Goal: Task Accomplishment & Management: Manage account settings

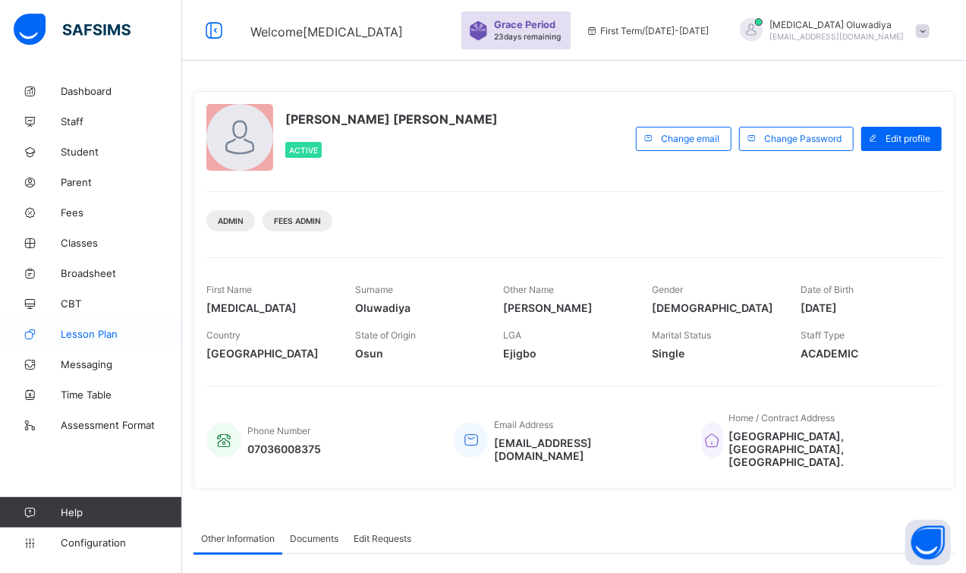
click at [121, 339] on span "Lesson Plan" at bounding box center [121, 334] width 121 height 12
click at [140, 336] on span "Lesson Plan" at bounding box center [121, 334] width 121 height 12
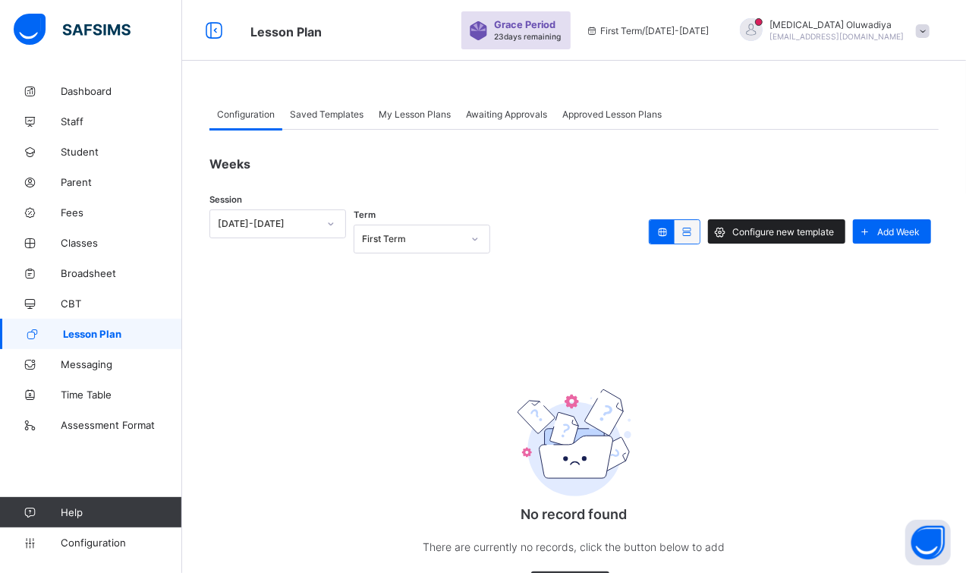
click at [797, 235] on span "Configure new template" at bounding box center [784, 231] width 102 height 11
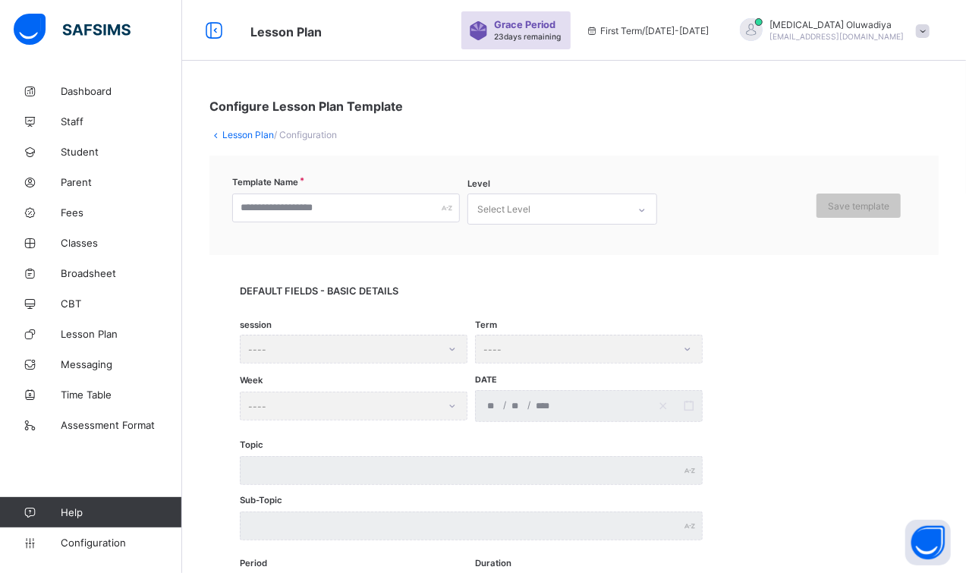
click at [327, 345] on div "session ----" at bounding box center [354, 349] width 228 height 29
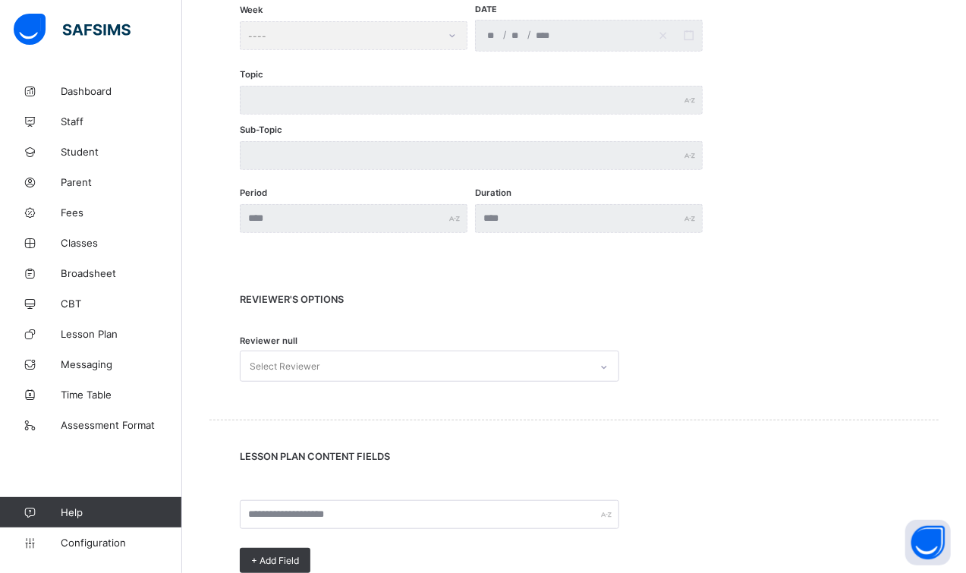
scroll to position [379, 0]
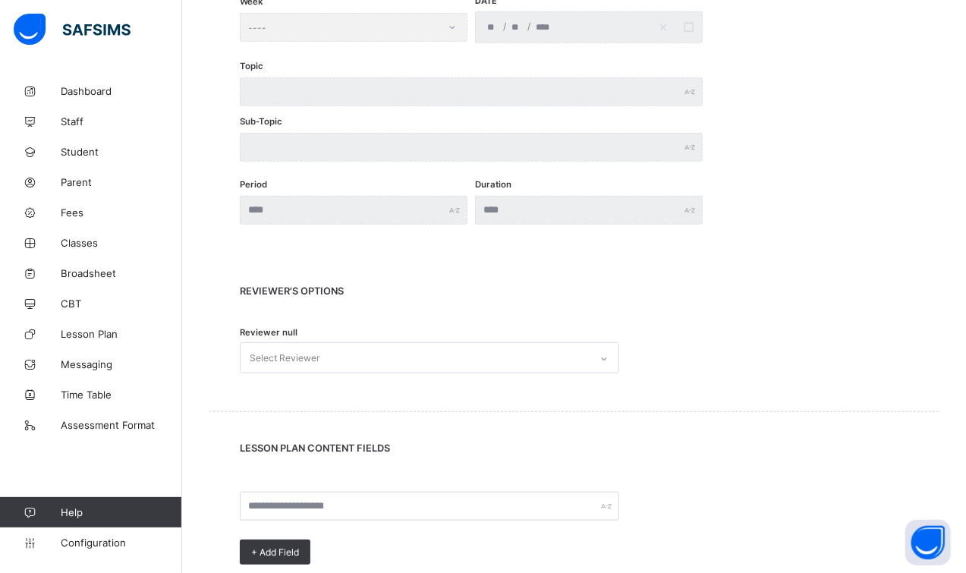
click at [609, 348] on div "Reviewer null Select Reviewer" at bounding box center [574, 358] width 669 height 46
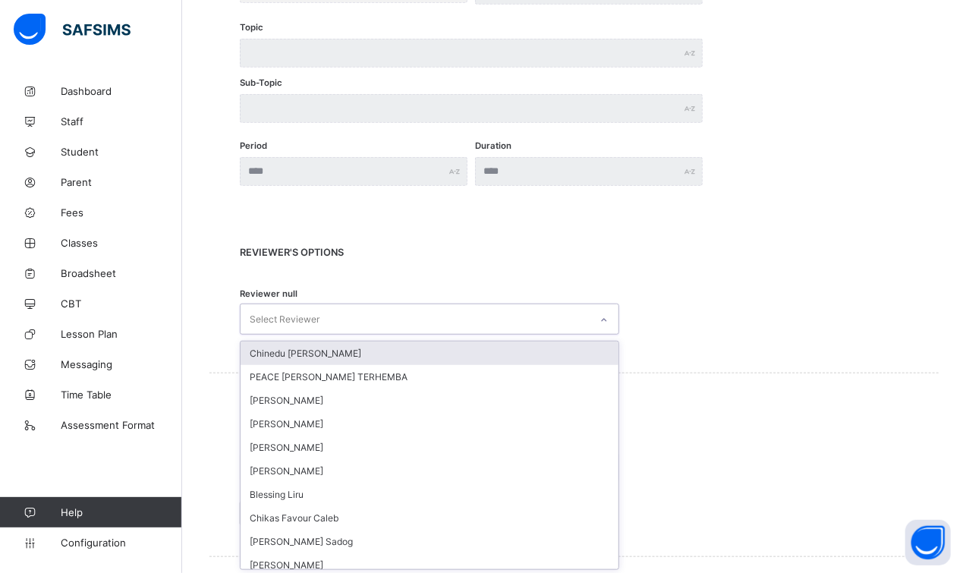
scroll to position [418, 0]
click at [716, 243] on div "REVIEWER's OPTIONS Reviewer null option Chinedu Precious Ugochukwu focused, 1 o…" at bounding box center [575, 294] width 730 height 156
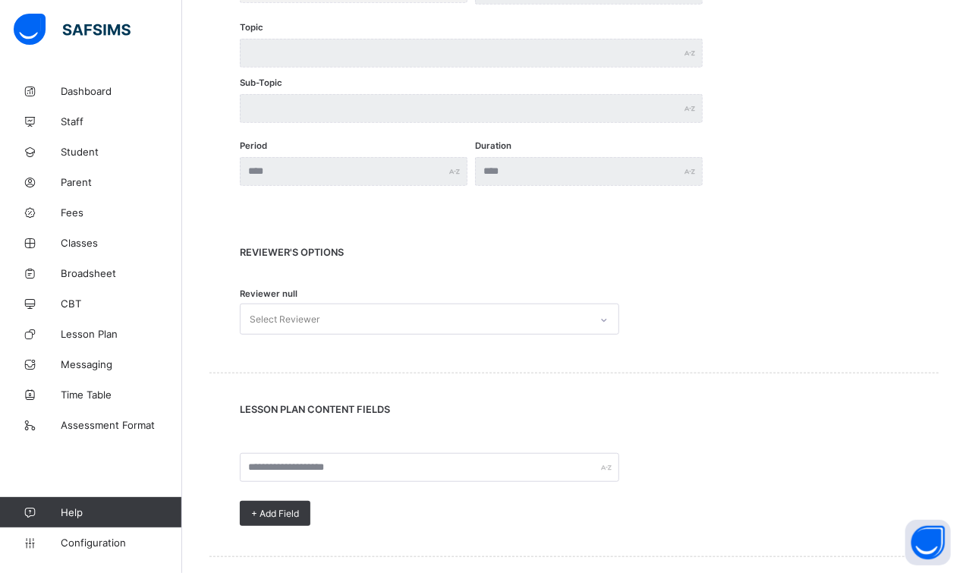
scroll to position [0, 0]
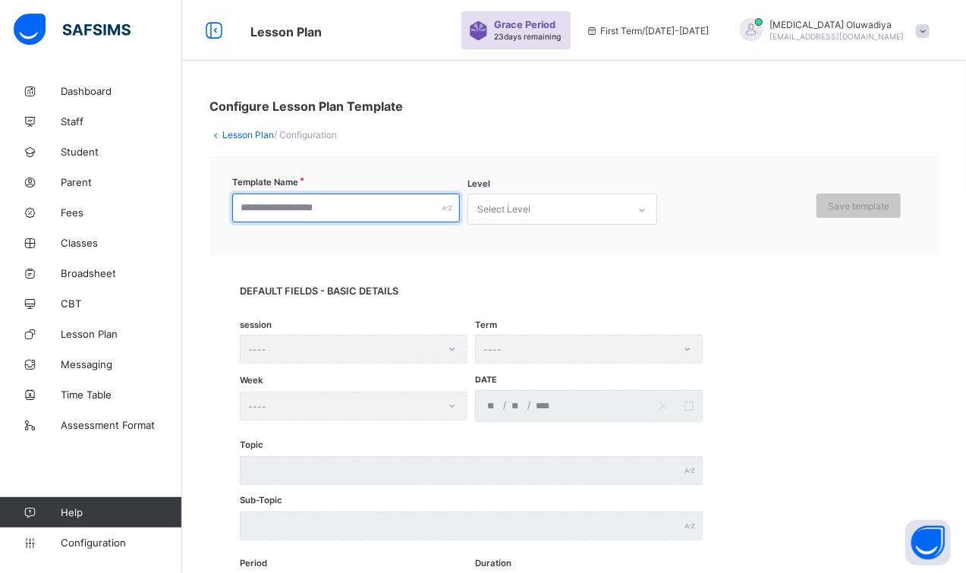
click at [406, 203] on input "text" at bounding box center [346, 208] width 228 height 29
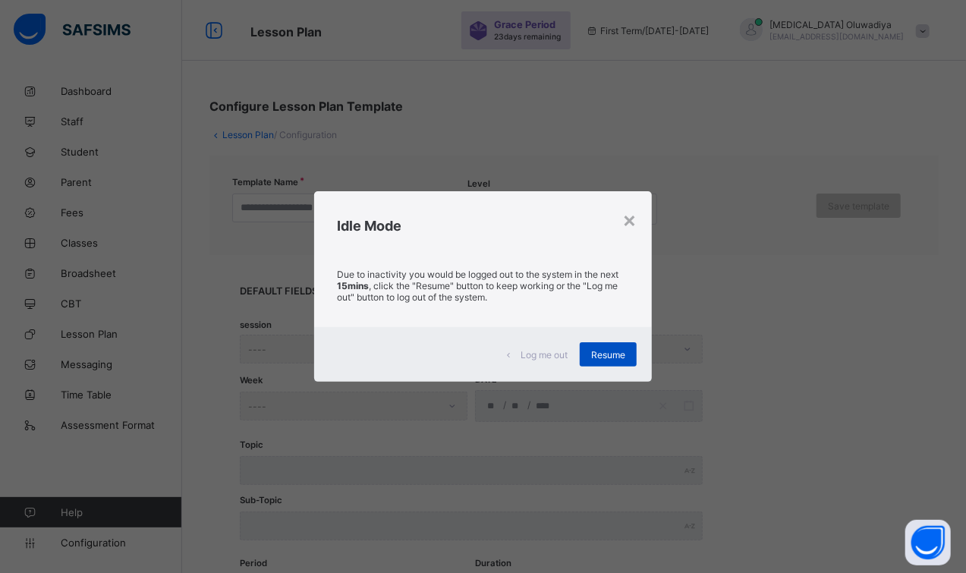
click at [606, 354] on span "Resume" at bounding box center [608, 354] width 34 height 11
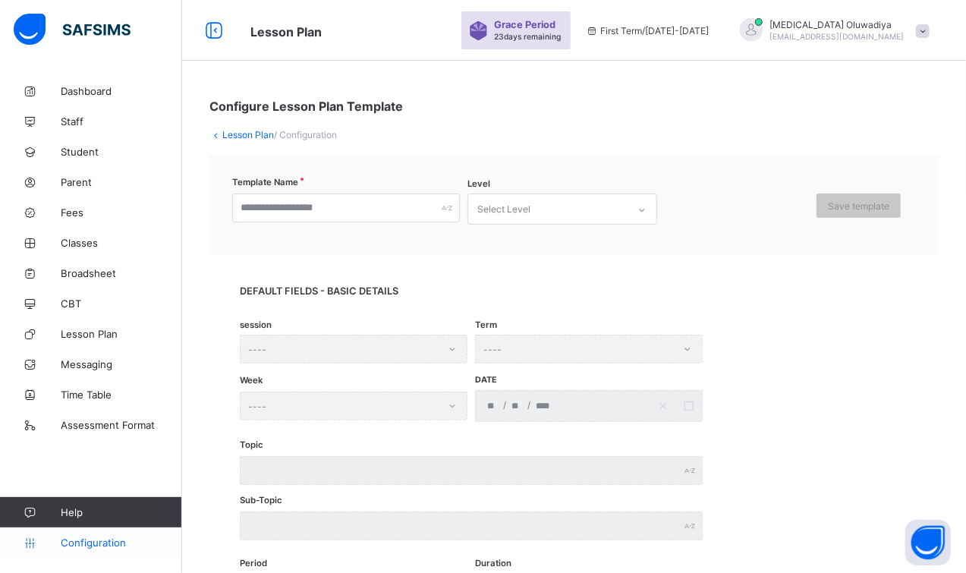
click at [102, 538] on span "Configuration" at bounding box center [121, 543] width 121 height 12
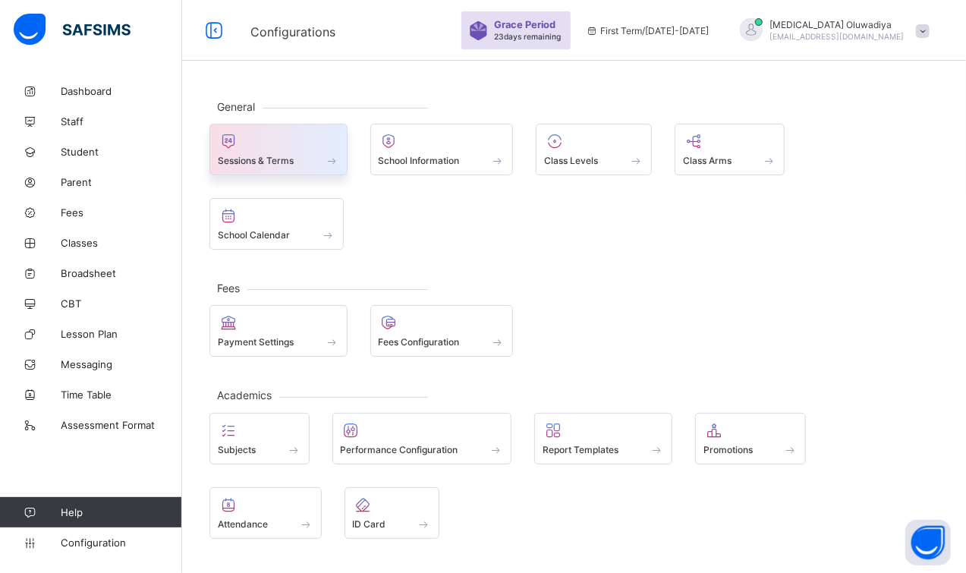
click at [313, 137] on div at bounding box center [278, 141] width 121 height 18
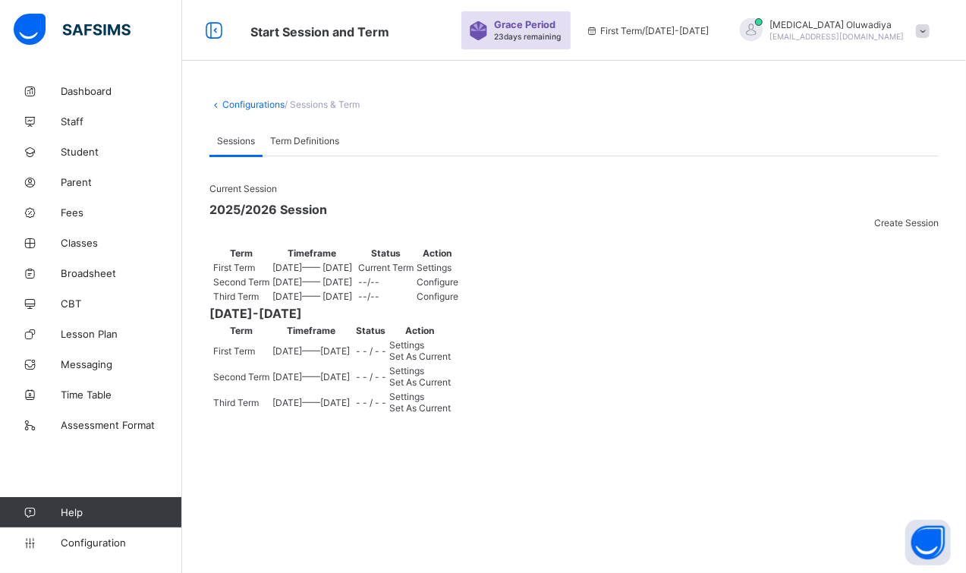
click at [311, 138] on span "Term Definitions" at bounding box center [304, 140] width 69 height 11
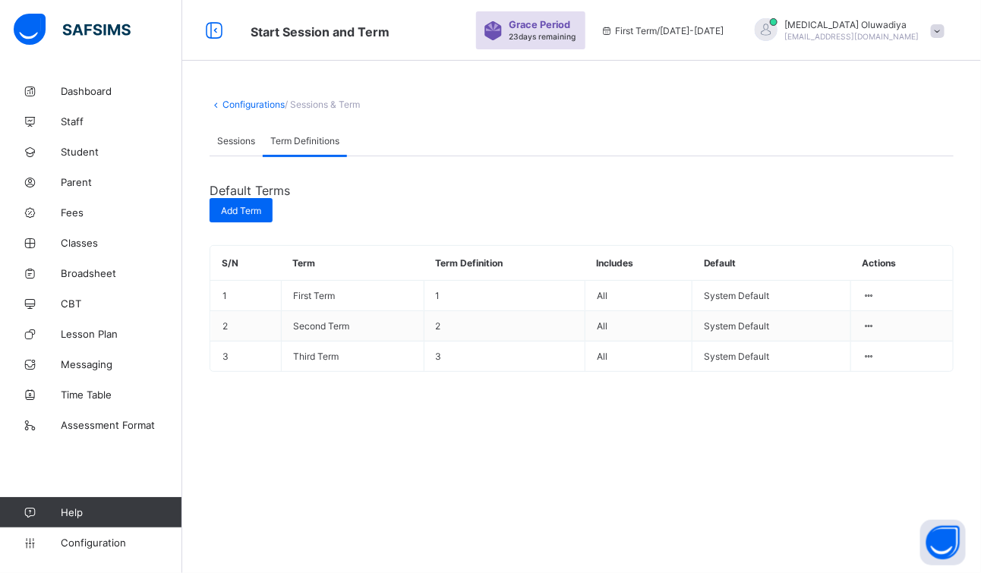
click at [239, 140] on span "Sessions" at bounding box center [236, 140] width 38 height 11
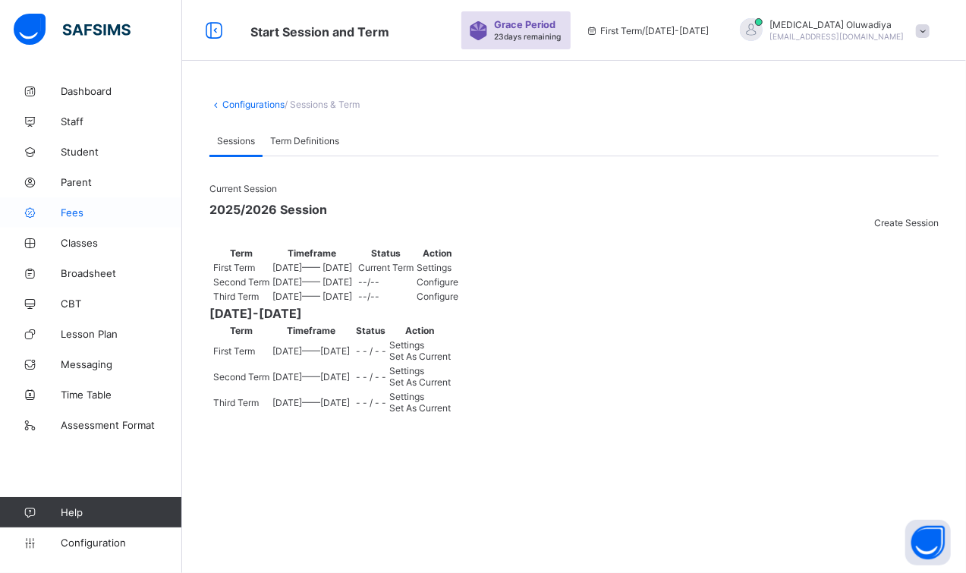
click at [66, 215] on span "Fees" at bounding box center [121, 213] width 121 height 12
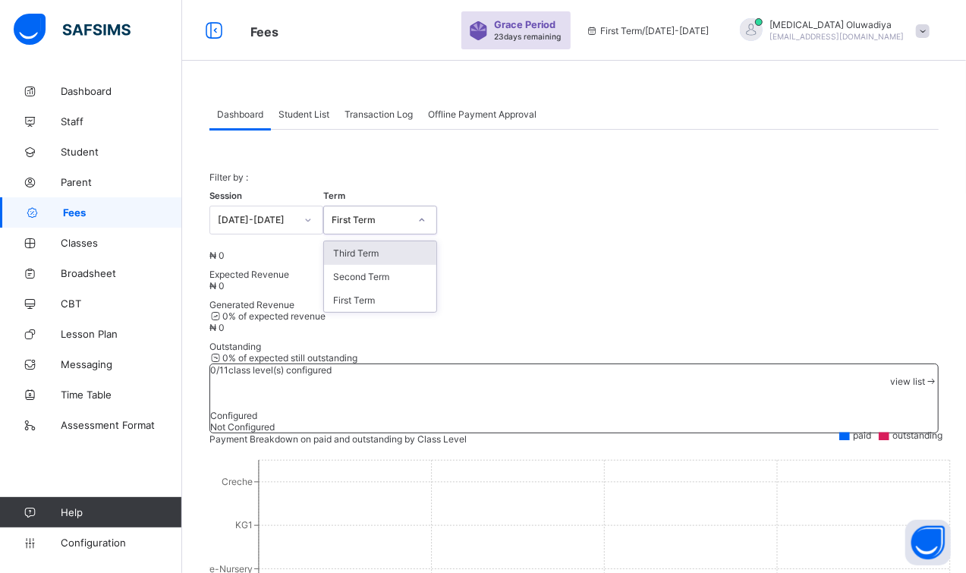
click at [422, 214] on div at bounding box center [422, 220] width 26 height 24
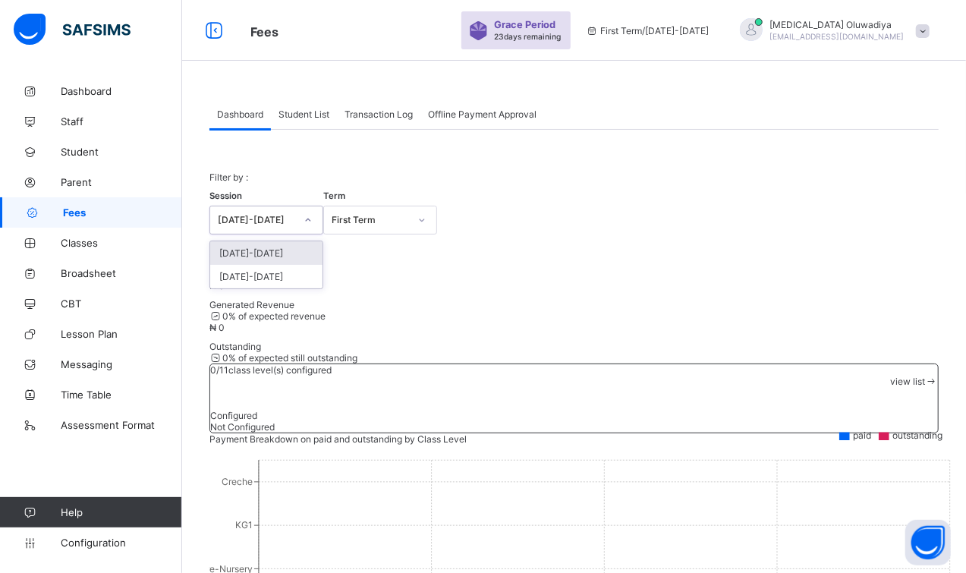
click at [304, 221] on icon at bounding box center [308, 220] width 9 height 15
click at [285, 273] on div "2024-2025" at bounding box center [266, 277] width 112 height 24
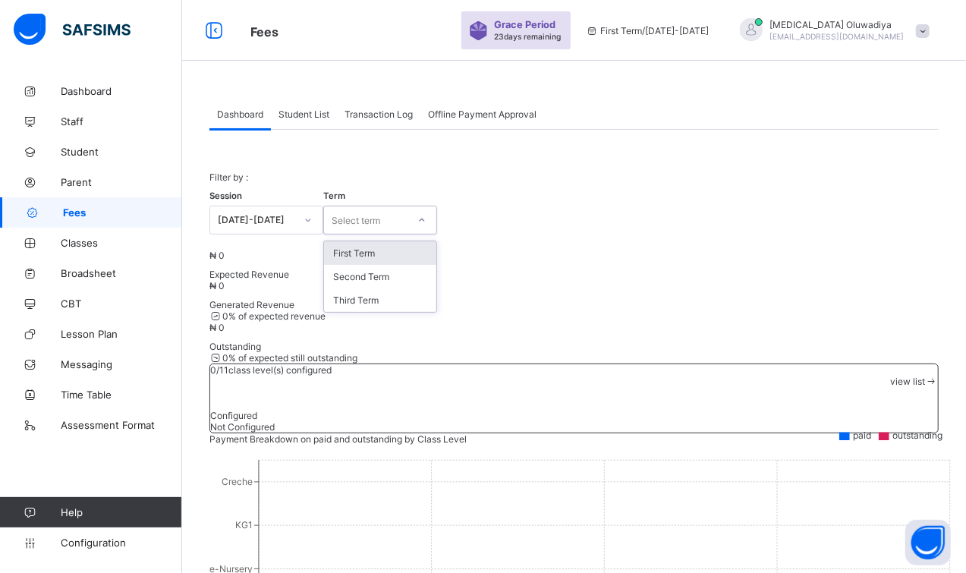
click at [424, 218] on div at bounding box center [422, 220] width 26 height 24
click at [402, 248] on div "First Term" at bounding box center [380, 253] width 112 height 24
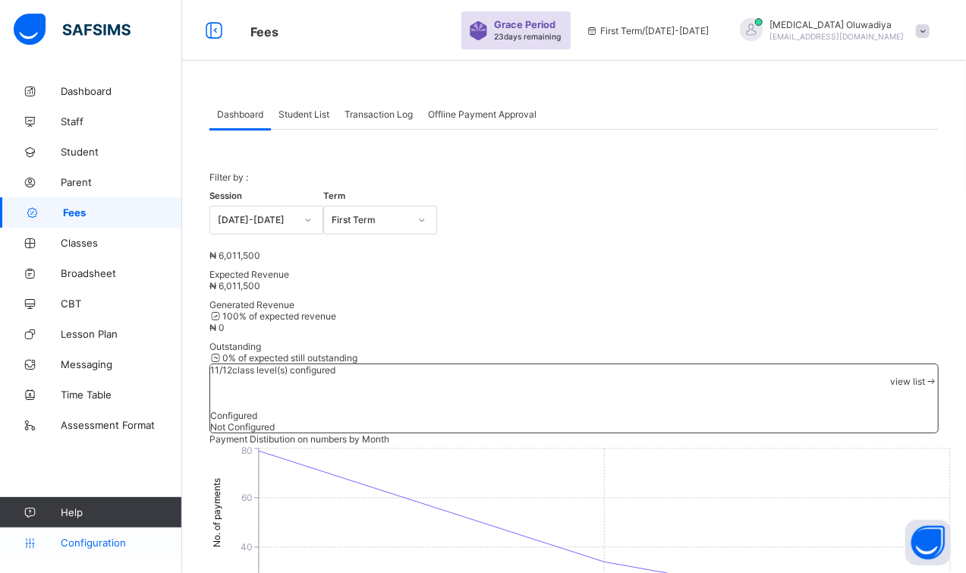
click at [71, 548] on link "Configuration" at bounding box center [90, 543] width 181 height 30
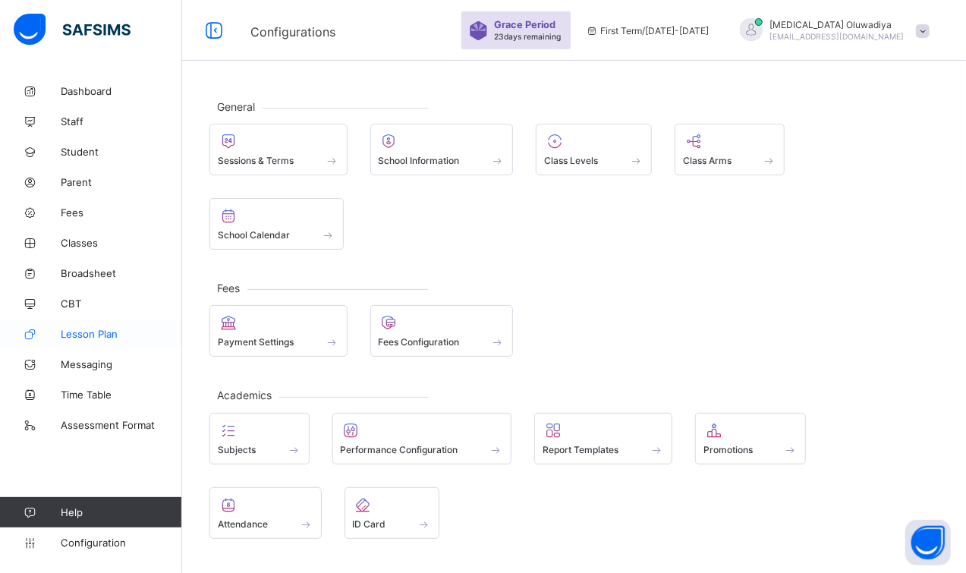
click at [100, 326] on link "Lesson Plan" at bounding box center [91, 334] width 182 height 30
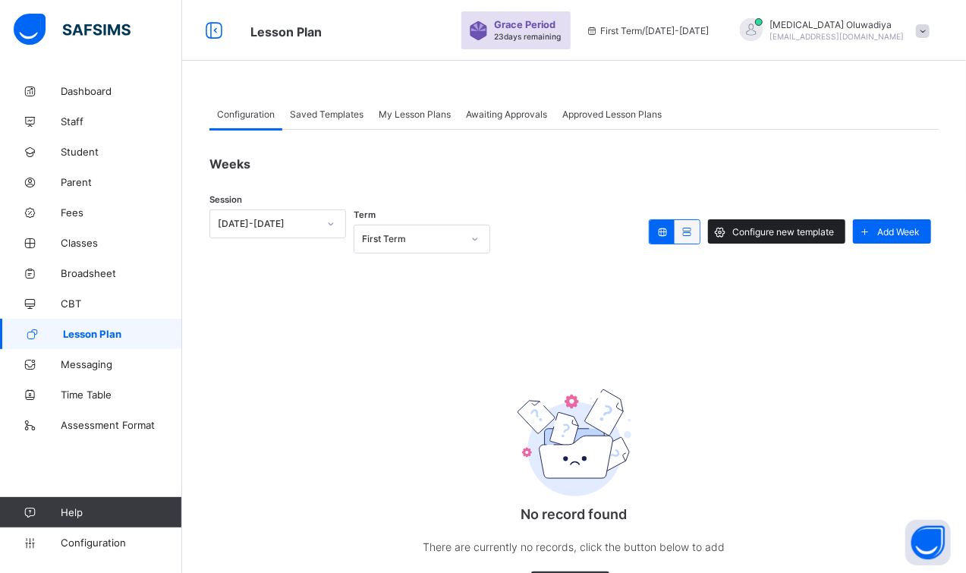
click at [782, 236] on span "Configure new template" at bounding box center [784, 231] width 102 height 11
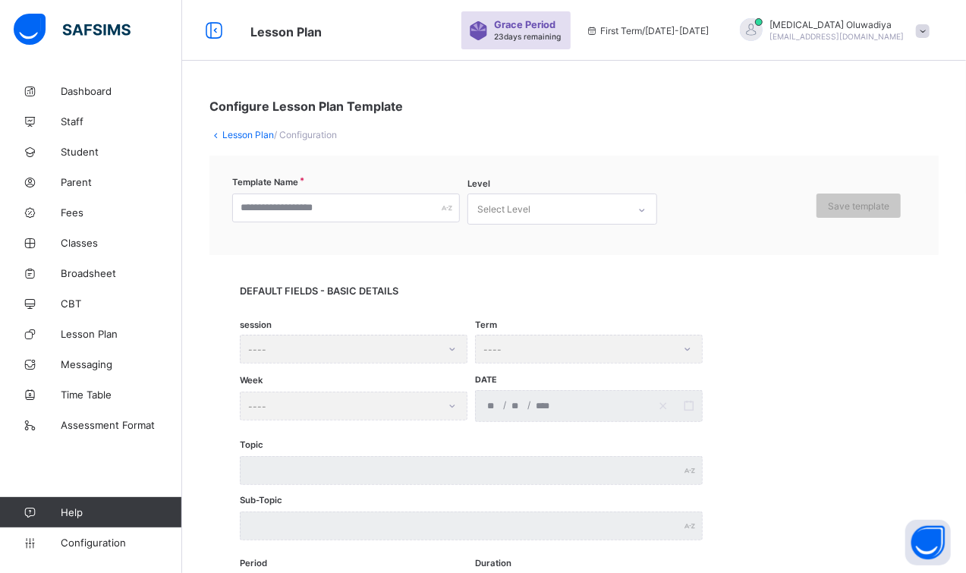
click at [550, 200] on div "Select Level" at bounding box center [547, 209] width 159 height 30
click at [744, 251] on div "Template Name Level Select Level Save template" at bounding box center [575, 205] width 730 height 99
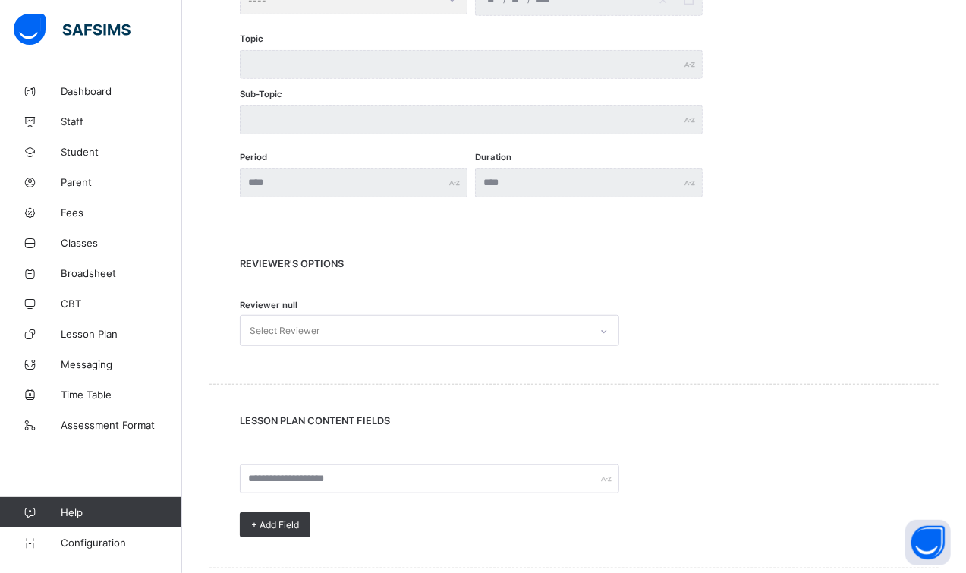
scroll to position [410, 0]
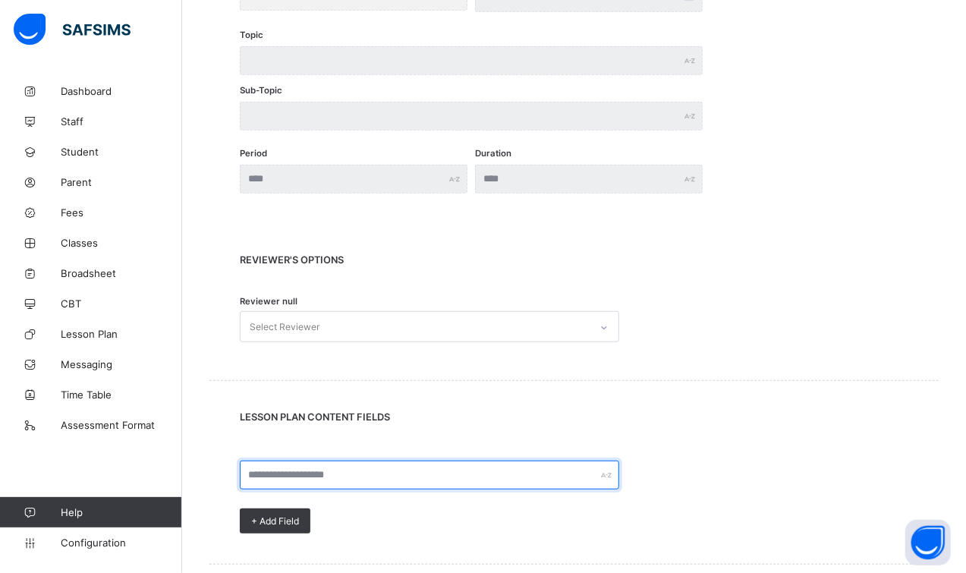
click at [516, 464] on input "text" at bounding box center [430, 475] width 380 height 29
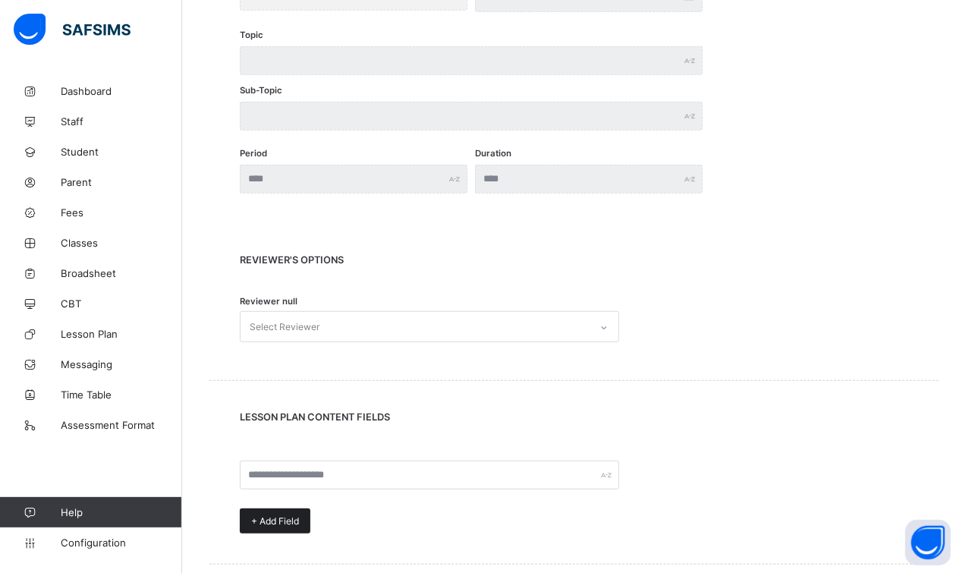
click at [299, 518] on span "+ Add Field" at bounding box center [275, 520] width 48 height 11
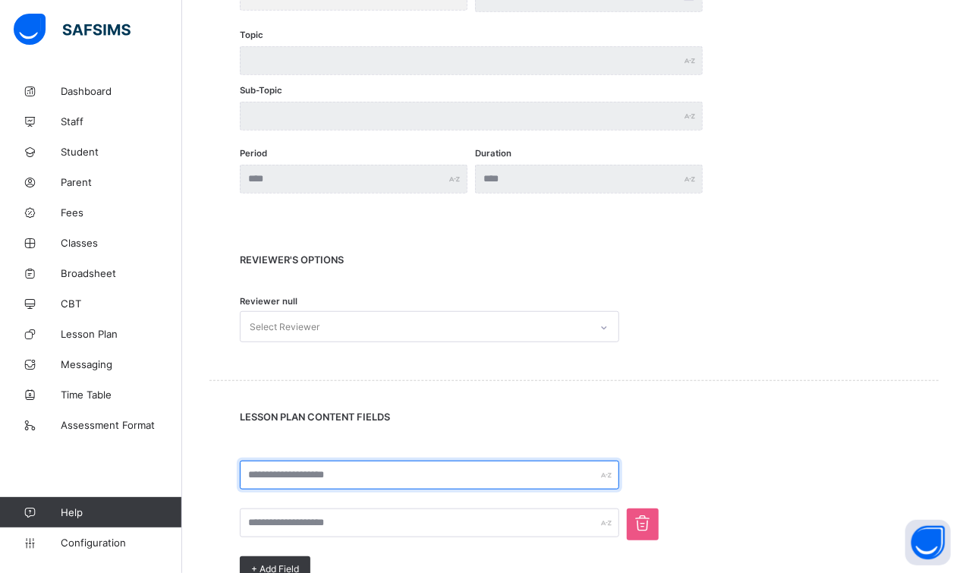
click at [374, 463] on input "text" at bounding box center [430, 475] width 380 height 29
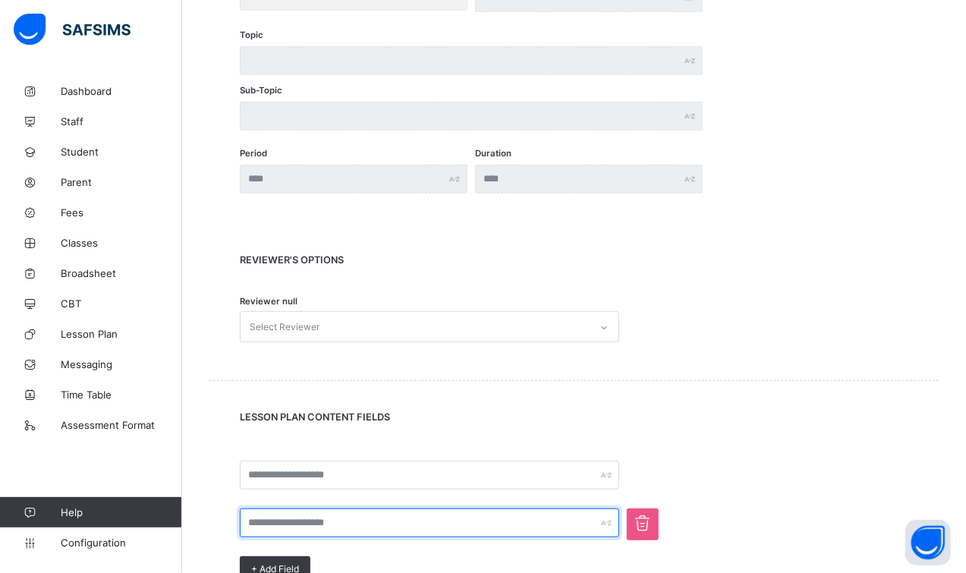
click at [323, 513] on input "text" at bounding box center [430, 523] width 380 height 29
type input "*"
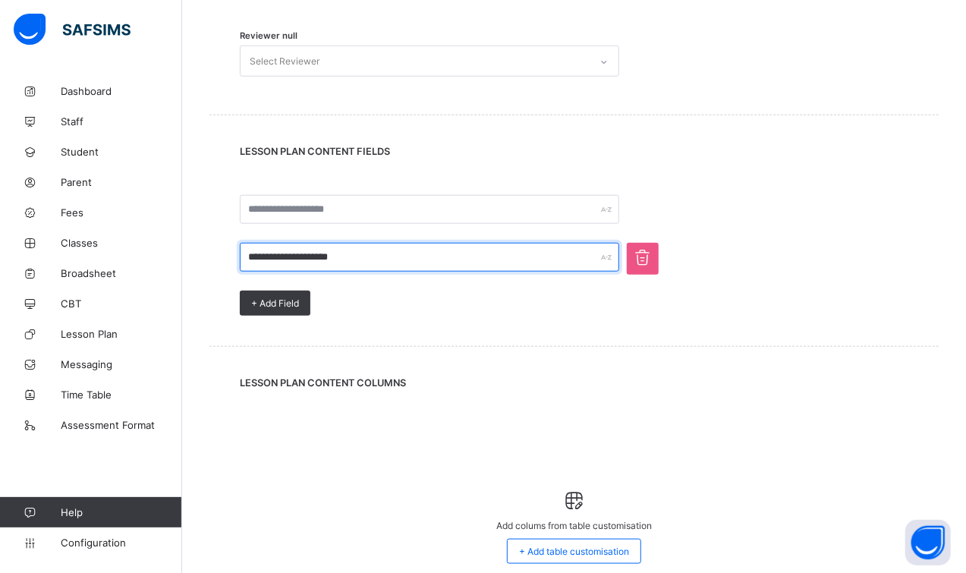
scroll to position [750, 0]
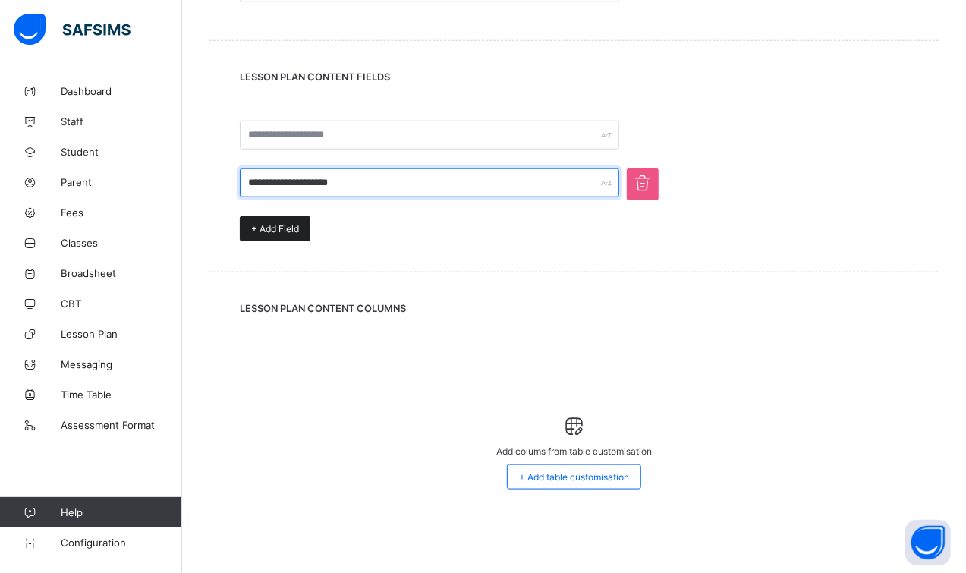
type input "**********"
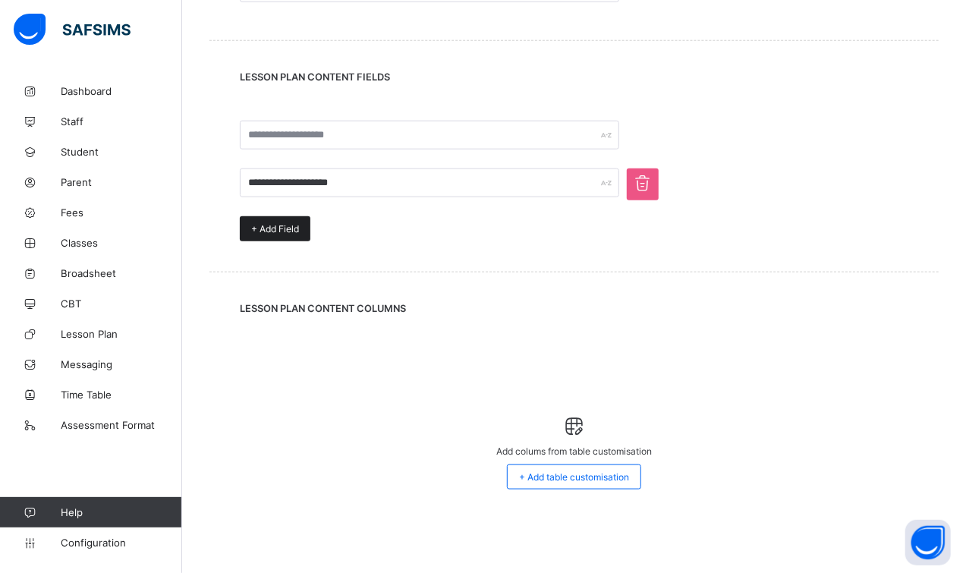
click at [285, 229] on span "+ Add Field" at bounding box center [275, 228] width 48 height 11
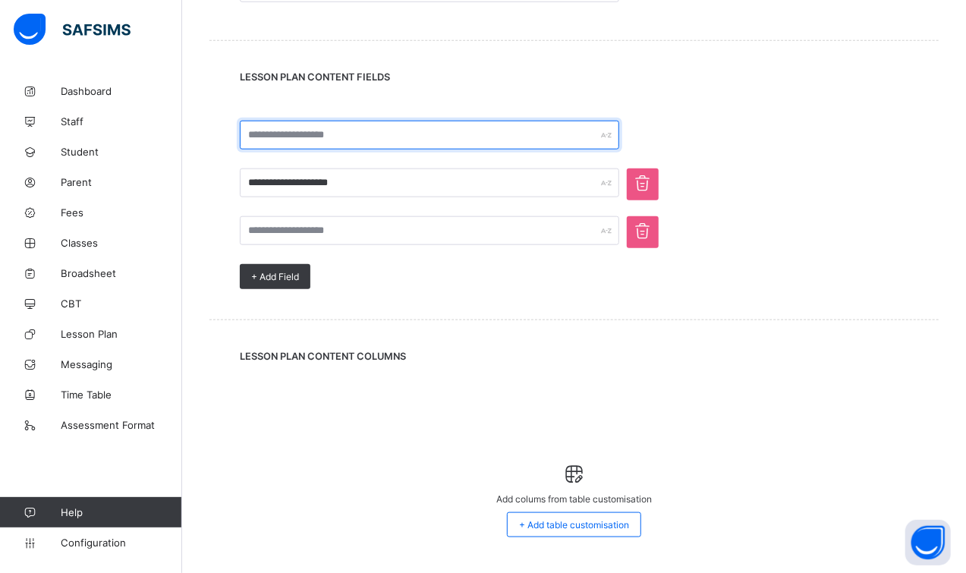
click at [355, 137] on input "text" at bounding box center [430, 135] width 380 height 29
type input "**********"
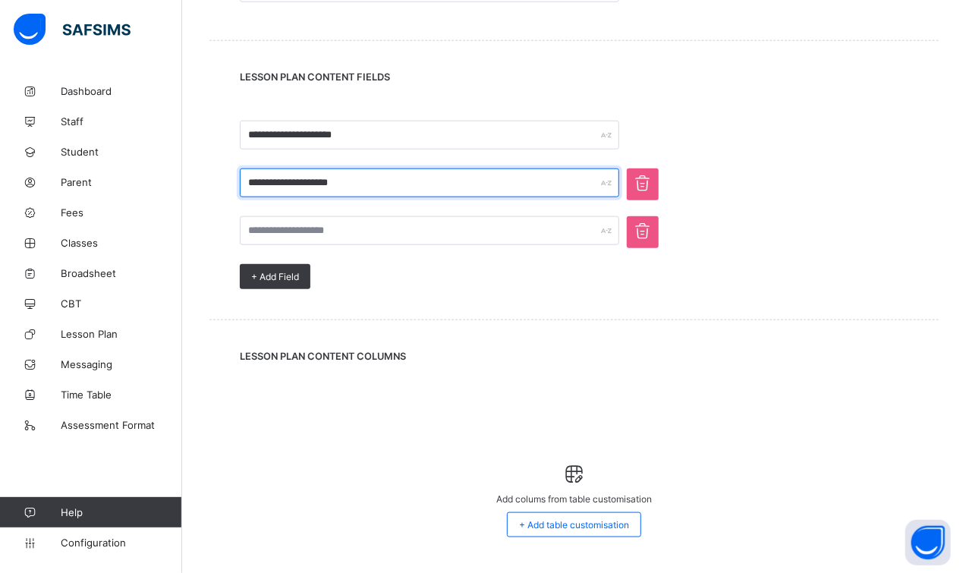
click at [342, 188] on input "**********" at bounding box center [430, 183] width 380 height 29
type input "*"
type input "**********"
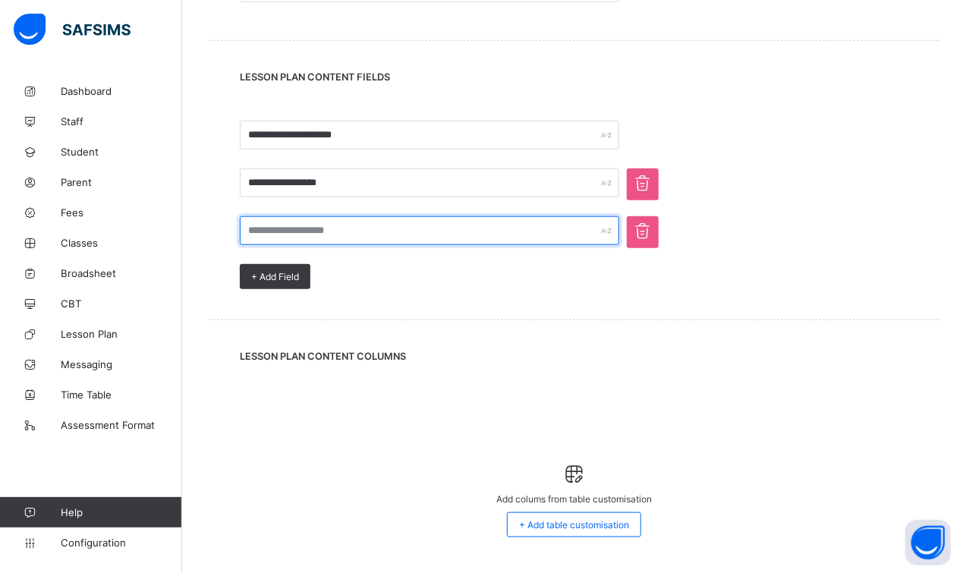
click at [322, 219] on input "text" at bounding box center [430, 230] width 380 height 29
type input "**********"
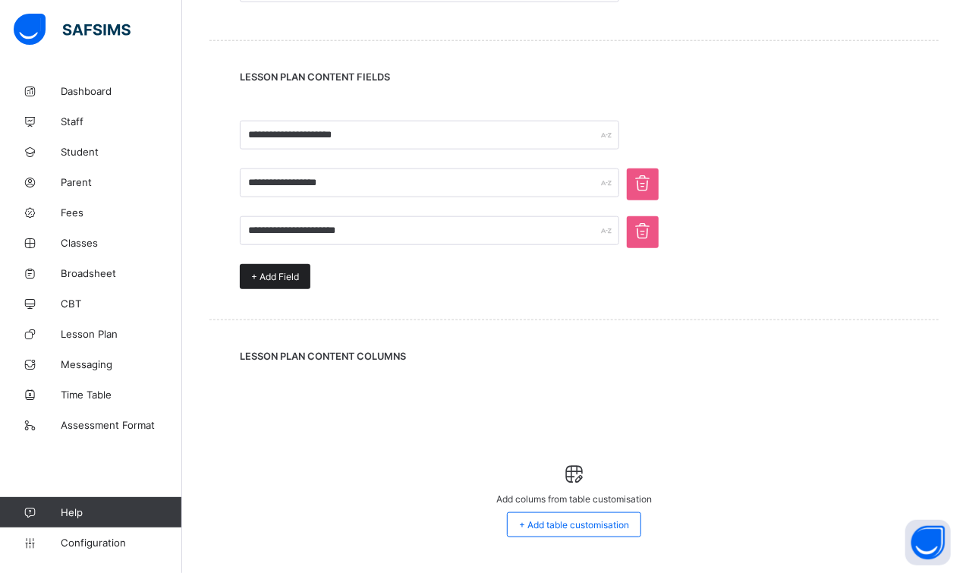
click at [283, 285] on div "+ Add Field" at bounding box center [275, 276] width 71 height 25
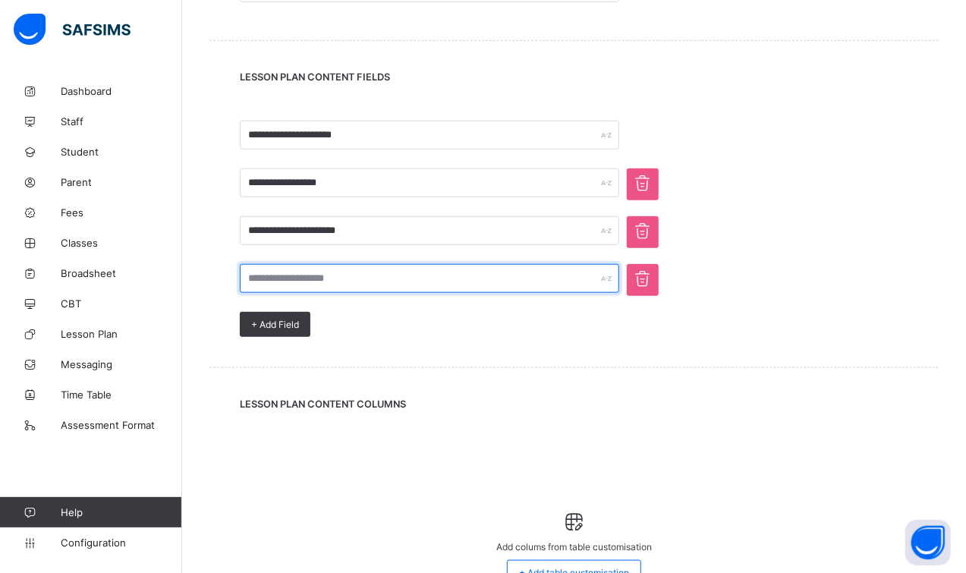
click at [298, 273] on input "text" at bounding box center [430, 278] width 380 height 29
type input "**********"
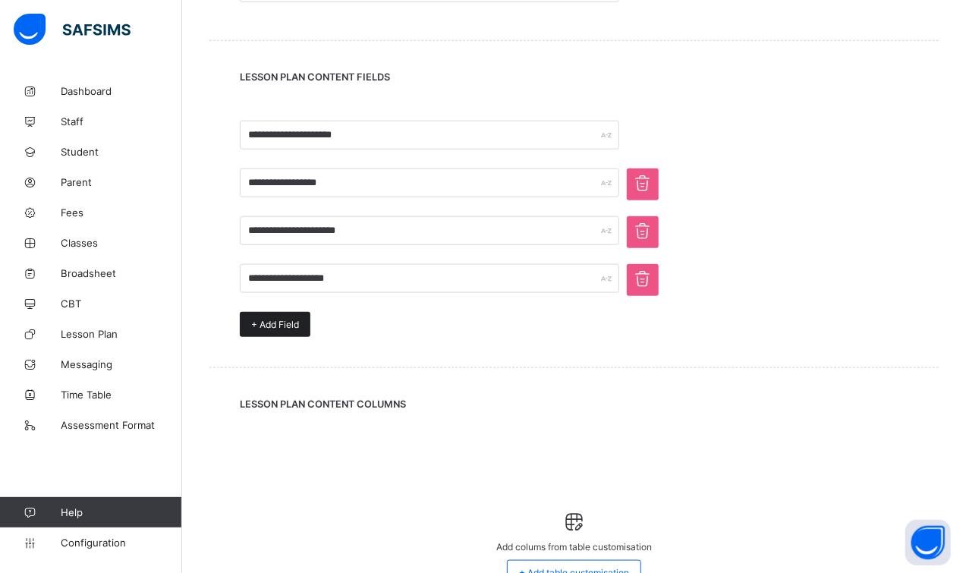
click at [260, 321] on span "+ Add Field" at bounding box center [275, 324] width 48 height 11
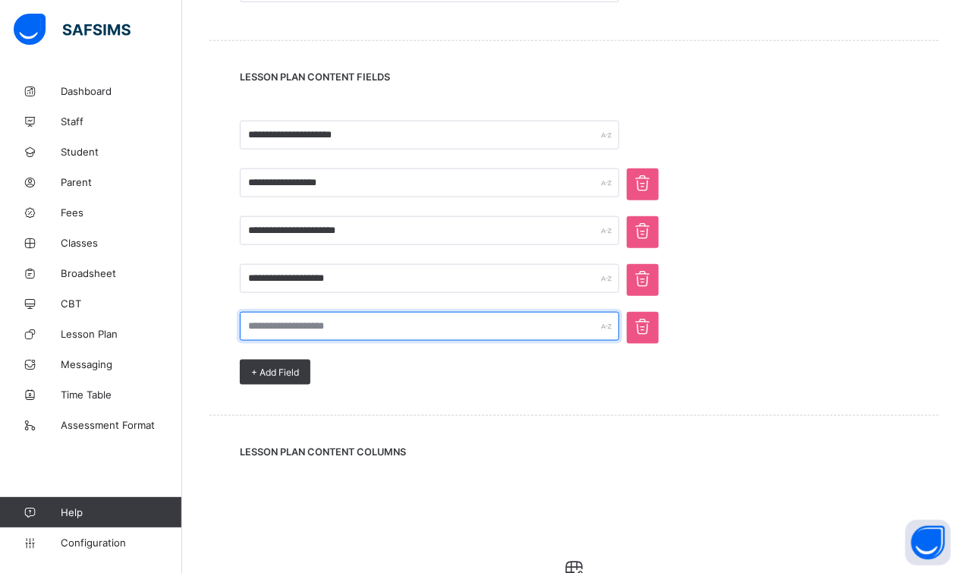
click at [298, 324] on input "text" at bounding box center [430, 326] width 380 height 29
type input "*"
click at [299, 322] on input "**********" at bounding box center [430, 326] width 380 height 29
type input "**********"
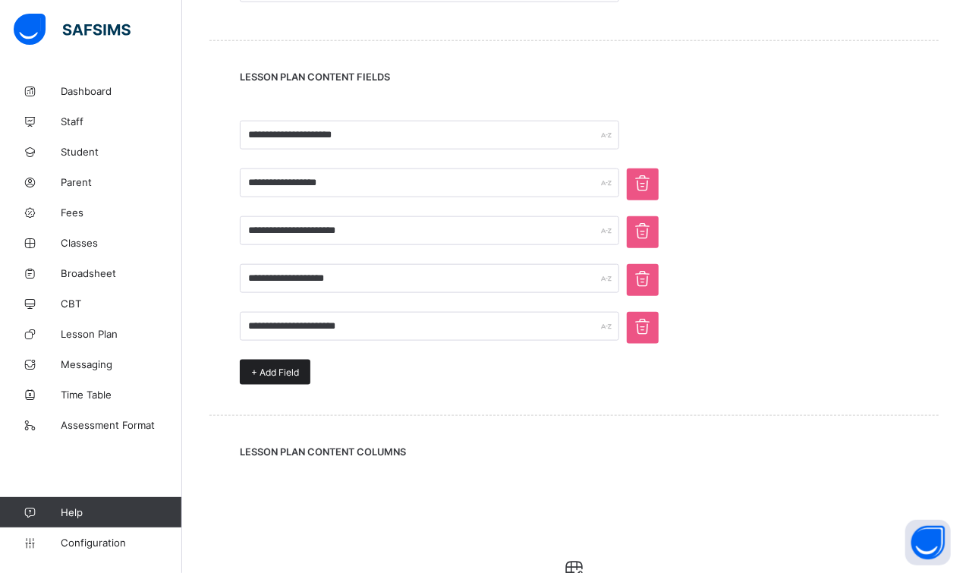
click at [258, 367] on span "+ Add Field" at bounding box center [275, 372] width 48 height 11
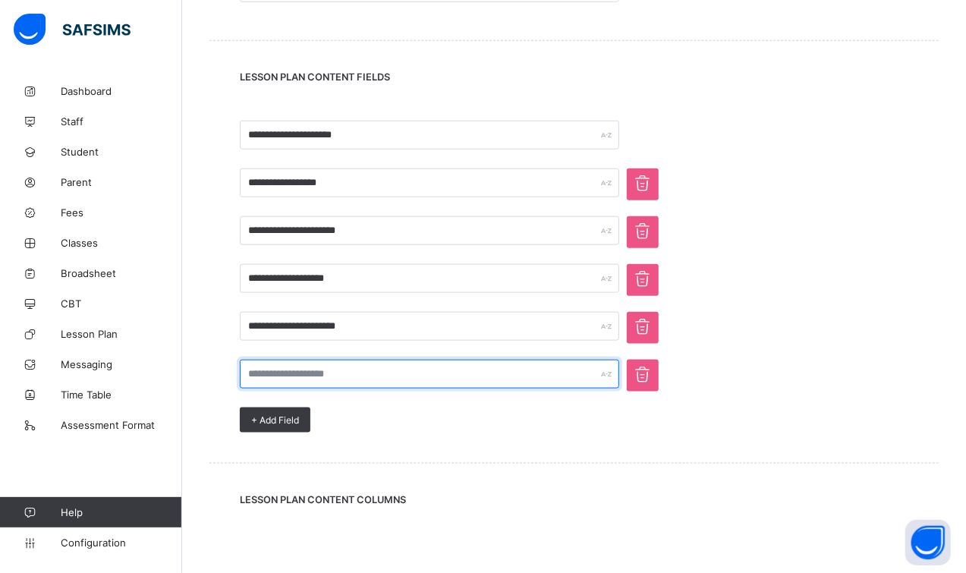
click at [277, 374] on input "text" at bounding box center [430, 374] width 380 height 29
type input "**********"
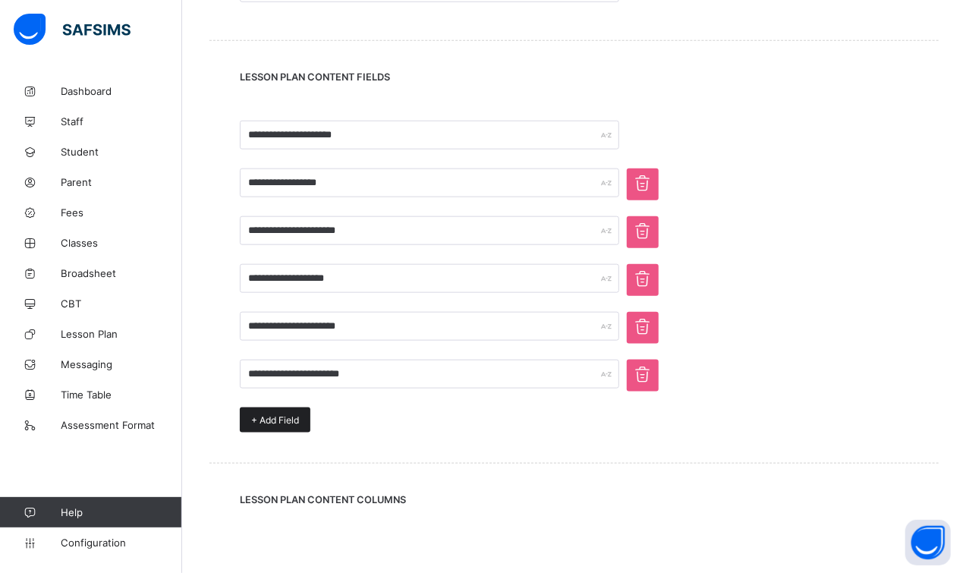
click at [248, 420] on div "+ Add Field" at bounding box center [275, 420] width 71 height 25
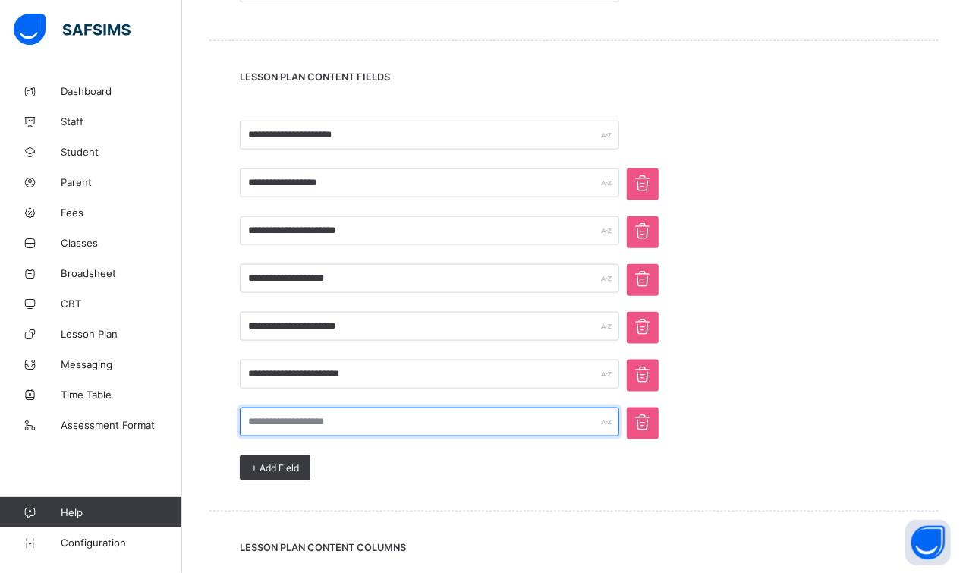
click at [262, 416] on input "text" at bounding box center [430, 422] width 380 height 29
type input "**********"
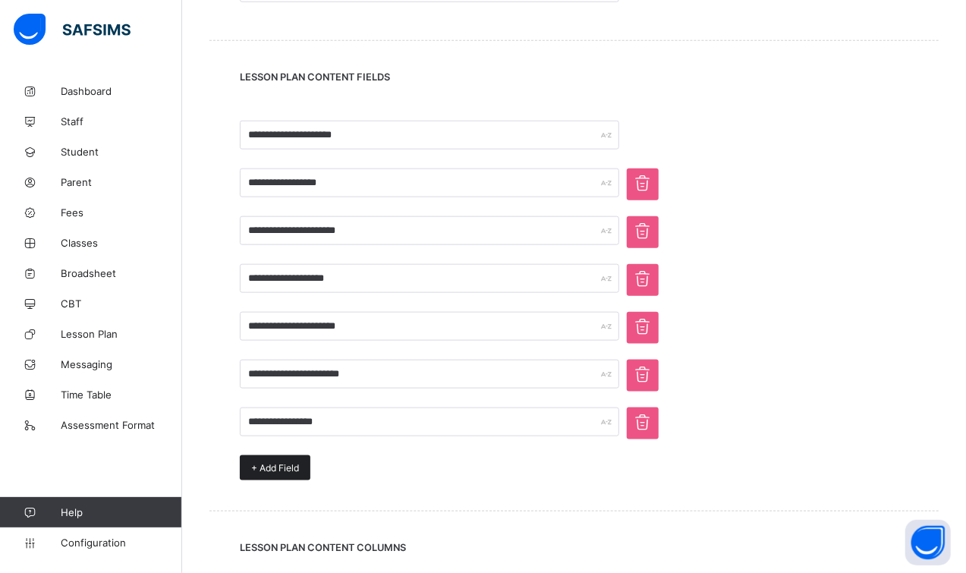
click at [292, 472] on div "+ Add Field" at bounding box center [275, 468] width 71 height 25
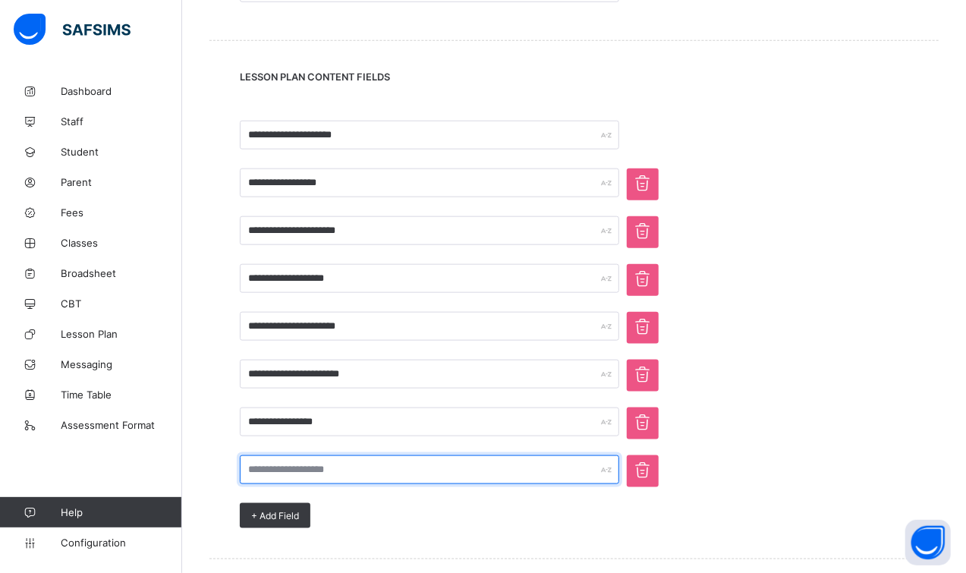
click at [307, 464] on input "text" at bounding box center [430, 470] width 380 height 29
type input "**********"
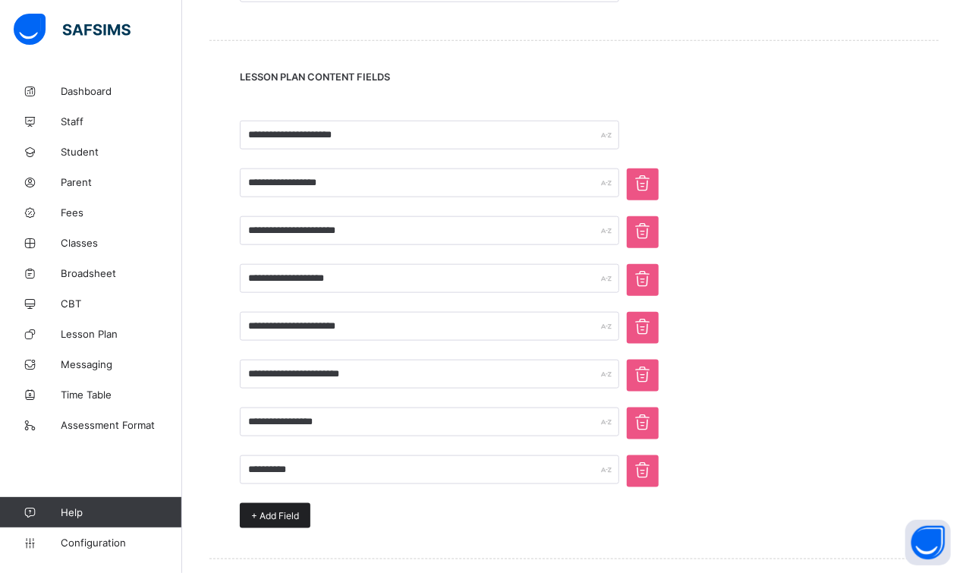
click at [267, 513] on span "+ Add Field" at bounding box center [275, 515] width 48 height 11
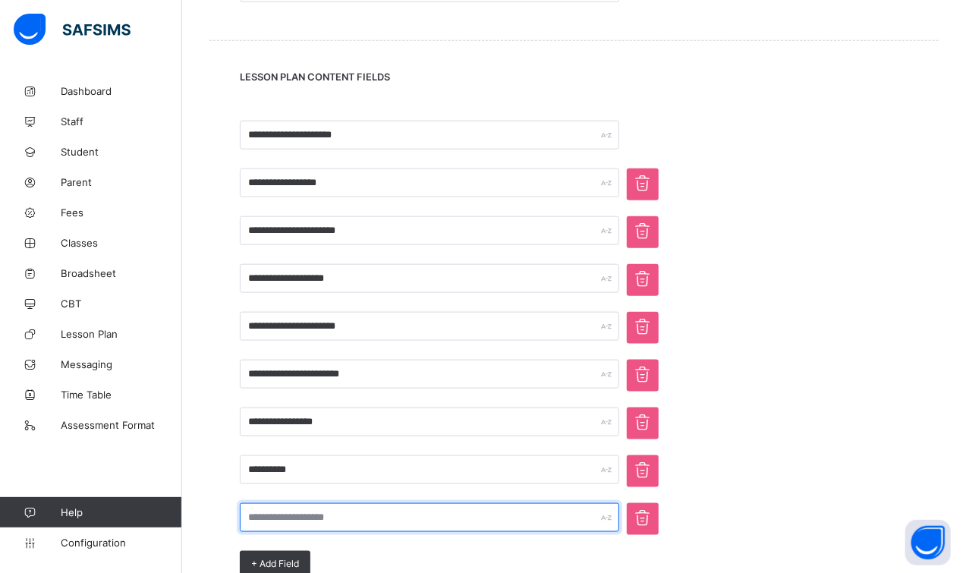
click at [273, 518] on input "text" at bounding box center [430, 517] width 380 height 29
type input "*"
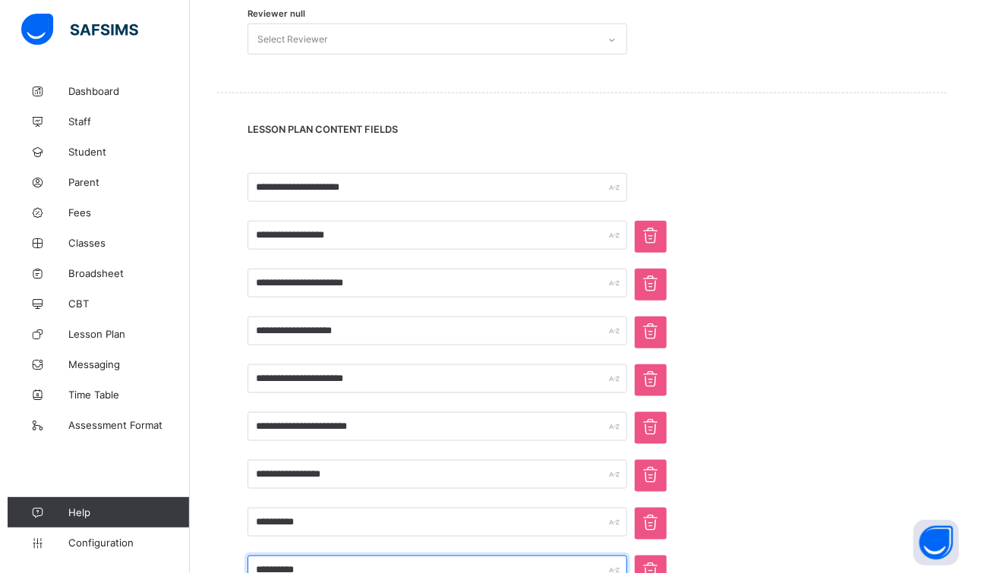
scroll to position [1085, 0]
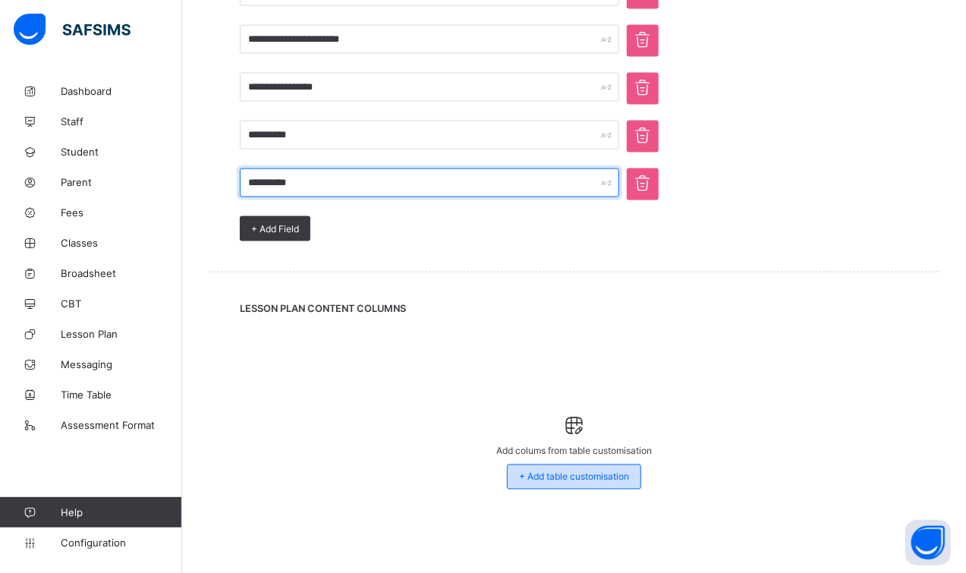
type input "**********"
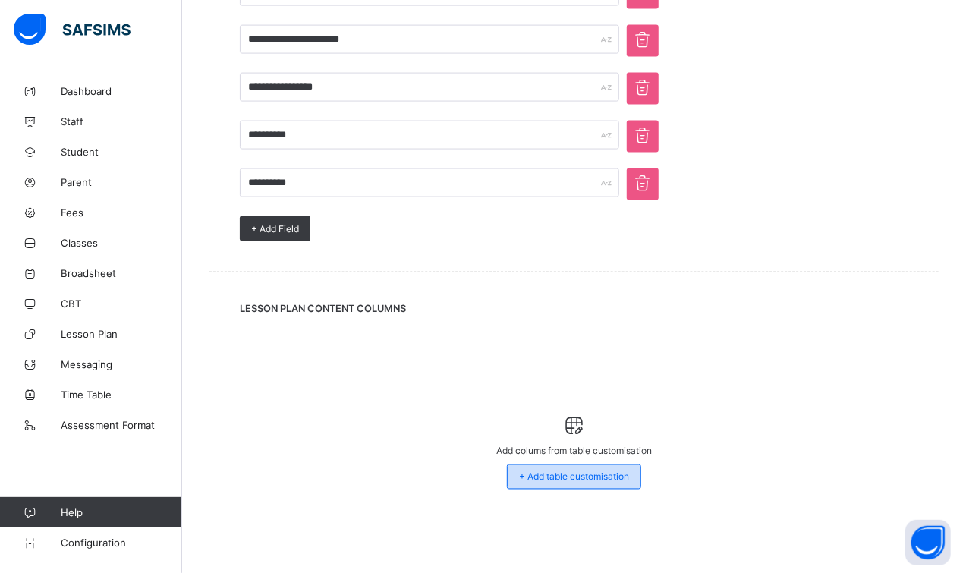
click at [613, 481] on div "+ Add table customisation" at bounding box center [574, 477] width 134 height 25
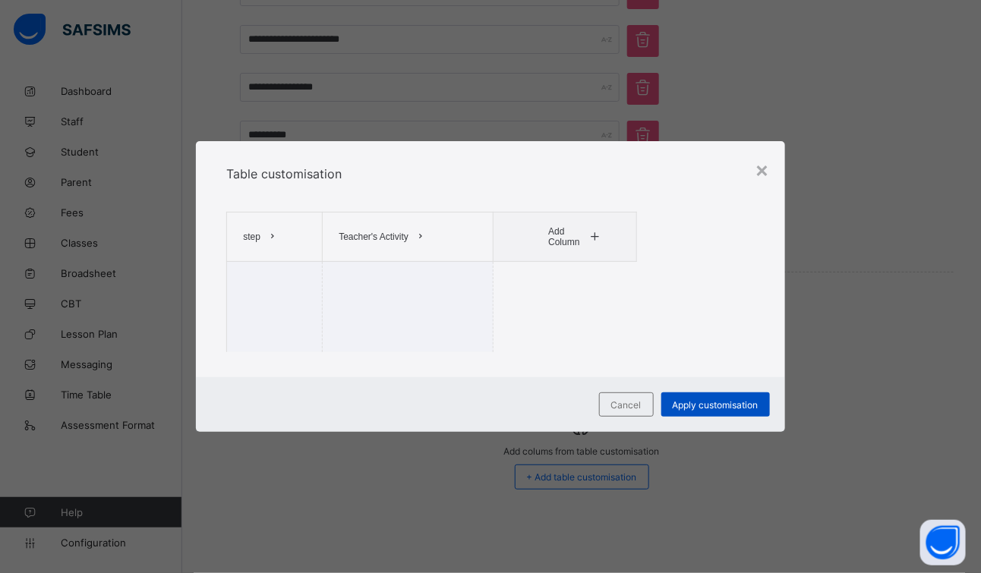
click at [676, 404] on span "Apply customisation" at bounding box center [716, 404] width 86 height 11
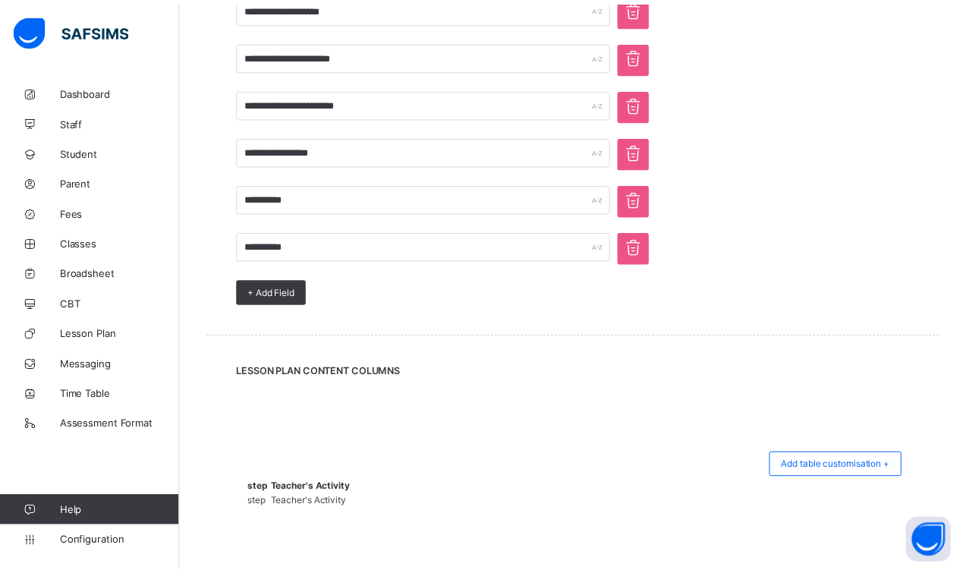
scroll to position [1081, 0]
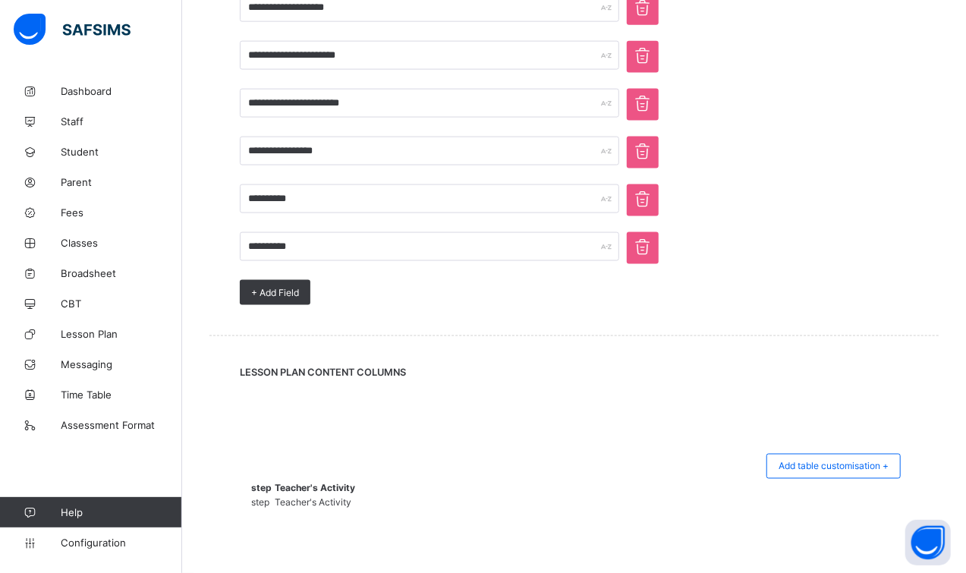
click at [356, 497] on td "Teacher's Activity" at bounding box center [315, 503] width 82 height 13
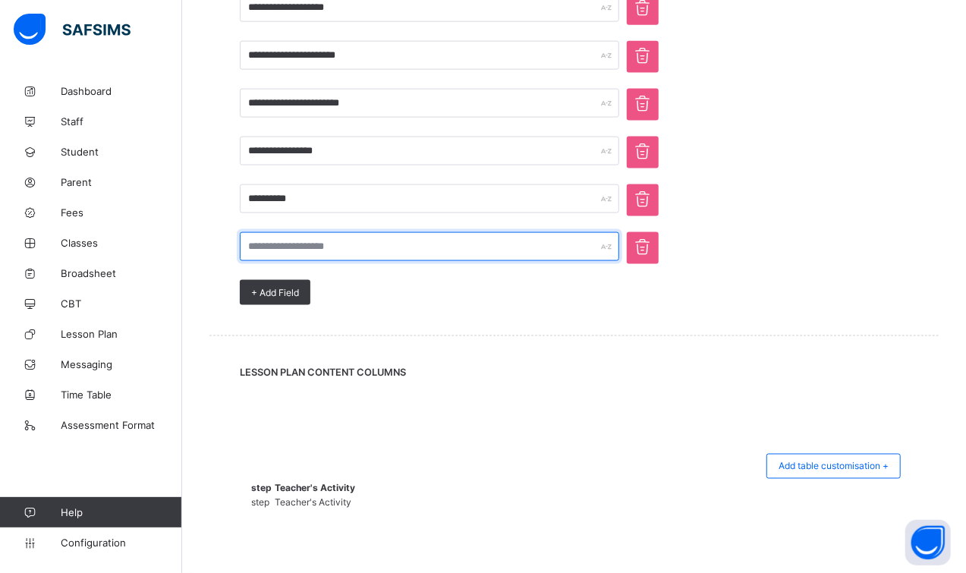
type input "**********"
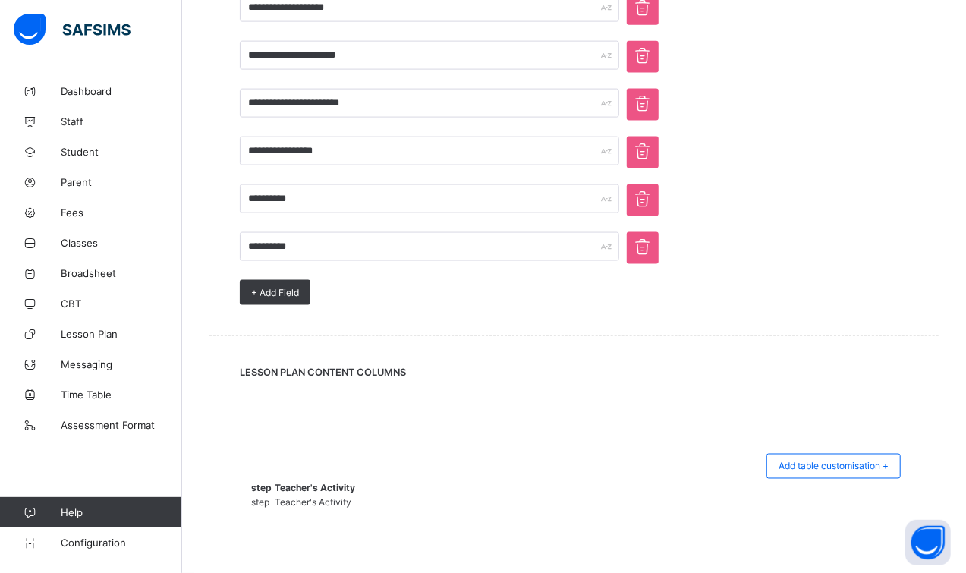
drag, startPoint x: 606, startPoint y: 473, endPoint x: 308, endPoint y: 493, distance: 298.3
click at [273, 497] on td "step" at bounding box center [262, 503] width 22 height 13
click at [100, 84] on link "Dashboard" at bounding box center [91, 91] width 182 height 30
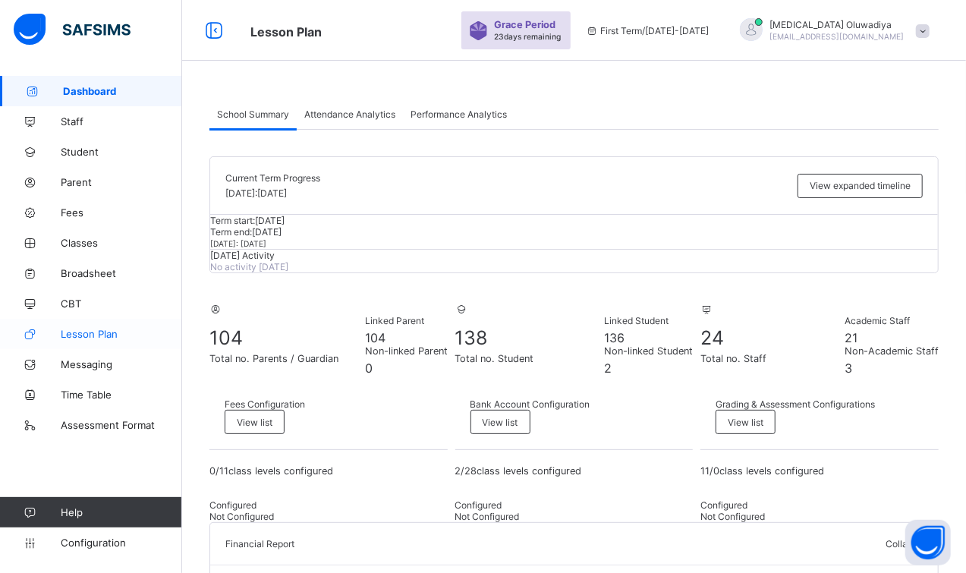
click at [102, 338] on span "Lesson Plan" at bounding box center [121, 334] width 121 height 12
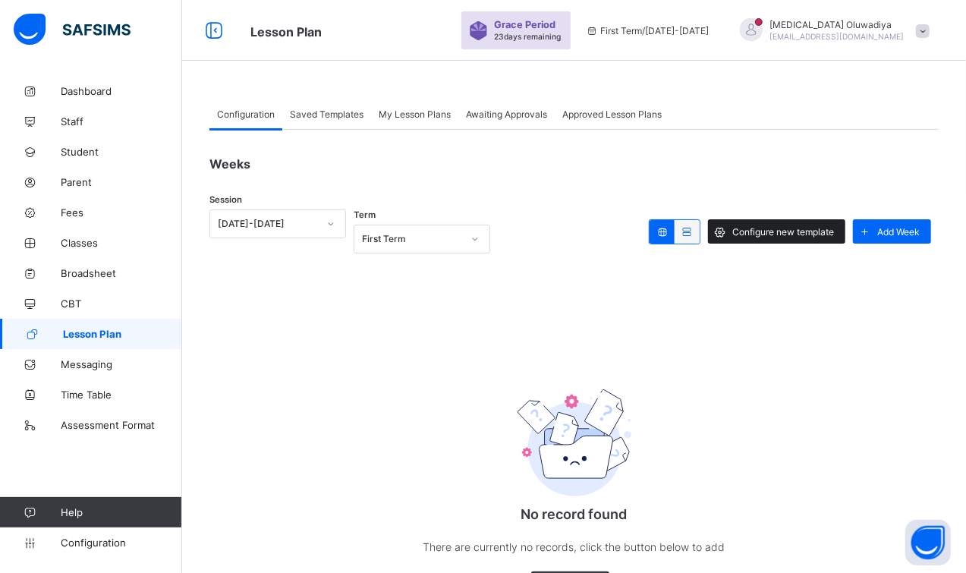
click at [782, 241] on div "Configure new template" at bounding box center [776, 231] width 137 height 24
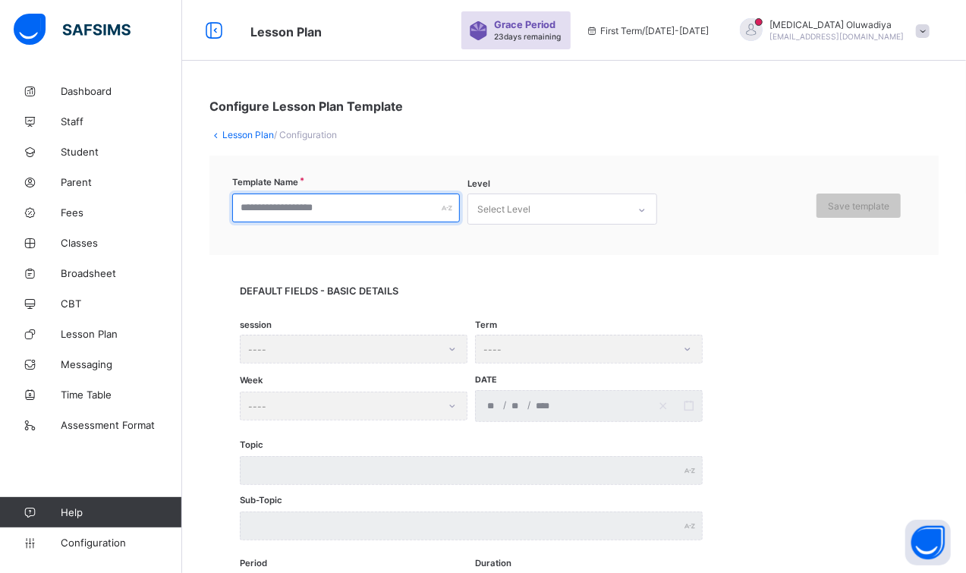
click at [287, 203] on input "text" at bounding box center [346, 208] width 228 height 29
type input "**********"
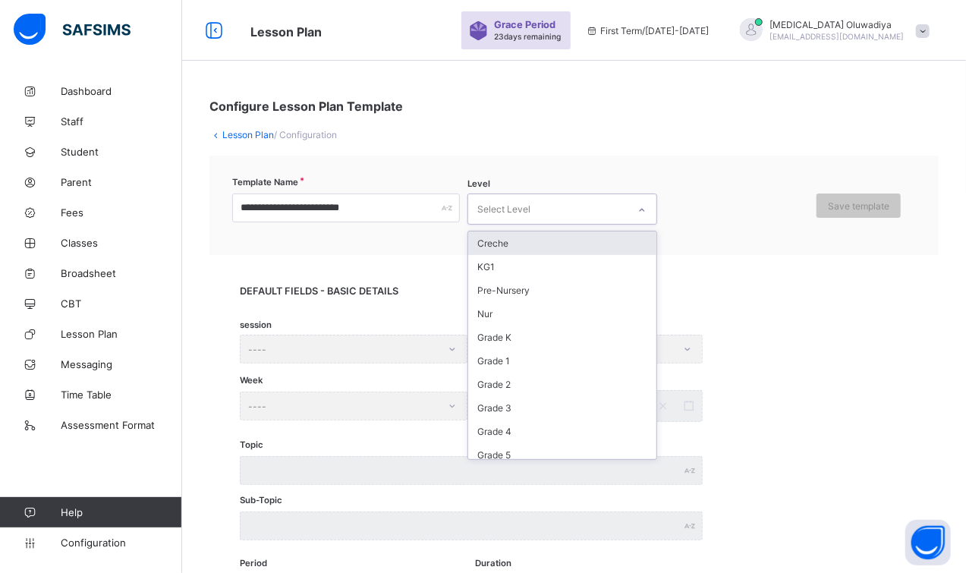
click at [528, 209] on div "Select Level" at bounding box center [504, 209] width 53 height 29
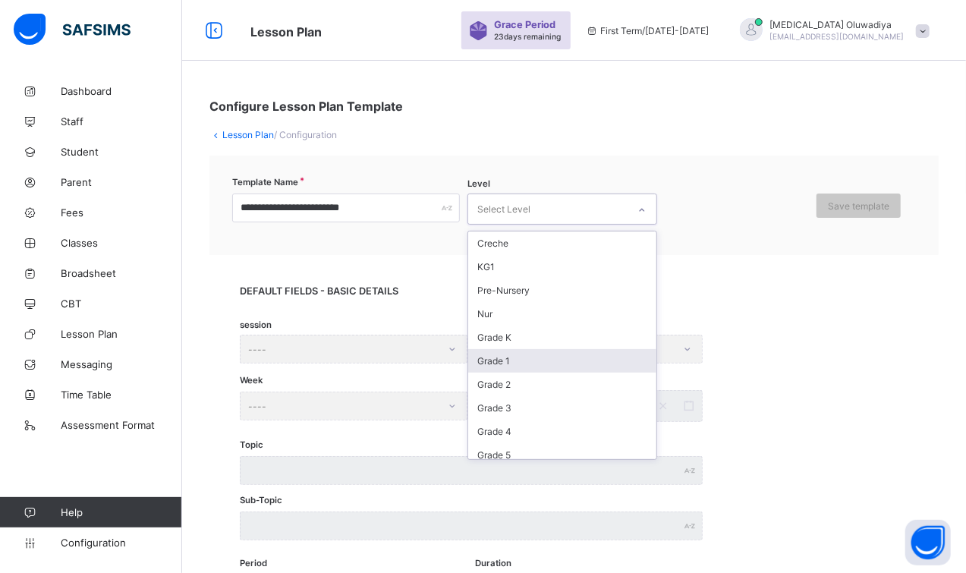
click at [533, 357] on div "Grade 1" at bounding box center [562, 361] width 188 height 24
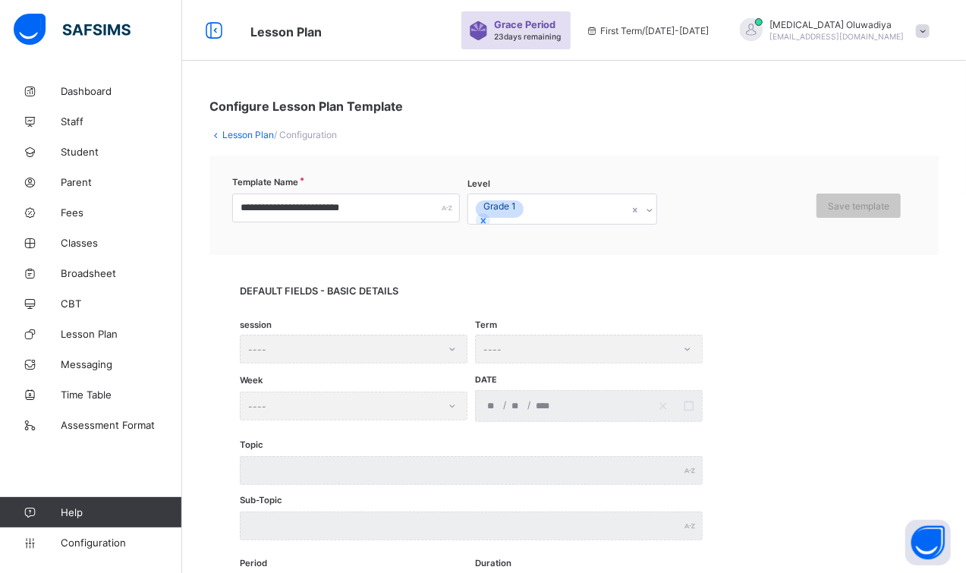
drag, startPoint x: 736, startPoint y: 326, endPoint x: 863, endPoint y: 434, distance: 166.5
drag, startPoint x: 863, startPoint y: 434, endPoint x: 730, endPoint y: 143, distance: 319.0
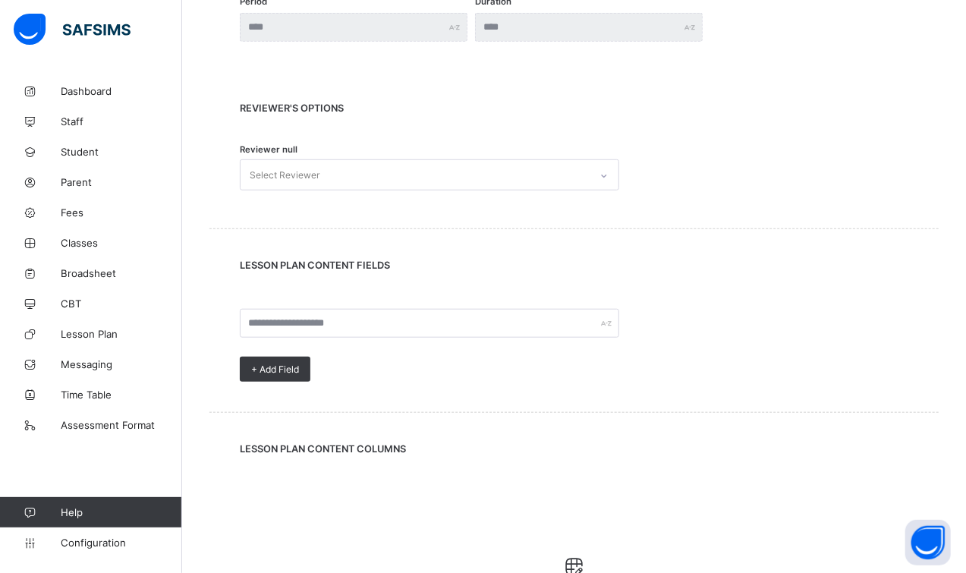
scroll to position [569, 0]
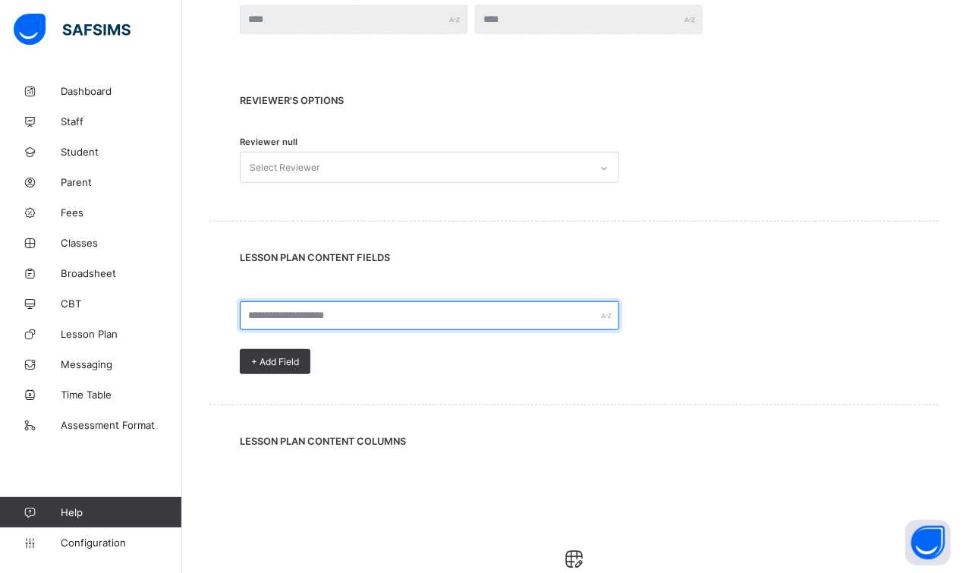
click at [328, 326] on input "text" at bounding box center [430, 315] width 380 height 29
type input "*"
type input "**********"
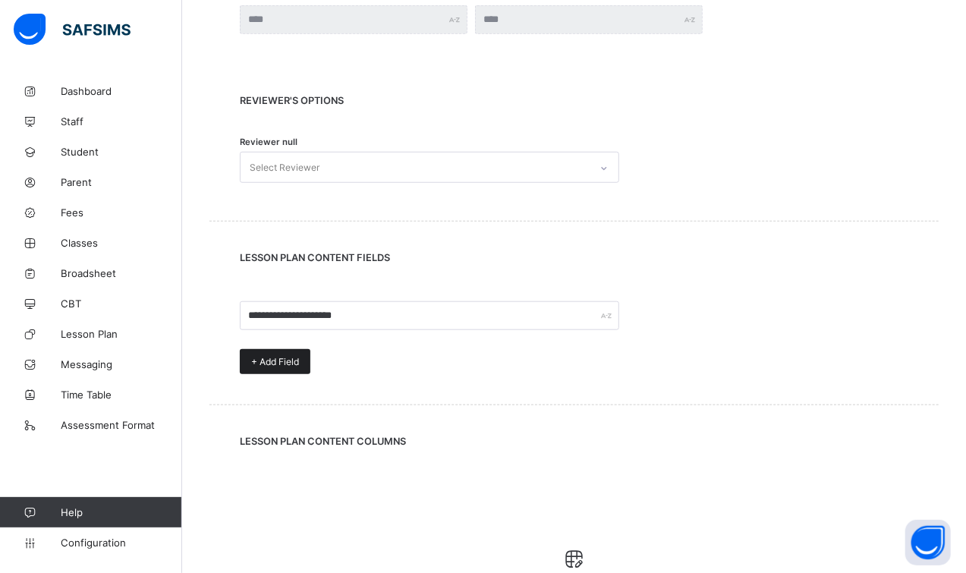
click at [276, 370] on div "+ Add Field" at bounding box center [275, 361] width 71 height 25
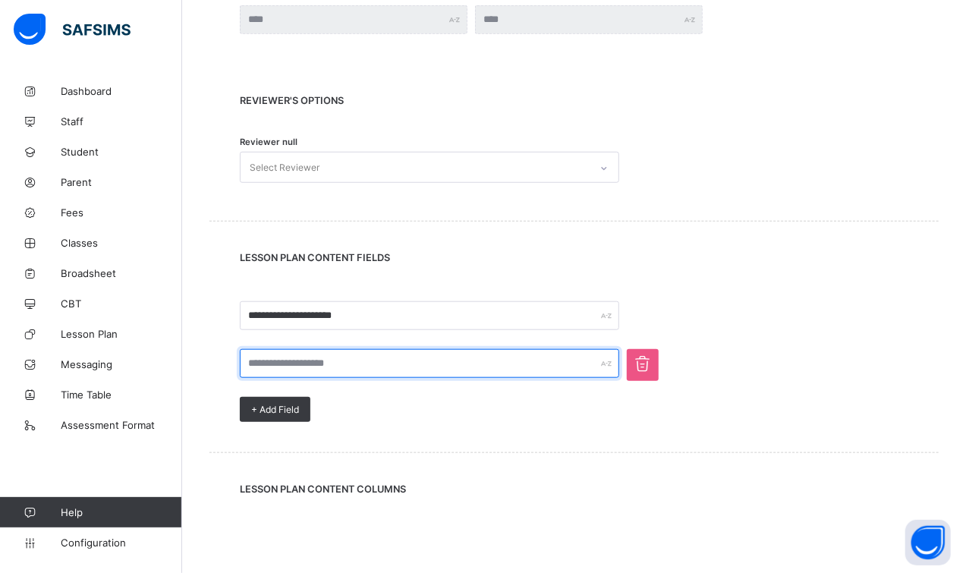
click at [300, 356] on input "text" at bounding box center [430, 363] width 380 height 29
type input "**********"
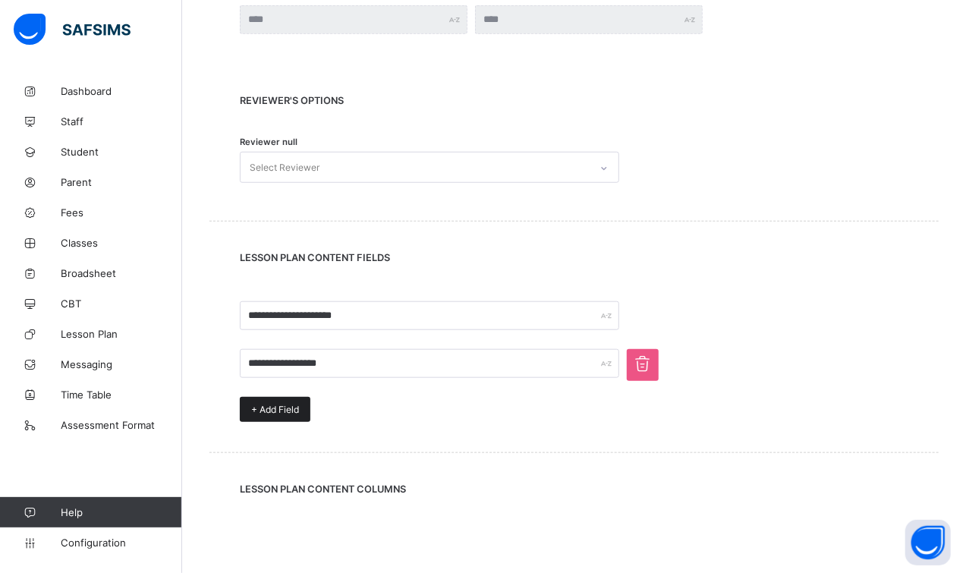
click at [254, 405] on span "+ Add Field" at bounding box center [275, 409] width 48 height 11
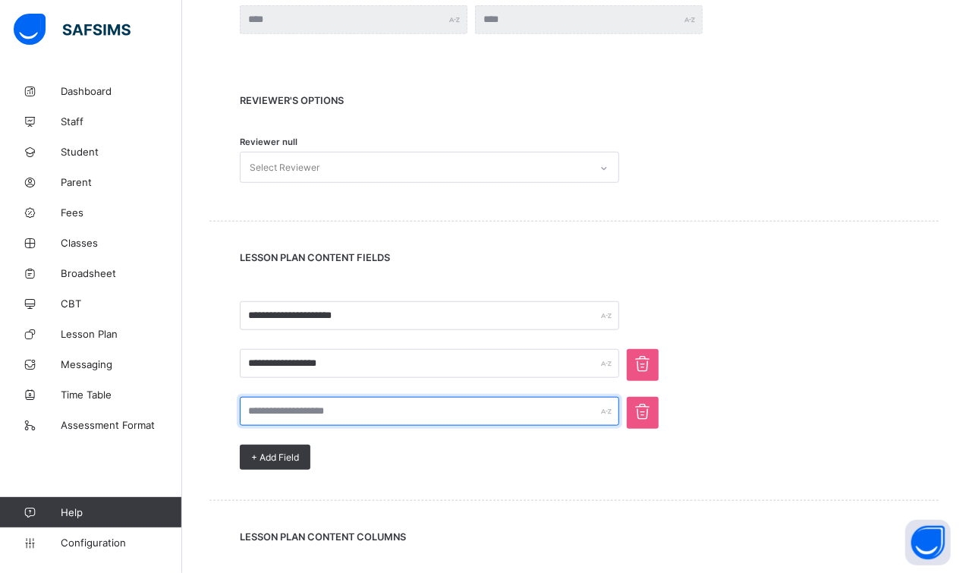
click at [358, 411] on input "text" at bounding box center [430, 411] width 380 height 29
type input "**********"
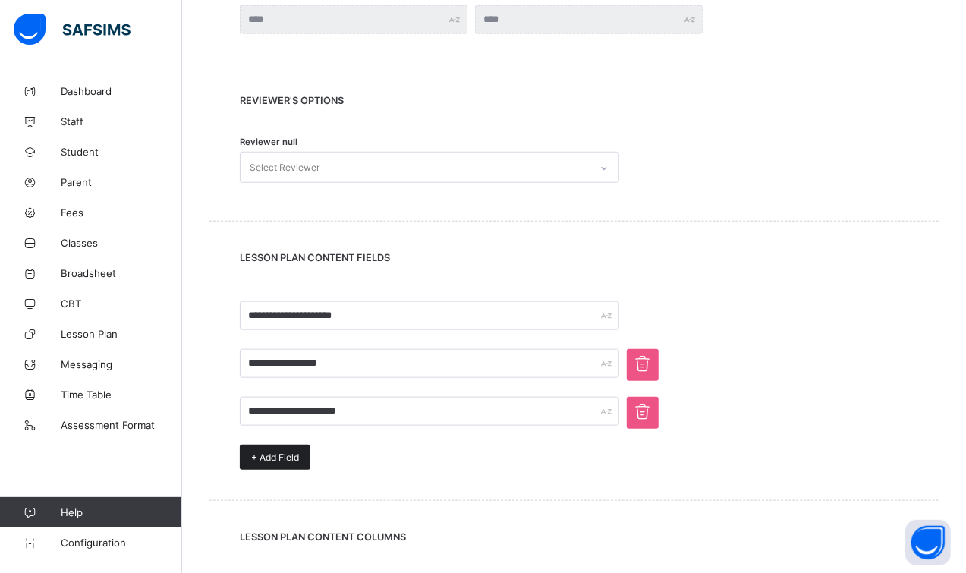
click at [293, 462] on span "+ Add Field" at bounding box center [275, 457] width 48 height 11
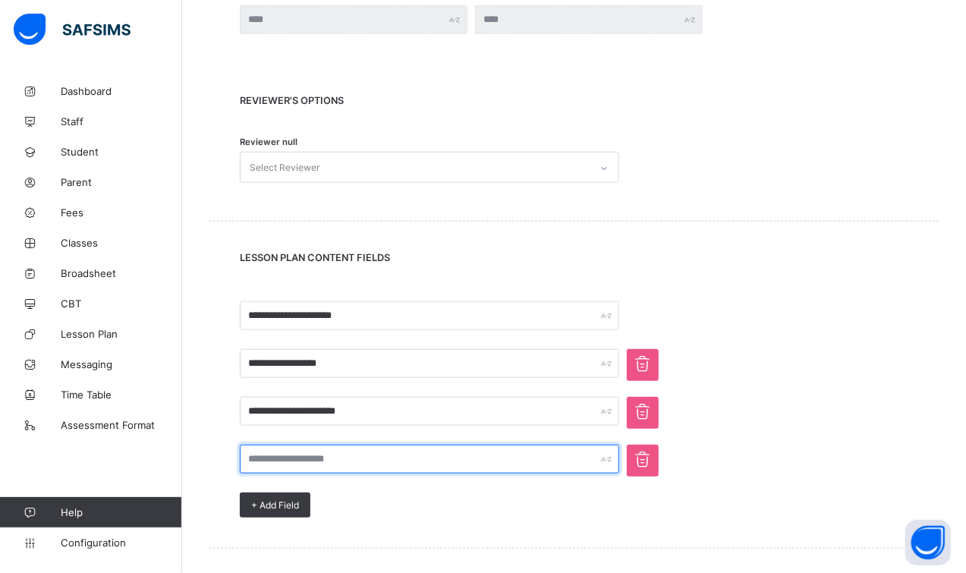
click at [386, 452] on input "text" at bounding box center [430, 459] width 380 height 29
type input "**********"
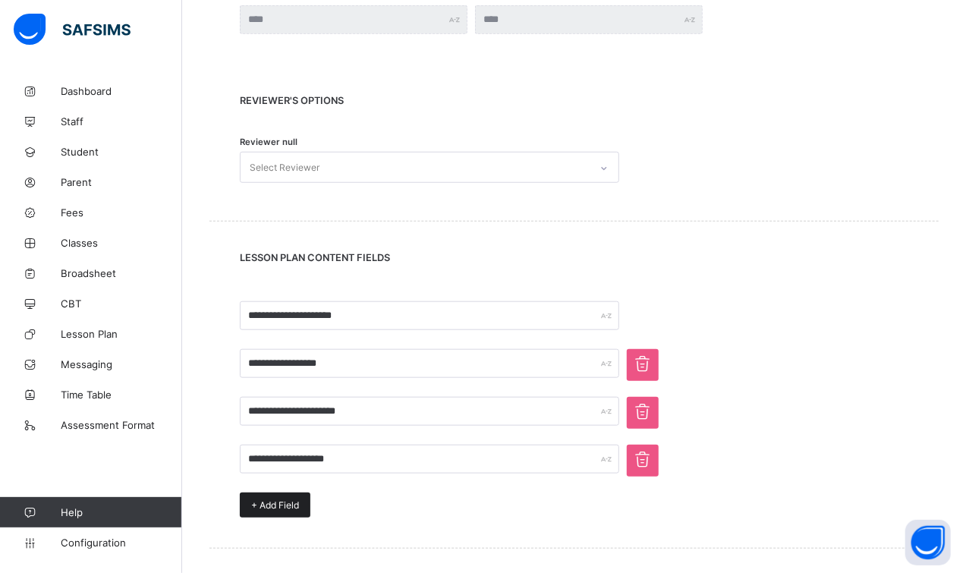
click at [270, 512] on div "+ Add Field" at bounding box center [275, 505] width 71 height 25
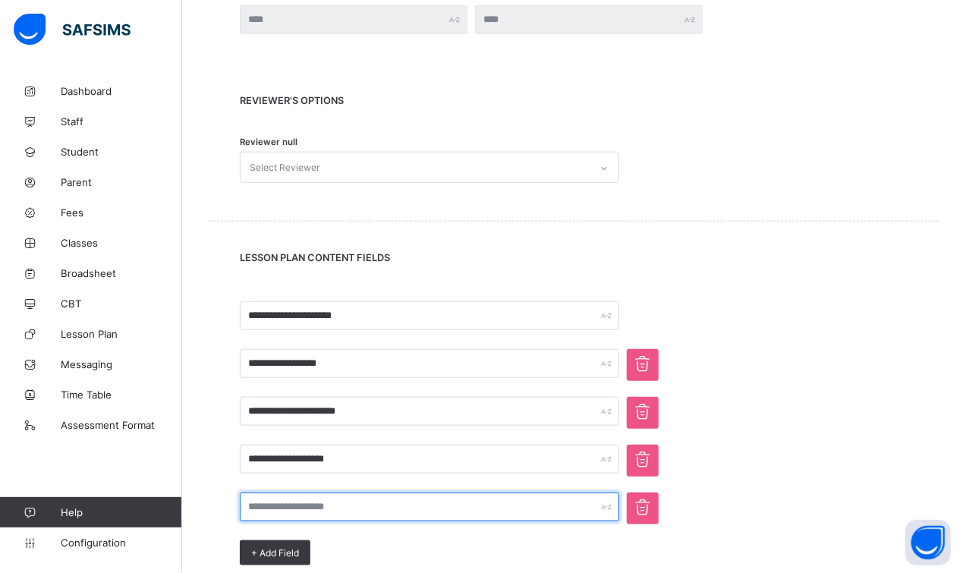
click at [283, 509] on input "text" at bounding box center [430, 507] width 380 height 29
type input "**********"
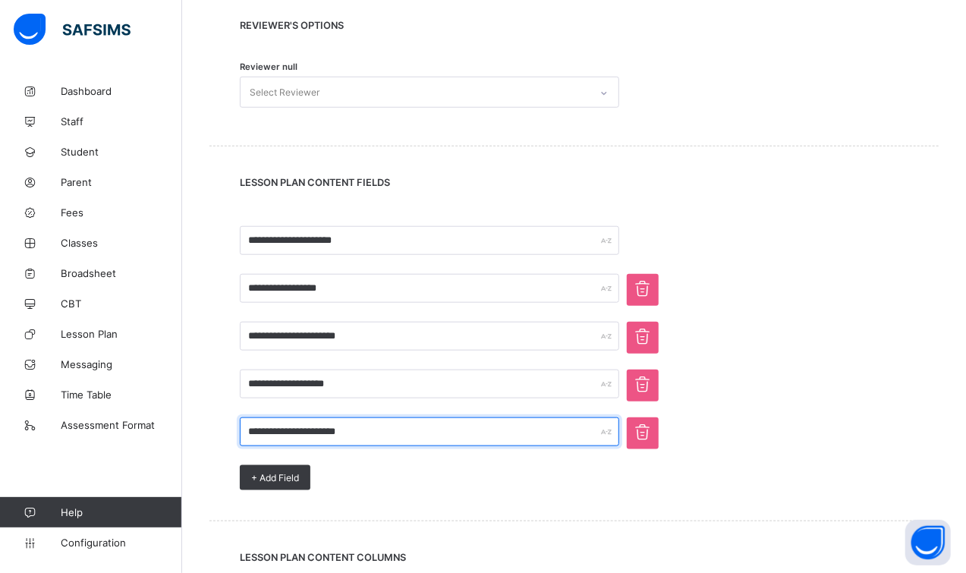
scroll to position [821, 0]
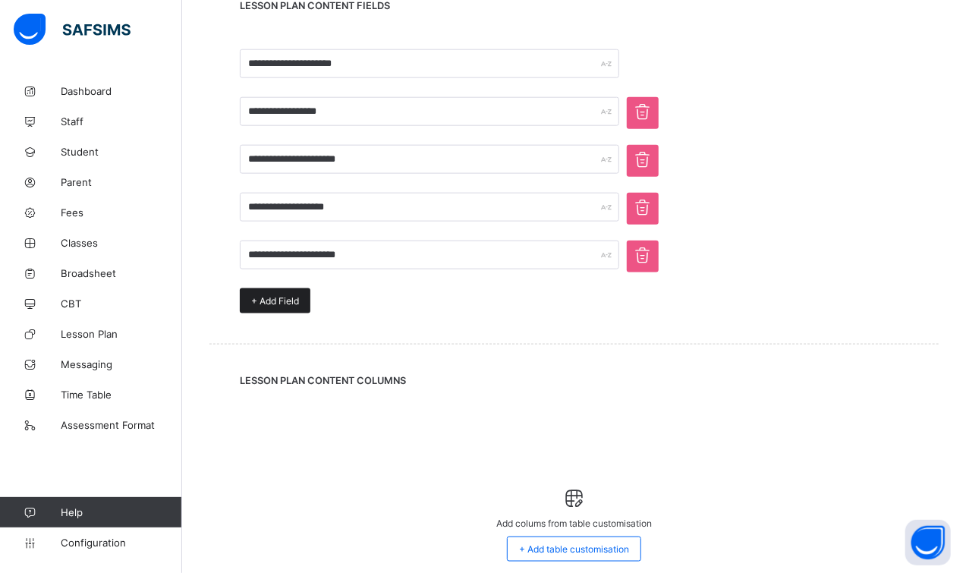
click at [286, 298] on span "+ Add Field" at bounding box center [275, 300] width 48 height 11
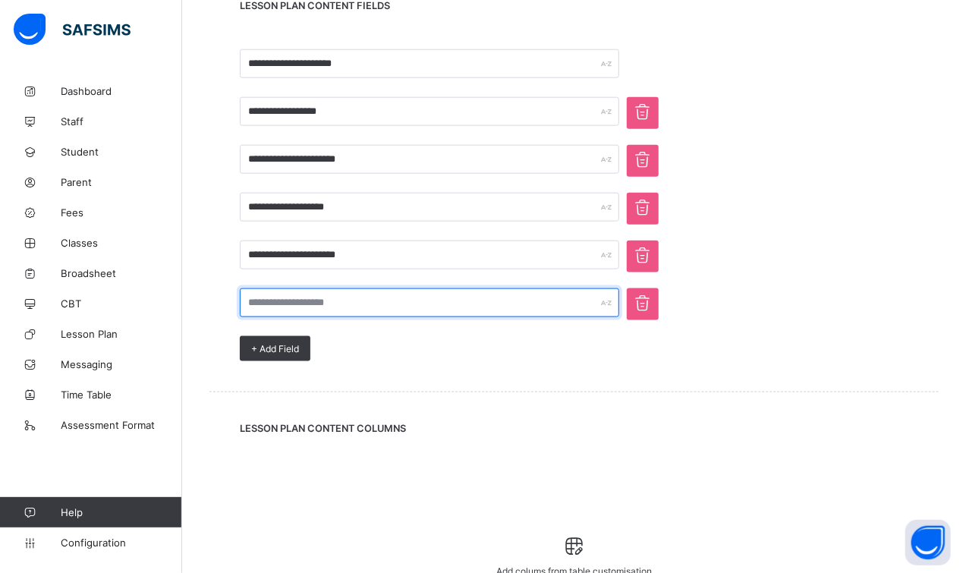
click at [391, 301] on input "text" at bounding box center [430, 302] width 380 height 29
type input "**********"
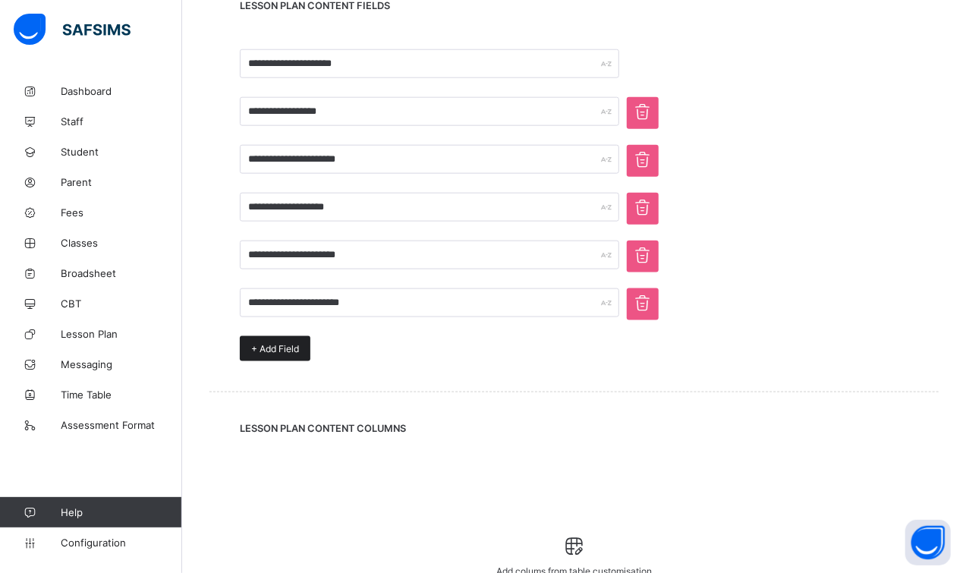
click at [292, 351] on span "+ Add Field" at bounding box center [275, 348] width 48 height 11
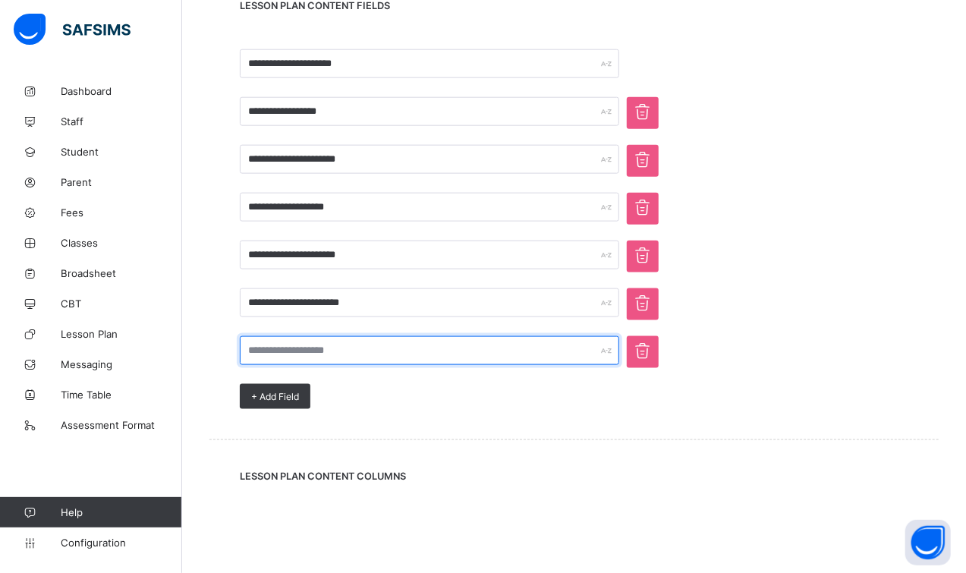
click at [407, 352] on input "text" at bounding box center [430, 350] width 380 height 29
click at [268, 351] on input "**********" at bounding box center [430, 350] width 380 height 29
type input "**********"
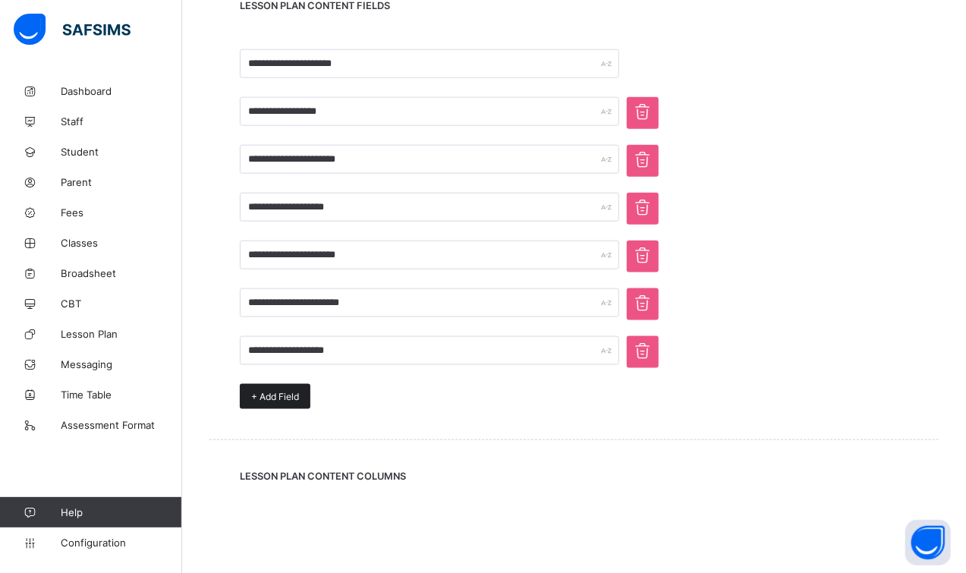
click at [267, 407] on div "+ Add Field" at bounding box center [275, 396] width 71 height 25
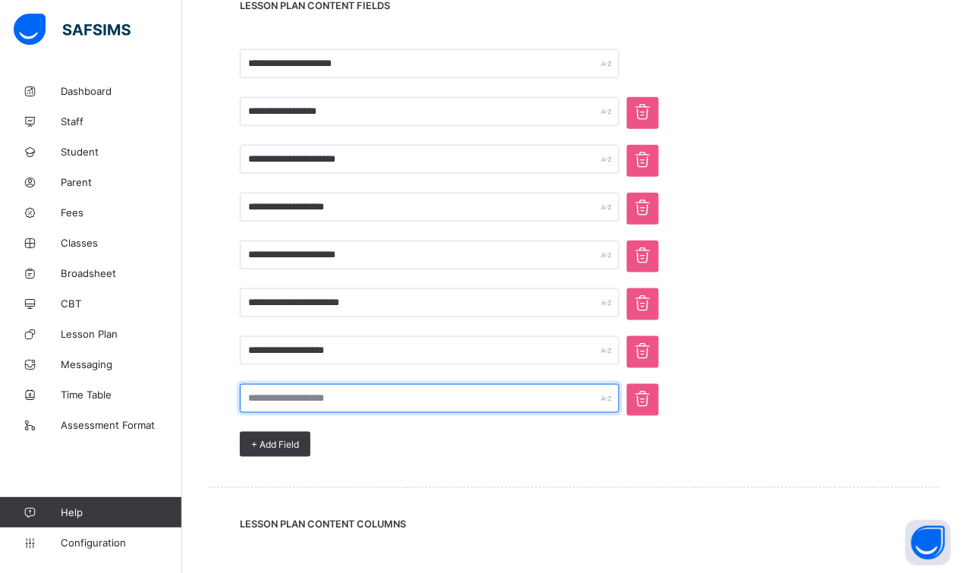
click at [284, 399] on input "text" at bounding box center [430, 398] width 380 height 29
type input "**********"
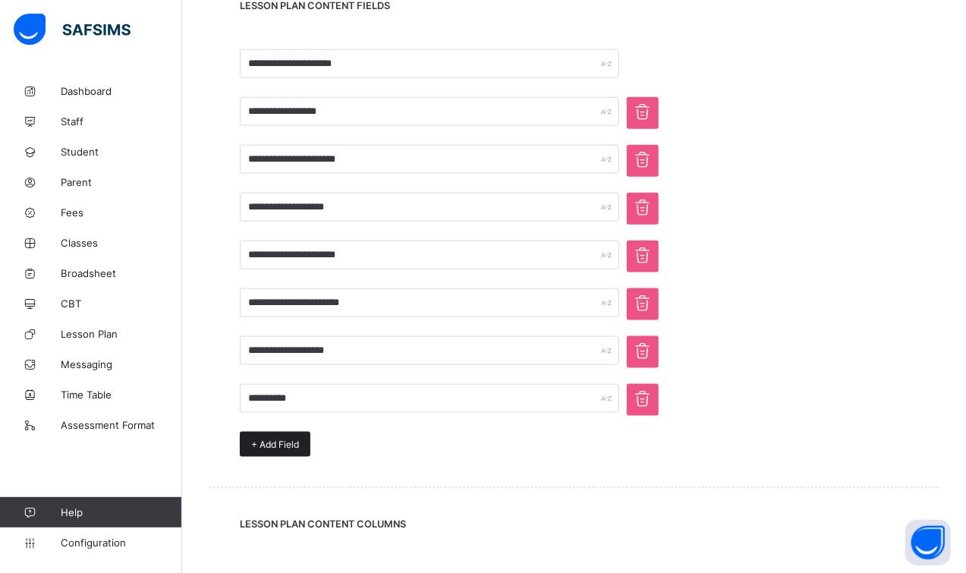
click at [266, 443] on span "+ Add Field" at bounding box center [275, 444] width 48 height 11
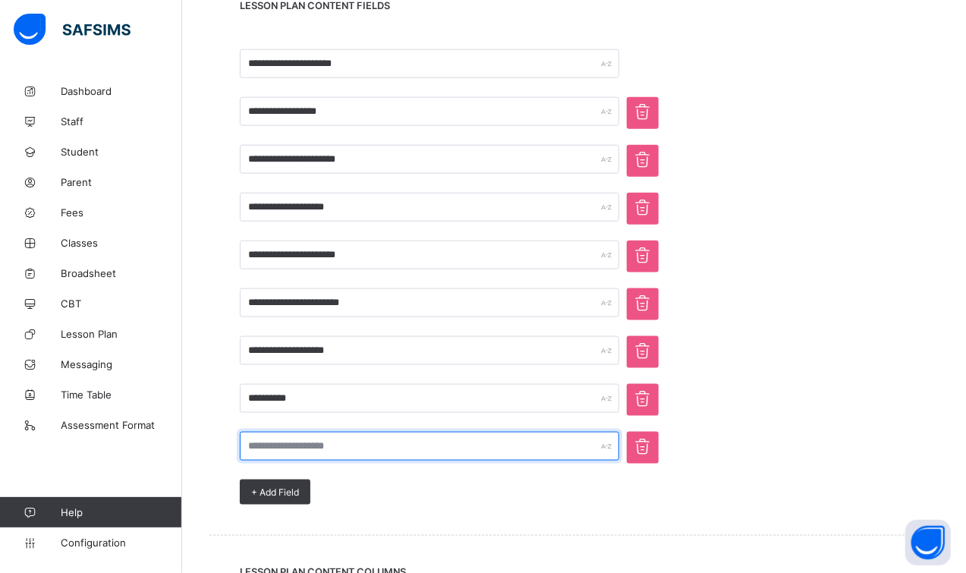
click at [298, 438] on input "text" at bounding box center [430, 446] width 380 height 29
type input "**********"
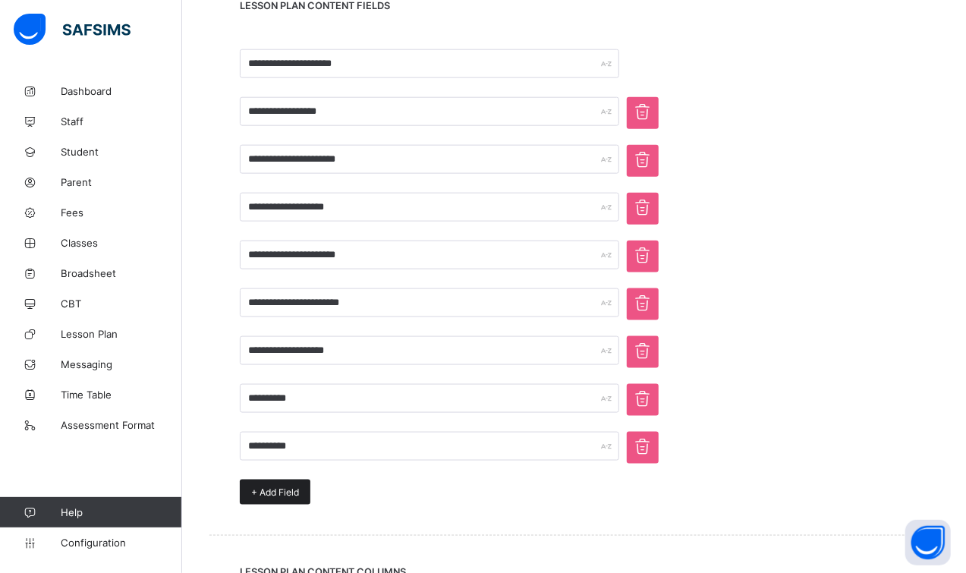
click at [298, 493] on span "+ Add Field" at bounding box center [275, 492] width 48 height 11
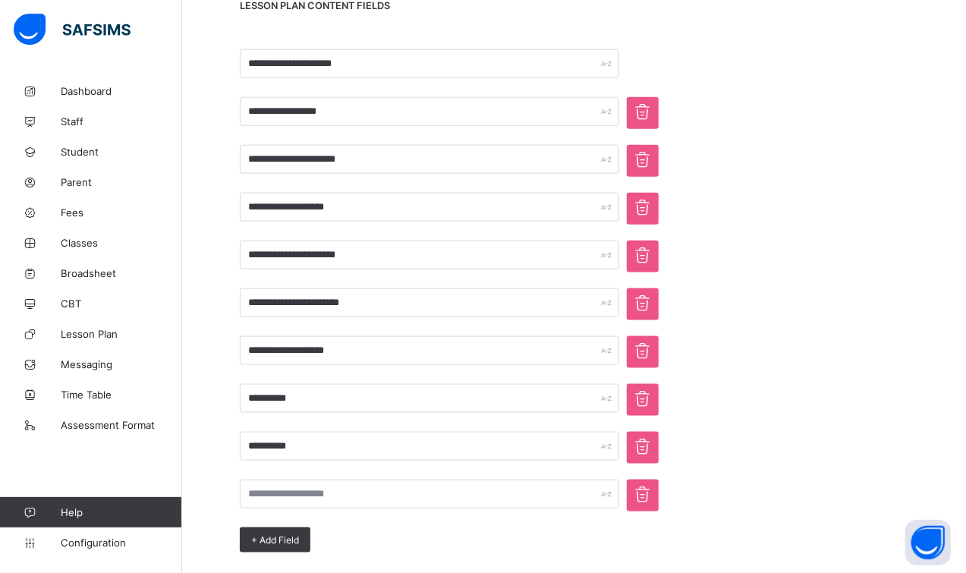
click at [649, 502] on icon at bounding box center [643, 494] width 24 height 21
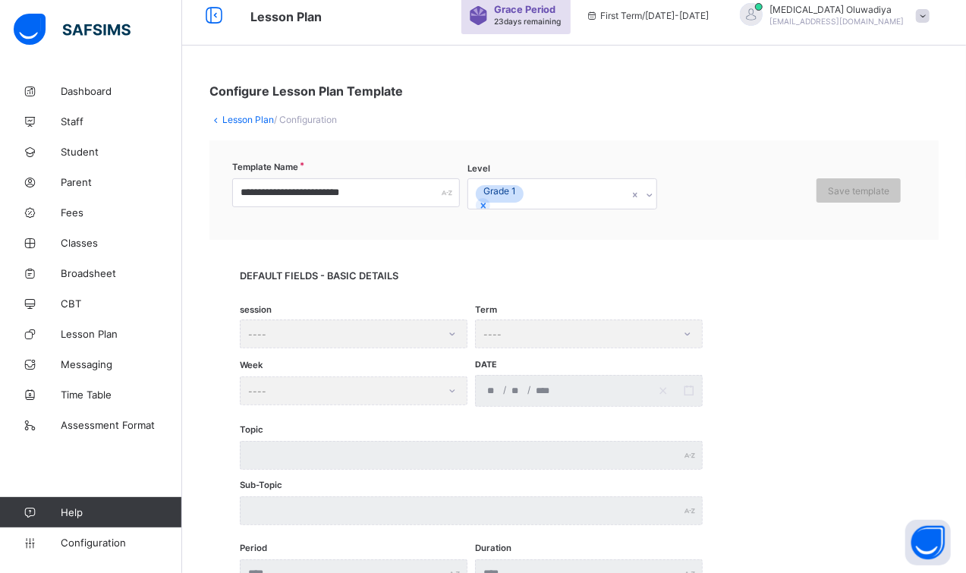
scroll to position [0, 0]
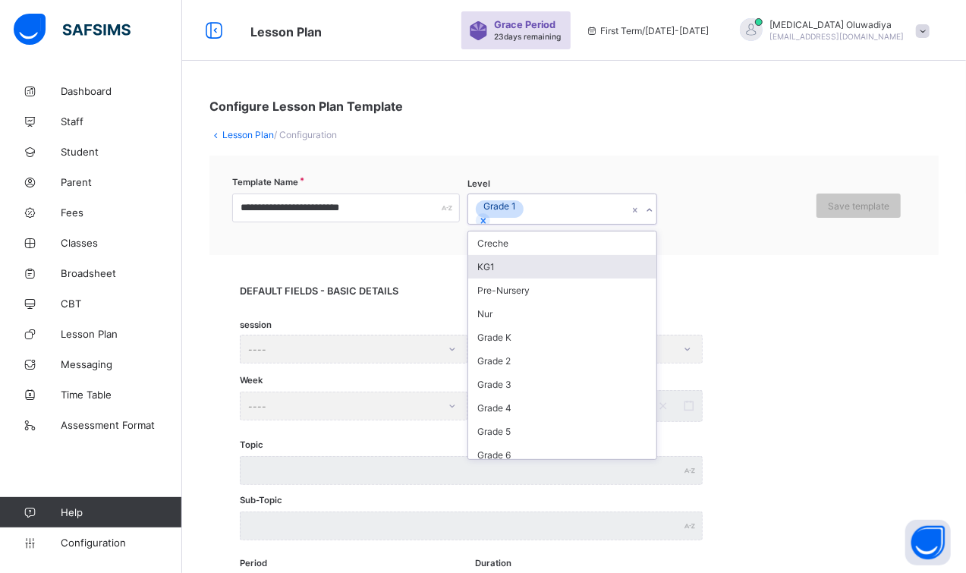
drag, startPoint x: 553, startPoint y: 212, endPoint x: 528, endPoint y: 257, distance: 52.4
click at [528, 225] on div "option Grade 1, selected. option KG1 focused, 2 of 28. 27 results available. Us…" at bounding box center [563, 209] width 190 height 31
click at [515, 249] on div "Creche" at bounding box center [562, 244] width 188 height 24
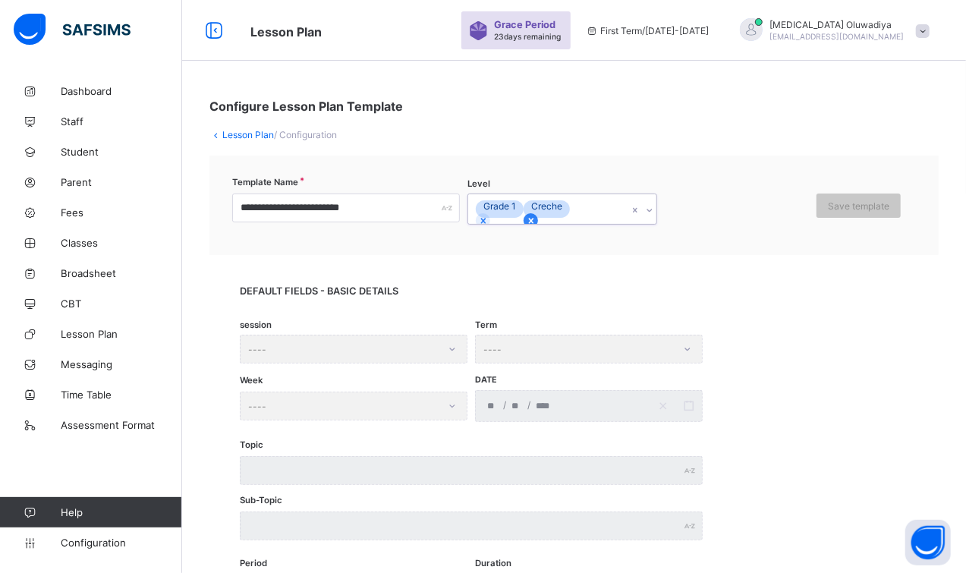
click at [537, 216] on icon at bounding box center [531, 221] width 11 height 11
click at [649, 210] on icon at bounding box center [649, 210] width 9 height 15
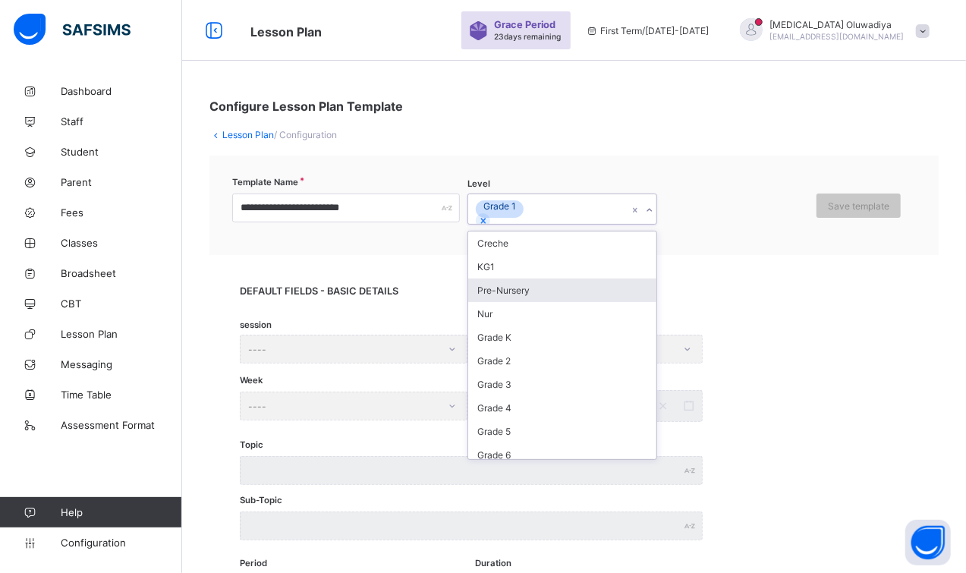
click at [545, 289] on div "Pre-Nursery" at bounding box center [562, 291] width 188 height 24
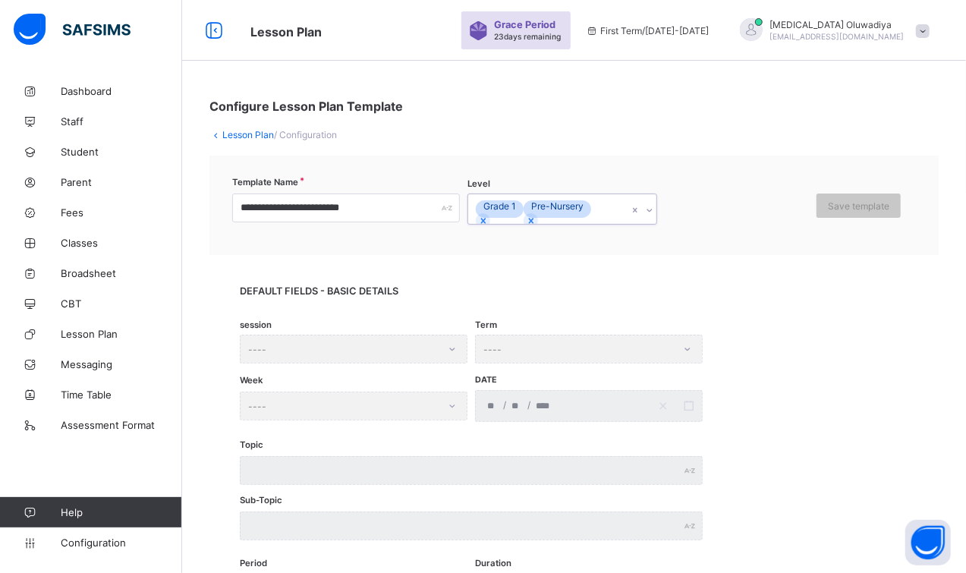
click at [651, 218] on icon at bounding box center [649, 210] width 9 height 15
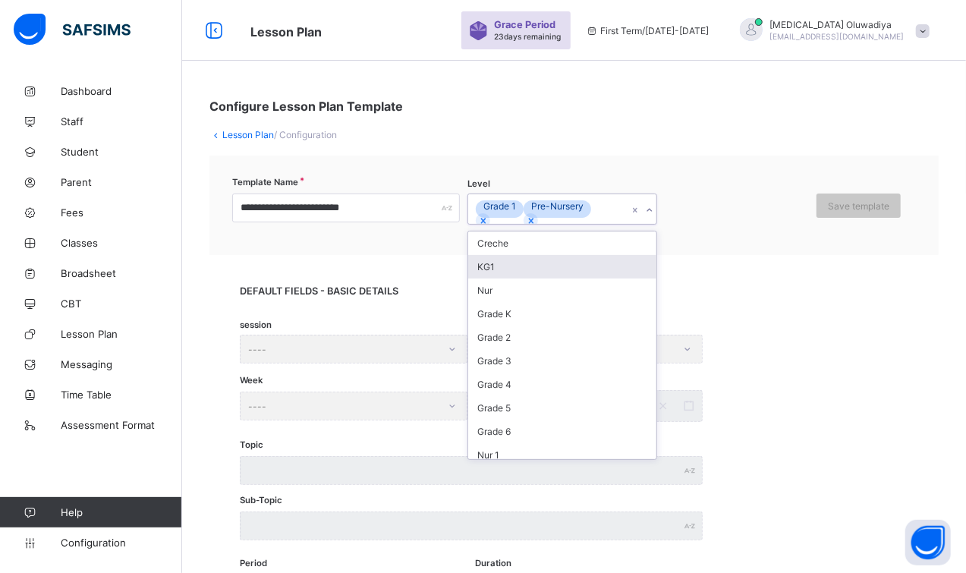
click at [490, 279] on div "KG1" at bounding box center [562, 267] width 188 height 24
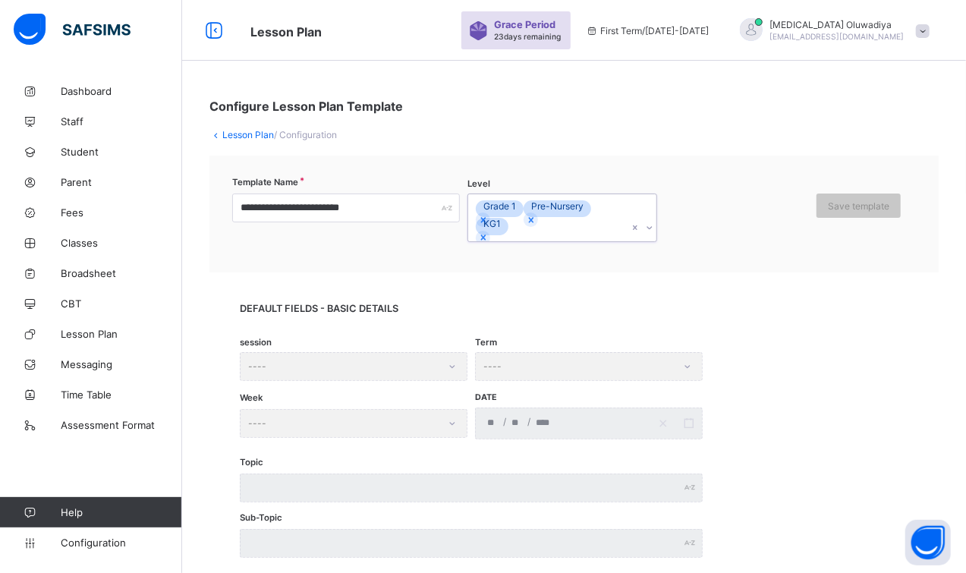
click at [654, 234] on div at bounding box center [649, 228] width 14 height 24
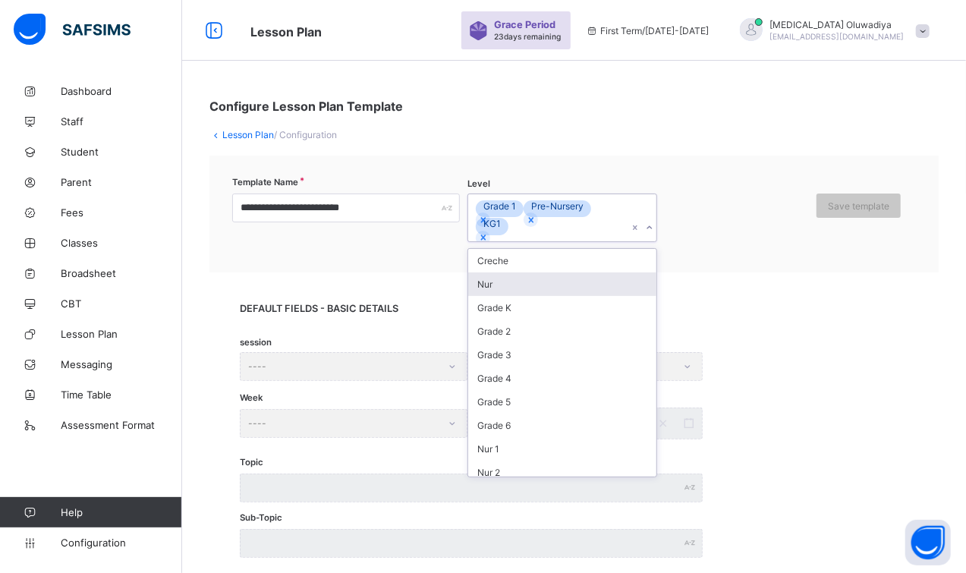
click at [520, 293] on div "Nur" at bounding box center [562, 285] width 188 height 24
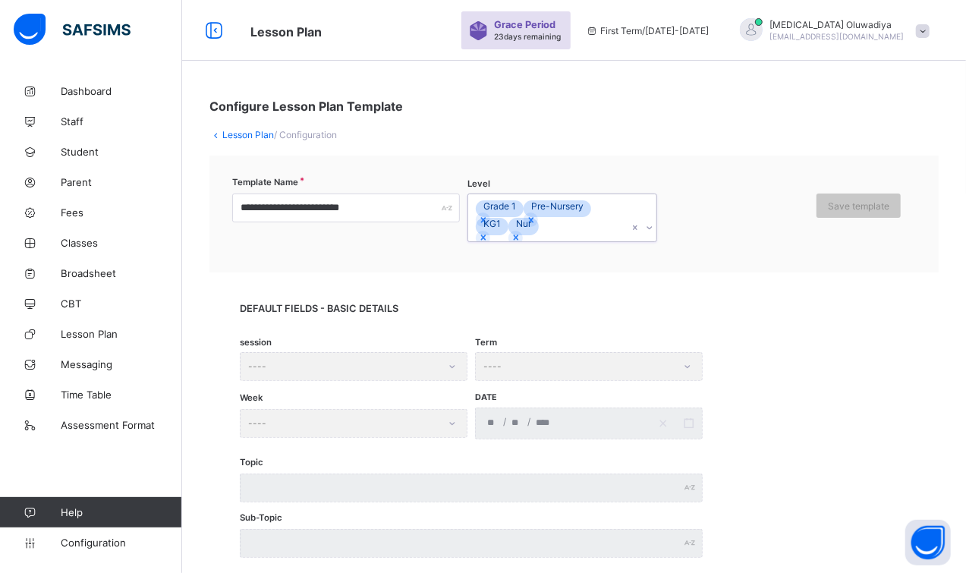
click at [650, 232] on icon at bounding box center [649, 227] width 9 height 15
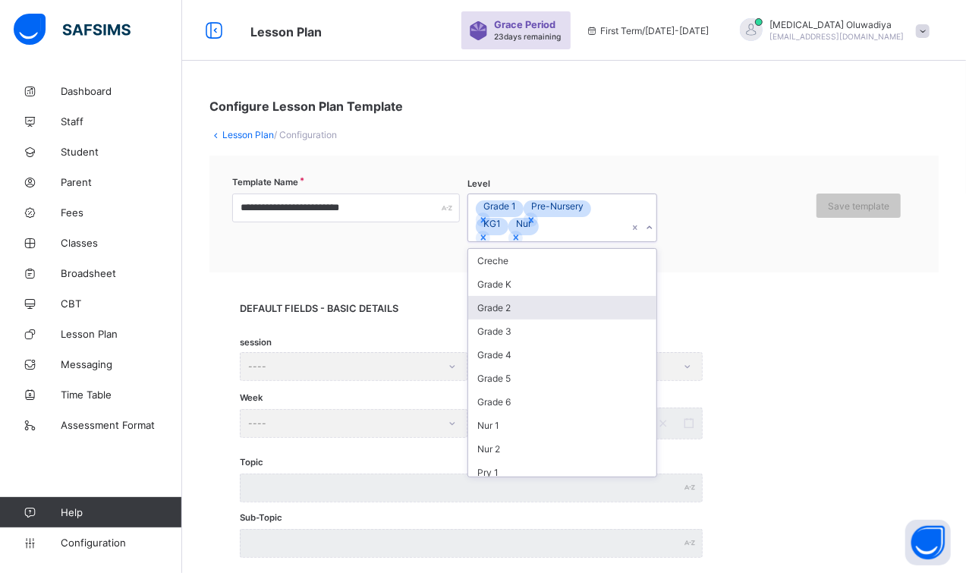
click at [524, 307] on div "Grade 2" at bounding box center [562, 308] width 188 height 24
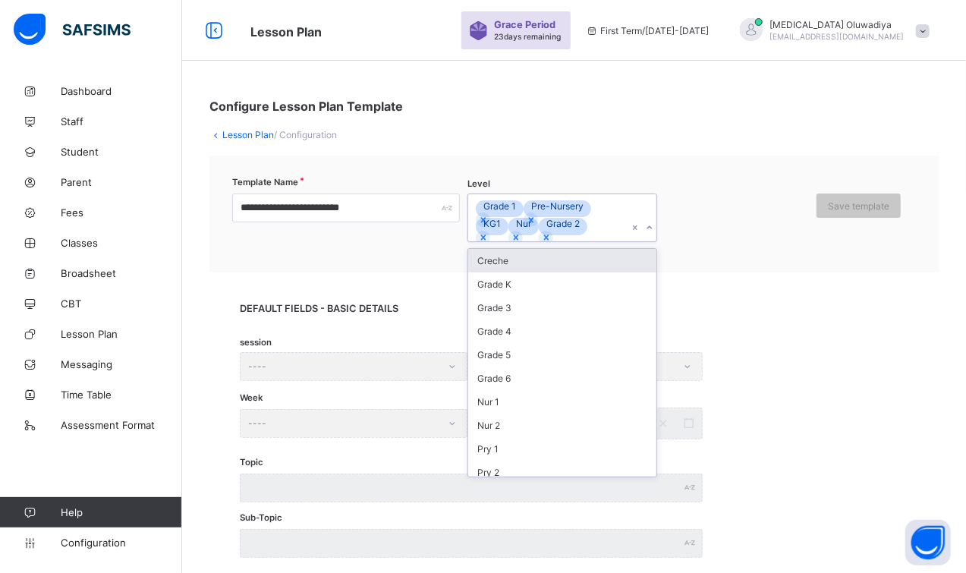
drag, startPoint x: 650, startPoint y: 251, endPoint x: 498, endPoint y: 331, distance: 171.8
click at [498, 320] on div "Grade 3" at bounding box center [562, 308] width 188 height 24
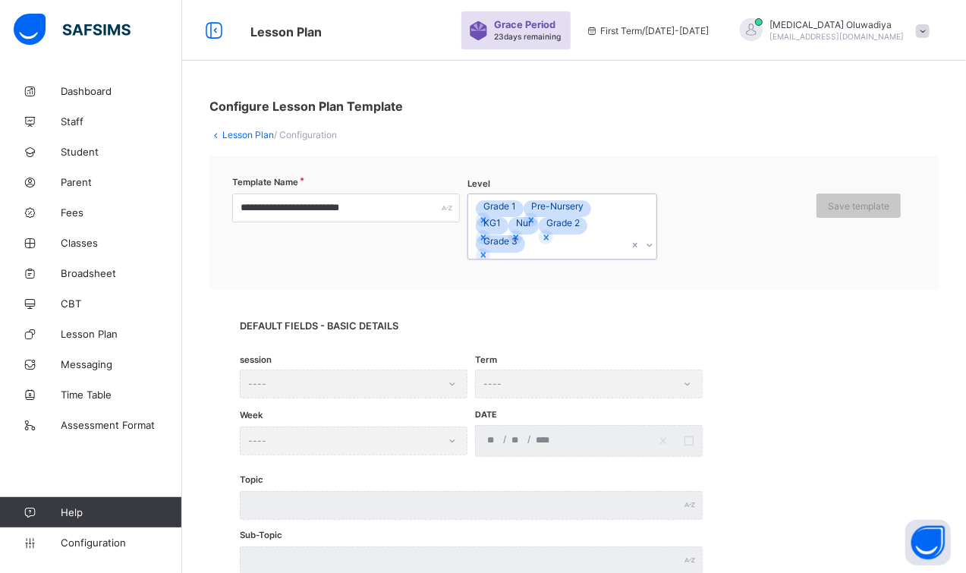
click at [649, 249] on icon at bounding box center [649, 245] width 9 height 15
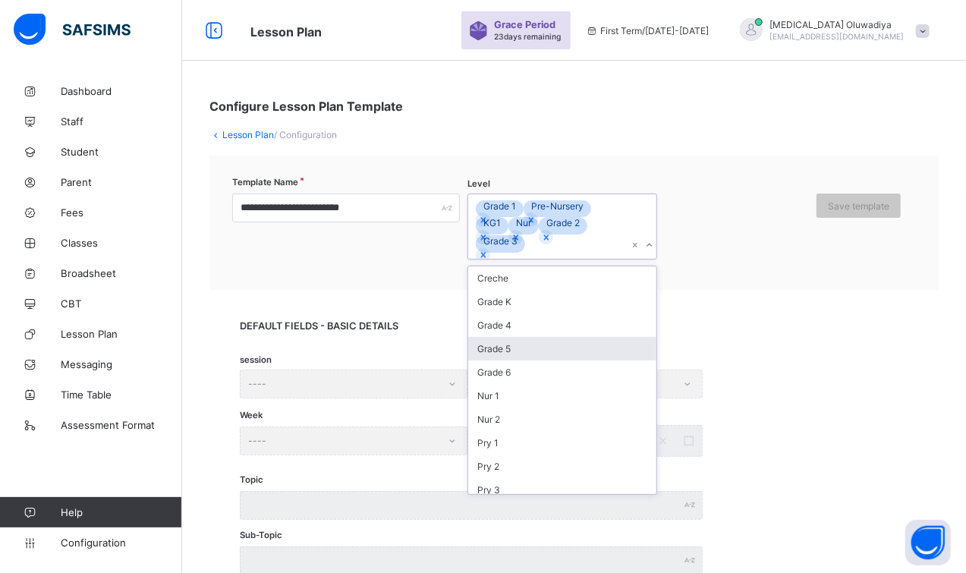
click at [531, 347] on div "Grade 5" at bounding box center [562, 349] width 188 height 24
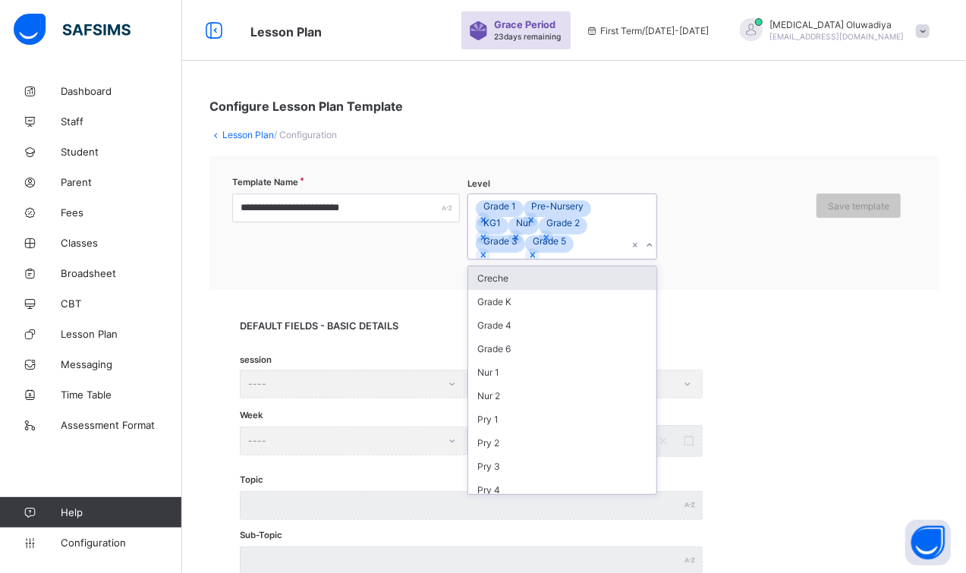
drag, startPoint x: 646, startPoint y: 267, endPoint x: 506, endPoint y: 355, distance: 165.4
click at [506, 337] on div "Grade 4" at bounding box center [562, 326] width 188 height 24
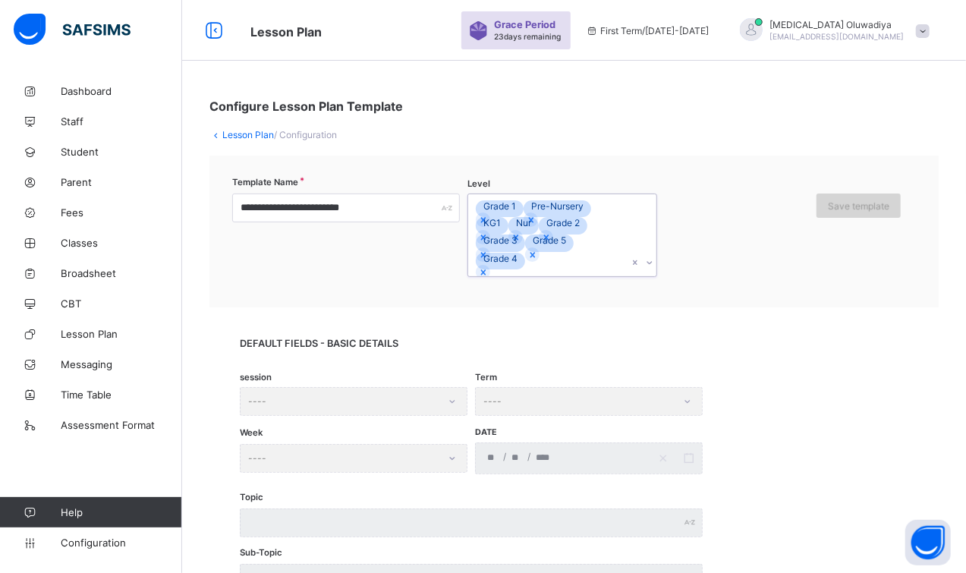
click at [848, 203] on span "Save template" at bounding box center [858, 205] width 61 height 11
click at [859, 188] on div "**********" at bounding box center [575, 232] width 730 height 152
click at [856, 203] on span "Save template" at bounding box center [858, 205] width 61 height 11
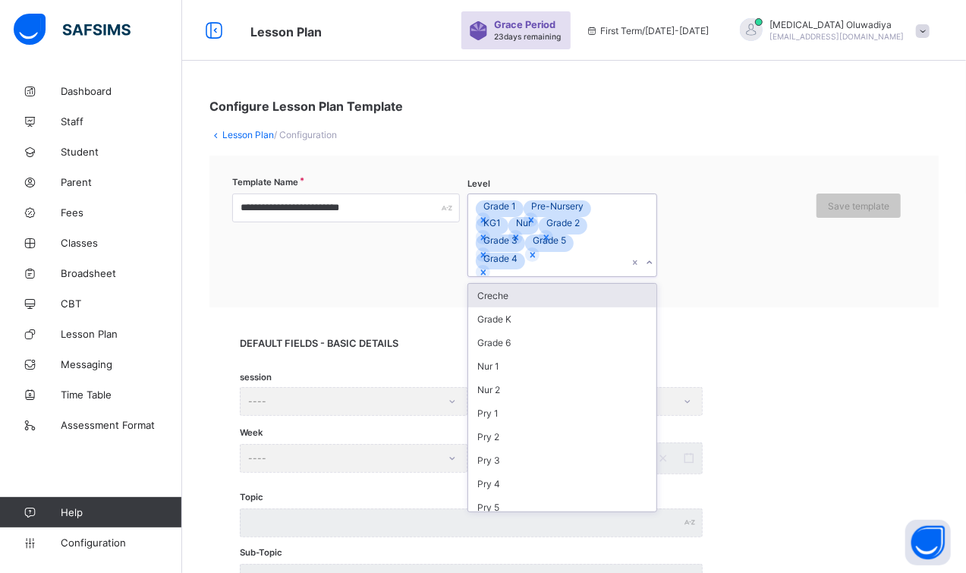
click at [648, 270] on icon at bounding box center [649, 262] width 9 height 15
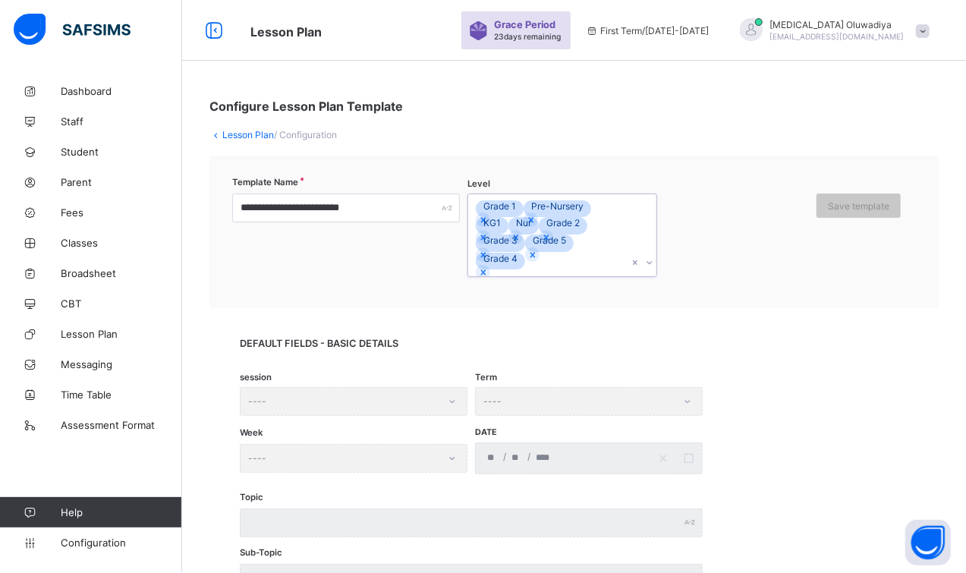
click at [648, 270] on icon at bounding box center [649, 262] width 9 height 15
click at [292, 137] on span "/ Configuration" at bounding box center [305, 134] width 63 height 11
drag, startPoint x: 379, startPoint y: 203, endPoint x: 625, endPoint y: 127, distance: 257.7
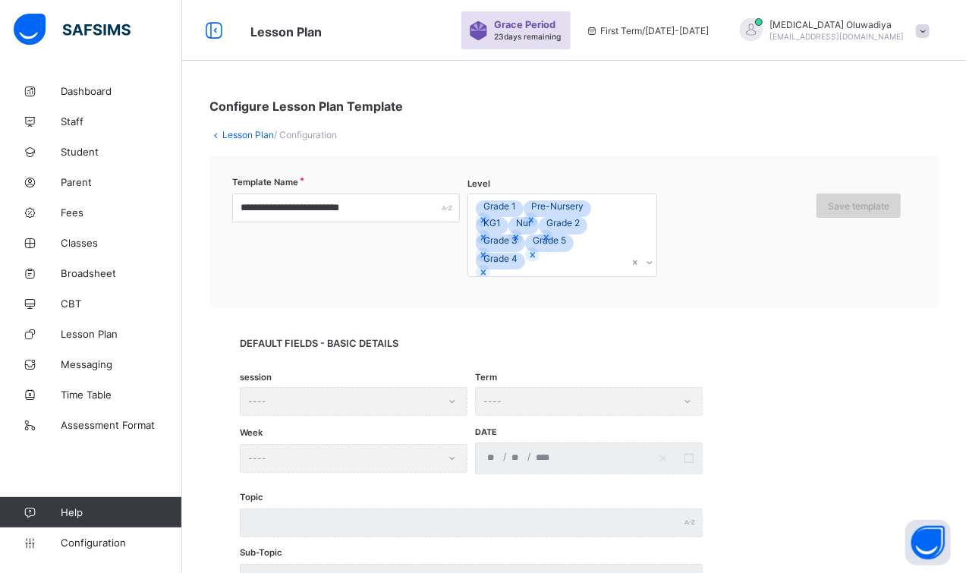
click at [862, 207] on span "Save template" at bounding box center [858, 205] width 61 height 11
drag, startPoint x: 862, startPoint y: 207, endPoint x: 752, endPoint y: 174, distance: 115.6
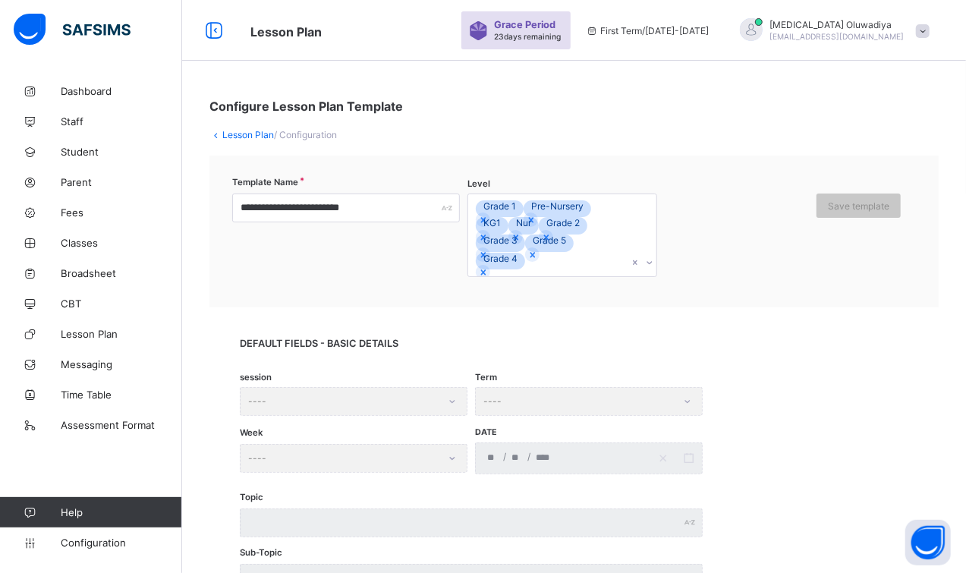
click at [752, 174] on div "**********" at bounding box center [575, 232] width 730 height 152
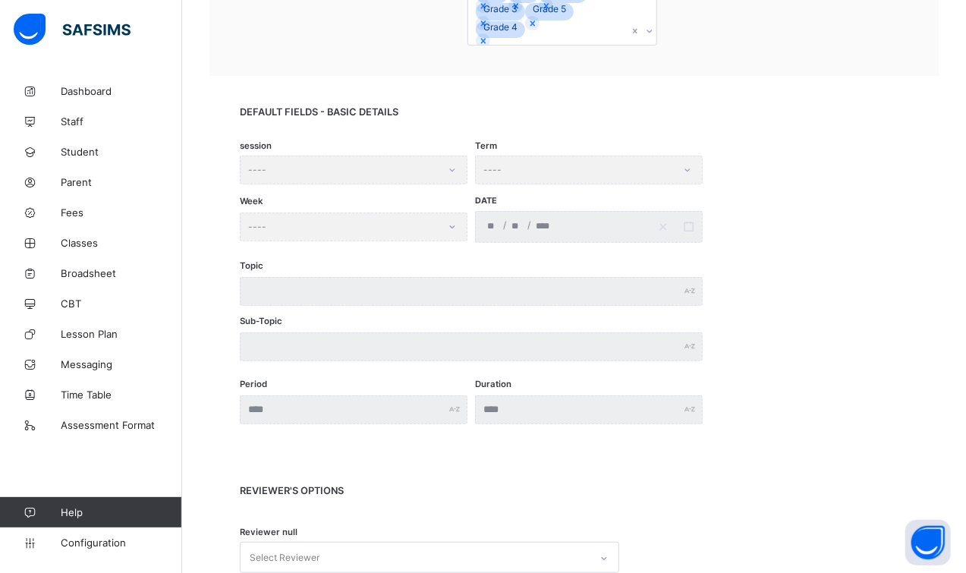
scroll to position [266, 0]
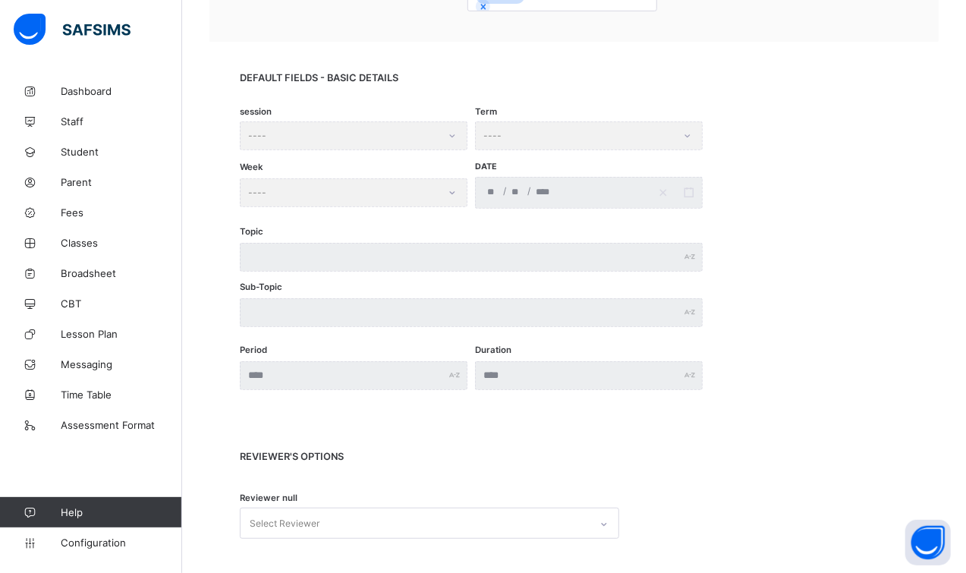
click at [377, 150] on div "session ----" at bounding box center [354, 135] width 228 height 29
click at [451, 145] on div "session ----" at bounding box center [354, 135] width 228 height 29
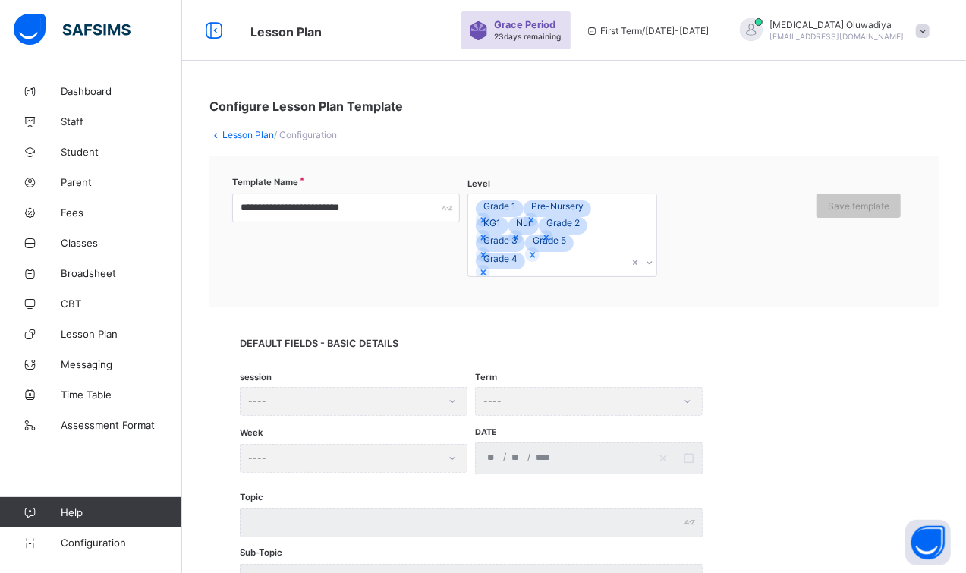
click at [691, 410] on div "Term ----" at bounding box center [589, 401] width 228 height 29
click at [930, 536] on button "Open asap" at bounding box center [929, 543] width 46 height 46
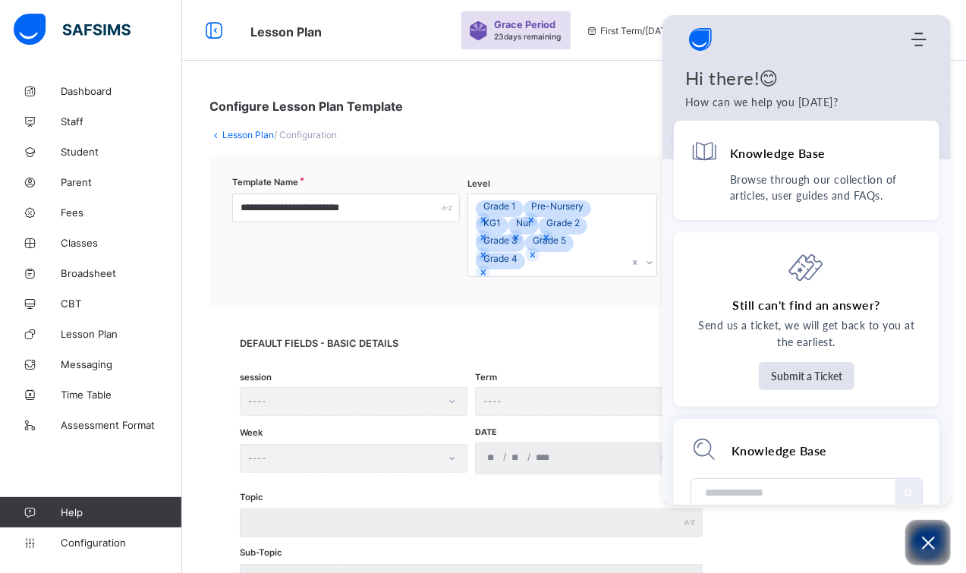
click at [925, 541] on icon "Open asap" at bounding box center [928, 543] width 19 height 19
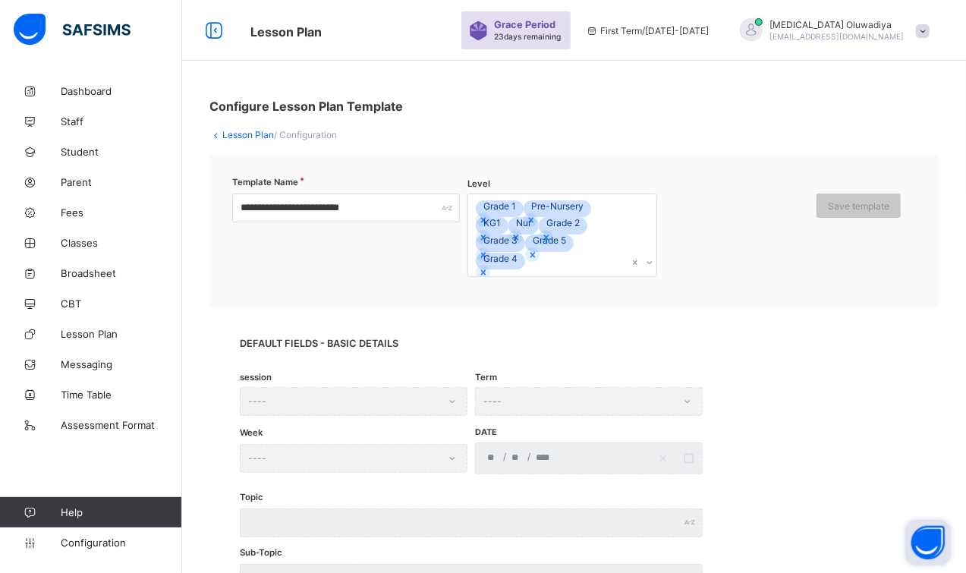
click at [263, 135] on link "Lesson Plan" at bounding box center [248, 134] width 52 height 11
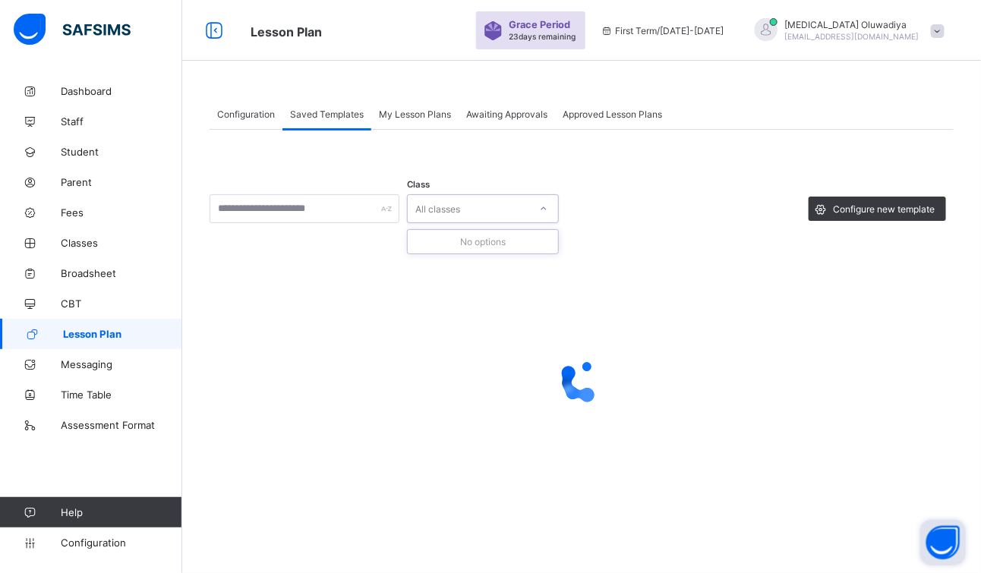
click at [526, 197] on div "All classes" at bounding box center [483, 208] width 152 height 29
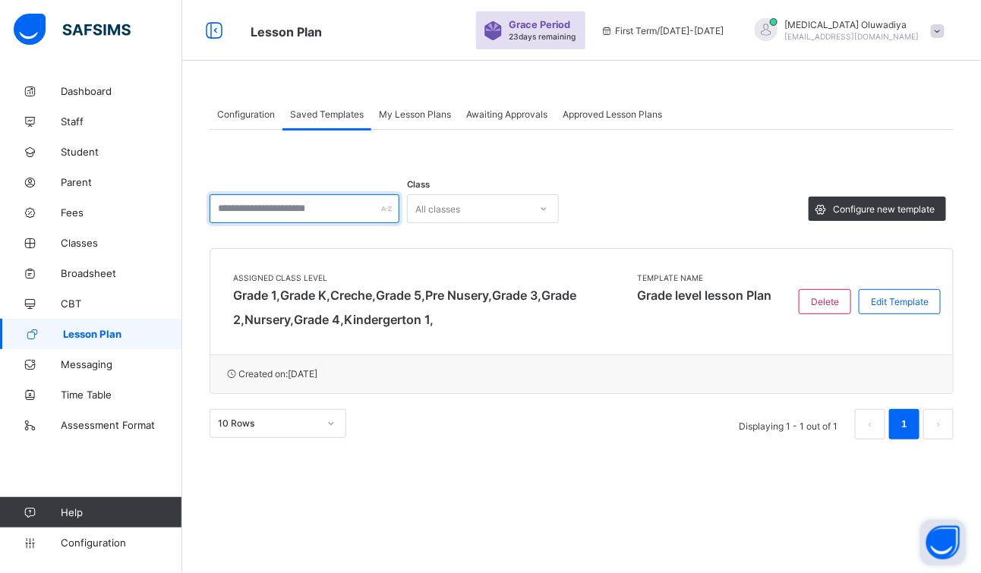
click at [352, 202] on input "text" at bounding box center [305, 208] width 190 height 29
click at [727, 480] on div "Configuration Saved Templates My Lesson Plans Awaiting Approvals Approved Lesso…" at bounding box center [581, 286] width 799 height 573
click at [632, 167] on div "Class All classes Configure new template Assigned Class Level Grade 1, Grade K,…" at bounding box center [582, 290] width 744 height 321
click at [407, 118] on span "My Lesson Plans" at bounding box center [415, 114] width 72 height 11
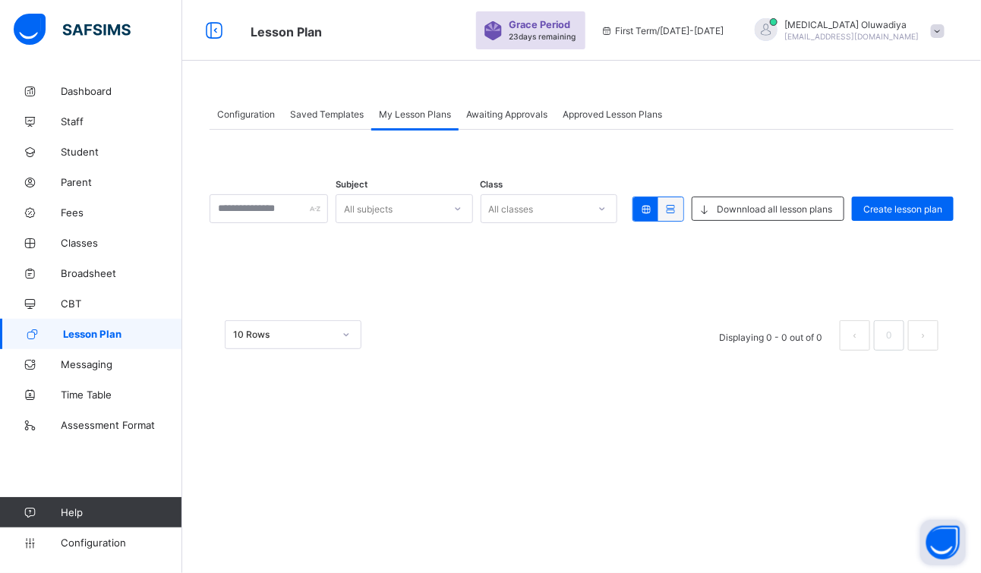
click at [484, 109] on span "Awaiting Approvals" at bounding box center [506, 114] width 81 height 11
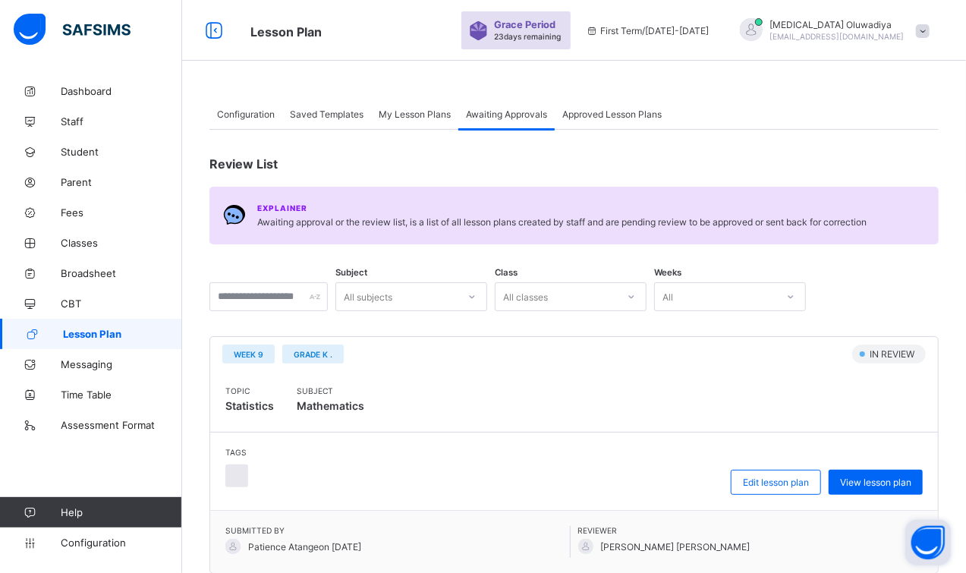
click at [338, 109] on span "Saved Templates" at bounding box center [327, 114] width 74 height 11
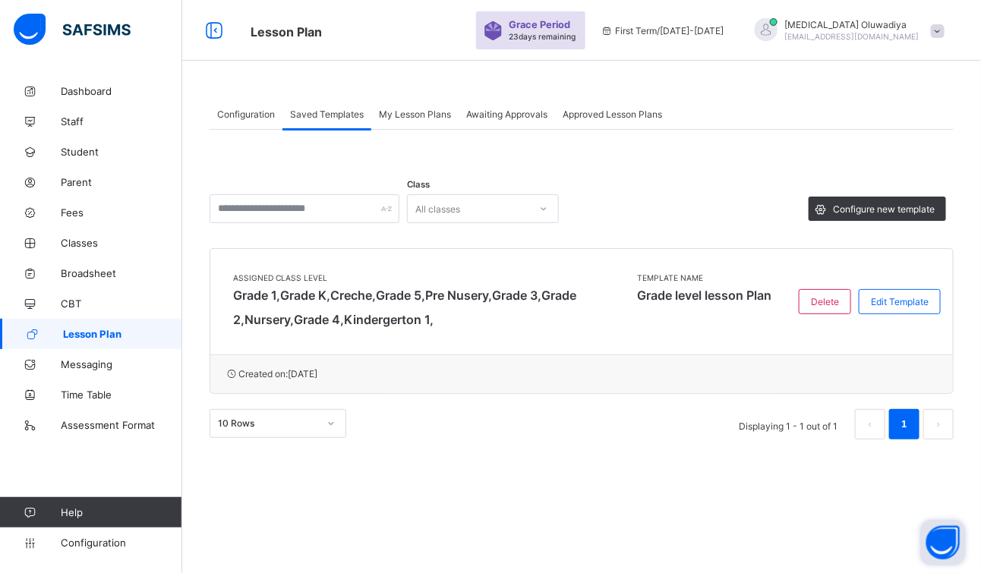
click at [407, 108] on div "My Lesson Plans" at bounding box center [414, 114] width 87 height 30
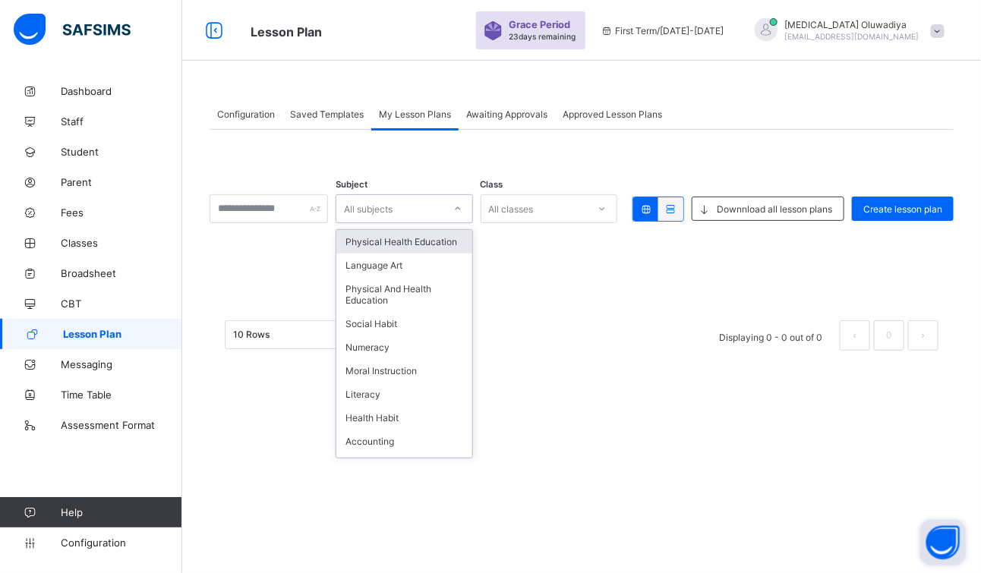
drag, startPoint x: 468, startPoint y: 210, endPoint x: 667, endPoint y: 138, distance: 210.9
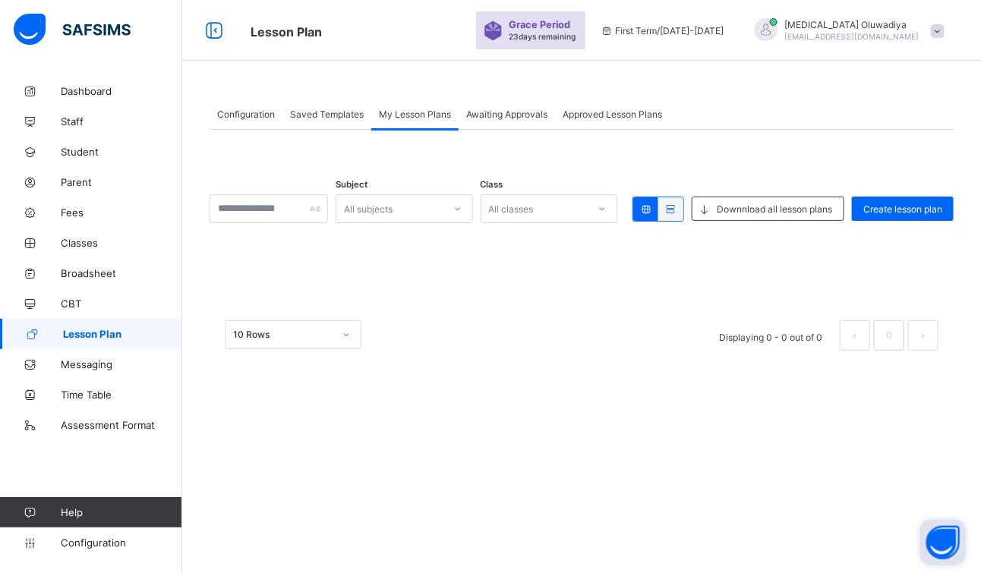
drag, startPoint x: 667, startPoint y: 138, endPoint x: 767, endPoint y: 95, distance: 109.2
drag, startPoint x: 767, startPoint y: 95, endPoint x: 414, endPoint y: 385, distance: 456.9
drag, startPoint x: 414, startPoint y: 385, endPoint x: 85, endPoint y: 240, distance: 359.3
click at [85, 240] on span "Classes" at bounding box center [121, 243] width 121 height 12
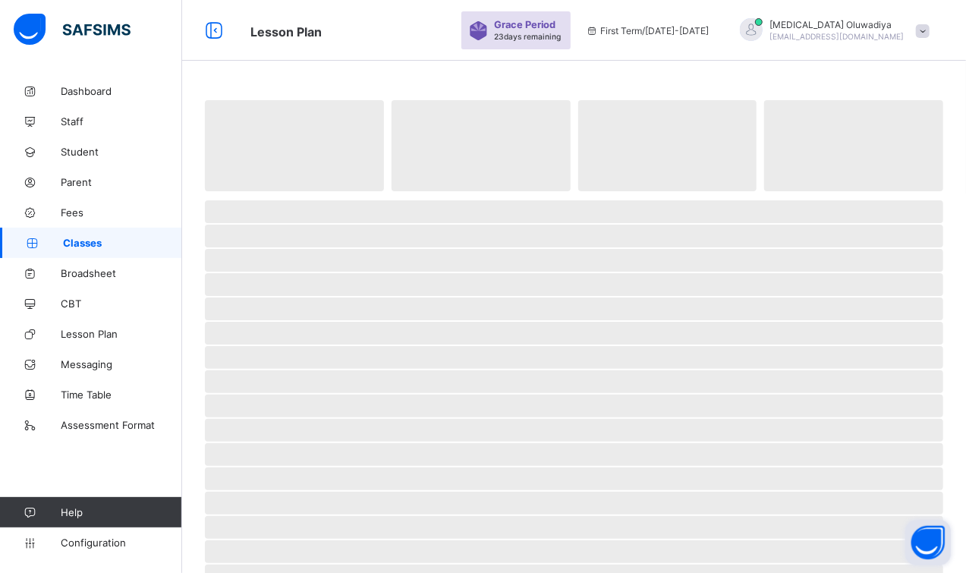
click at [85, 240] on span "Classes" at bounding box center [122, 243] width 119 height 12
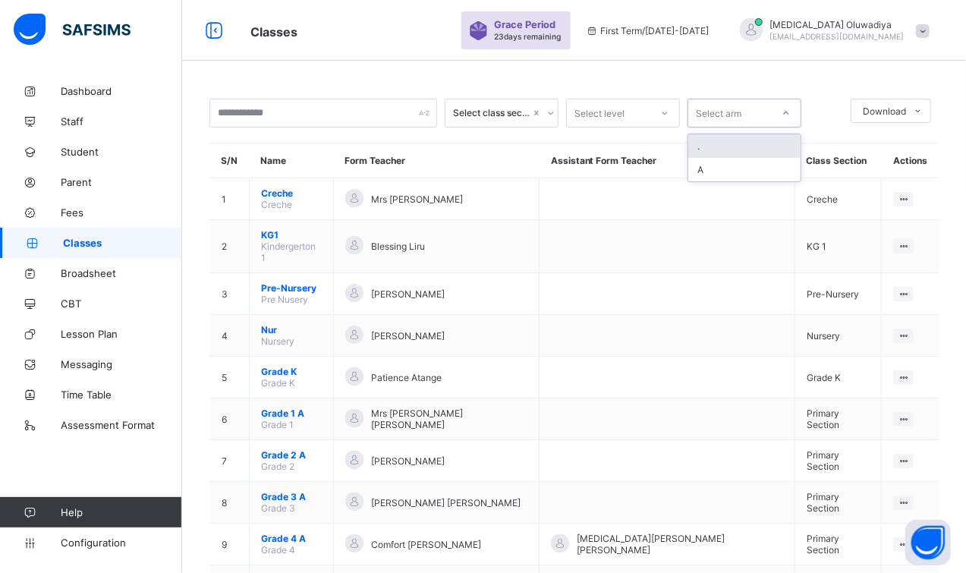
click at [788, 119] on div at bounding box center [787, 113] width 26 height 24
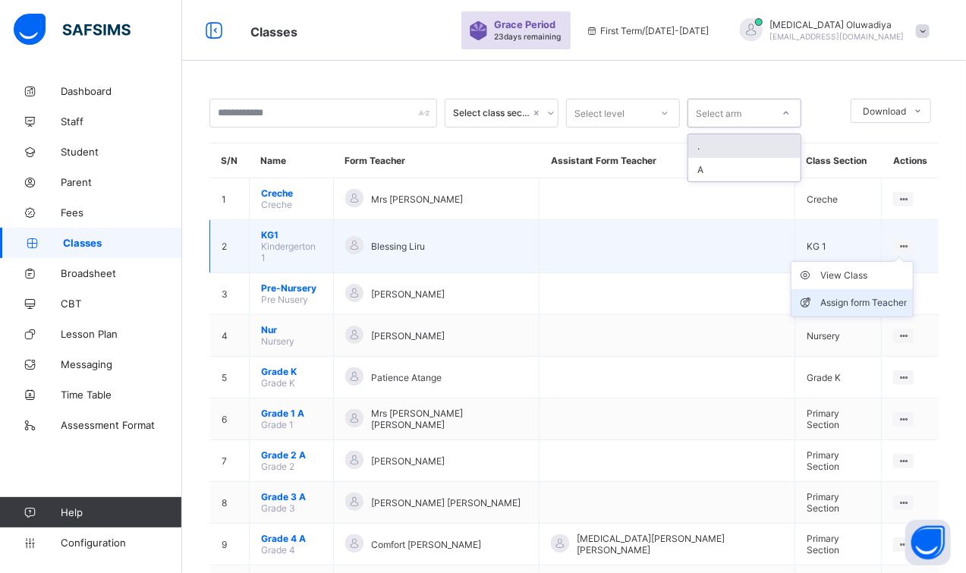
click at [853, 295] on div "Assign form Teacher" at bounding box center [864, 302] width 87 height 15
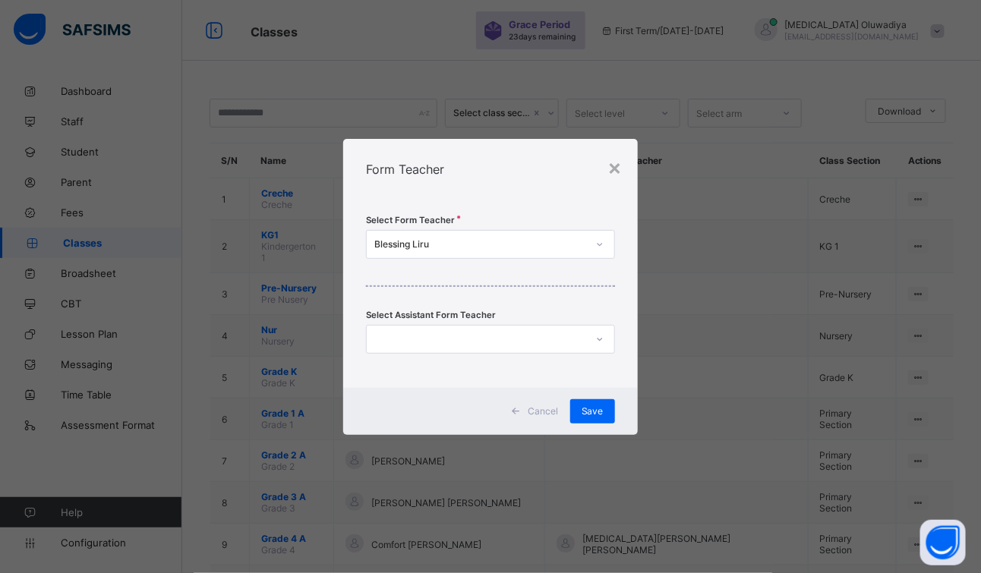
click at [593, 234] on div at bounding box center [600, 244] width 26 height 24
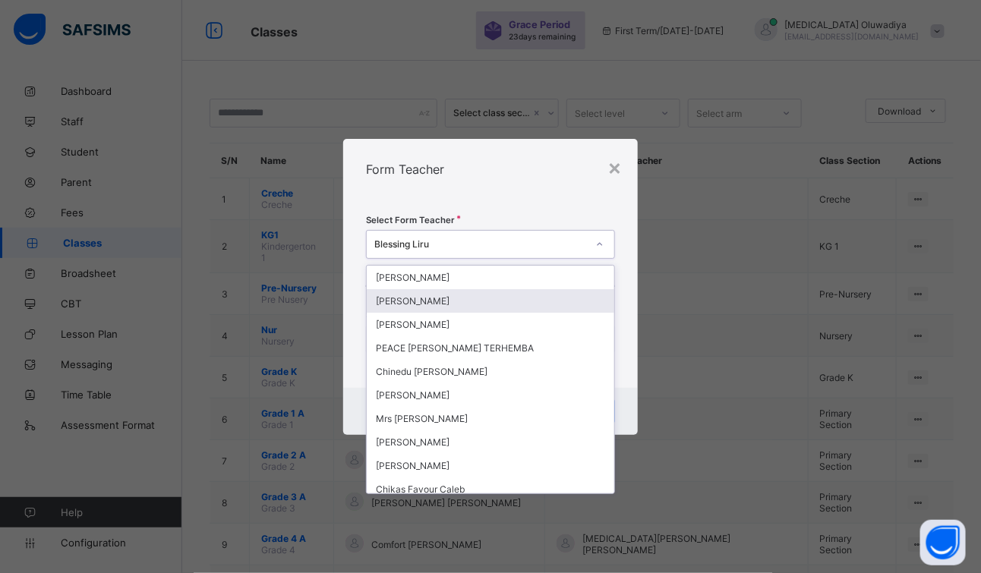
type input "*"
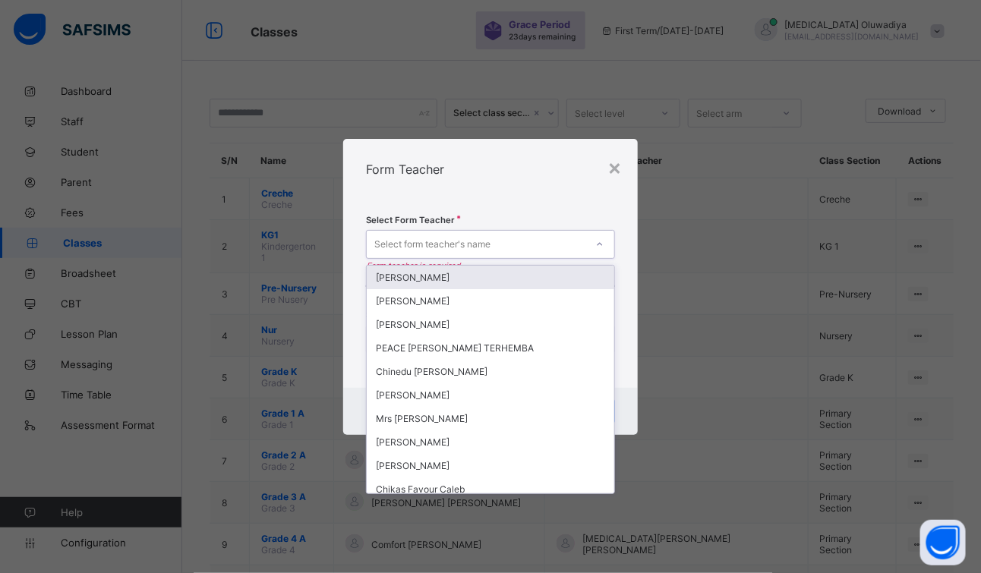
type input "*"
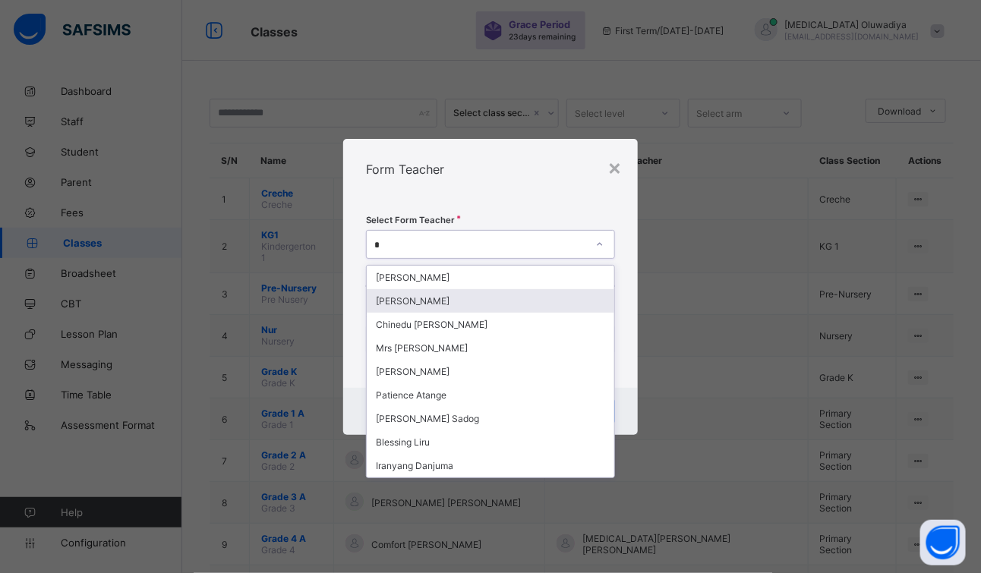
click at [522, 298] on div "[PERSON_NAME]" at bounding box center [491, 301] width 248 height 24
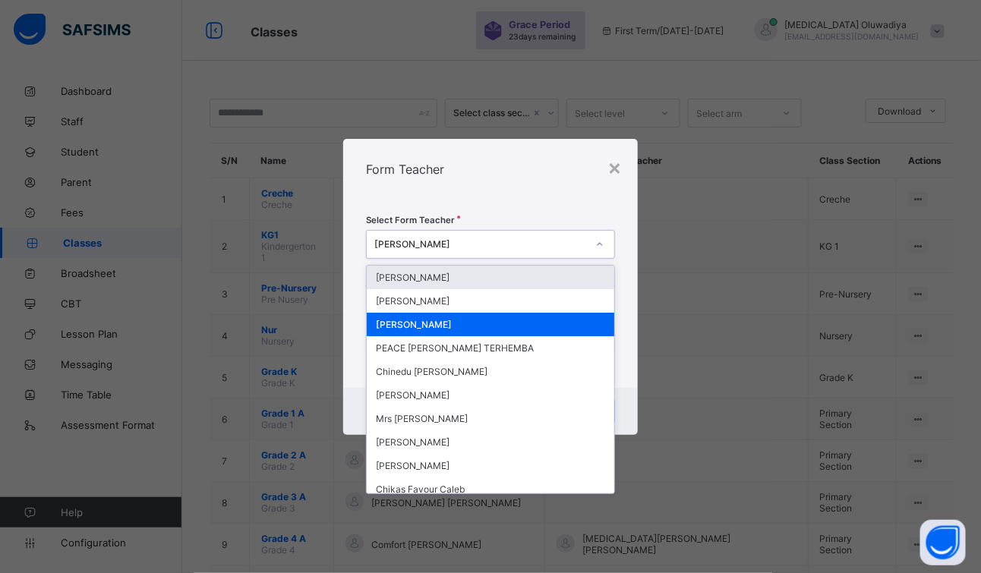
click at [603, 246] on icon at bounding box center [599, 244] width 9 height 15
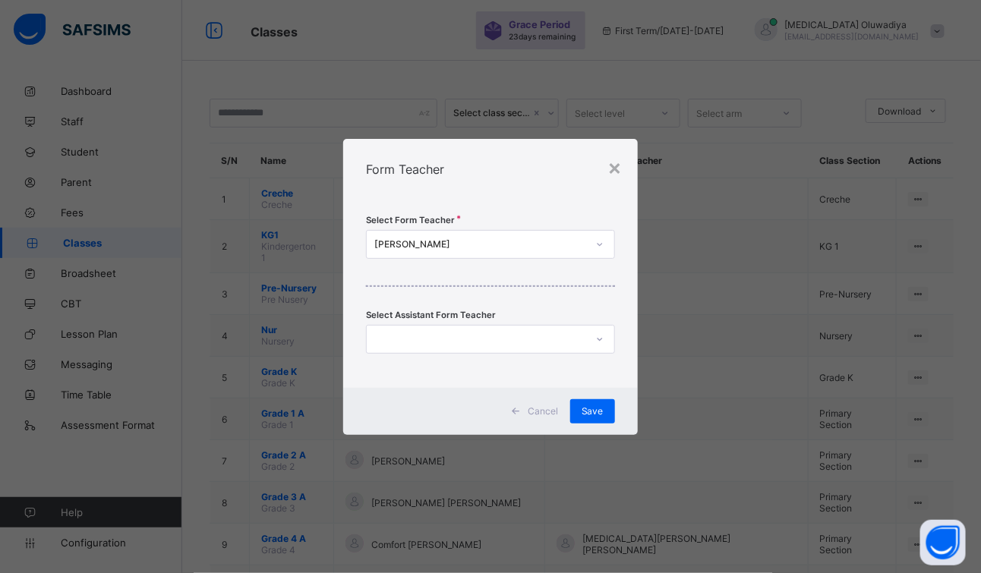
click at [593, 194] on div "Form Teacher" at bounding box center [490, 169] width 295 height 61
click at [592, 408] on span "Save" at bounding box center [593, 410] width 22 height 11
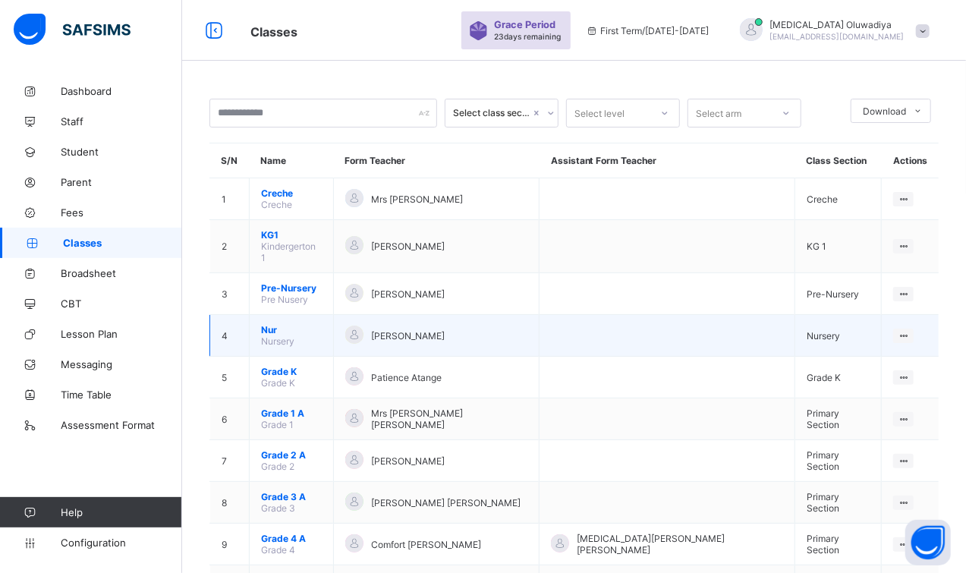
click at [473, 331] on td "Chinyere Grace" at bounding box center [436, 336] width 206 height 42
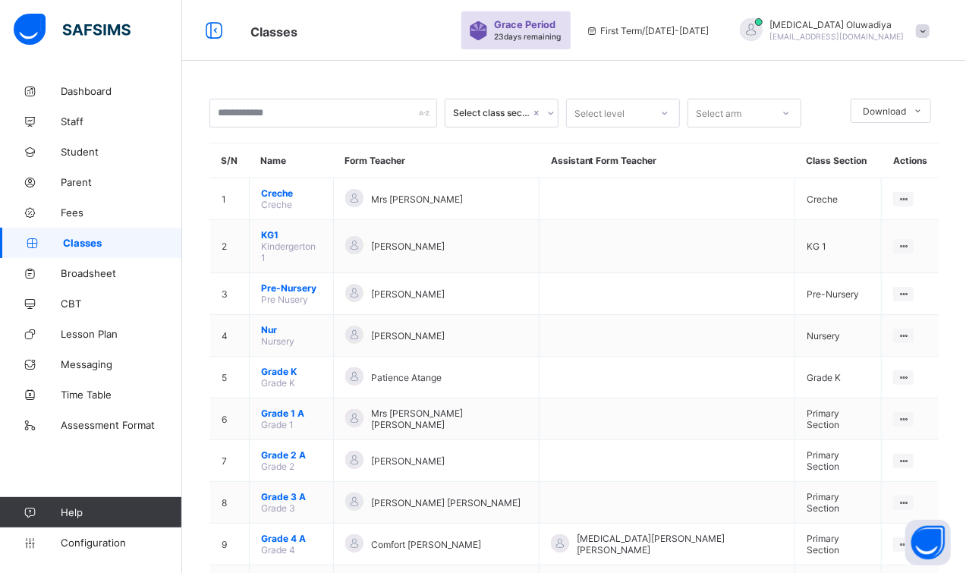
drag, startPoint x: 919, startPoint y: 315, endPoint x: 759, endPoint y: 82, distance: 282.4
click at [759, 82] on div "Select class section Select level Select arm Download Pdf Report Excel Report S…" at bounding box center [574, 381] width 784 height 611
click at [620, 159] on th "Assistant Form Teacher" at bounding box center [668, 160] width 256 height 35
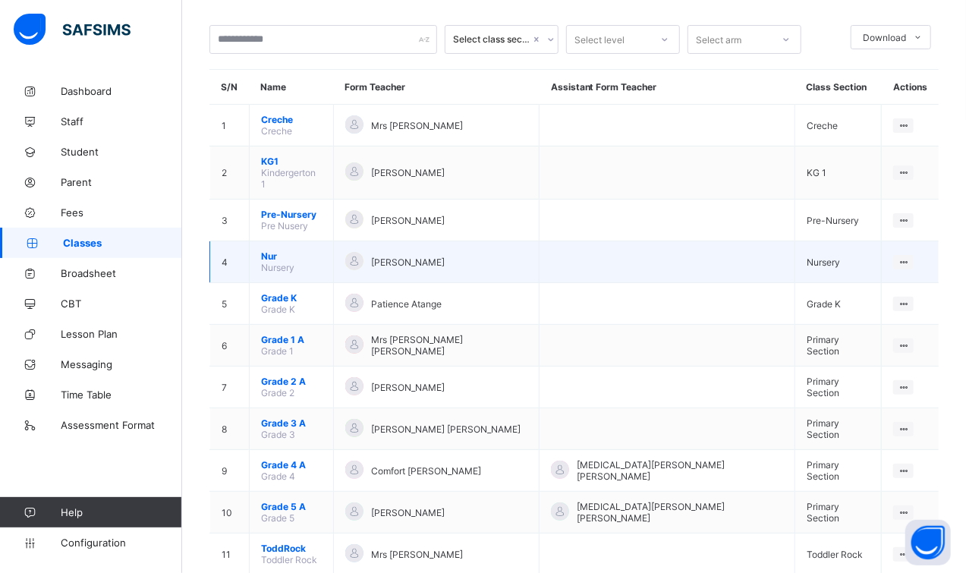
scroll to position [75, 0]
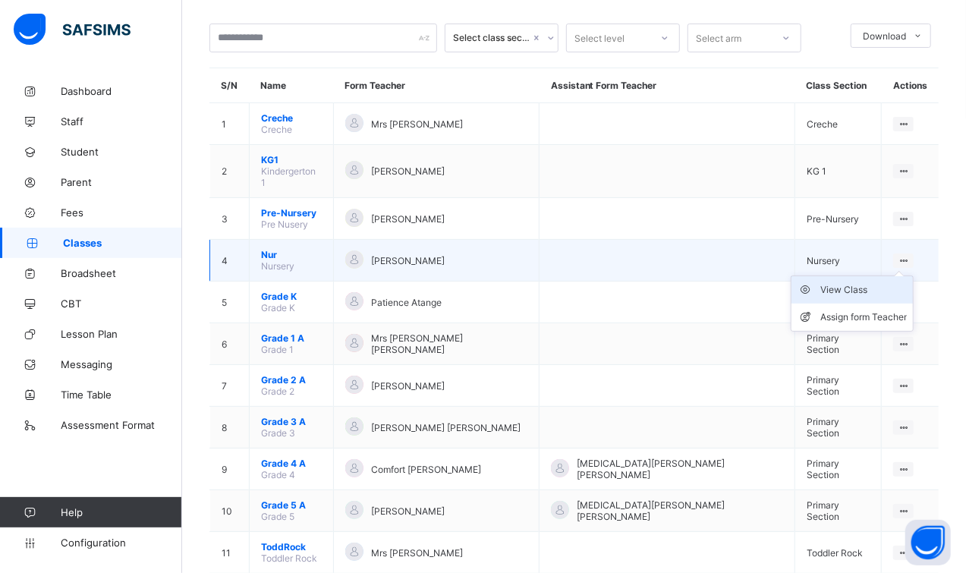
click at [878, 282] on div "View Class" at bounding box center [864, 289] width 87 height 15
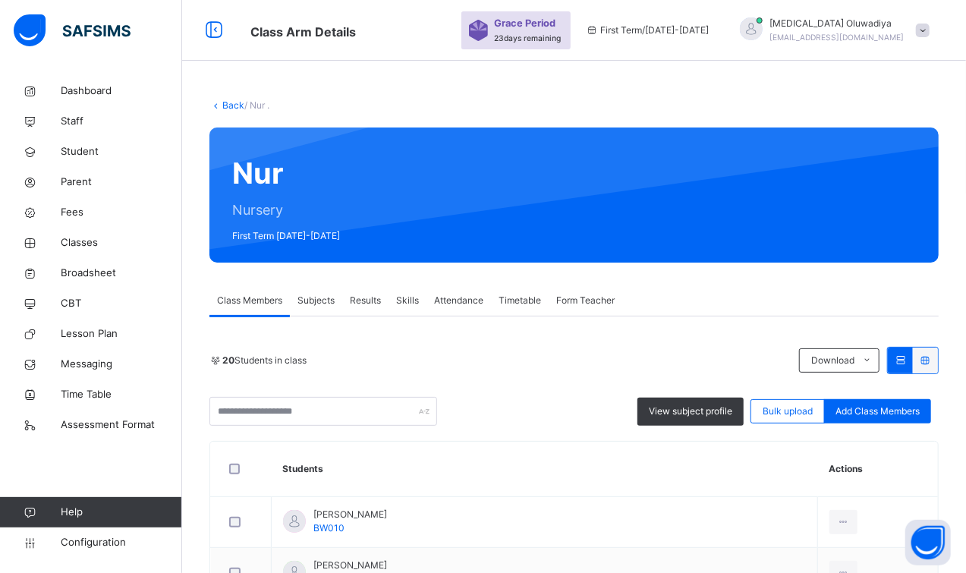
click at [225, 104] on link "Back" at bounding box center [233, 104] width 22 height 11
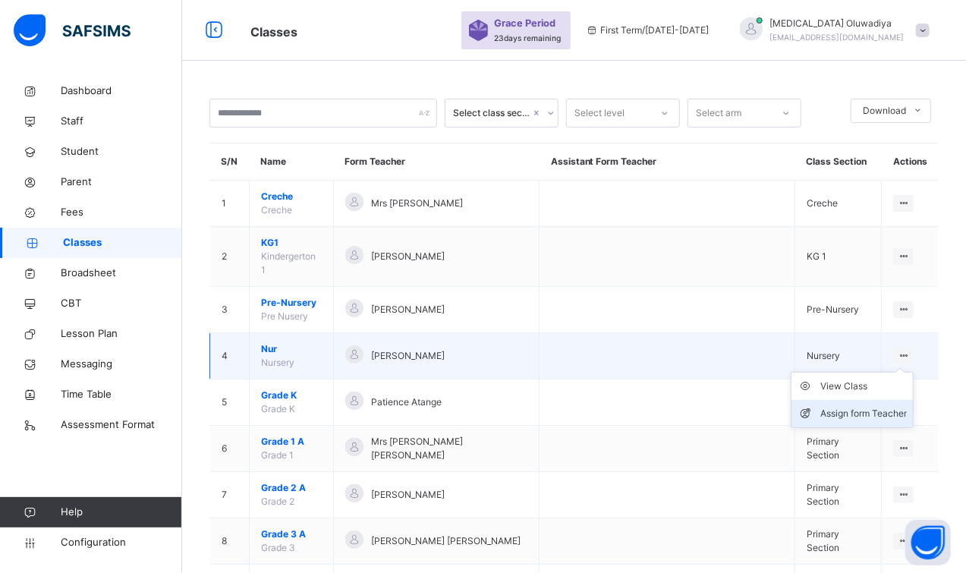
click at [865, 406] on div "Assign form Teacher" at bounding box center [864, 413] width 87 height 15
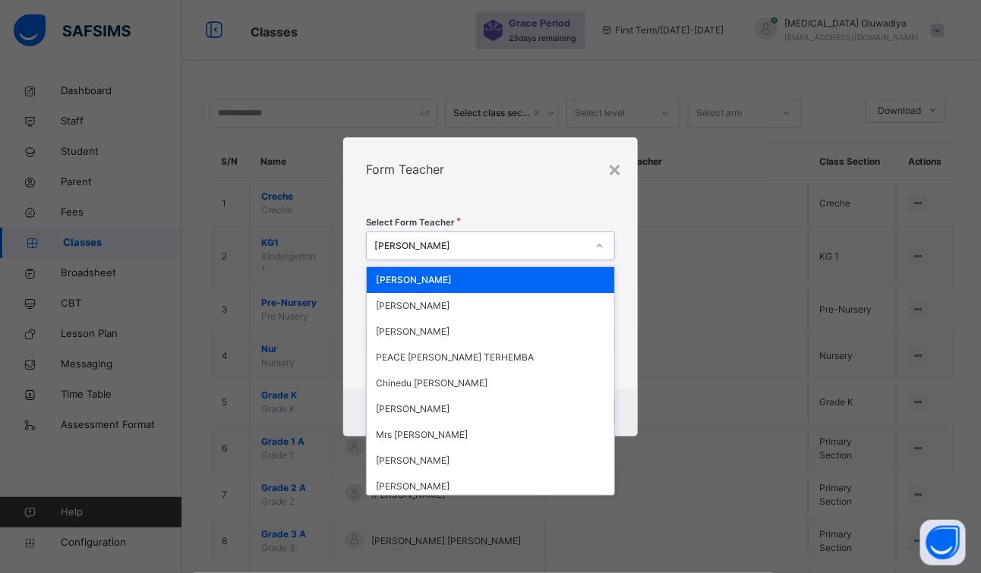
click at [603, 238] on div at bounding box center [600, 246] width 26 height 24
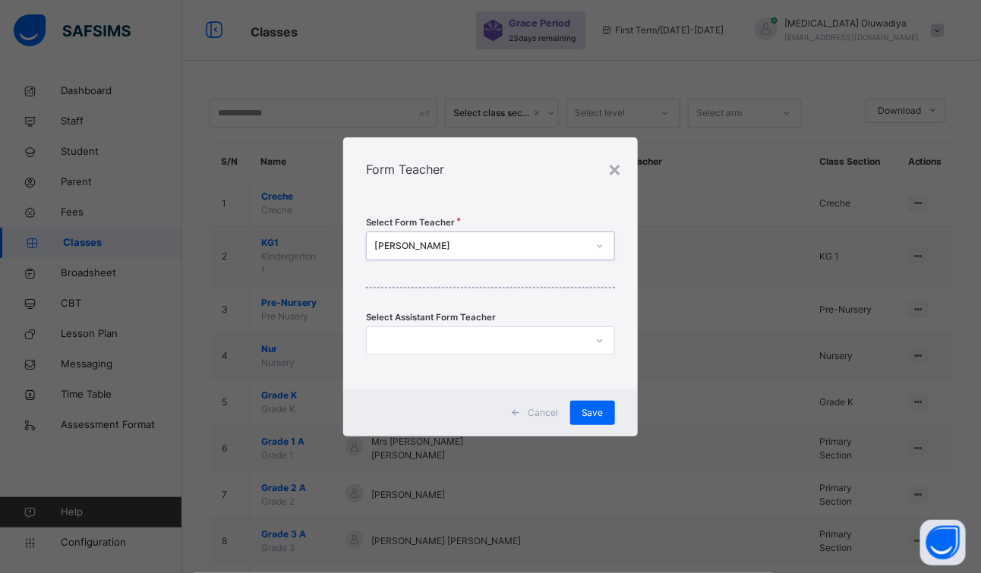
click at [530, 241] on div "Chinyere Grace" at bounding box center [480, 246] width 213 height 14
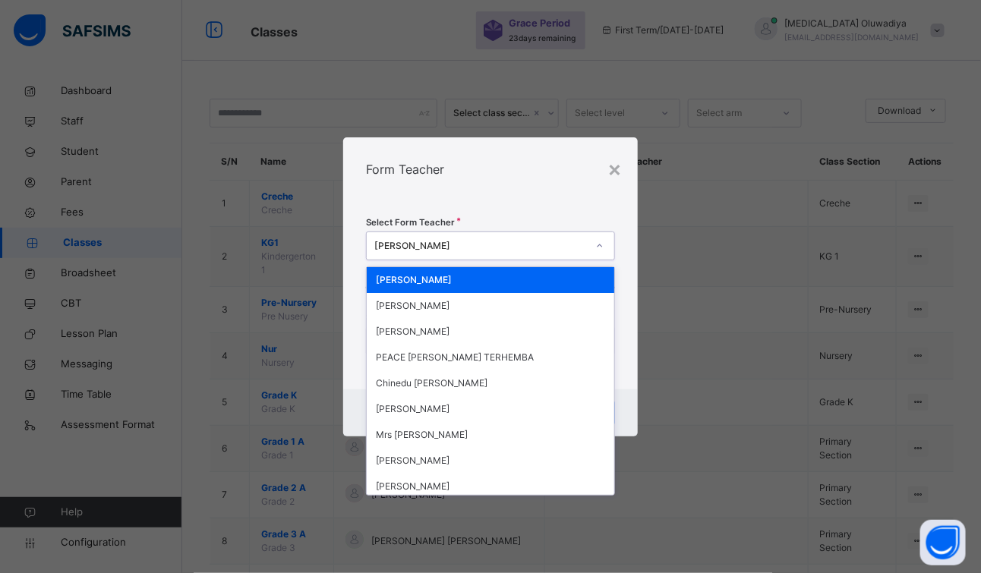
click at [593, 248] on div at bounding box center [600, 246] width 26 height 24
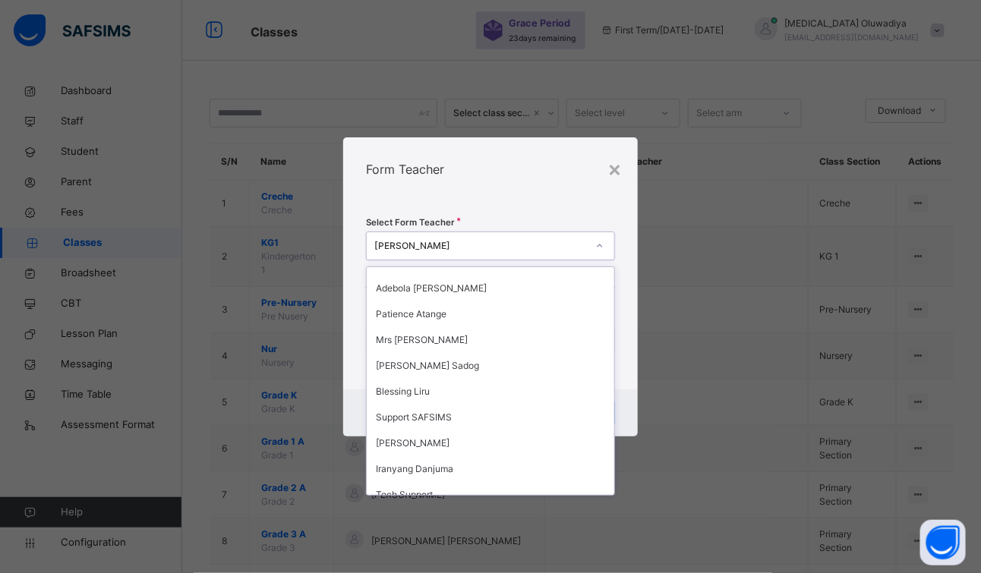
scroll to position [391, 0]
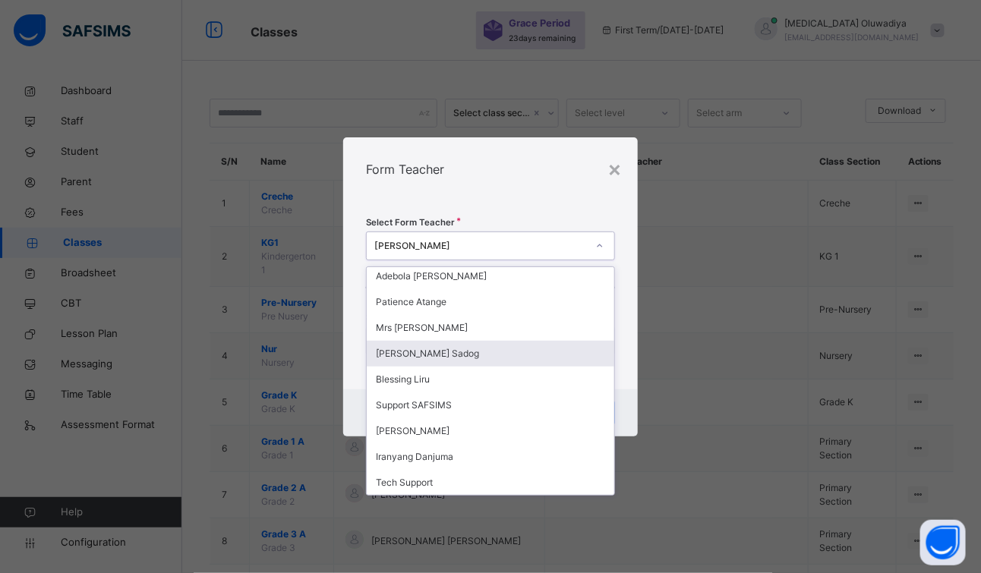
click at [575, 211] on div "Select Form Teacher option Maila Walga Sadog focused, 19 of 24. 24 results avai…" at bounding box center [490, 295] width 295 height 188
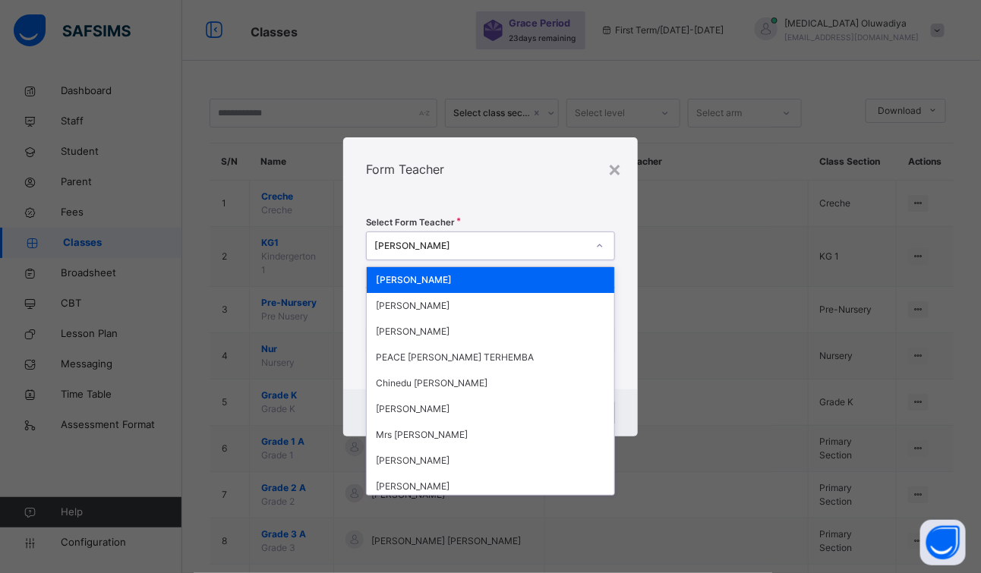
click at [594, 250] on div at bounding box center [600, 246] width 26 height 24
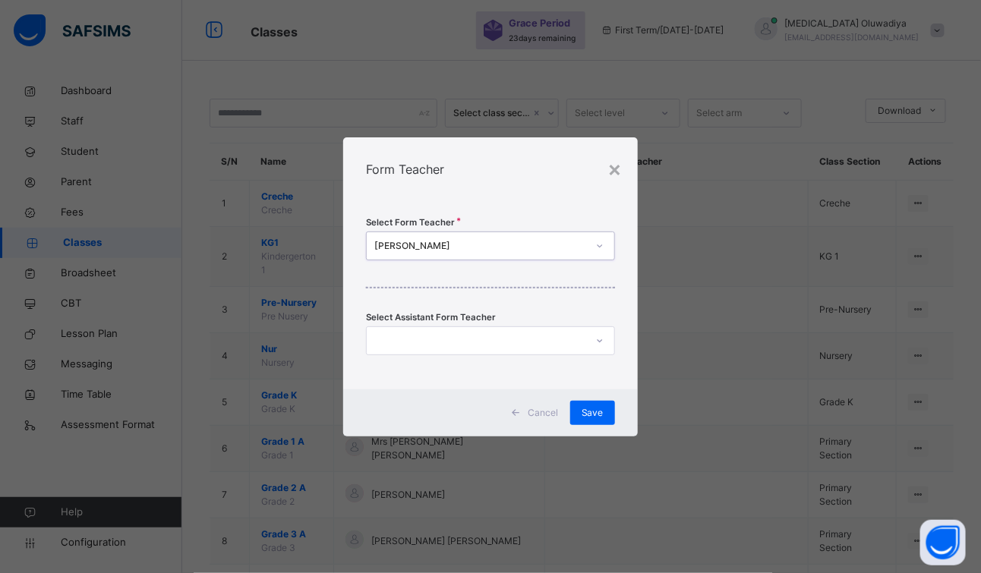
click at [543, 248] on div "Chinyere Grace" at bounding box center [480, 246] width 213 height 14
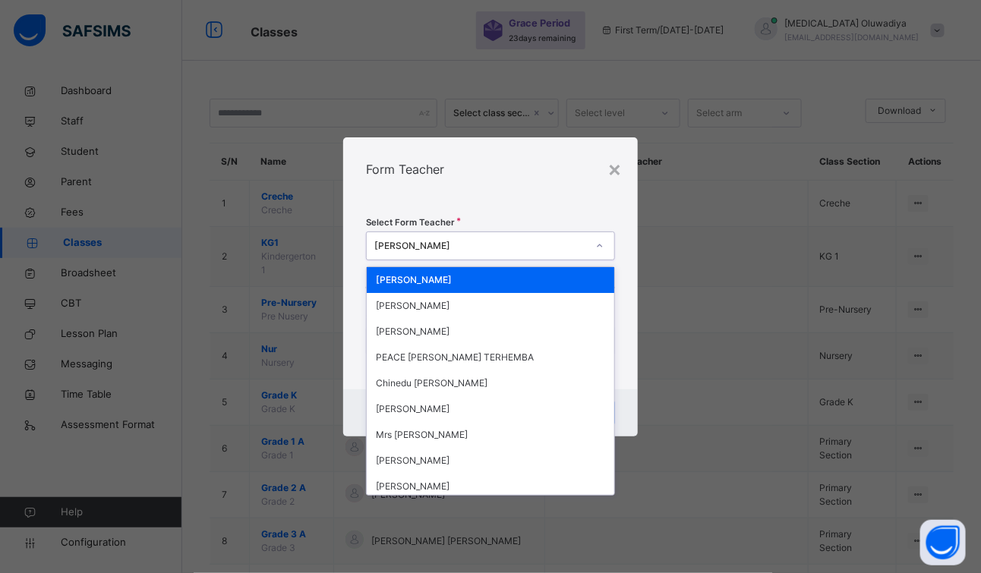
click at [543, 248] on div "Chinyere Grace" at bounding box center [480, 246] width 213 height 14
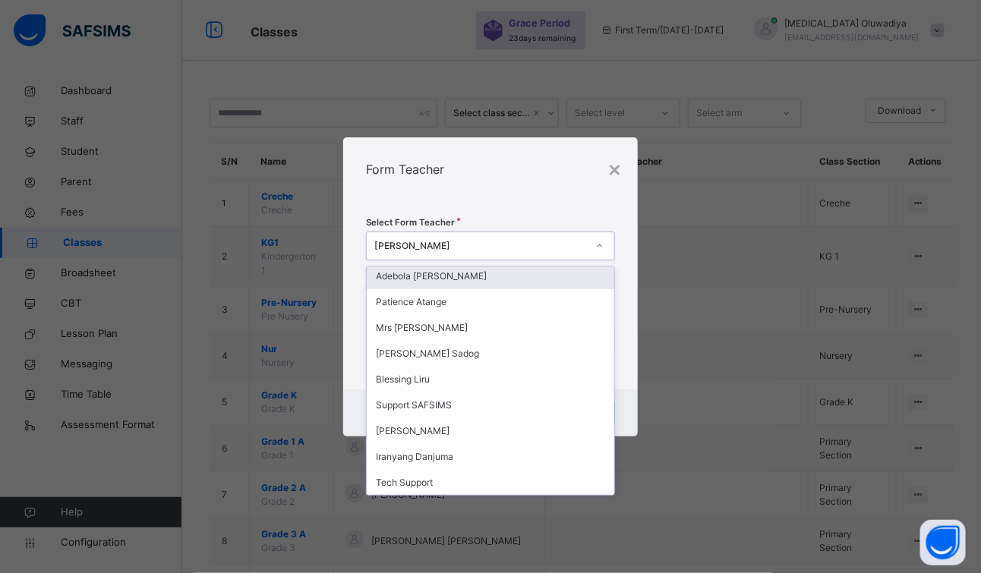
click at [522, 282] on div "Adebola [PERSON_NAME]" at bounding box center [491, 276] width 248 height 26
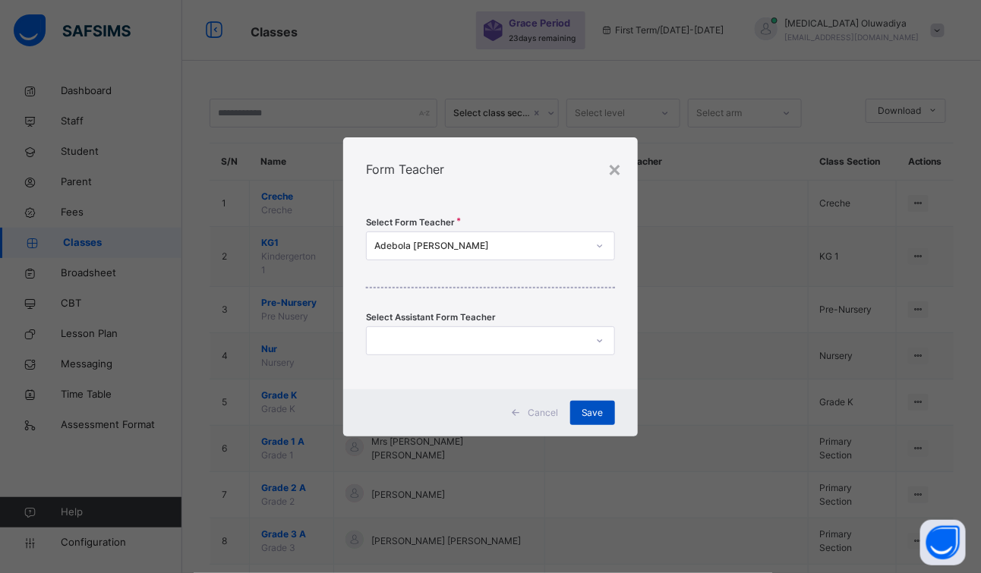
click at [598, 411] on span "Save" at bounding box center [593, 413] width 22 height 14
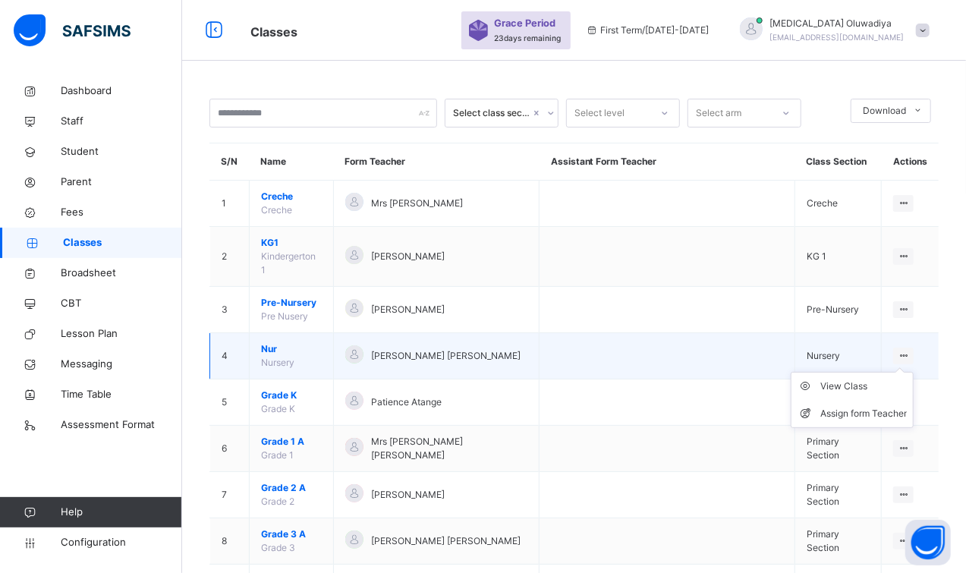
drag, startPoint x: 913, startPoint y: 336, endPoint x: 898, endPoint y: 345, distance: 18.1
click at [898, 348] on div "View Class Assign form Teacher" at bounding box center [904, 356] width 20 height 17
click at [842, 406] on div "Assign form Teacher" at bounding box center [864, 413] width 87 height 15
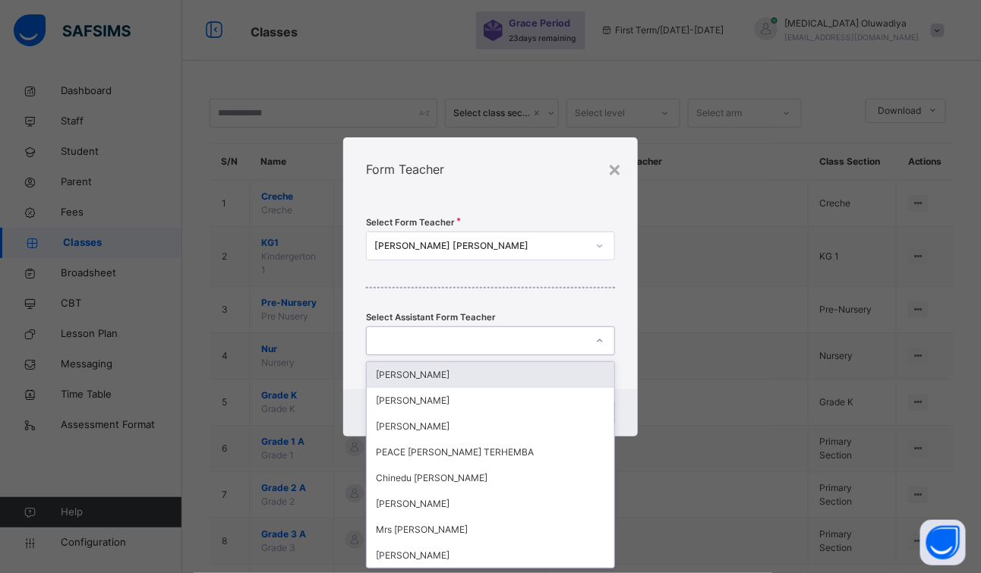
click at [481, 344] on div at bounding box center [476, 341] width 219 height 24
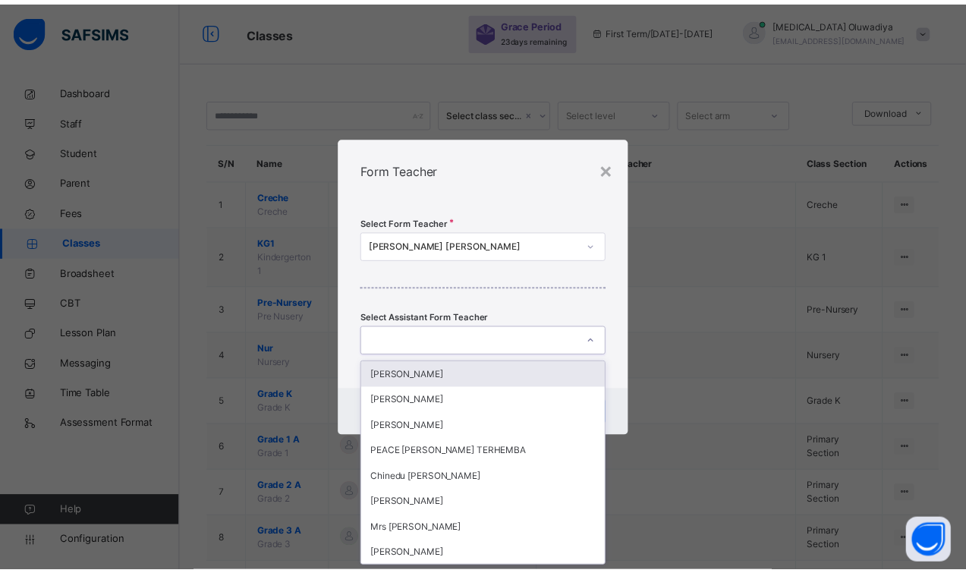
scroll to position [0, 0]
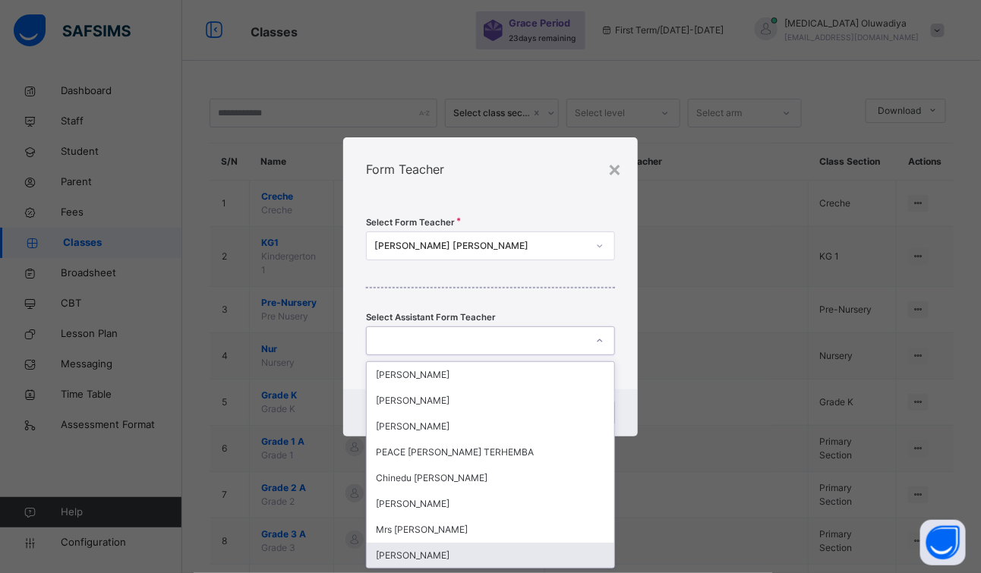
click at [441, 551] on div "[PERSON_NAME]" at bounding box center [491, 556] width 248 height 26
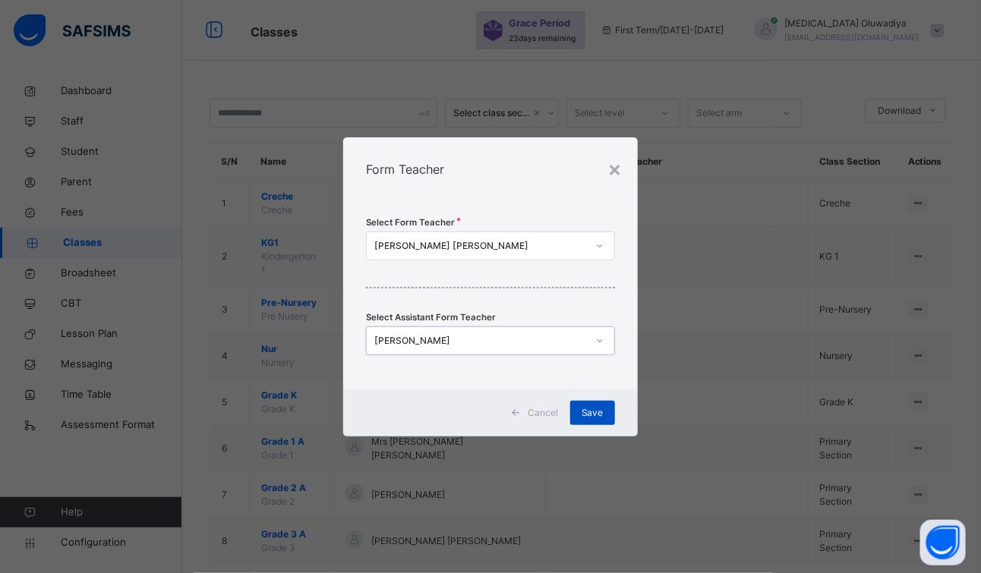
click at [592, 412] on span "Save" at bounding box center [593, 413] width 22 height 14
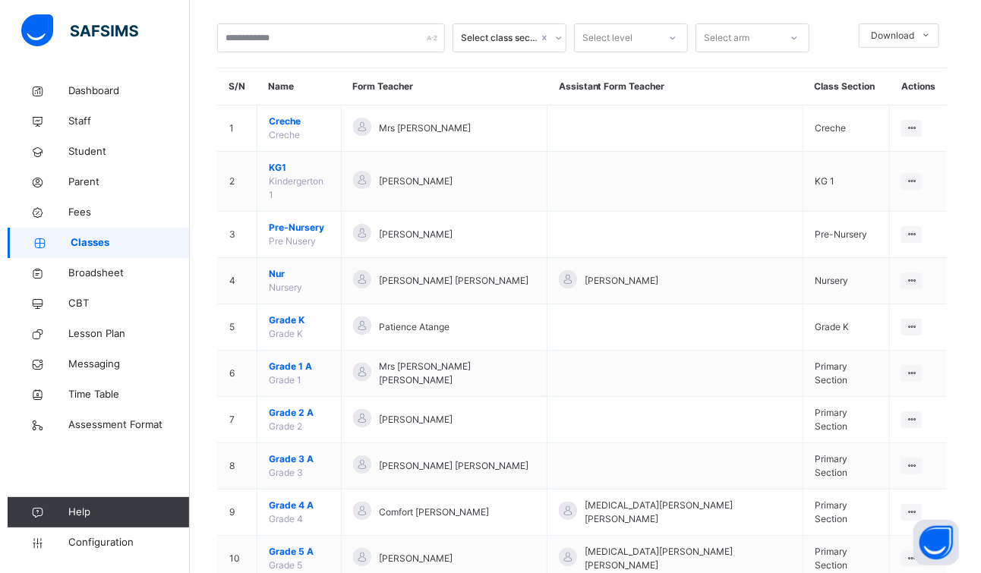
scroll to position [114, 0]
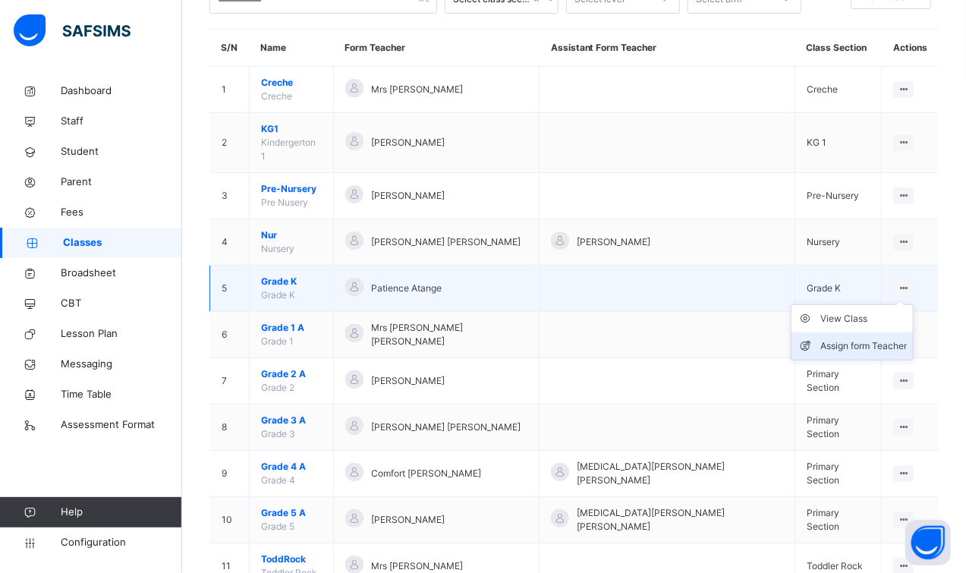
click at [892, 339] on div "Assign form Teacher" at bounding box center [864, 346] width 87 height 15
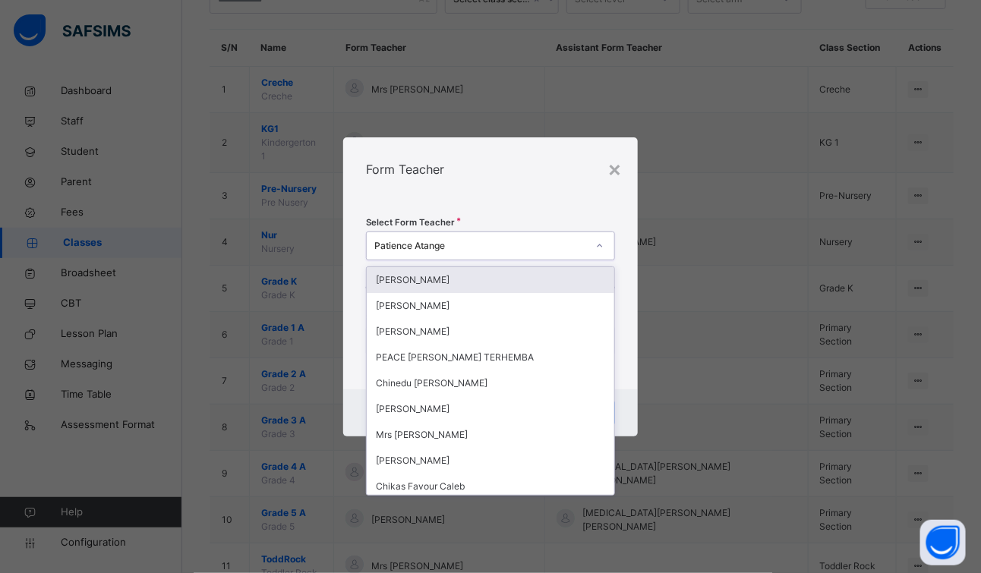
click at [600, 252] on div at bounding box center [600, 246] width 26 height 24
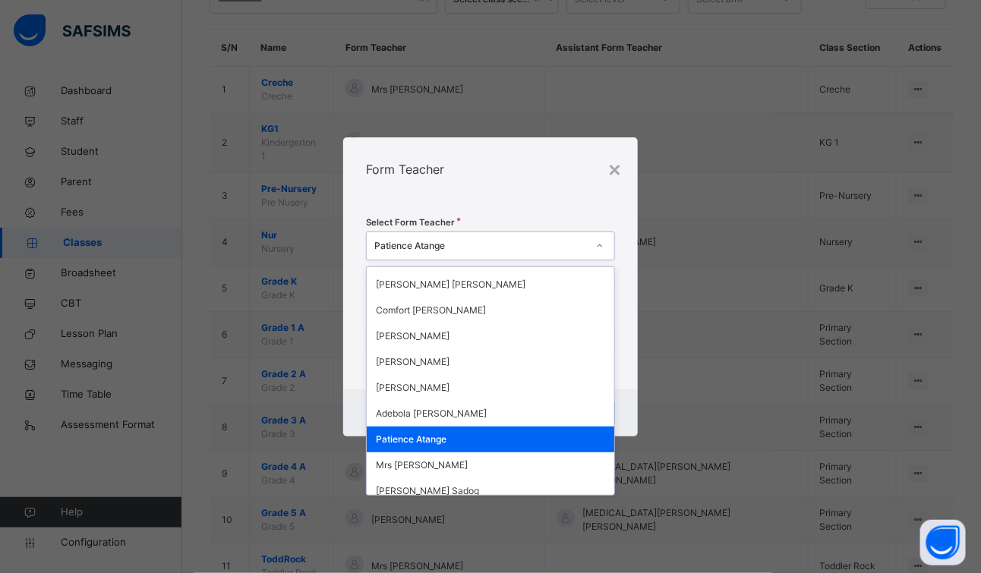
scroll to position [303, 0]
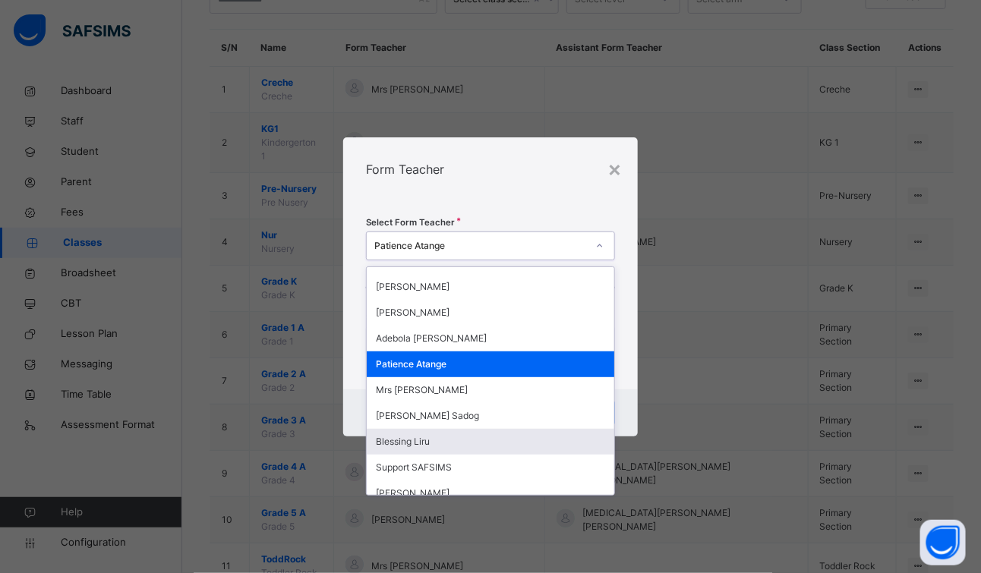
click at [474, 441] on div "Blessing Liru" at bounding box center [491, 442] width 248 height 26
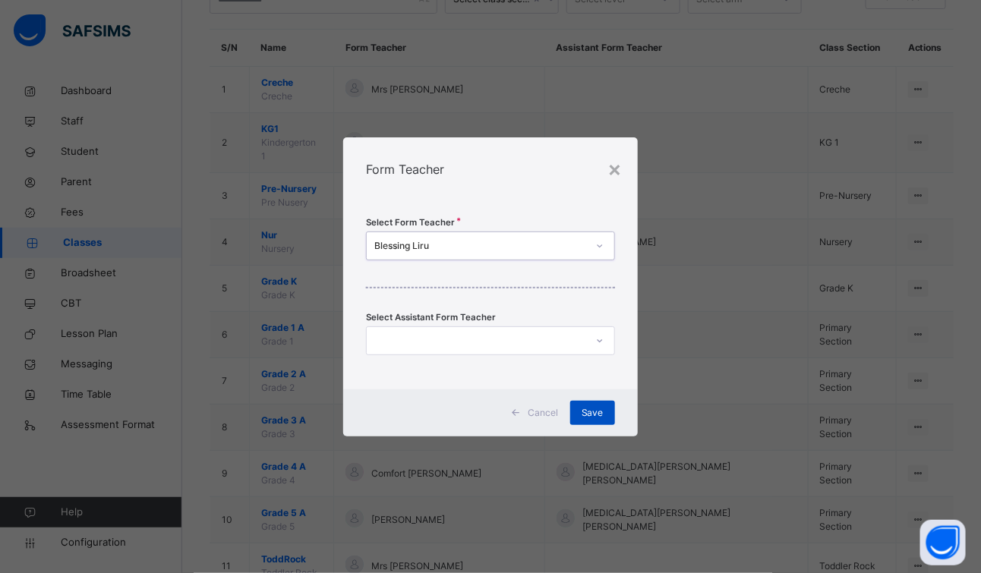
click at [607, 407] on div "Save" at bounding box center [592, 413] width 45 height 24
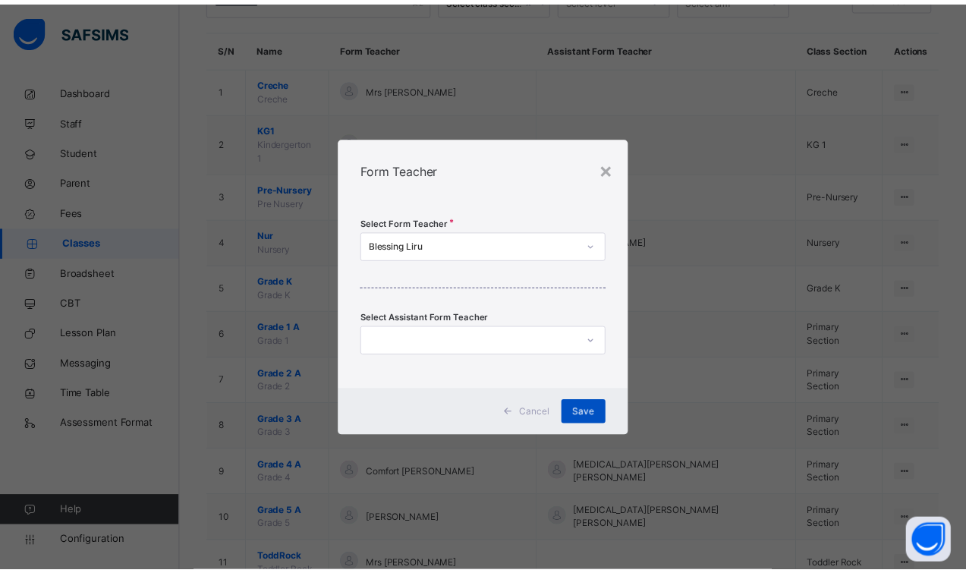
scroll to position [0, 0]
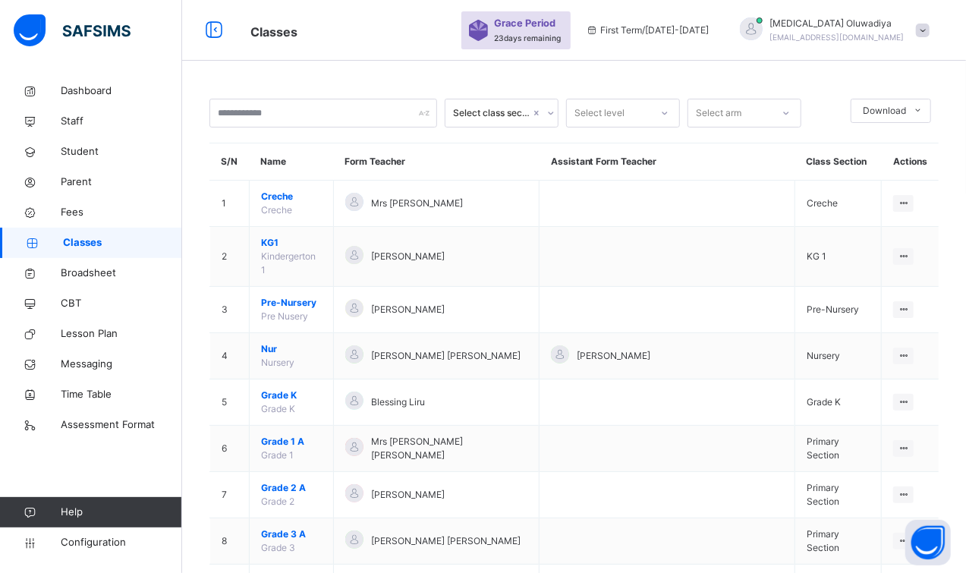
click at [964, 560] on div "Select class section Select level Select arm Download Pdf Report Excel Report S…" at bounding box center [574, 409] width 784 height 666
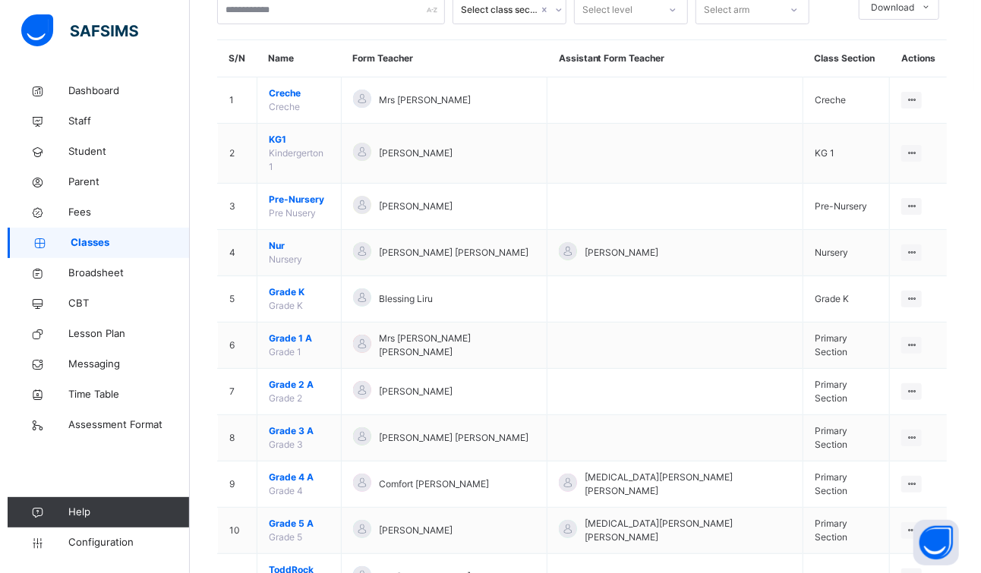
scroll to position [114, 0]
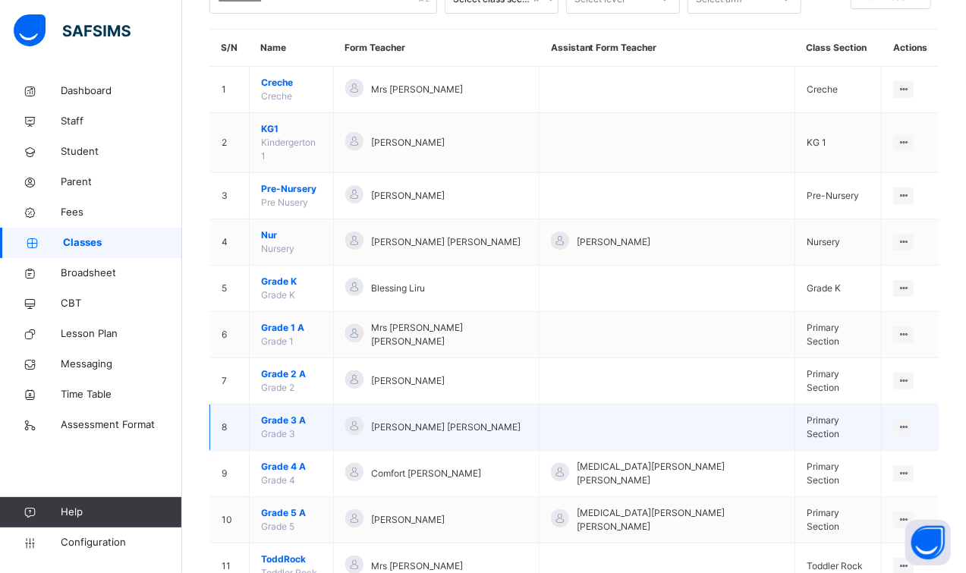
click at [919, 414] on td "View Class Assign form Teacher" at bounding box center [910, 428] width 57 height 46
click at [858, 478] on div "Assign form Teacher" at bounding box center [864, 485] width 87 height 15
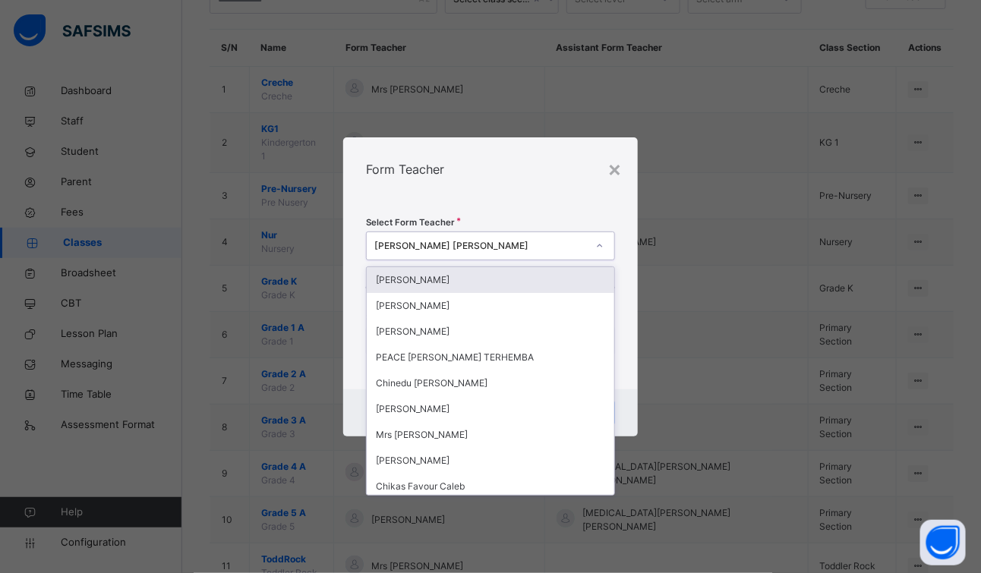
click at [601, 242] on icon at bounding box center [599, 245] width 9 height 15
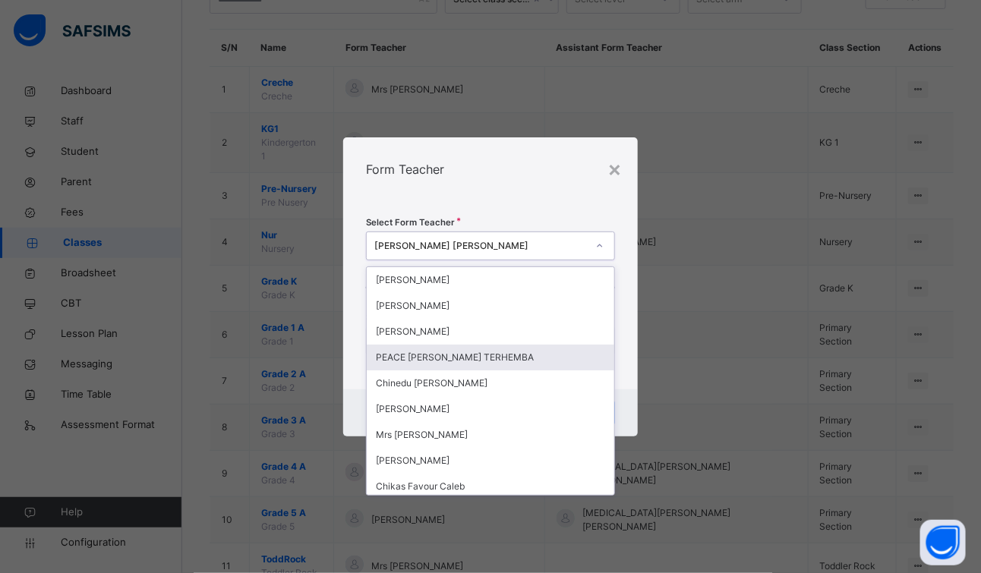
click at [468, 351] on div "PEACE [PERSON_NAME] TERHEMBA" at bounding box center [491, 358] width 248 height 26
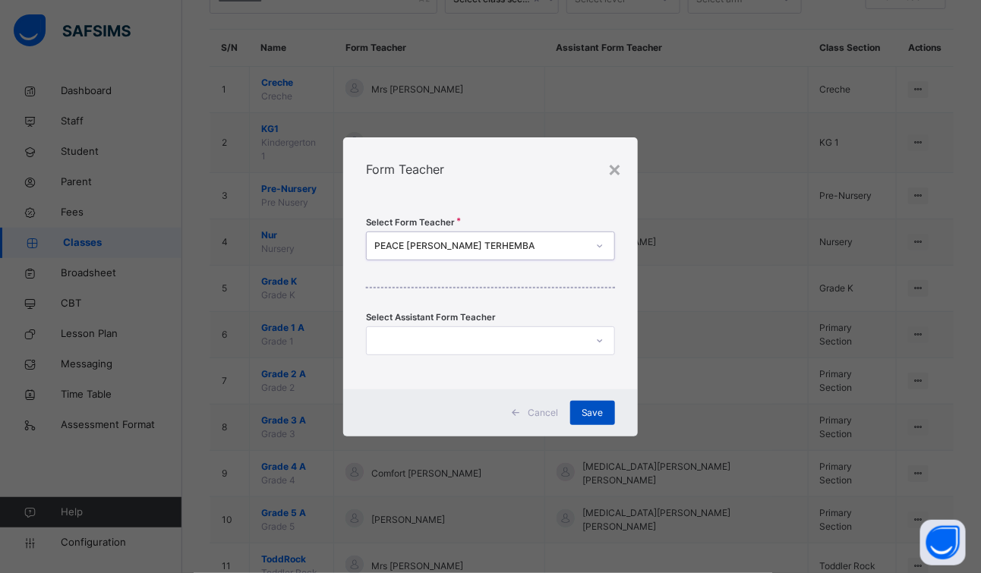
click at [584, 407] on span "Save" at bounding box center [593, 413] width 22 height 14
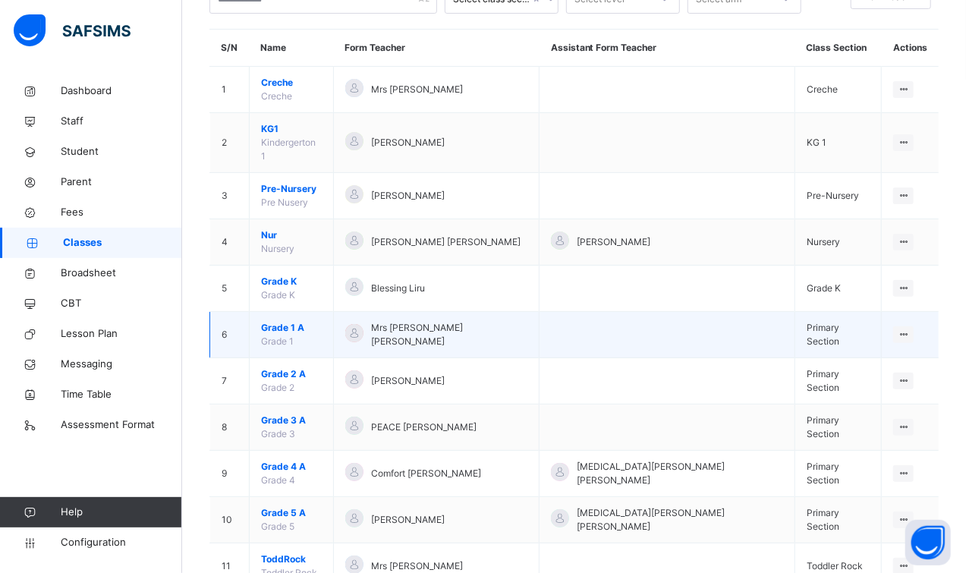
click at [867, 312] on td "Primary Section" at bounding box center [838, 335] width 87 height 46
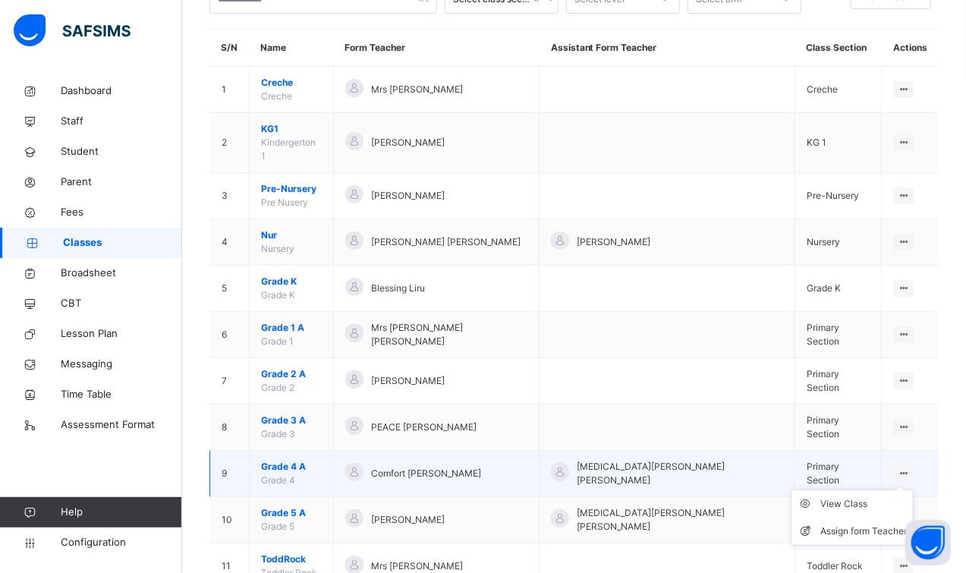
click at [905, 490] on ul "View Class Assign form Teacher" at bounding box center [852, 518] width 123 height 56
click at [861, 524] on div "Assign form Teacher" at bounding box center [864, 531] width 87 height 15
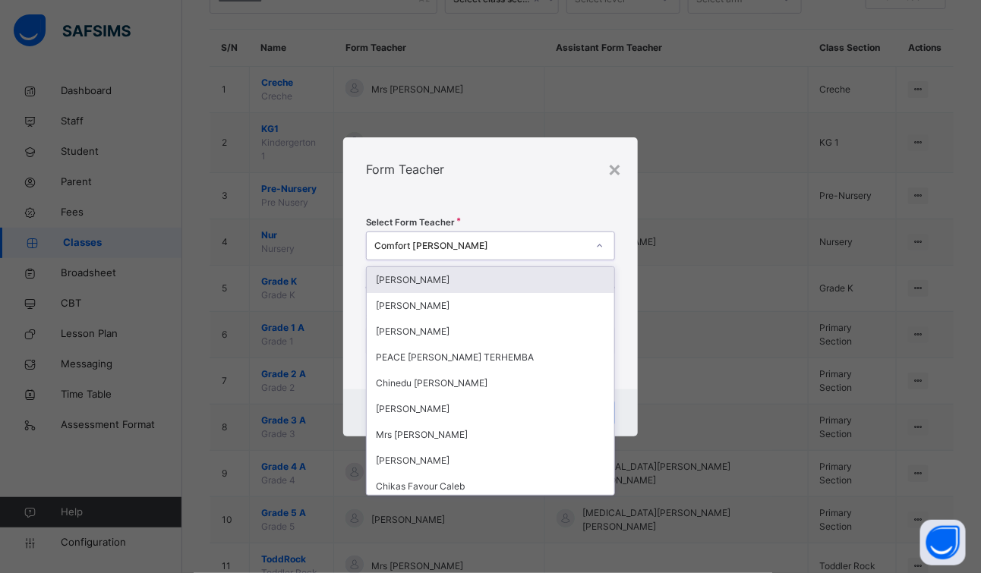
click at [588, 244] on div at bounding box center [600, 246] width 26 height 24
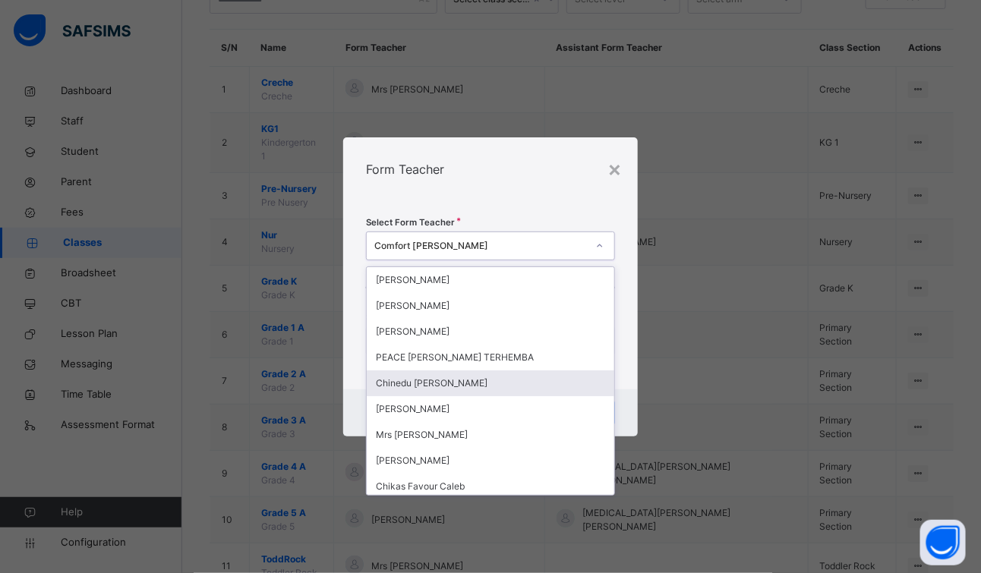
click at [470, 381] on div "Chinedu [PERSON_NAME]" at bounding box center [491, 383] width 248 height 26
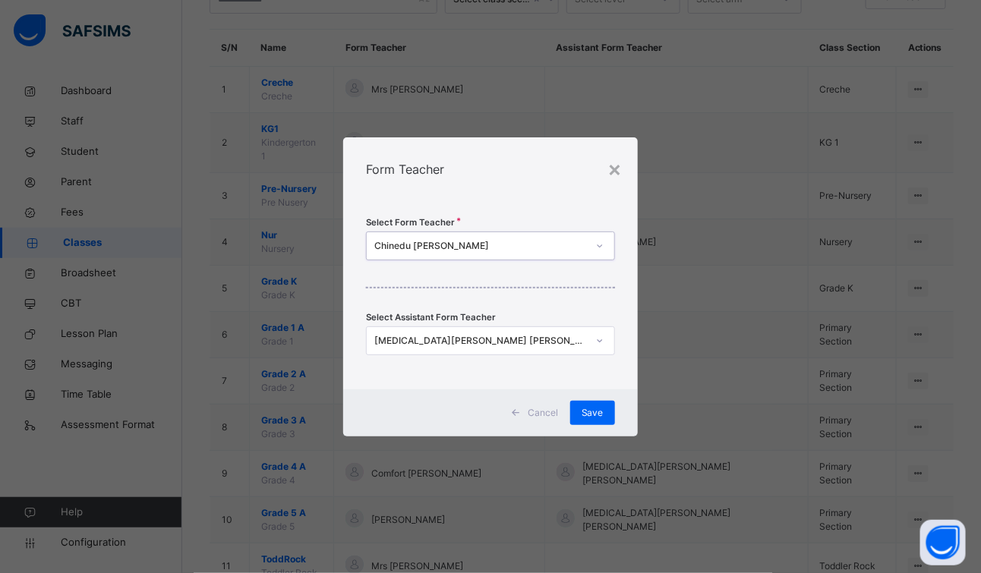
scroll to position [0, 0]
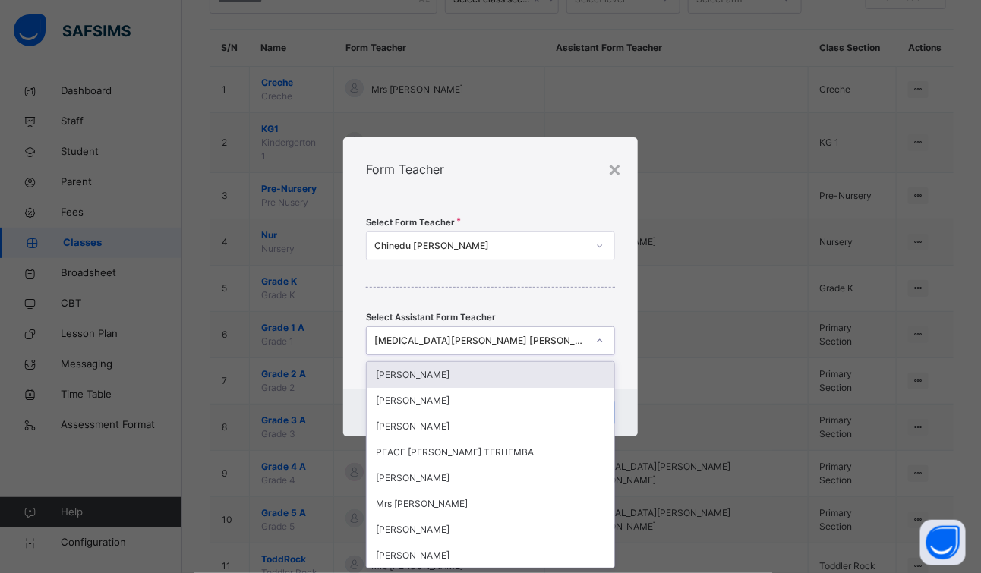
click at [603, 343] on icon at bounding box center [599, 340] width 9 height 15
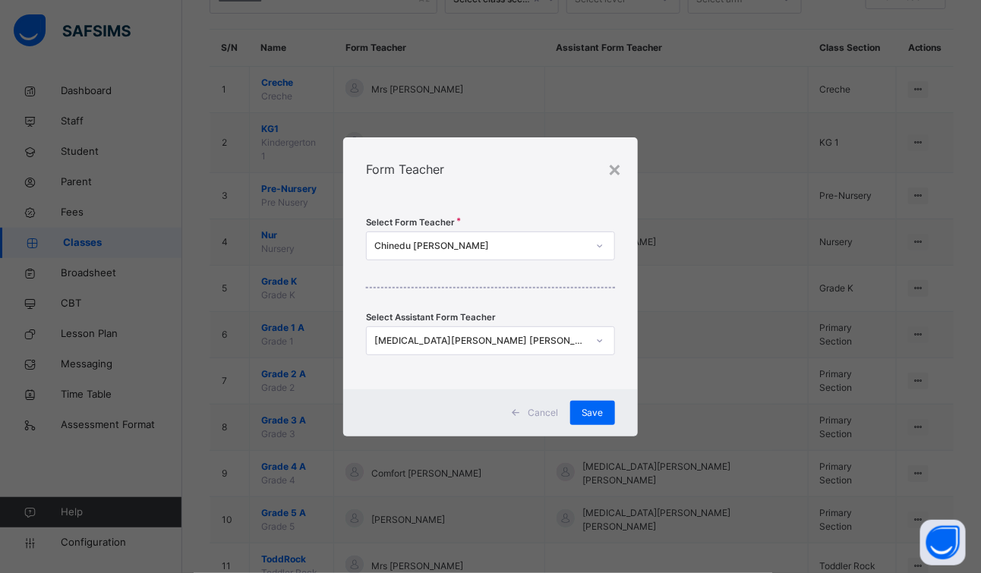
click at [630, 356] on div "Select Form Teacher Chinedu Precious Ugochukwu Select Assistant Form Teacher To…" at bounding box center [490, 295] width 295 height 188
click at [579, 411] on div "Save" at bounding box center [592, 413] width 45 height 24
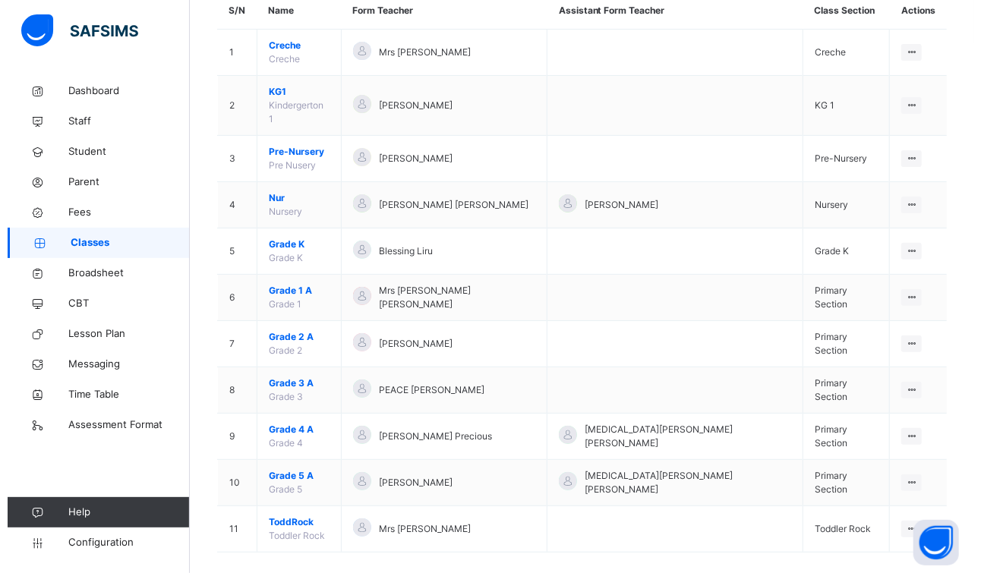
scroll to position [153, 0]
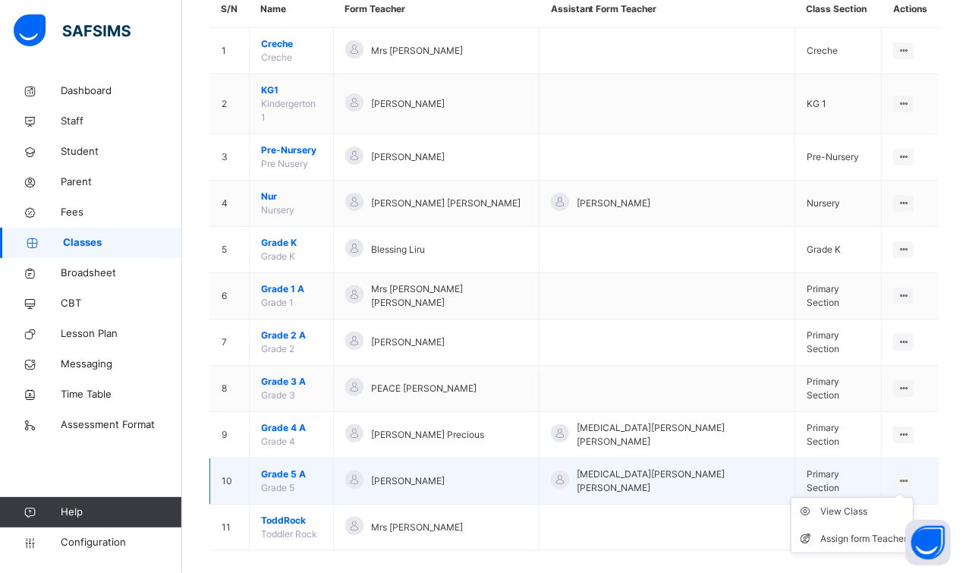
click at [901, 475] on icon at bounding box center [903, 480] width 13 height 11
click at [859, 531] on div "Assign form Teacher" at bounding box center [864, 538] width 87 height 15
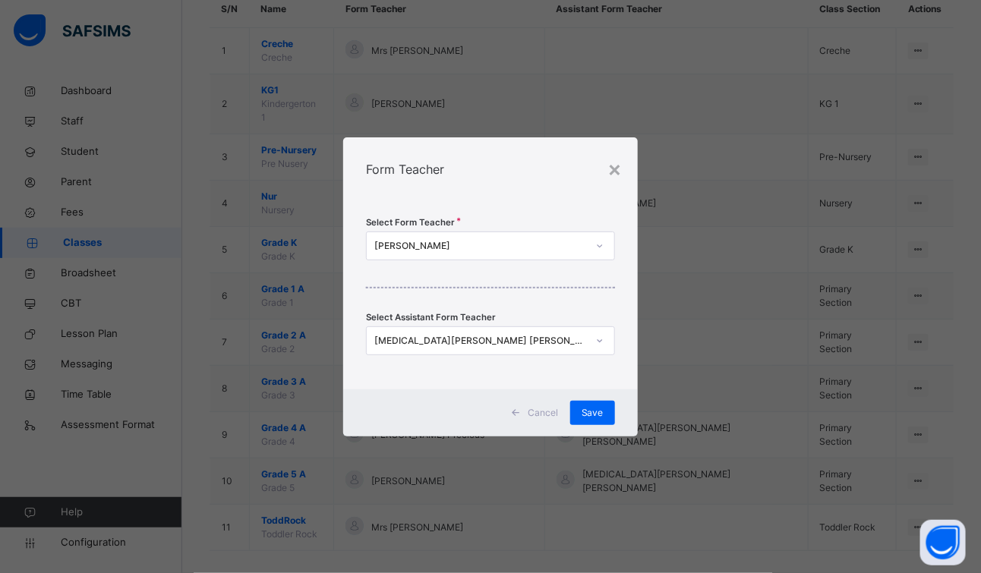
click at [597, 251] on div at bounding box center [600, 246] width 26 height 24
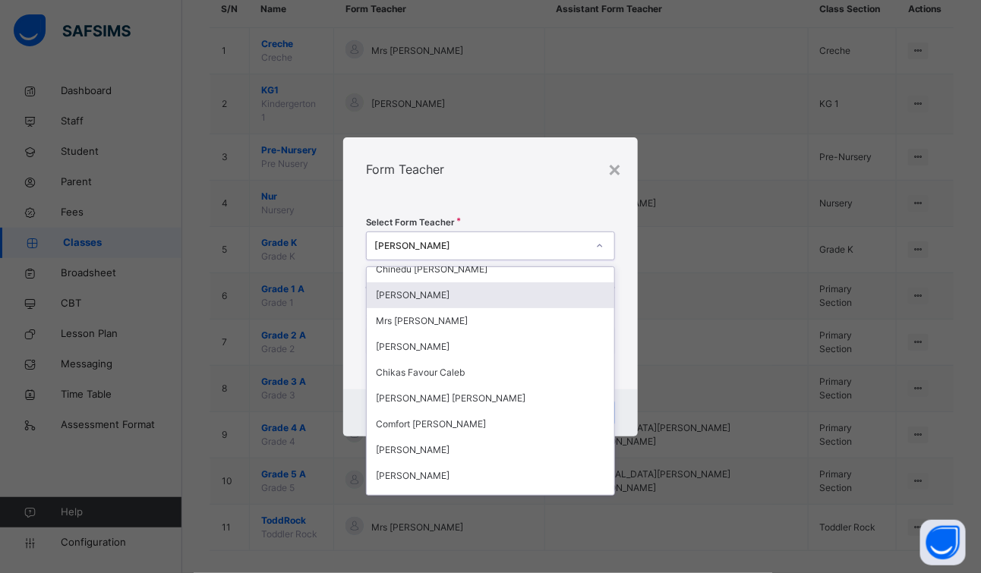
scroll to position [151, 0]
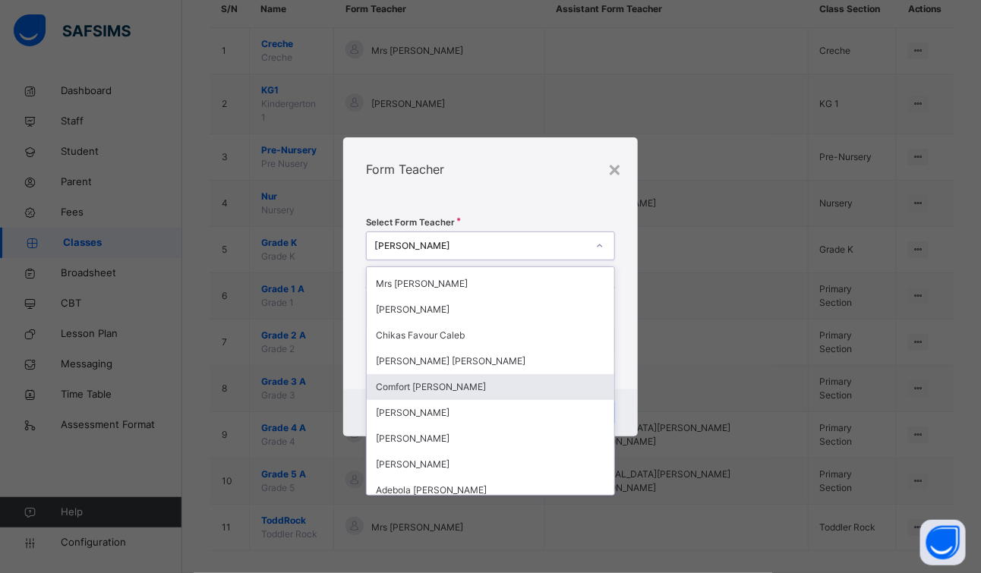
click at [447, 386] on div "Comfort [PERSON_NAME]" at bounding box center [491, 387] width 248 height 26
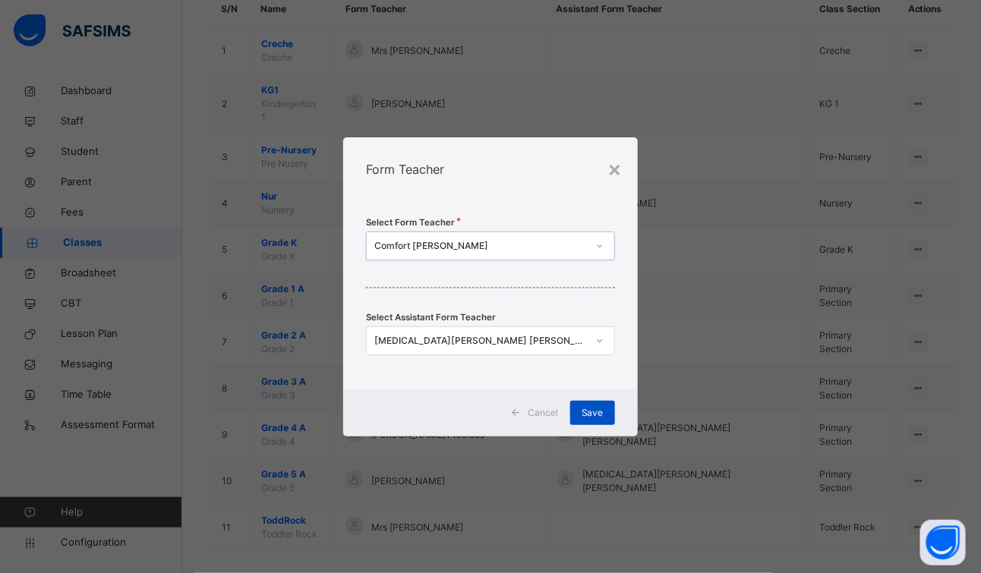
click at [588, 408] on span "Save" at bounding box center [593, 413] width 22 height 14
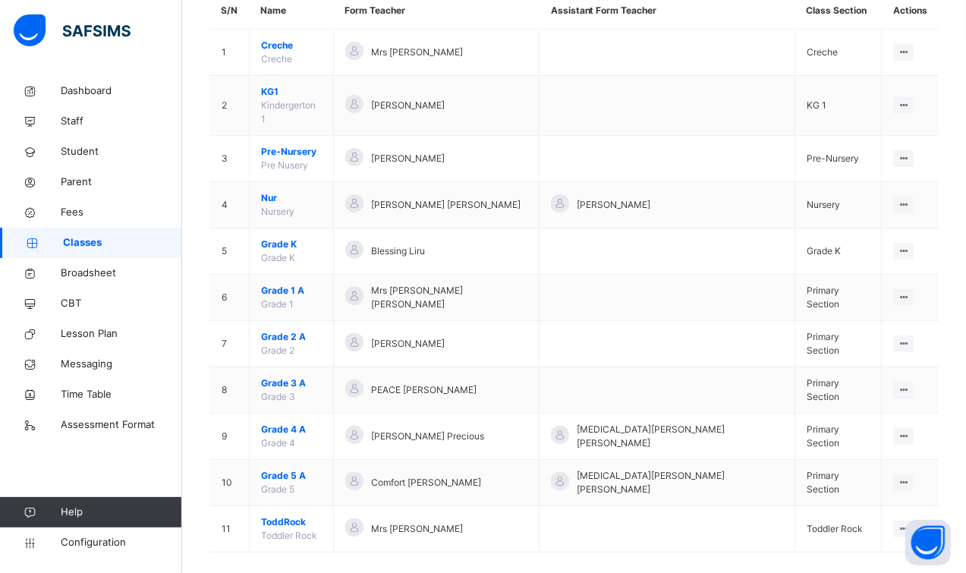
scroll to position [153, 0]
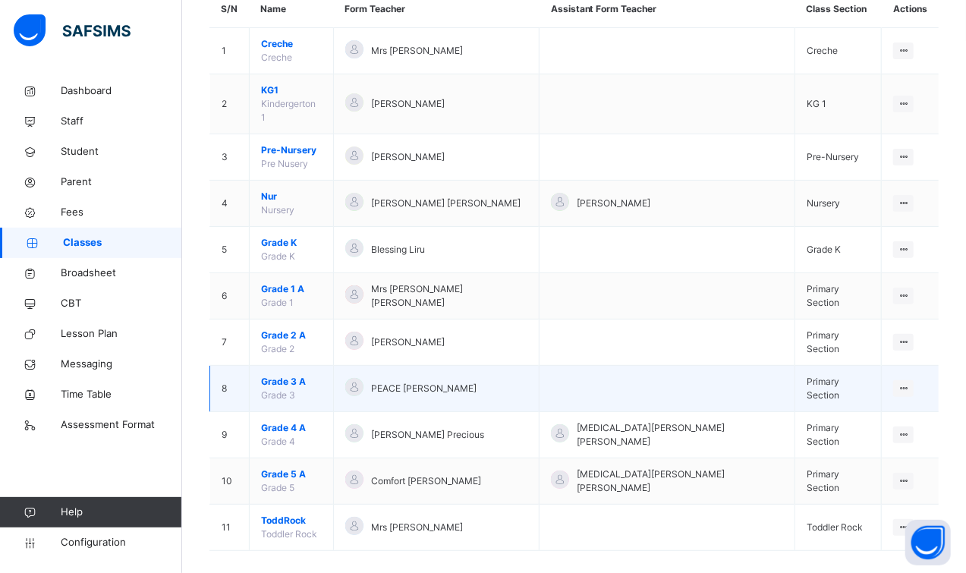
click at [917, 372] on td "View Class Assign form Teacher" at bounding box center [910, 389] width 57 height 46
click at [833, 411] on div "View Class" at bounding box center [864, 418] width 87 height 15
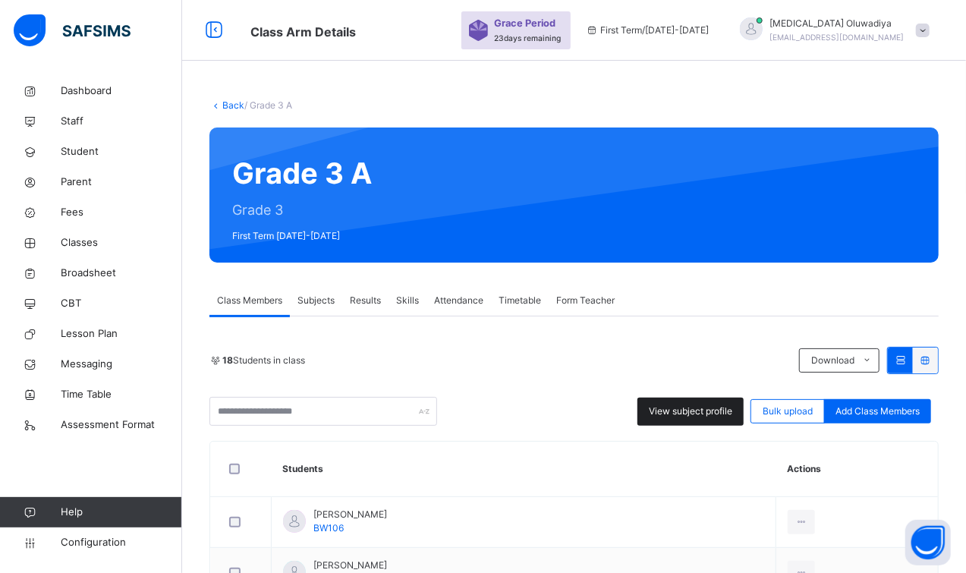
click at [720, 412] on span "View subject profile" at bounding box center [691, 412] width 84 height 14
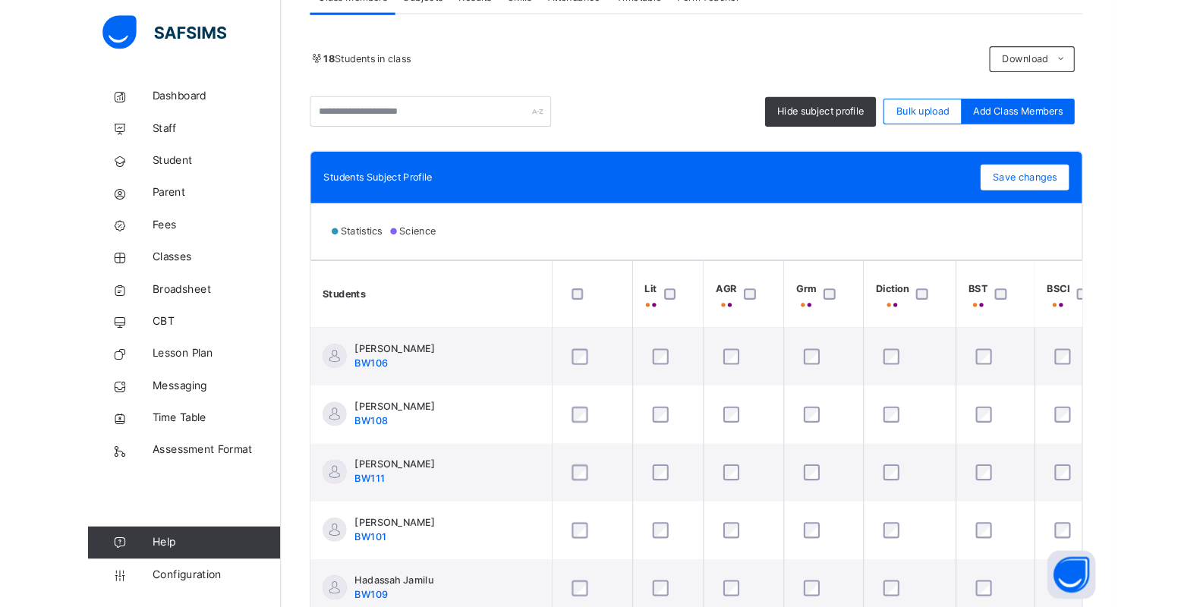
scroll to position [315, 0]
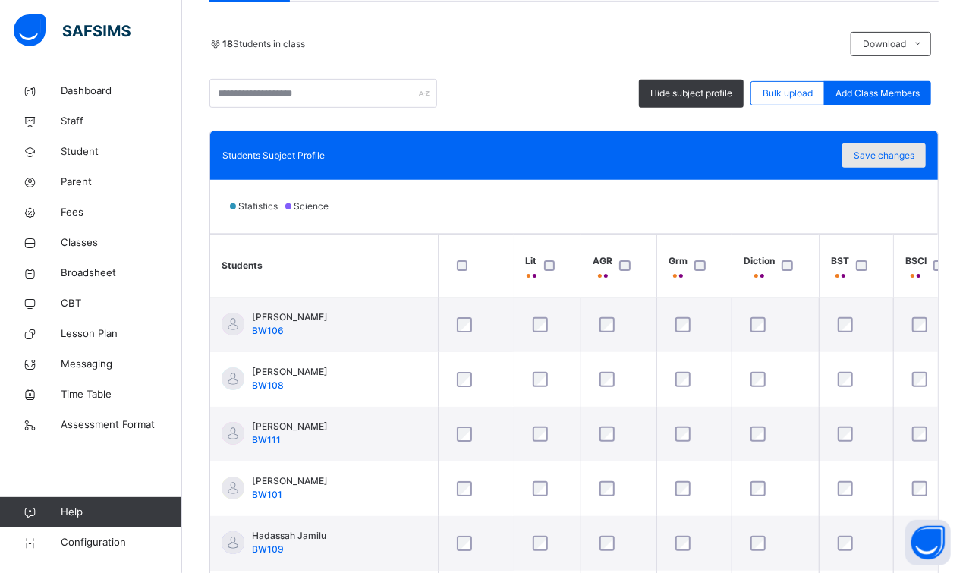
click at [875, 155] on span "Save changes" at bounding box center [884, 156] width 61 height 14
click at [880, 168] on div "Students Subject Profile Save changes" at bounding box center [574, 155] width 728 height 49
click at [876, 157] on span "Save changes" at bounding box center [884, 156] width 61 height 14
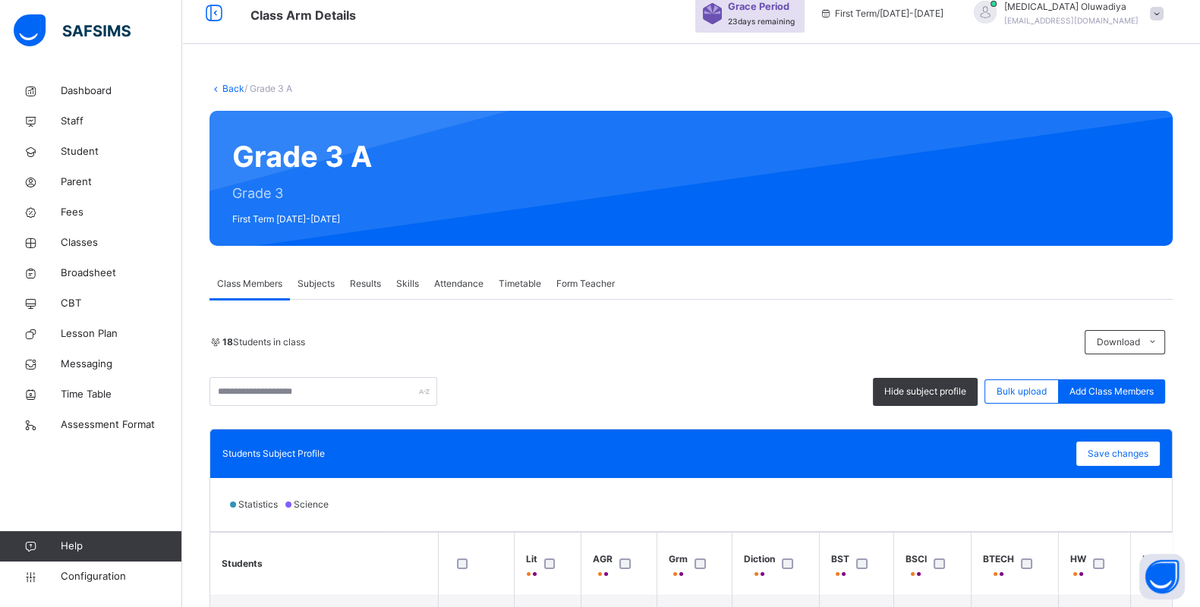
scroll to position [0, 0]
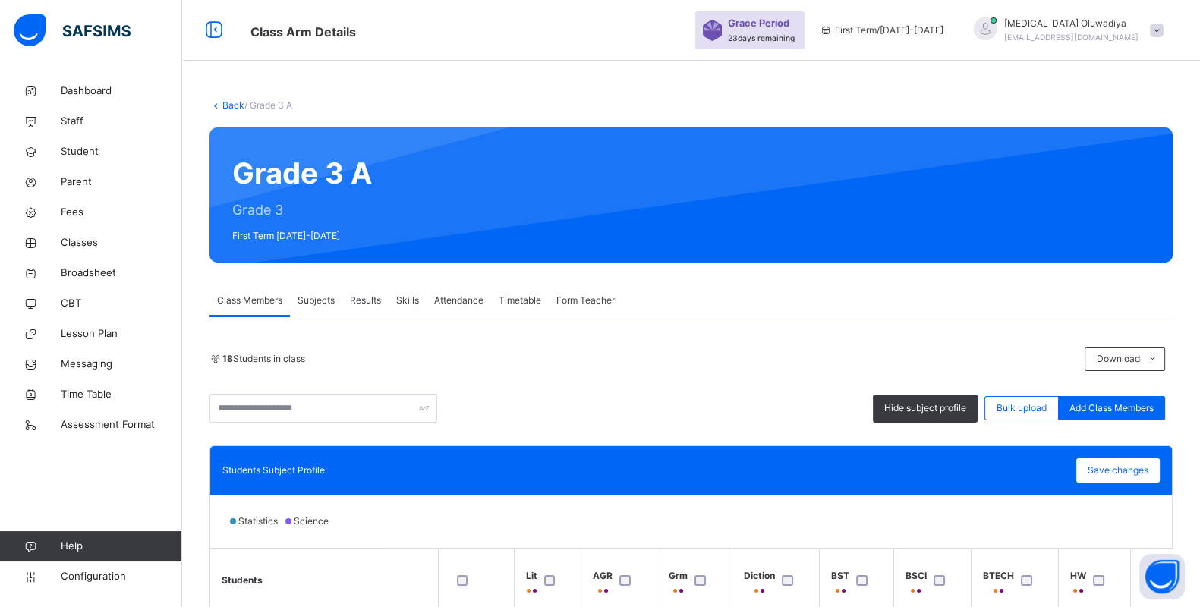
click at [307, 298] on span "Subjects" at bounding box center [316, 301] width 37 height 14
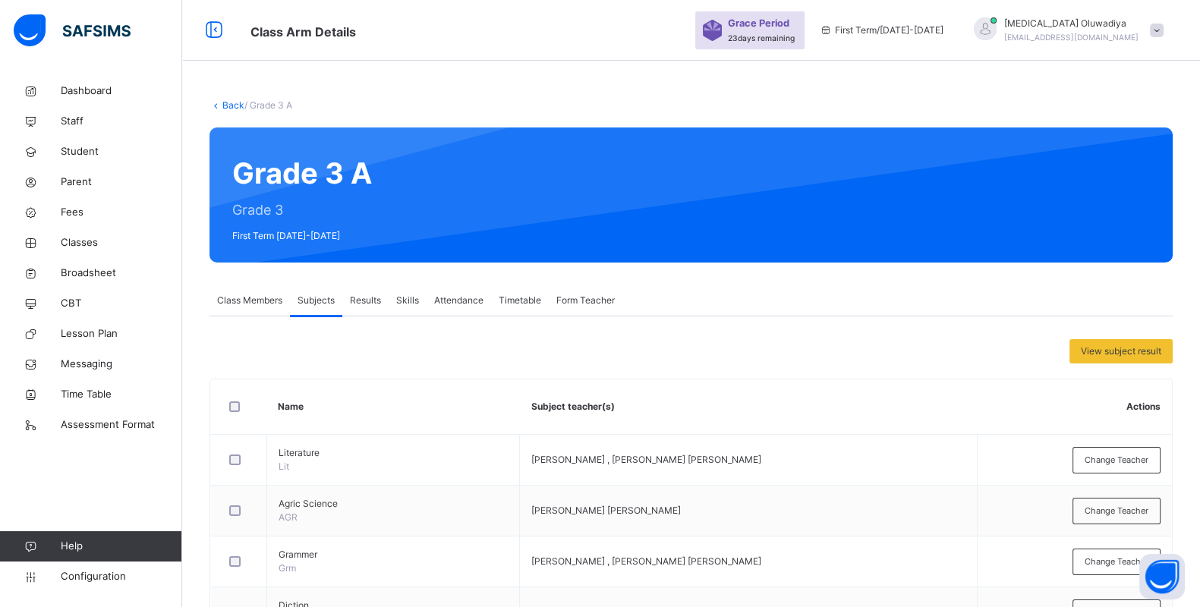
click at [225, 103] on link "Back" at bounding box center [233, 104] width 22 height 11
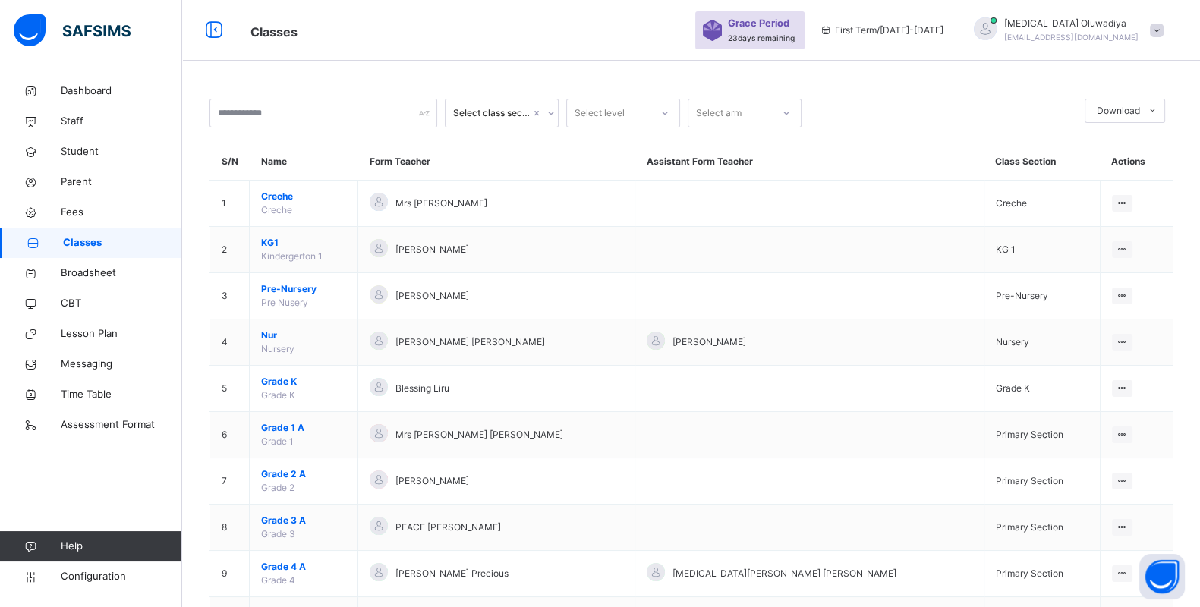
scroll to position [37, 0]
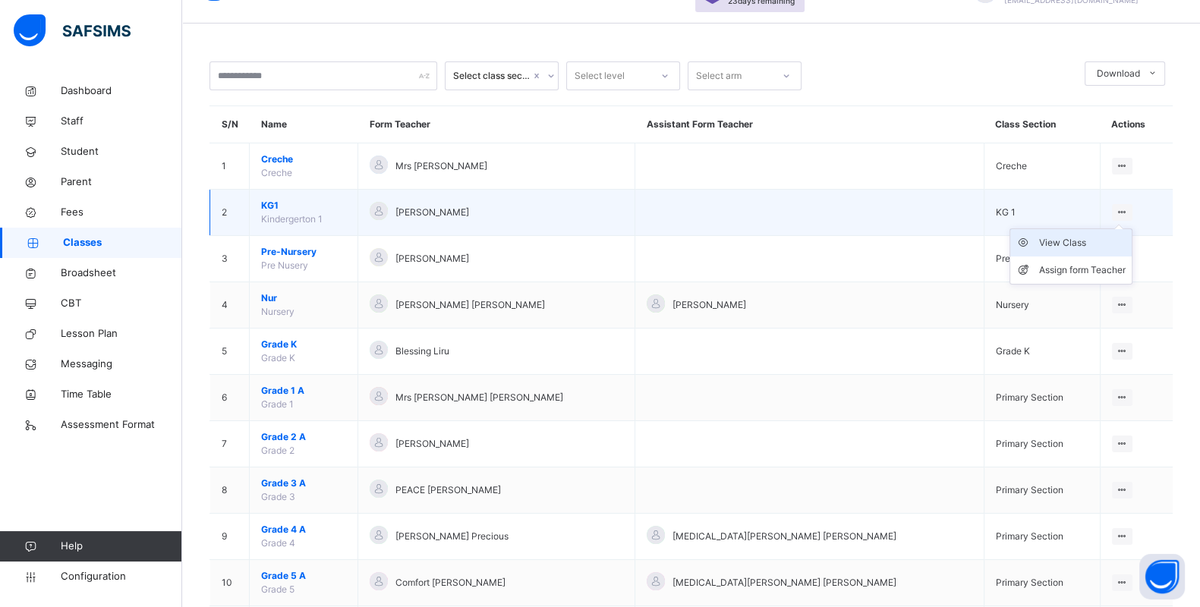
click at [966, 244] on div "View Class" at bounding box center [1082, 242] width 87 height 15
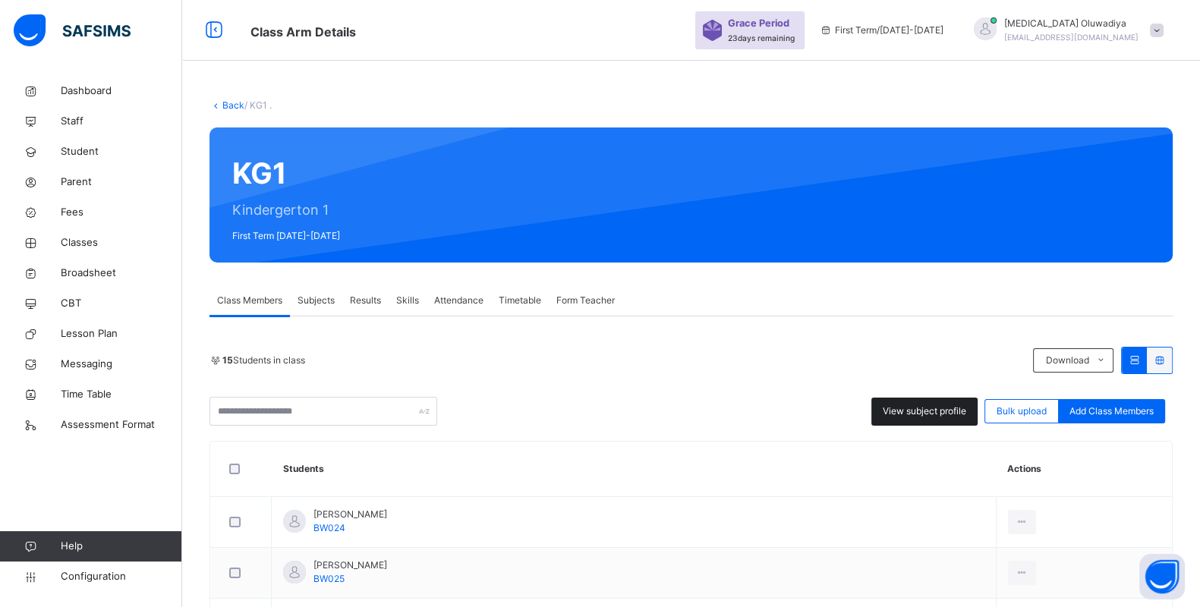
click at [945, 414] on span "View subject profile" at bounding box center [925, 412] width 84 height 14
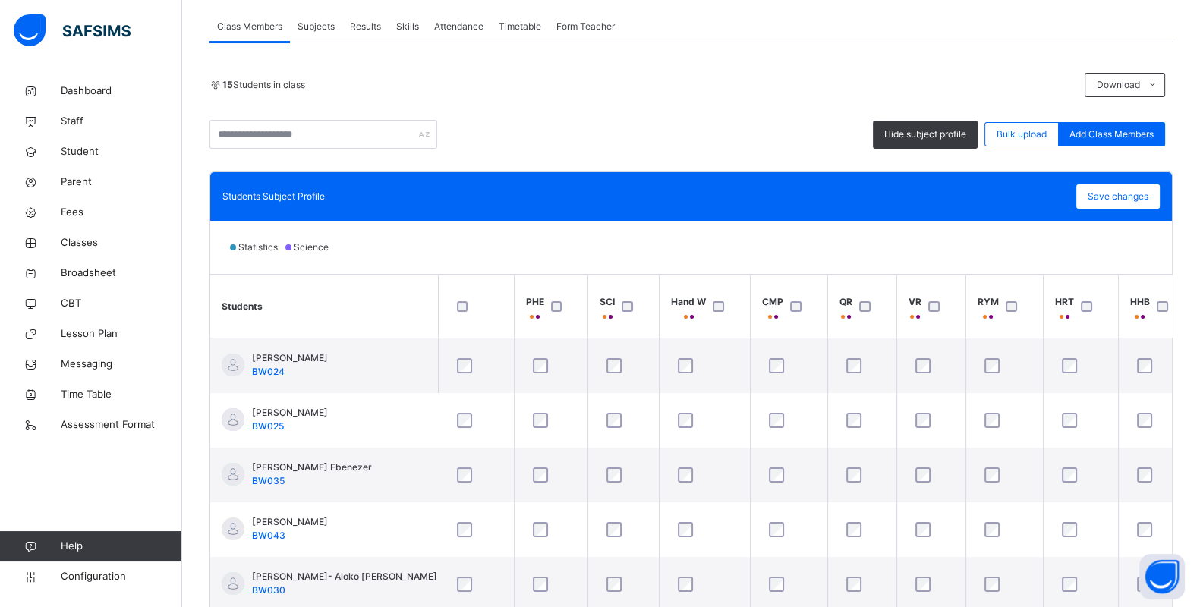
scroll to position [312, 0]
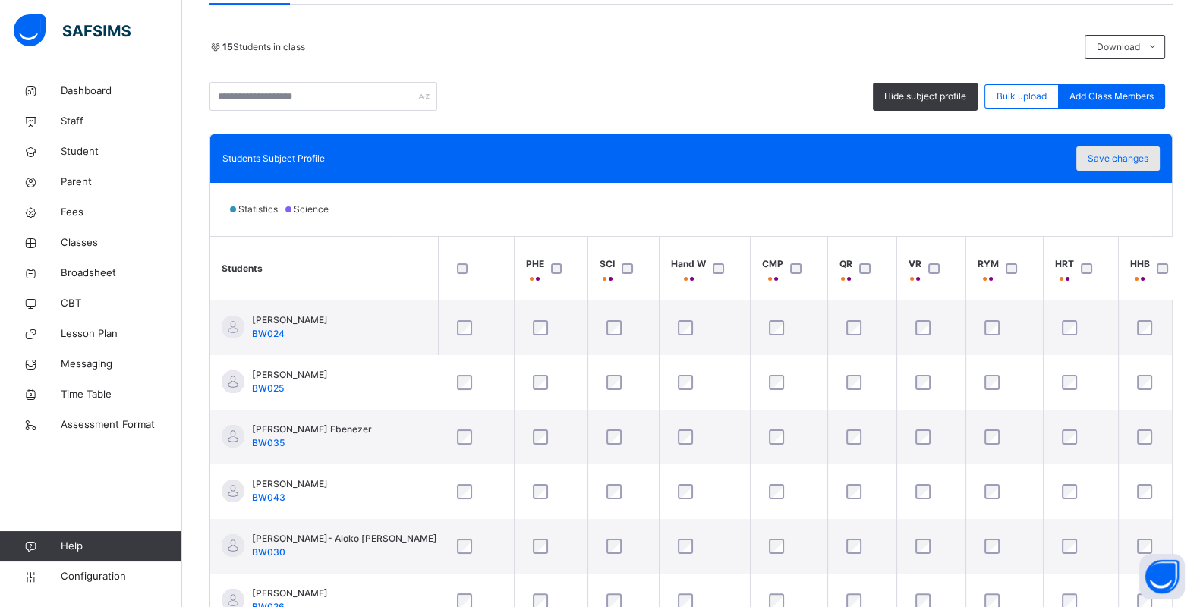
click at [966, 152] on span "Save changes" at bounding box center [1118, 159] width 61 height 14
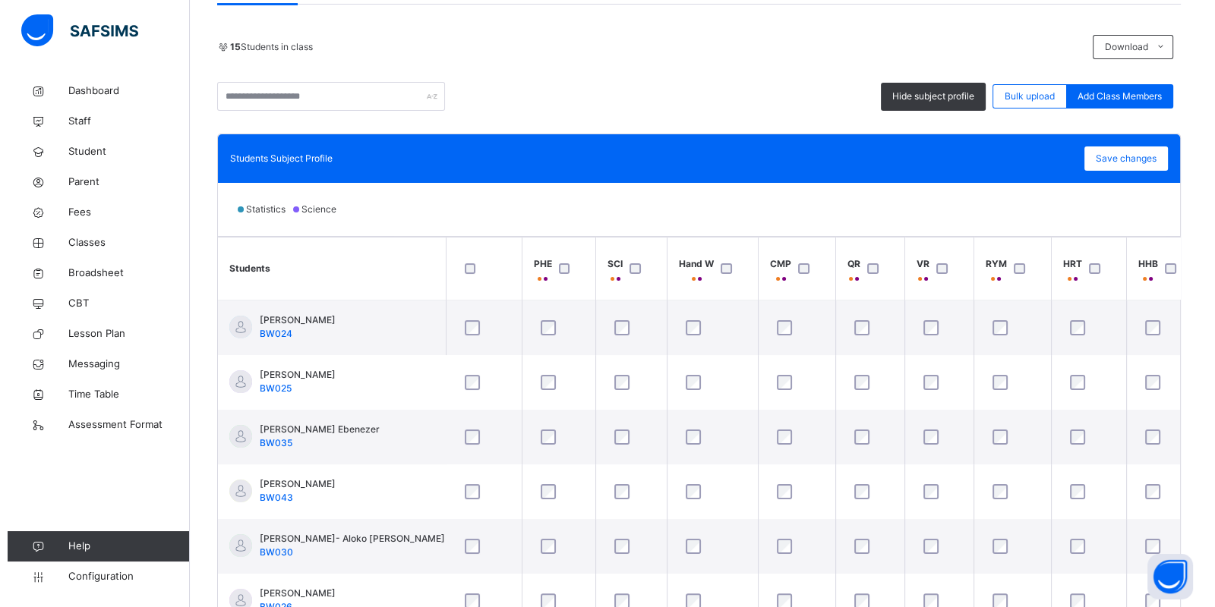
scroll to position [0, 0]
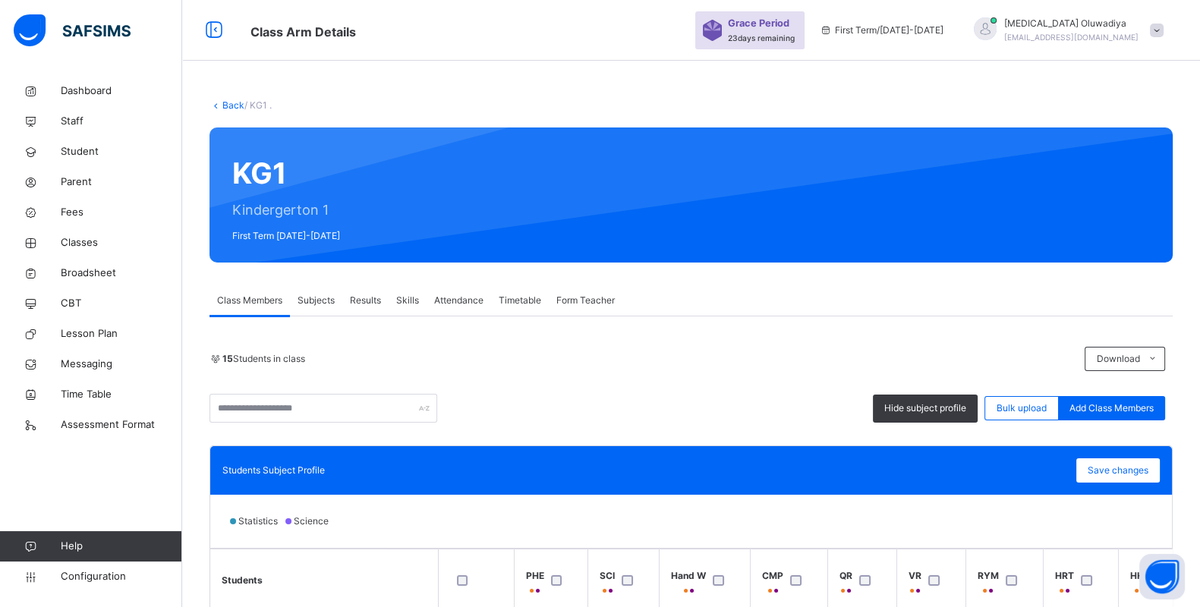
click at [225, 105] on link "Back" at bounding box center [233, 104] width 22 height 11
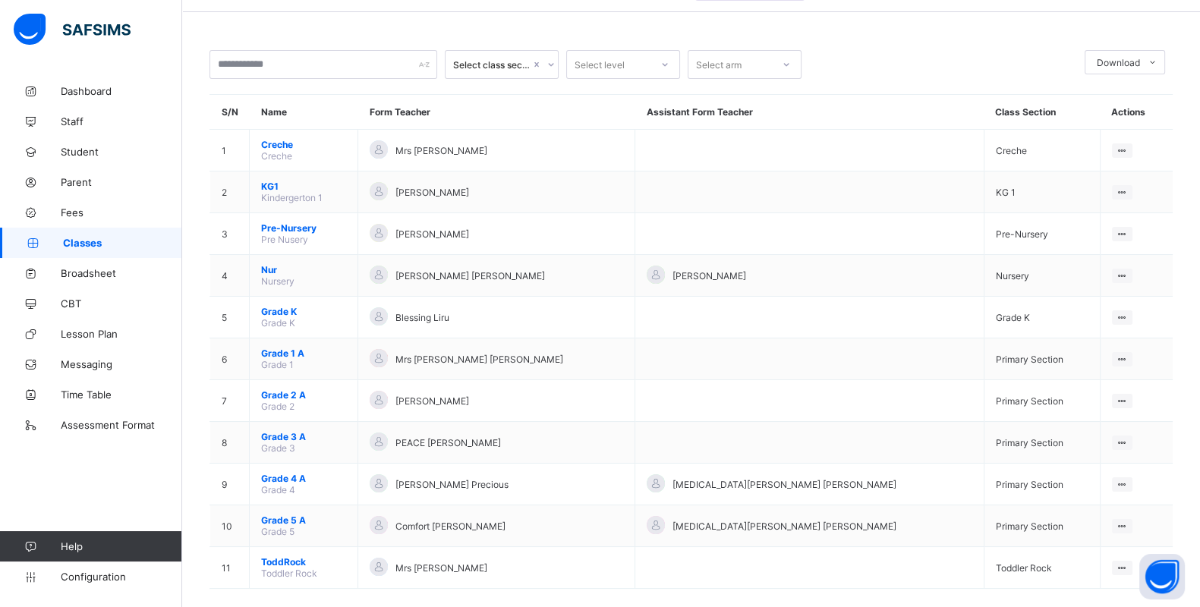
scroll to position [52, 0]
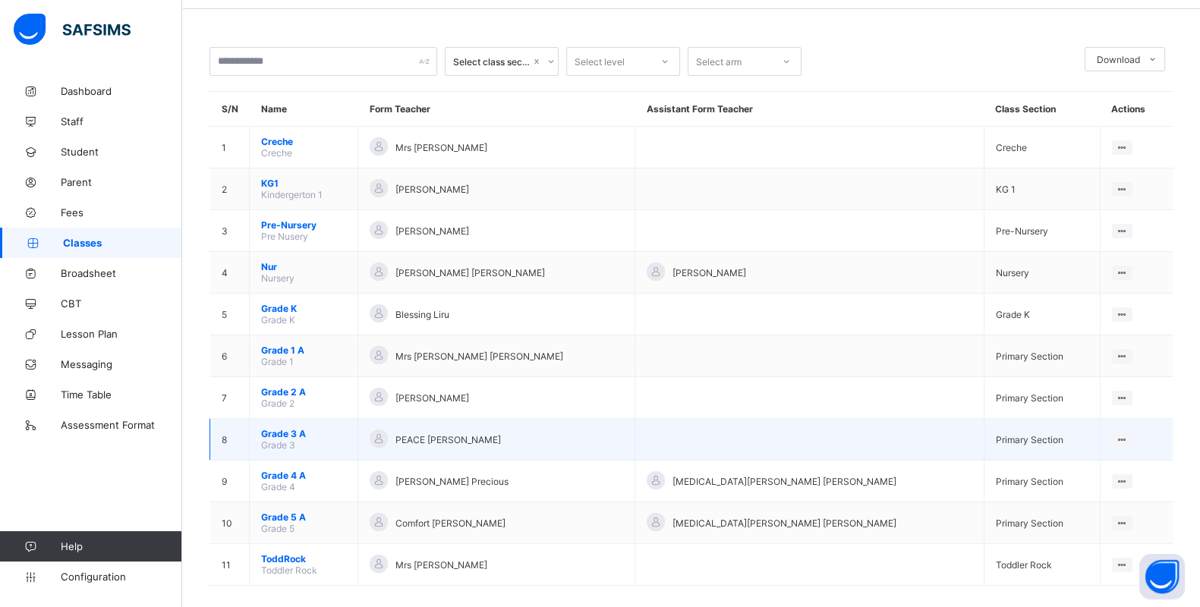
click at [303, 433] on td "Grade 3 A Grade 3" at bounding box center [304, 440] width 109 height 42
click at [1126, 430] on td "View Class Assign form Teacher" at bounding box center [1136, 440] width 73 height 42
click at [1051, 462] on div "View Class" at bounding box center [1082, 469] width 87 height 15
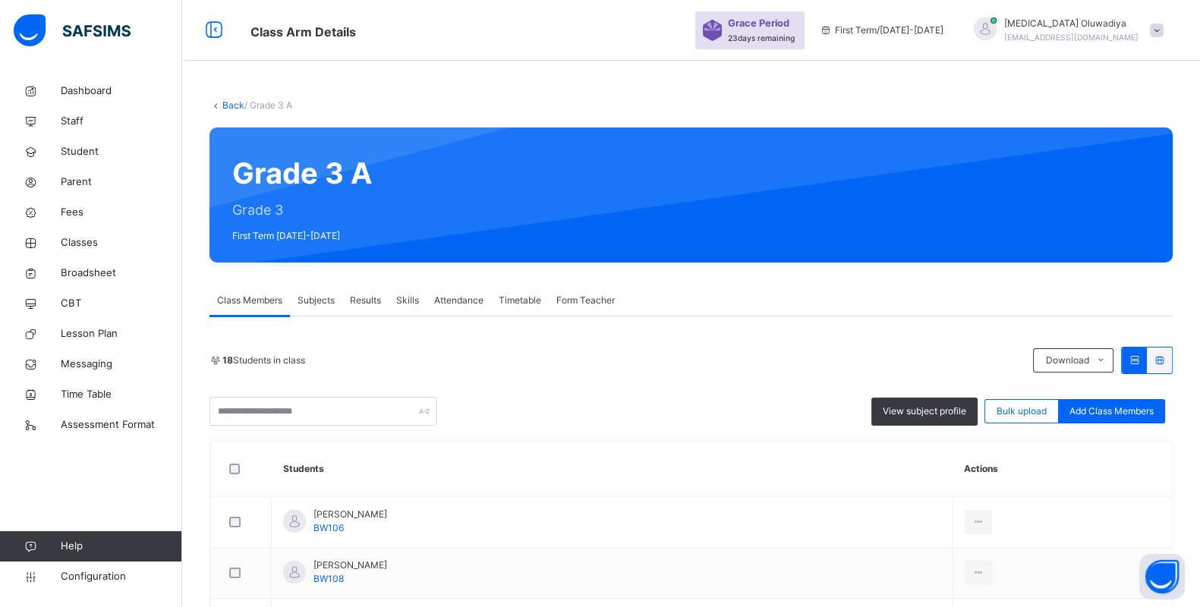
click at [308, 304] on span "Subjects" at bounding box center [316, 301] width 37 height 14
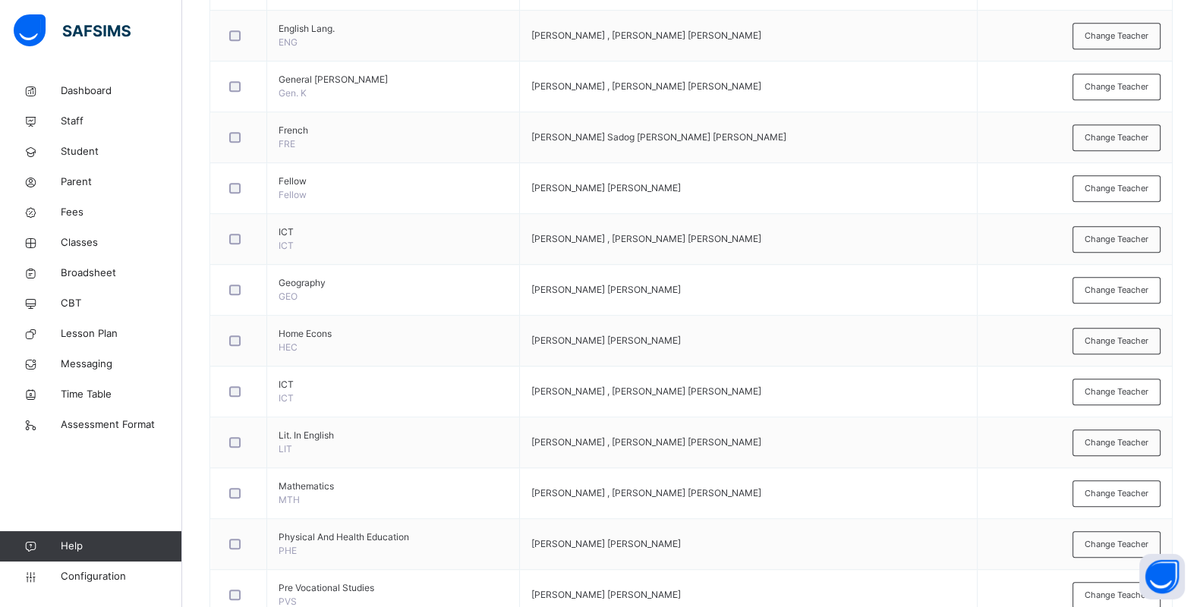
scroll to position [1238, 0]
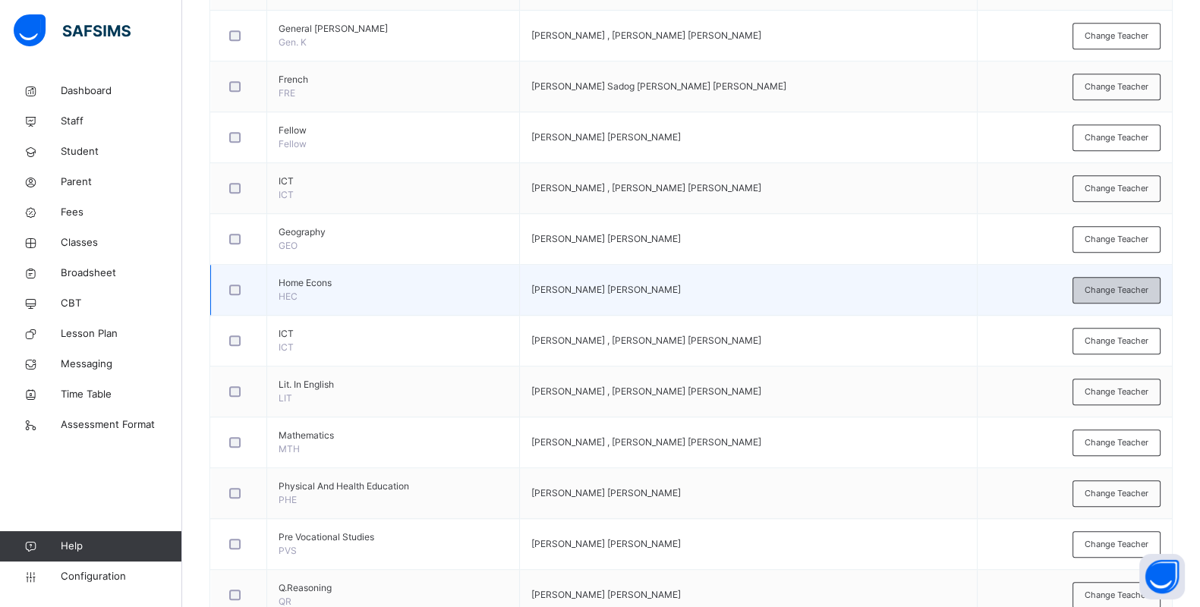
click at [1124, 277] on div "Change Teacher" at bounding box center [1117, 290] width 88 height 27
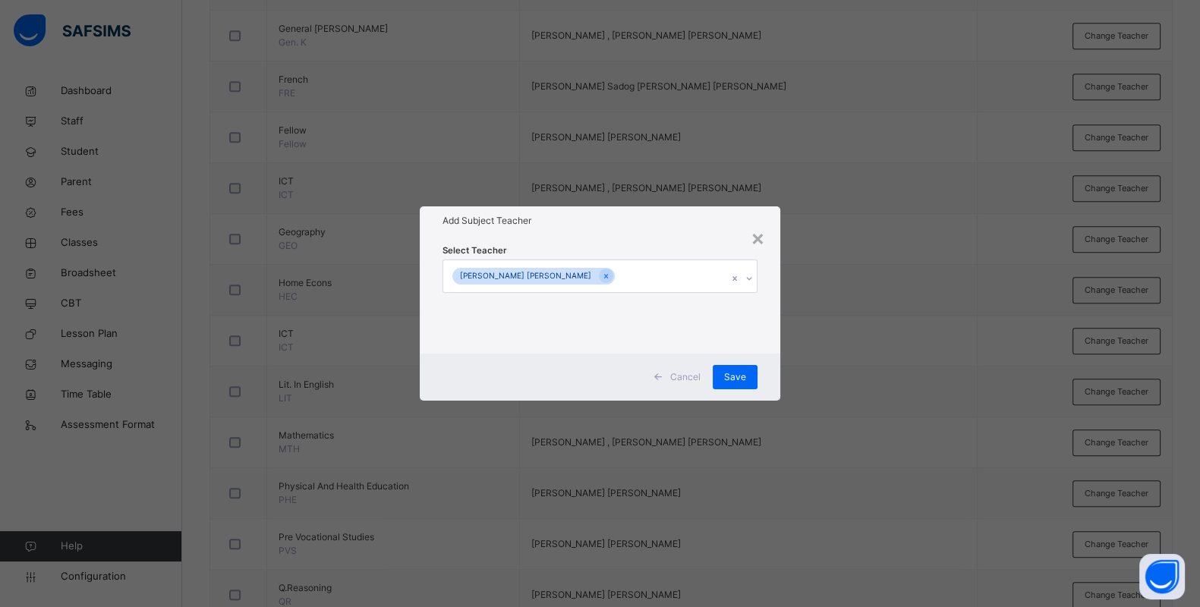
click at [711, 273] on div "[PERSON_NAME] [PERSON_NAME]" at bounding box center [585, 276] width 284 height 32
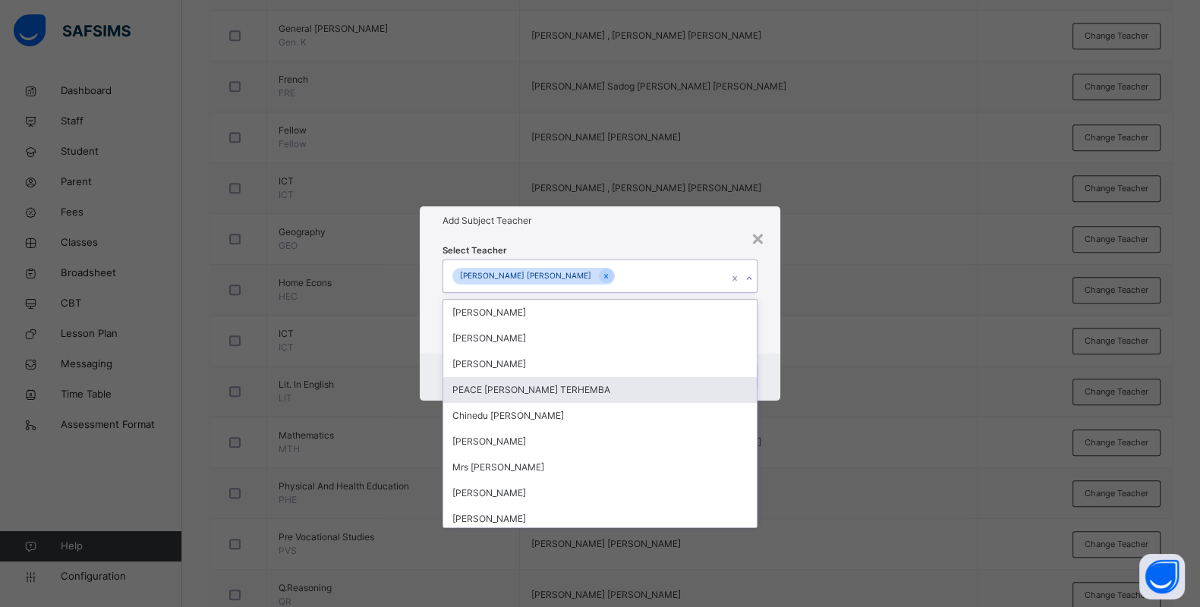
click at [500, 391] on div "PEACE [PERSON_NAME] TERHEMBA" at bounding box center [599, 390] width 313 height 26
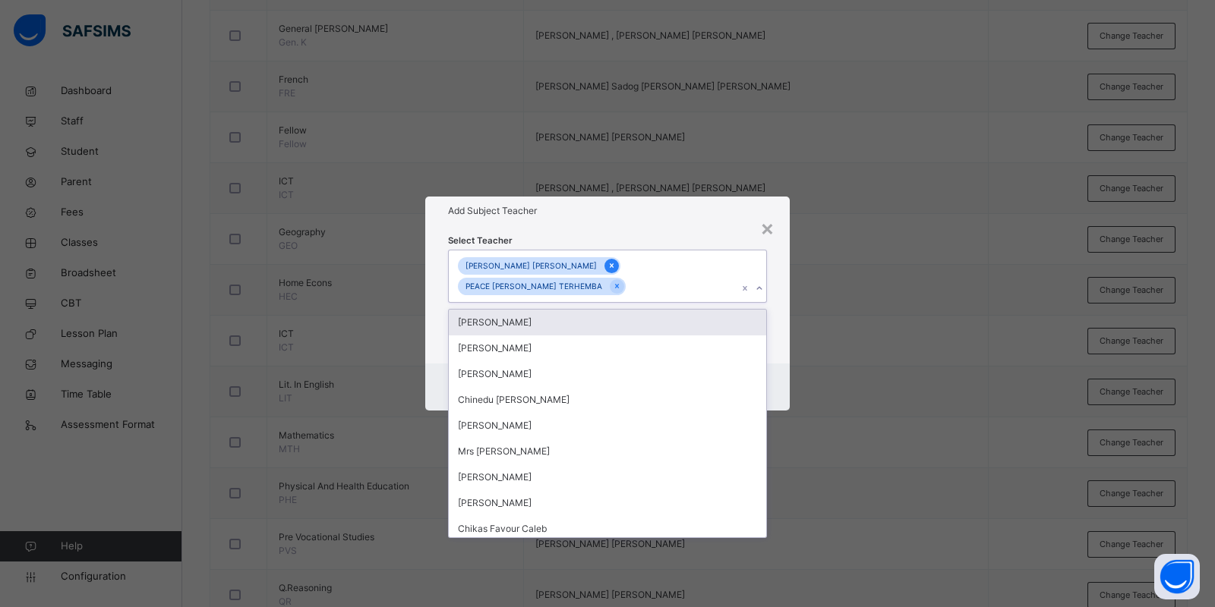
click at [607, 271] on icon at bounding box center [611, 265] width 8 height 11
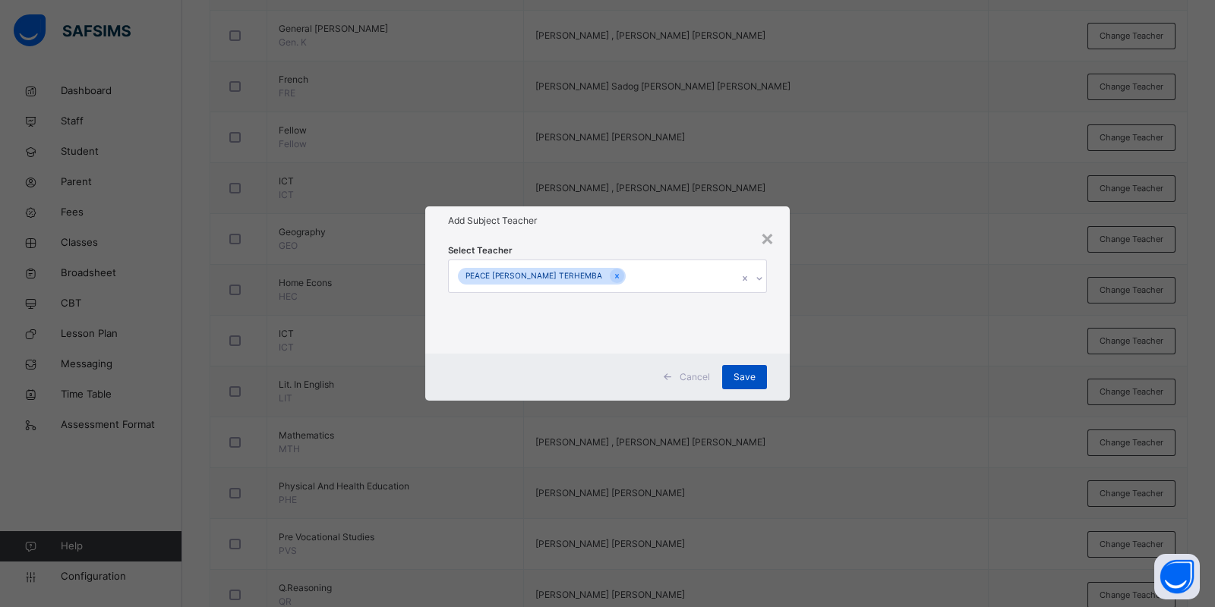
drag, startPoint x: 776, startPoint y: 318, endPoint x: 747, endPoint y: 380, distance: 67.9
click at [747, 380] on span "Save" at bounding box center [744, 377] width 22 height 14
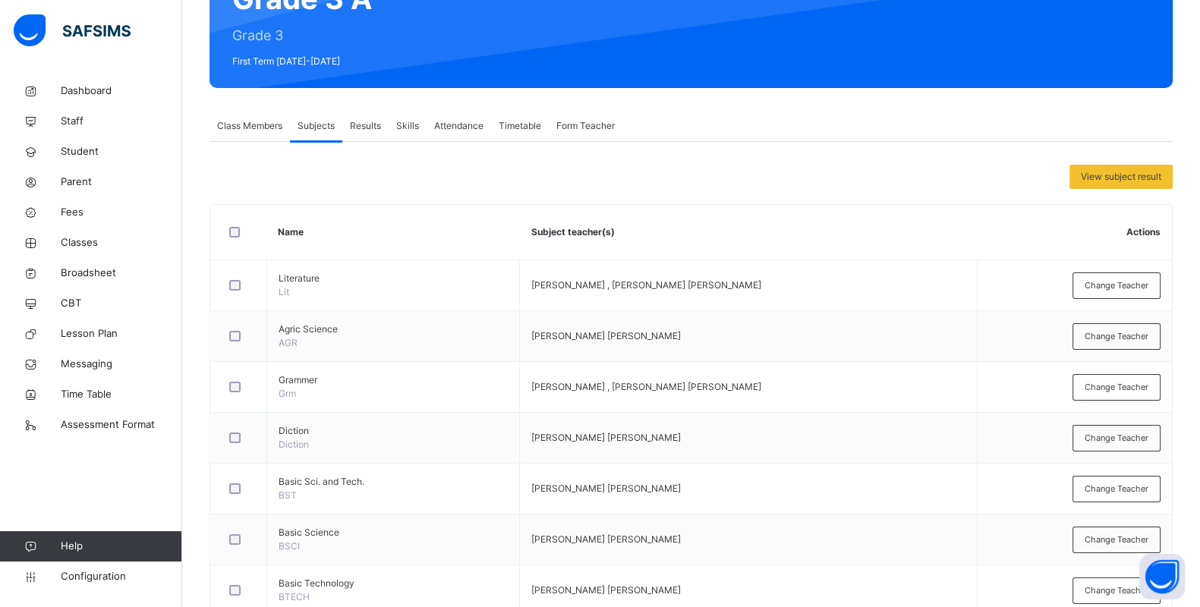
scroll to position [175, 0]
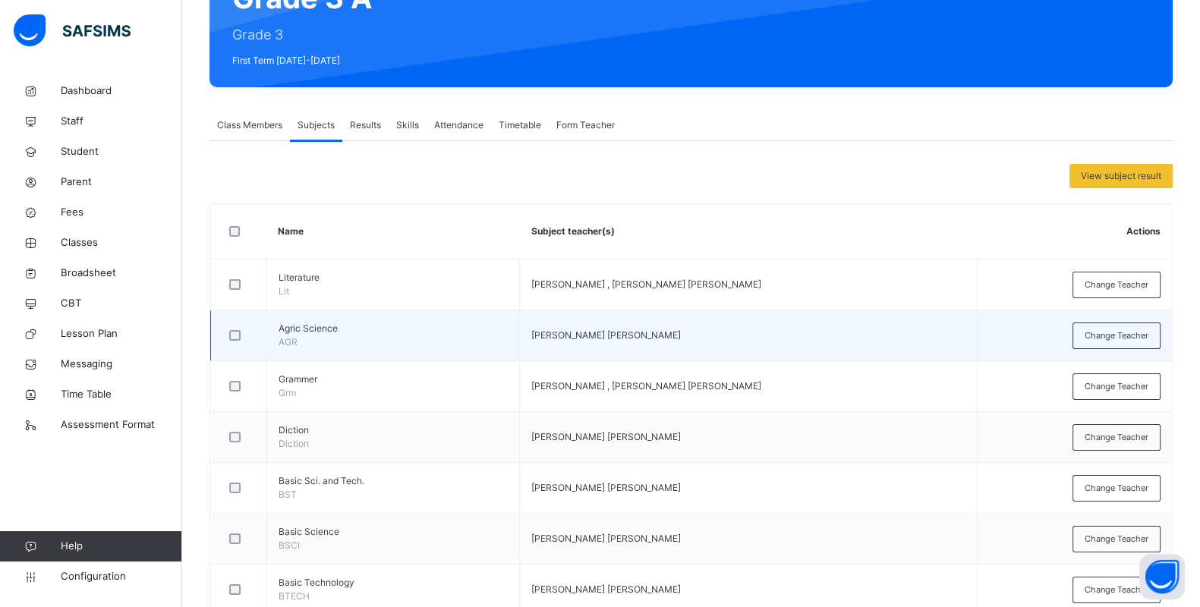
drag, startPoint x: 1091, startPoint y: 338, endPoint x: 1052, endPoint y: 353, distance: 41.6
drag, startPoint x: 1052, startPoint y: 353, endPoint x: 812, endPoint y: 308, distance: 244.1
click at [1123, 329] on span "Change Teacher" at bounding box center [1117, 335] width 64 height 13
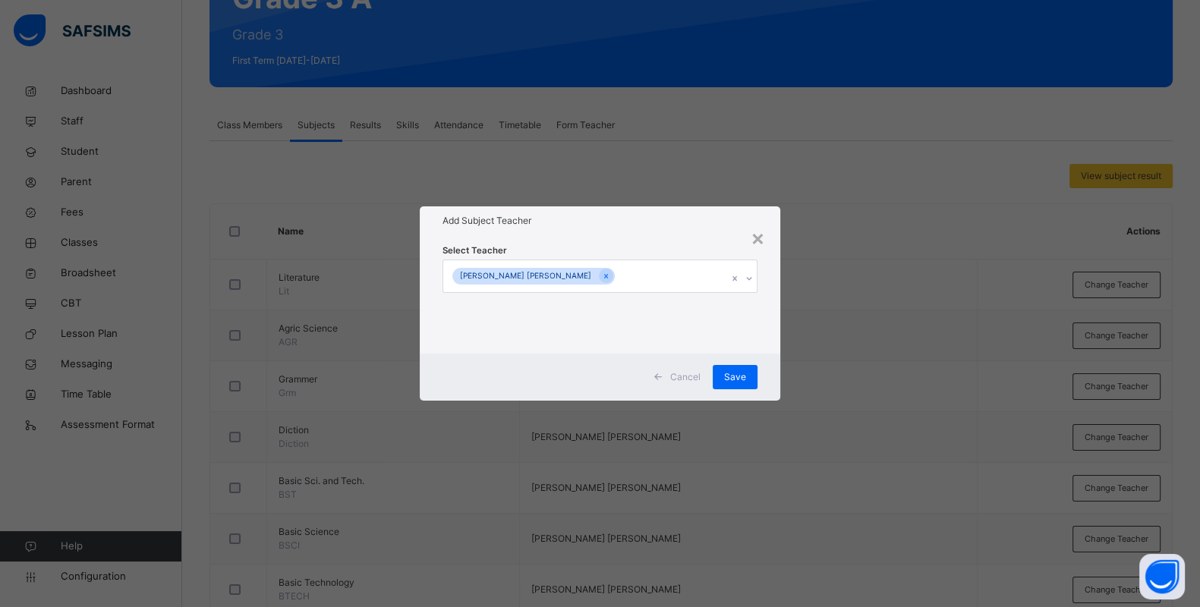
click at [748, 276] on icon at bounding box center [749, 278] width 9 height 15
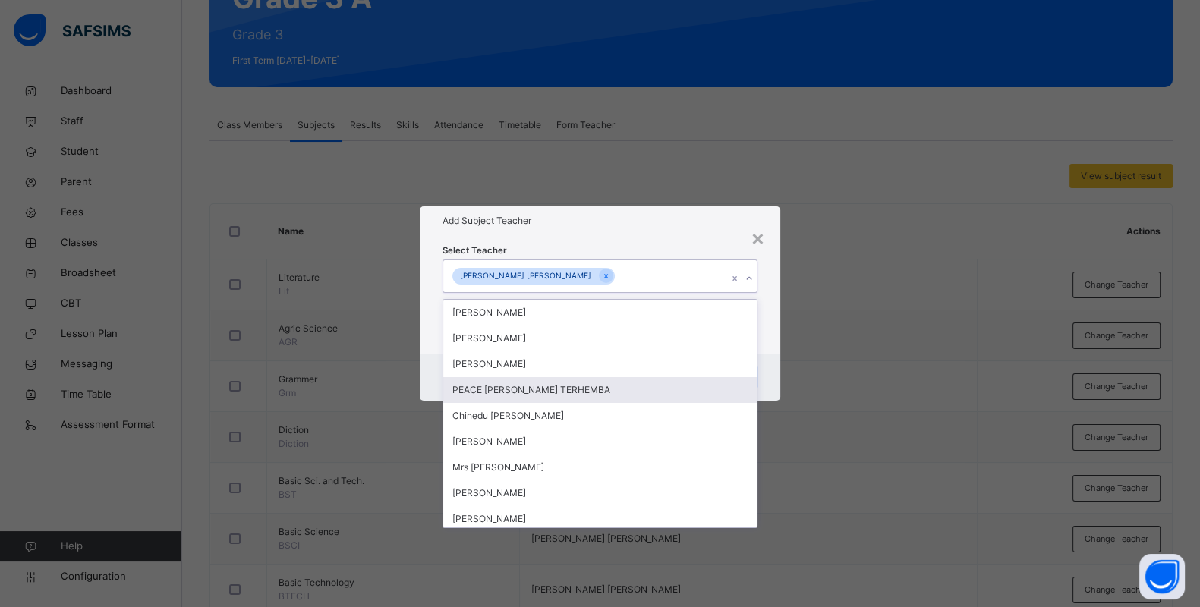
click at [545, 380] on div "PEACE [PERSON_NAME] TERHEMBA" at bounding box center [599, 390] width 313 height 26
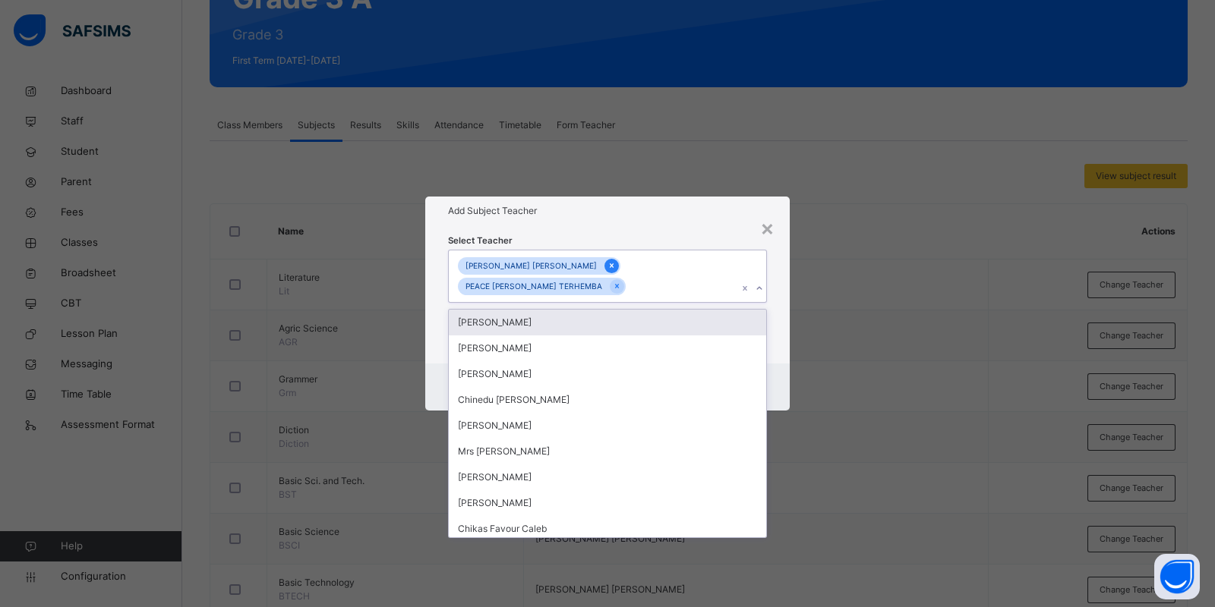
click at [607, 271] on icon at bounding box center [611, 265] width 8 height 11
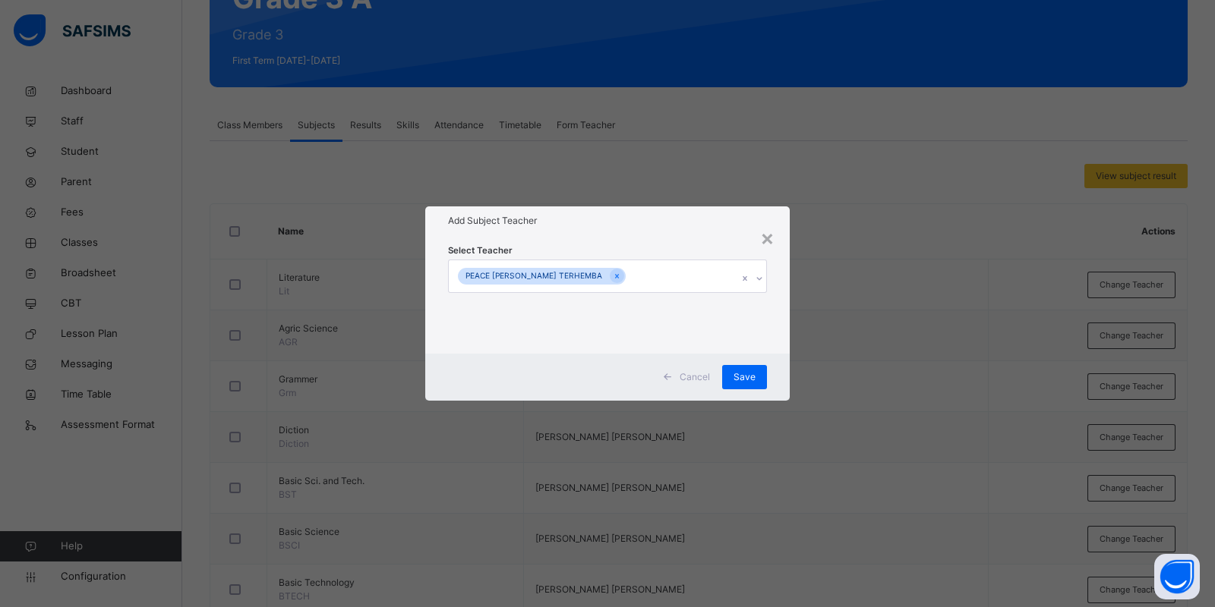
click at [777, 354] on div "Cancel Save" at bounding box center [607, 377] width 364 height 47
click at [739, 370] on span "Save" at bounding box center [744, 377] width 22 height 14
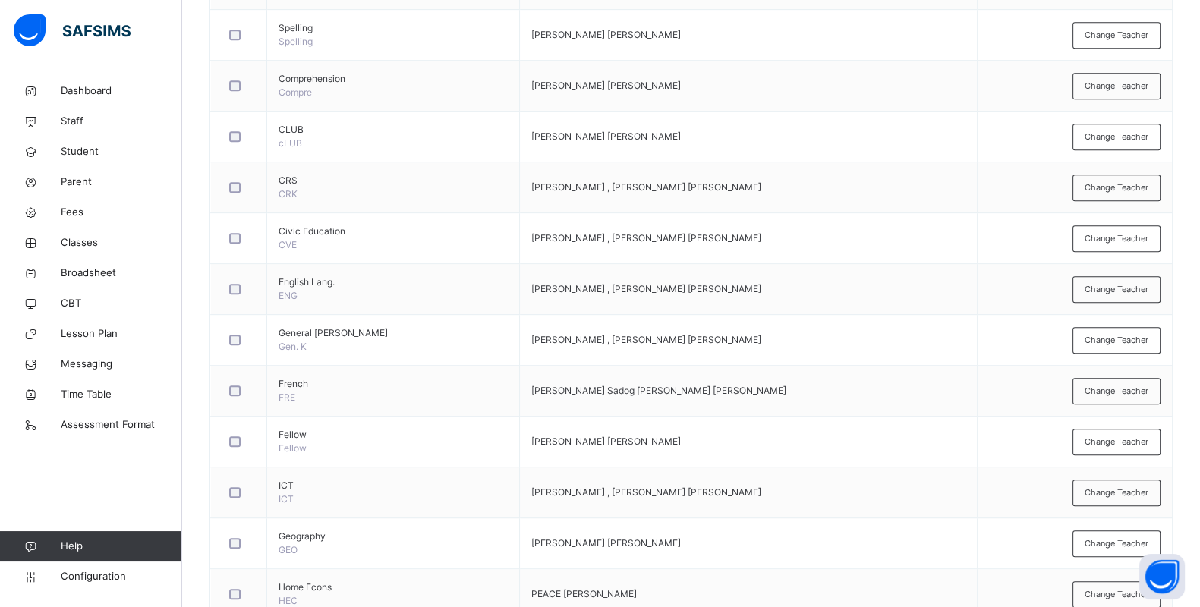
scroll to position [998, 0]
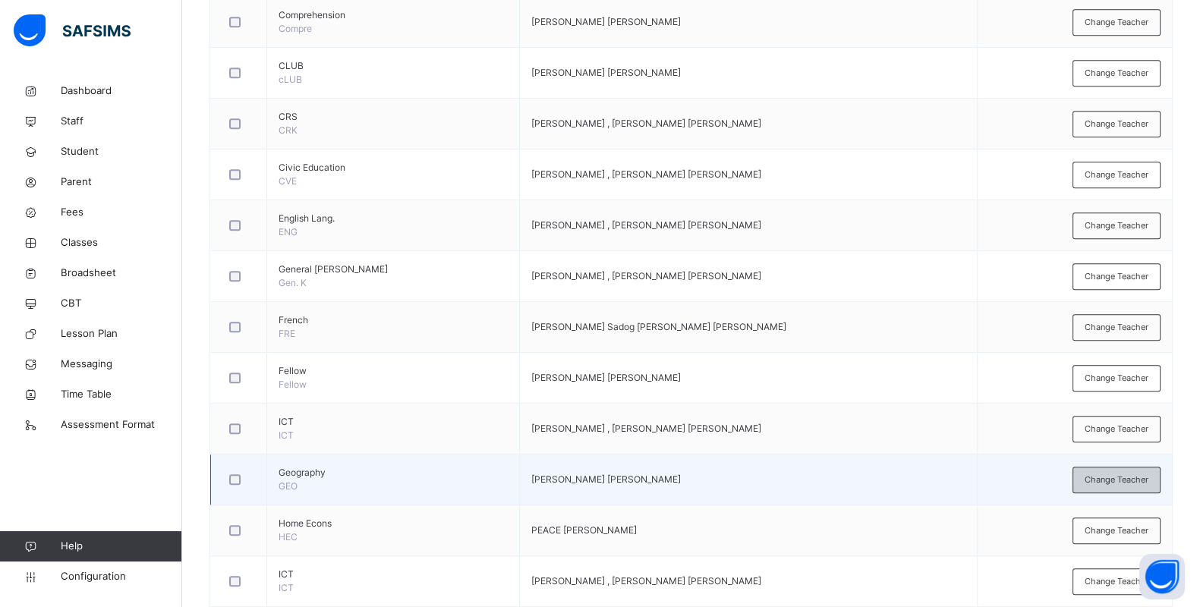
click at [1109, 468] on div "Change Teacher" at bounding box center [1117, 480] width 88 height 27
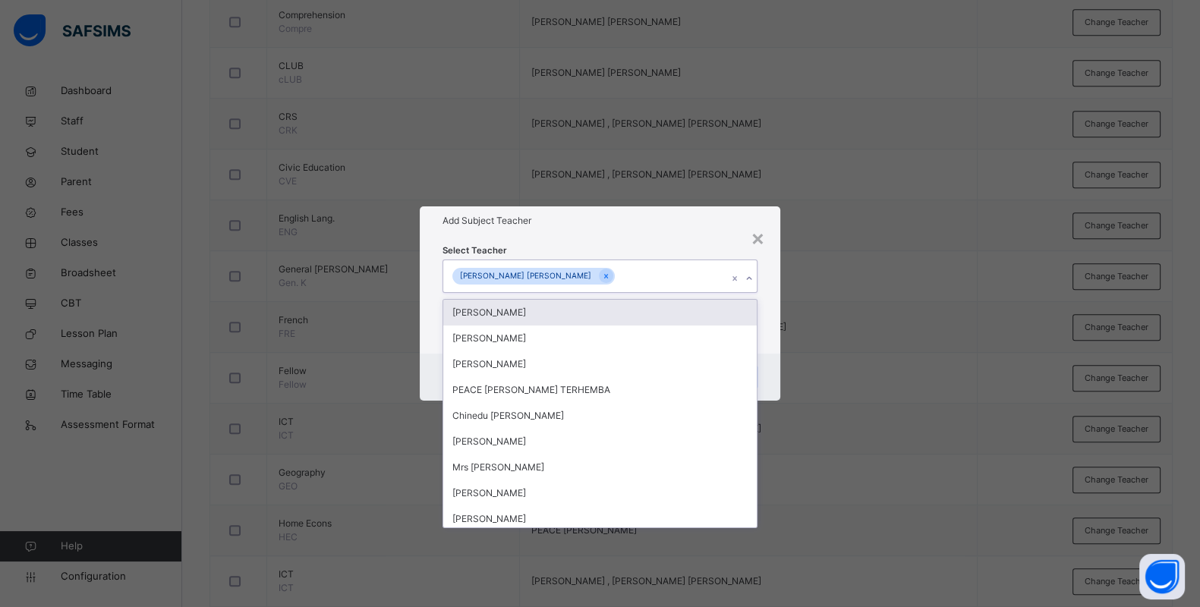
click at [752, 277] on icon at bounding box center [749, 278] width 9 height 15
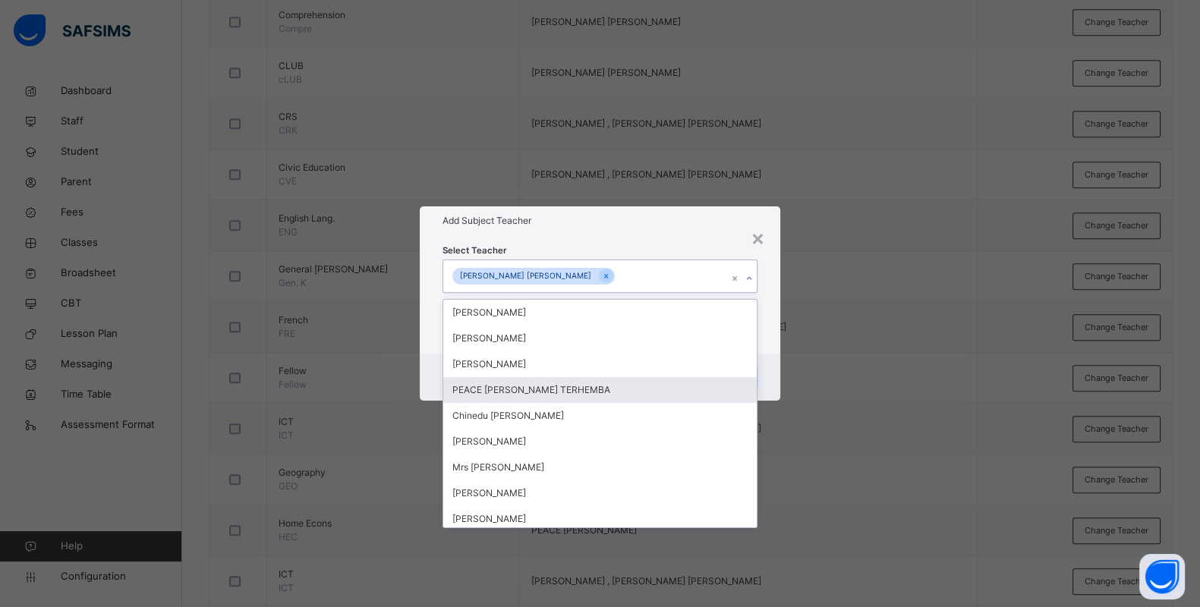
click at [613, 387] on div "PEACE [PERSON_NAME] TERHEMBA" at bounding box center [599, 390] width 313 height 26
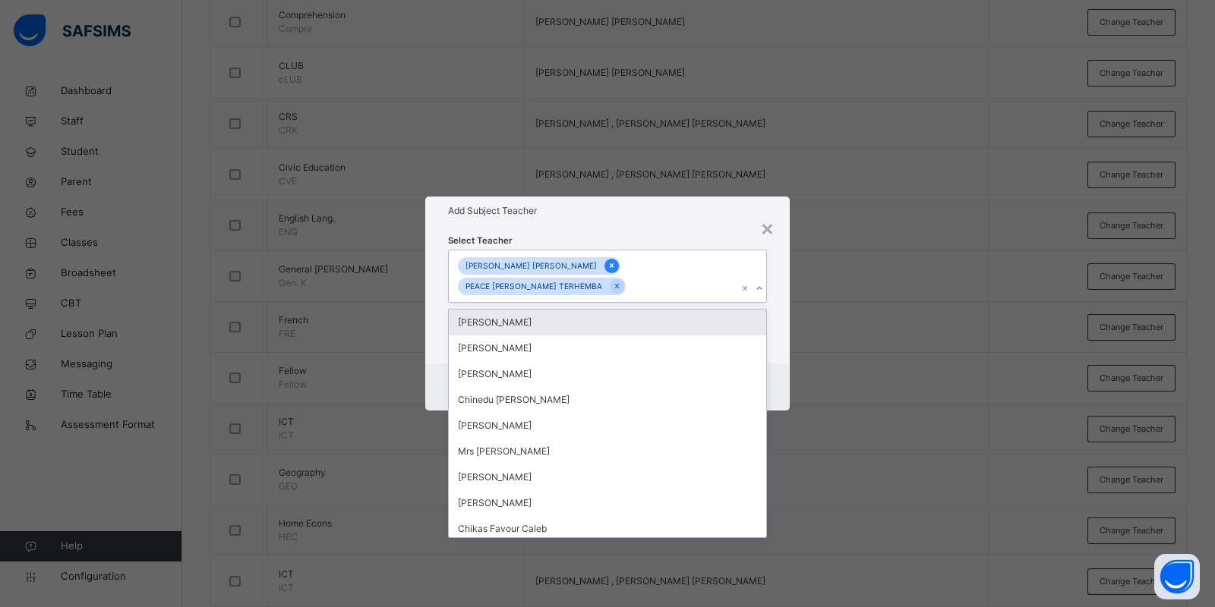
click at [610, 269] on icon at bounding box center [612, 266] width 4 height 5
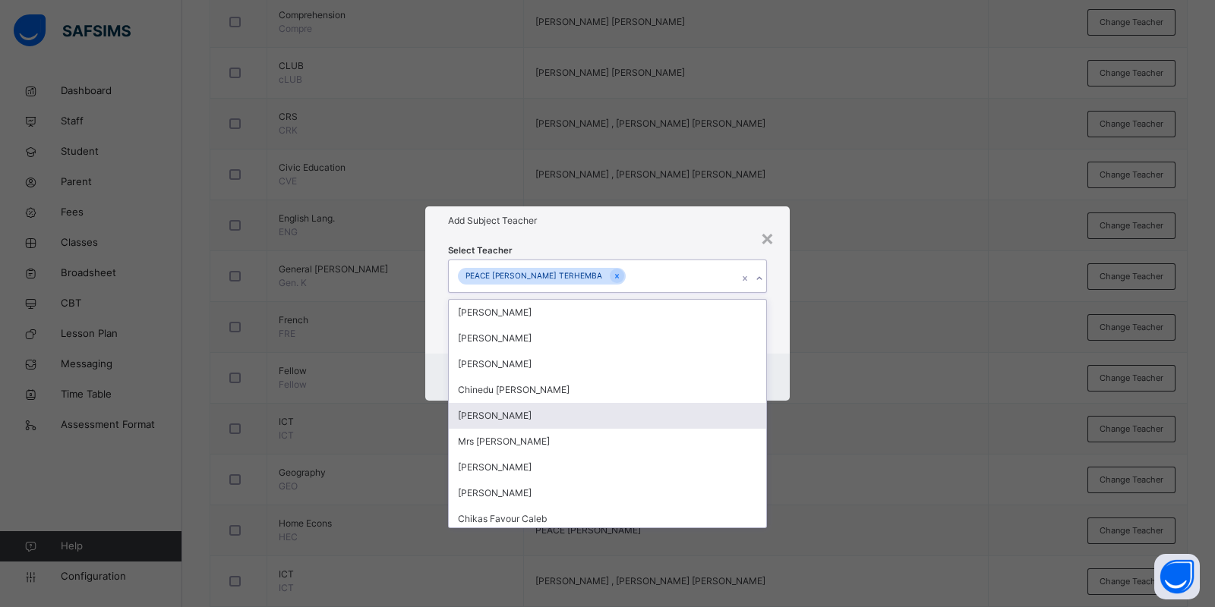
click at [772, 364] on div "Cancel Save" at bounding box center [607, 377] width 364 height 47
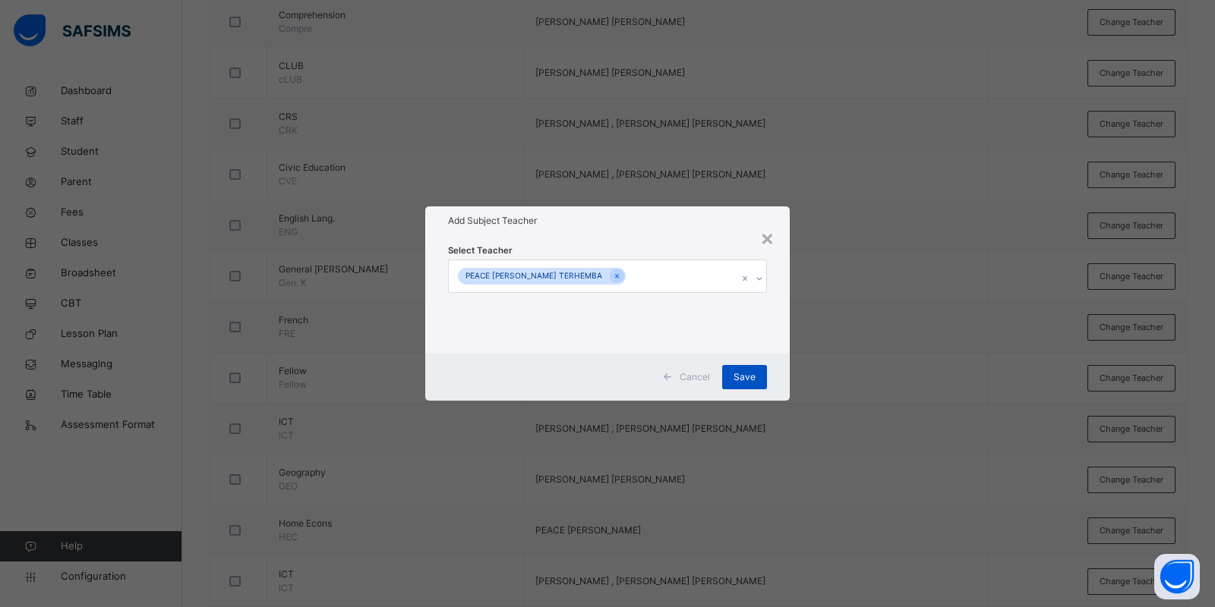
click at [756, 378] on div "Save" at bounding box center [744, 377] width 45 height 24
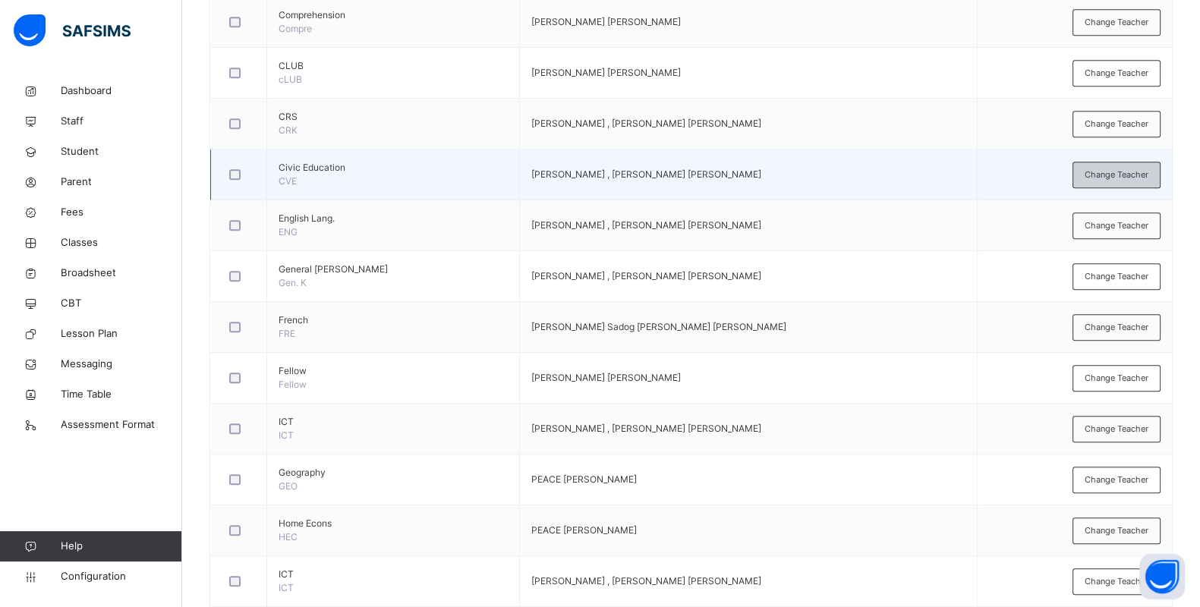
click at [1120, 172] on span "Change Teacher" at bounding box center [1117, 175] width 64 height 13
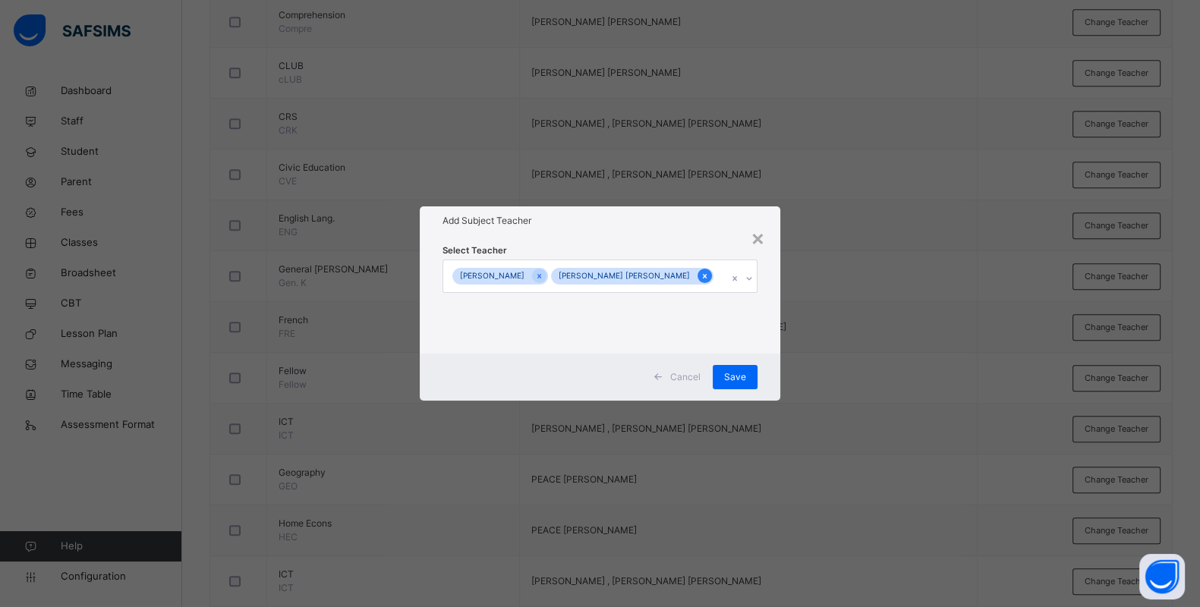
click at [701, 276] on icon at bounding box center [705, 276] width 8 height 11
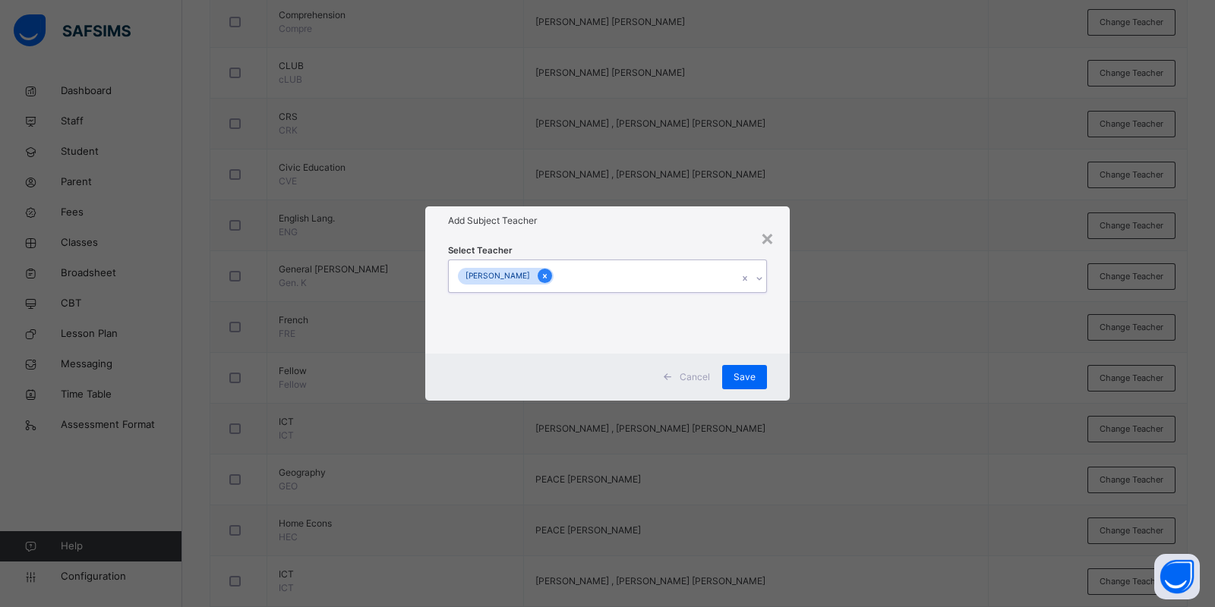
click at [541, 276] on icon at bounding box center [545, 276] width 8 height 11
click at [807, 150] on div "× Add Subject Teacher Select Teacher option [PERSON_NAME] , deselected. 0 resul…" at bounding box center [607, 303] width 1215 height 607
click at [764, 236] on div "×" at bounding box center [767, 238] width 14 height 32
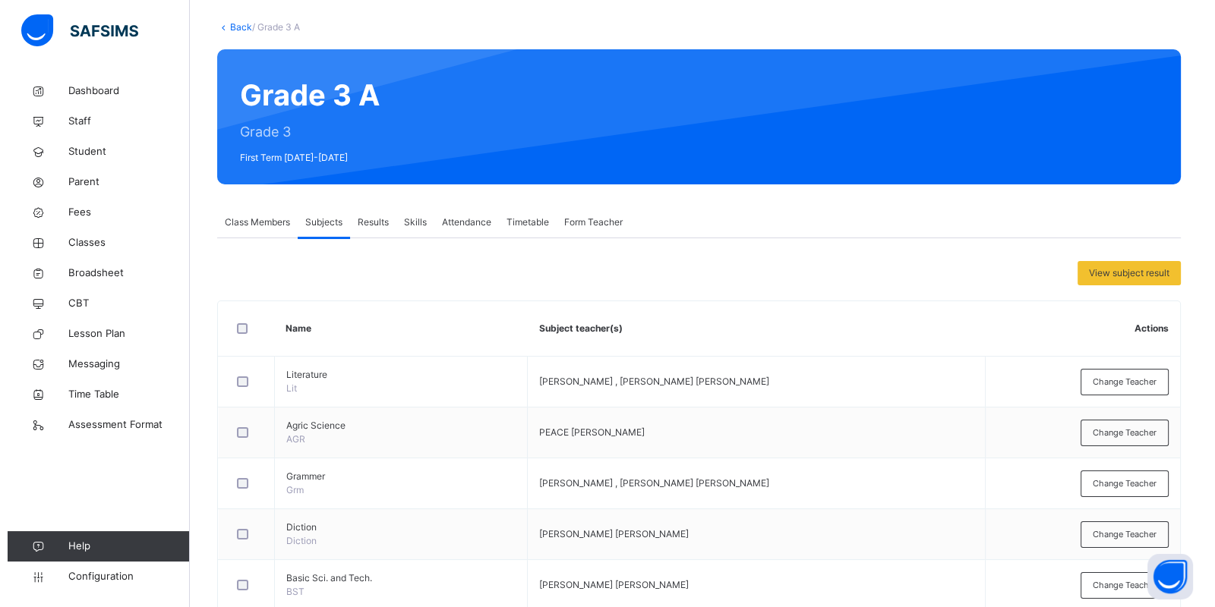
scroll to position [0, 0]
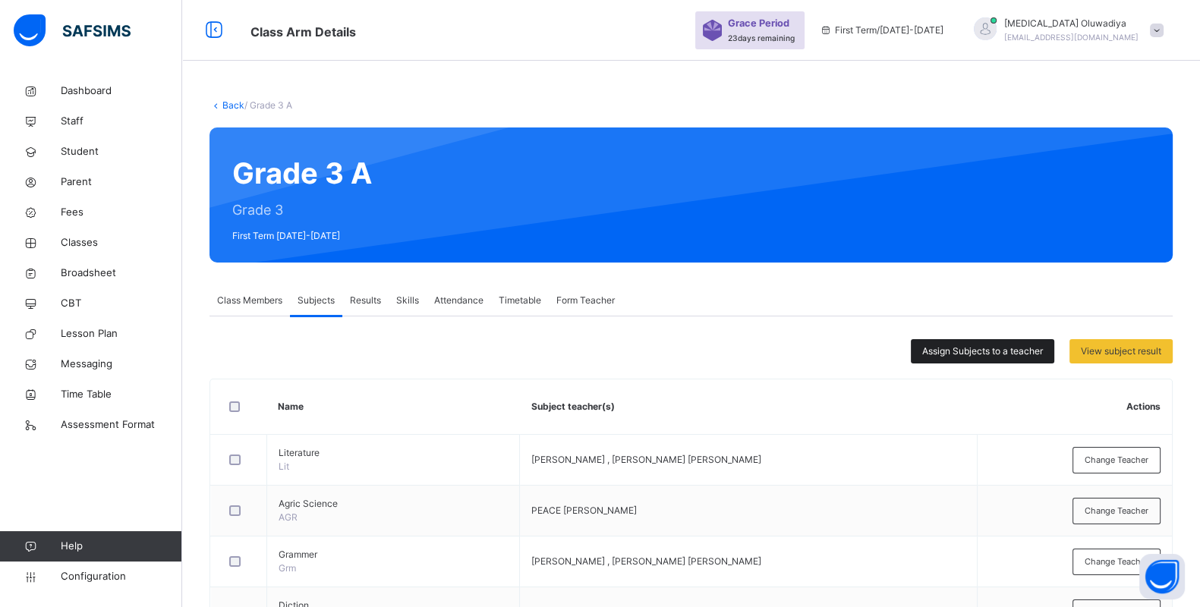
click at [984, 342] on div "Assign Subjects to a teacher" at bounding box center [982, 351] width 143 height 24
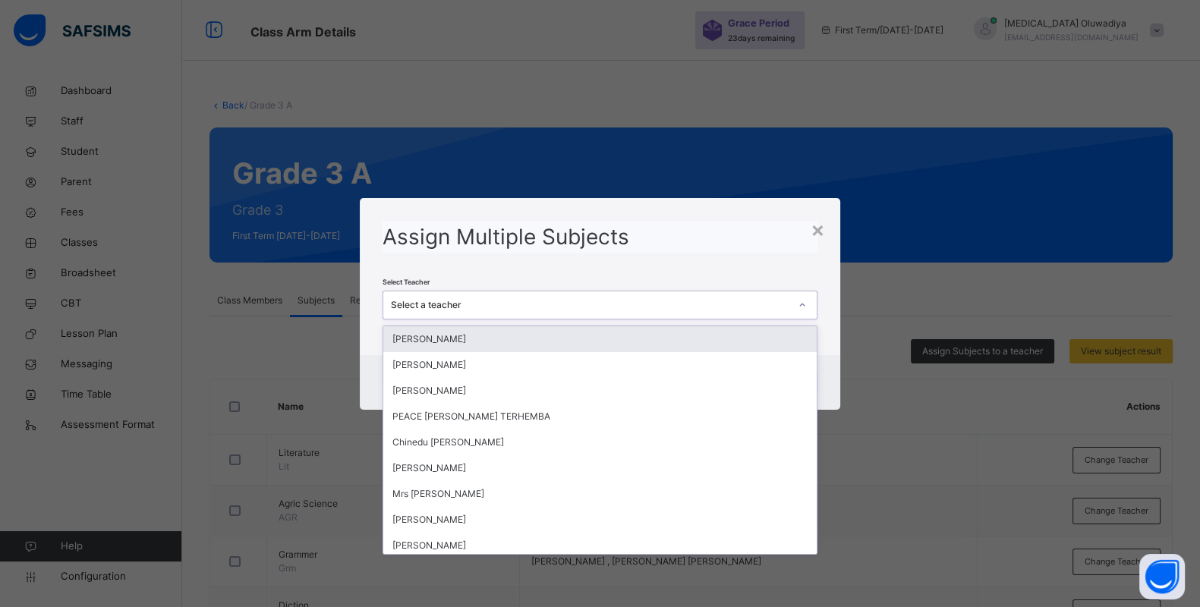
click at [660, 305] on div "Select a teacher" at bounding box center [590, 305] width 398 height 14
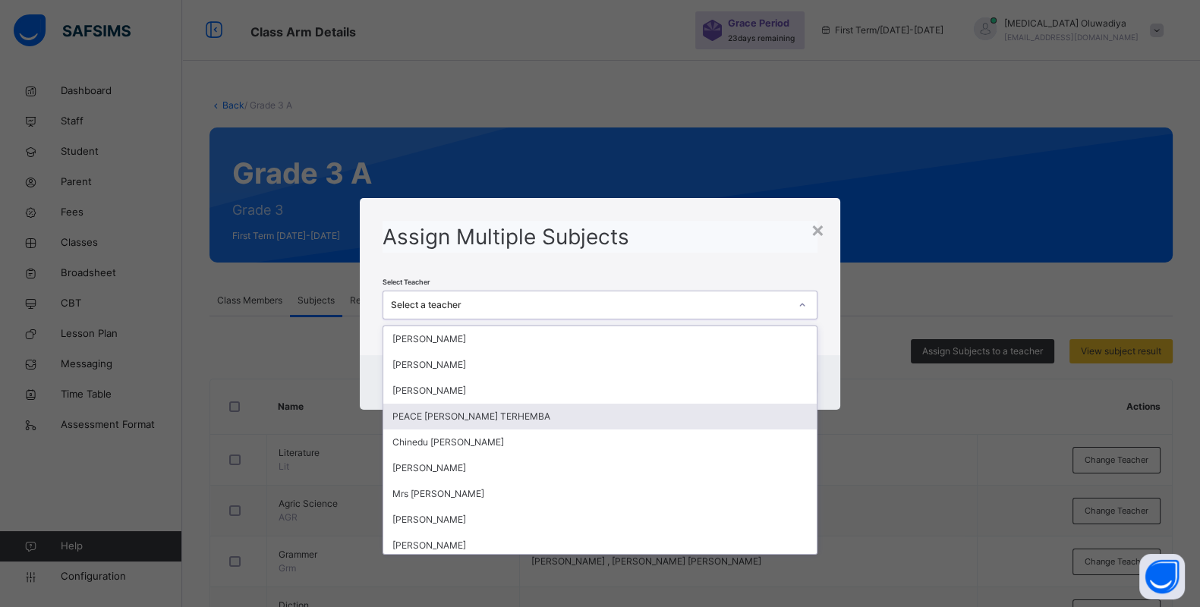
click at [528, 418] on div "PEACE [PERSON_NAME] TERHEMBA" at bounding box center [599, 417] width 433 height 26
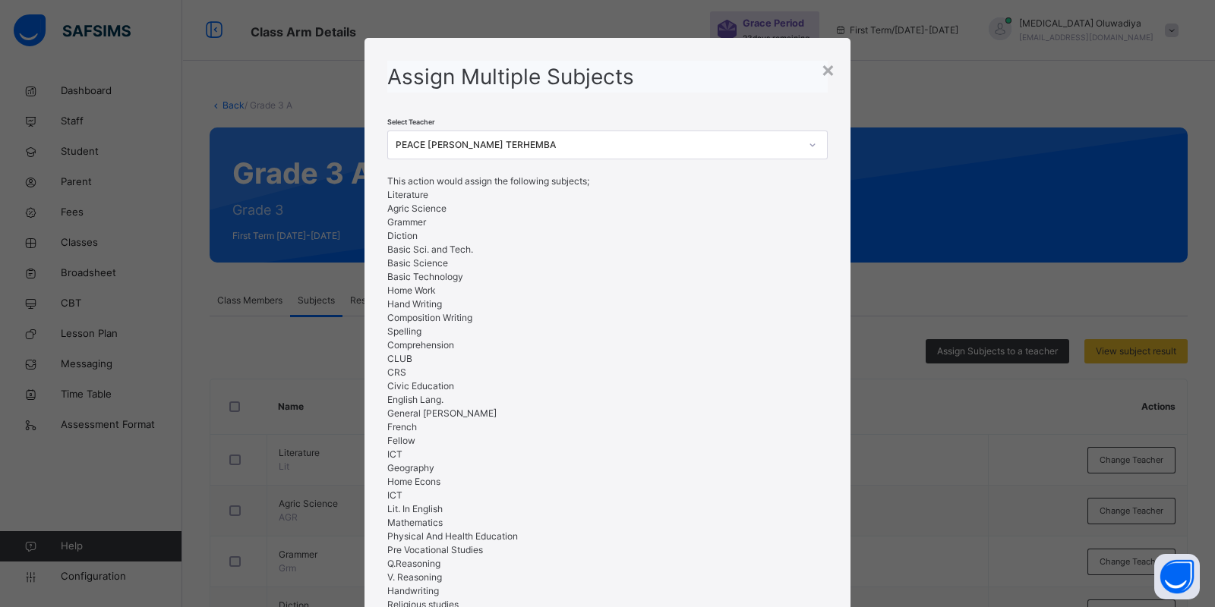
click at [831, 543] on div "Assign Multiple Subjects Select Teacher PEACE [PERSON_NAME] TERHEMBA This actio…" at bounding box center [607, 357] width 486 height 639
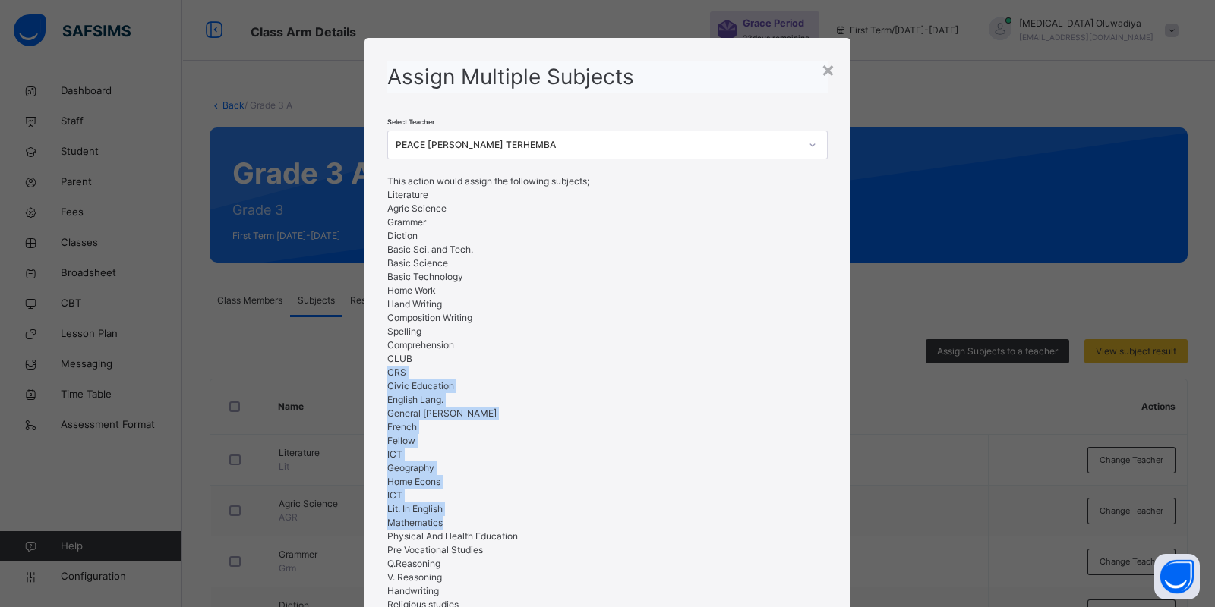
drag, startPoint x: 806, startPoint y: 520, endPoint x: 796, endPoint y: 364, distance: 156.7
click at [796, 364] on ul "Literature Agric Science Grammer Diction Basic Sci. and Tech. Basic Science Bas…" at bounding box center [607, 406] width 440 height 437
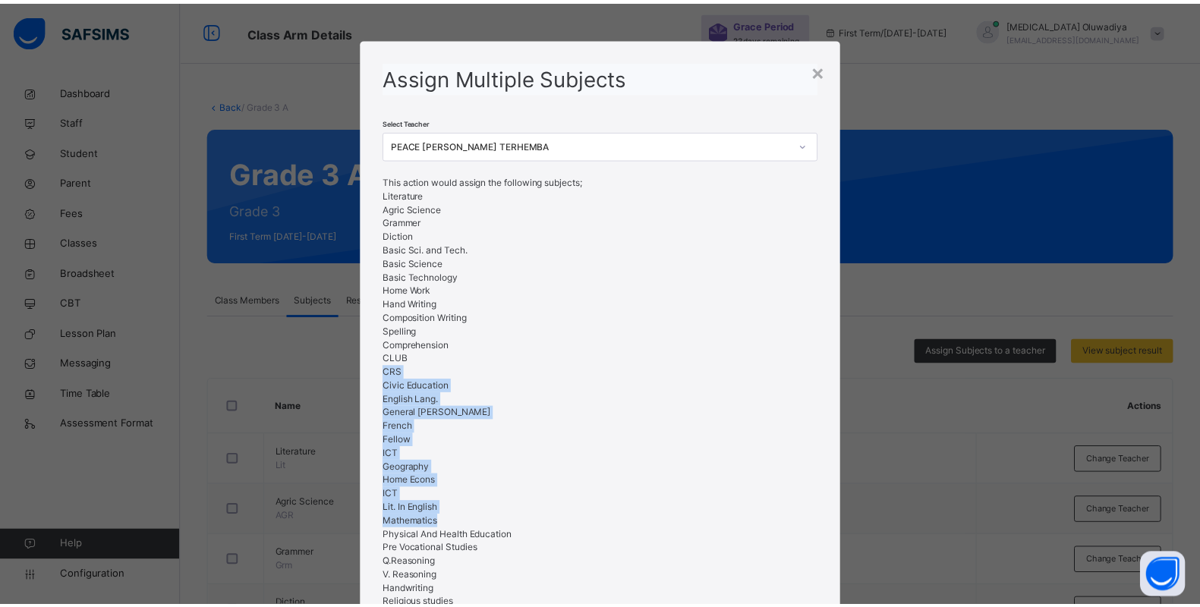
scroll to position [175, 0]
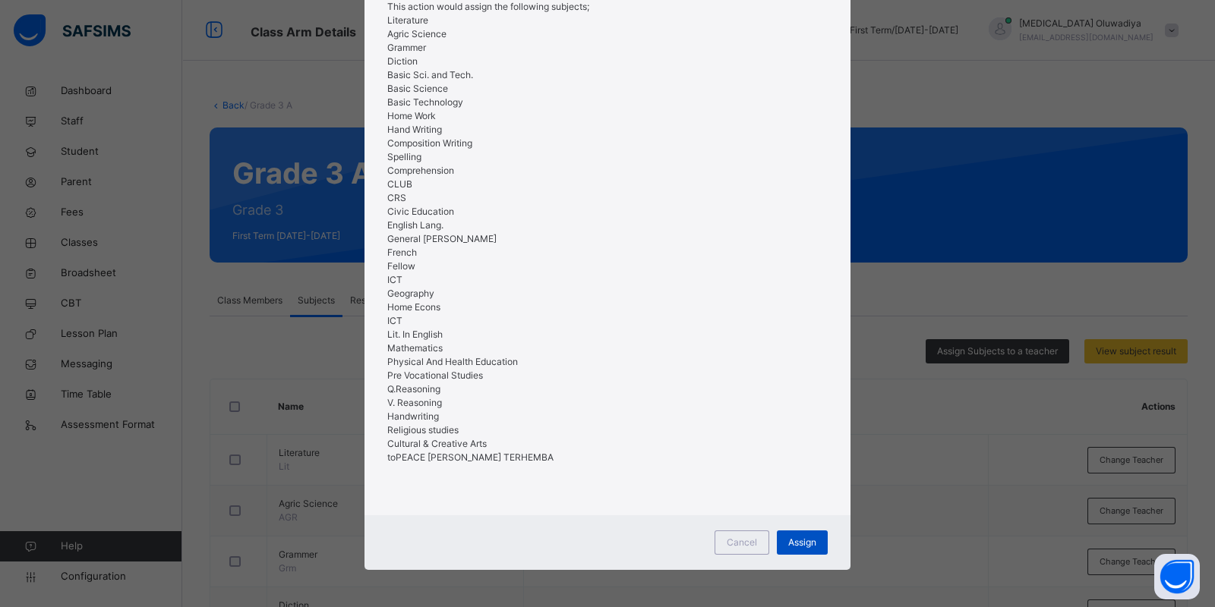
click at [806, 544] on span "Assign" at bounding box center [802, 543] width 28 height 14
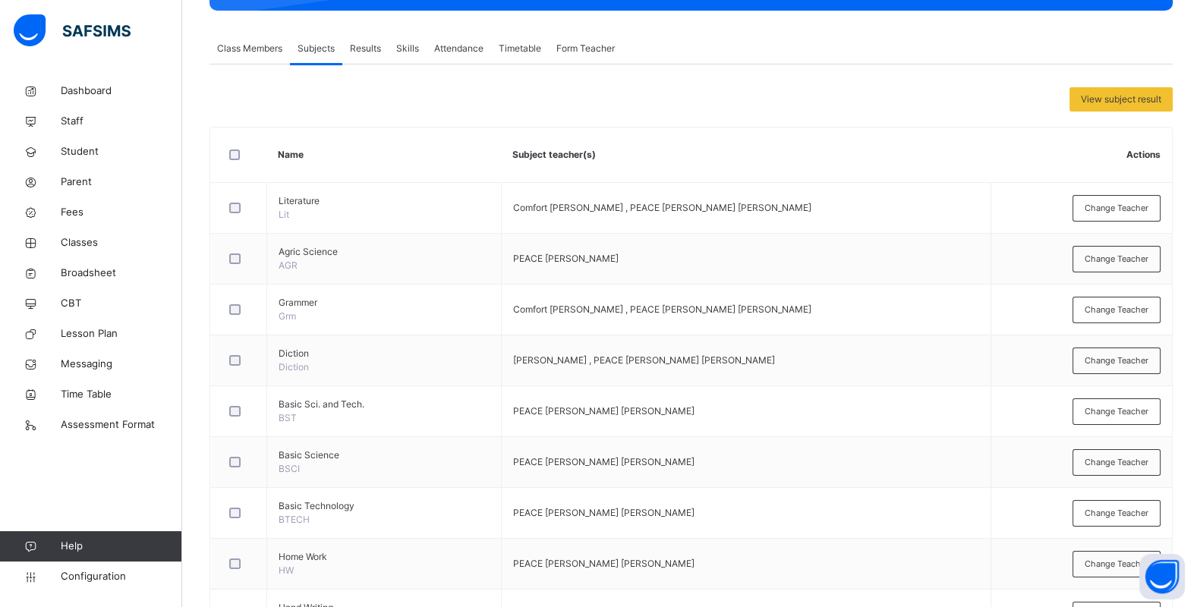
scroll to position [290, 0]
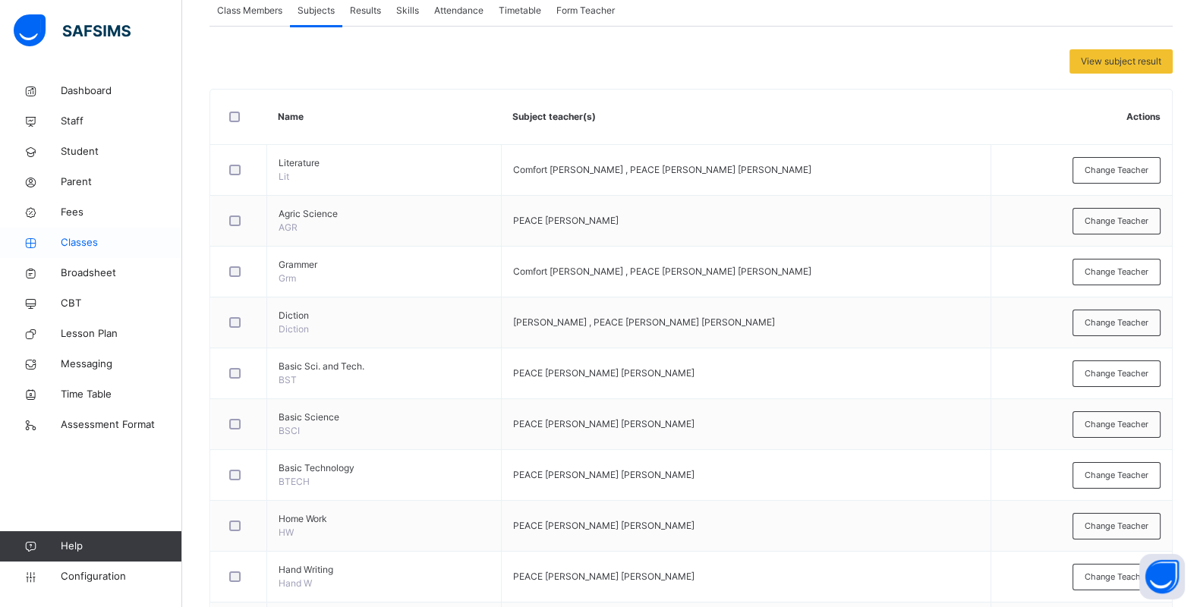
click at [87, 239] on span "Classes" at bounding box center [121, 242] width 121 height 15
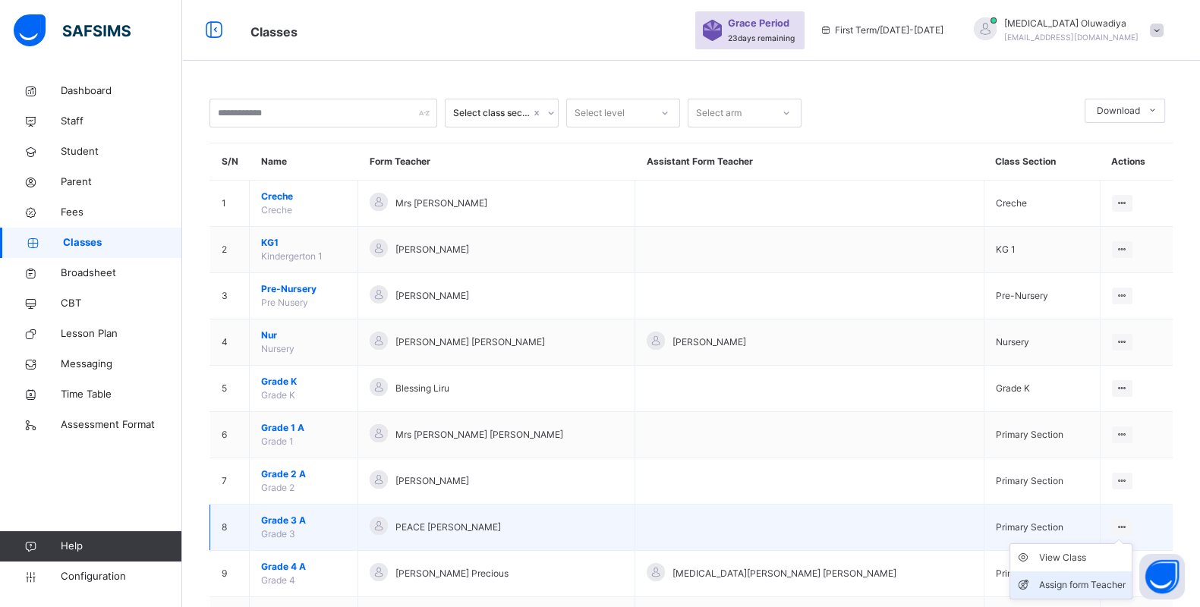
click at [1078, 590] on div "Assign form Teacher" at bounding box center [1082, 585] width 87 height 15
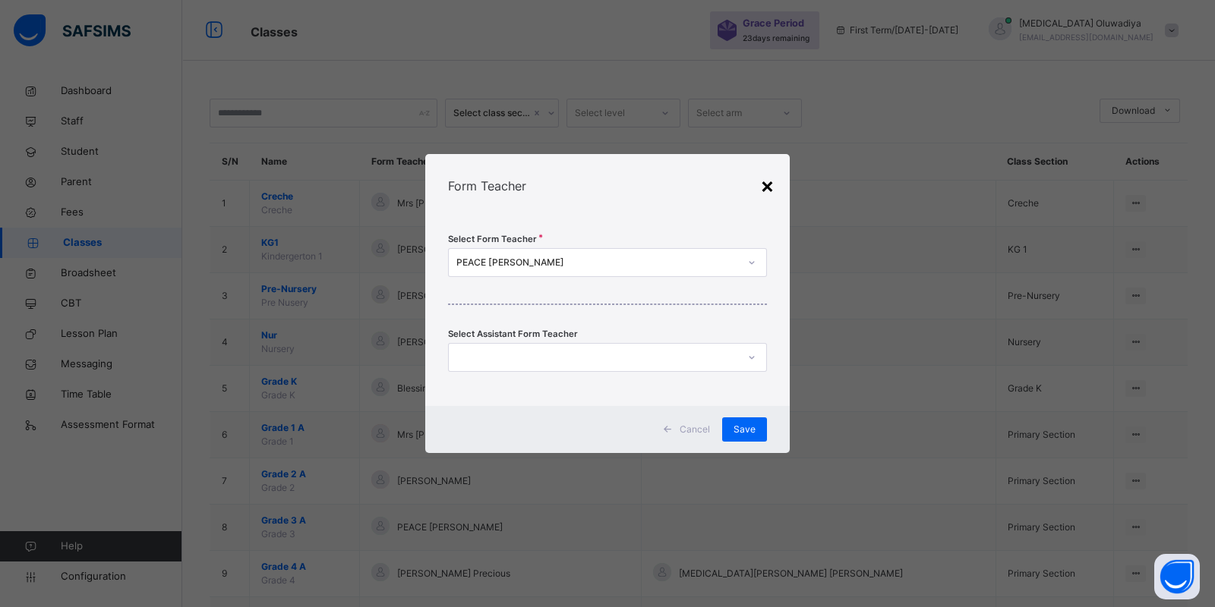
click at [764, 188] on div "×" at bounding box center [767, 185] width 14 height 32
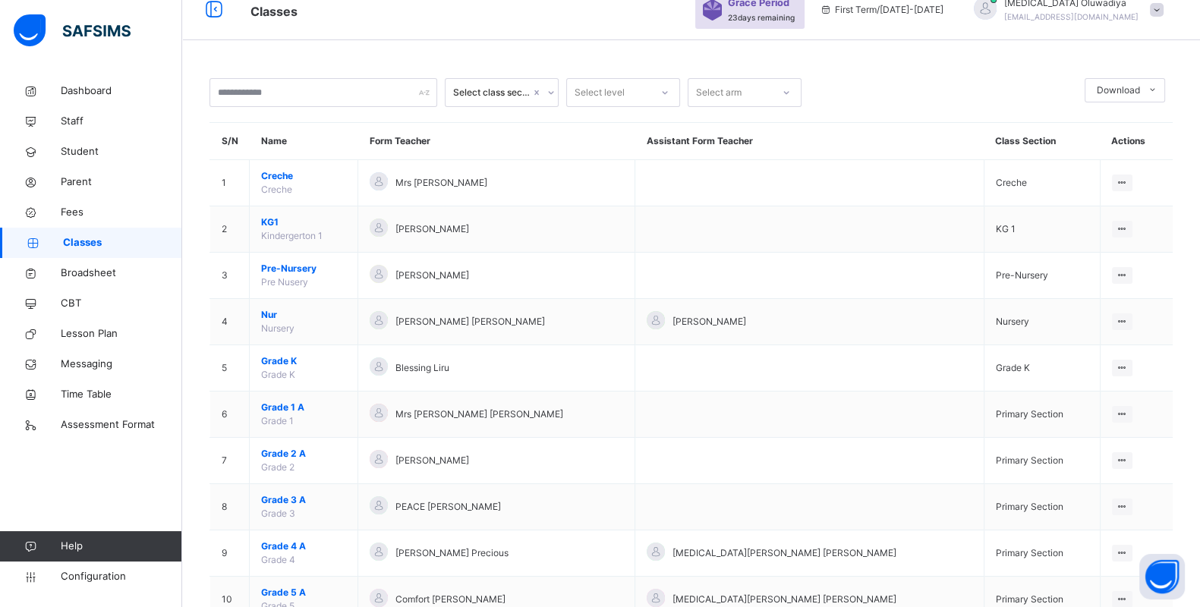
scroll to position [37, 0]
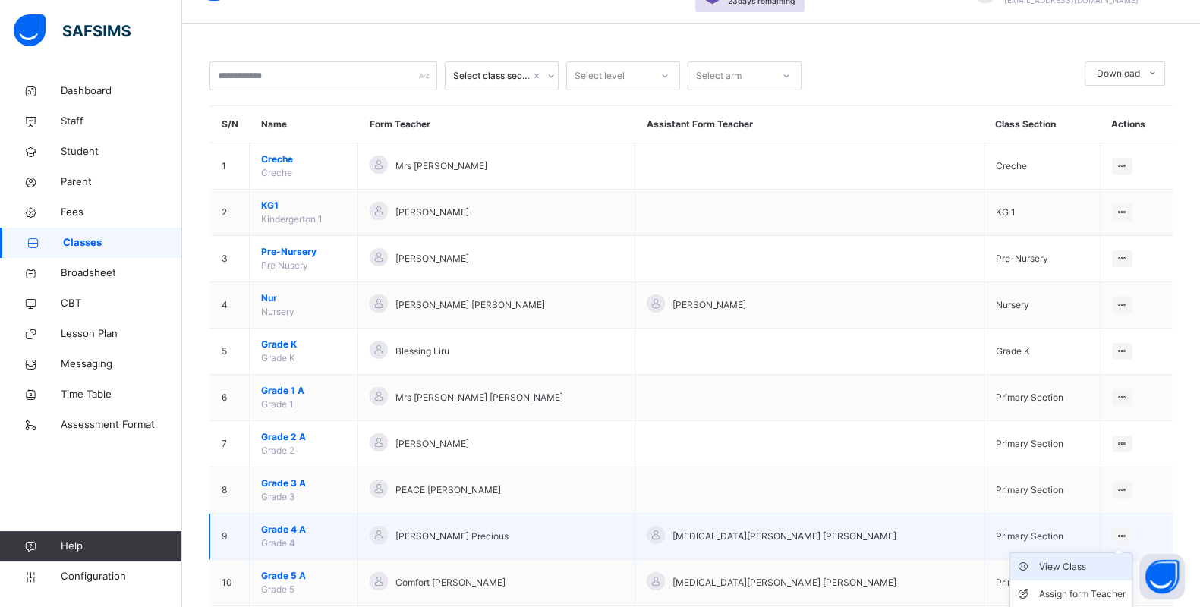
click at [1054, 566] on div "View Class" at bounding box center [1082, 567] width 87 height 15
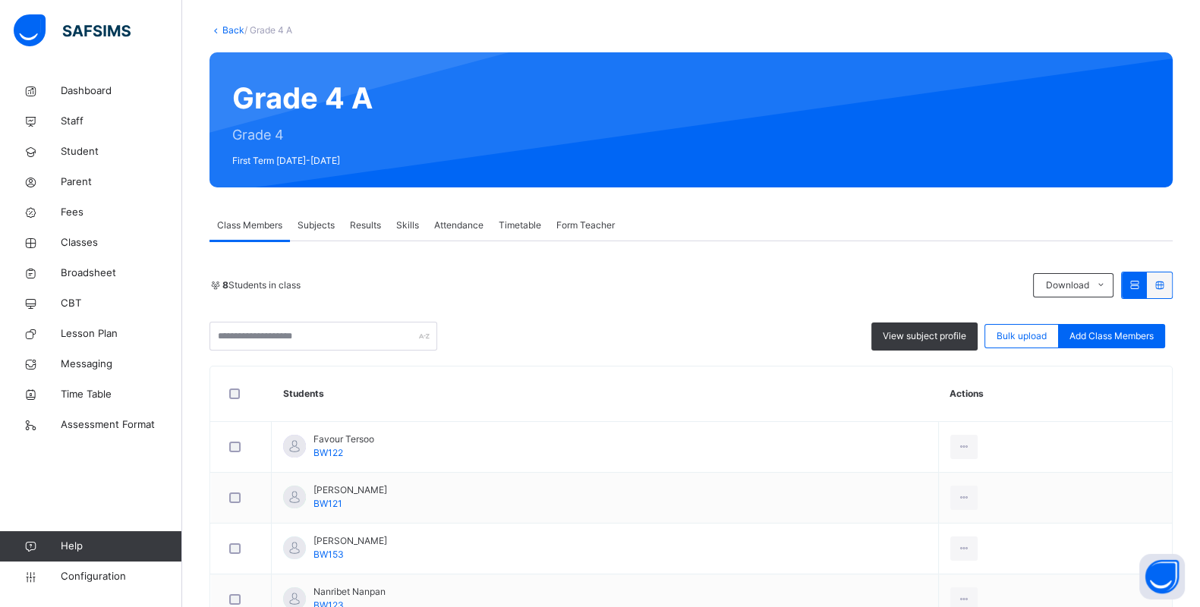
scroll to position [126, 0]
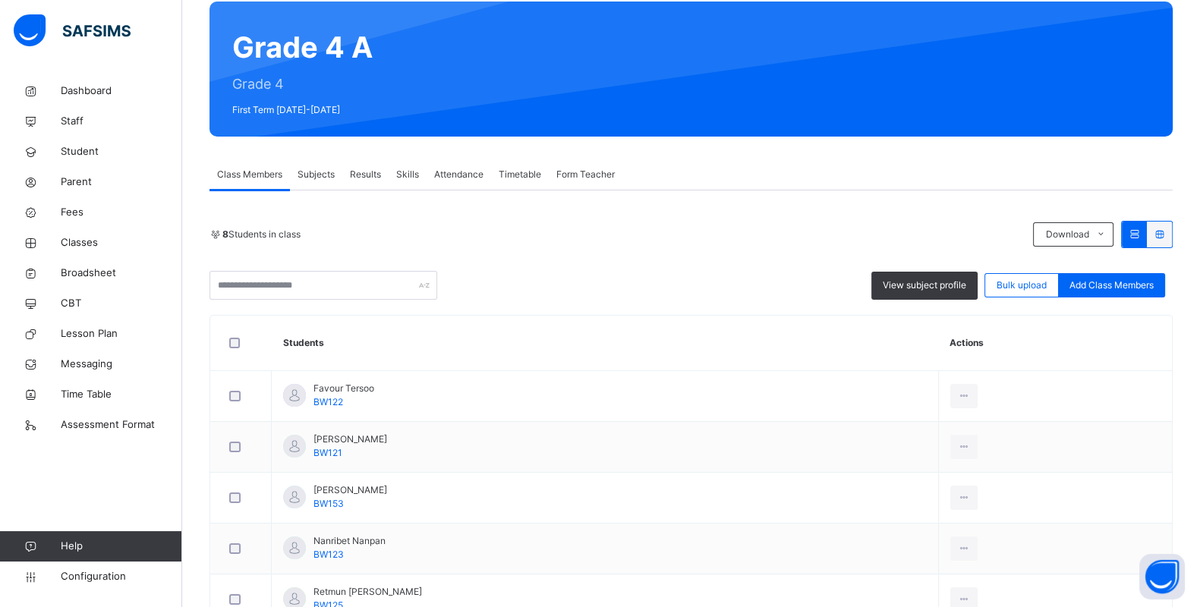
click at [227, 345] on div at bounding box center [241, 343] width 30 height 11
click at [924, 292] on div "View subject profile" at bounding box center [932, 286] width 106 height 28
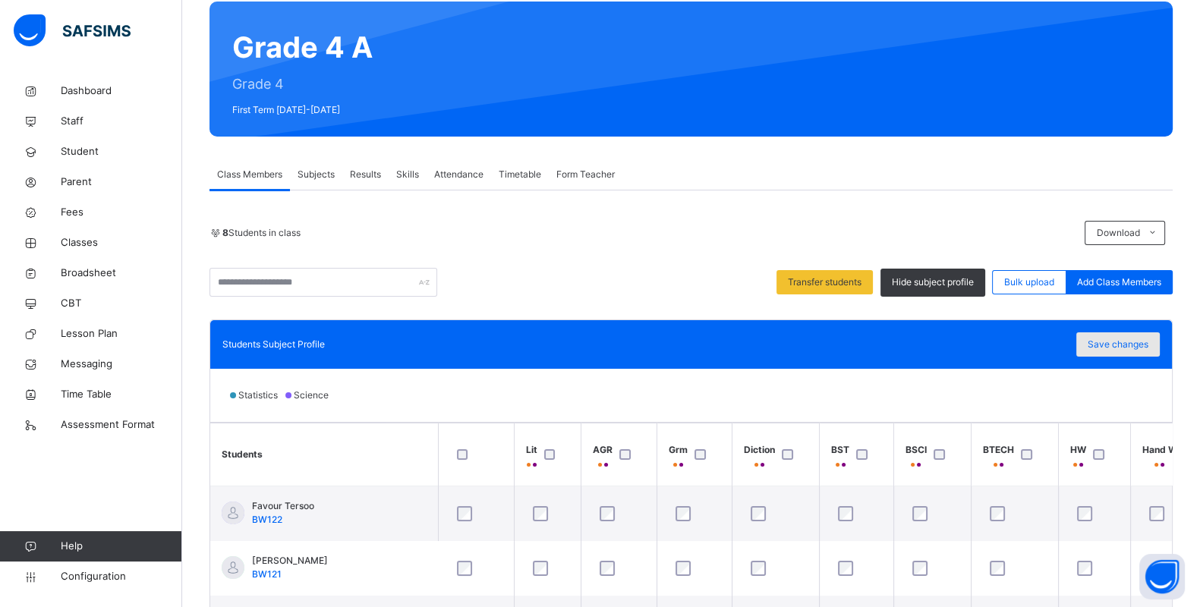
click at [1140, 339] on span "Save changes" at bounding box center [1118, 345] width 61 height 14
click at [1123, 345] on span "Save changes" at bounding box center [1118, 345] width 61 height 14
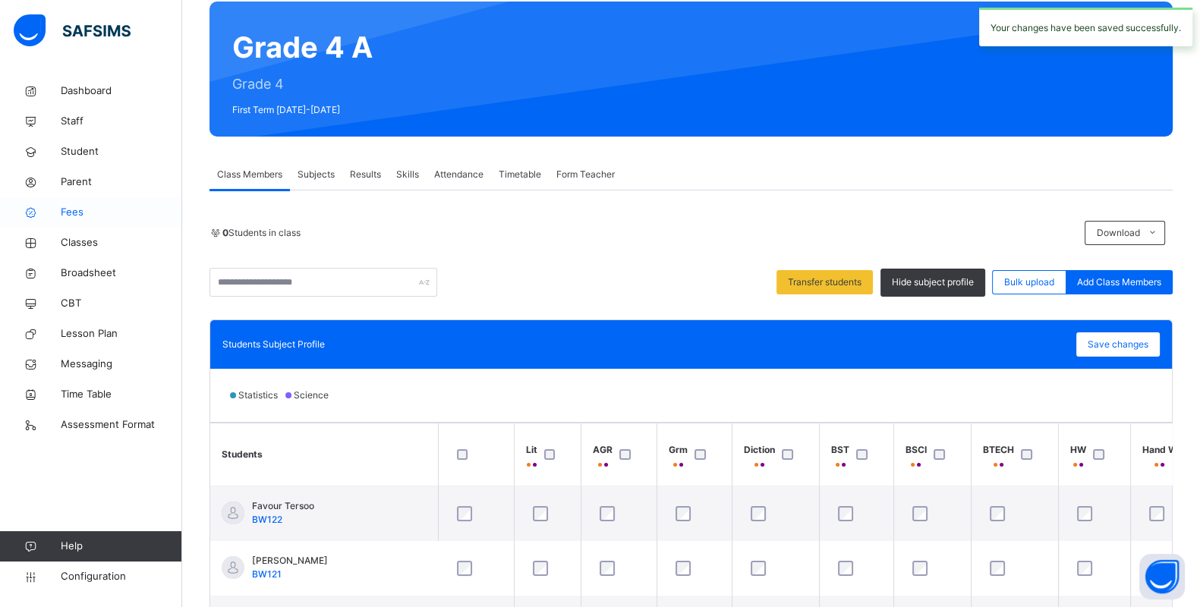
click at [73, 216] on span "Fees" at bounding box center [121, 212] width 121 height 15
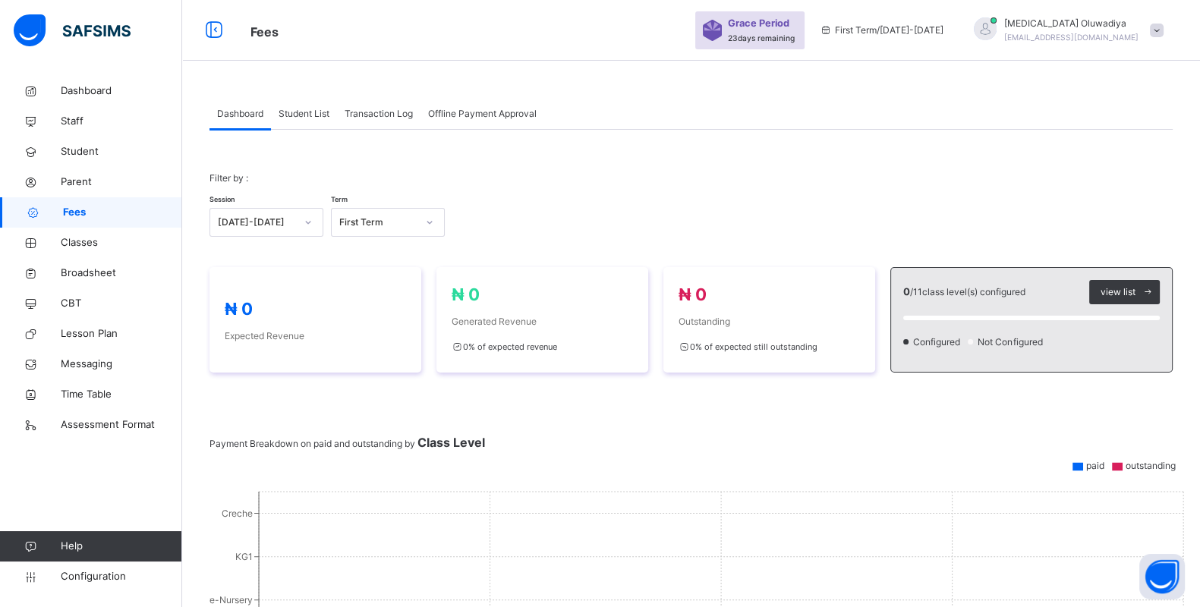
click at [298, 115] on span "Student List" at bounding box center [304, 114] width 51 height 14
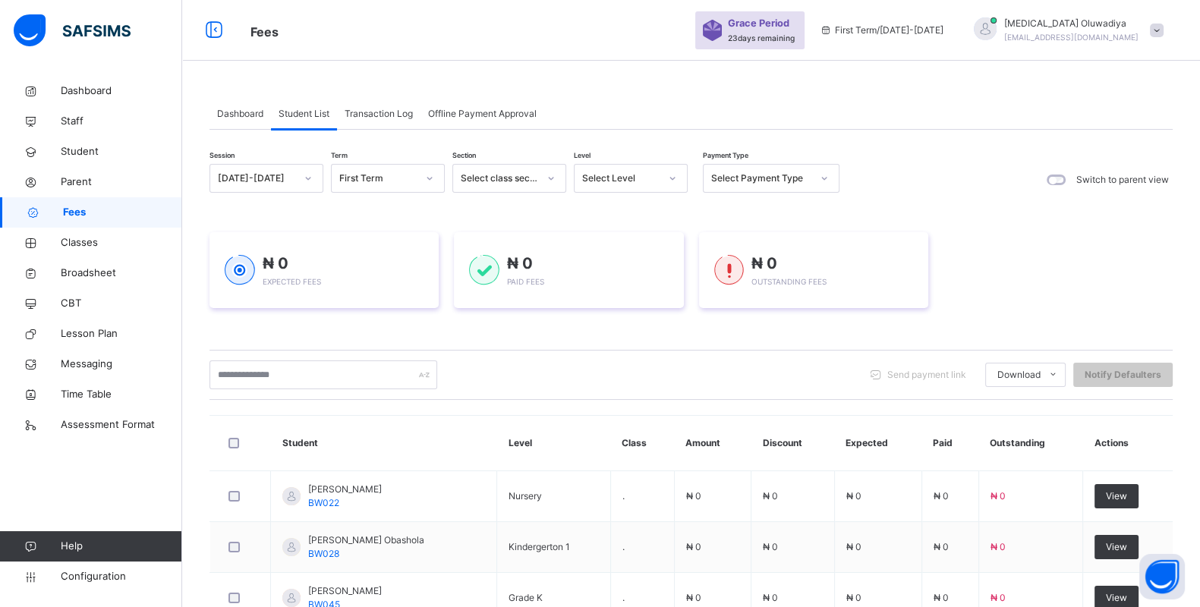
drag, startPoint x: 298, startPoint y: 115, endPoint x: 251, endPoint y: 121, distance: 47.5
drag, startPoint x: 251, startPoint y: 121, endPoint x: 180, endPoint y: 112, distance: 71.1
click at [180, 112] on link "Staff" at bounding box center [91, 121] width 182 height 30
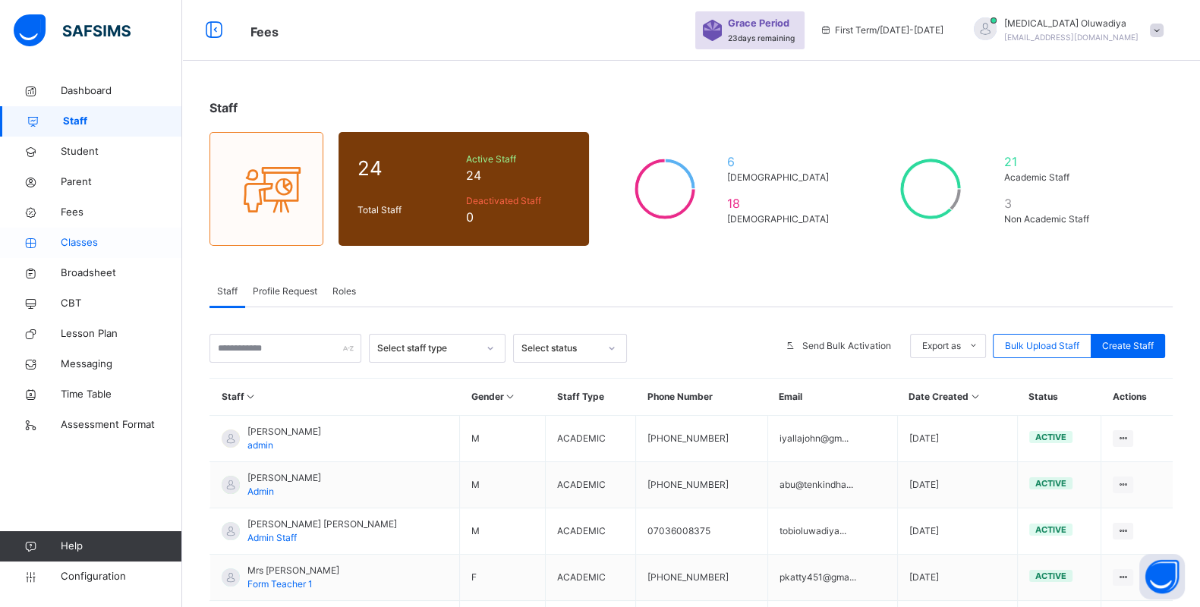
click at [99, 254] on link "Classes" at bounding box center [91, 243] width 182 height 30
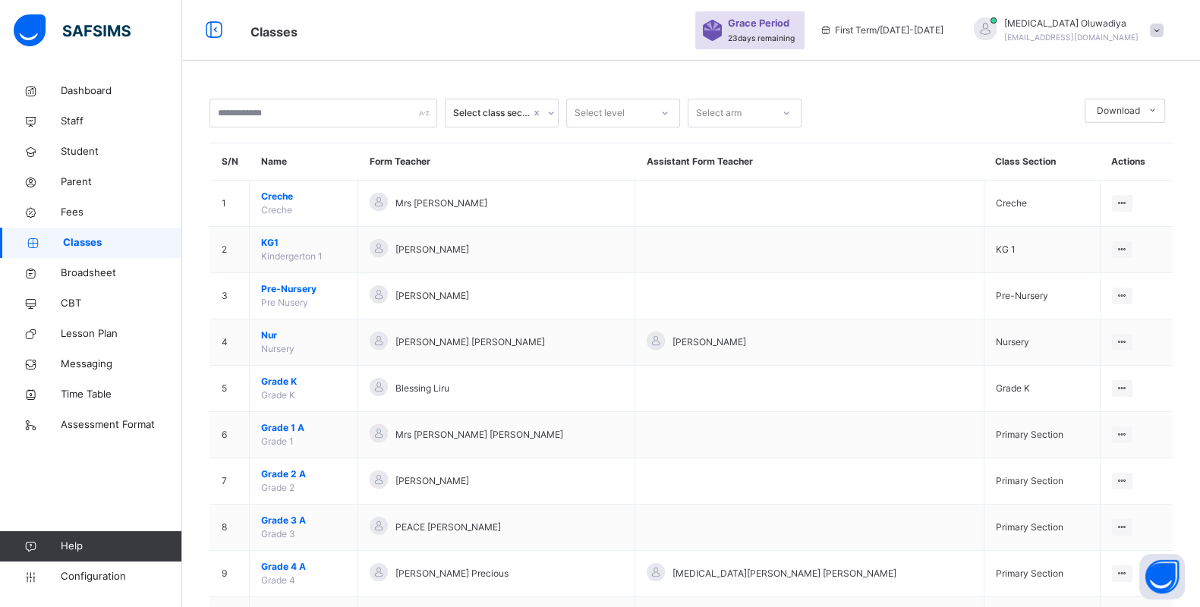
click at [99, 254] on link "Classes" at bounding box center [91, 243] width 182 height 30
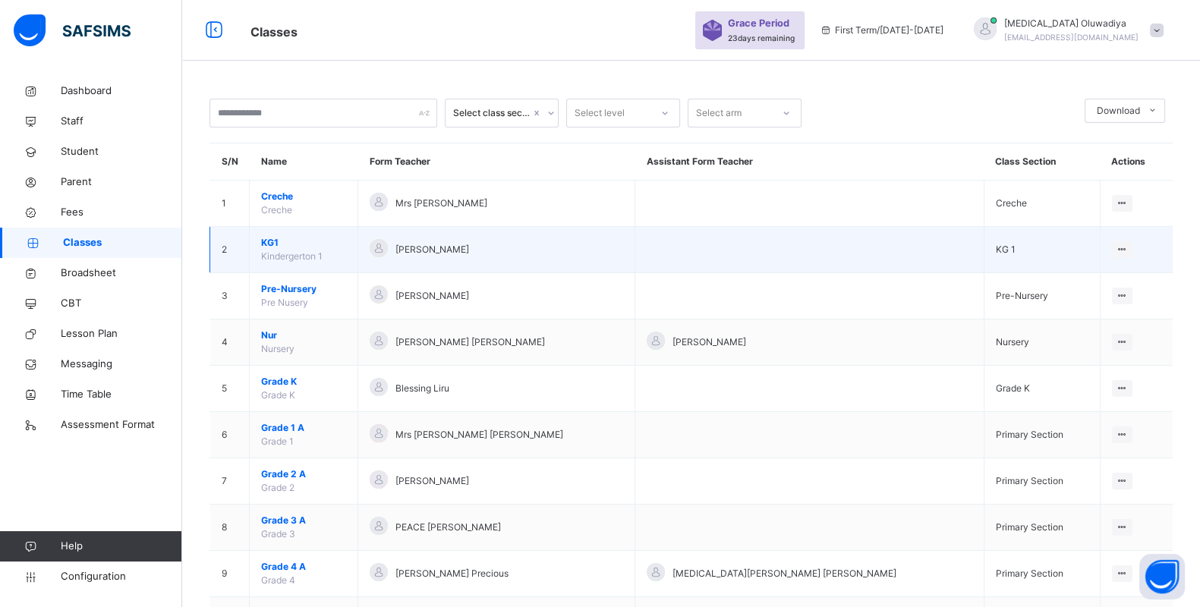
click at [275, 243] on span "KG1" at bounding box center [303, 243] width 85 height 14
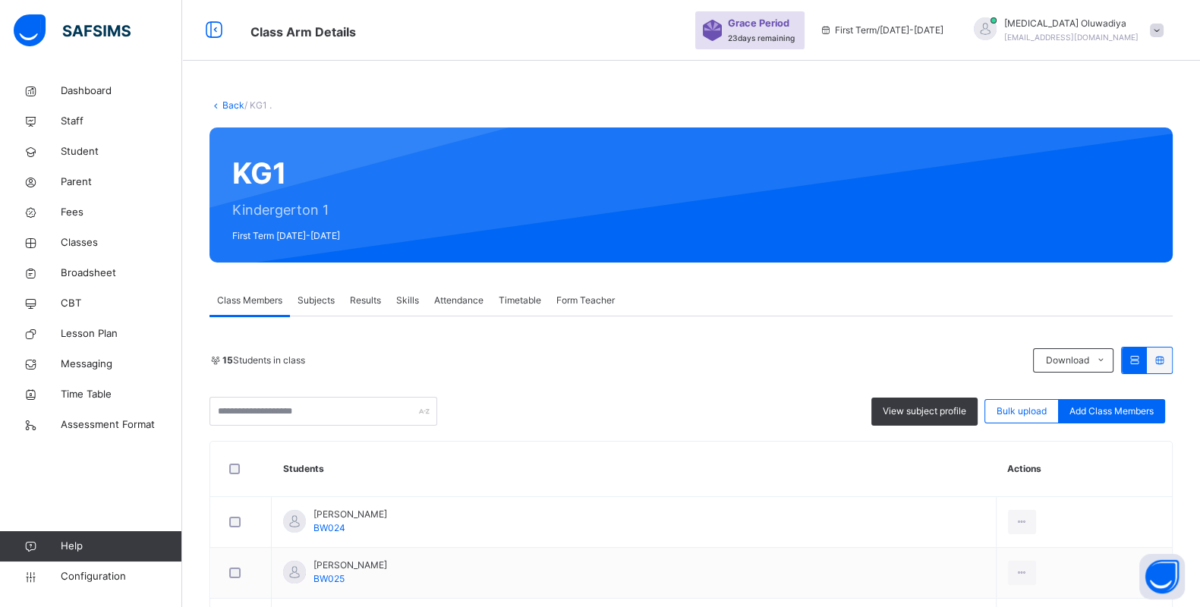
click at [334, 301] on span "Subjects" at bounding box center [316, 301] width 37 height 14
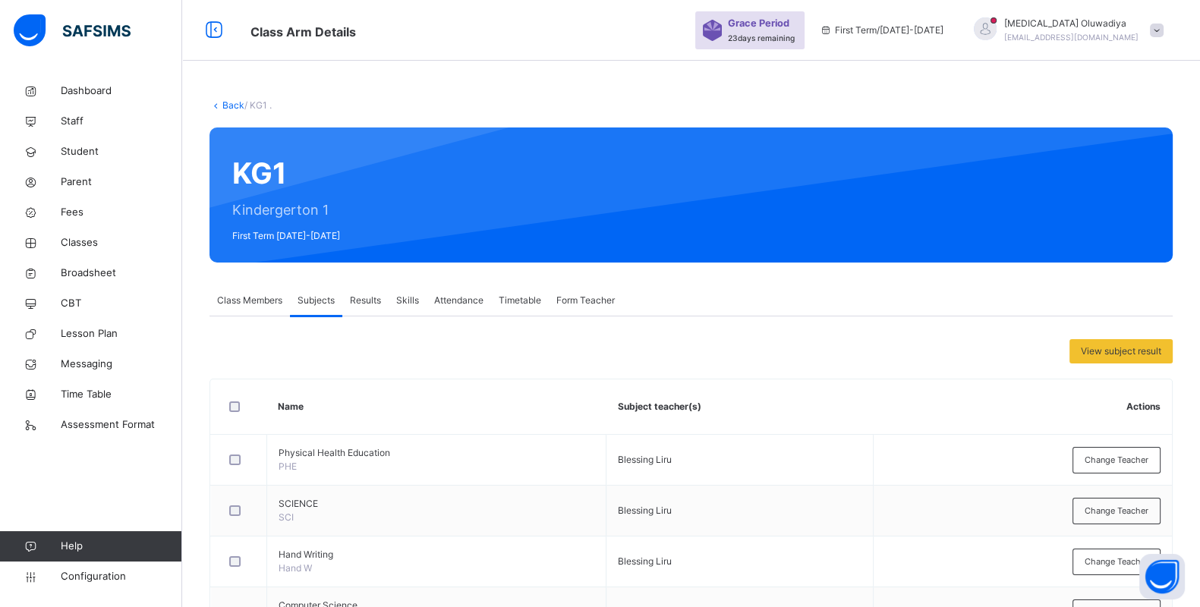
click at [355, 300] on span "Results" at bounding box center [365, 301] width 31 height 14
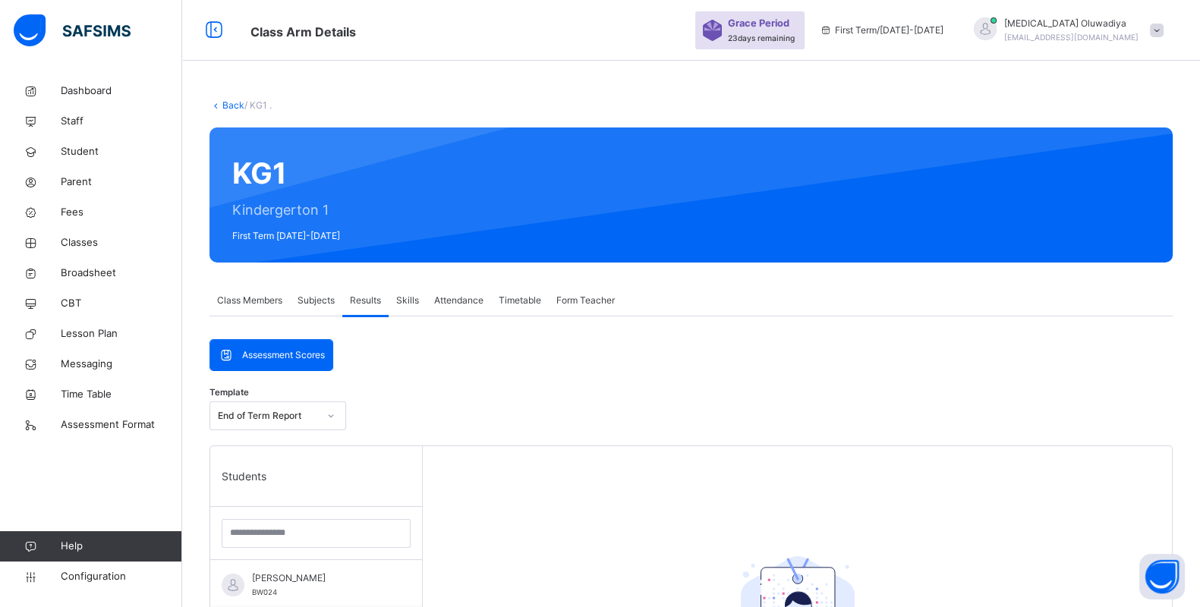
drag, startPoint x: 449, startPoint y: 302, endPoint x: 439, endPoint y: 300, distance: 10.9
click at [439, 300] on span "Attendance" at bounding box center [458, 301] width 49 height 14
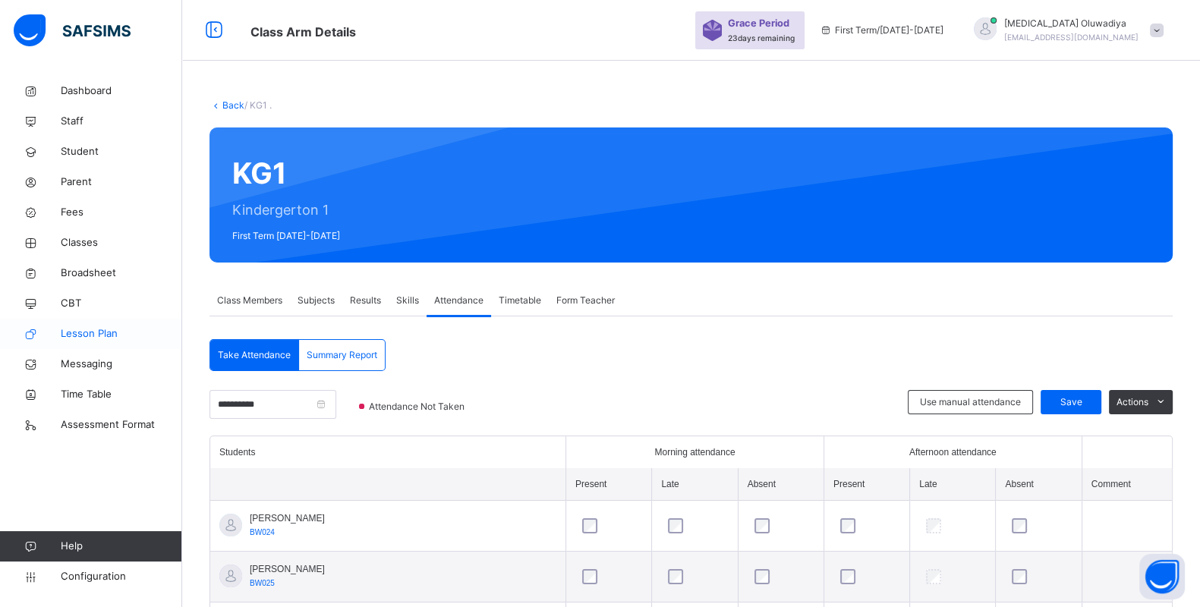
click at [112, 325] on link "Lesson Plan" at bounding box center [91, 334] width 182 height 30
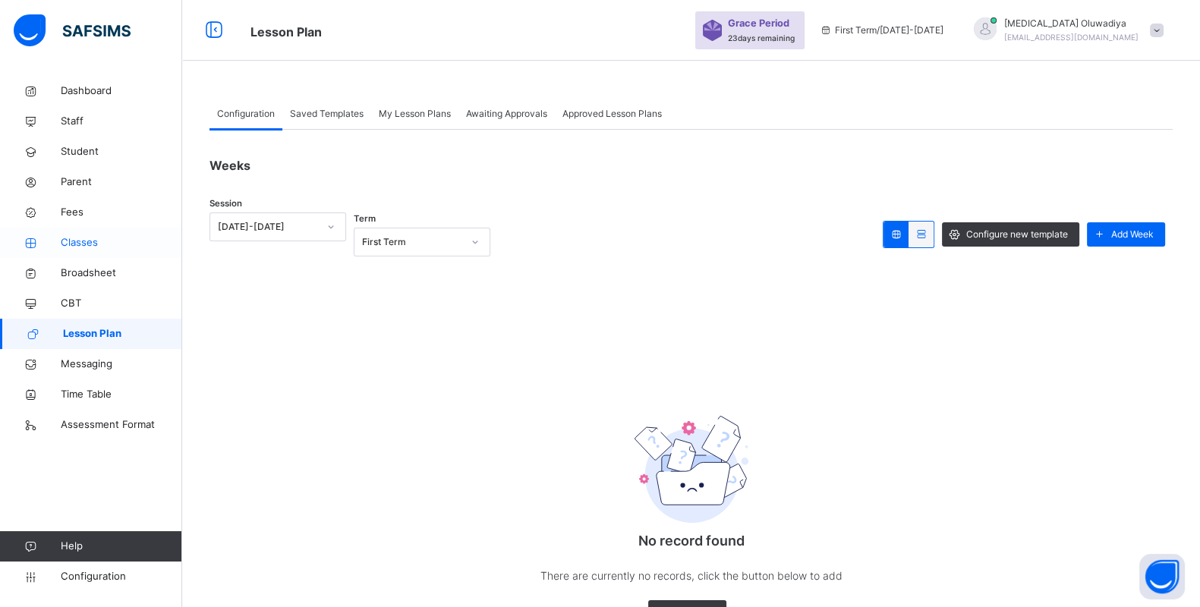
click at [80, 238] on span "Classes" at bounding box center [121, 242] width 121 height 15
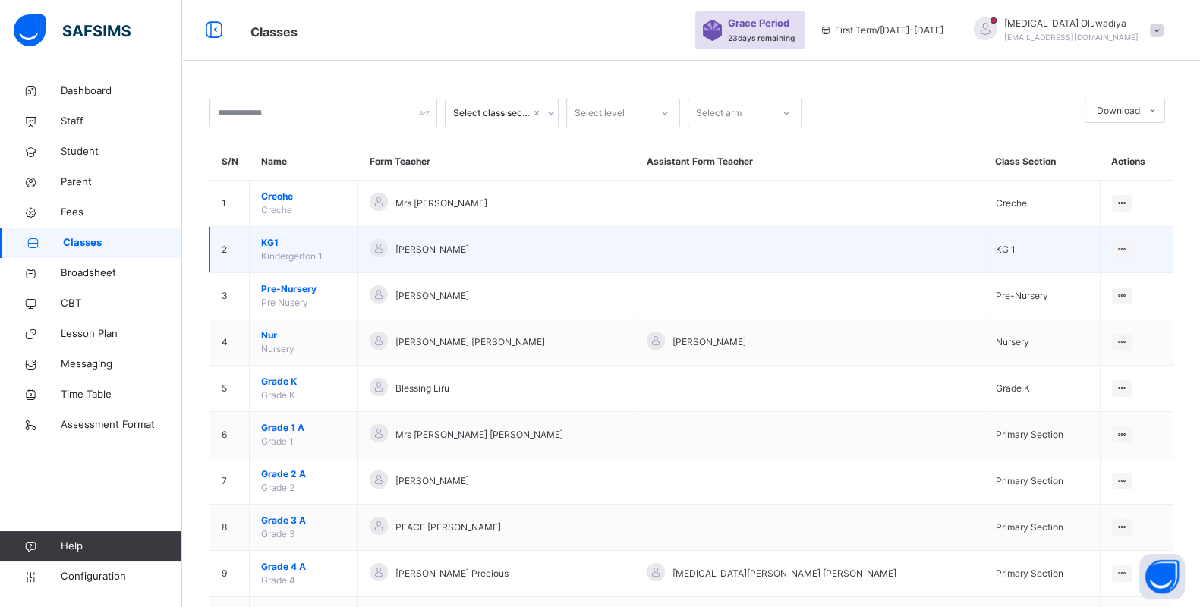
click at [291, 237] on span "KG1" at bounding box center [303, 243] width 85 height 14
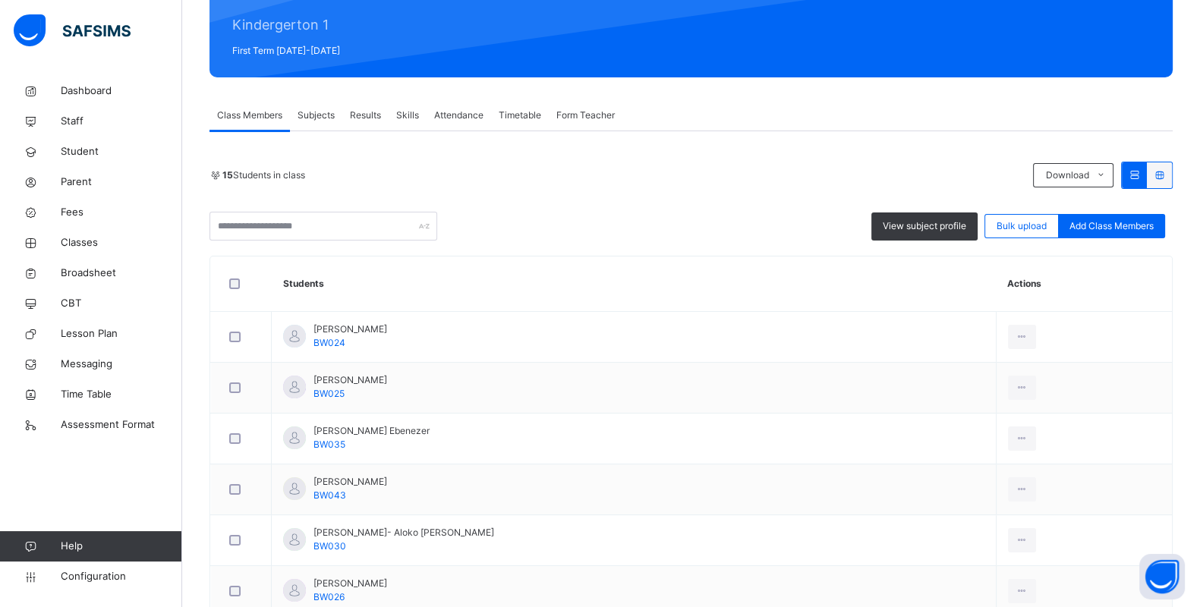
scroll to position [189, 0]
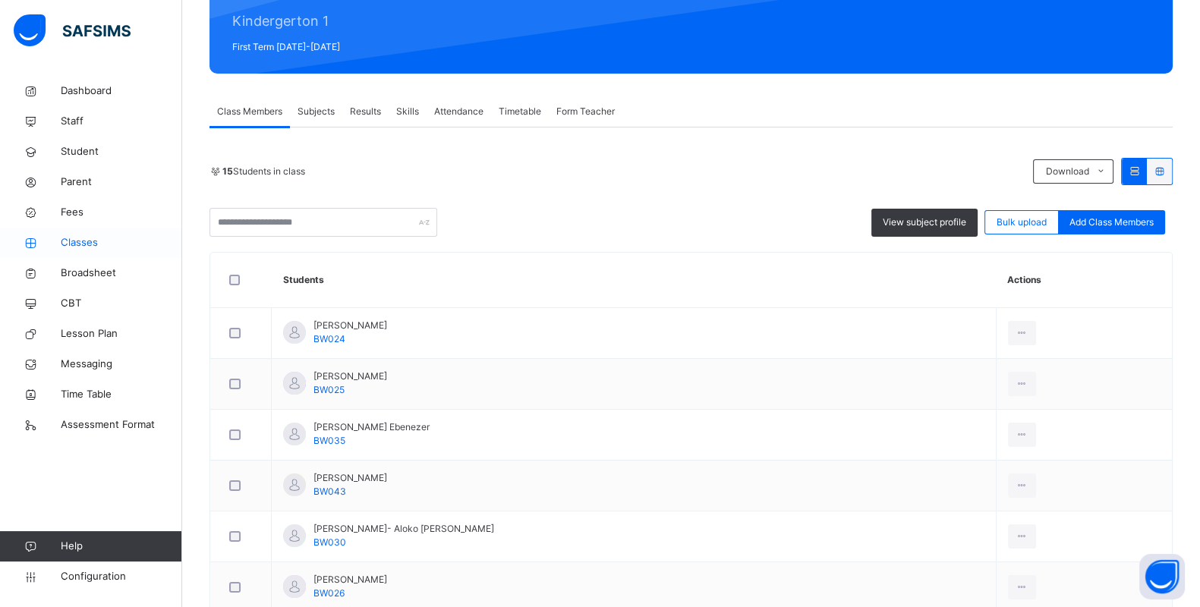
click at [103, 249] on span "Classes" at bounding box center [121, 242] width 121 height 15
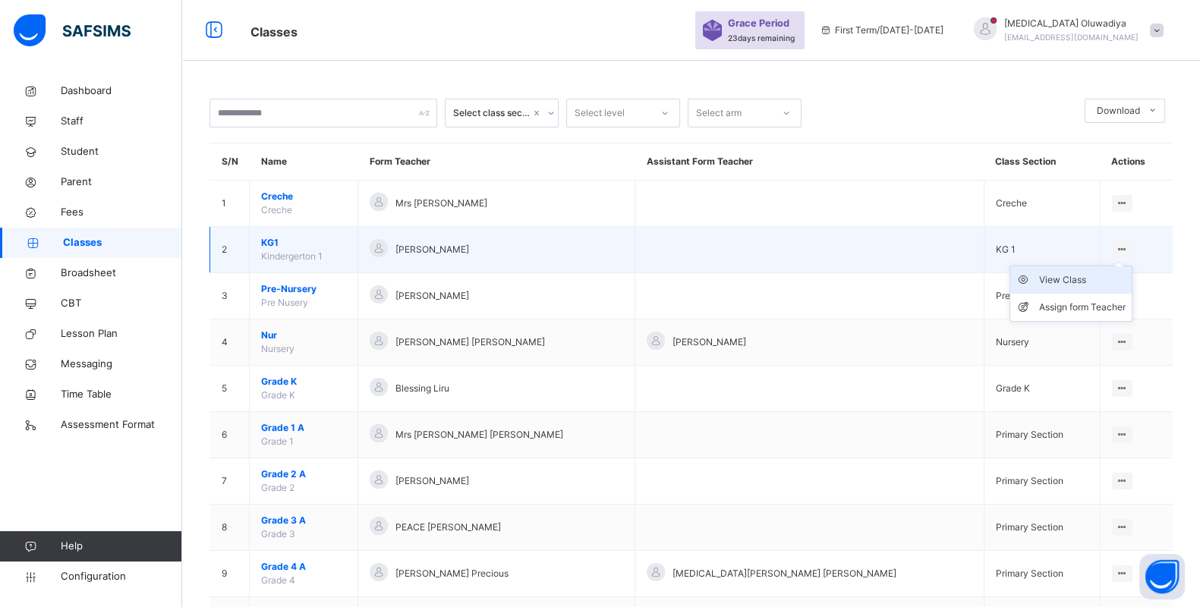
click at [1052, 281] on div "View Class" at bounding box center [1082, 280] width 87 height 15
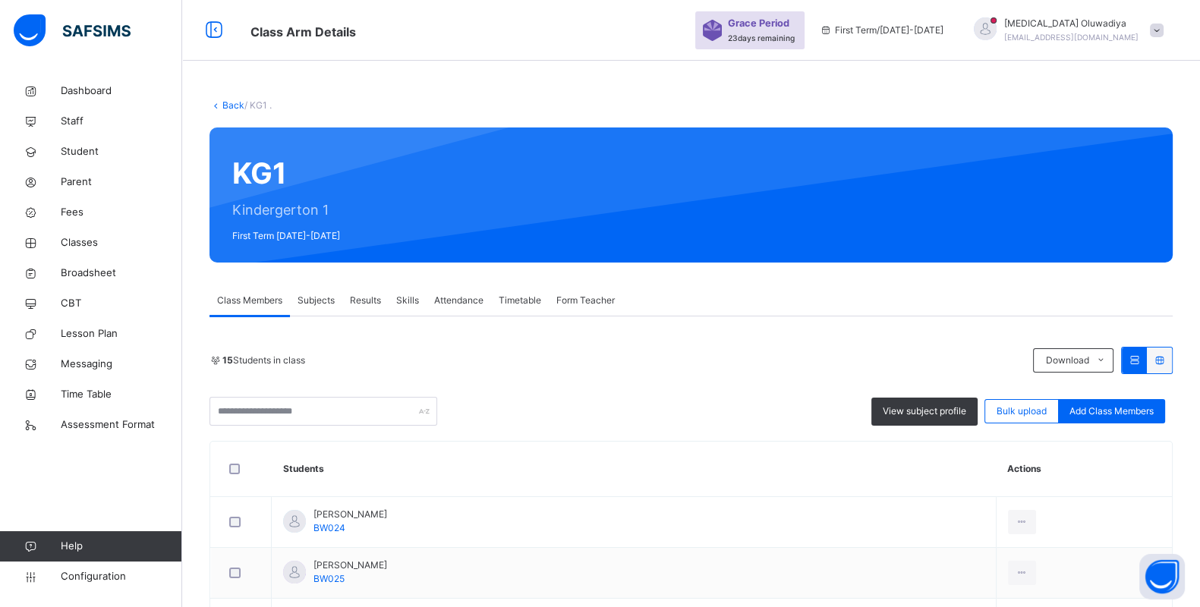
click at [307, 294] on span "Subjects" at bounding box center [316, 301] width 37 height 14
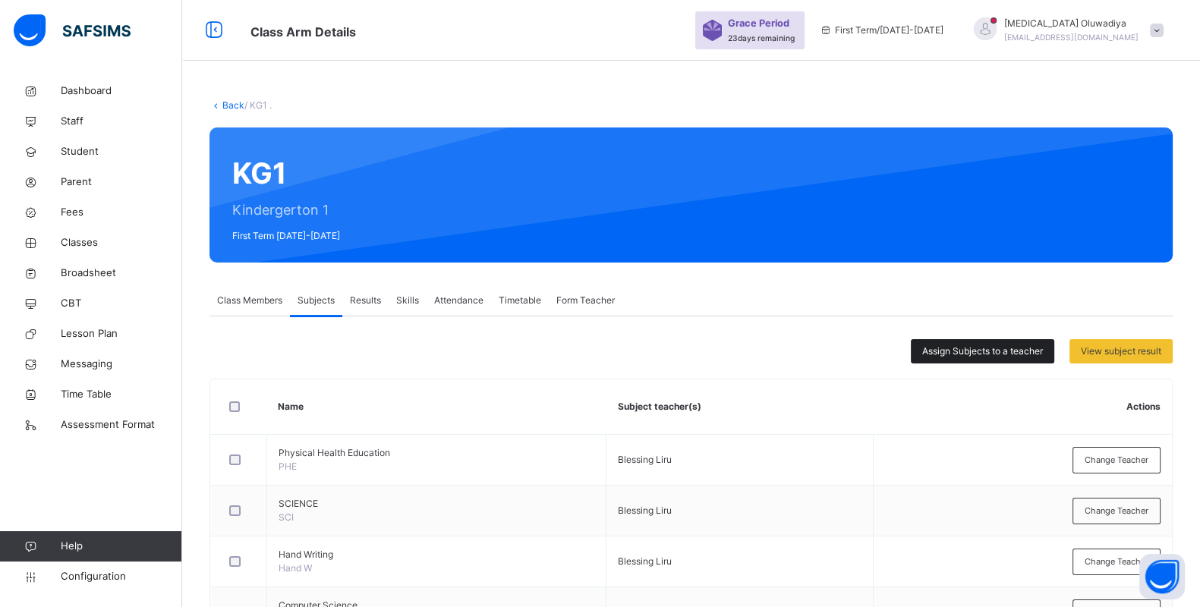
click at [995, 356] on span "Assign Subjects to a teacher" at bounding box center [982, 352] width 121 height 14
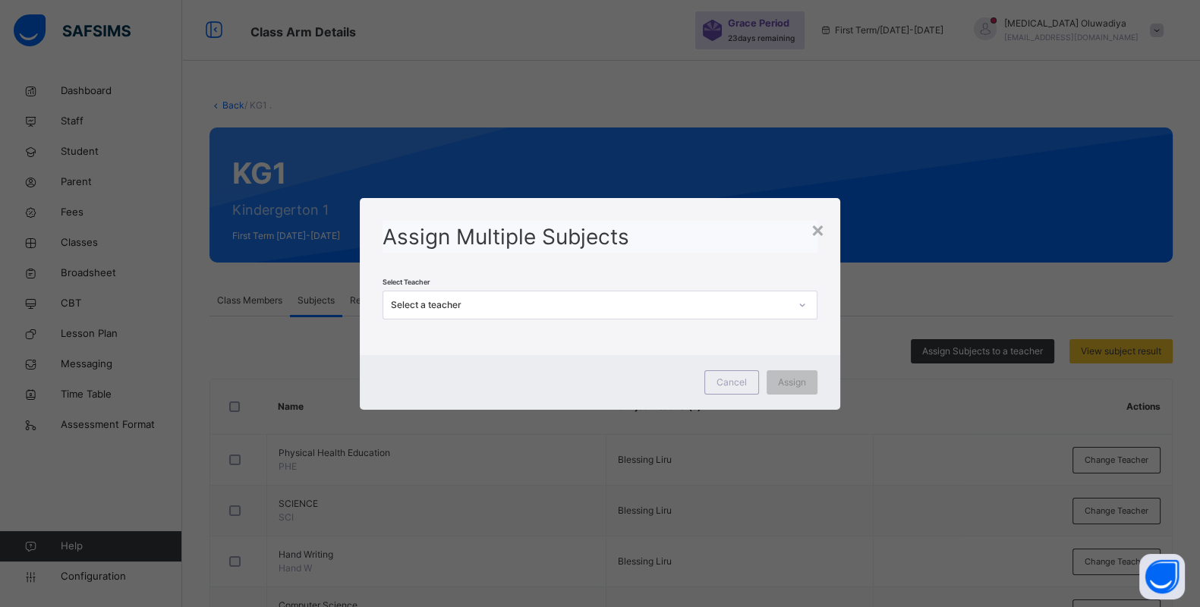
click at [689, 304] on div "Select a teacher" at bounding box center [590, 305] width 398 height 14
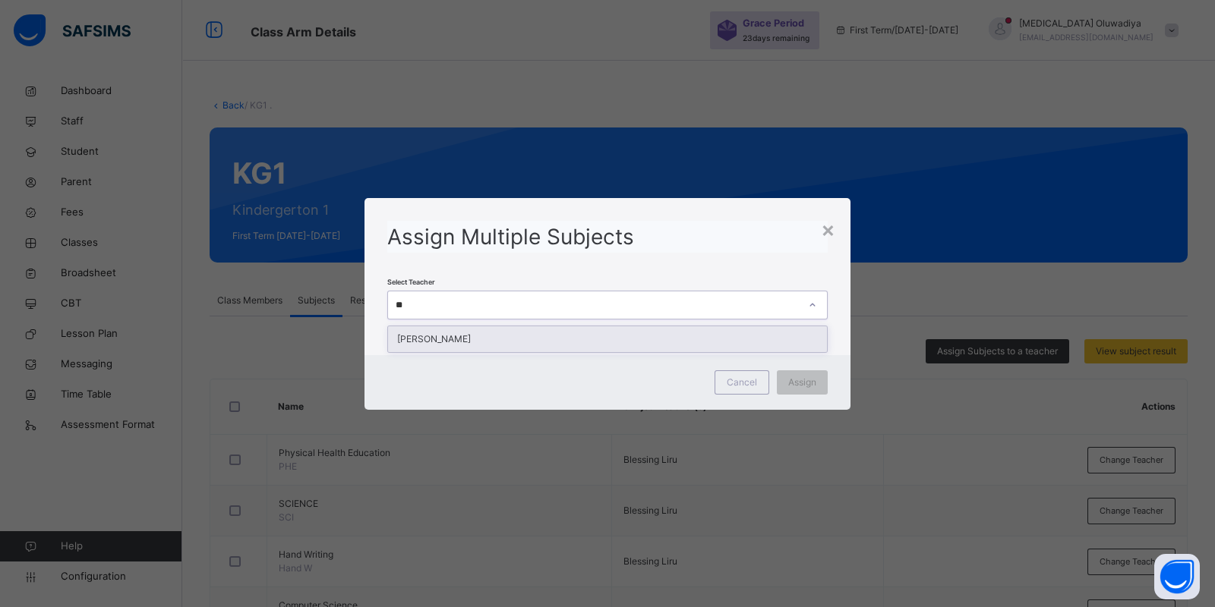
type input "***"
click at [590, 334] on div "[PERSON_NAME]" at bounding box center [607, 339] width 439 height 26
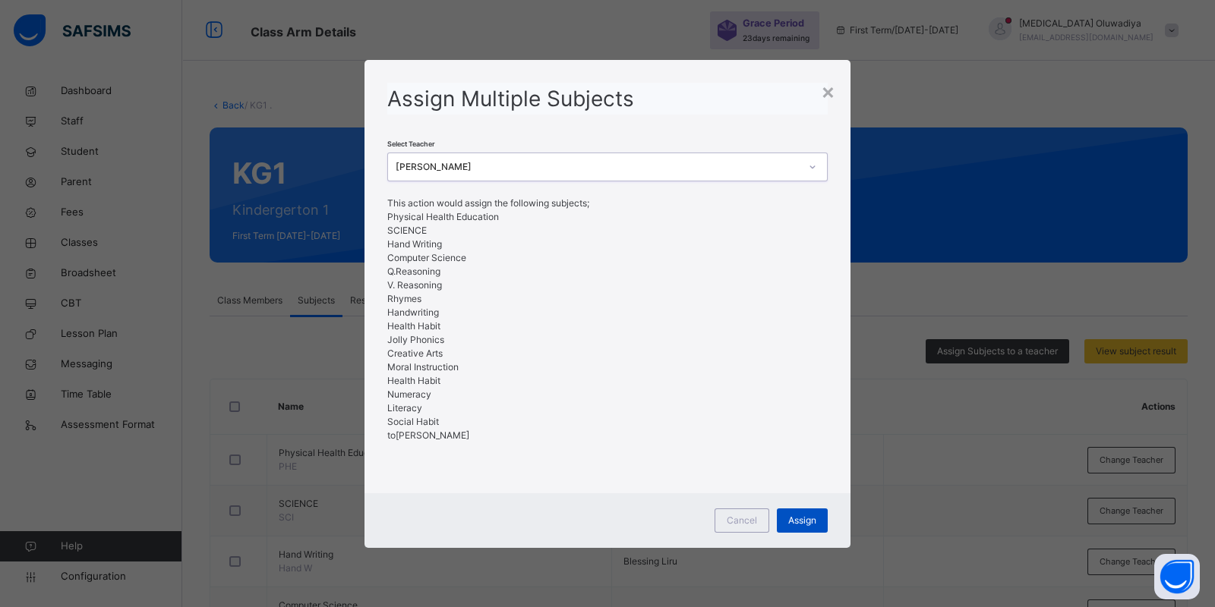
click at [780, 516] on div "Assign" at bounding box center [802, 521] width 51 height 24
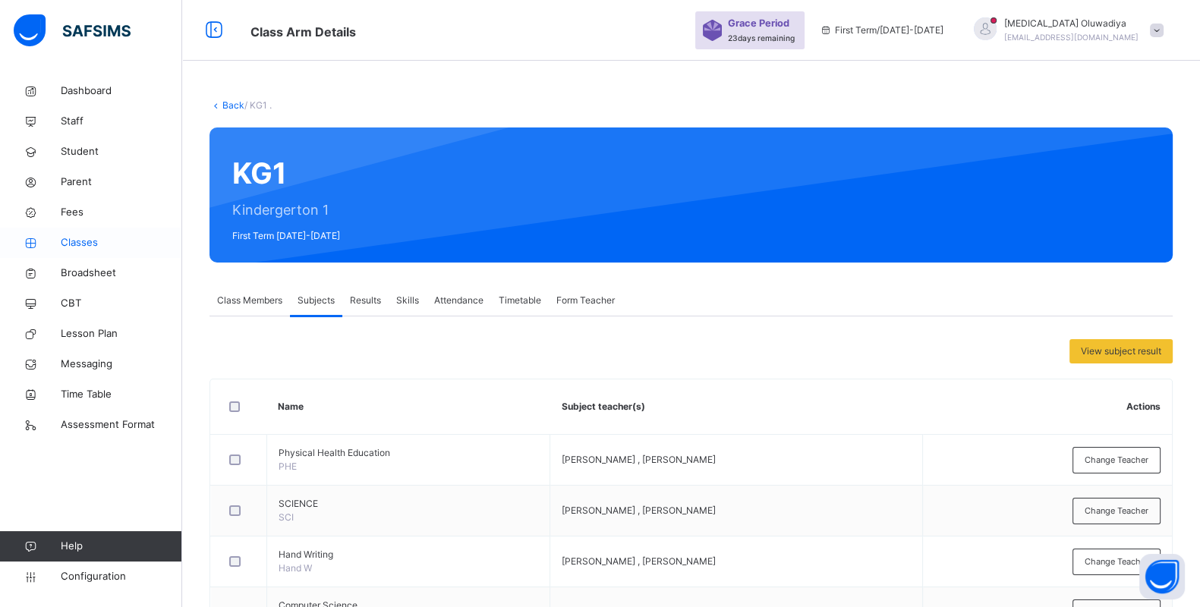
click at [89, 239] on span "Classes" at bounding box center [121, 242] width 121 height 15
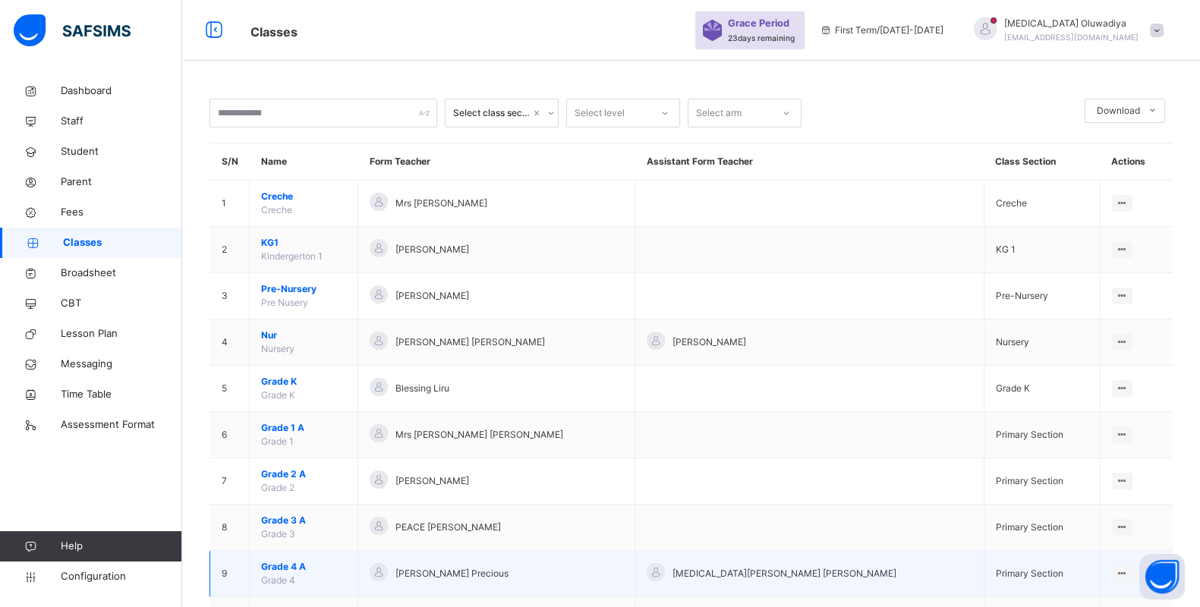
click at [346, 570] on span "Grade 4 A" at bounding box center [303, 567] width 85 height 14
click at [352, 570] on div "Select class section Select level Select arm Download Pdf Report Excel Report S…" at bounding box center [691, 364] width 1018 height 728
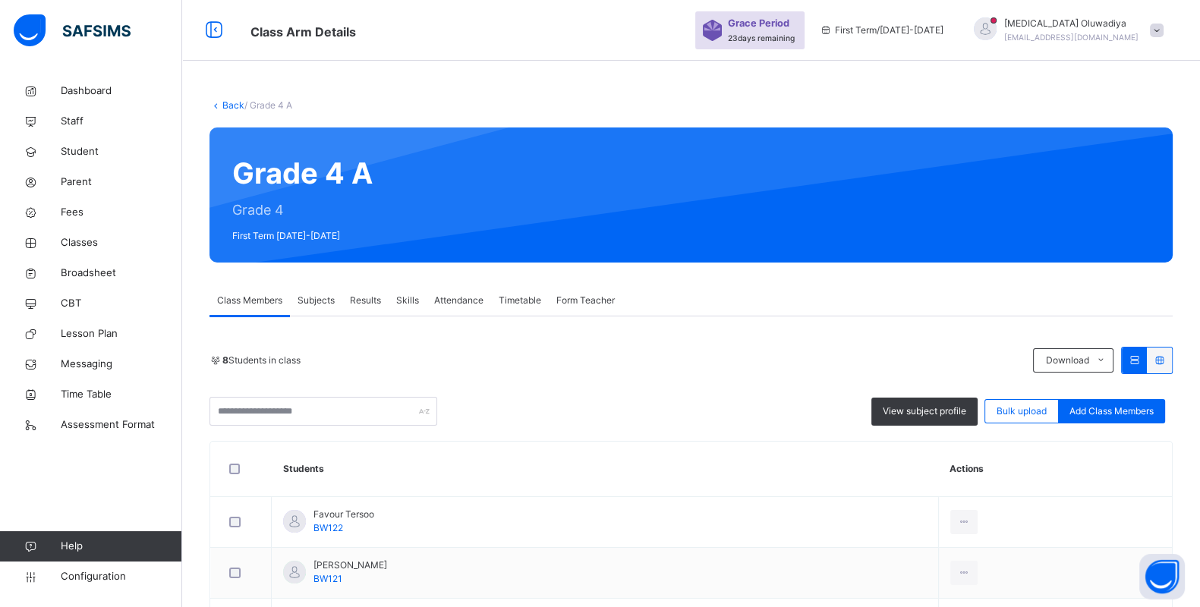
click at [314, 308] on div "Subjects" at bounding box center [316, 300] width 52 height 30
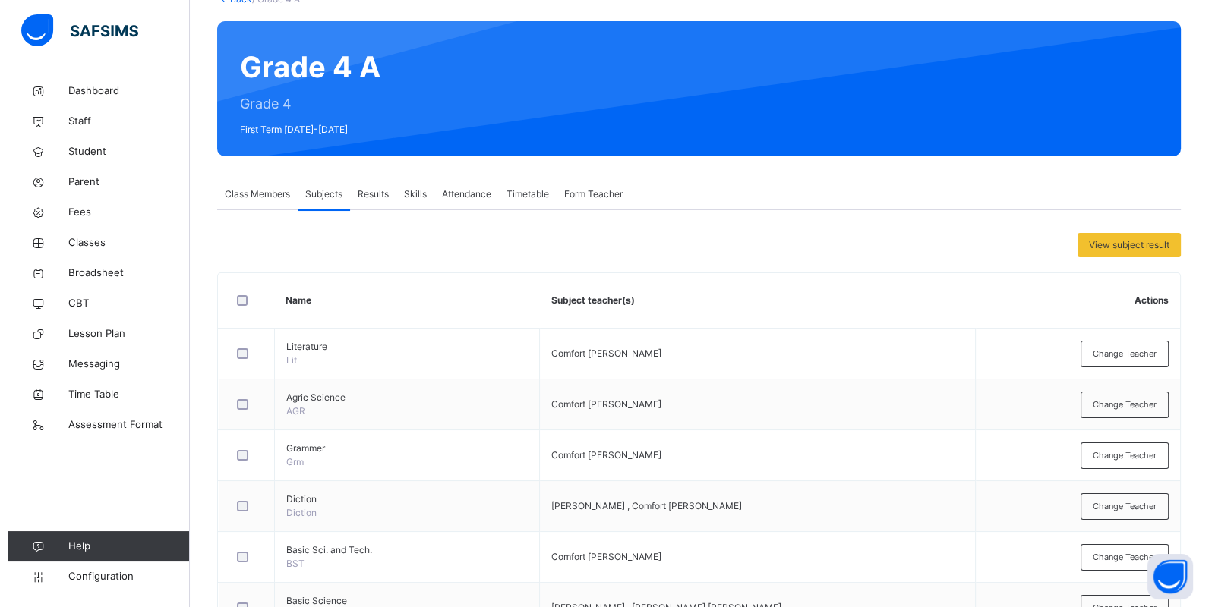
scroll to position [114, 0]
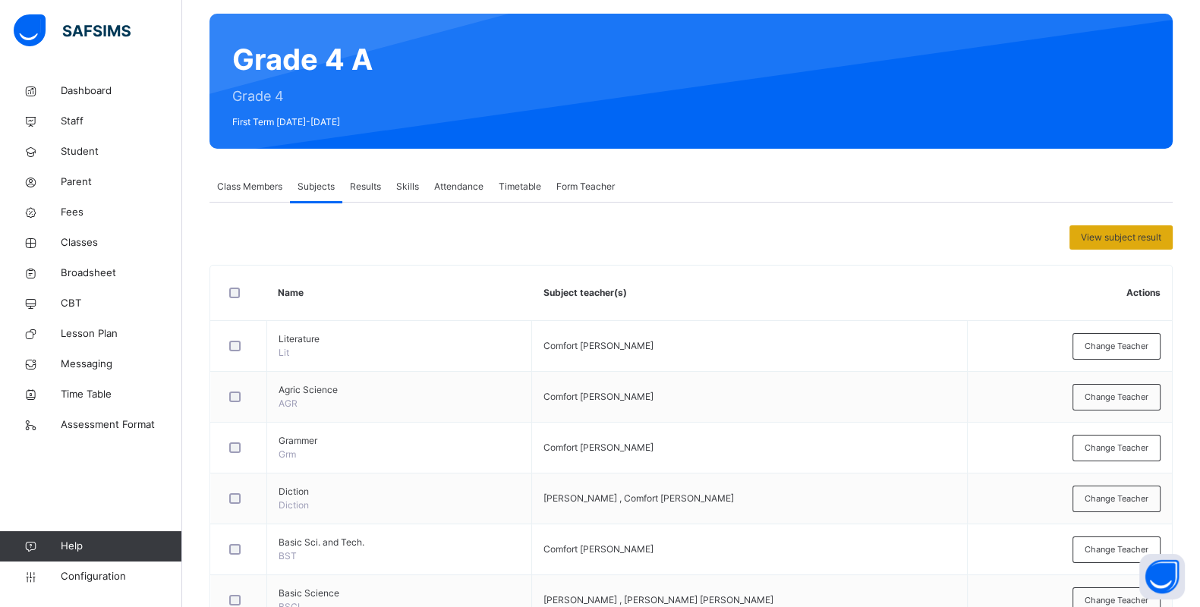
click at [1089, 240] on div "View subject result" at bounding box center [1121, 237] width 103 height 24
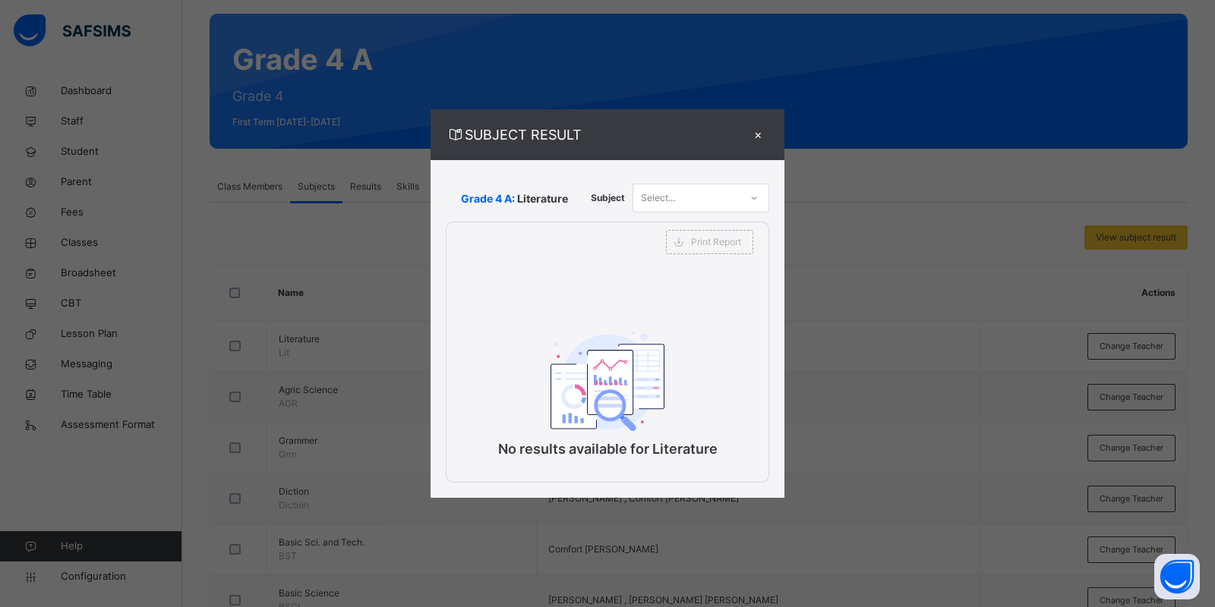
click at [756, 137] on div "×" at bounding box center [757, 135] width 23 height 20
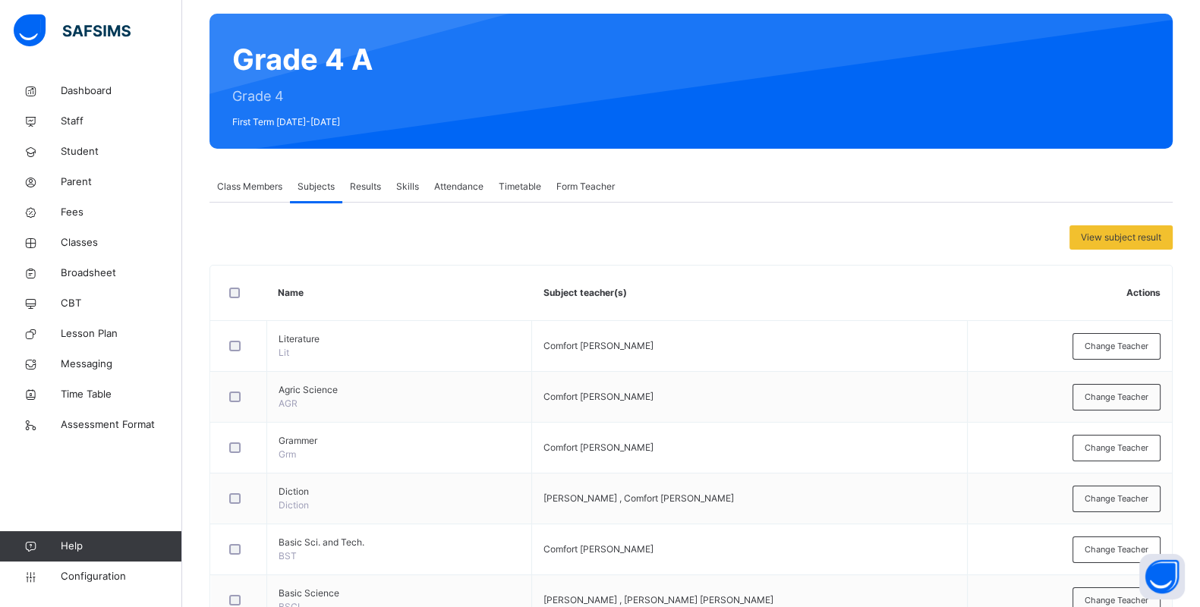
click at [226, 293] on div at bounding box center [239, 293] width 26 height 11
click at [1007, 227] on div "Assign Subjects to a teacher" at bounding box center [982, 237] width 143 height 24
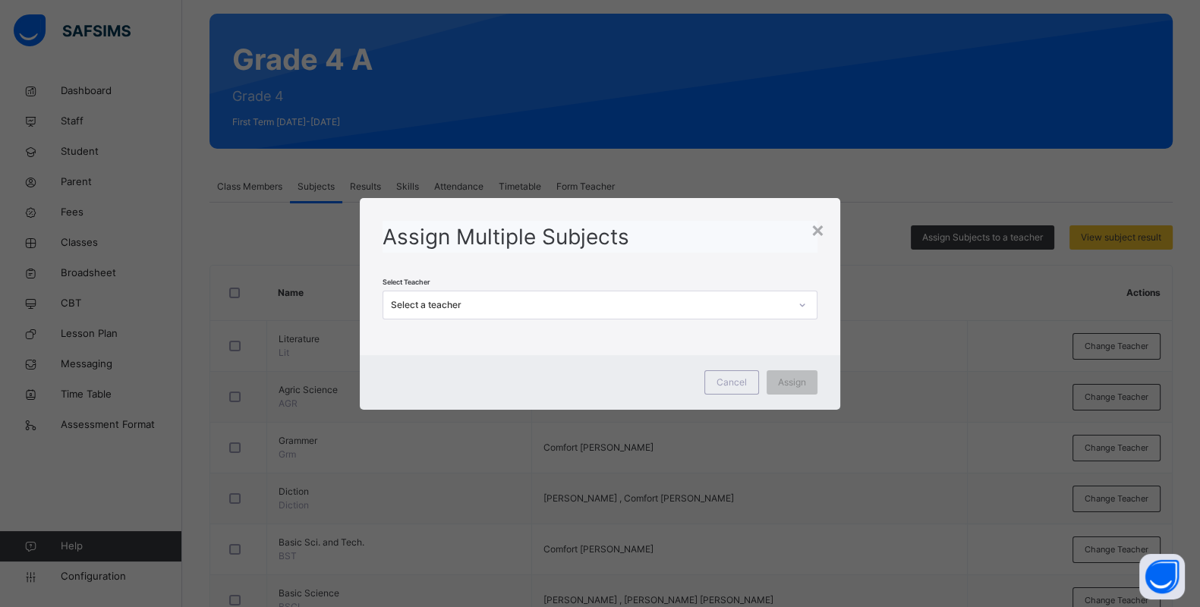
click at [765, 300] on div "Select a teacher" at bounding box center [590, 305] width 398 height 14
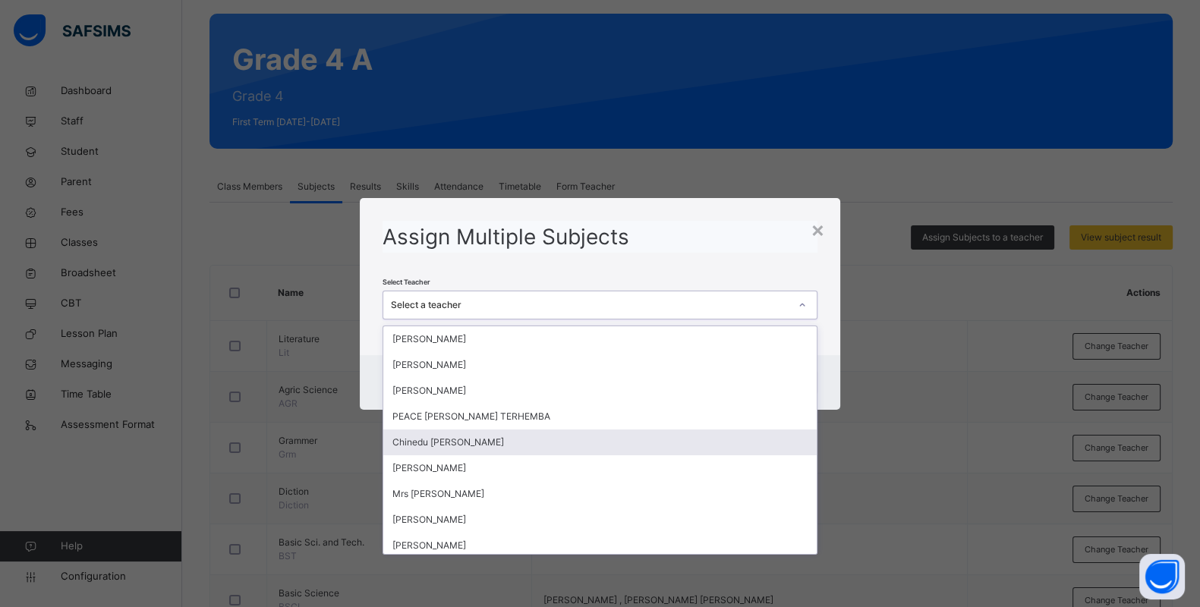
click at [554, 434] on div "Chinedu [PERSON_NAME]" at bounding box center [599, 443] width 433 height 26
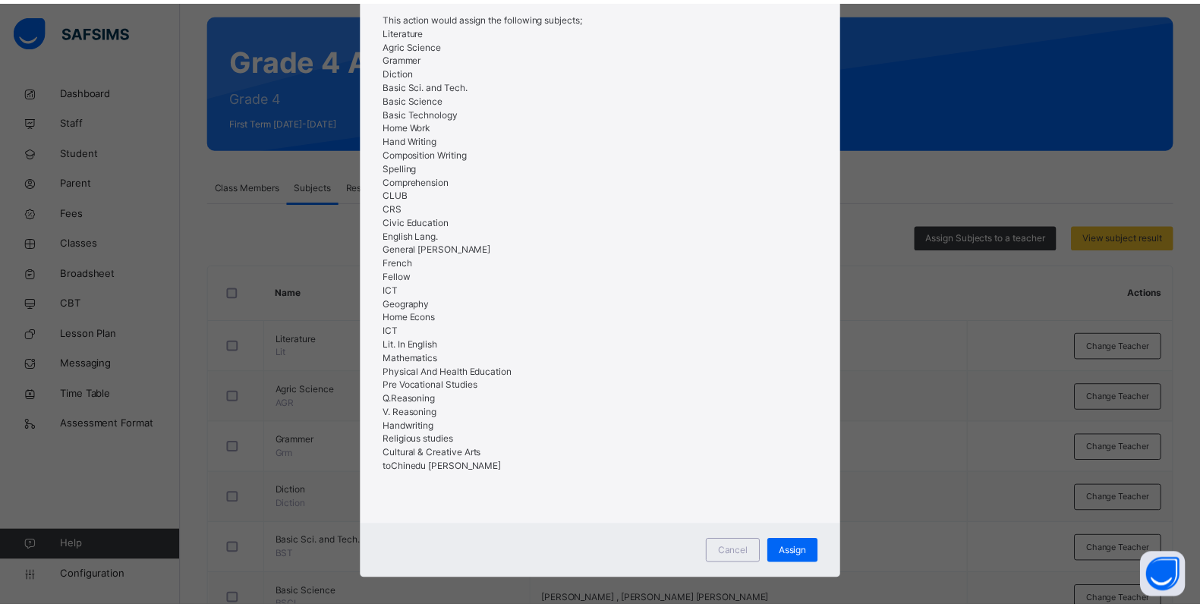
scroll to position [175, 0]
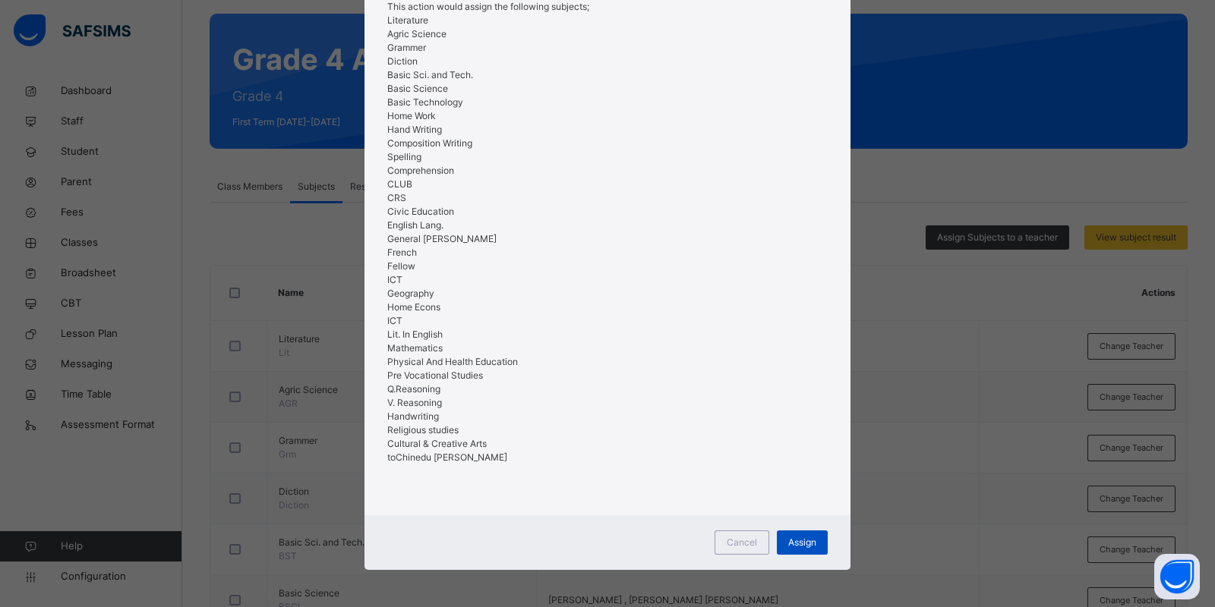
click at [788, 542] on span "Assign" at bounding box center [802, 543] width 28 height 14
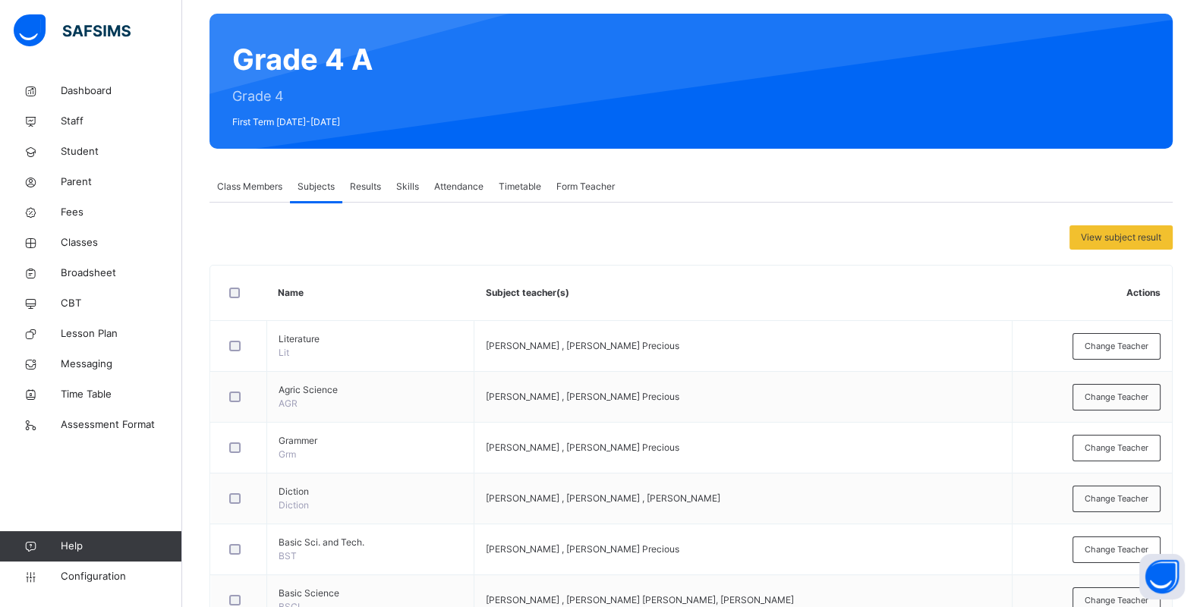
click at [235, 188] on span "Class Members" at bounding box center [249, 187] width 65 height 14
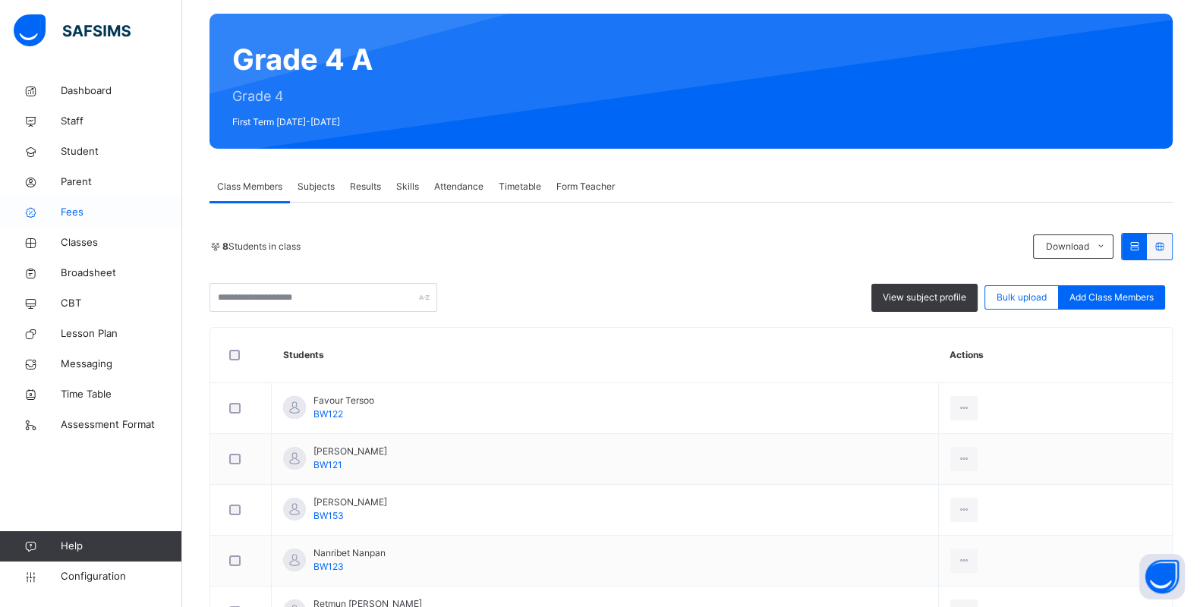
click at [83, 219] on span "Fees" at bounding box center [121, 212] width 121 height 15
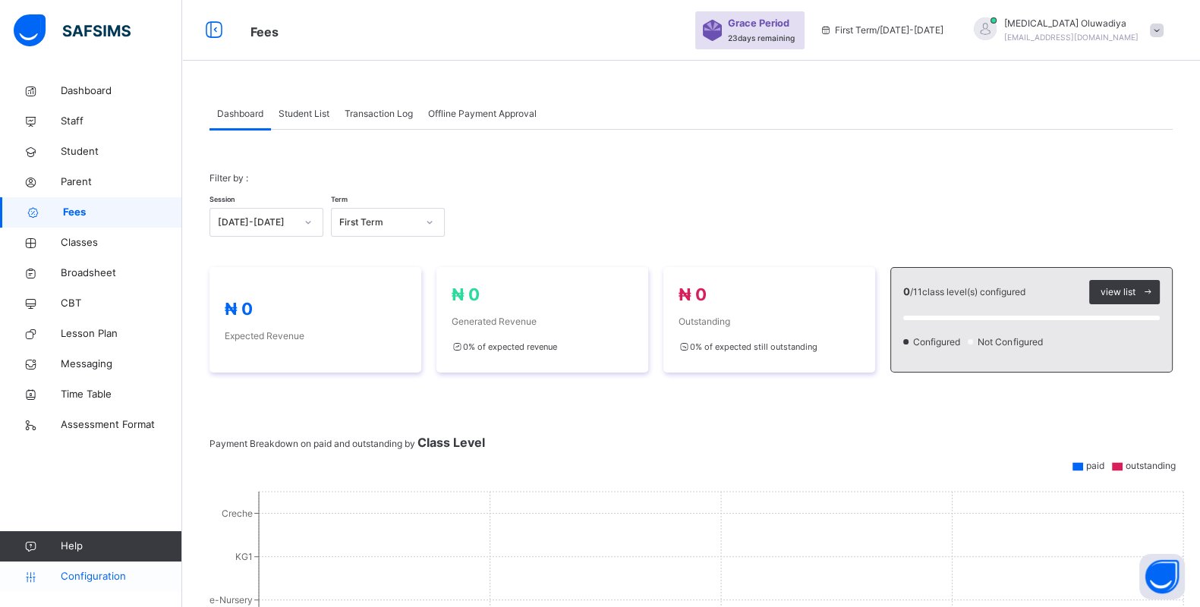
click at [97, 573] on span "Configuration" at bounding box center [121, 576] width 121 height 15
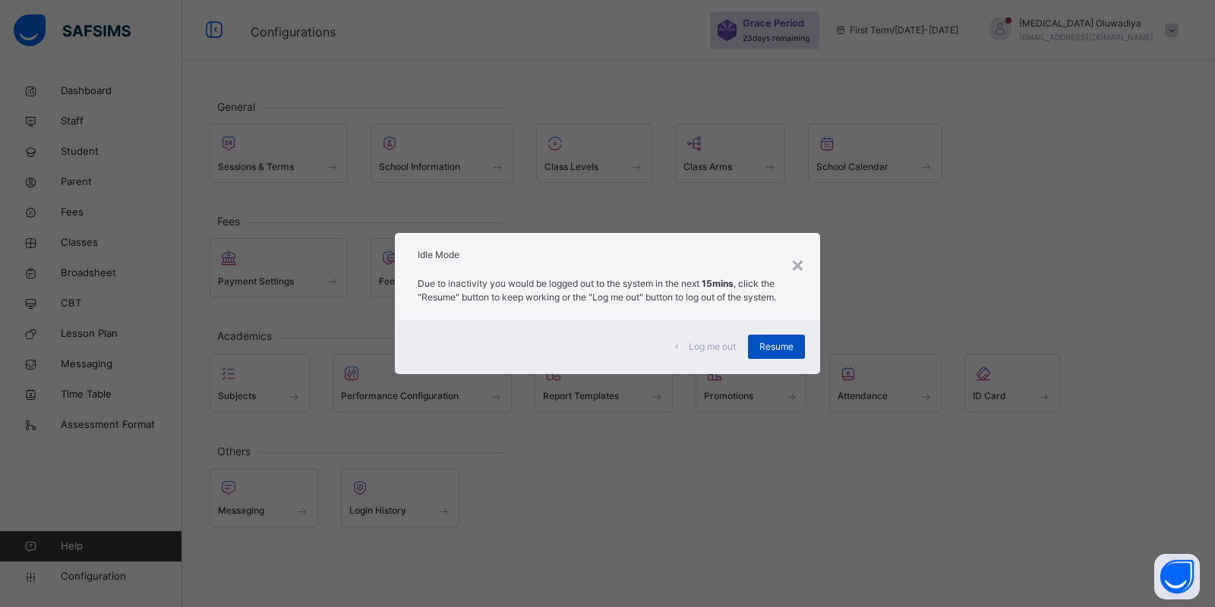
click at [787, 345] on span "Resume" at bounding box center [776, 347] width 34 height 14
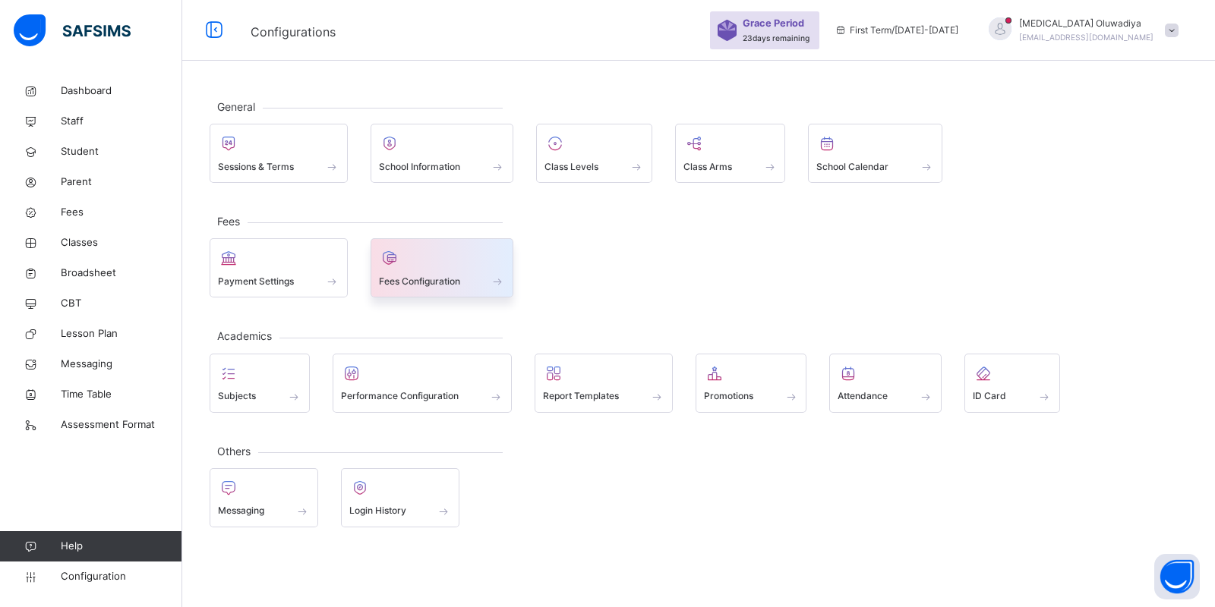
click at [396, 257] on icon at bounding box center [389, 258] width 21 height 18
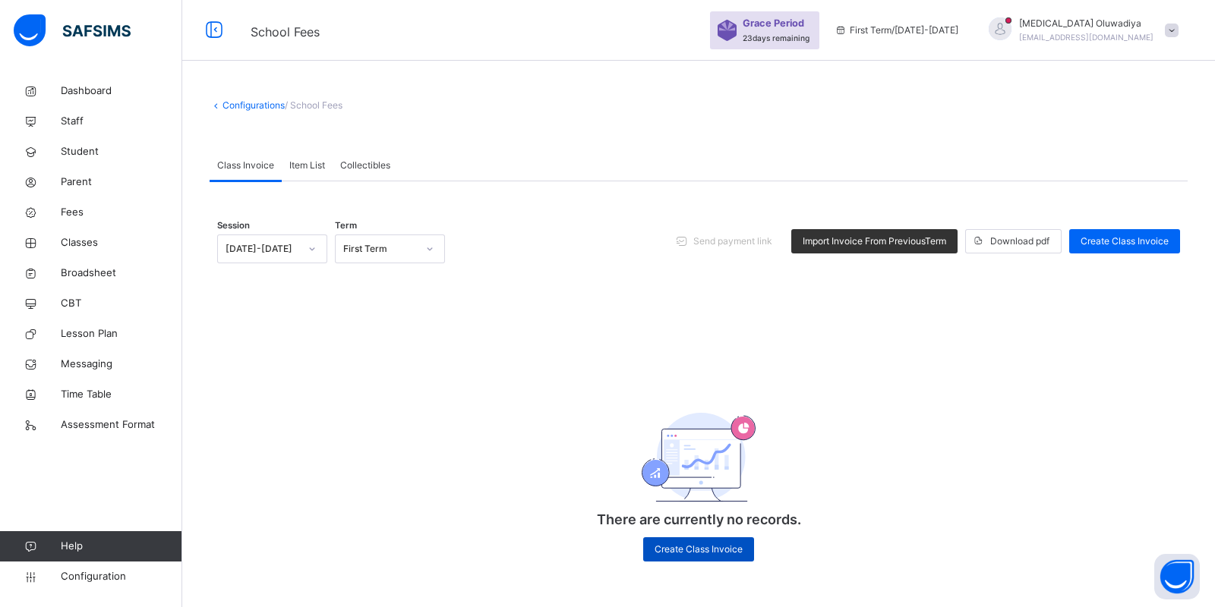
click at [688, 551] on span "Create Class Invoice" at bounding box center [698, 550] width 88 height 14
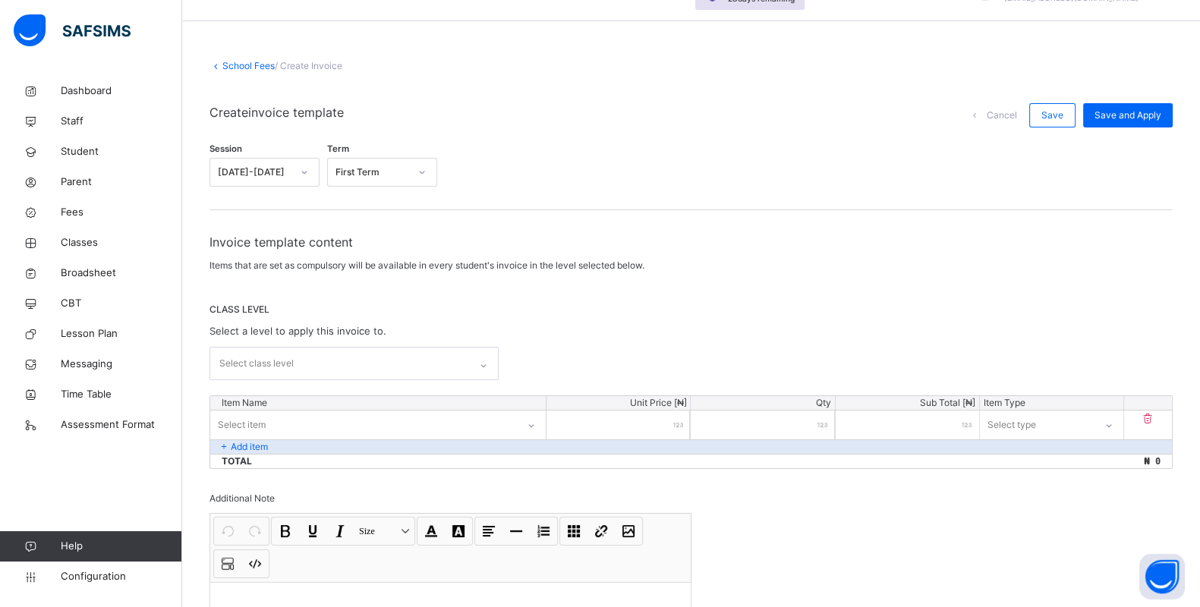
click at [484, 380] on div "Select class level" at bounding box center [354, 363] width 289 height 33
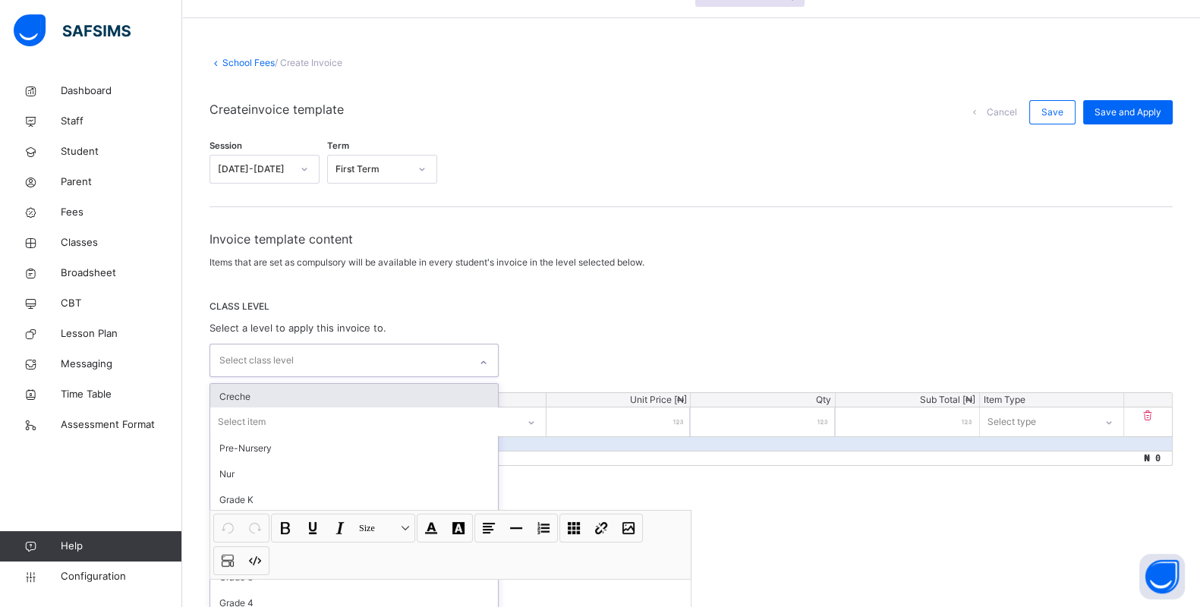
scroll to position [52, 0]
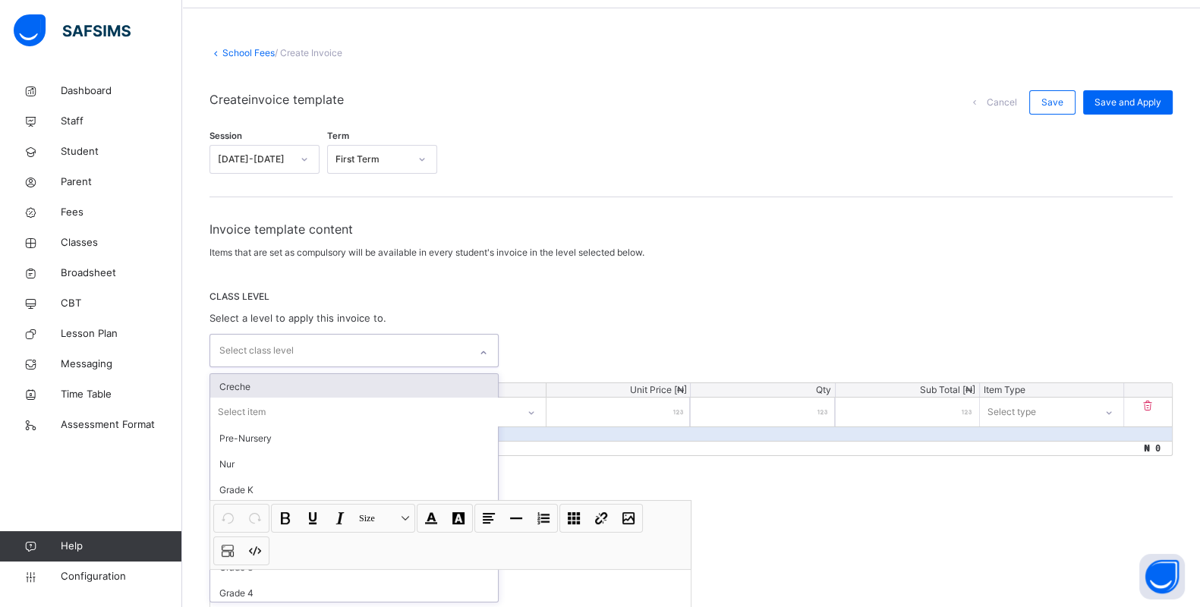
click at [345, 381] on div "Creche" at bounding box center [354, 387] width 288 height 26
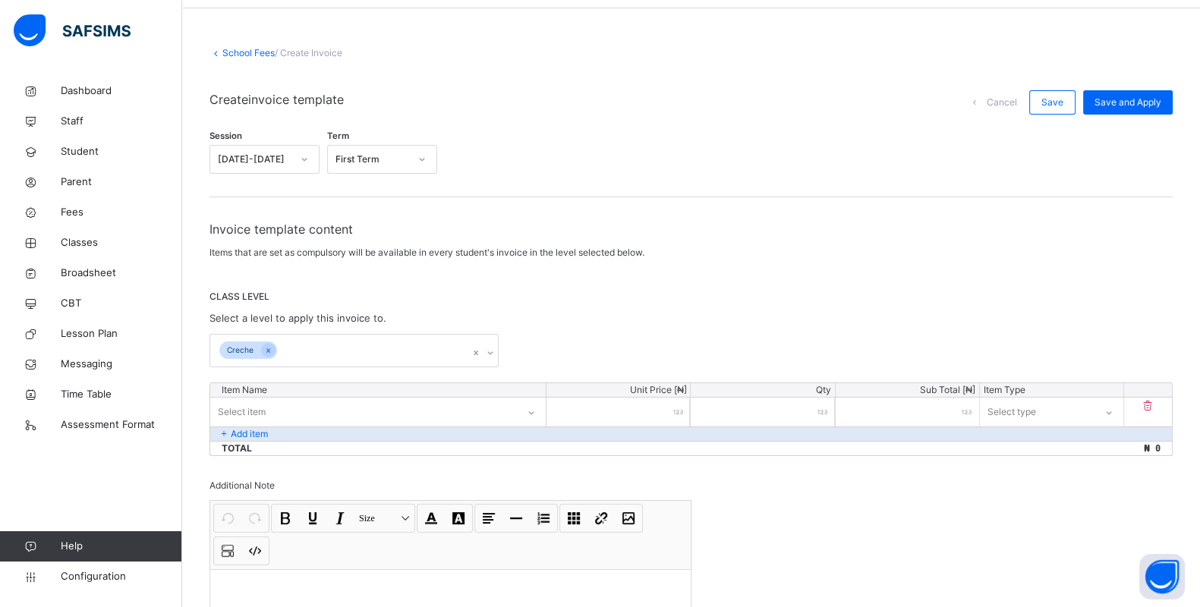
click at [655, 308] on div "CLASS LEVEL Select a level to apply this invoice to. Creche" at bounding box center [691, 328] width 963 height 77
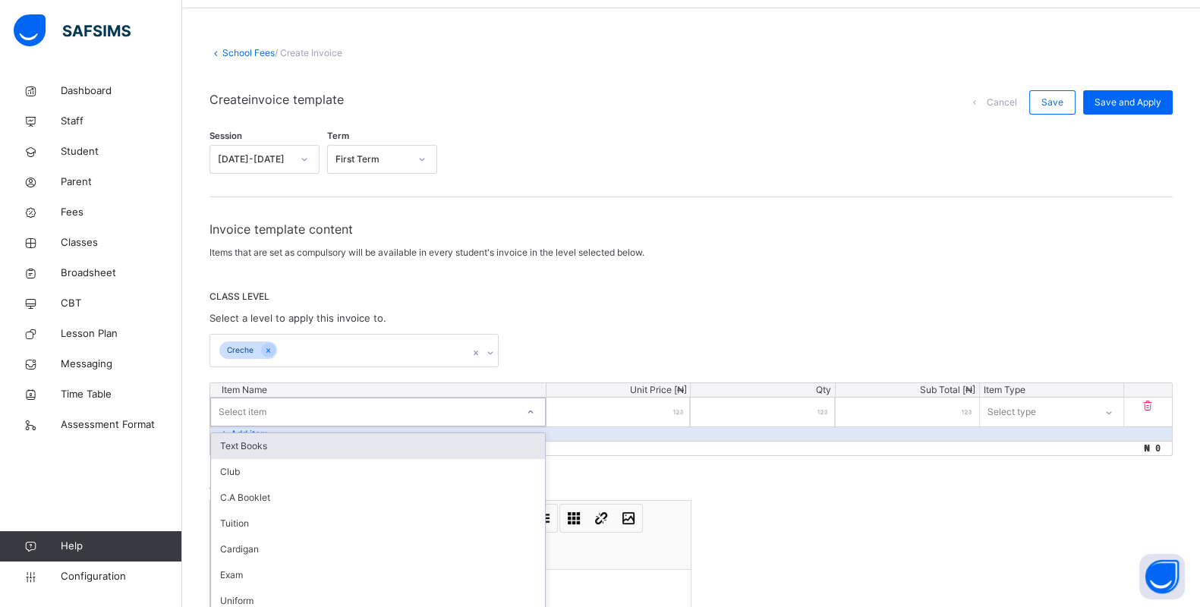
click at [539, 410] on div "option Text Books focused, 1 of 13. 13 results available. Use Up and Down to ch…" at bounding box center [378, 412] width 336 height 29
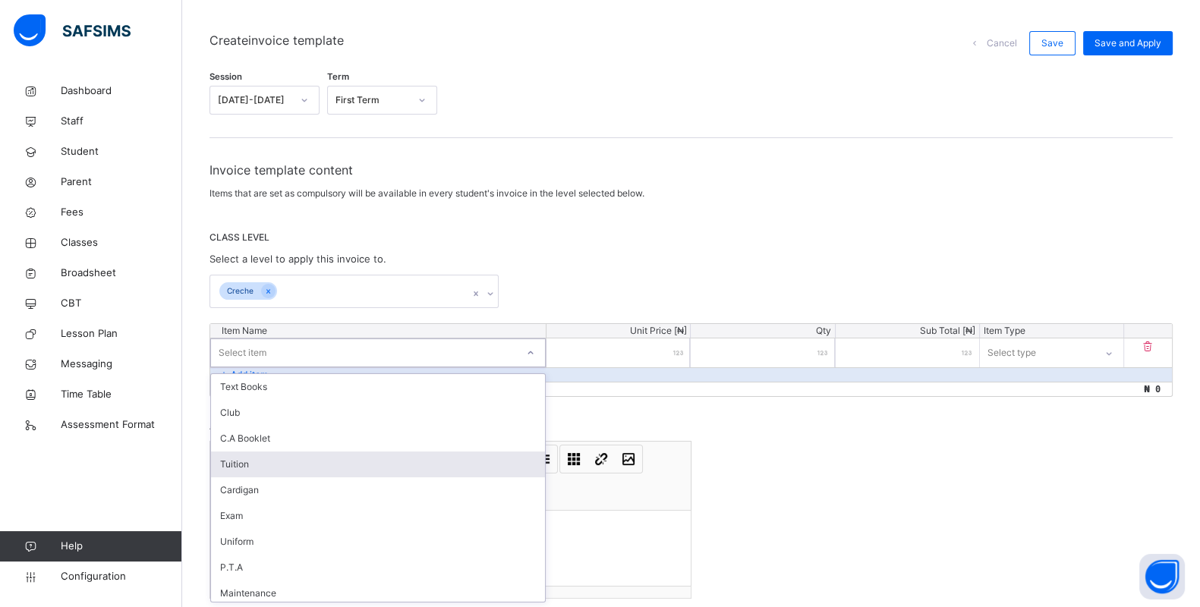
click at [349, 461] on div "Tuition" at bounding box center [378, 465] width 334 height 26
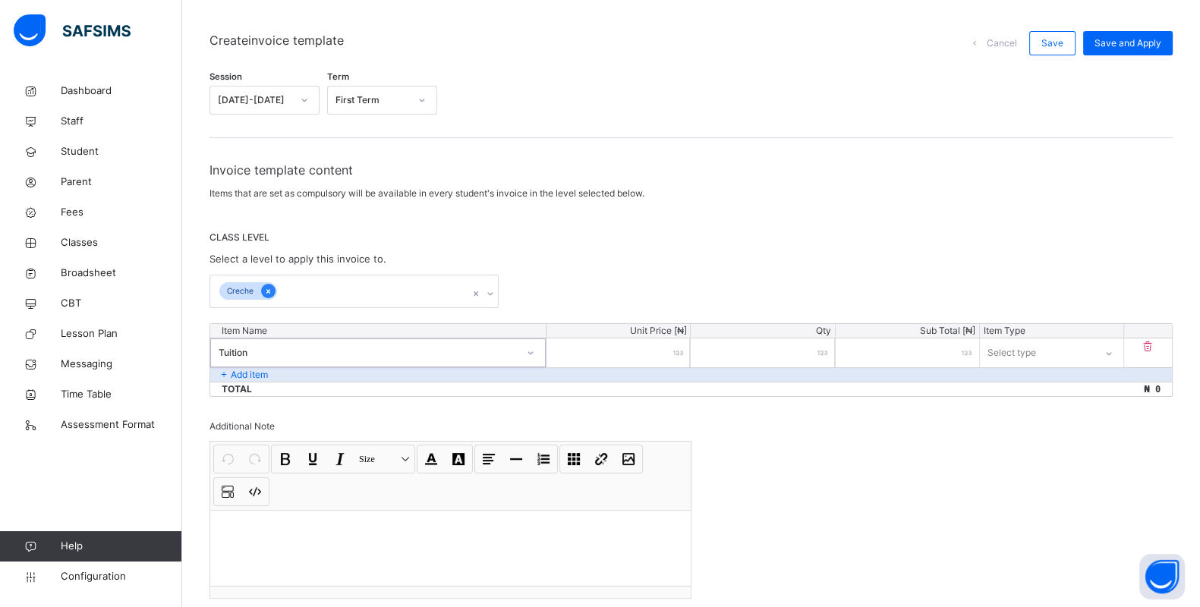
click at [273, 288] on div at bounding box center [268, 291] width 14 height 14
click at [266, 291] on icon at bounding box center [268, 291] width 8 height 11
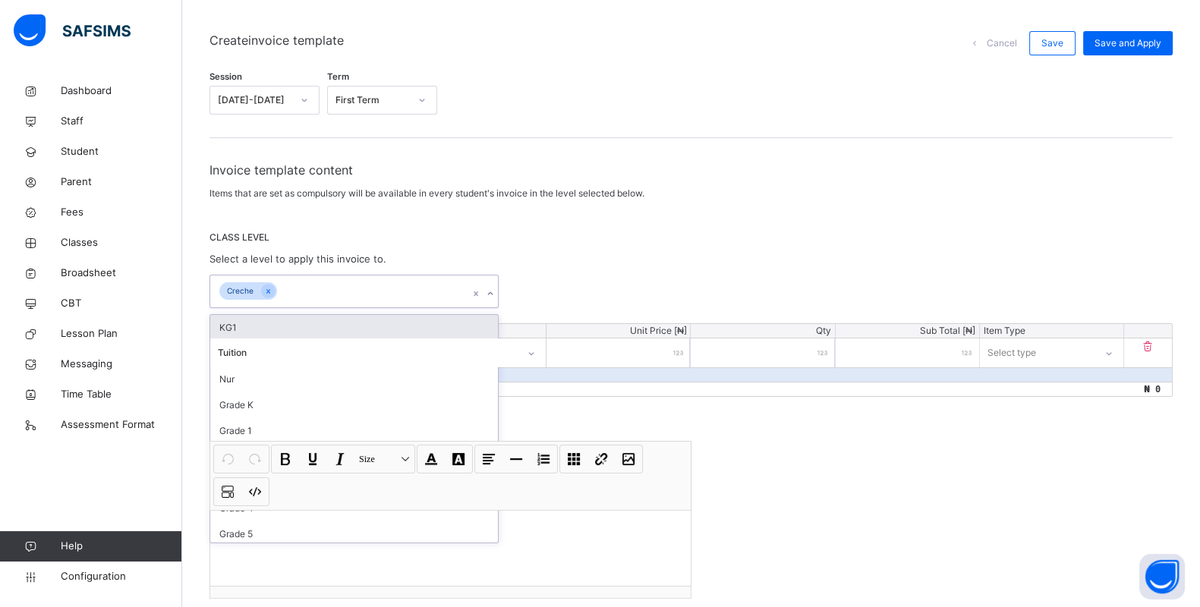
click at [495, 291] on icon at bounding box center [490, 293] width 9 height 15
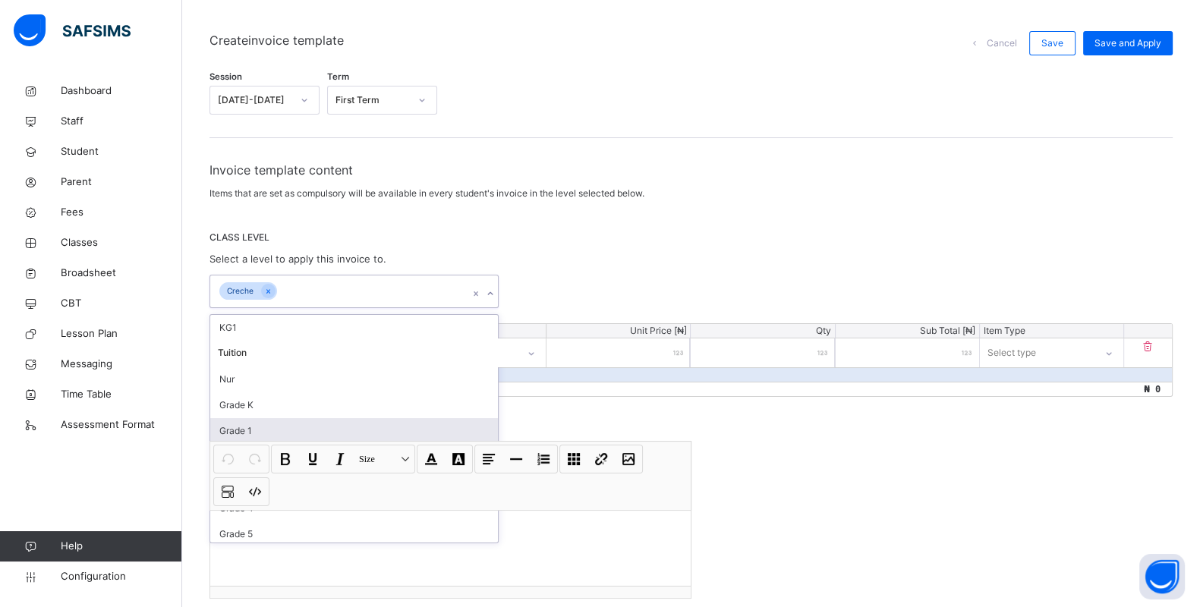
click at [570, 396] on div "Invoice template content Items that are set as compulsory will be available in …" at bounding box center [691, 407] width 963 height 493
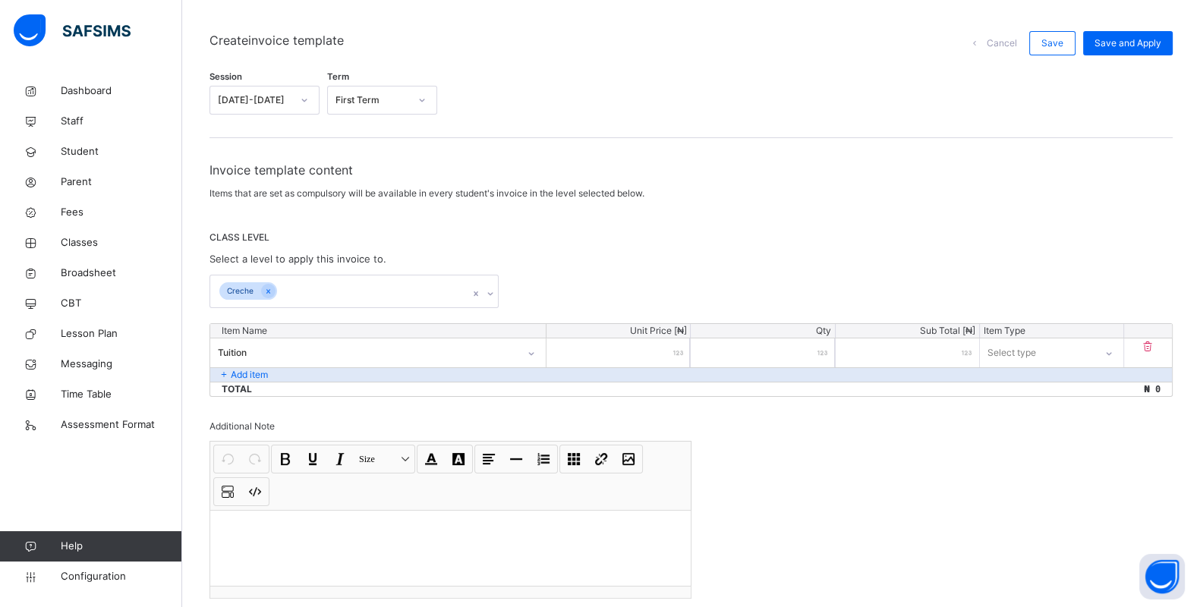
click at [251, 348] on div "Tuition" at bounding box center [368, 353] width 301 height 14
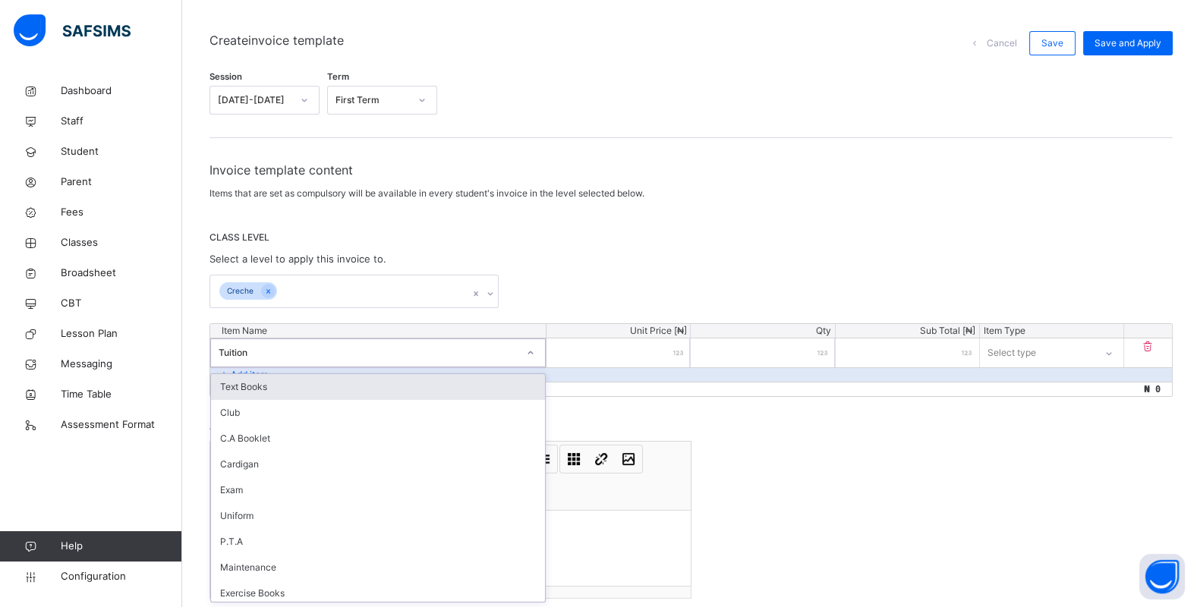
click at [251, 348] on div "Tuition" at bounding box center [368, 353] width 299 height 14
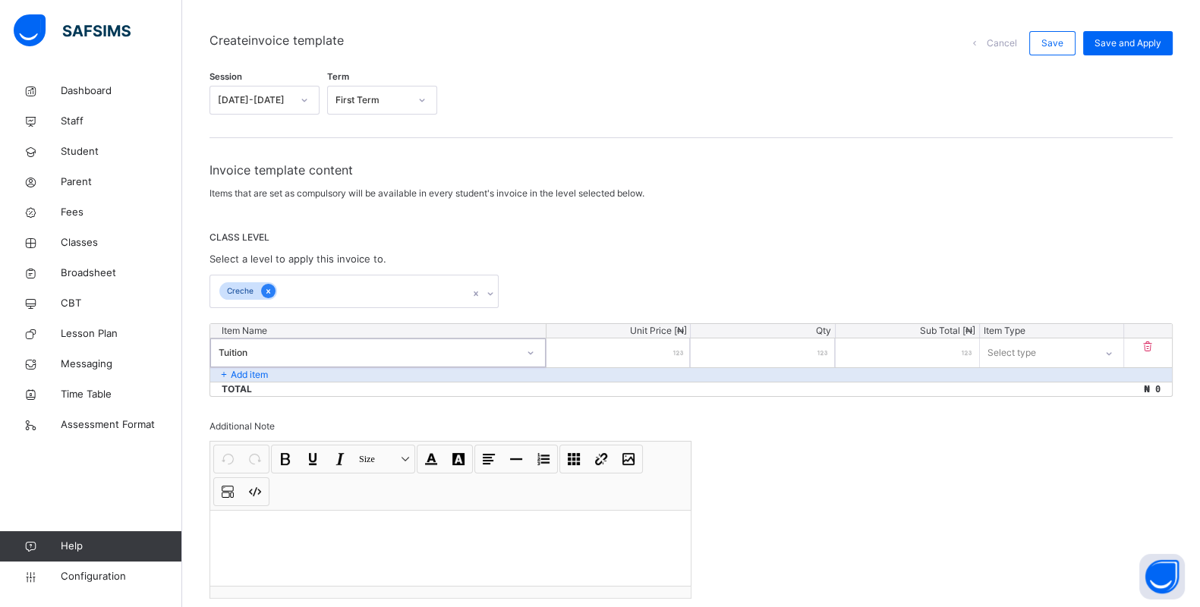
click at [270, 289] on icon at bounding box center [268, 291] width 8 height 11
click at [494, 288] on icon at bounding box center [490, 293] width 9 height 15
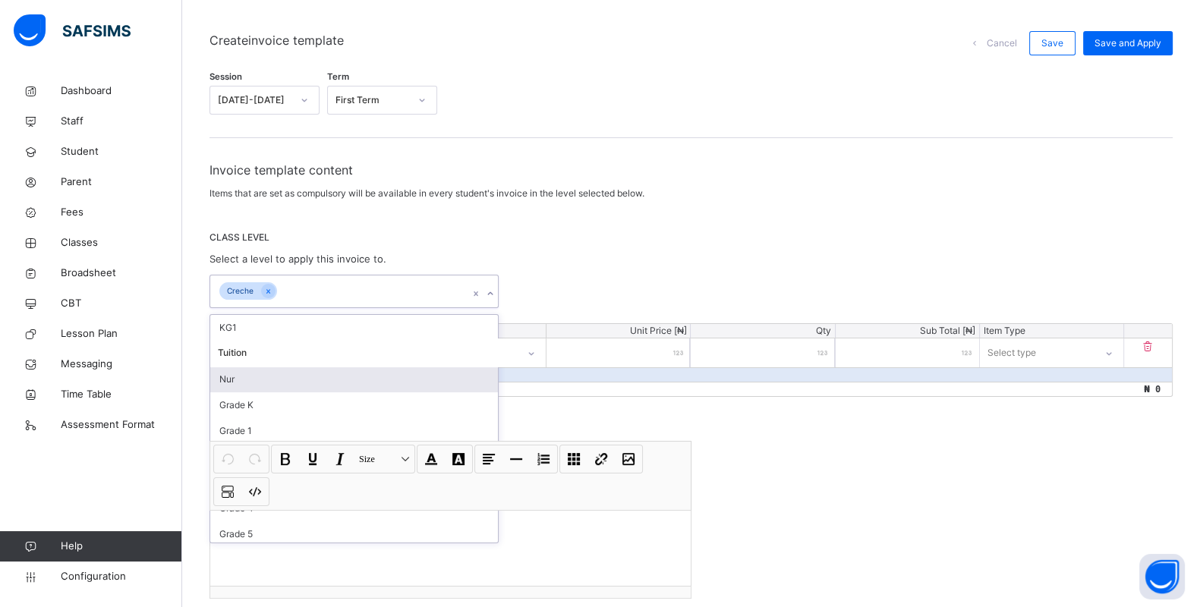
click at [276, 377] on div "Nur" at bounding box center [354, 380] width 288 height 26
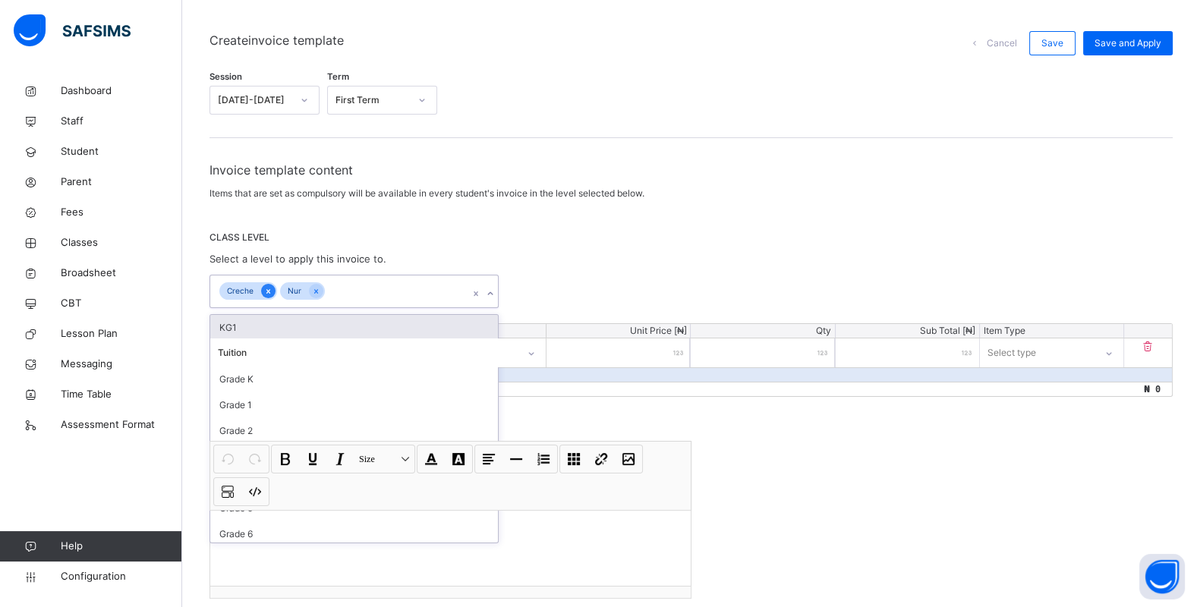
click at [266, 292] on icon at bounding box center [268, 291] width 8 height 11
click at [589, 254] on div "CLASS LEVEL Select a level to apply this invoice to. option Creche, deselected.…" at bounding box center [691, 269] width 963 height 77
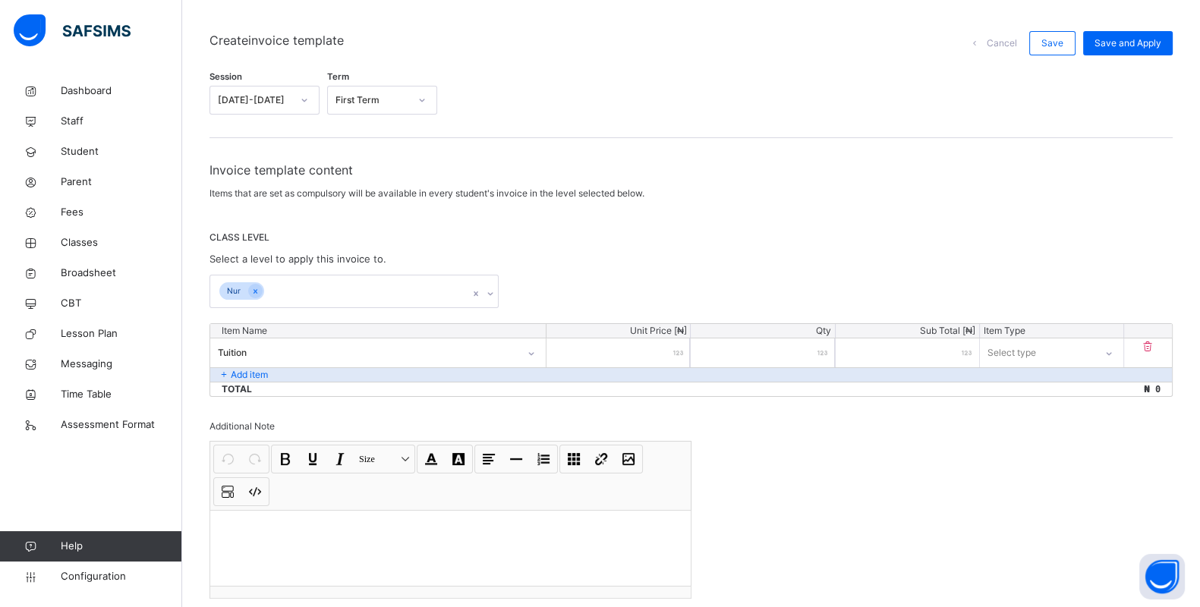
click at [664, 353] on input "number" at bounding box center [618, 353] width 143 height 29
type input "*"
type input "**"
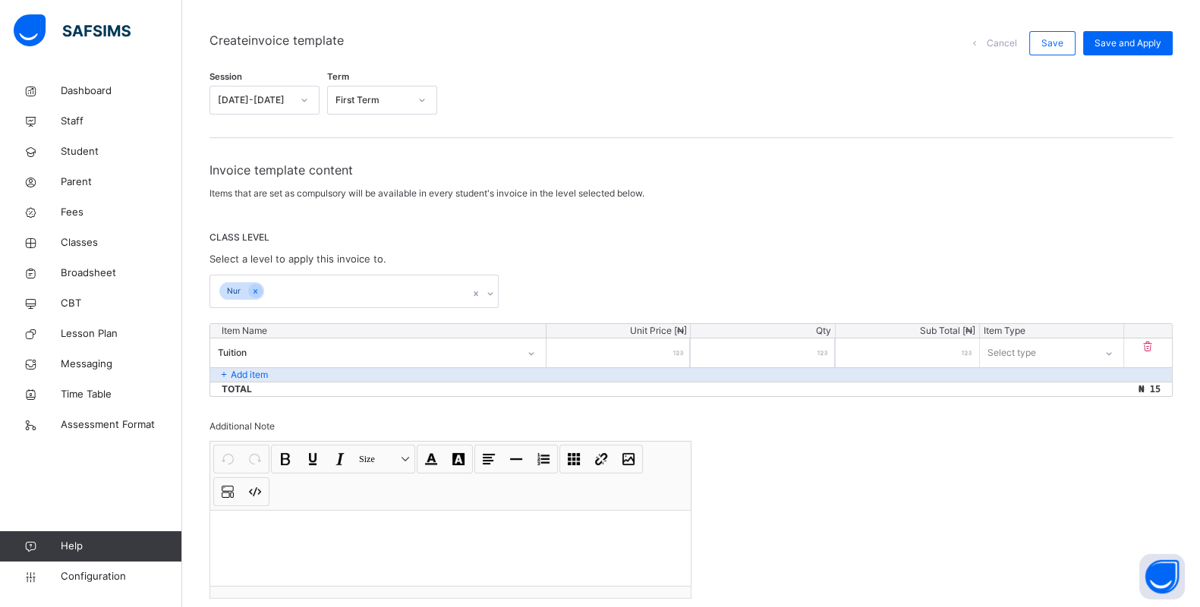
type input "***"
type input "****"
type input "*****"
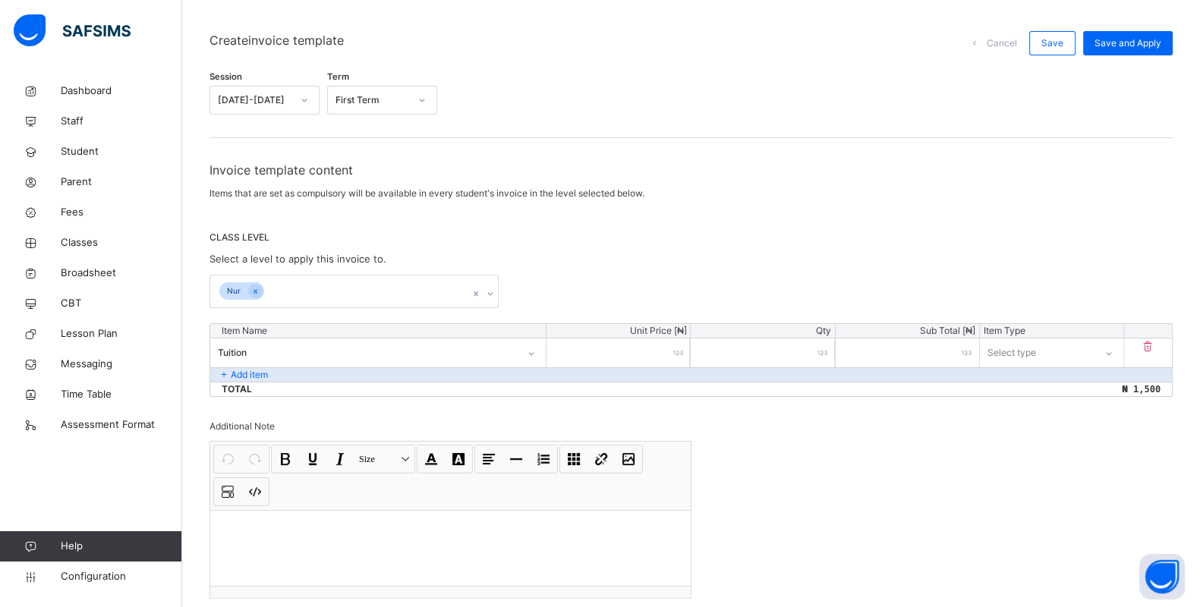
type input "*****"
click at [1094, 347] on div "Select type" at bounding box center [1037, 353] width 113 height 24
click at [1076, 383] on div "Compulsory" at bounding box center [1052, 387] width 142 height 26
click at [538, 357] on div at bounding box center [532, 354] width 26 height 24
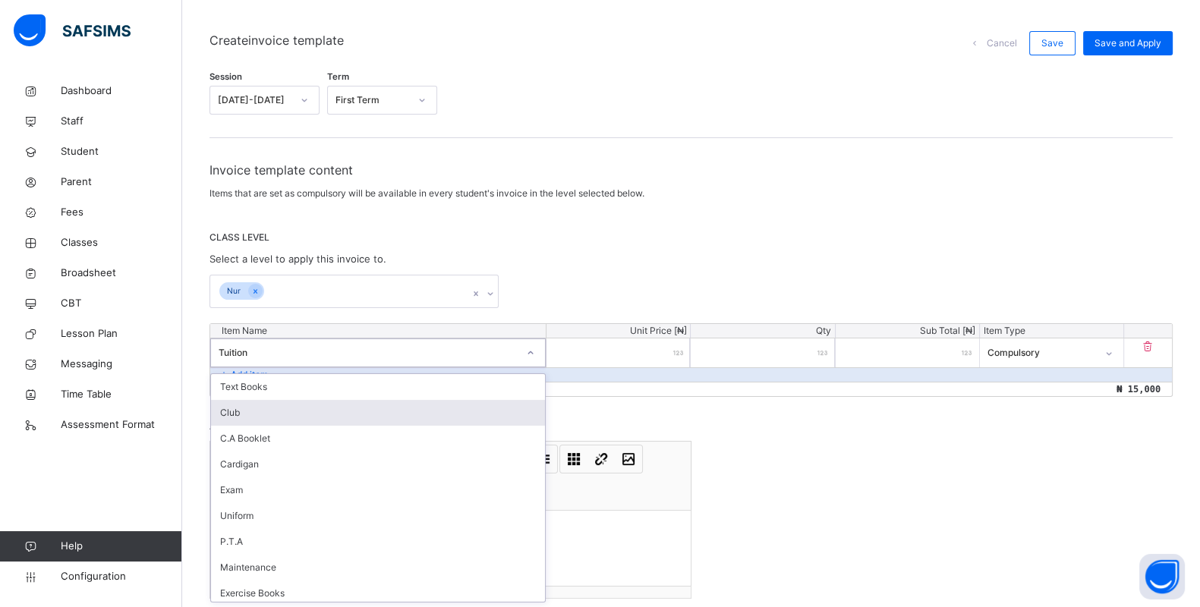
click at [633, 284] on div "Nur" at bounding box center [691, 291] width 963 height 33
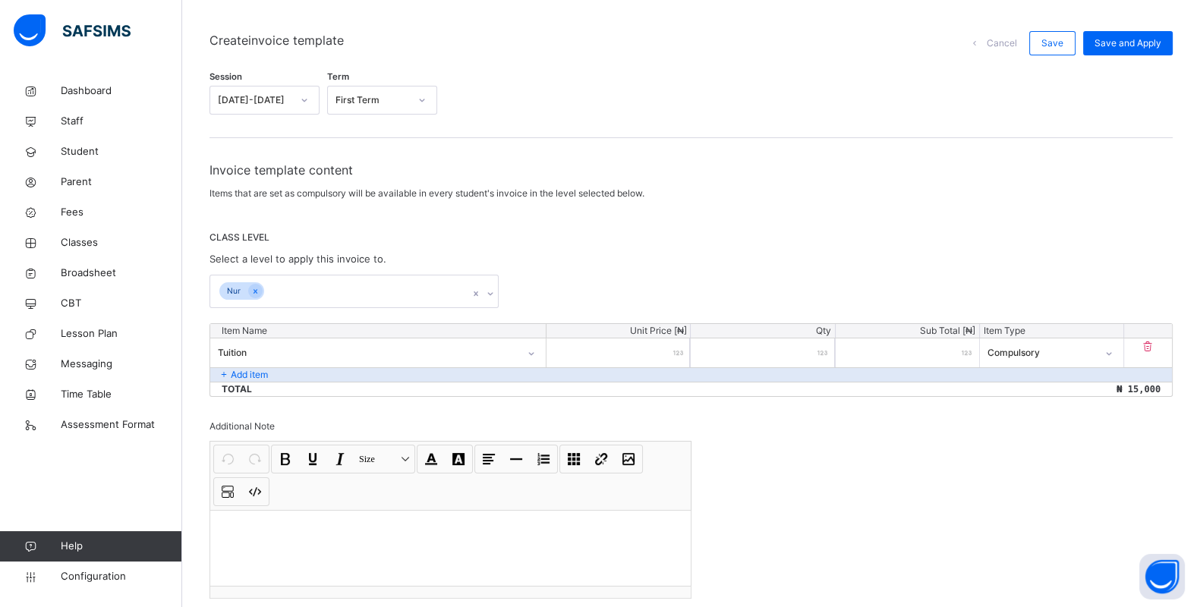
click at [245, 368] on p "Add item" at bounding box center [249, 375] width 37 height 14
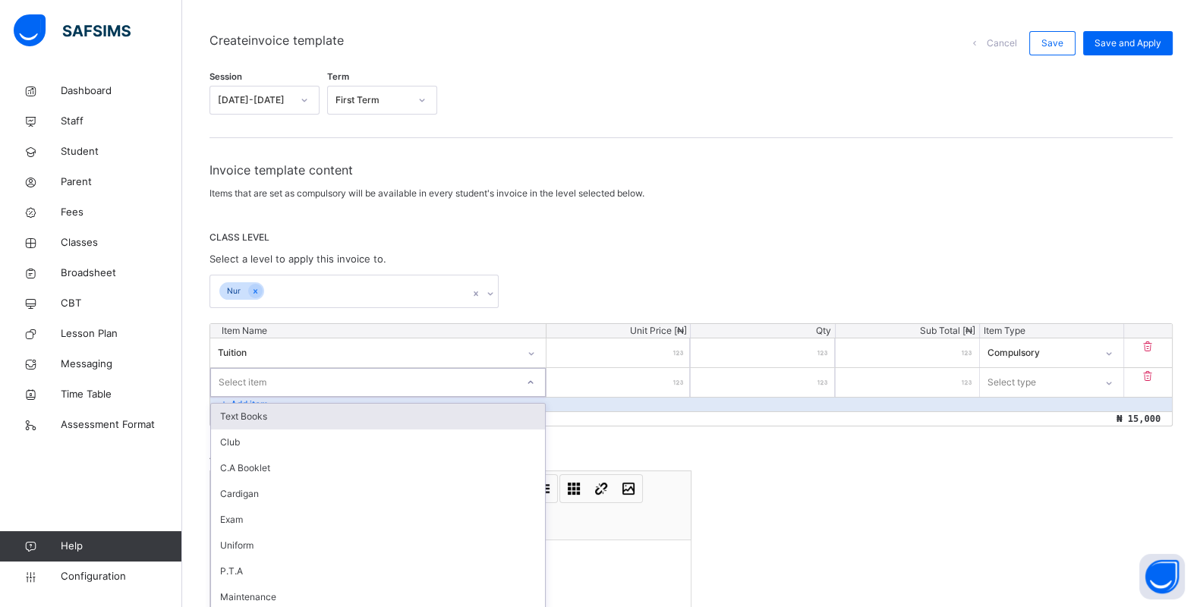
click at [506, 368] on div "Select item" at bounding box center [378, 382] width 336 height 29
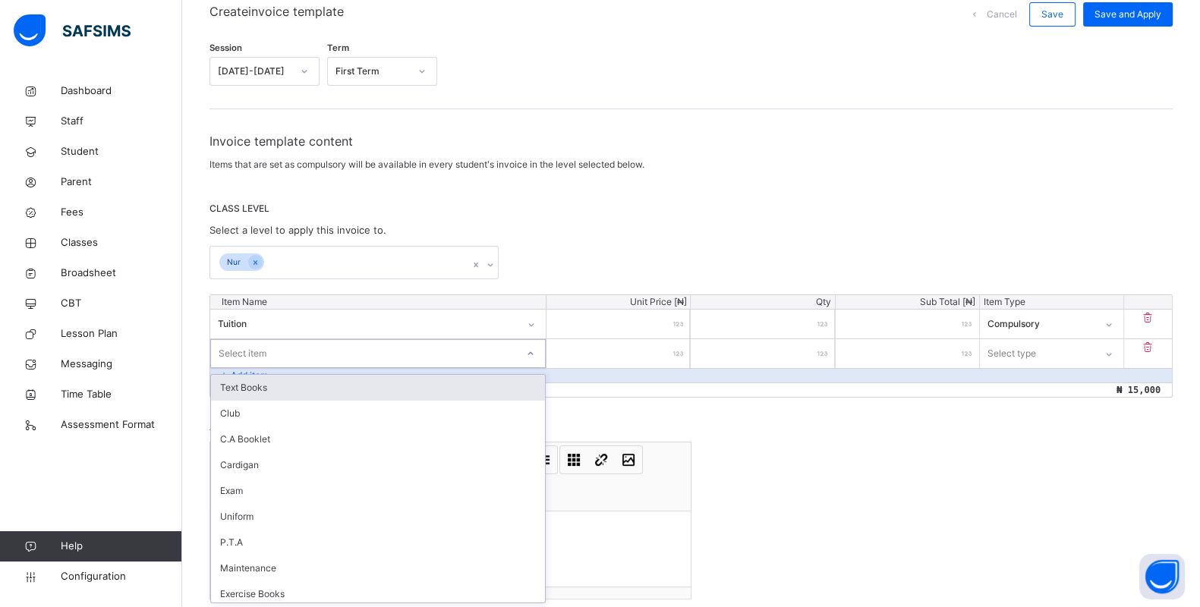
scroll to position [141, 0]
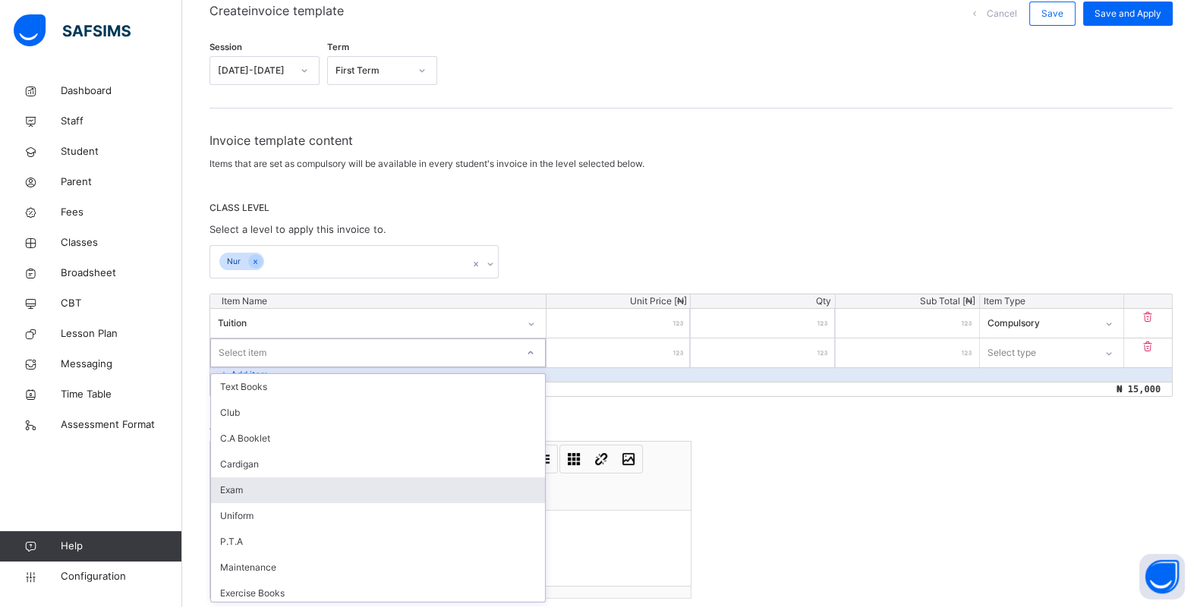
click at [353, 479] on div "Exam" at bounding box center [378, 491] width 334 height 26
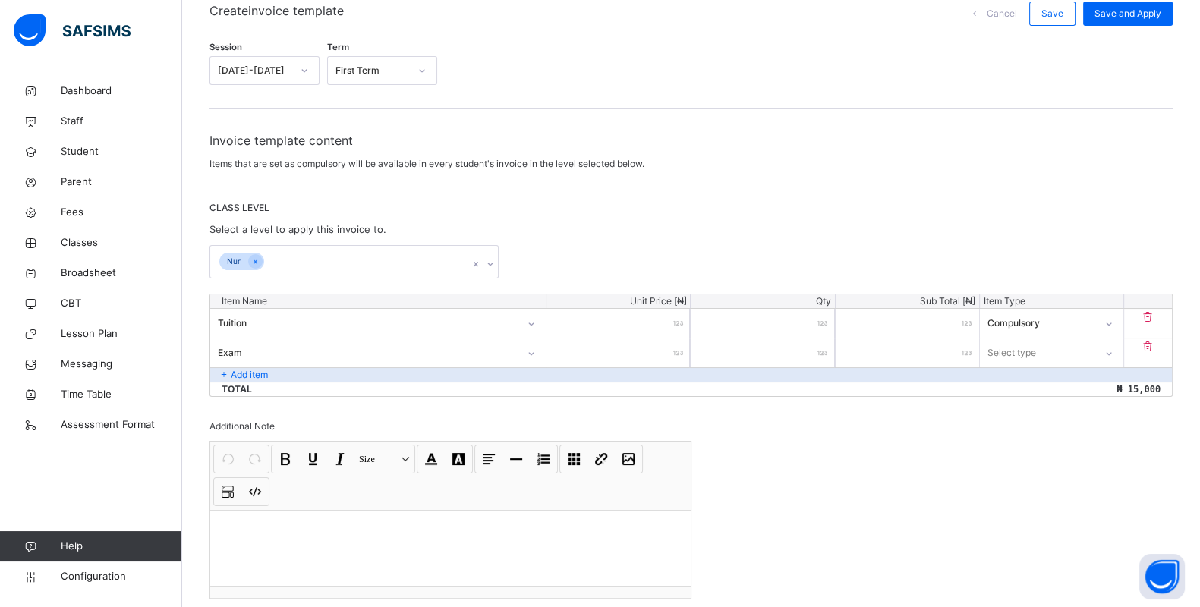
click at [662, 348] on input "number" at bounding box center [618, 353] width 143 height 29
type input "*"
type input "**"
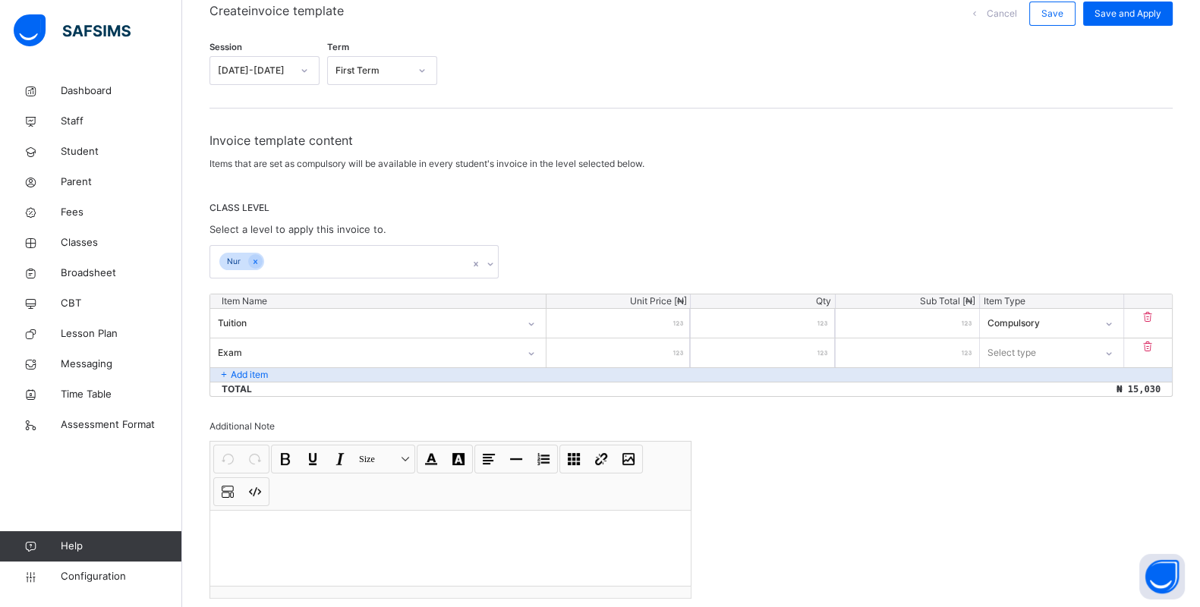
type input "***"
type input "****"
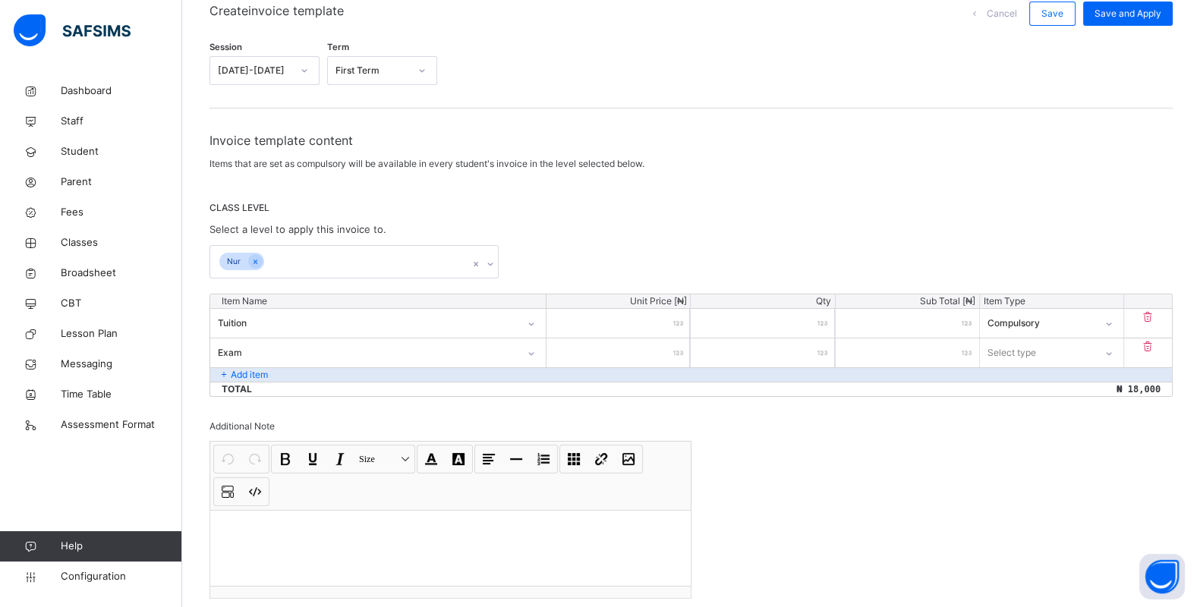
click at [1055, 347] on div "Select type" at bounding box center [1037, 353] width 115 height 24
click at [1052, 387] on div "Compulsory" at bounding box center [1052, 387] width 142 height 26
click at [242, 373] on p "Add item" at bounding box center [249, 375] width 37 height 14
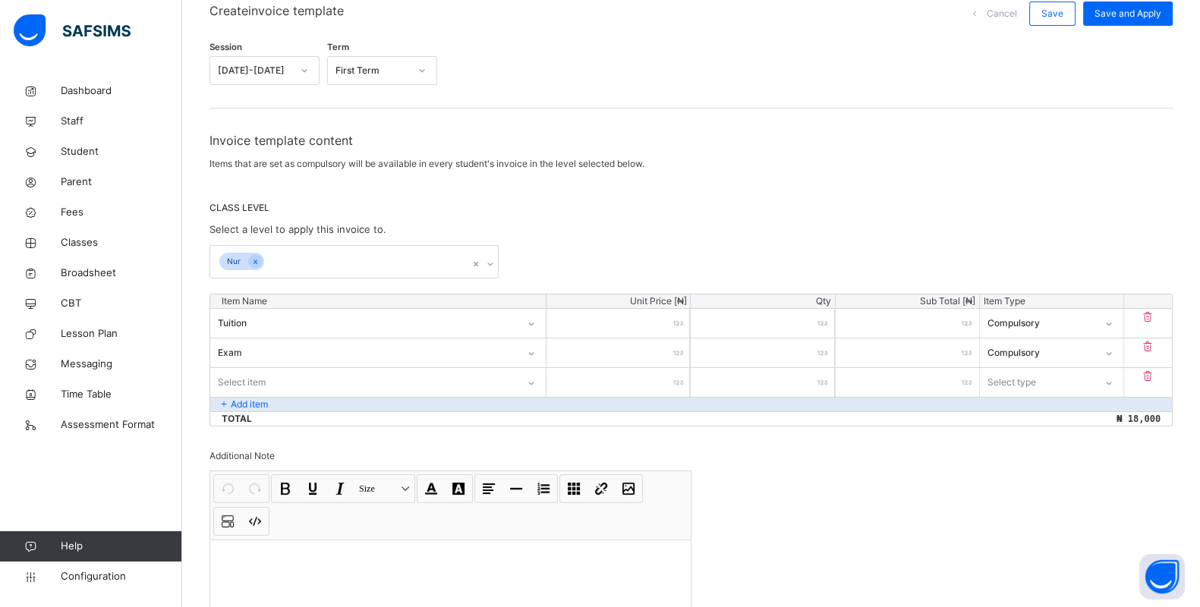
click at [583, 377] on input "number" at bounding box center [618, 382] width 143 height 29
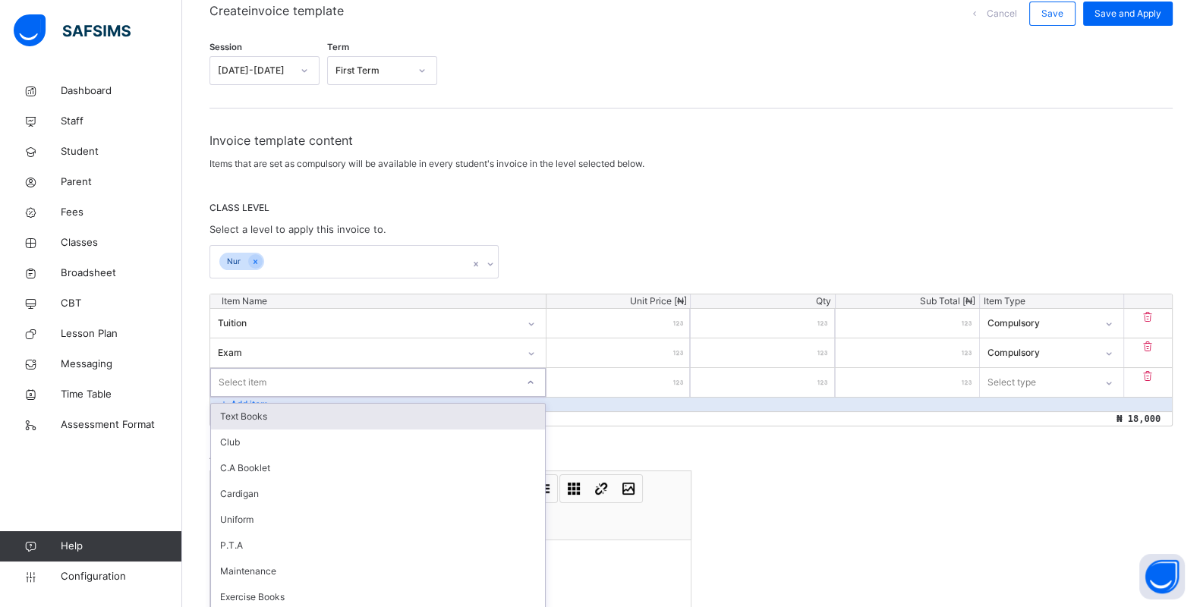
scroll to position [170, 0]
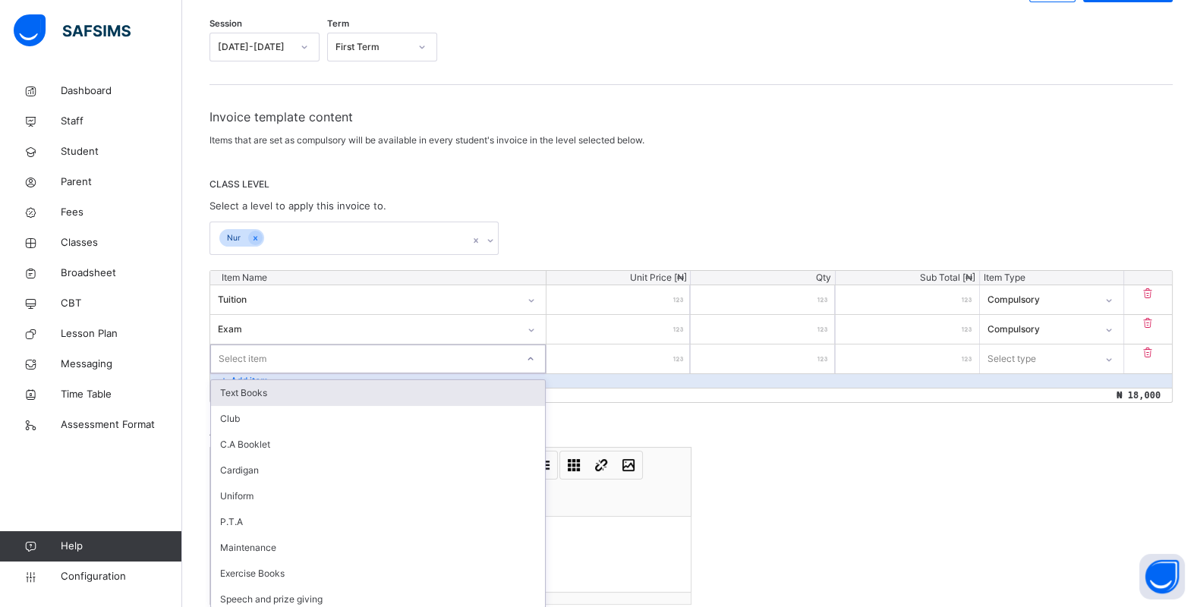
click at [346, 373] on div "Item Name Unit Price [ ₦ ] Qty Sub Total [ ₦ ] Item Type Tuition ***** * ***** …" at bounding box center [691, 336] width 963 height 133
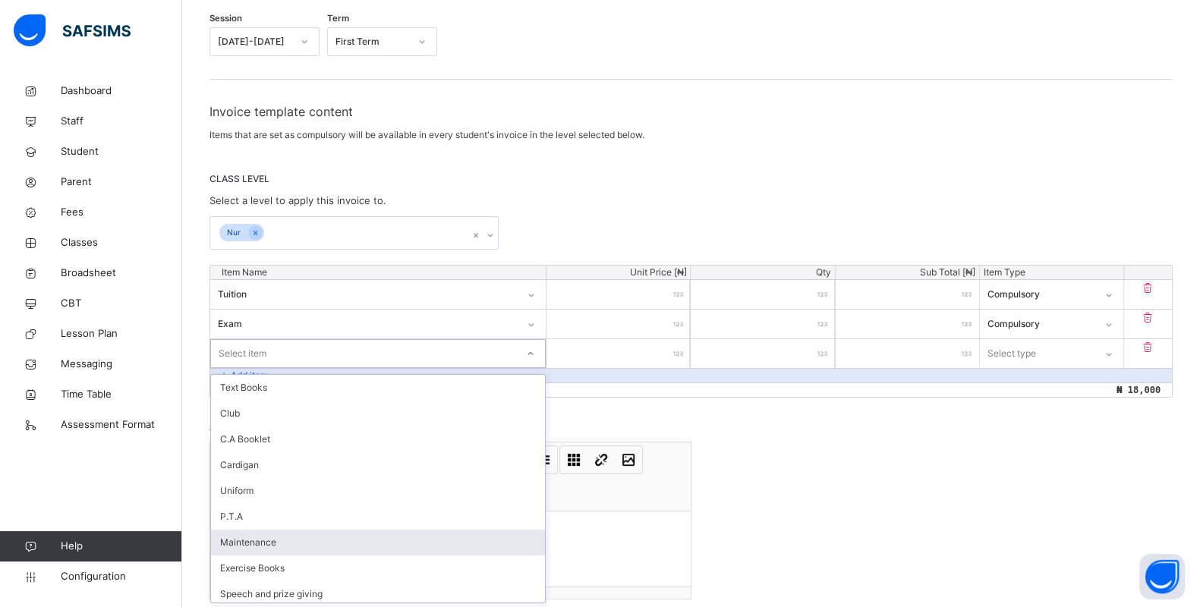
click at [323, 535] on div "Maintenance" at bounding box center [378, 543] width 334 height 26
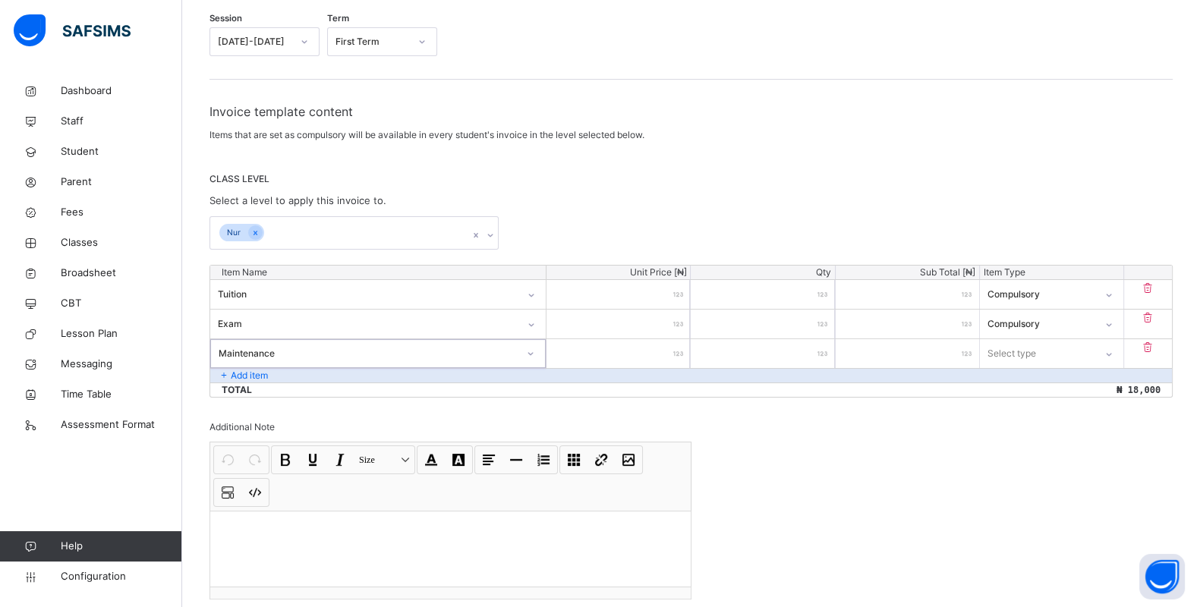
click at [610, 355] on input "number" at bounding box center [618, 353] width 143 height 29
type input "*"
type input "**"
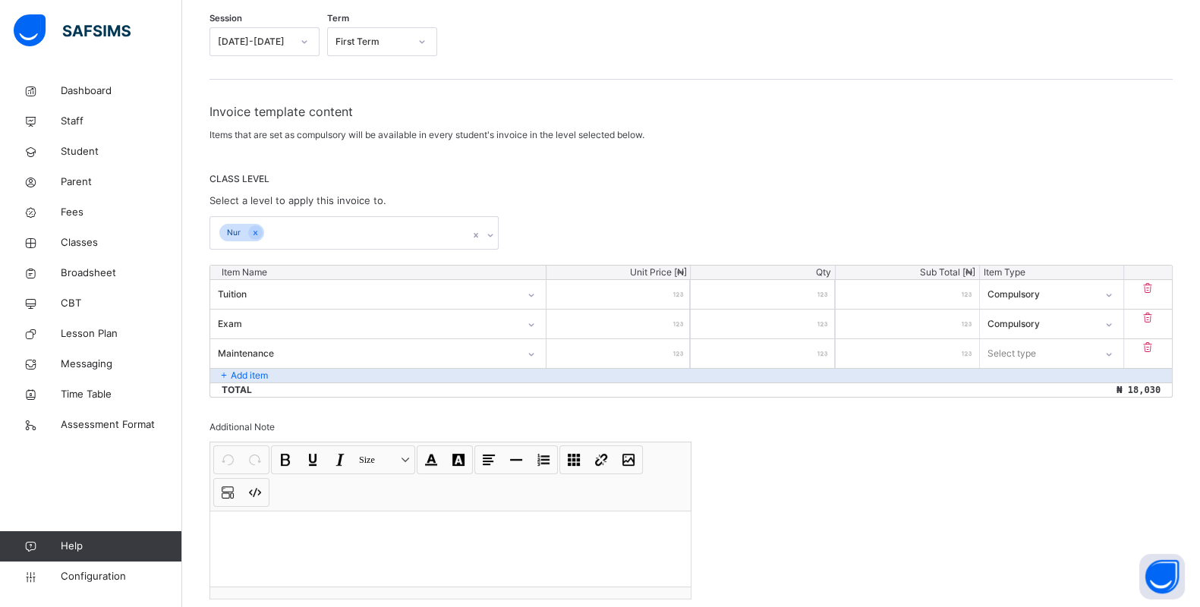
type input "***"
type input "****"
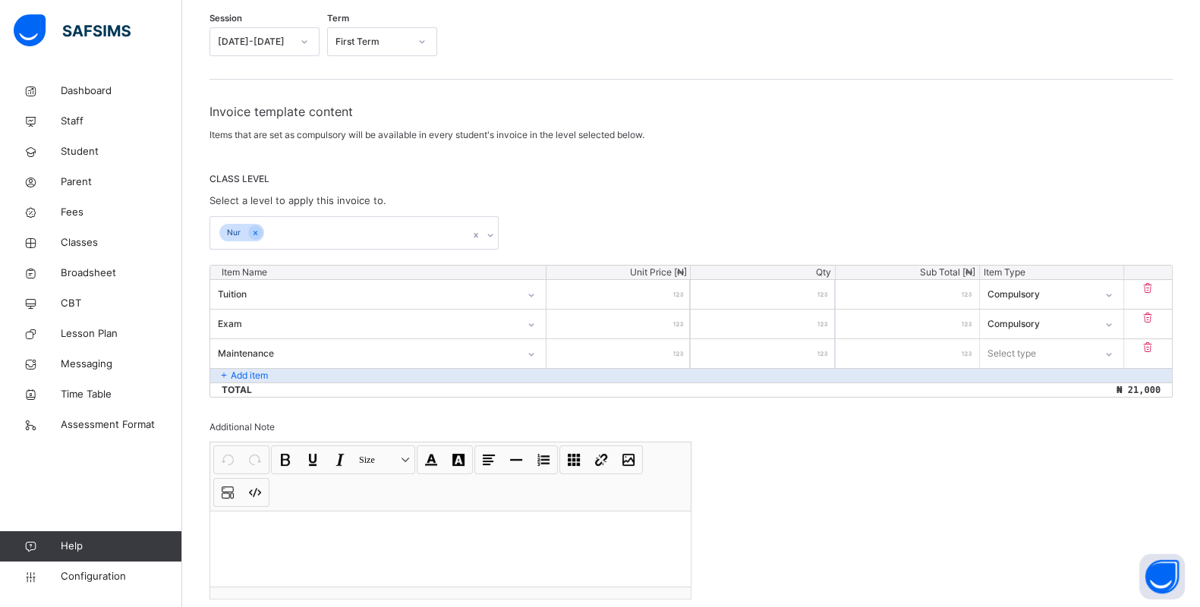
click at [1015, 345] on div "Select type" at bounding box center [1012, 353] width 49 height 29
click at [1020, 388] on div "Compulsory" at bounding box center [1052, 388] width 142 height 26
click at [268, 377] on p "Add item" at bounding box center [249, 376] width 37 height 14
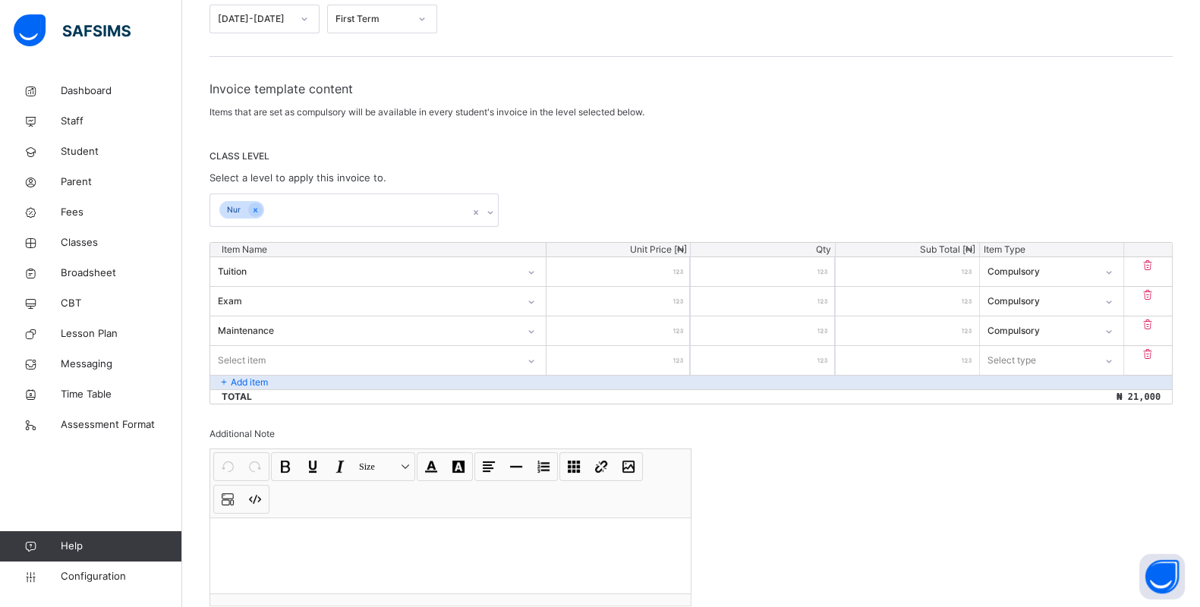
click at [367, 375] on div "Select item" at bounding box center [378, 360] width 336 height 29
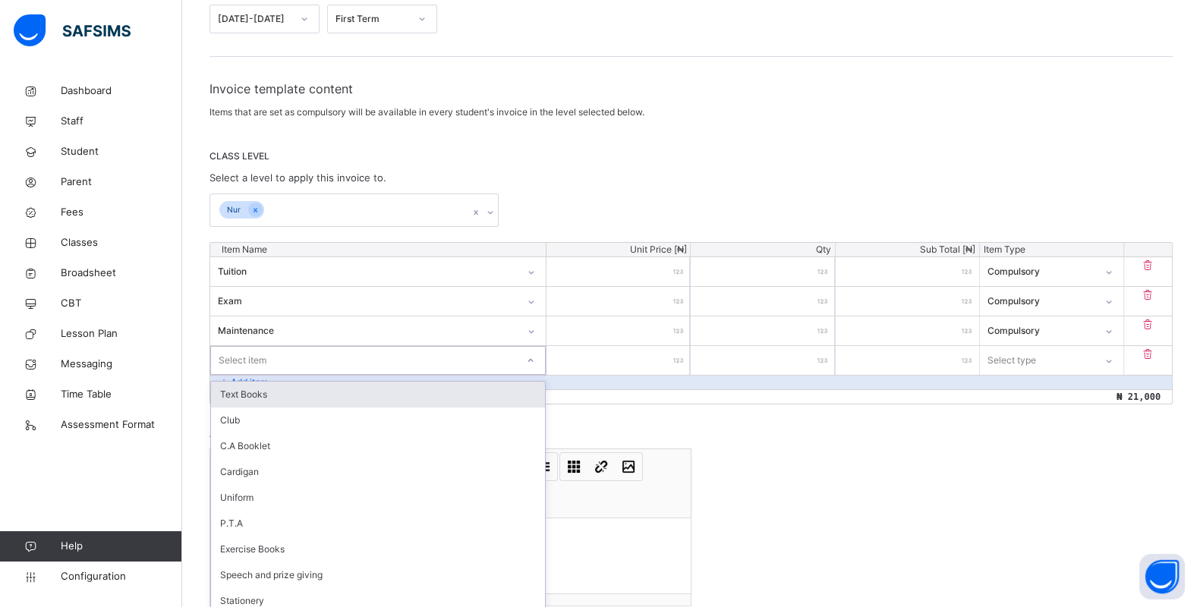
scroll to position [200, 0]
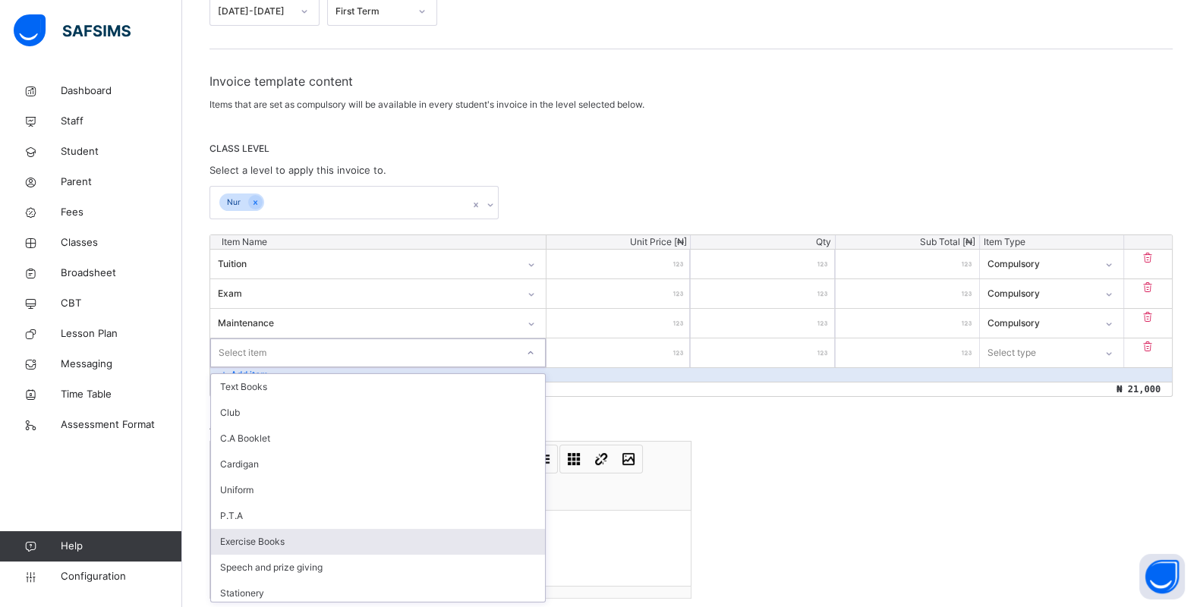
click at [311, 533] on div "Exercise Books" at bounding box center [378, 542] width 334 height 26
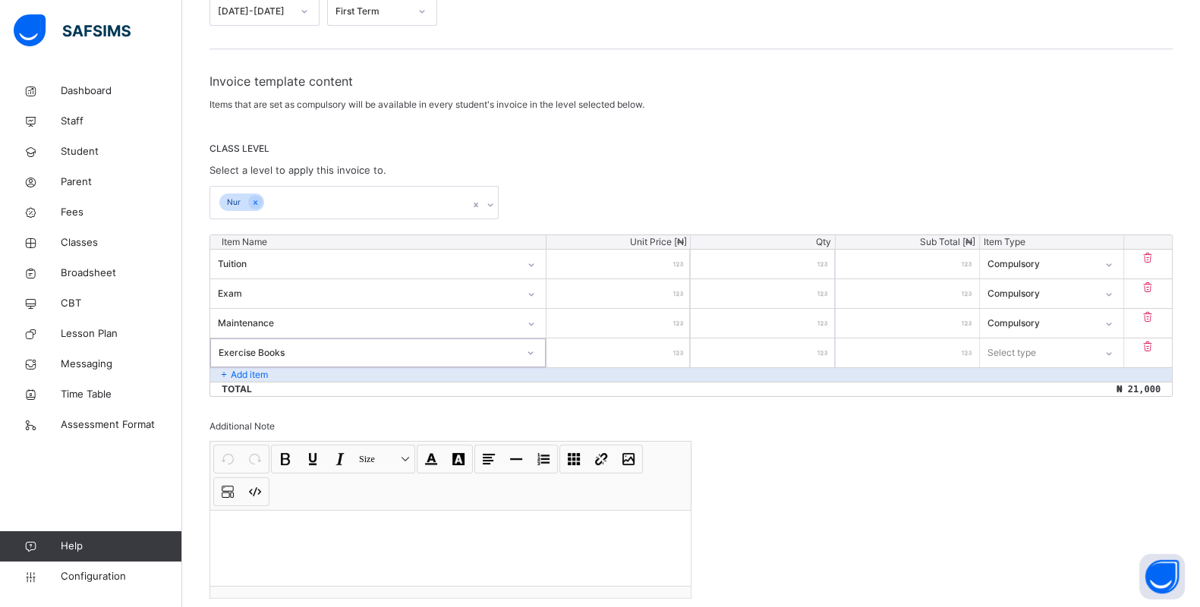
click at [533, 349] on icon at bounding box center [530, 352] width 9 height 15
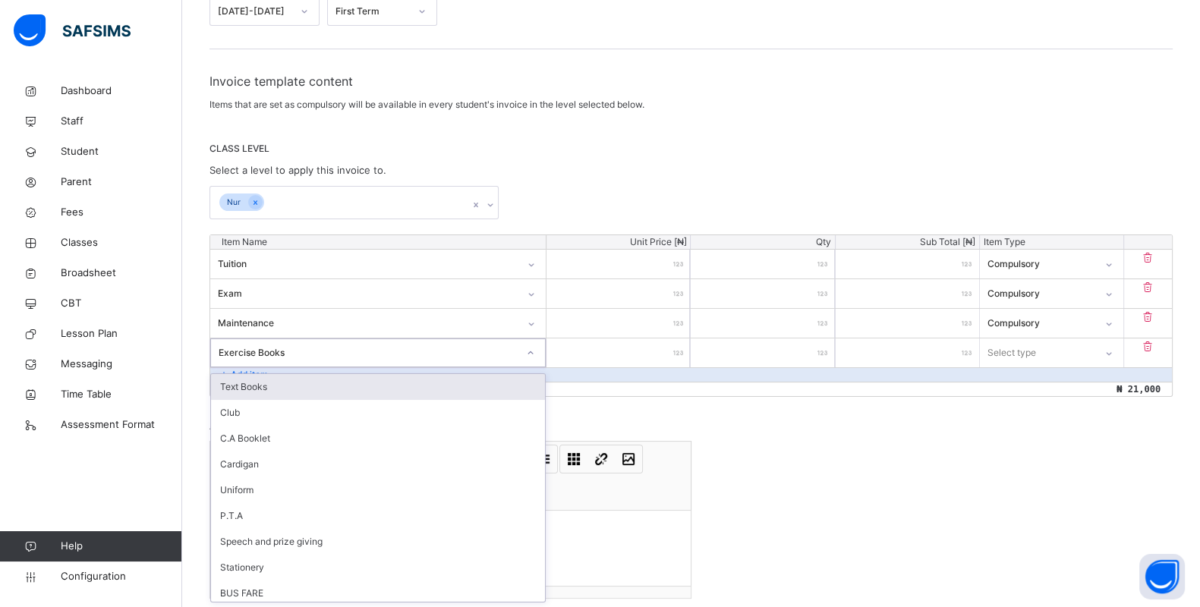
click at [663, 352] on input "number" at bounding box center [618, 353] width 143 height 29
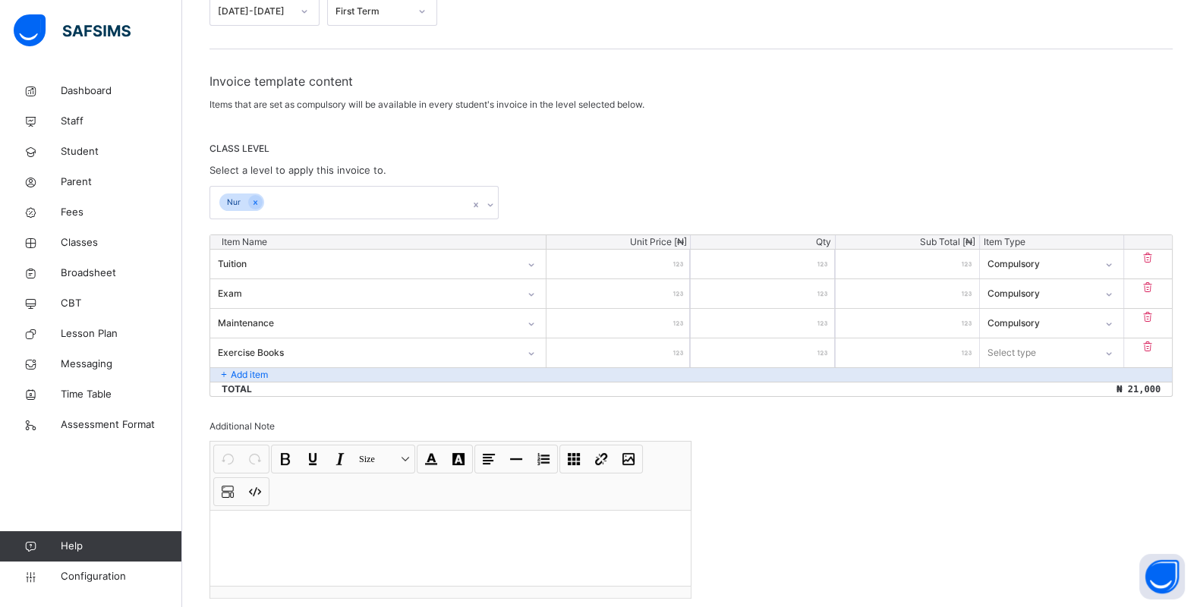
type input "*"
type input "**"
type input "***"
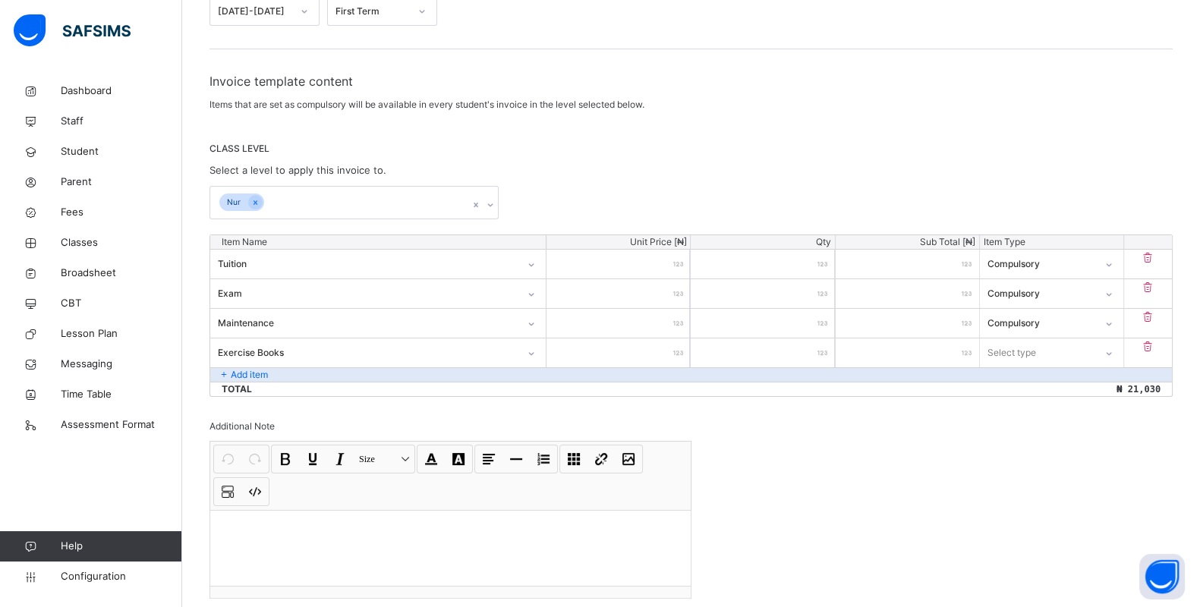
type input "***"
type input "****"
click at [1001, 355] on div "Select type" at bounding box center [1012, 353] width 49 height 29
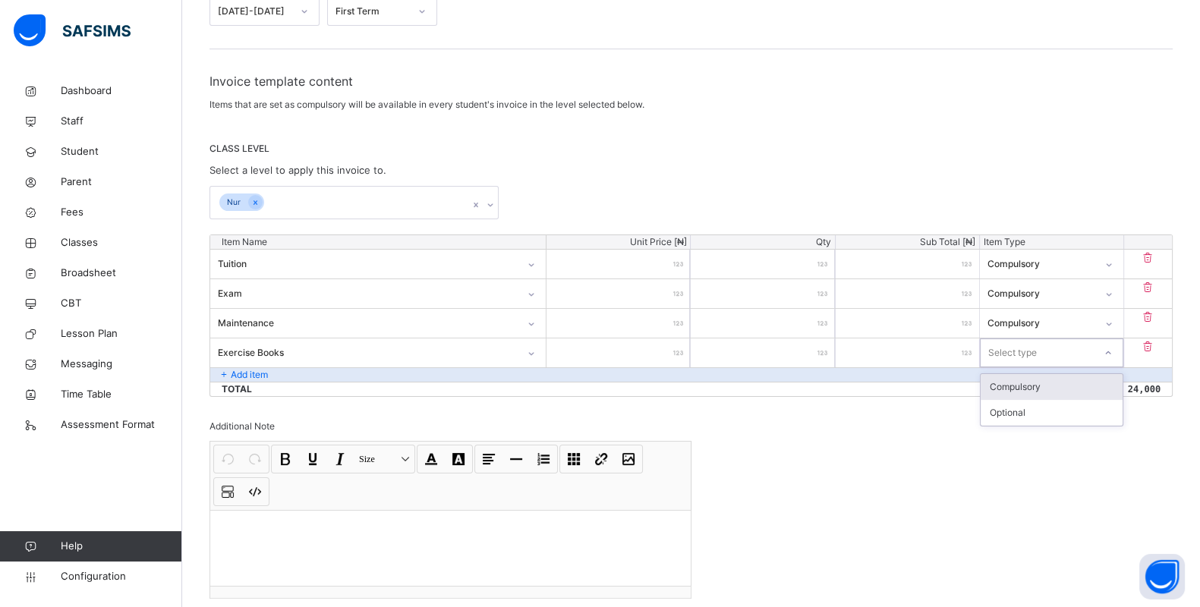
click at [1044, 393] on div "Compulsory" at bounding box center [1052, 387] width 142 height 26
click at [240, 369] on p "Add item" at bounding box center [249, 375] width 37 height 14
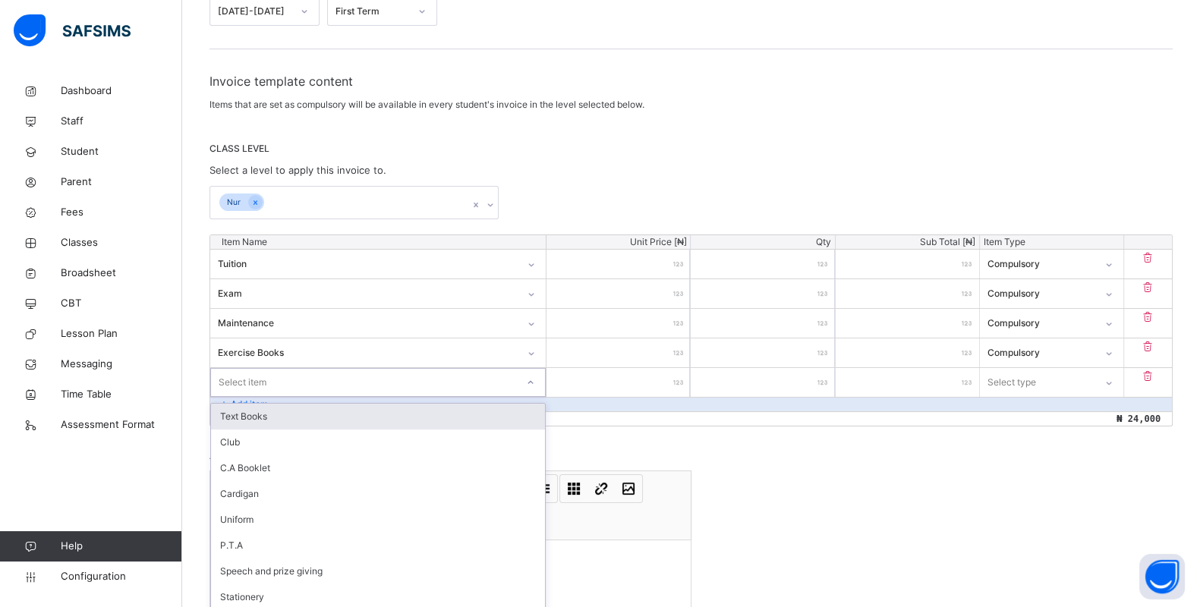
click at [244, 376] on div "Item Name Unit Price [ ₦ ] Qty Sub Total [ ₦ ] Item Type Tuition ***** * ***** …" at bounding box center [691, 331] width 963 height 192
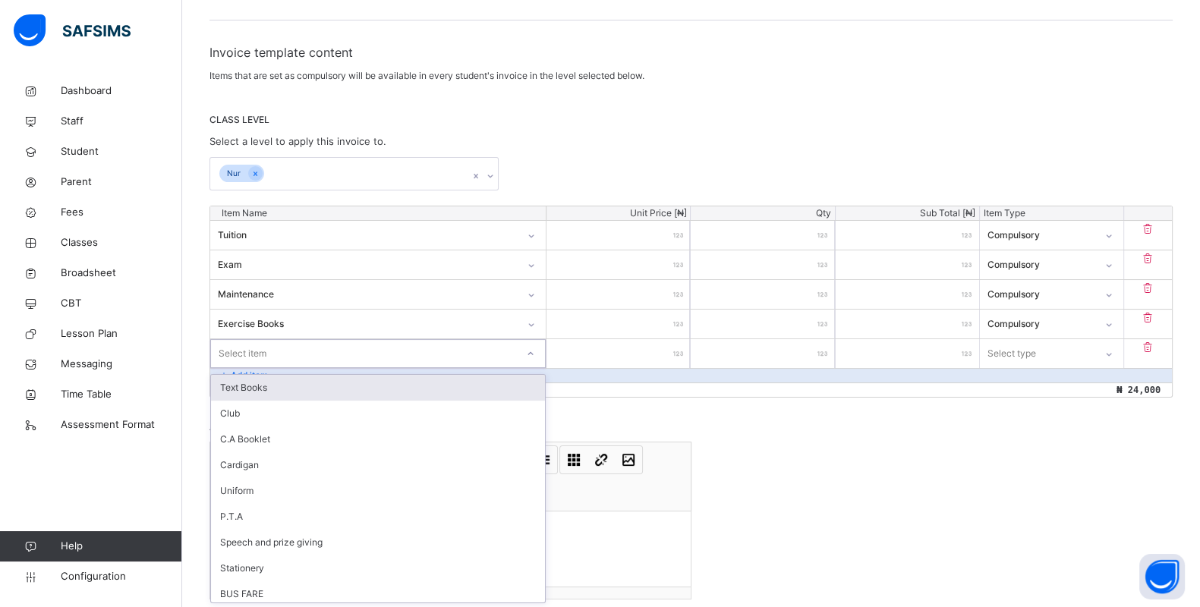
type input "*"
click at [244, 383] on div "Text Books" at bounding box center [378, 388] width 334 height 26
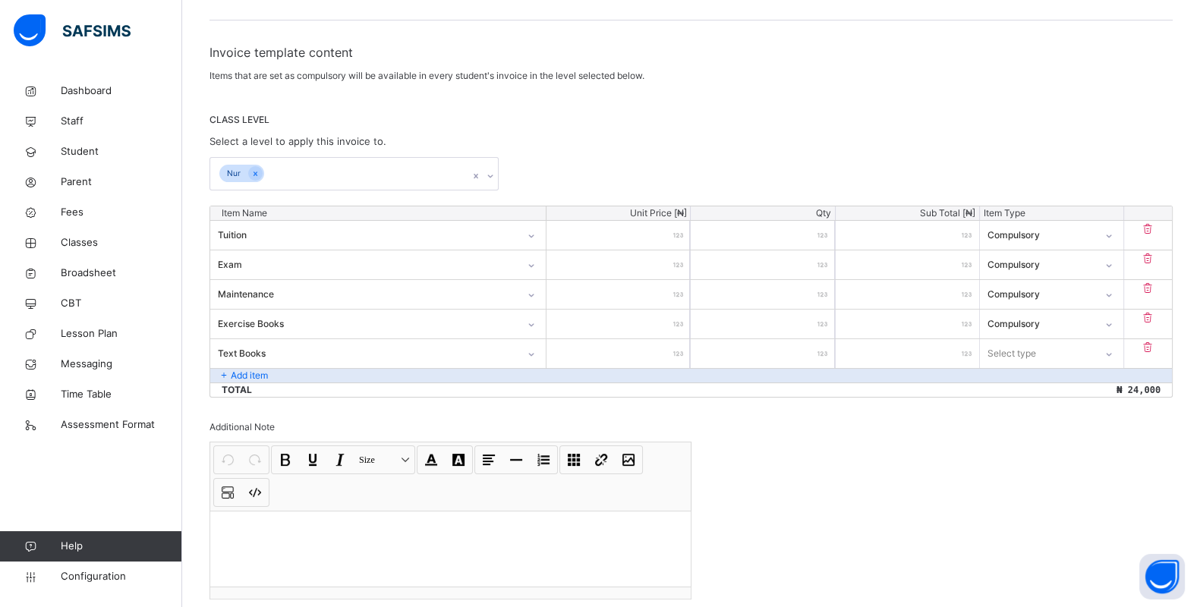
click at [630, 351] on input "number" at bounding box center [618, 353] width 143 height 29
type input "*"
type input "**"
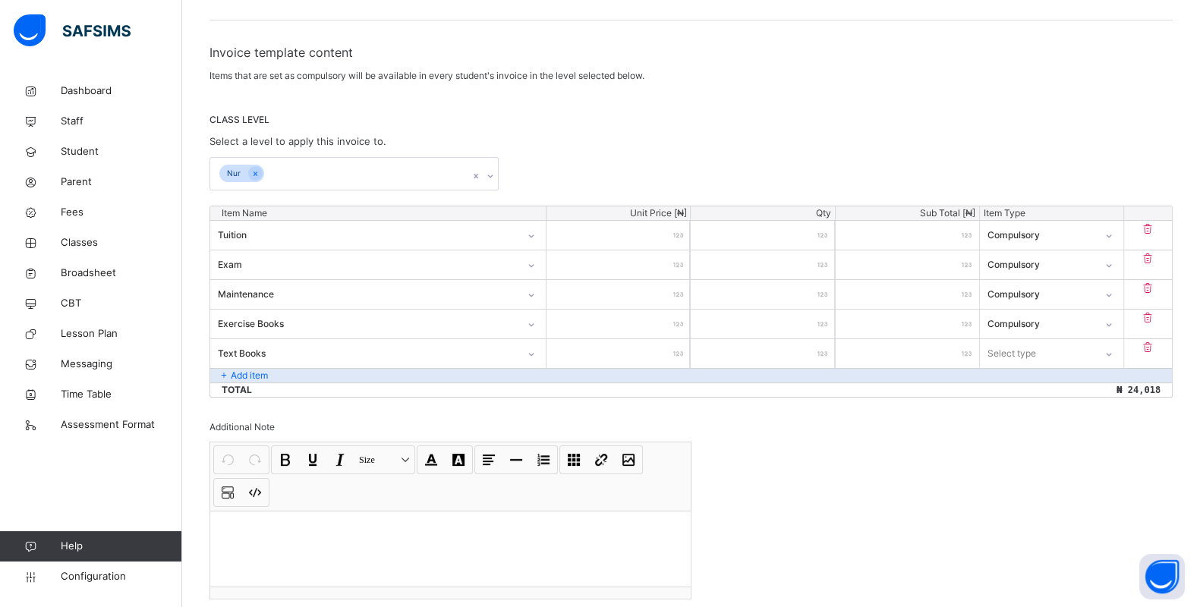
type input "***"
type input "****"
type input "*****"
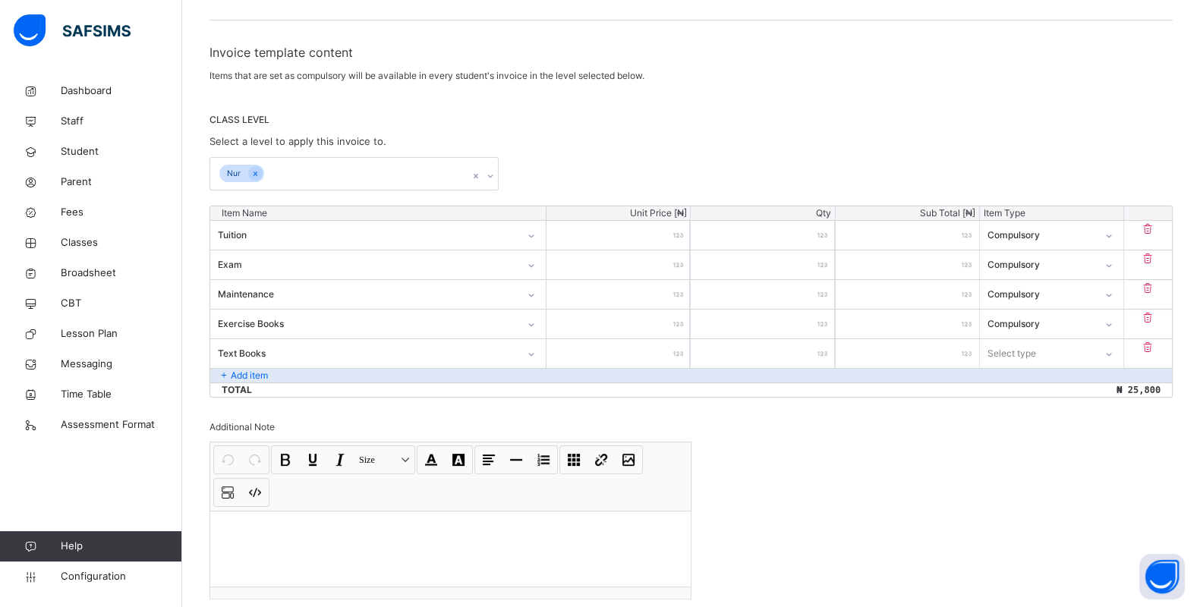
type input "*****"
click at [1115, 345] on div at bounding box center [1109, 354] width 26 height 24
click at [1070, 389] on div "Compulsory" at bounding box center [1052, 388] width 142 height 26
click at [252, 371] on p "Add item" at bounding box center [249, 376] width 37 height 14
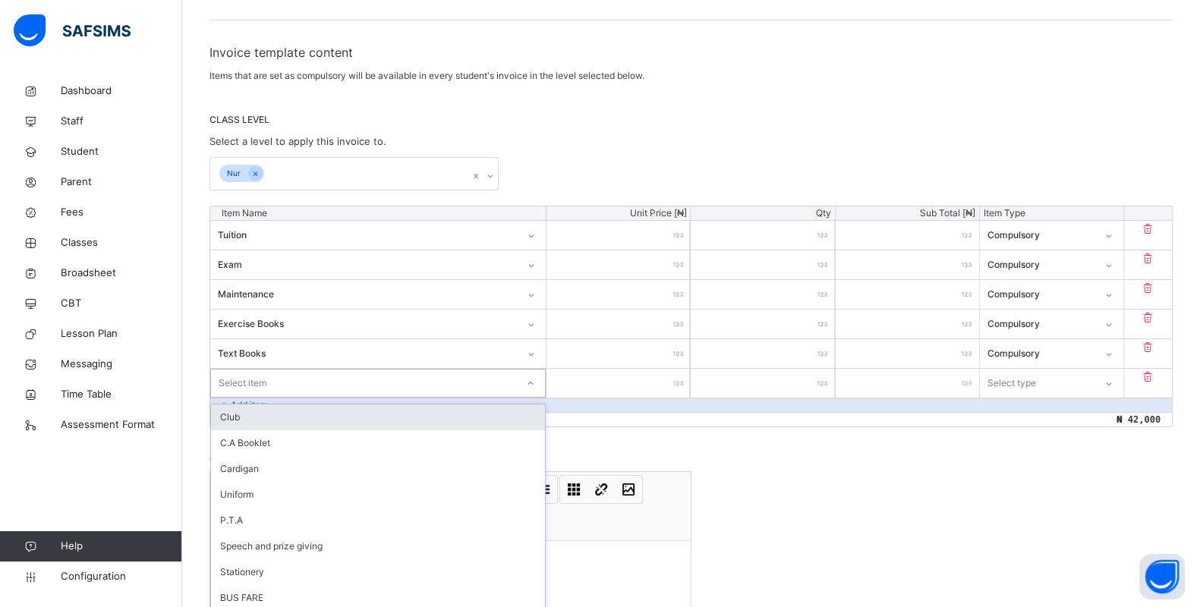
click at [288, 380] on div "Select item" at bounding box center [363, 383] width 305 height 24
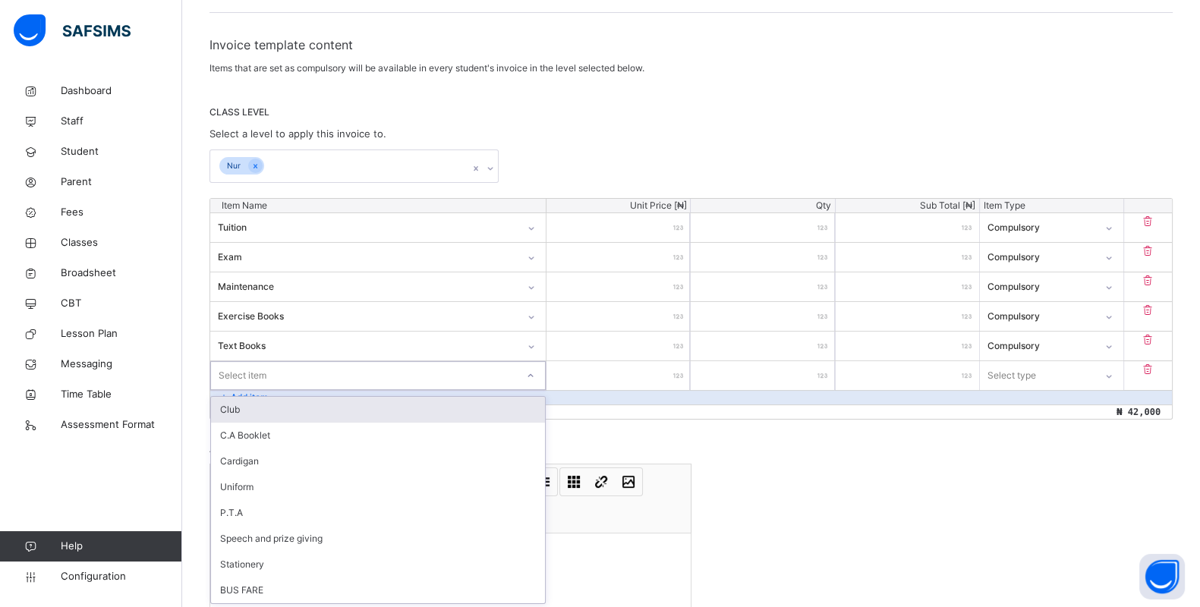
scroll to position [238, 0]
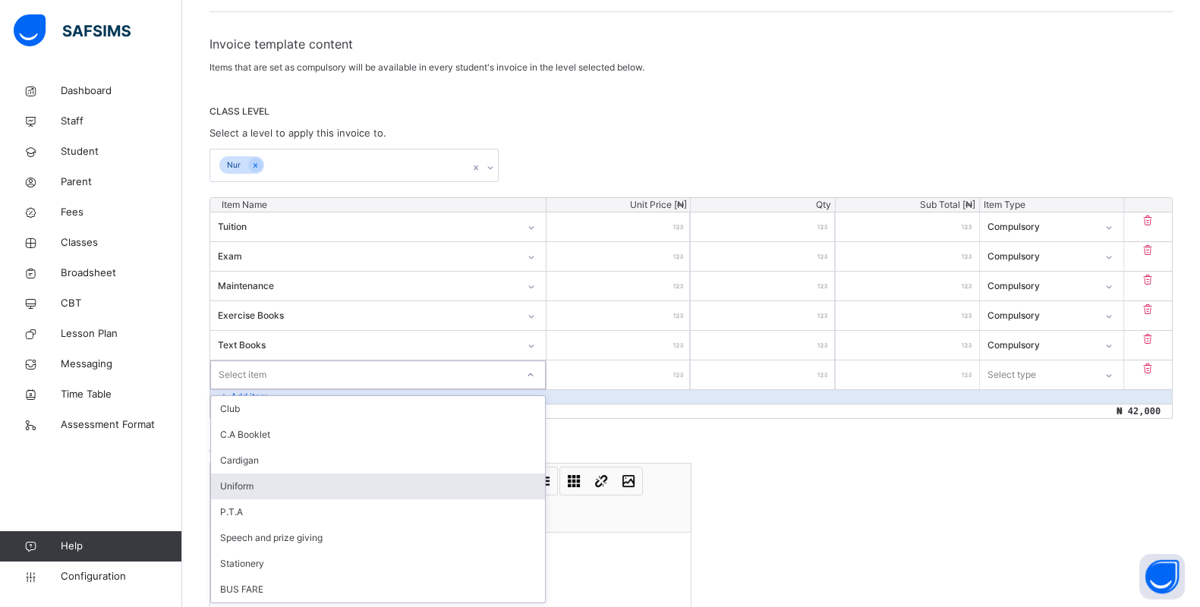
click at [342, 487] on div "Uniform" at bounding box center [378, 487] width 334 height 26
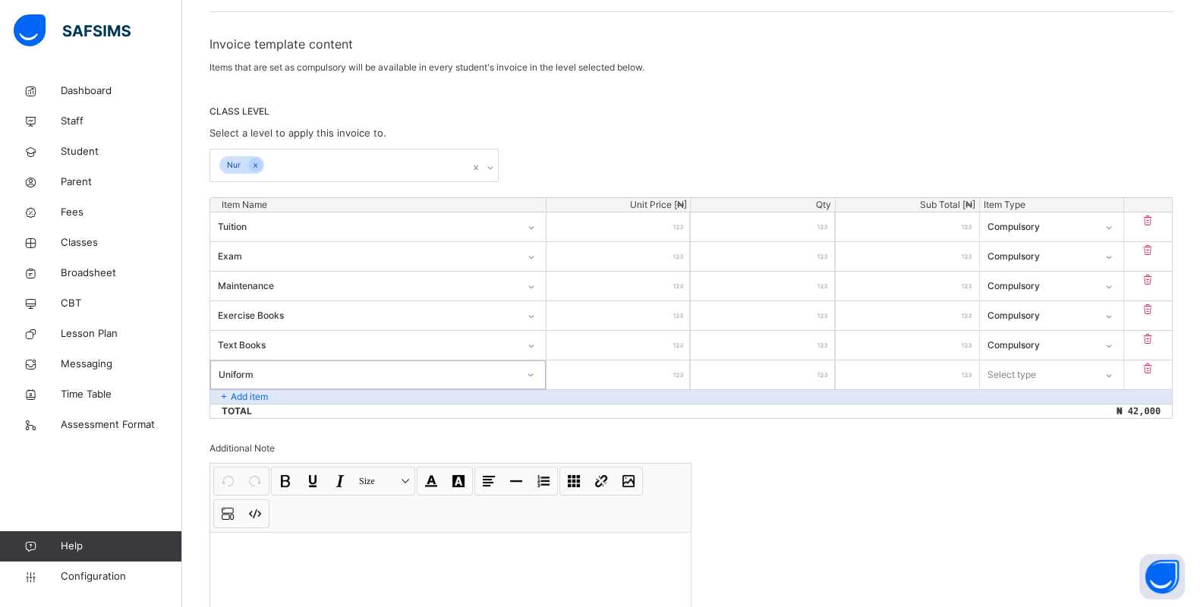
click at [651, 374] on input "number" at bounding box center [618, 375] width 143 height 29
type input "*"
type input "**"
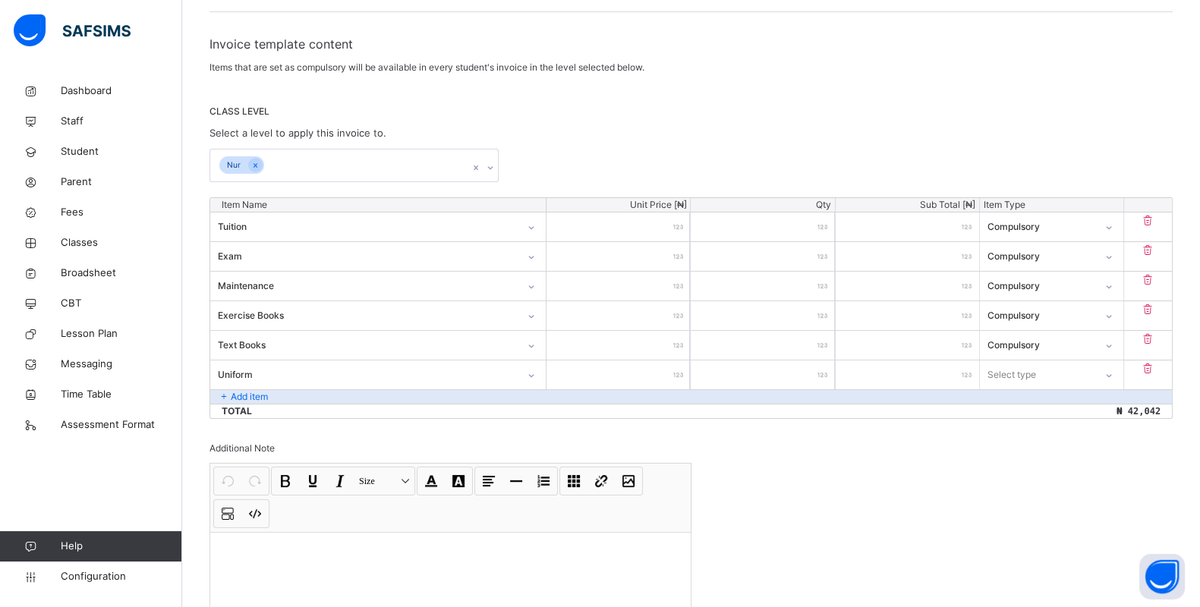
type input "***"
type input "****"
type input "*****"
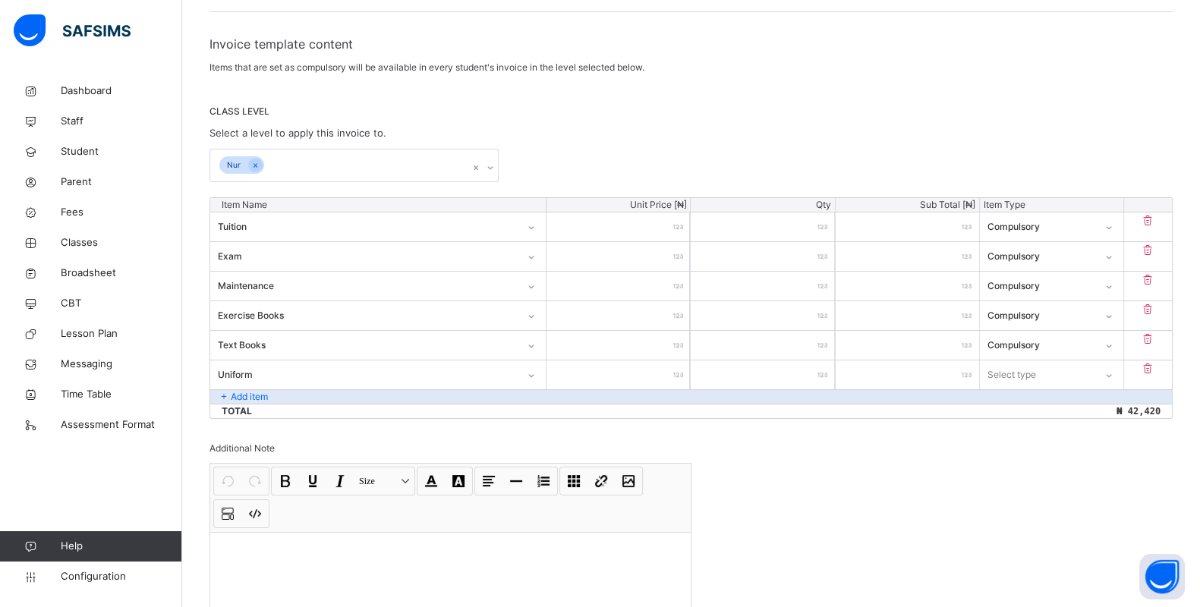
type input "*****"
click at [1119, 363] on div at bounding box center [1109, 375] width 26 height 24
click at [1086, 425] on div "Optional" at bounding box center [1052, 435] width 142 height 26
click at [495, 167] on icon at bounding box center [490, 167] width 9 height 15
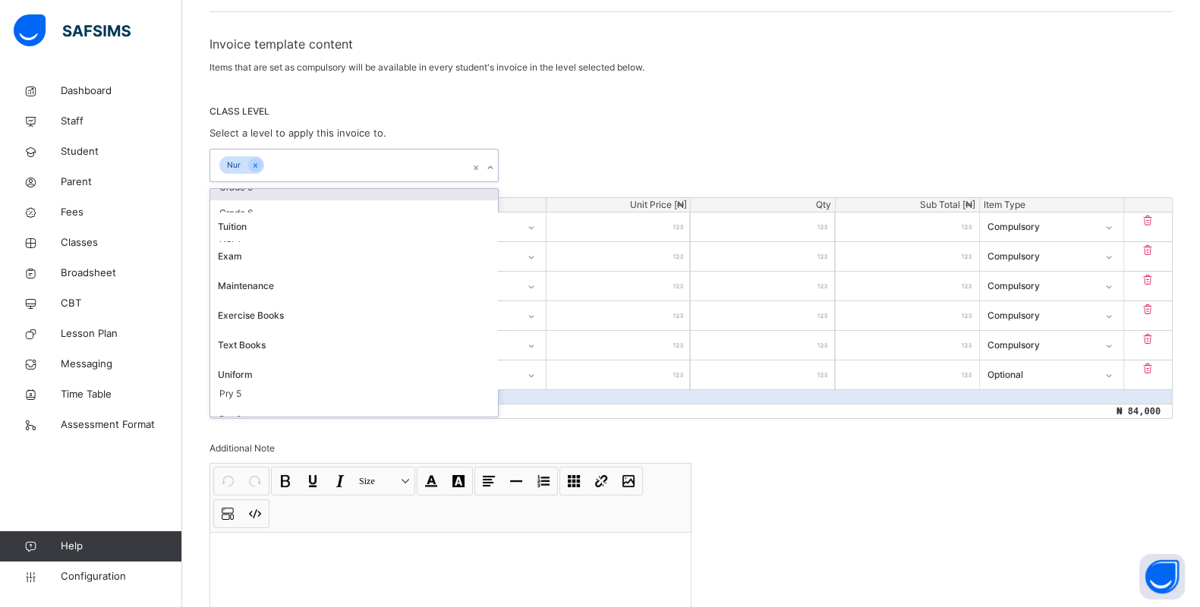
scroll to position [228, 0]
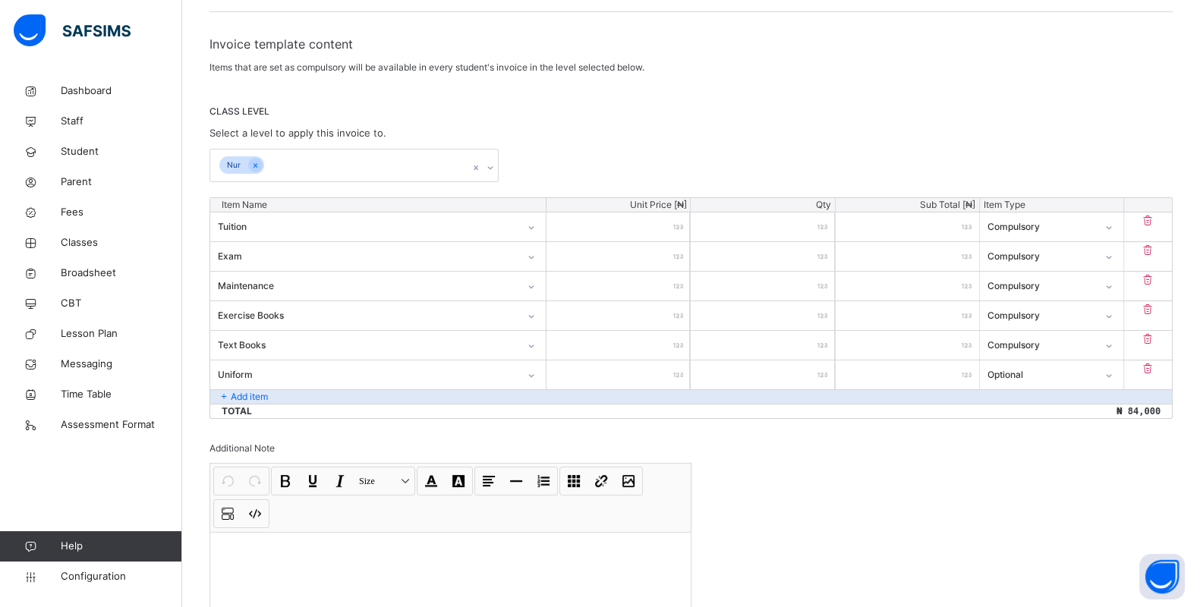
click at [520, 130] on div "CLASS LEVEL Select a level to apply this invoice to. Nur" at bounding box center [691, 143] width 963 height 77
click at [495, 163] on icon at bounding box center [490, 167] width 9 height 15
type input "*"
click at [364, 201] on div "KG1" at bounding box center [354, 202] width 288 height 26
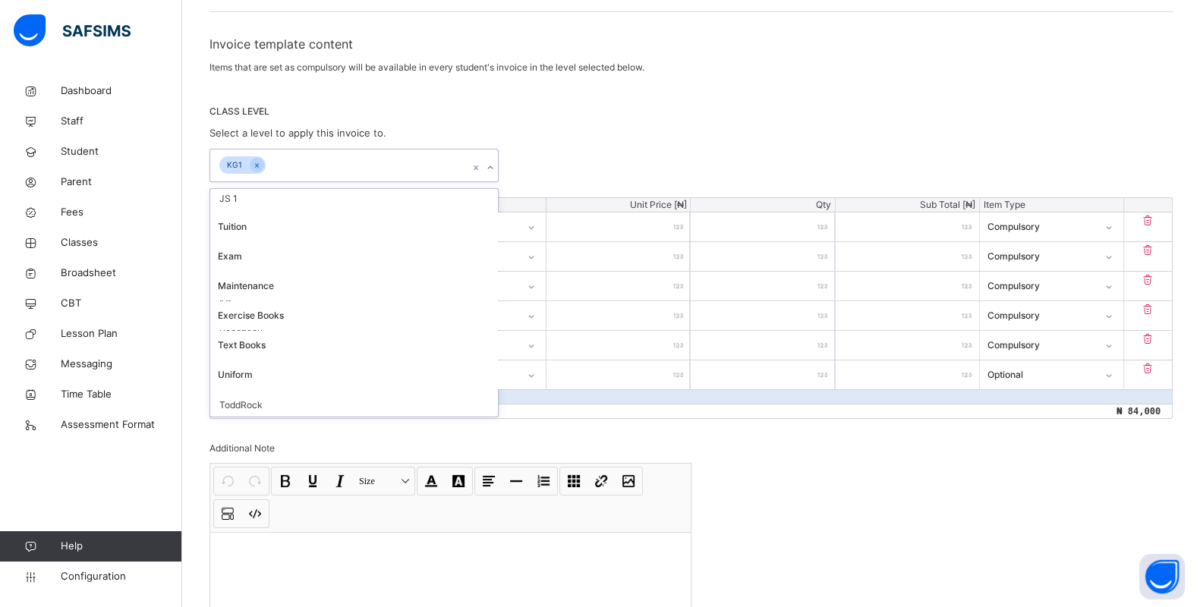
scroll to position [469, 0]
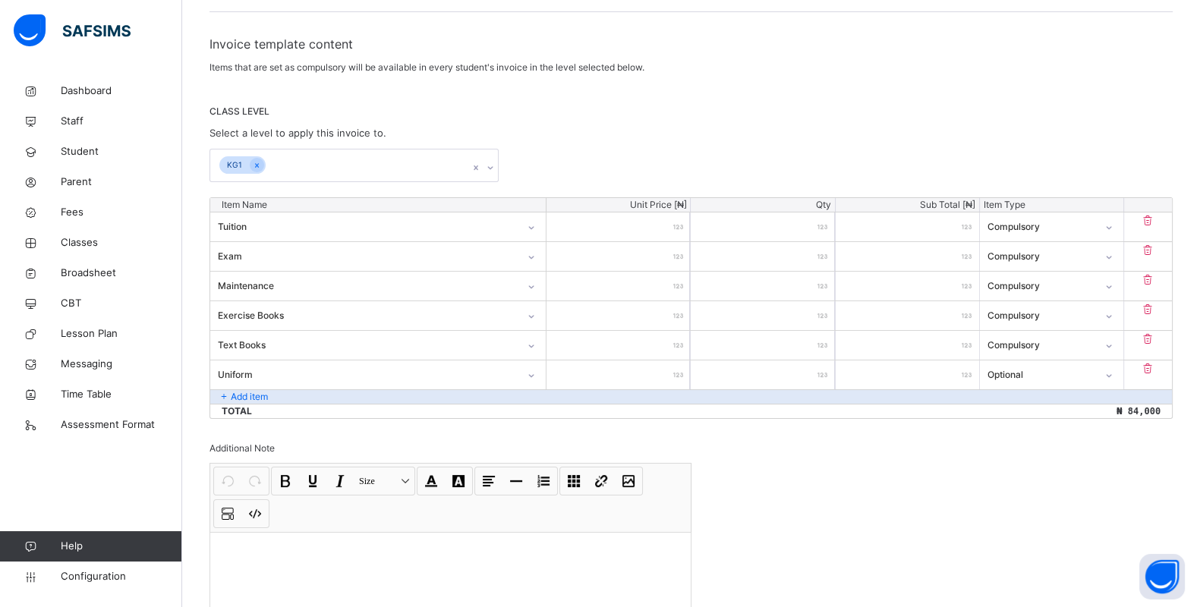
click at [588, 177] on div "KG1" at bounding box center [691, 165] width 963 height 33
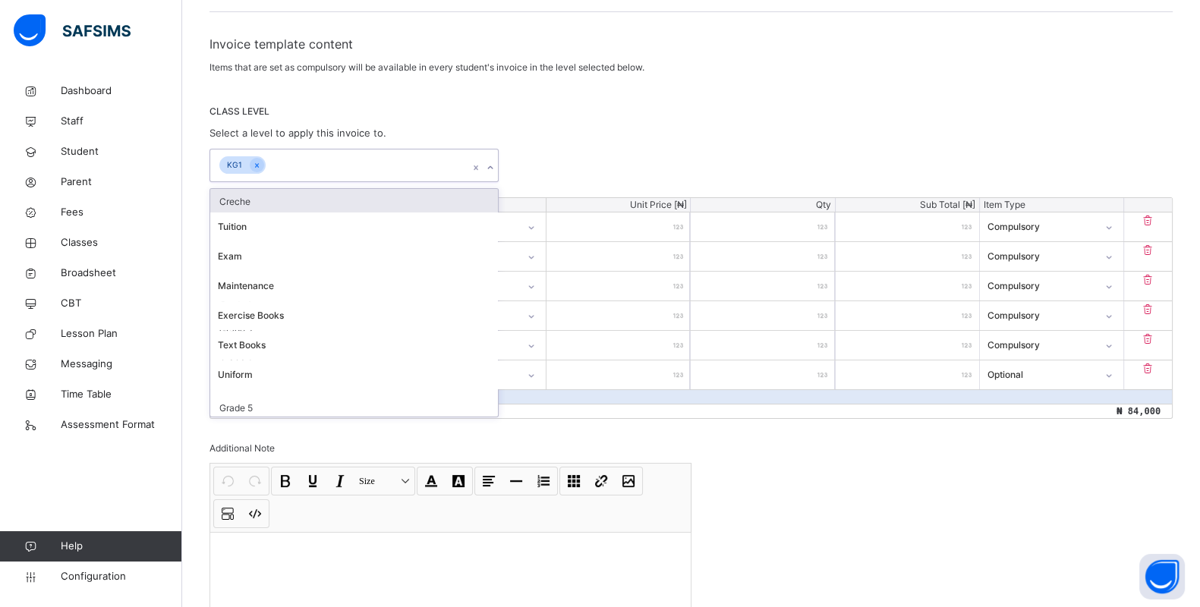
click at [497, 156] on div at bounding box center [491, 168] width 14 height 24
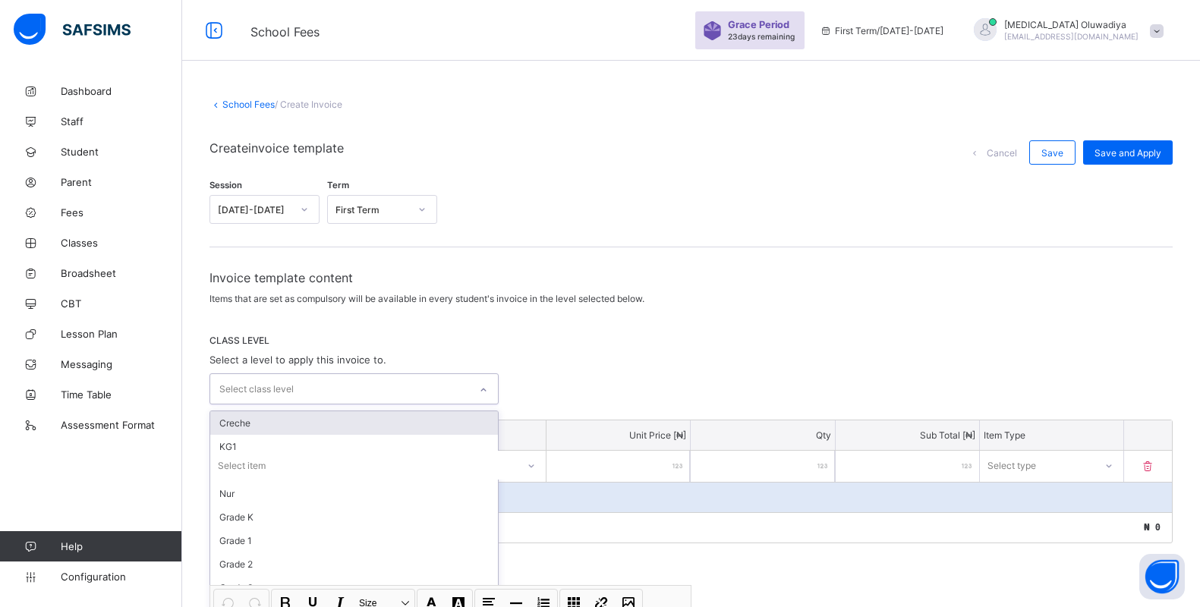
scroll to position [218, 0]
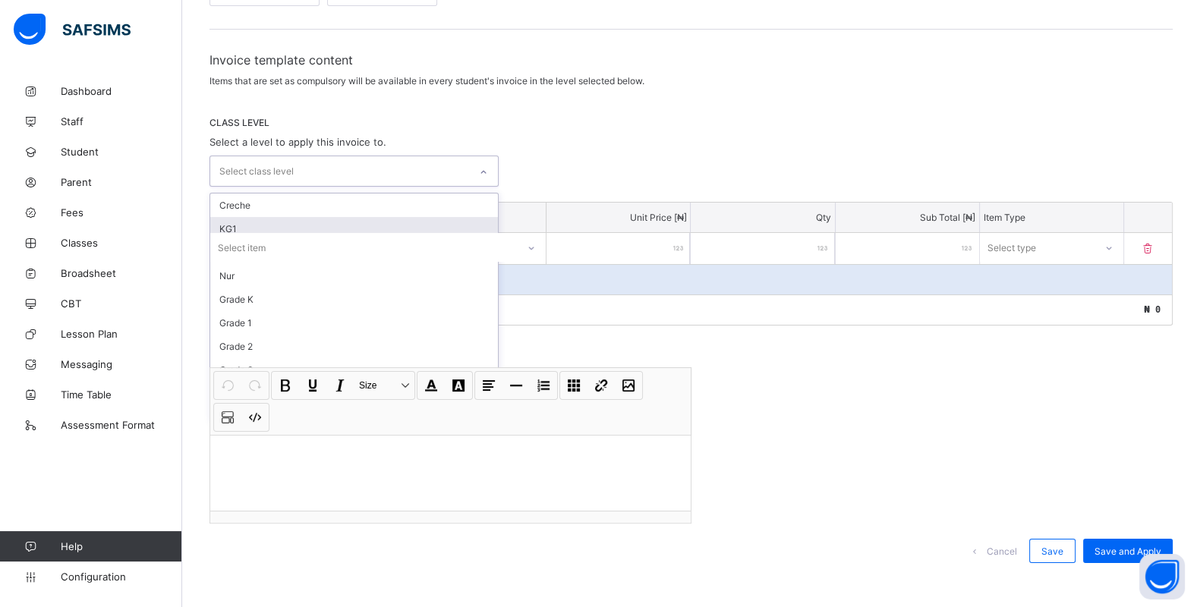
click at [328, 217] on div "KG1" at bounding box center [354, 229] width 288 height 24
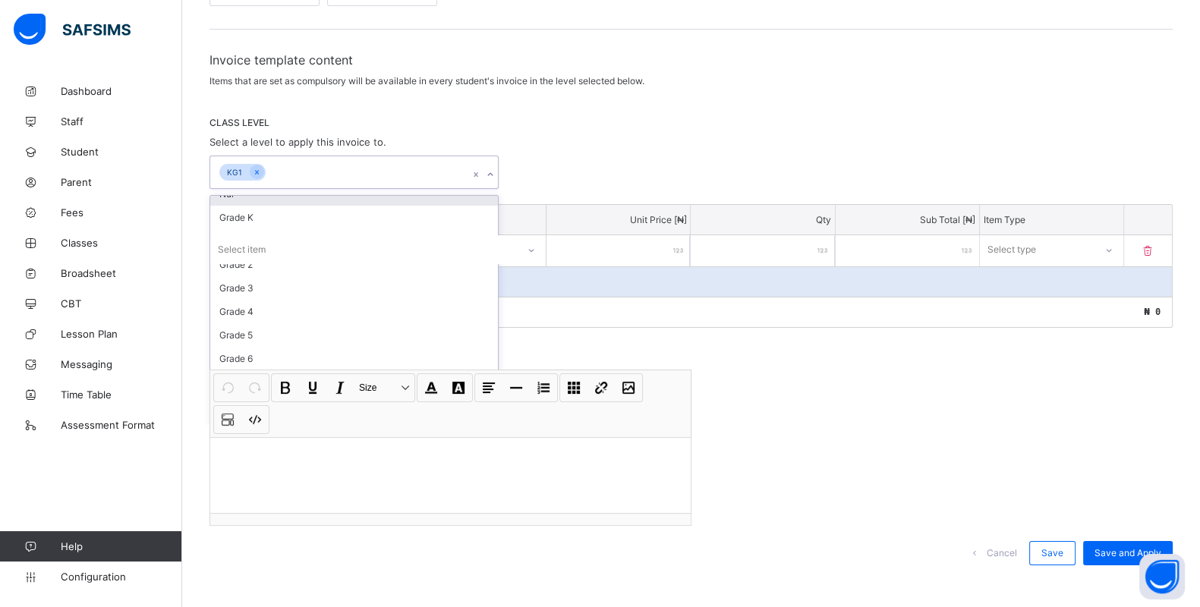
scroll to position [37, 0]
click at [666, 182] on div "option Nur, selected. option Grade K focused, 5 of 28. 26 results available. Us…" at bounding box center [691, 172] width 963 height 33
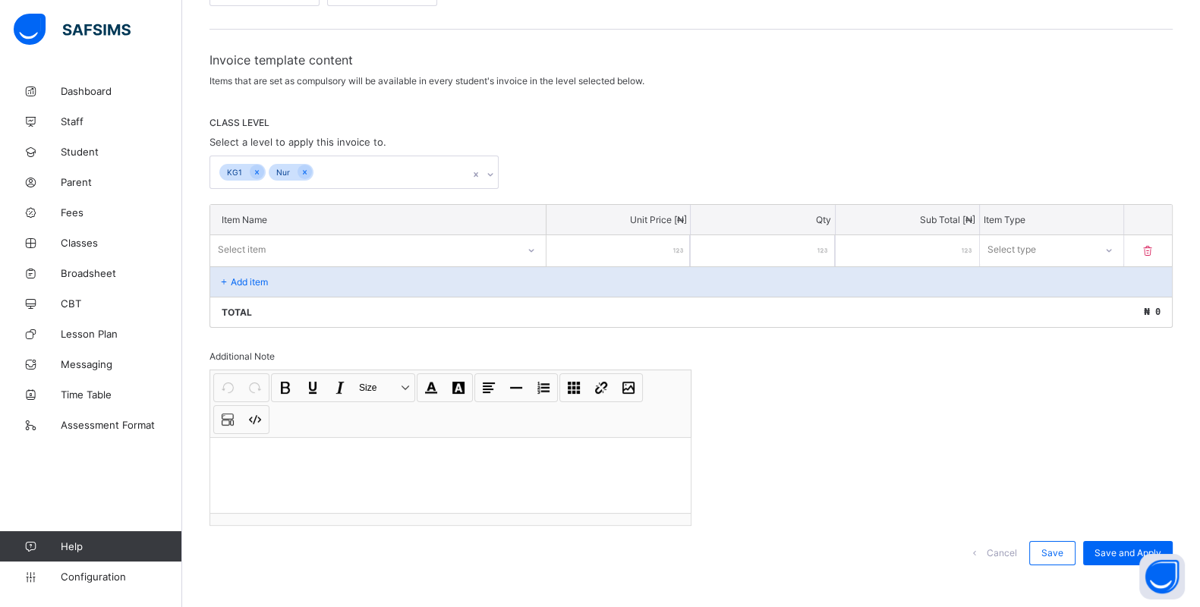
click at [497, 240] on div "Select item" at bounding box center [363, 249] width 307 height 21
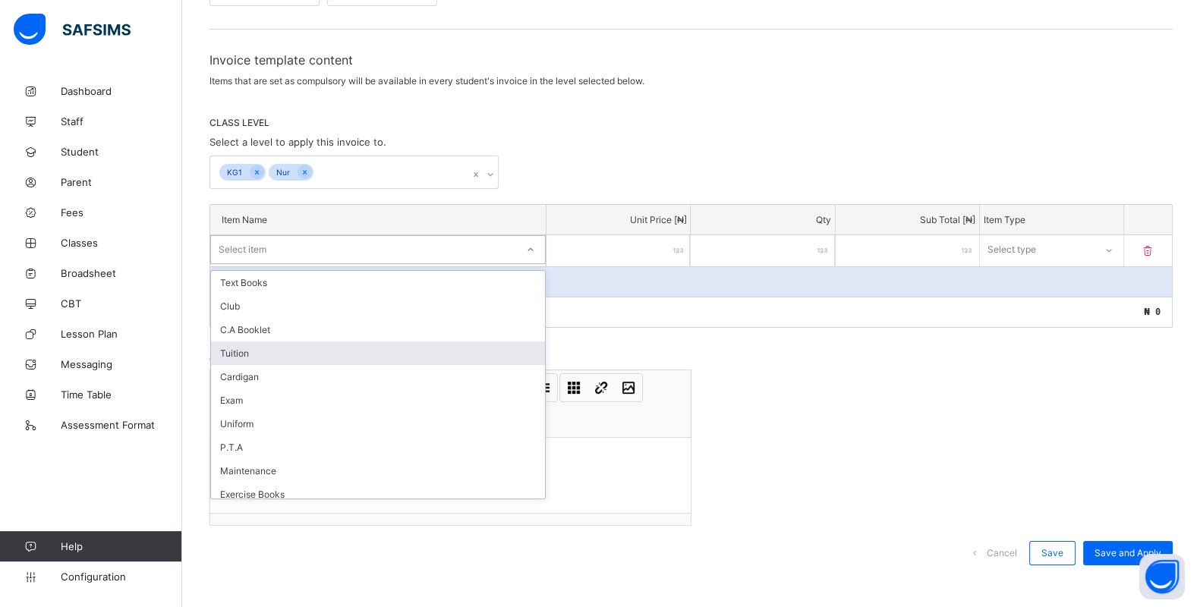
click at [329, 346] on div "Tuition" at bounding box center [378, 354] width 334 height 24
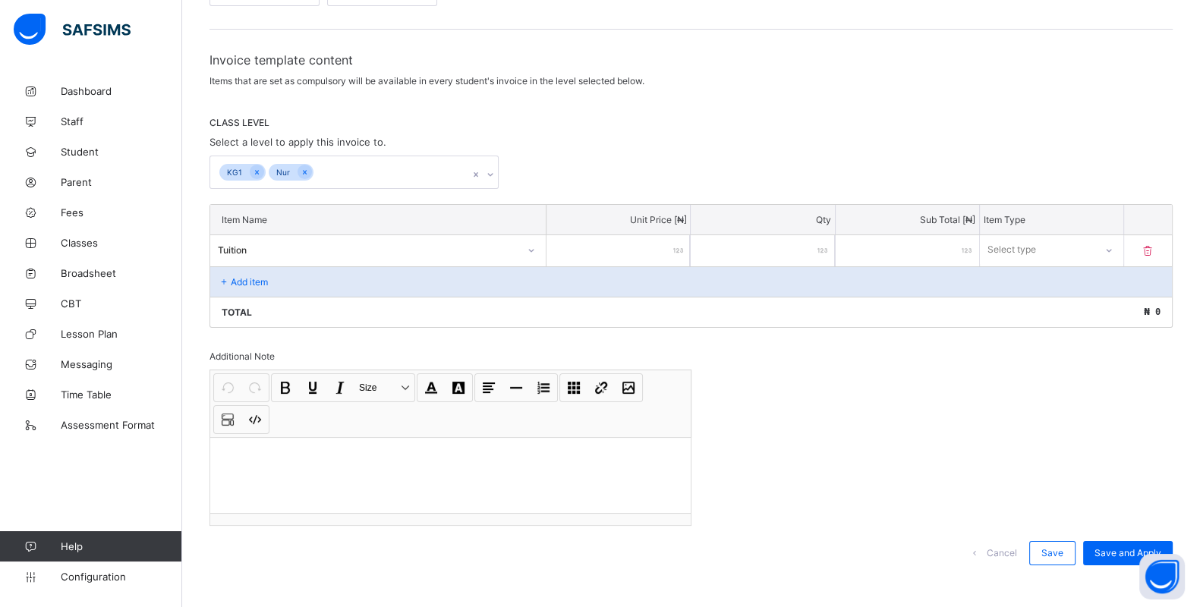
click at [604, 249] on input "number" at bounding box center [618, 250] width 143 height 31
type input "*"
type input "**"
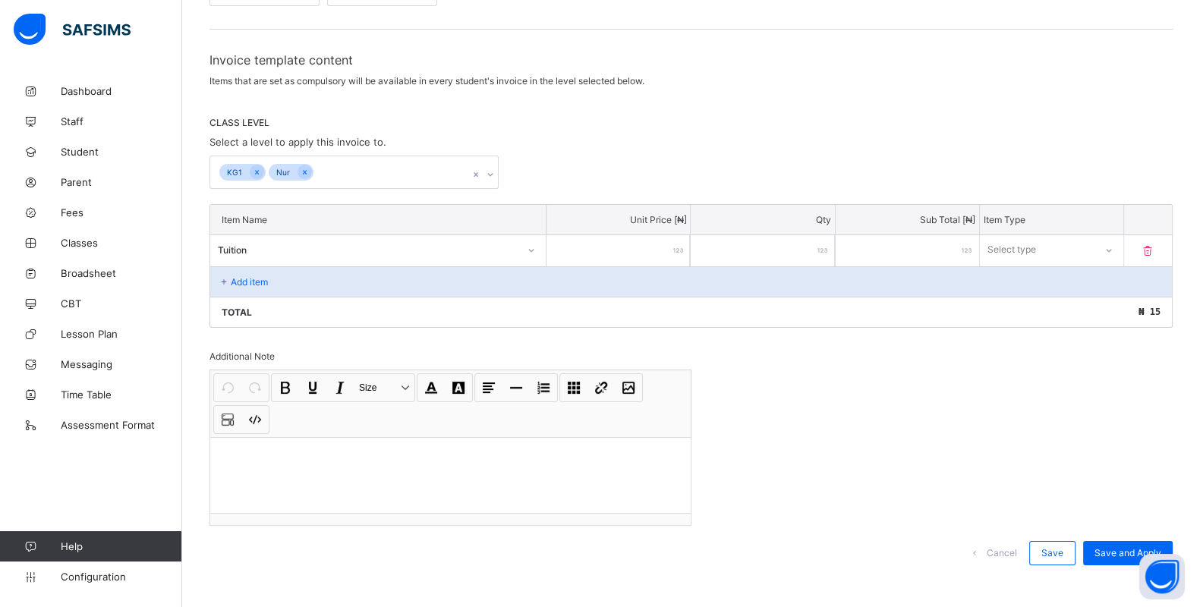
type input "***"
type input "****"
type input "*****"
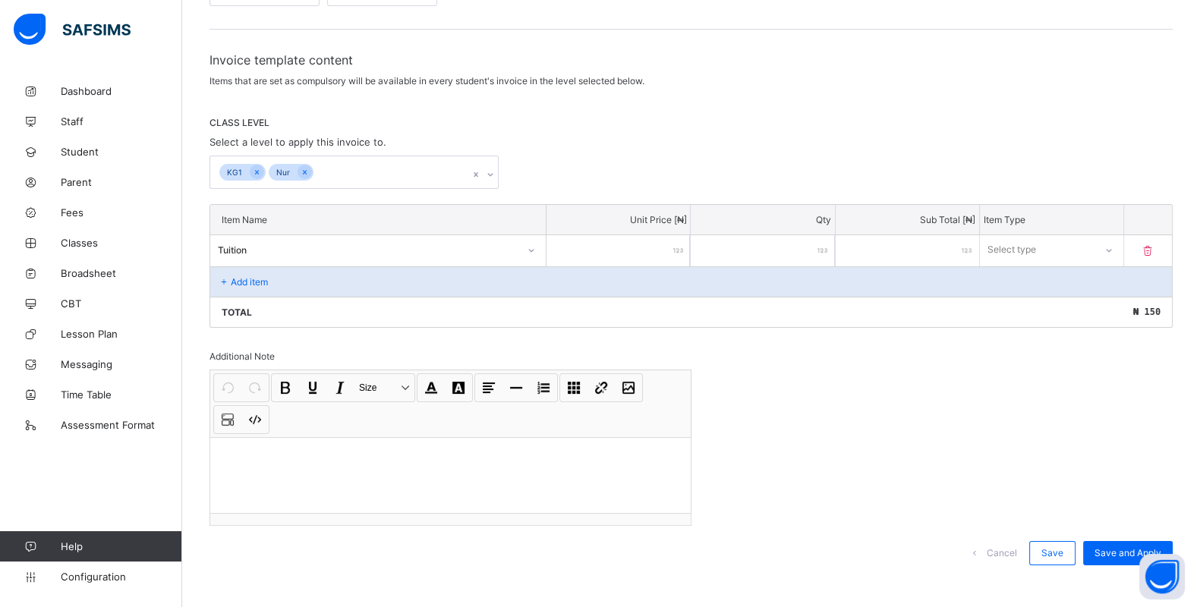
type input "*****"
click at [1037, 243] on div "Select type" at bounding box center [1012, 249] width 49 height 29
click at [1048, 279] on div "Compulsory" at bounding box center [1052, 283] width 142 height 24
click at [222, 280] on icon at bounding box center [224, 281] width 13 height 11
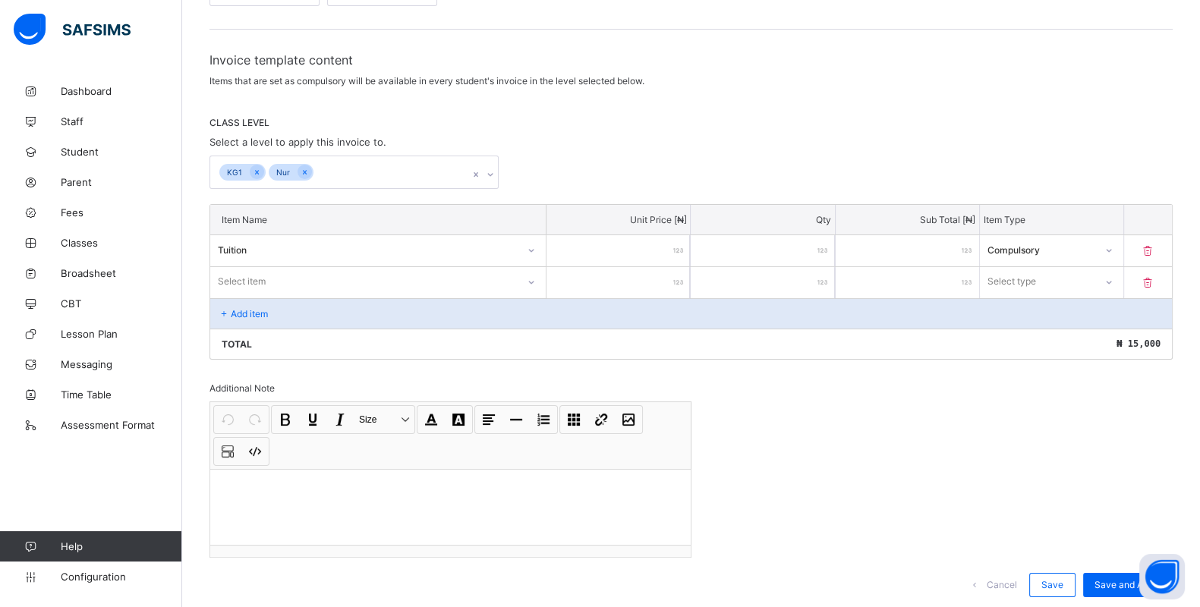
click at [254, 267] on div "Select item" at bounding box center [242, 281] width 48 height 29
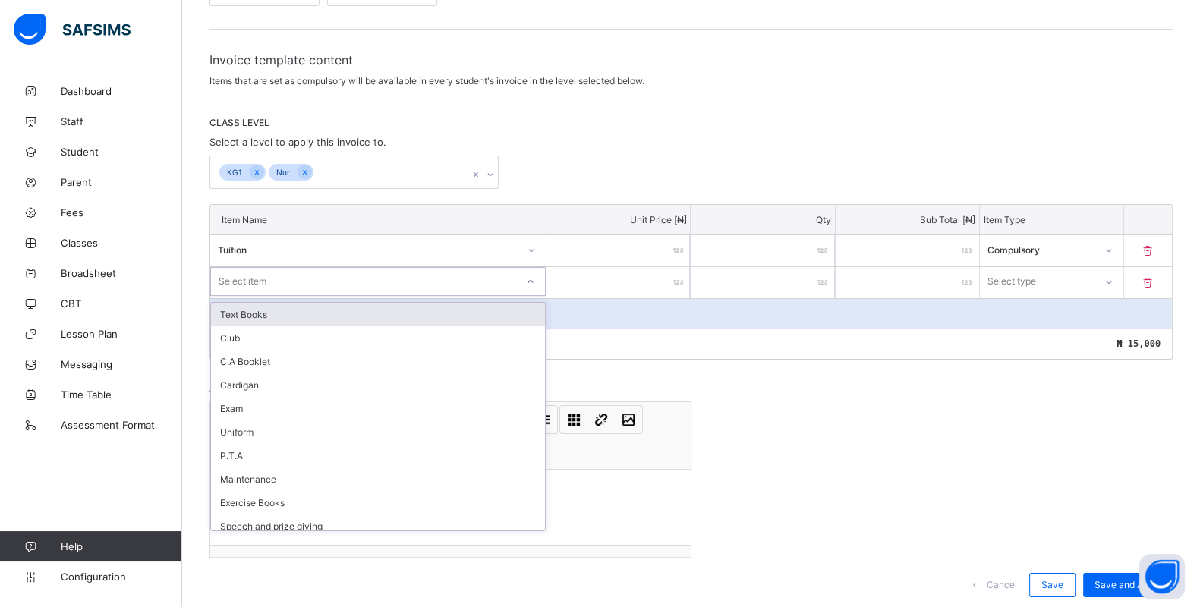
type input "*"
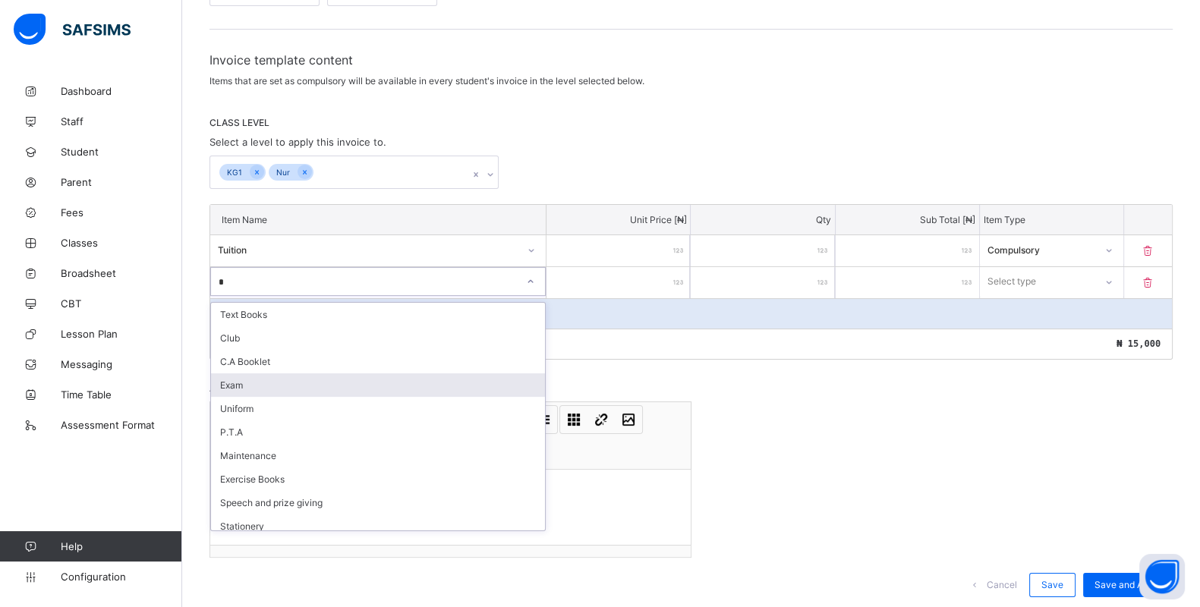
click at [241, 374] on div "Exam" at bounding box center [378, 386] width 334 height 24
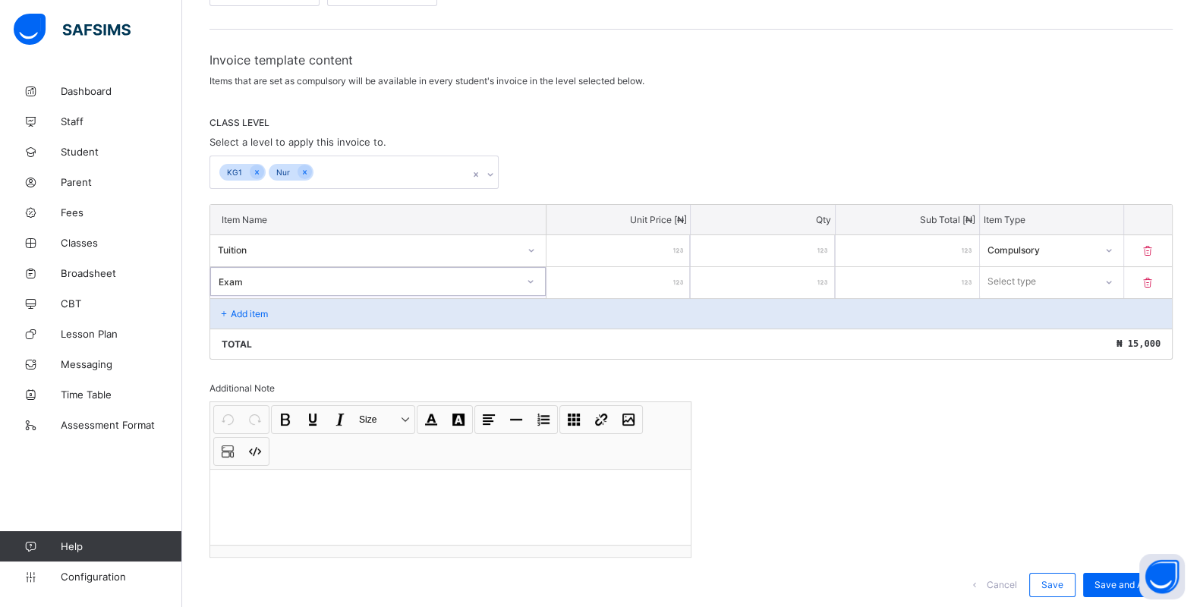
click at [626, 280] on input "number" at bounding box center [618, 282] width 143 height 31
type input "*"
type input "**"
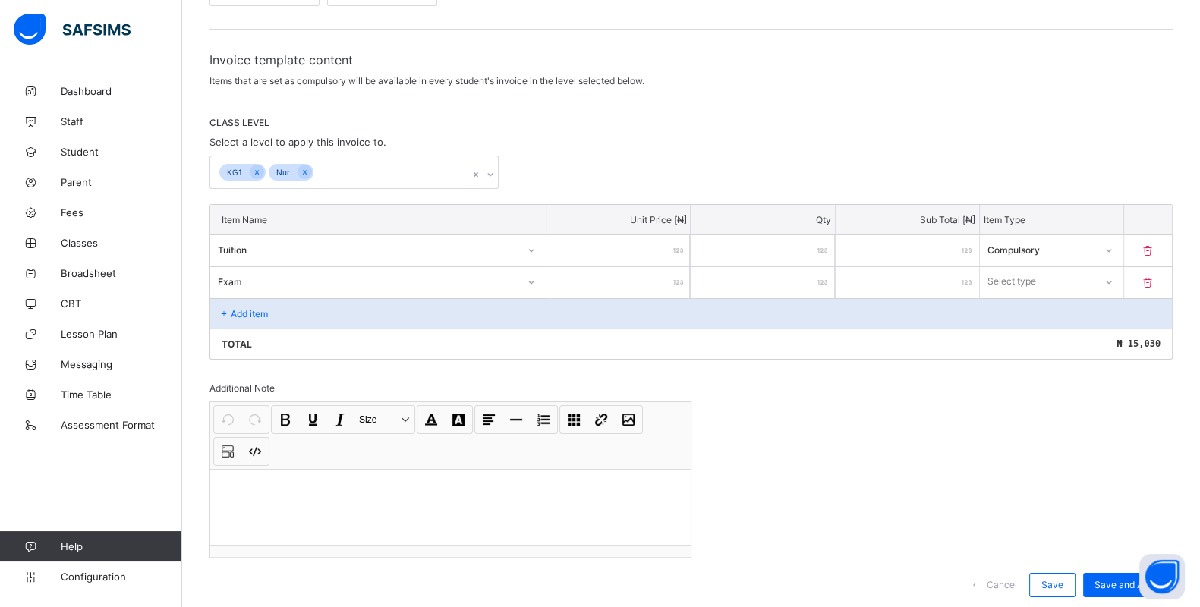
type input "***"
type input "****"
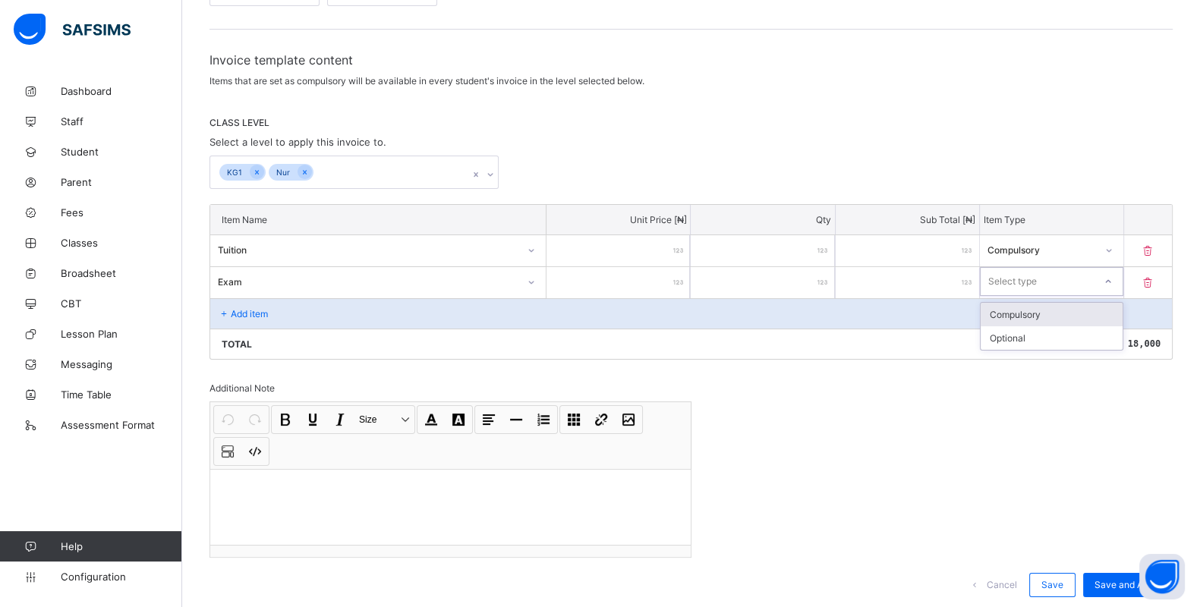
click at [1067, 274] on div "Select type" at bounding box center [1037, 281] width 113 height 21
click at [1051, 307] on div "Compulsory" at bounding box center [1052, 315] width 142 height 24
click at [224, 317] on div "Add item" at bounding box center [691, 313] width 962 height 30
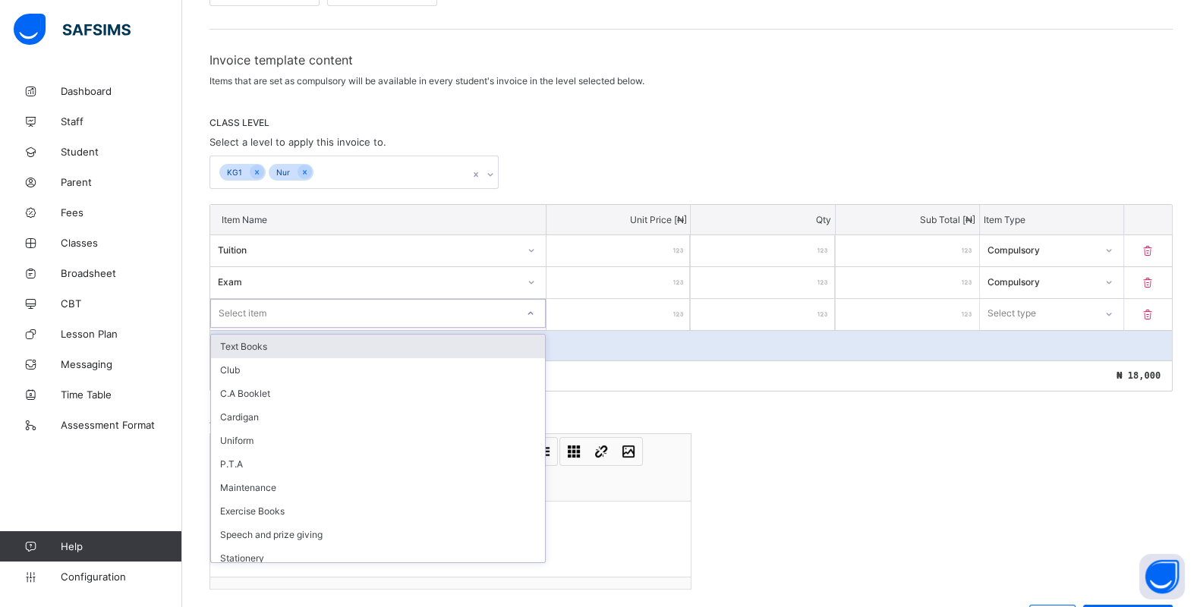
click at [238, 311] on div "Select item" at bounding box center [243, 313] width 48 height 29
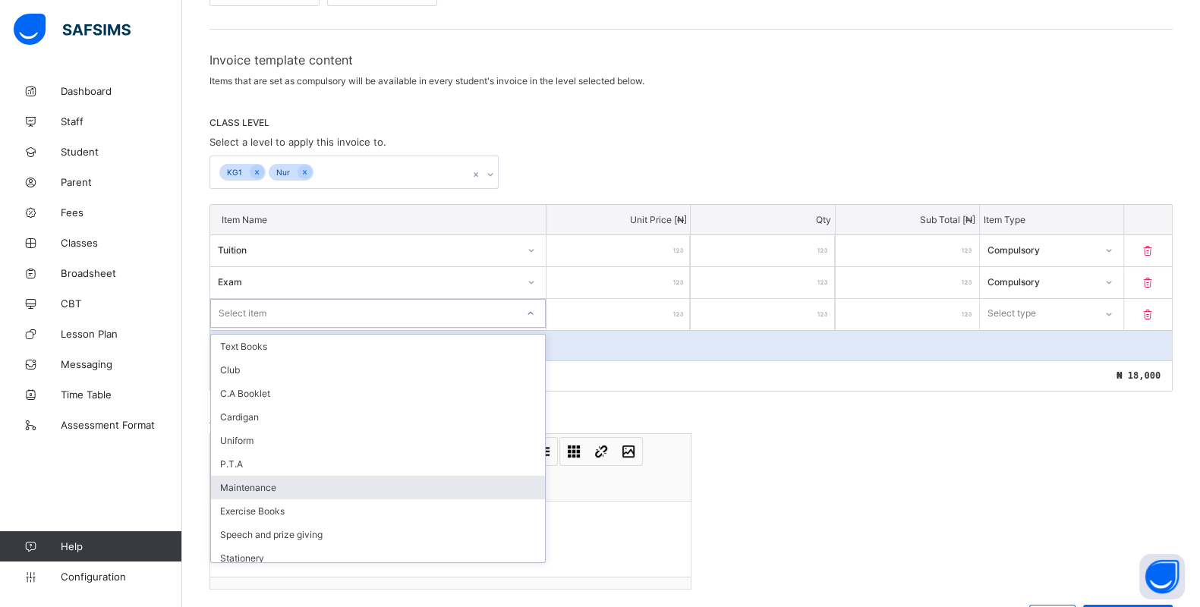
click at [285, 476] on div "Maintenance" at bounding box center [378, 488] width 334 height 24
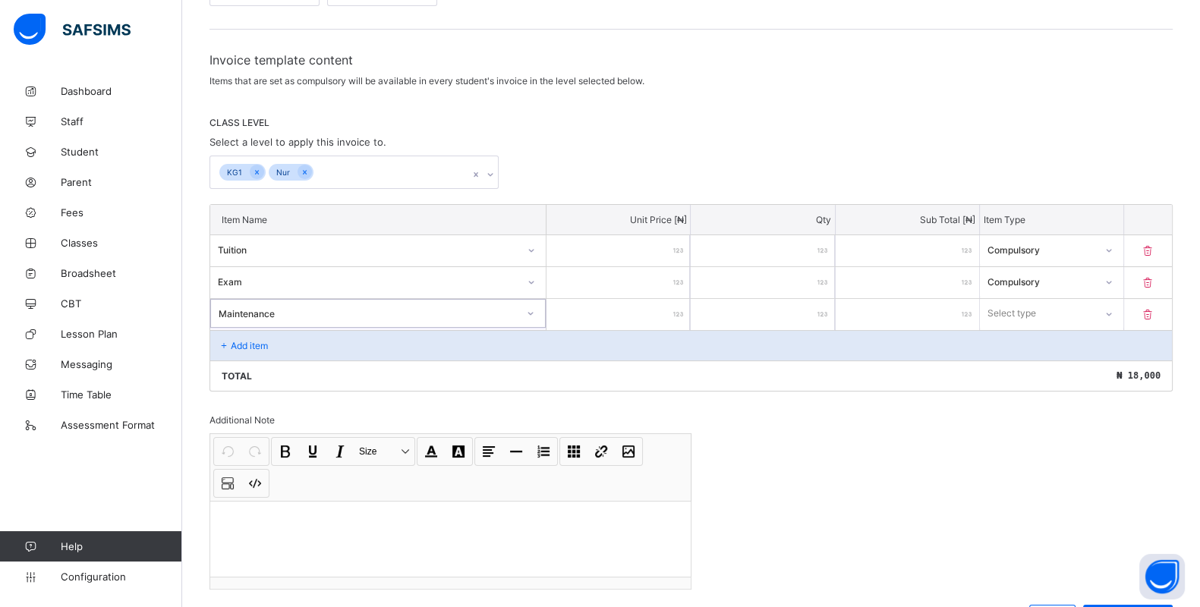
click at [654, 323] on input "number" at bounding box center [618, 314] width 143 height 31
type input "*"
type input "**"
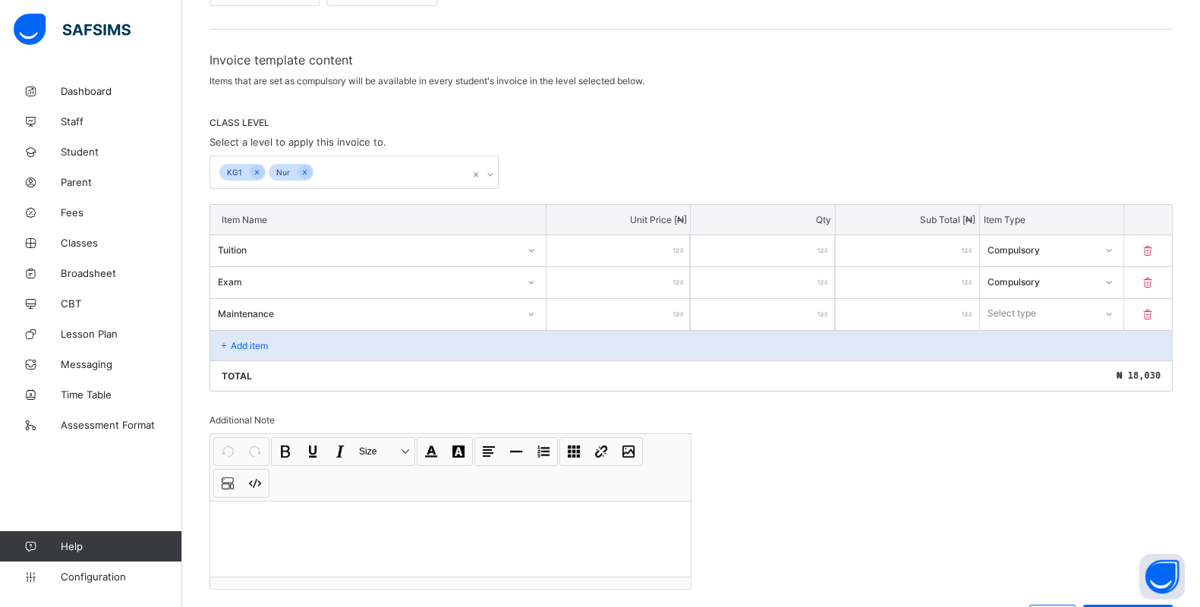
type input "***"
type input "****"
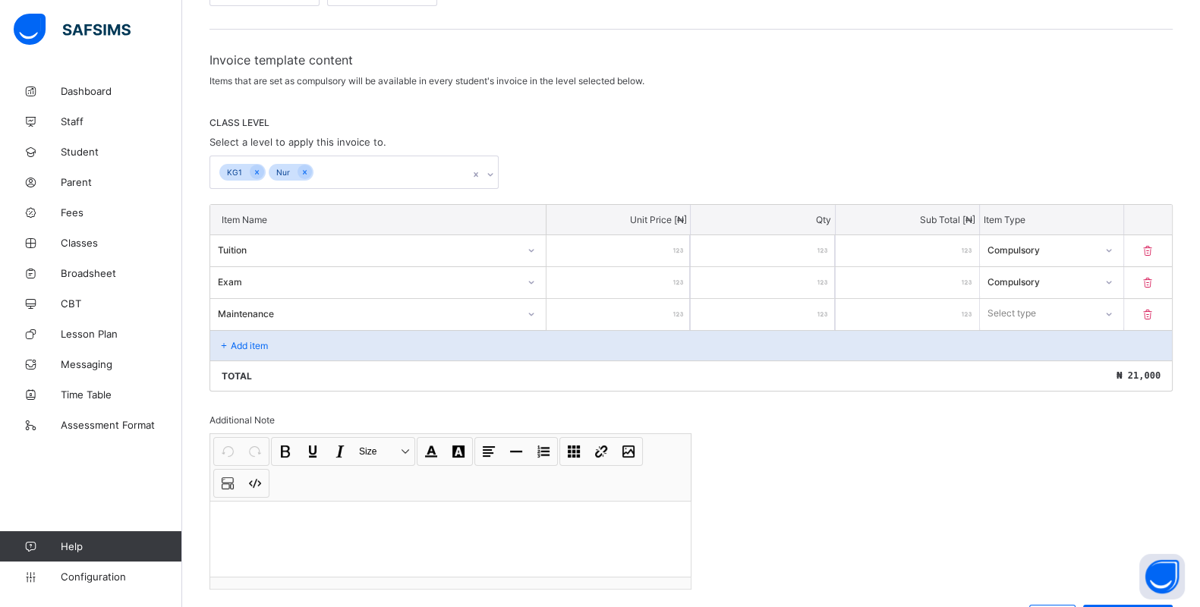
click at [1034, 303] on div "Select type" at bounding box center [1012, 313] width 49 height 29
click at [1024, 340] on div "Compulsory" at bounding box center [1052, 347] width 142 height 24
click at [241, 344] on p "Add item" at bounding box center [249, 345] width 37 height 11
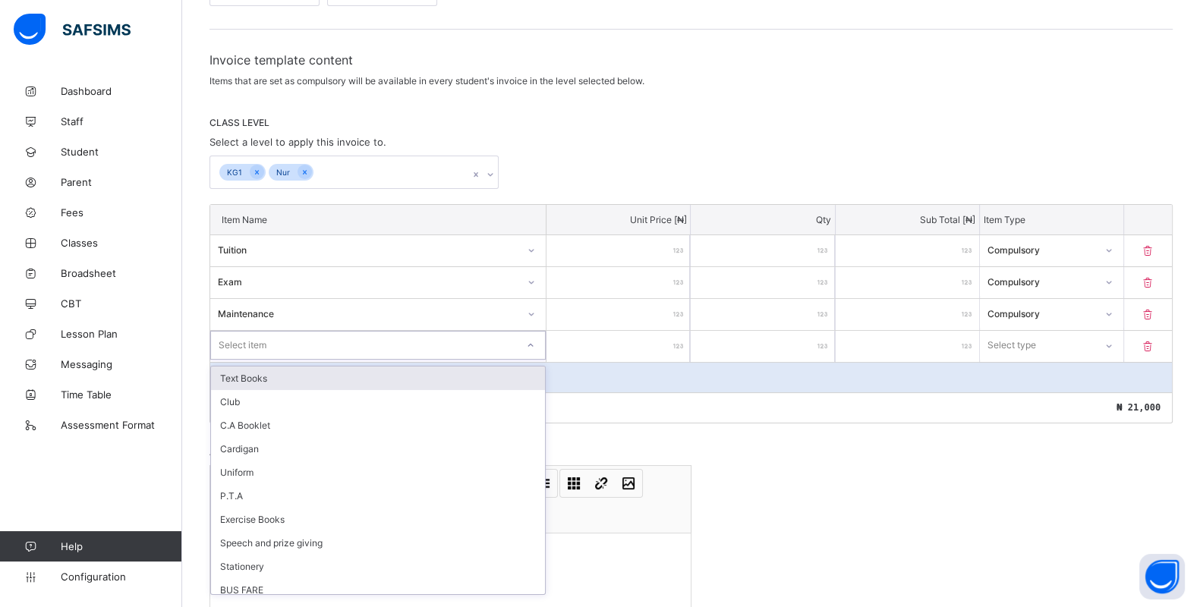
click at [266, 335] on div "Select item" at bounding box center [363, 345] width 305 height 21
type input "**"
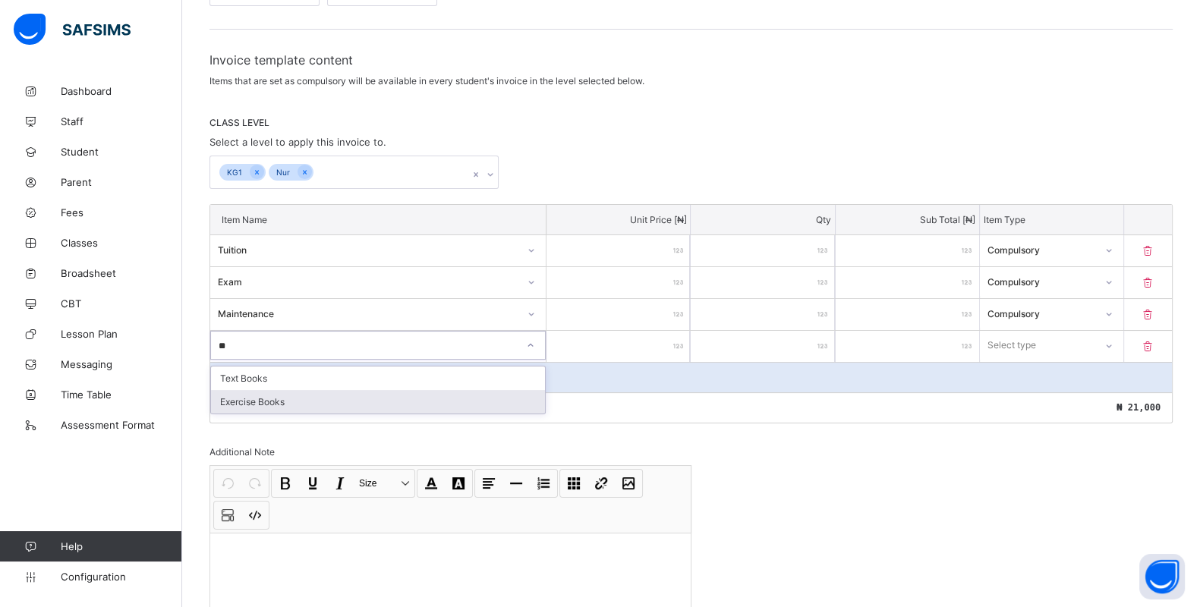
click at [279, 391] on div "Exercise Books" at bounding box center [378, 402] width 334 height 24
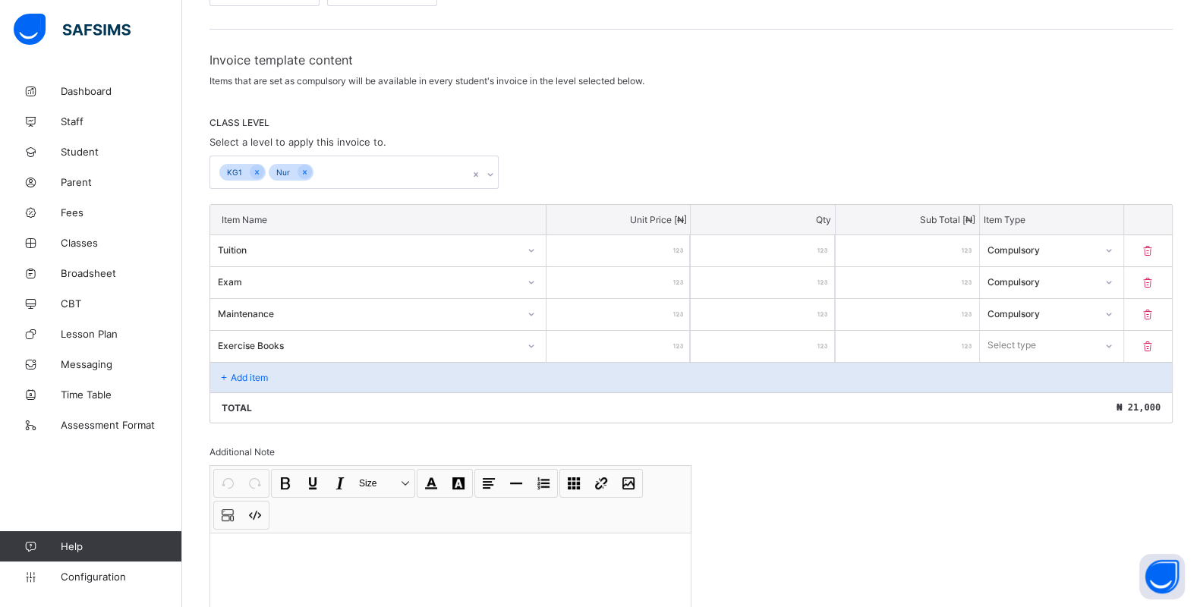
click at [633, 344] on input "number" at bounding box center [618, 346] width 143 height 31
type input "*"
type input "**"
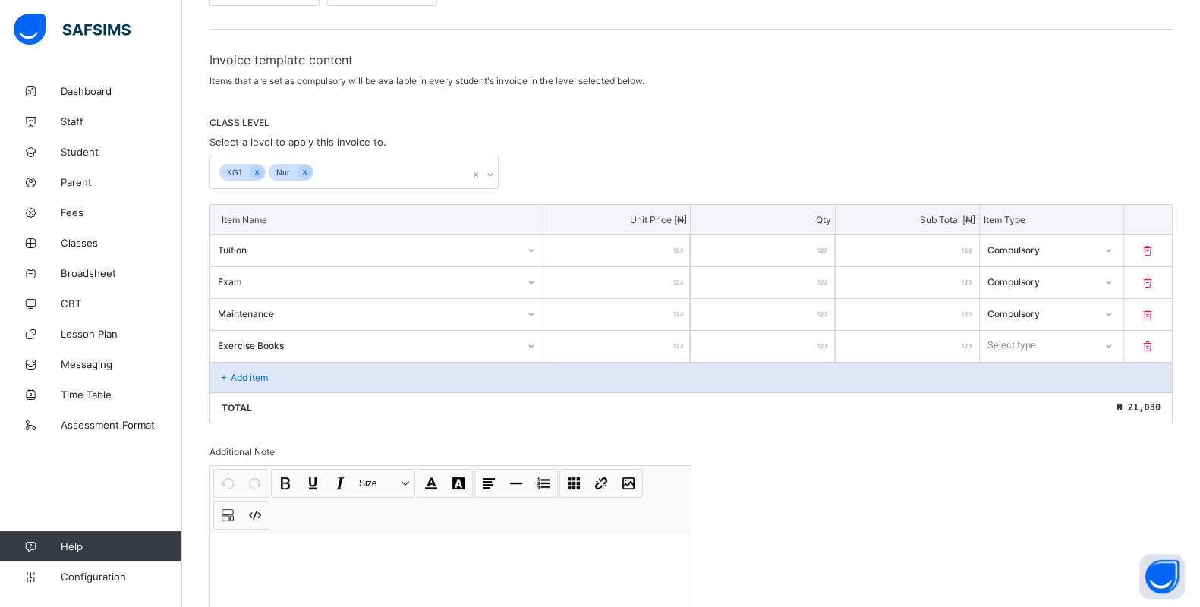
type input "***"
type input "****"
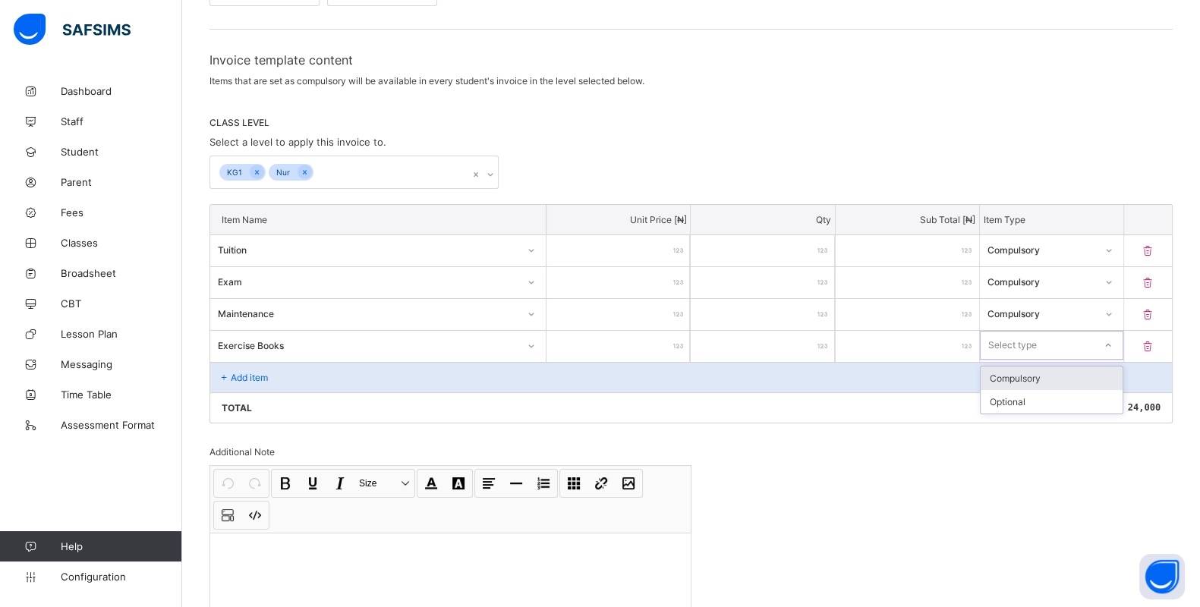
click at [1013, 332] on div "Select type" at bounding box center [1012, 345] width 49 height 29
click at [1024, 377] on div "Compulsory" at bounding box center [1052, 379] width 142 height 24
click at [326, 381] on div "Add item" at bounding box center [691, 377] width 962 height 30
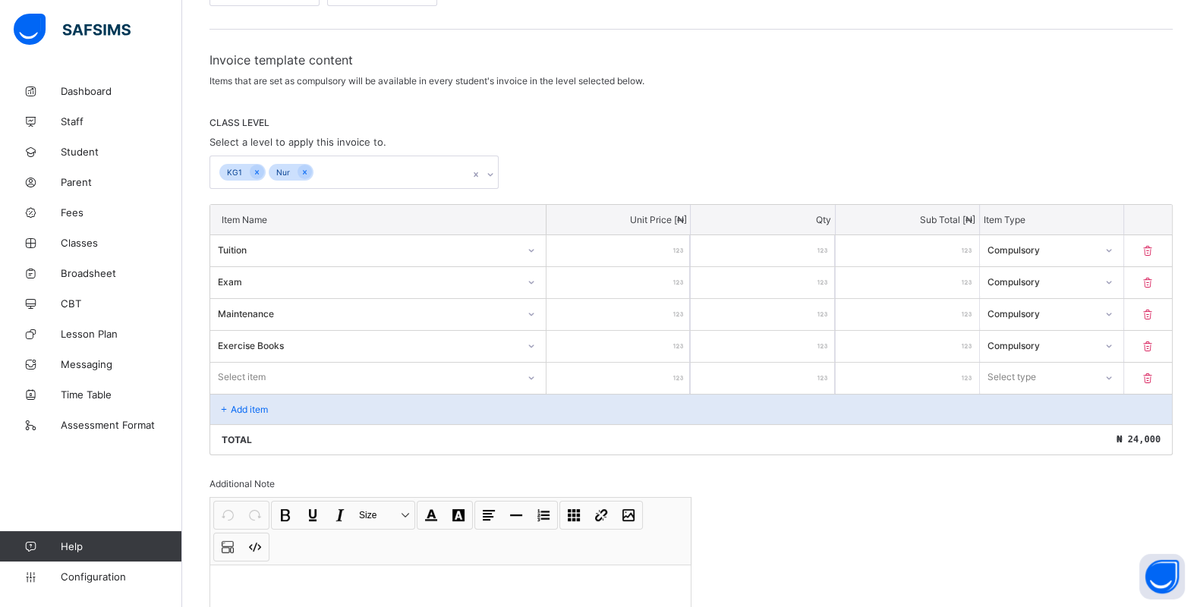
click at [334, 368] on div "Select item" at bounding box center [363, 377] width 307 height 21
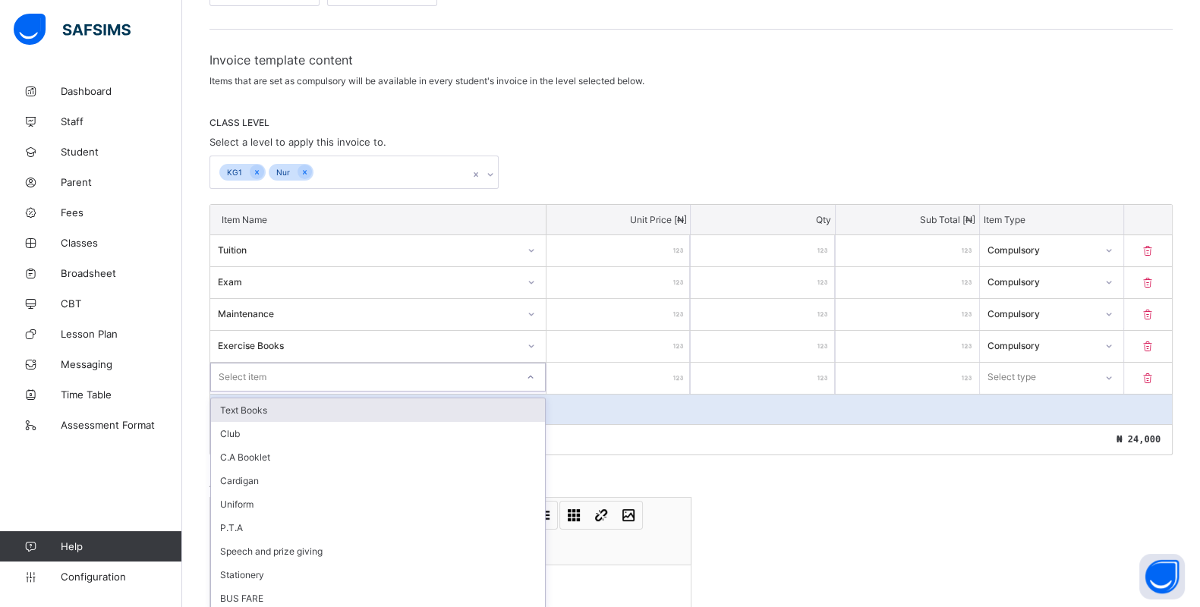
click at [277, 408] on div "Text Books" at bounding box center [378, 411] width 334 height 24
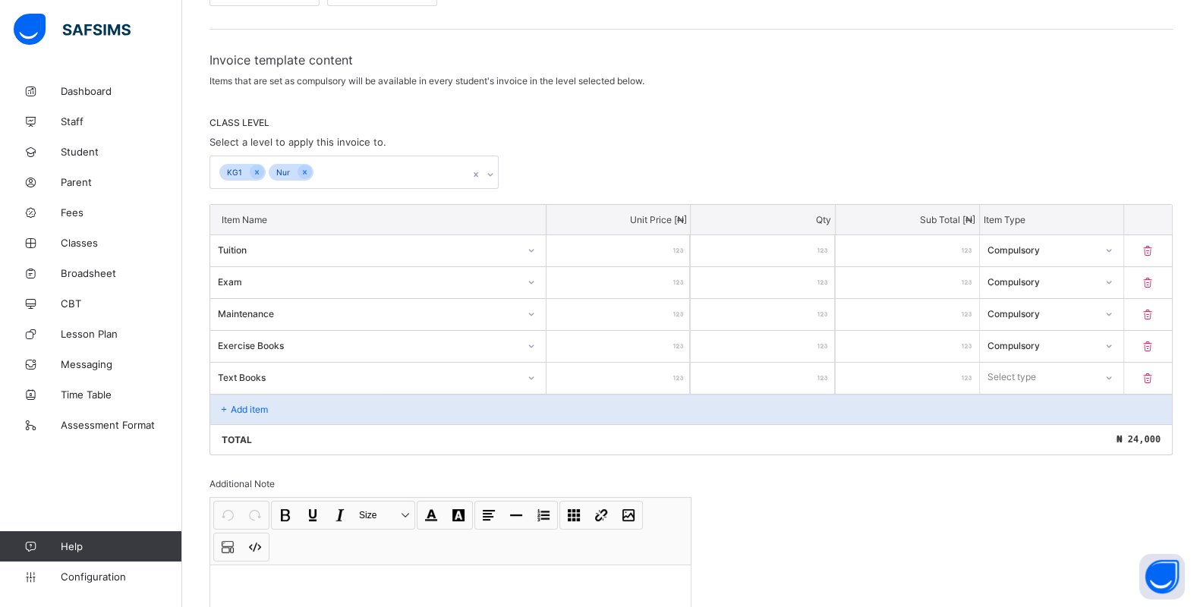
click at [648, 377] on input "number" at bounding box center [618, 378] width 143 height 31
type input "*"
type input "**"
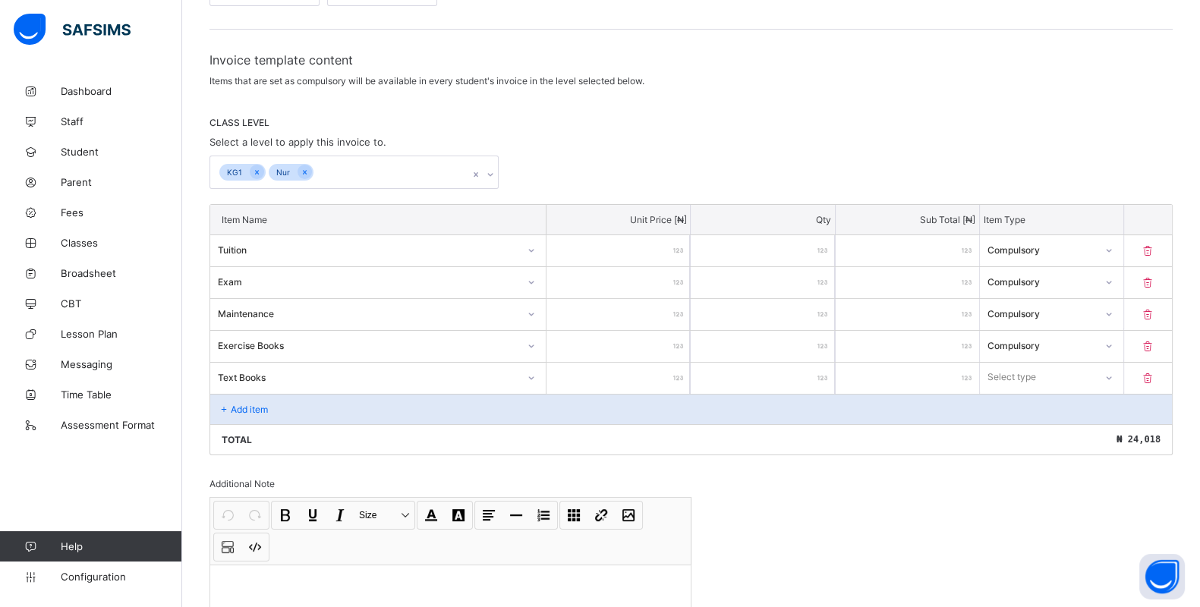
type input "***"
type input "****"
type input "*****"
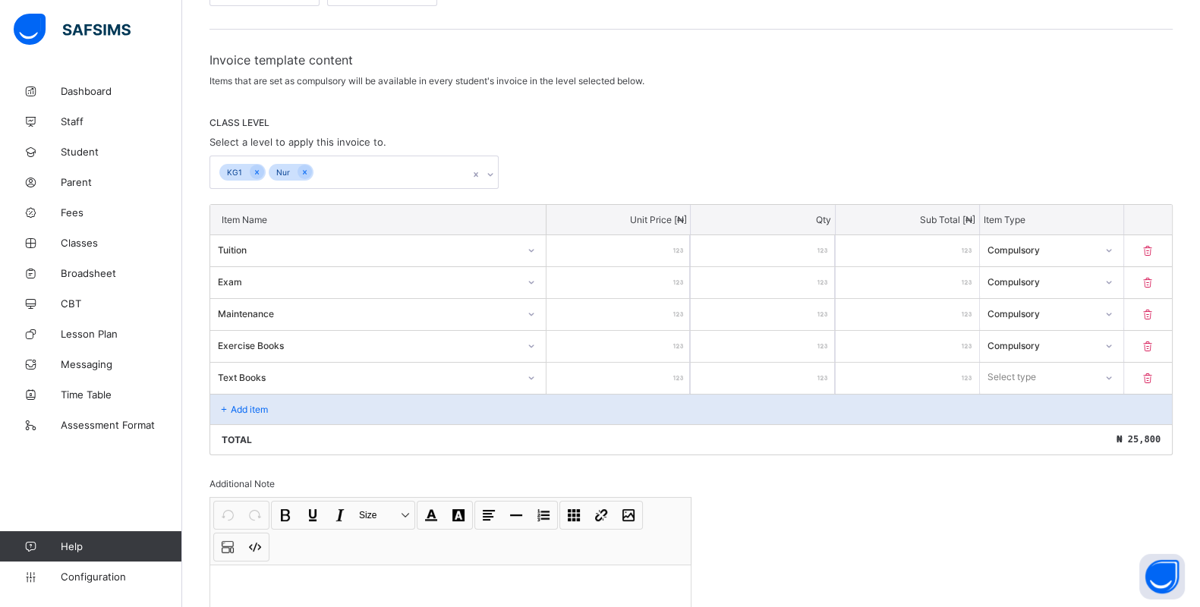
type input "*****"
click at [1021, 370] on div "Select type" at bounding box center [1012, 377] width 49 height 29
click at [1032, 408] on div "Compulsory" at bounding box center [1052, 411] width 142 height 24
click at [250, 395] on div "Add item" at bounding box center [691, 409] width 962 height 30
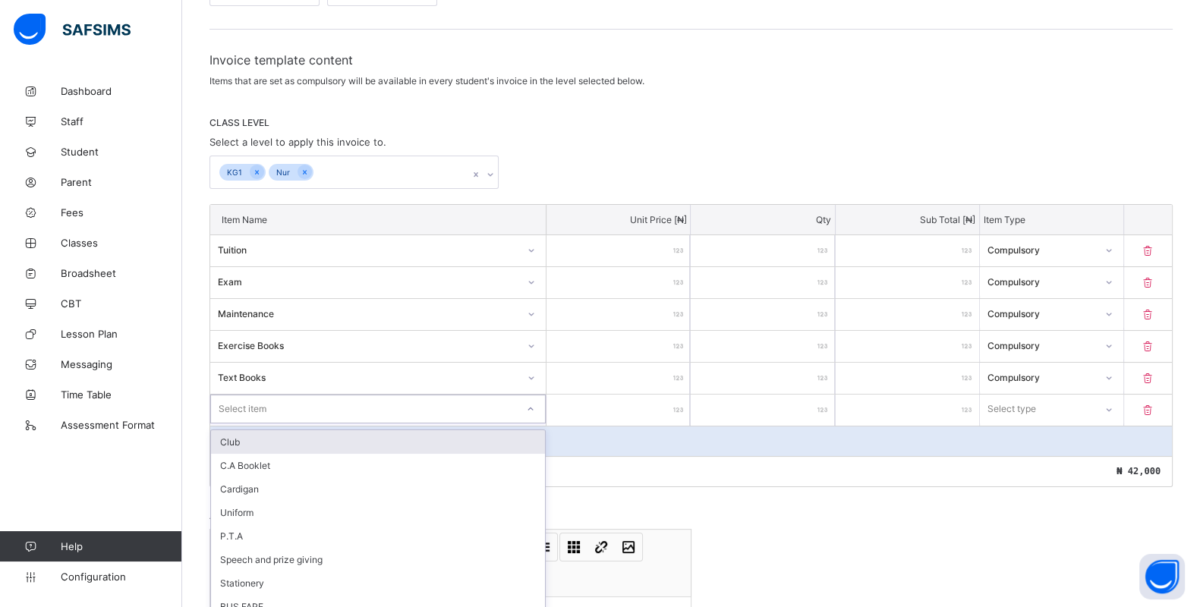
scroll to position [225, 0]
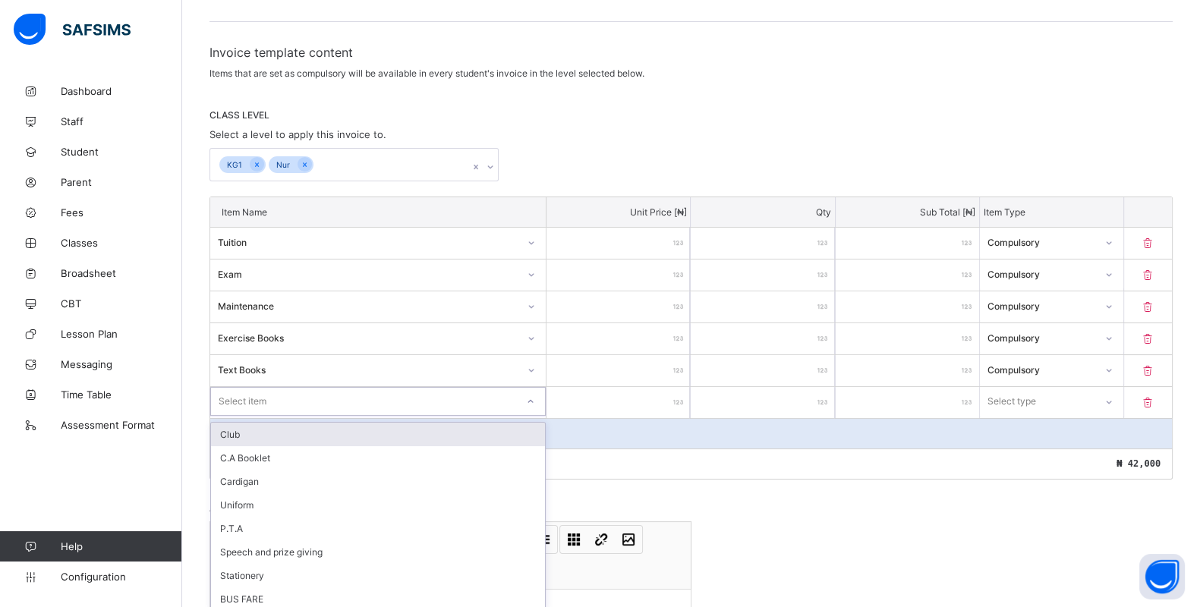
click at [501, 410] on div "Select item" at bounding box center [378, 401] width 336 height 29
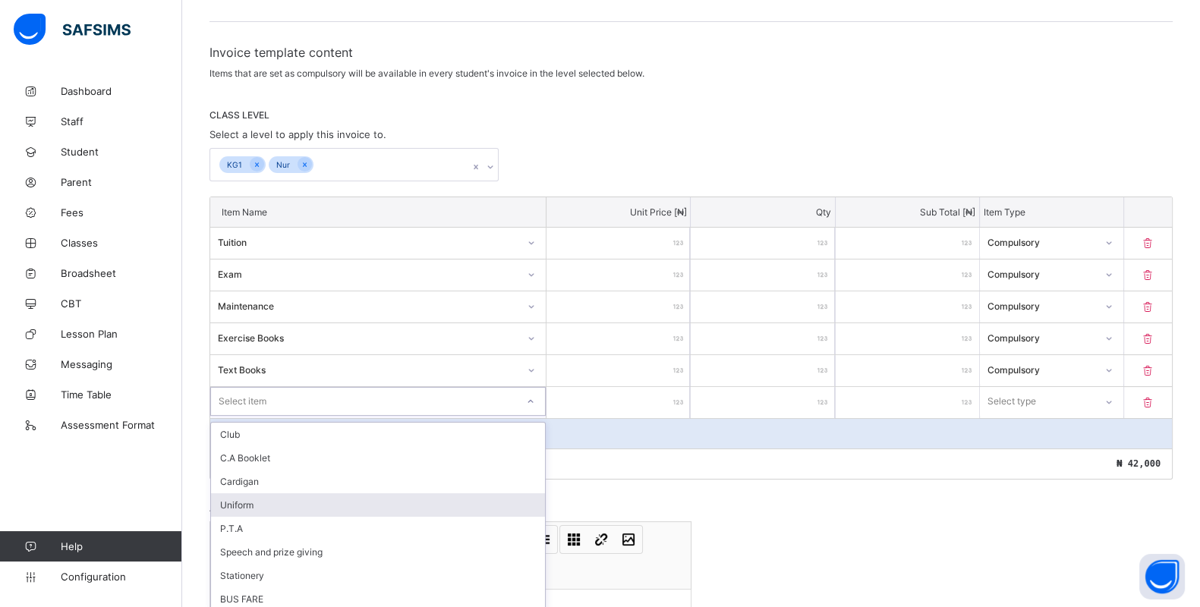
click at [353, 493] on div "Uniform" at bounding box center [378, 505] width 334 height 24
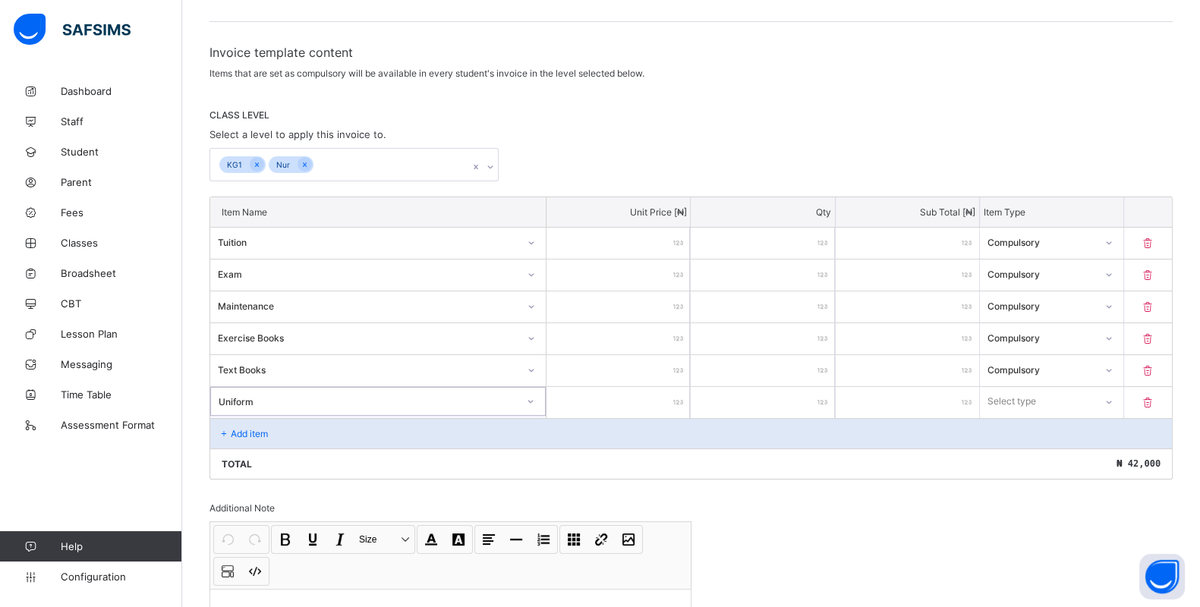
click at [1077, 391] on div "Select type" at bounding box center [1037, 401] width 115 height 21
click at [1041, 457] on div "Optional" at bounding box center [1052, 458] width 142 height 24
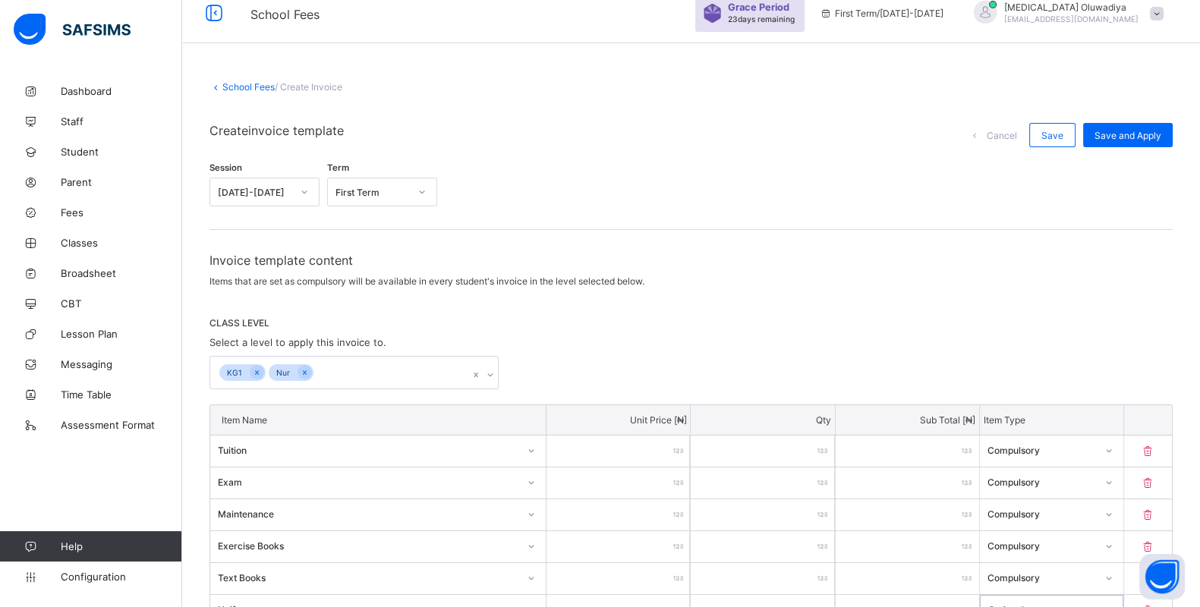
scroll to position [0, 0]
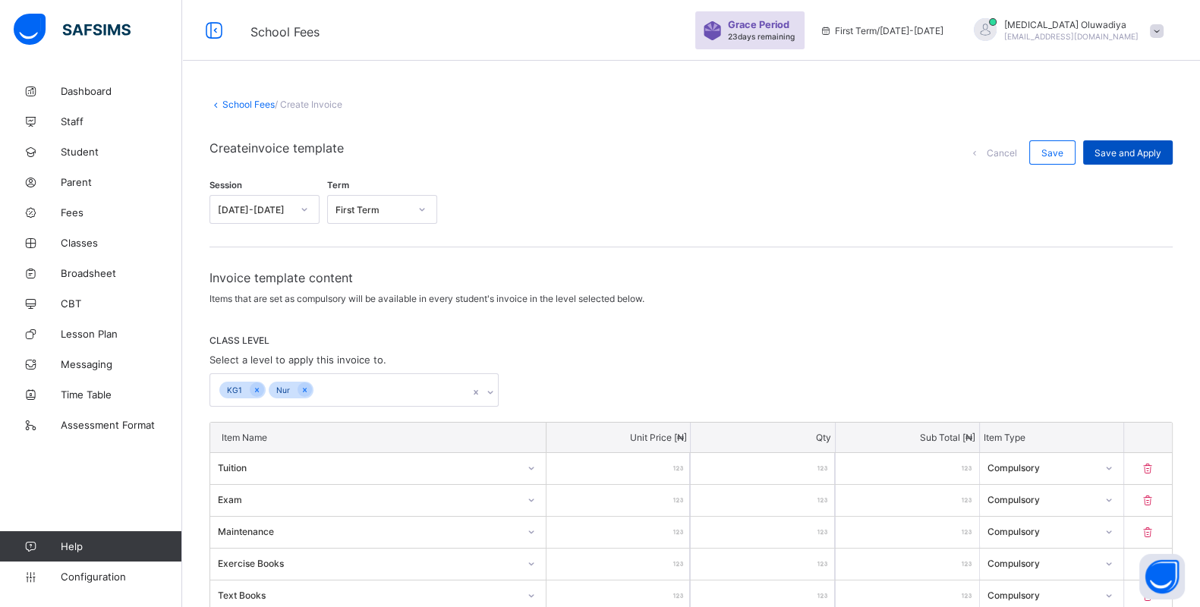
click at [1121, 148] on span "Save and Apply" at bounding box center [1128, 152] width 67 height 11
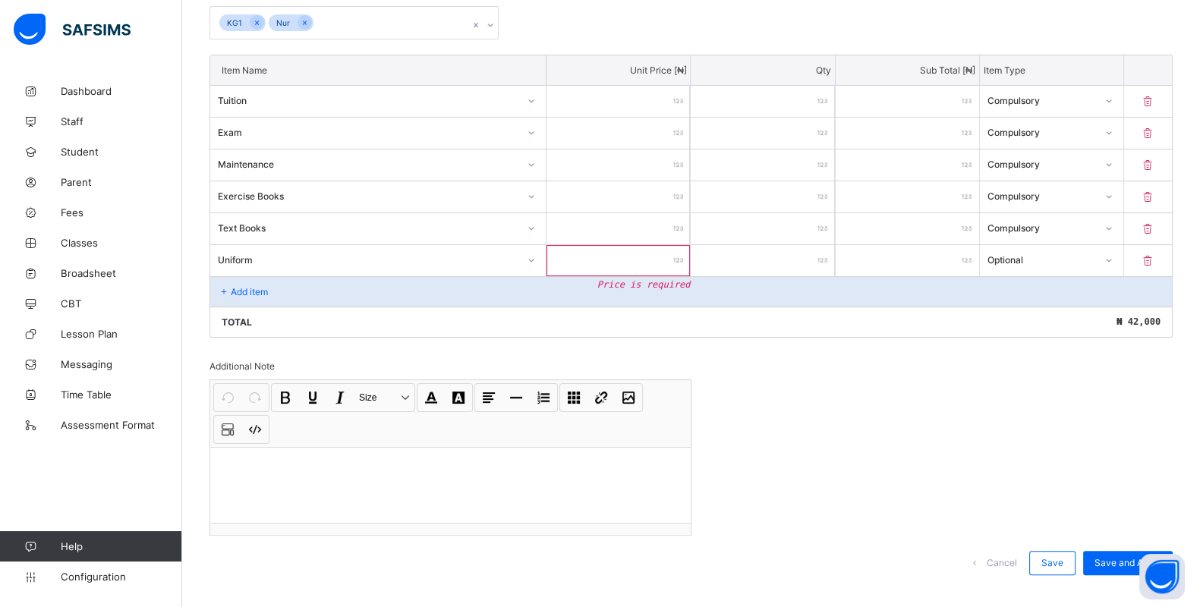
scroll to position [379, 0]
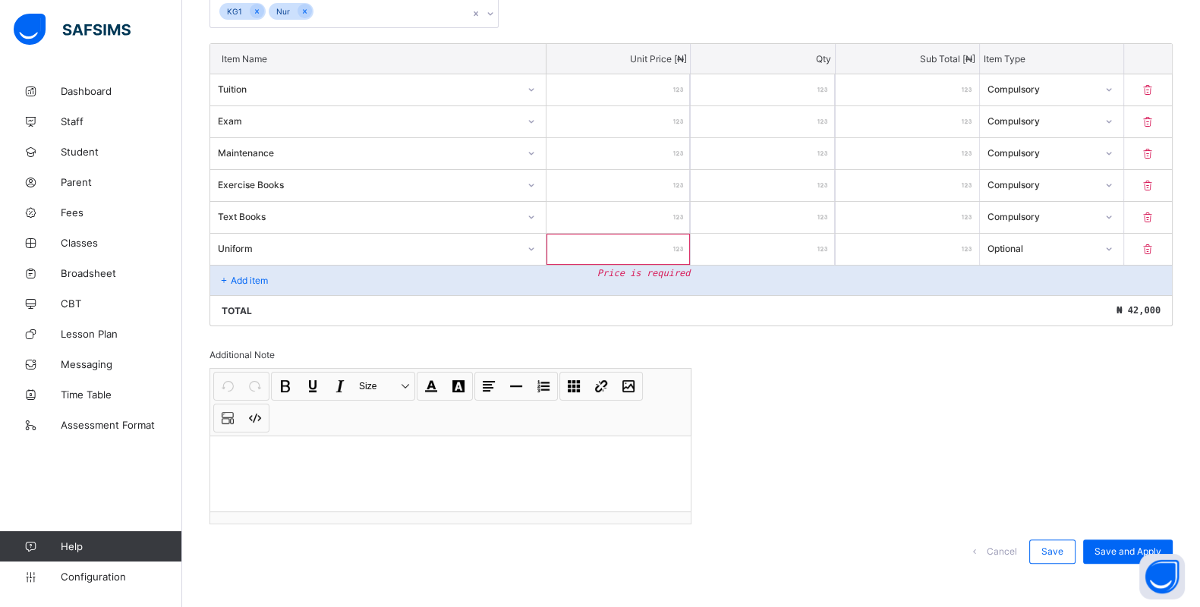
click at [588, 238] on input "number" at bounding box center [618, 249] width 143 height 31
type input "*"
type input "**"
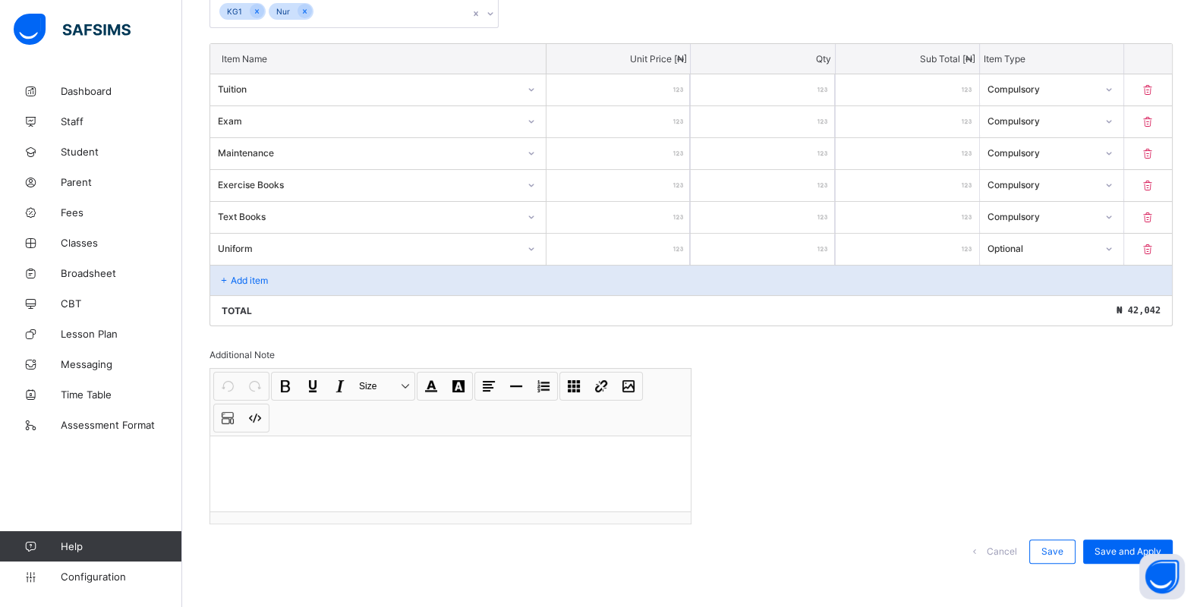
type input "***"
type input "****"
type input "*****"
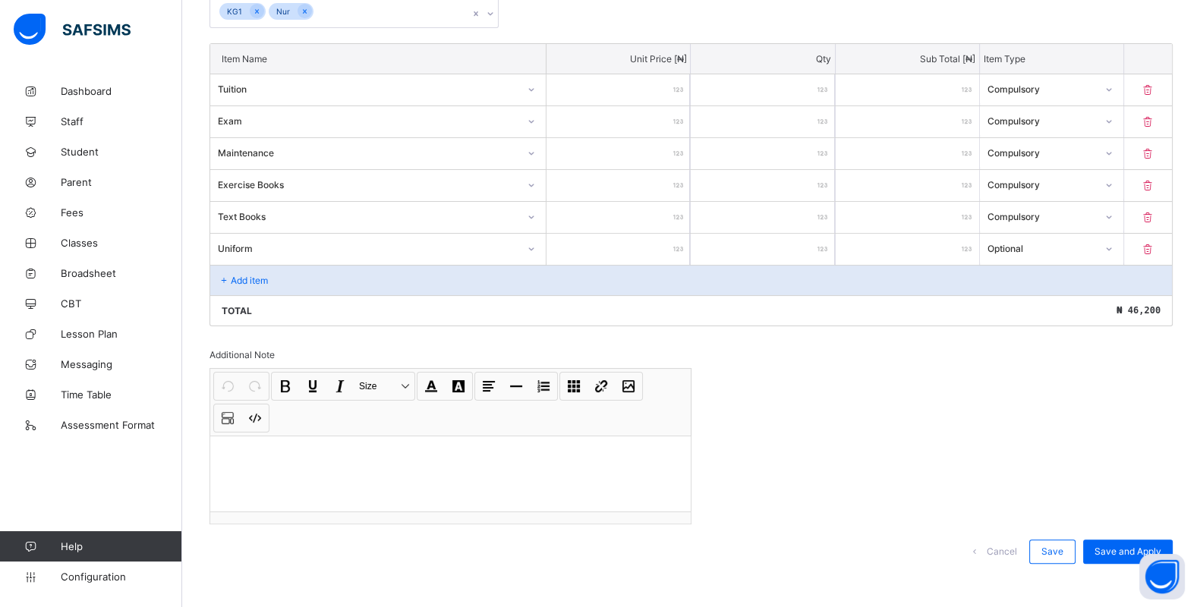
type input "*****"
click at [1130, 546] on span "Save and Apply" at bounding box center [1128, 551] width 67 height 11
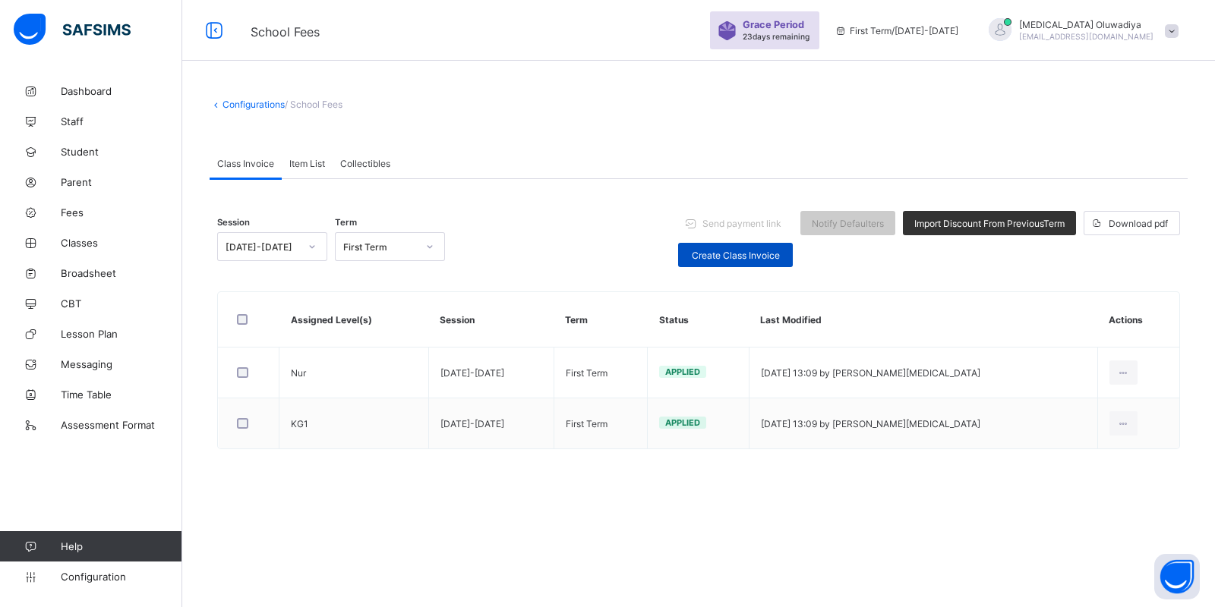
click at [714, 258] on span "Create Class Invoice" at bounding box center [735, 255] width 92 height 11
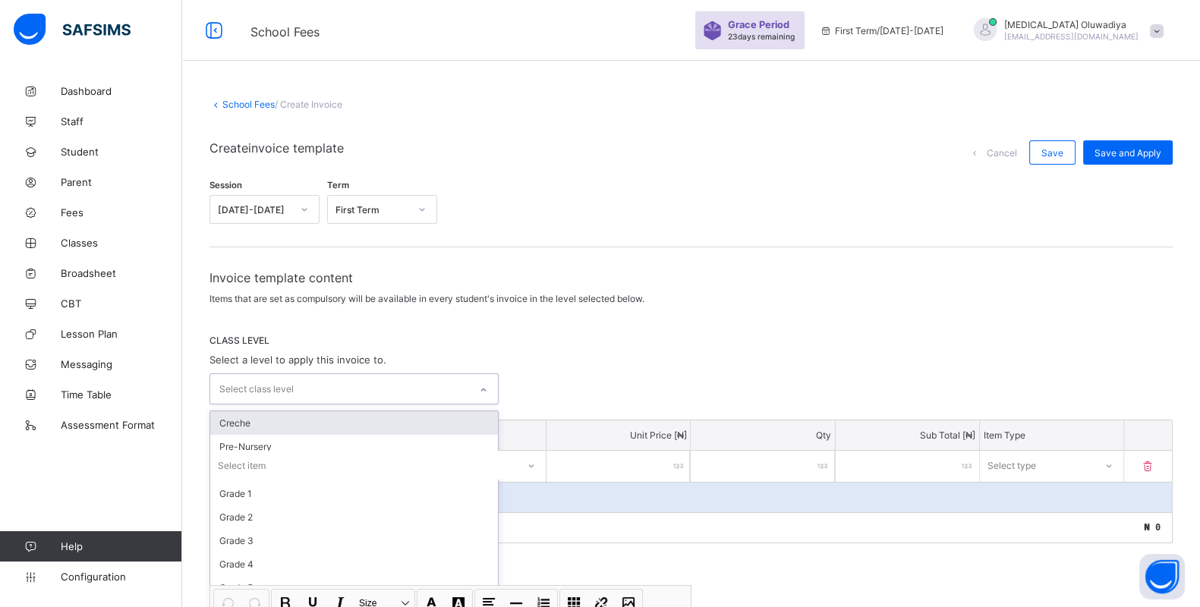
scroll to position [34, 0]
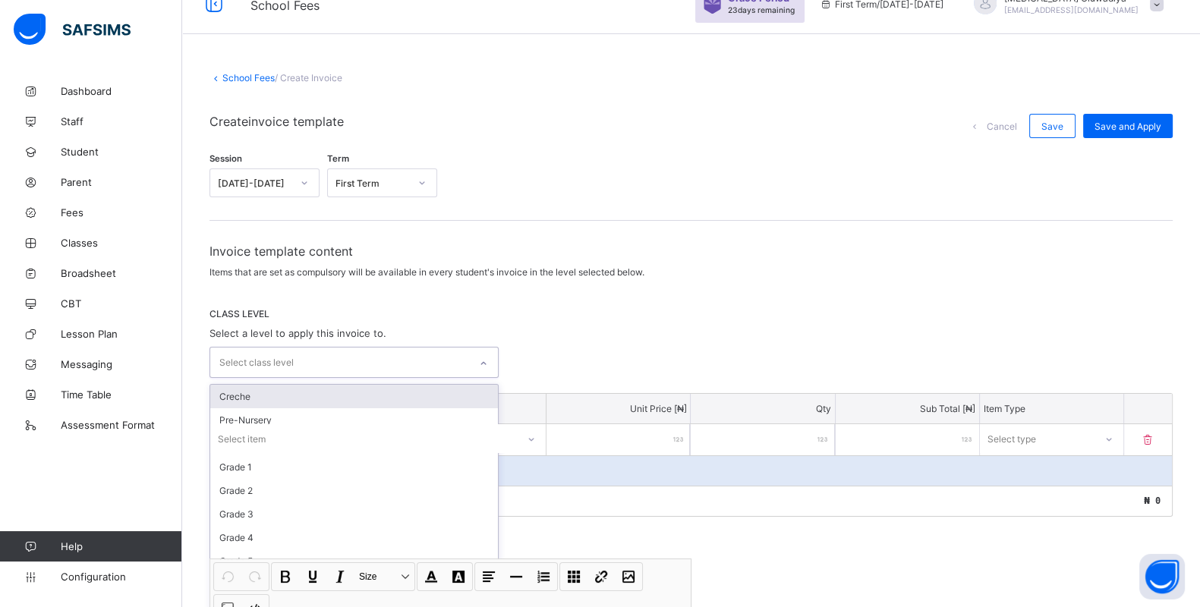
click at [492, 378] on div "option Creche focused, 1 of 26. 26 results available. Use Up and Down to choose…" at bounding box center [354, 362] width 289 height 31
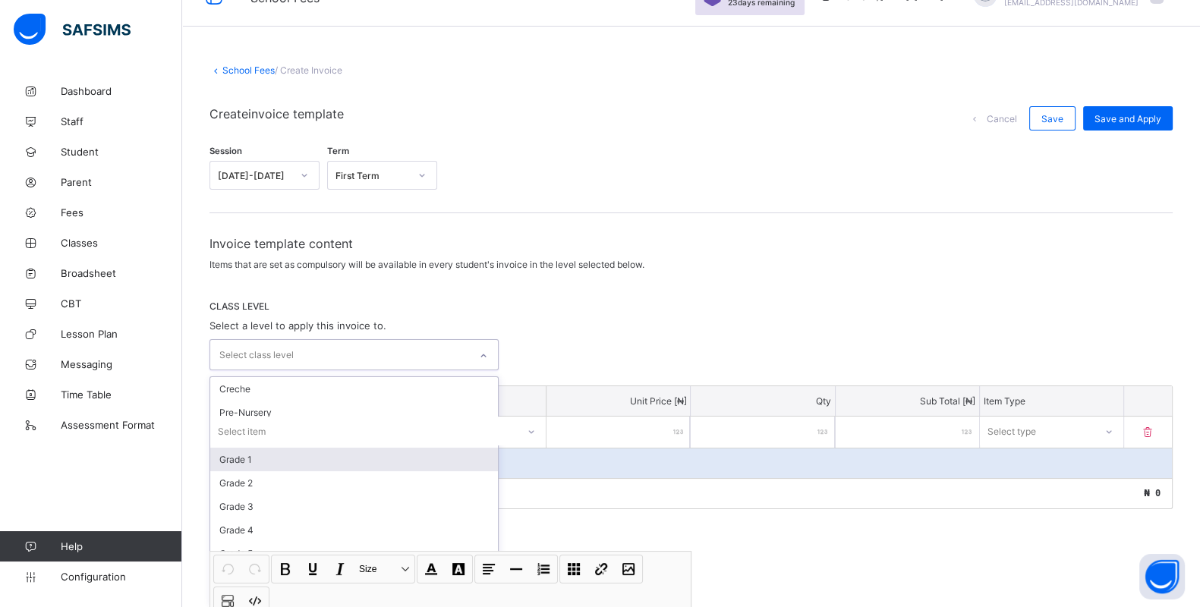
click at [332, 452] on div "Grade 1" at bounding box center [354, 460] width 288 height 24
click at [306, 461] on div "Grade 2" at bounding box center [354, 462] width 288 height 24
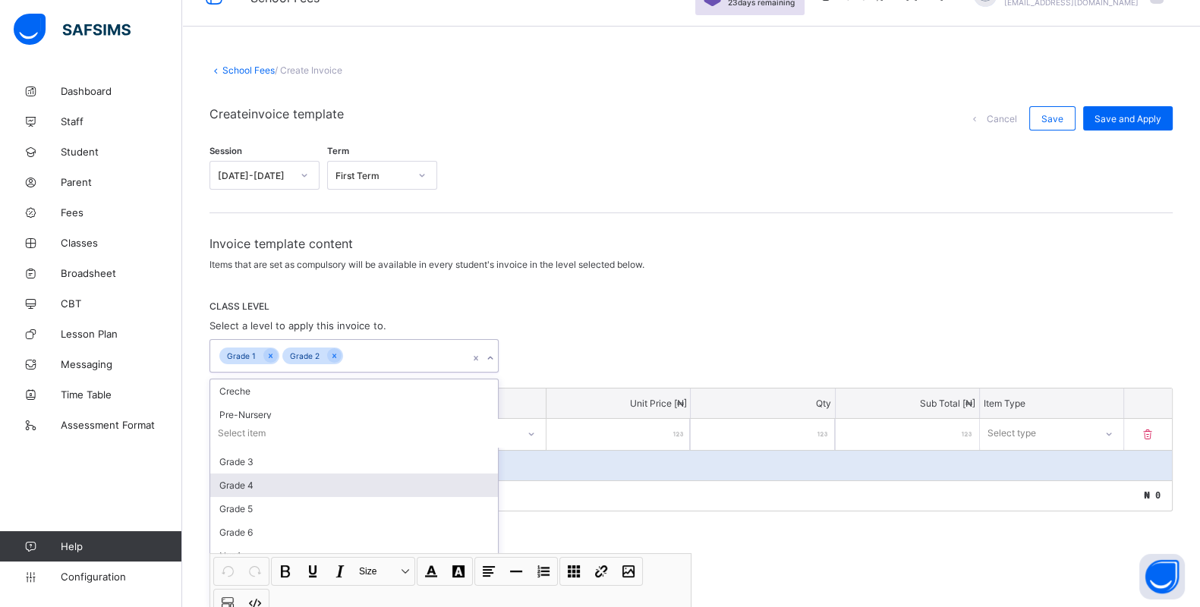
click at [296, 474] on div "Grade 4" at bounding box center [354, 486] width 288 height 24
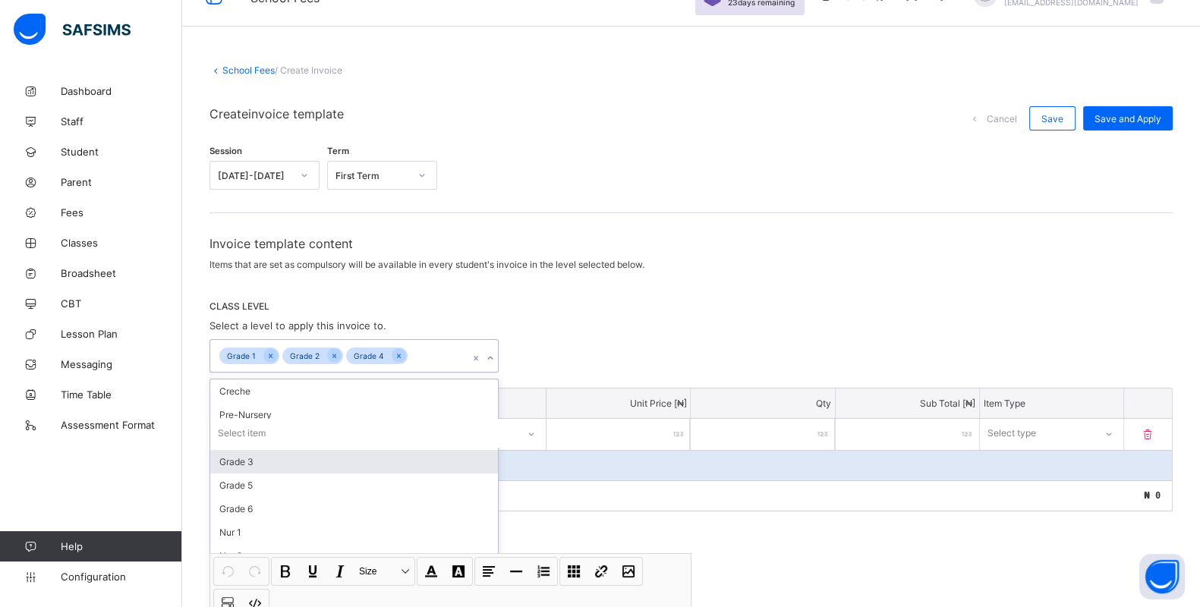
click at [284, 459] on div "Grade 3" at bounding box center [354, 462] width 288 height 24
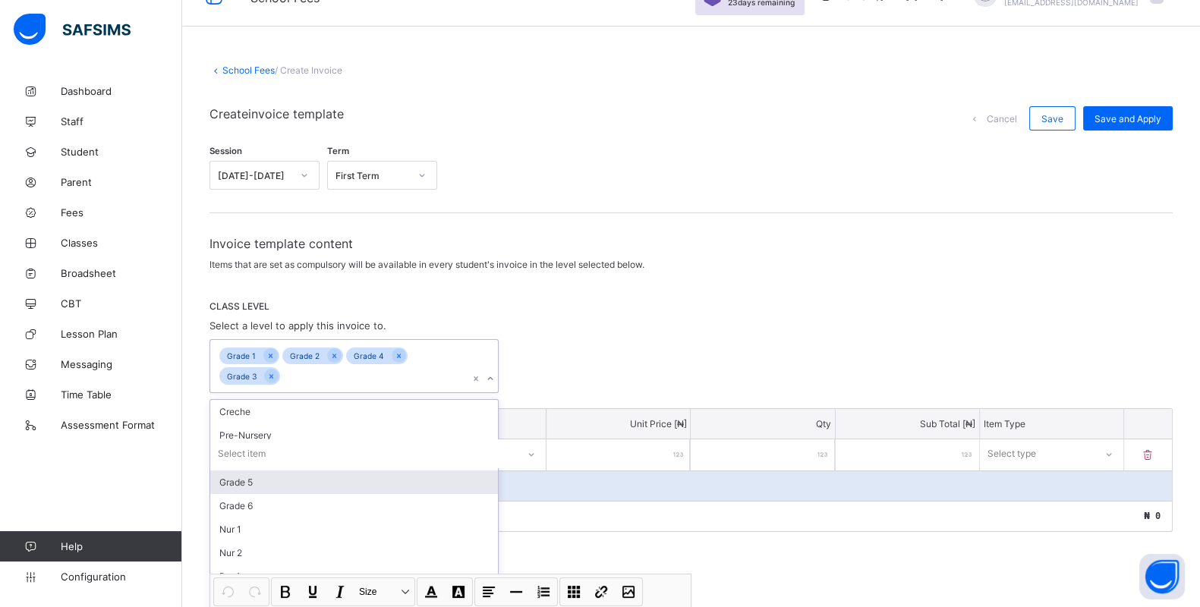
click at [275, 483] on div "Grade 5" at bounding box center [354, 483] width 288 height 24
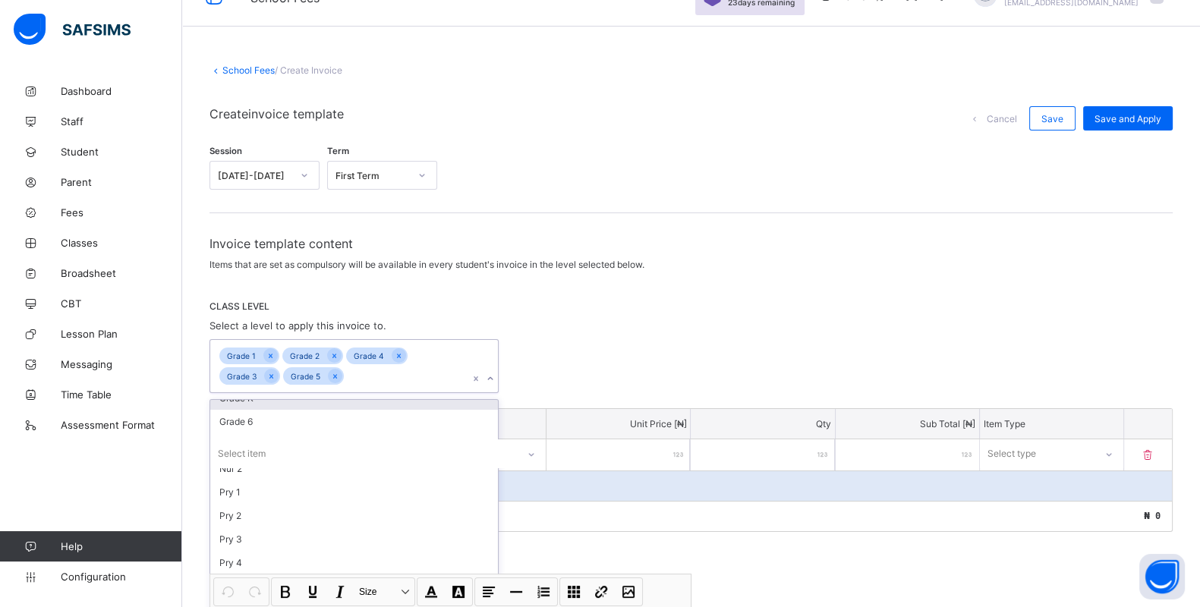
scroll to position [37, 0]
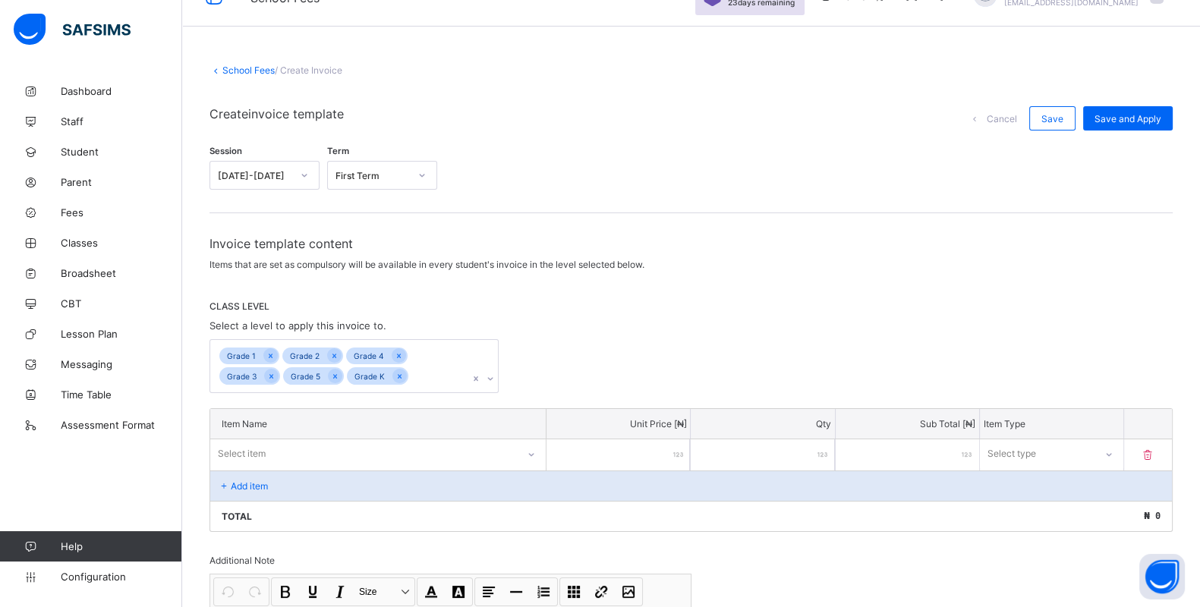
click at [591, 326] on div "CLASS LEVEL Select a level to apply this invoice to. Grade 1 Grade 2 Grade 4 Gr…" at bounding box center [691, 347] width 963 height 93
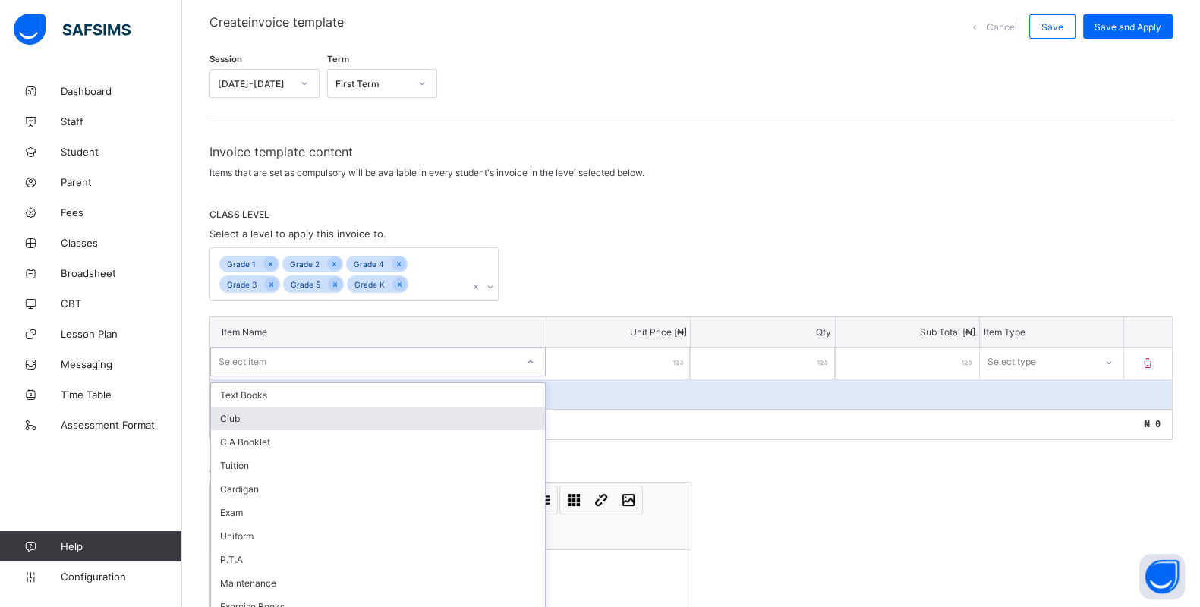
click at [330, 377] on div "option Club focused, 2 of 13. 13 results available. Use Up and Down to choose o…" at bounding box center [378, 362] width 336 height 29
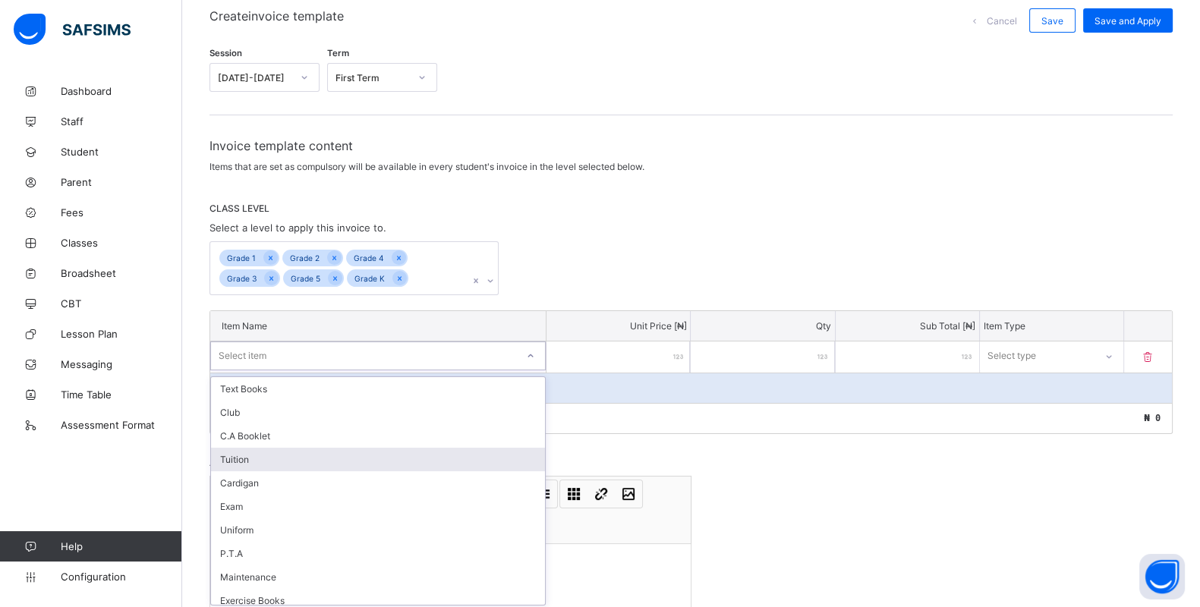
scroll to position [133, 0]
click at [261, 459] on div "Tuition" at bounding box center [378, 459] width 334 height 24
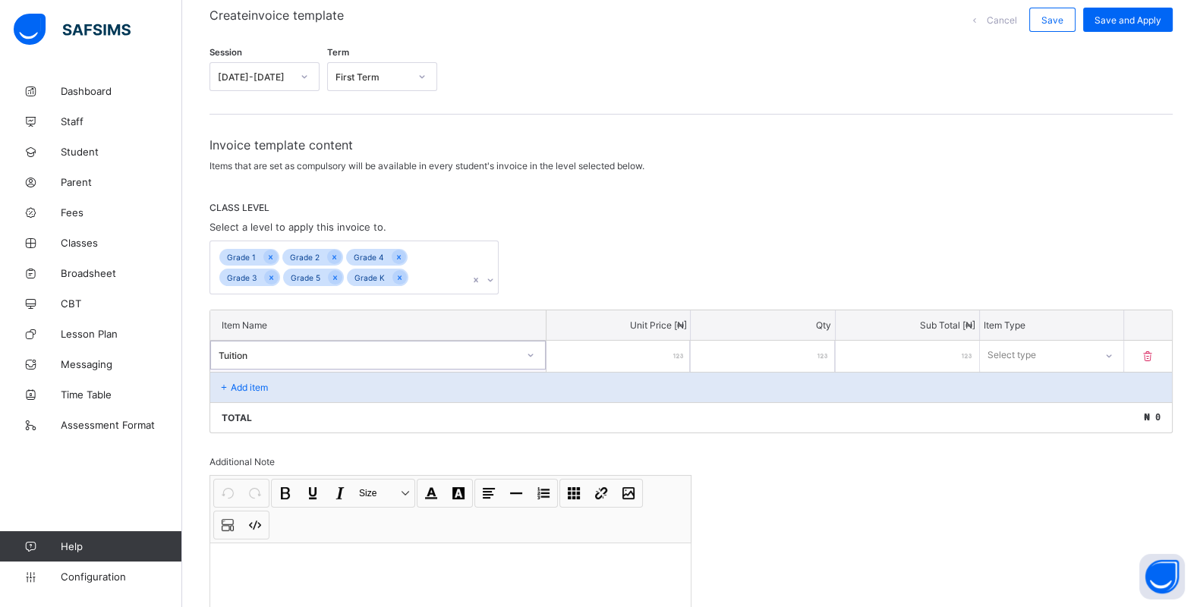
click at [647, 343] on input "number" at bounding box center [618, 356] width 143 height 31
type input "*"
type input "**"
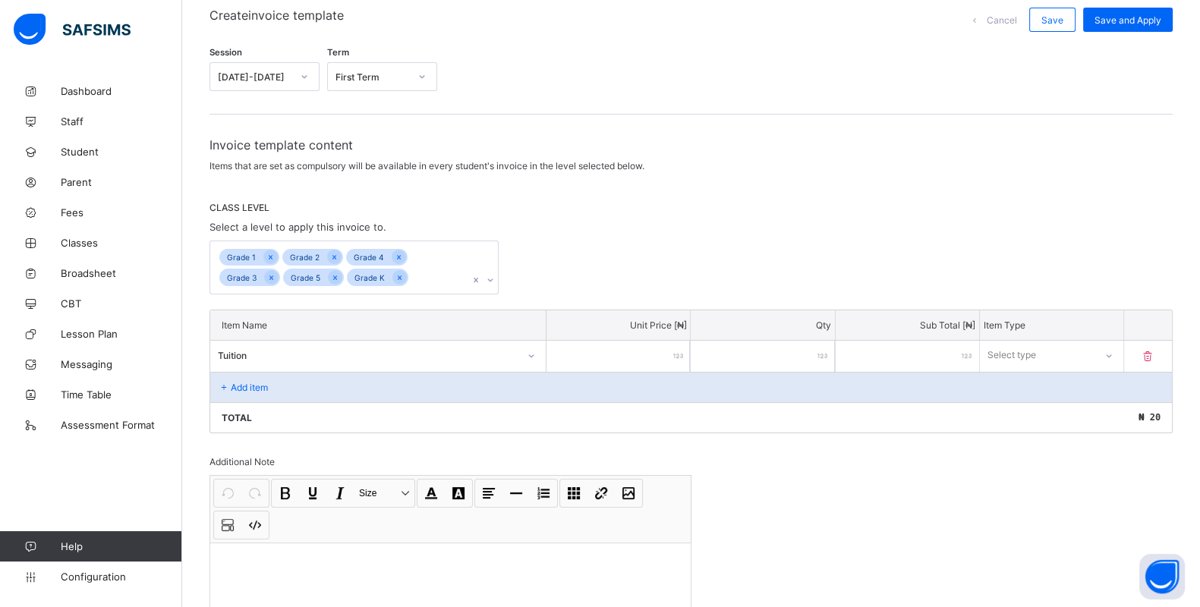
type input "***"
type input "****"
type input "*****"
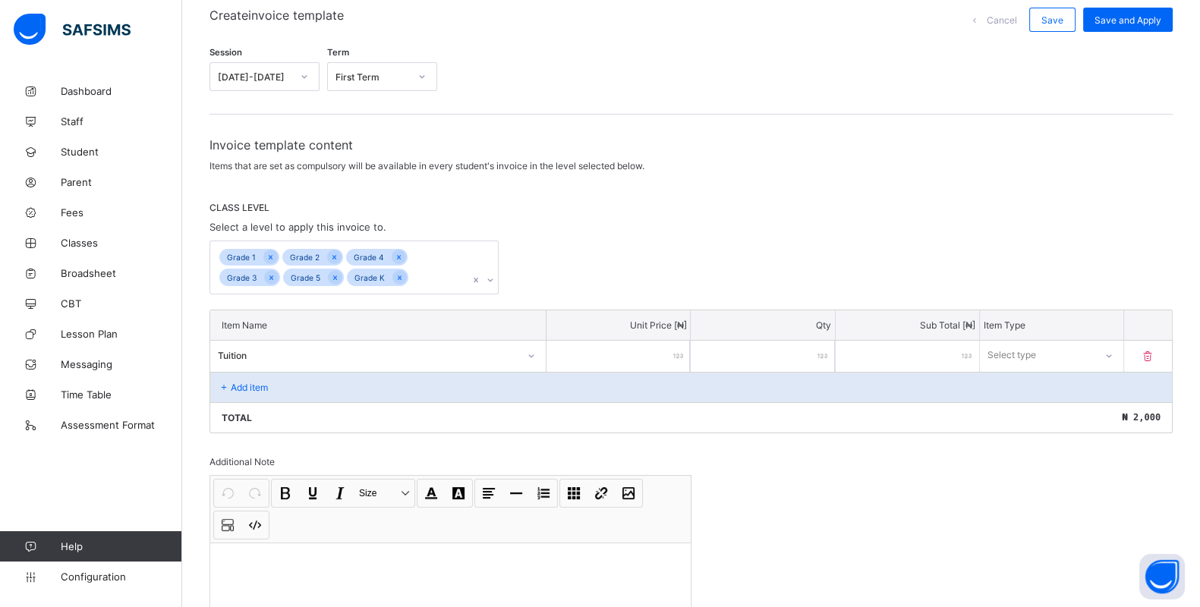
type input "*****"
click at [1021, 347] on div "Select type" at bounding box center [1012, 355] width 49 height 29
click at [1022, 384] on div "Compulsory" at bounding box center [1052, 389] width 142 height 24
click at [231, 382] on p "Add item" at bounding box center [249, 387] width 37 height 11
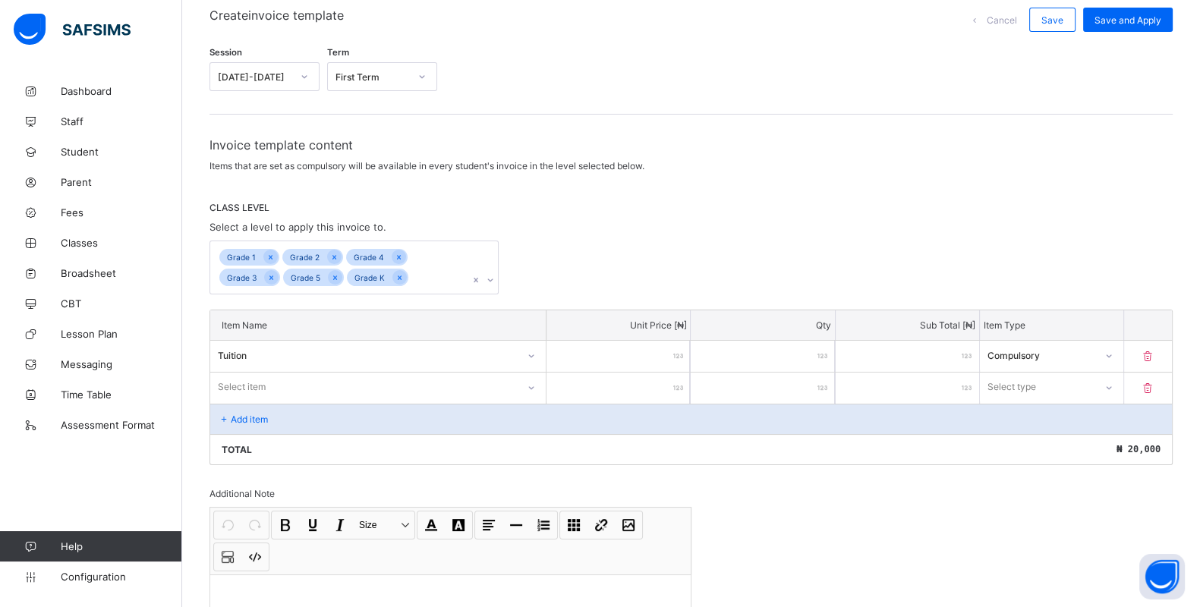
click at [544, 381] on div "Select item" at bounding box center [378, 387] width 336 height 29
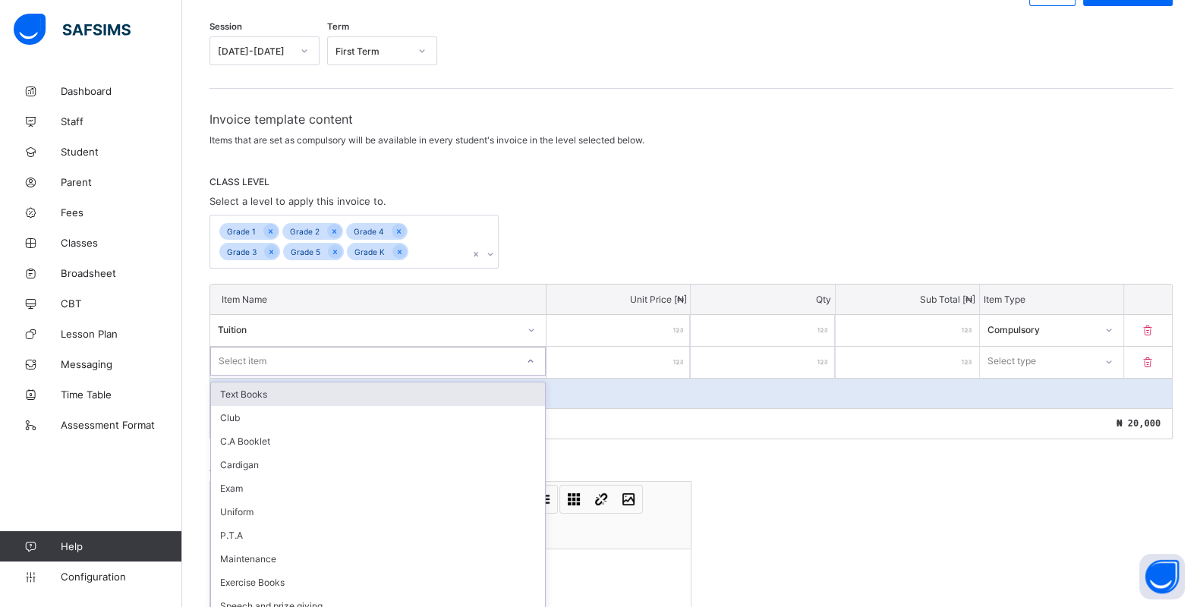
scroll to position [164, 0]
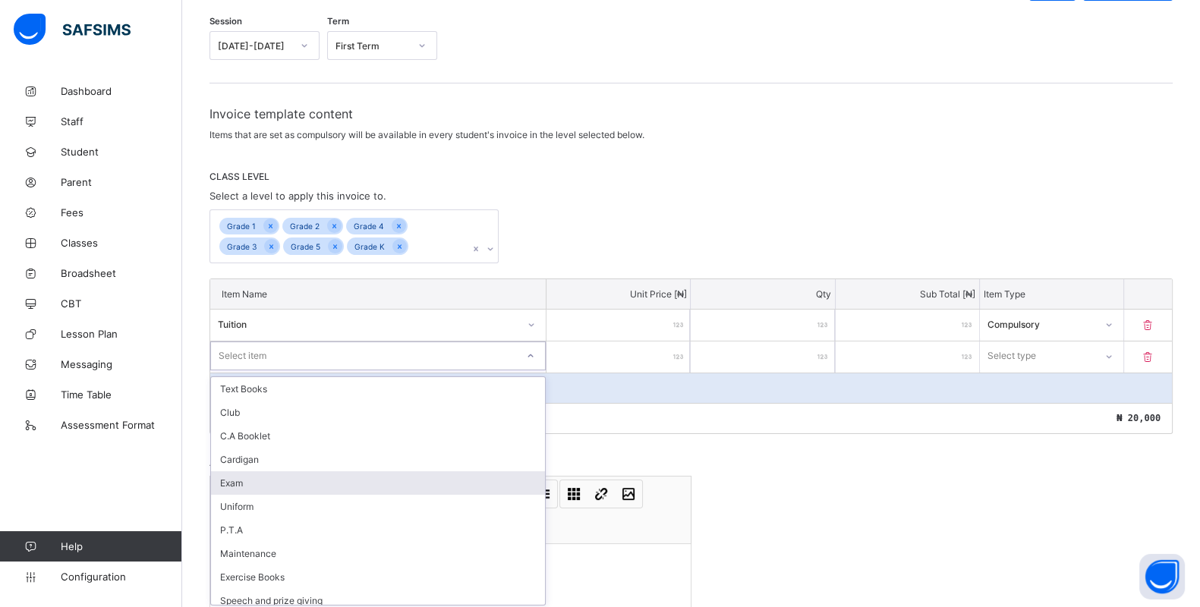
click at [313, 478] on div "Exam" at bounding box center [378, 483] width 334 height 24
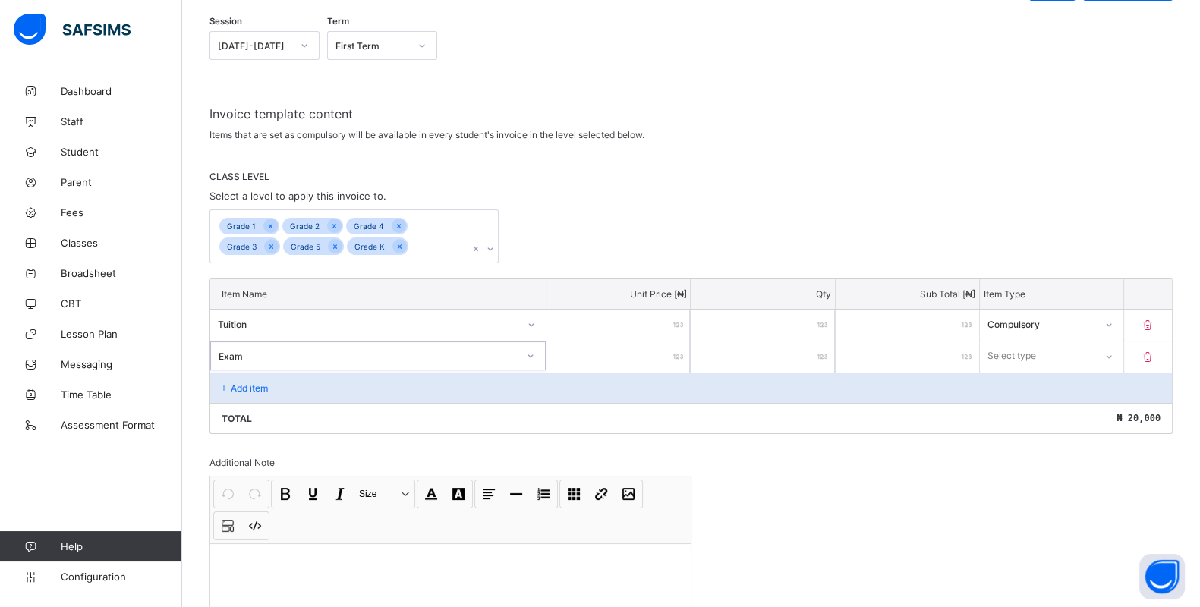
click at [630, 358] on input "number" at bounding box center [618, 357] width 143 height 31
type input "*"
type input "**"
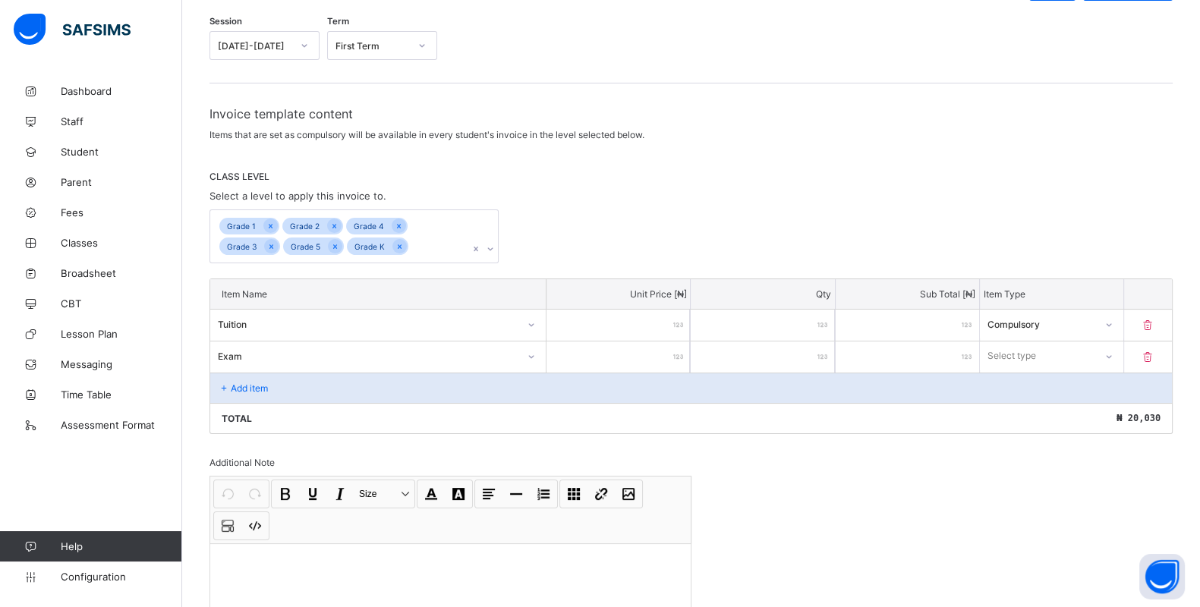
type input "***"
type input "****"
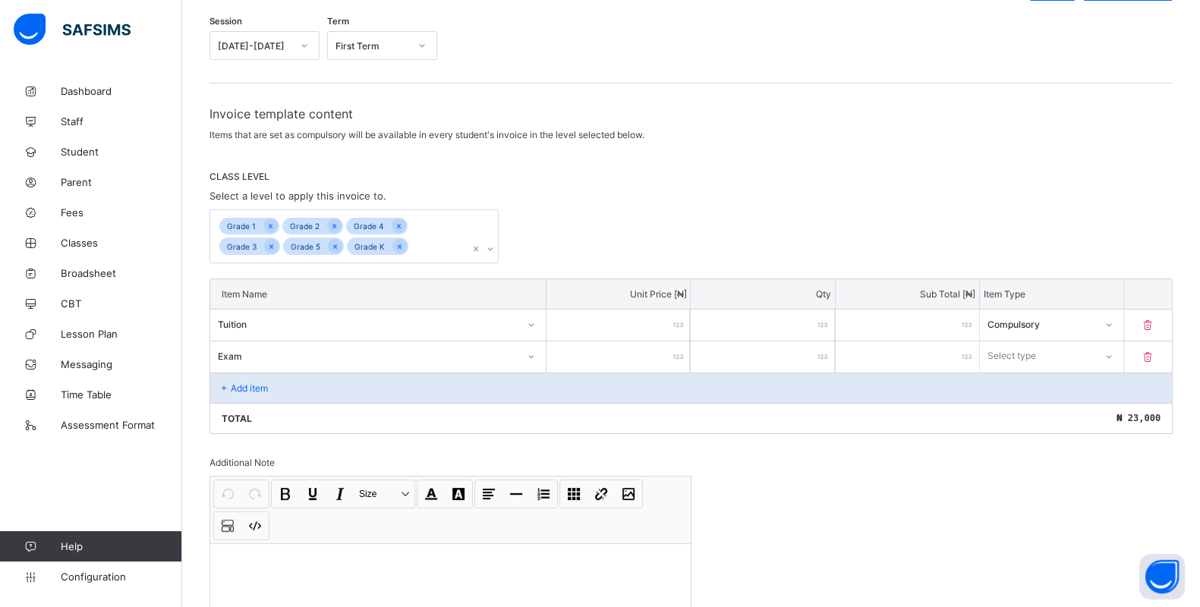
click at [1064, 345] on div "Select type" at bounding box center [1037, 355] width 115 height 21
click at [1055, 385] on div "Compulsory" at bounding box center [1052, 389] width 142 height 24
click at [229, 375] on div "Add item" at bounding box center [691, 388] width 962 height 30
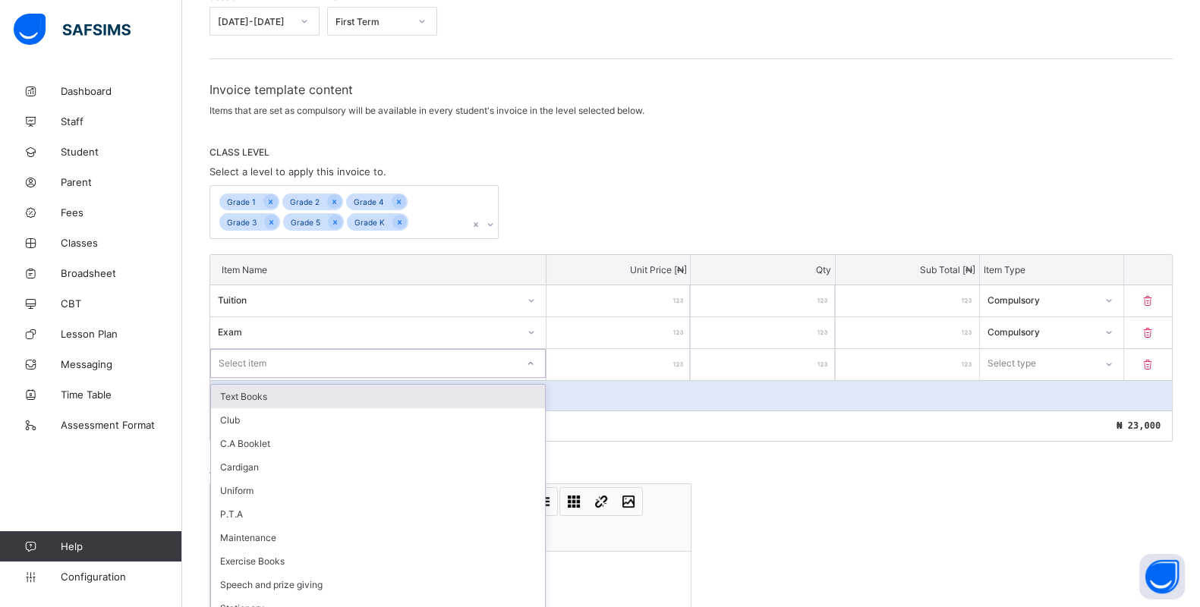
click at [280, 378] on div "option Text Books focused, 1 of 11. 11 results available. Use Up and Down to ch…" at bounding box center [378, 363] width 336 height 29
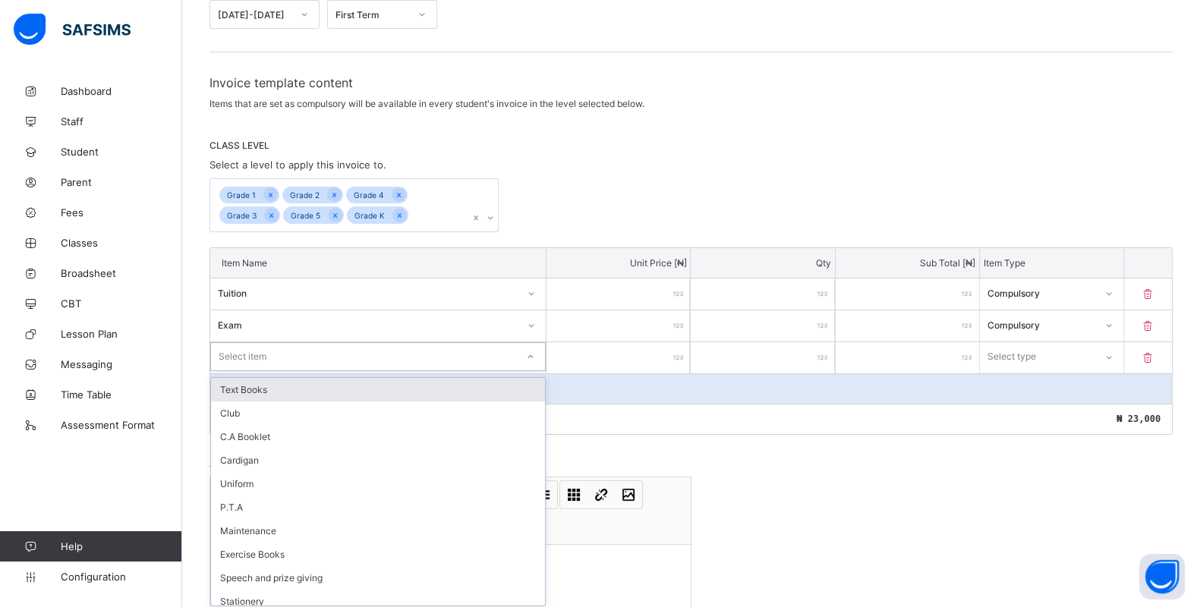
scroll to position [196, 0]
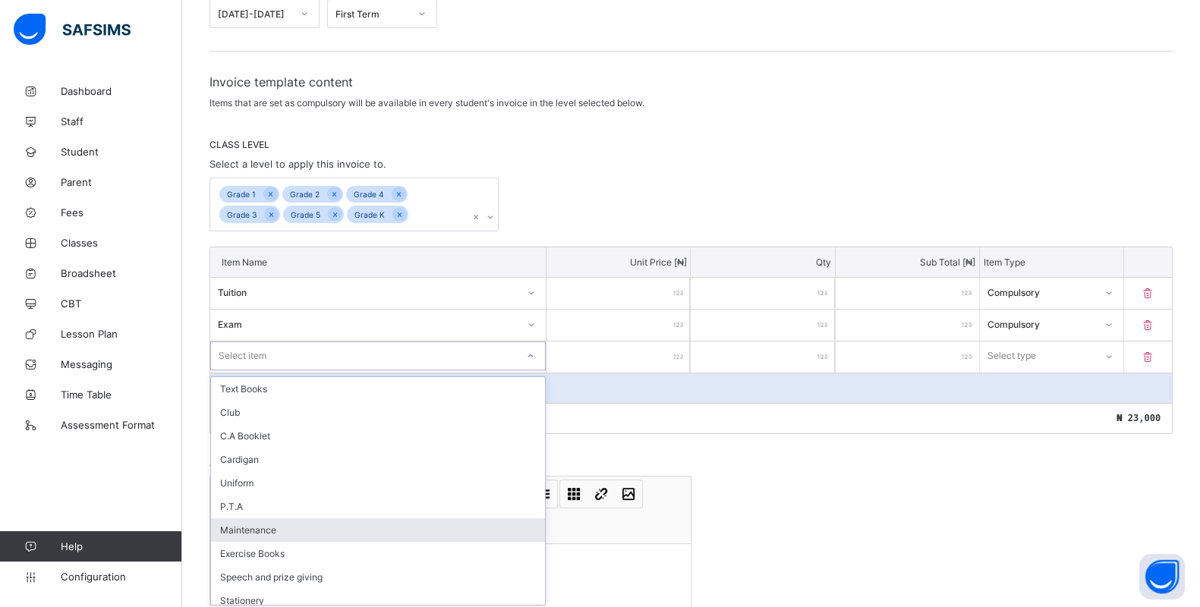
click at [298, 519] on div "Maintenance" at bounding box center [378, 531] width 334 height 24
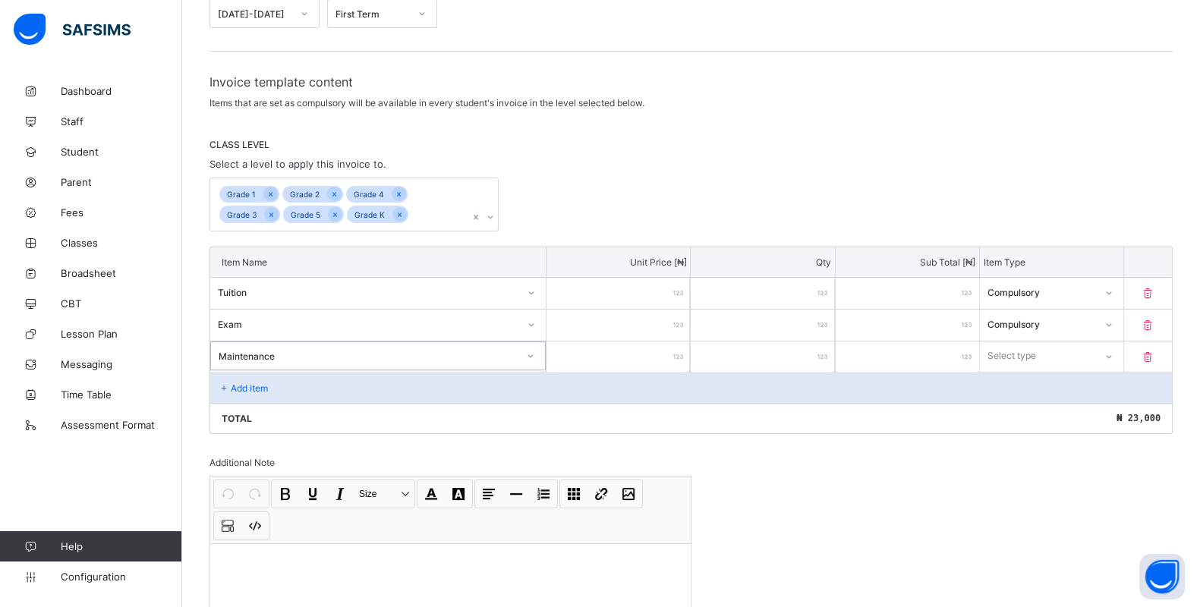
click at [593, 353] on input "number" at bounding box center [618, 357] width 143 height 31
type input "*"
type input "**"
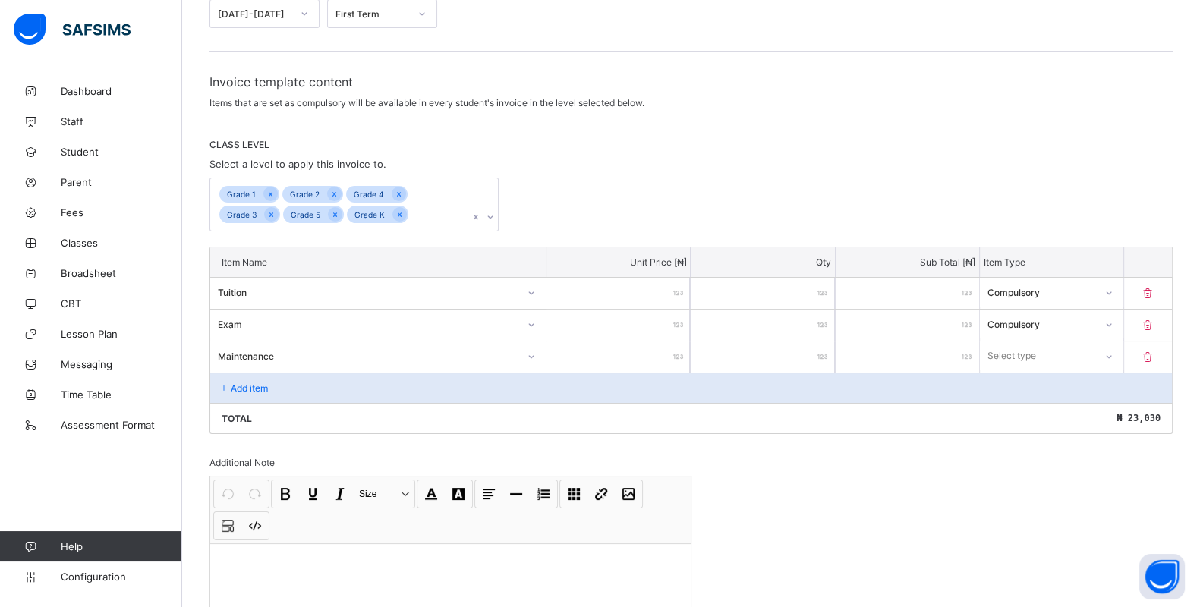
type input "***"
type input "****"
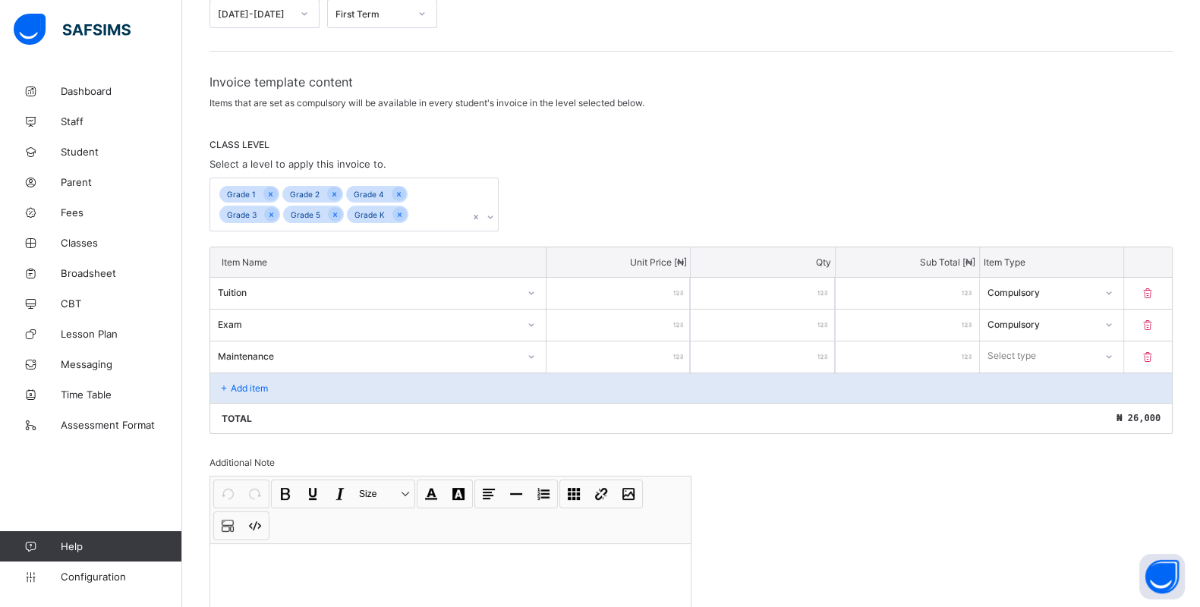
click at [1014, 353] on div "Select type" at bounding box center [1012, 356] width 49 height 29
click at [1020, 386] on div "Compulsory" at bounding box center [1052, 389] width 142 height 24
click at [253, 383] on p "Add item" at bounding box center [249, 388] width 37 height 11
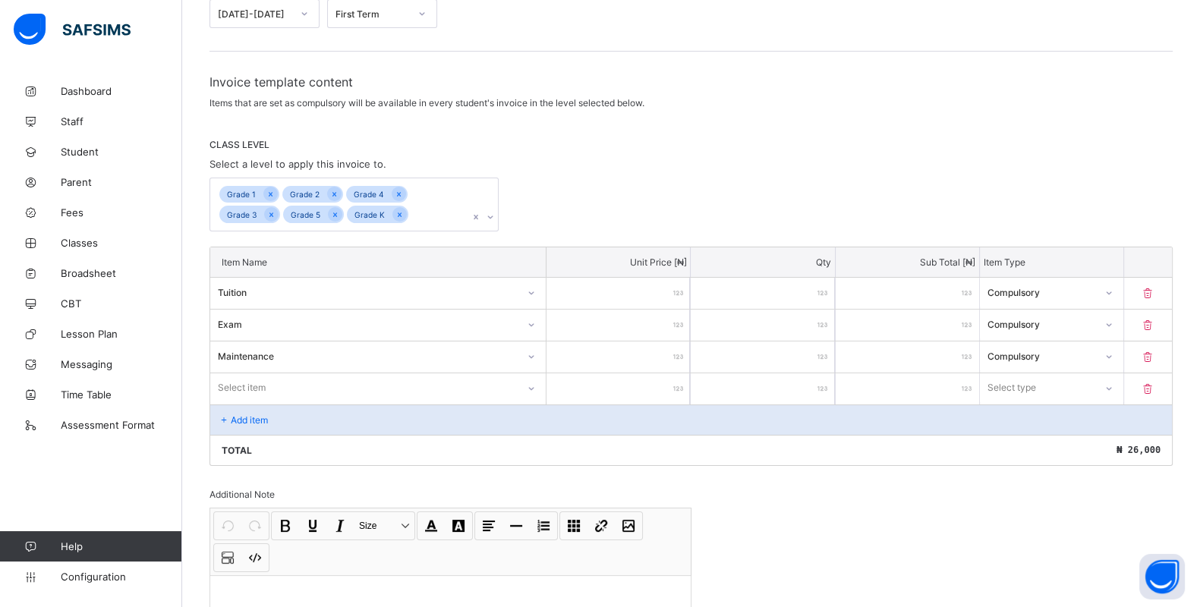
click at [279, 378] on div "Select item" at bounding box center [378, 388] width 336 height 29
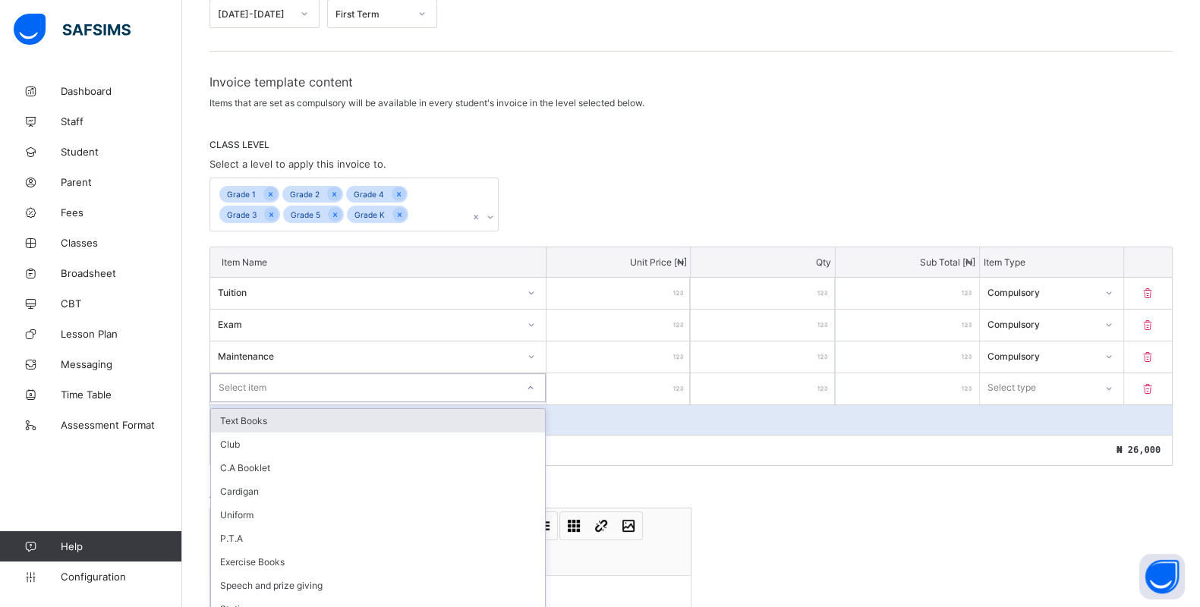
scroll to position [228, 0]
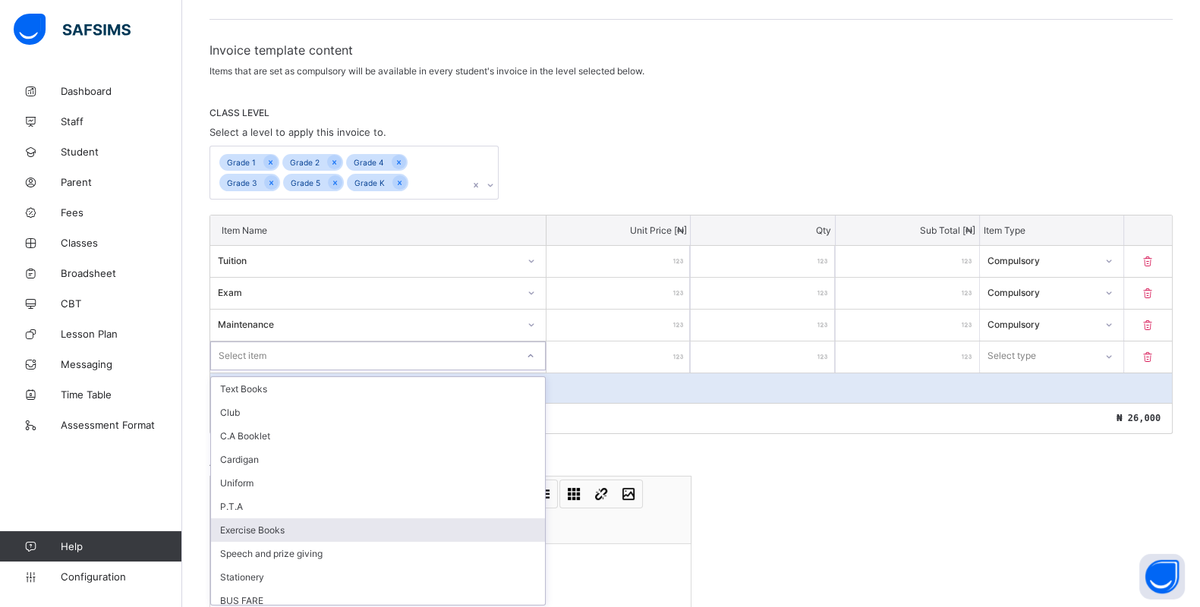
click at [296, 520] on div "Exercise Books" at bounding box center [378, 531] width 334 height 24
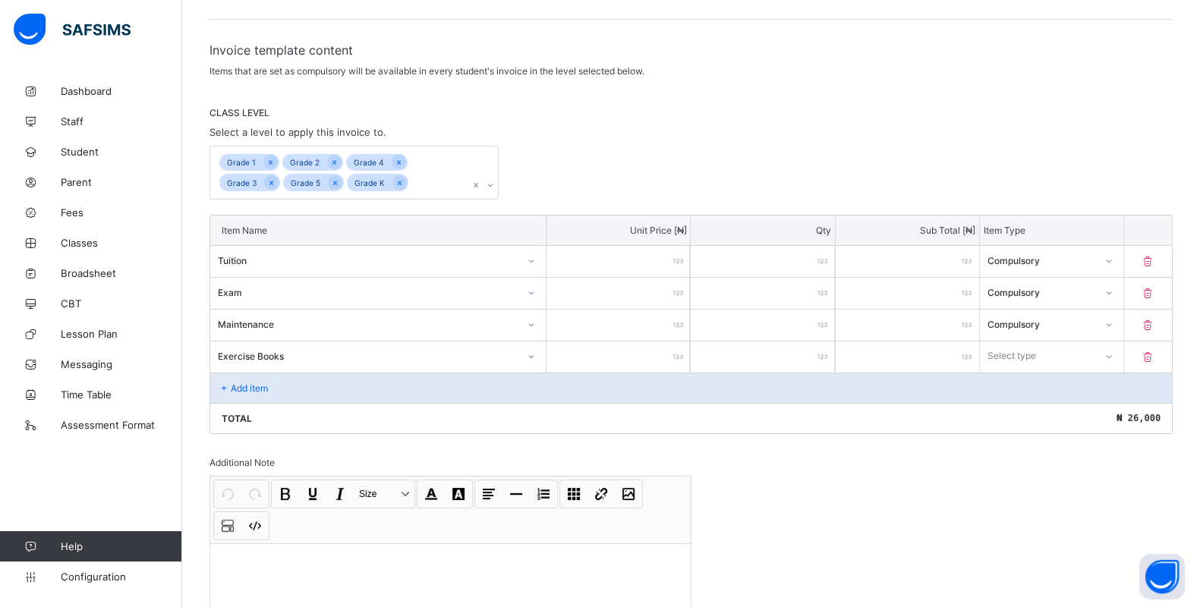
click at [626, 344] on input "number" at bounding box center [618, 357] width 143 height 31
type input "*"
type input "**"
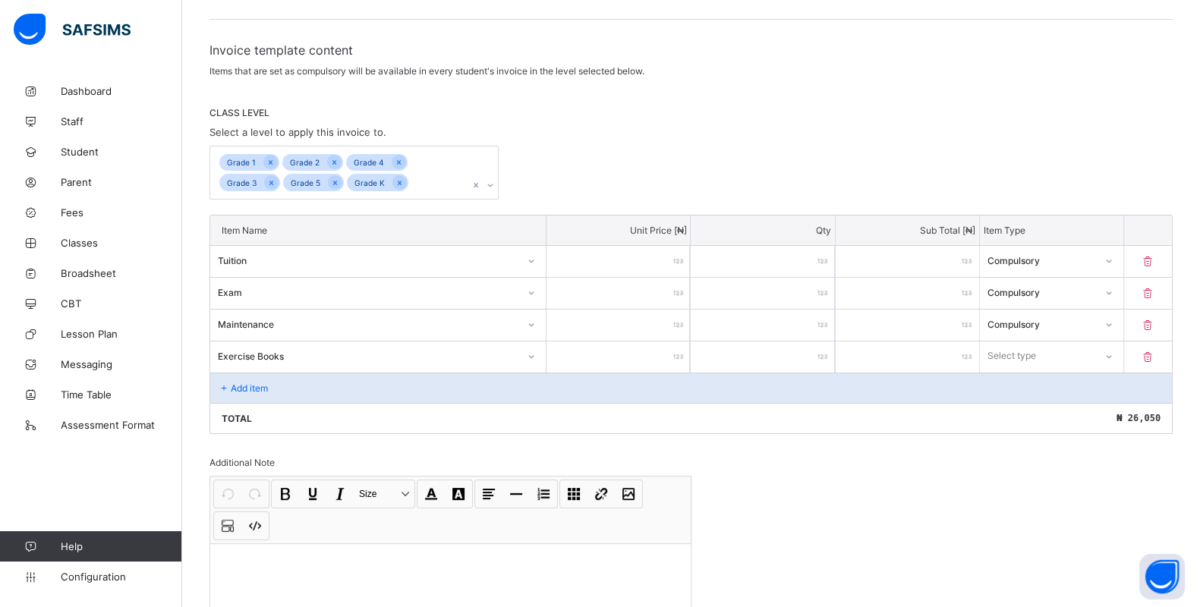
type input "***"
type input "****"
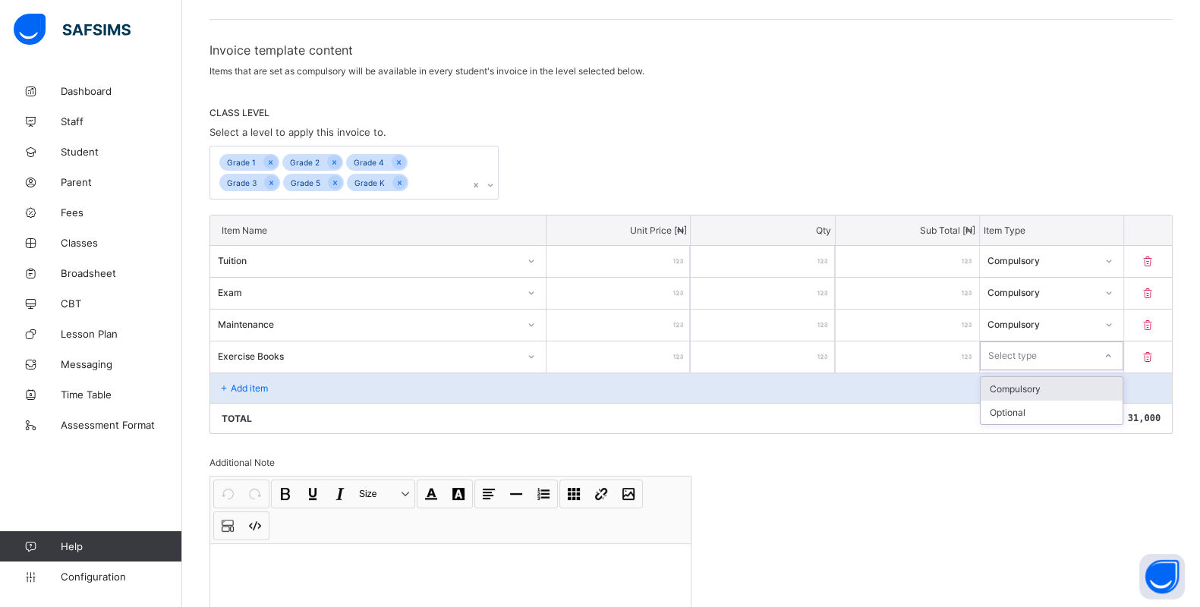
click at [1094, 352] on div "Select type" at bounding box center [1037, 355] width 113 height 21
click at [1056, 382] on div "Compulsory" at bounding box center [1052, 389] width 142 height 24
click at [228, 383] on icon at bounding box center [224, 388] width 13 height 11
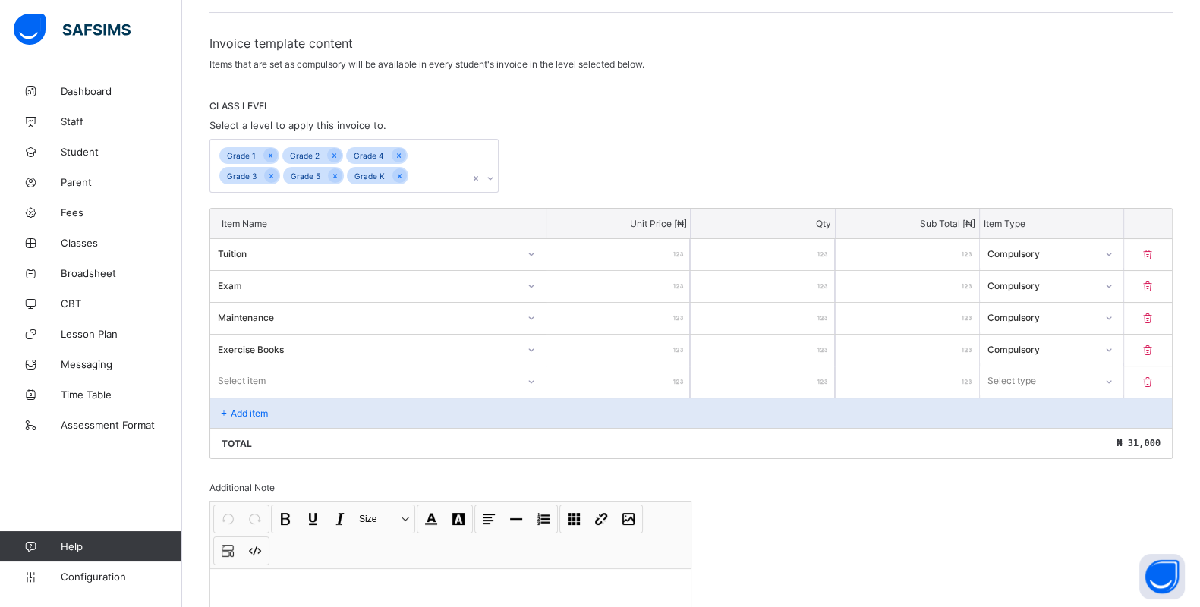
click at [244, 380] on div "Select item" at bounding box center [242, 381] width 48 height 29
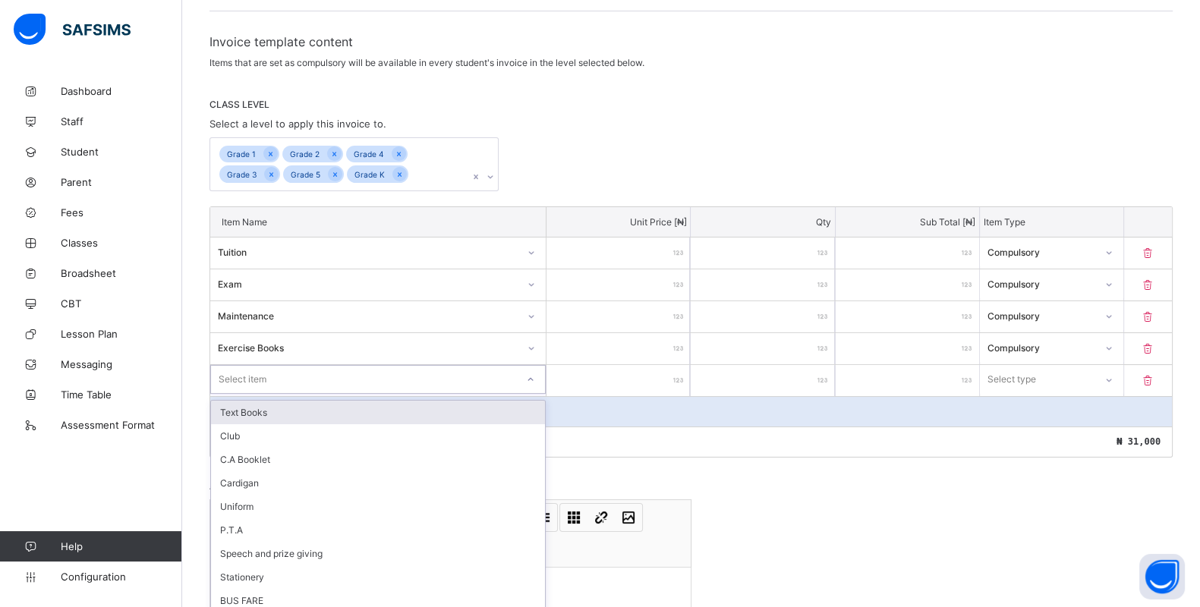
scroll to position [237, 0]
click at [305, 410] on div "Text Books" at bounding box center [378, 412] width 334 height 24
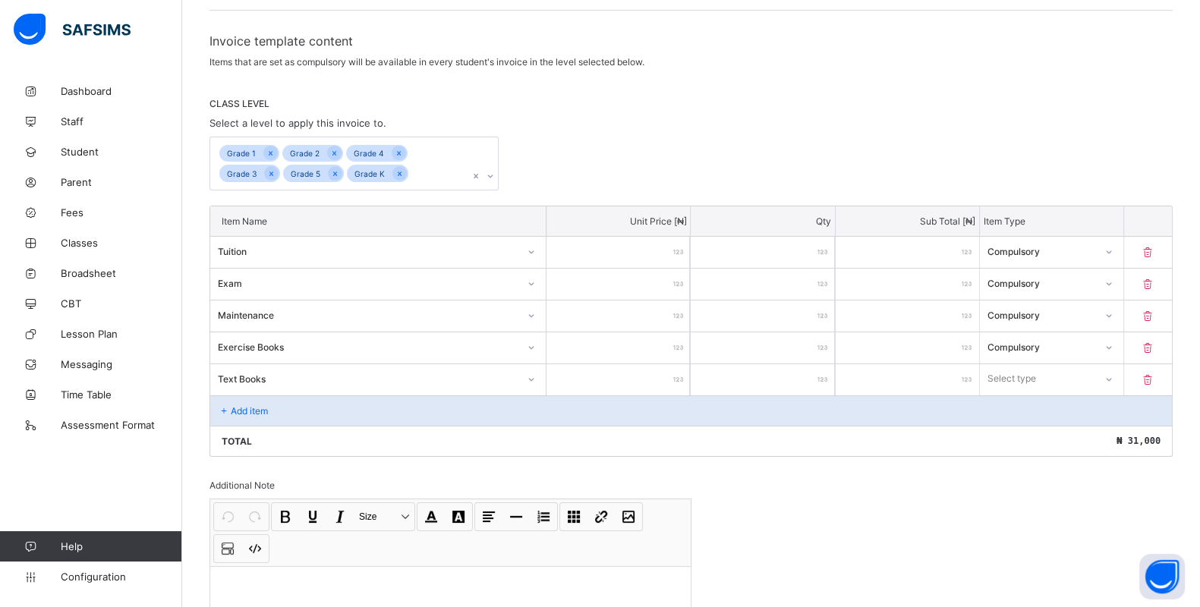
click at [606, 374] on input "number" at bounding box center [618, 379] width 143 height 31
type input "*"
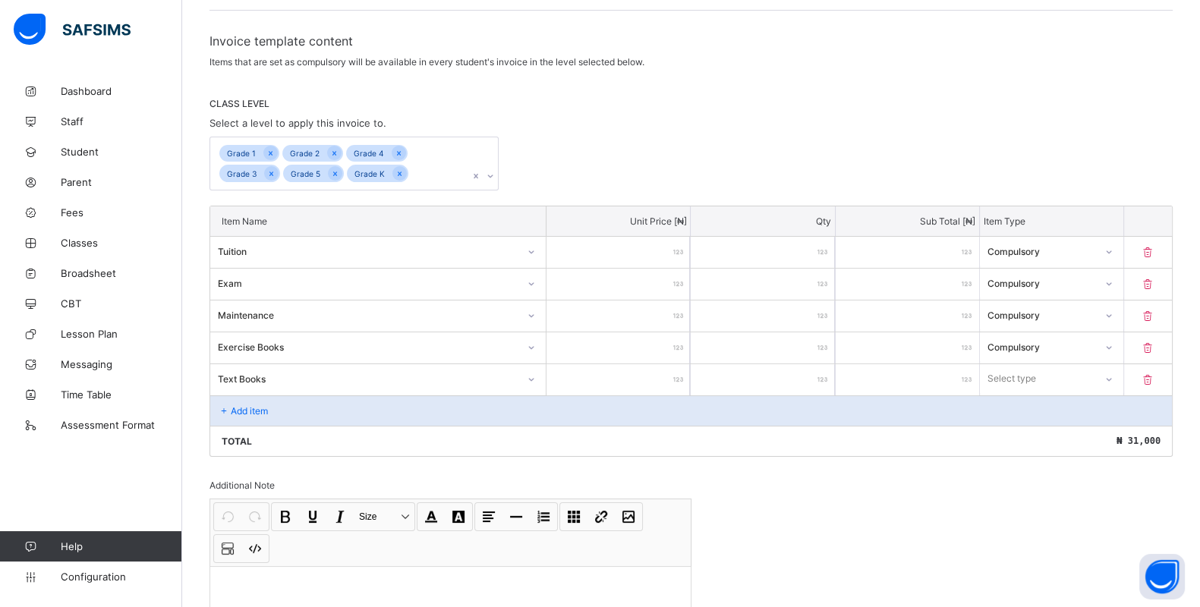
type input "*"
type input "**"
type input "***"
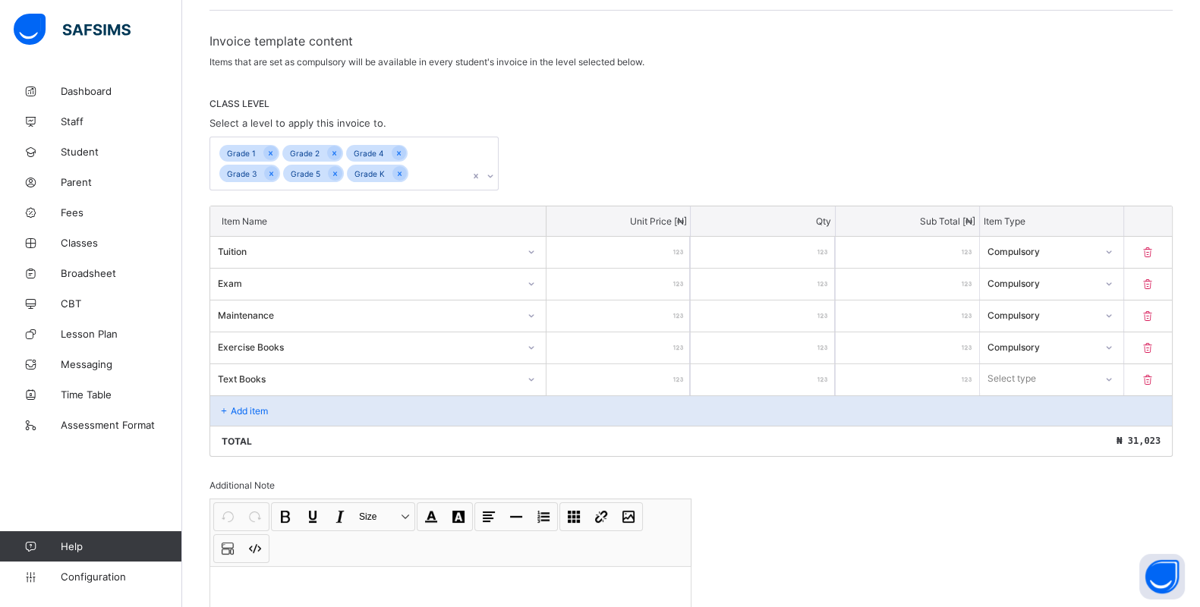
type input "***"
type input "****"
type input "*****"
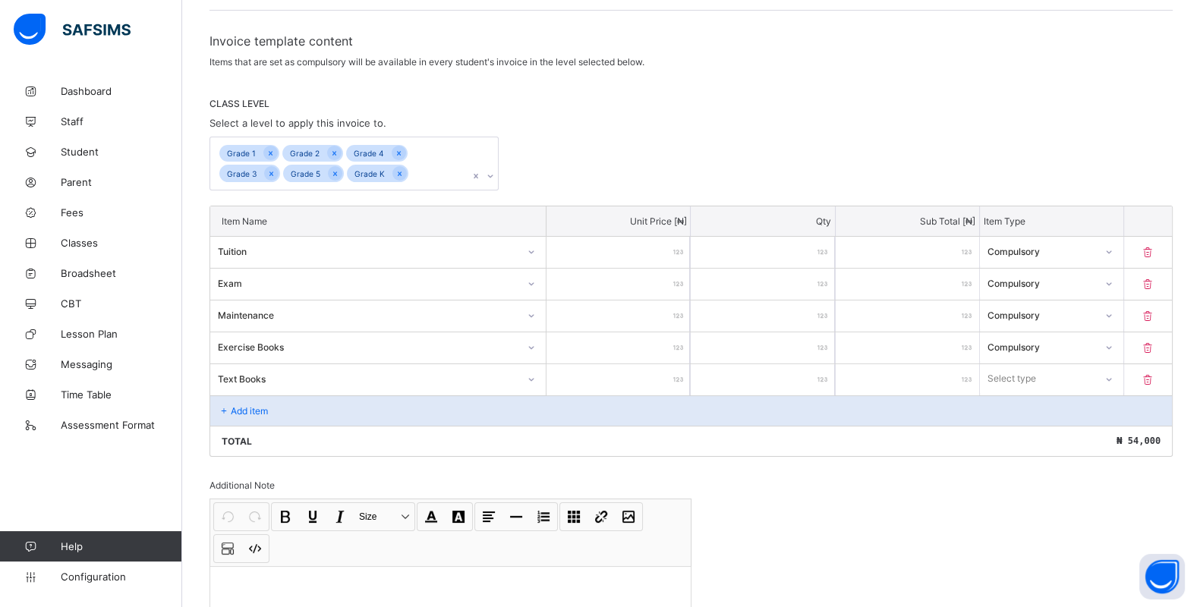
type input "*****"
click at [1085, 376] on div "Select type" at bounding box center [1037, 378] width 115 height 21
click at [1067, 402] on div "Compulsory" at bounding box center [1052, 412] width 142 height 24
click at [228, 405] on icon at bounding box center [224, 410] width 13 height 11
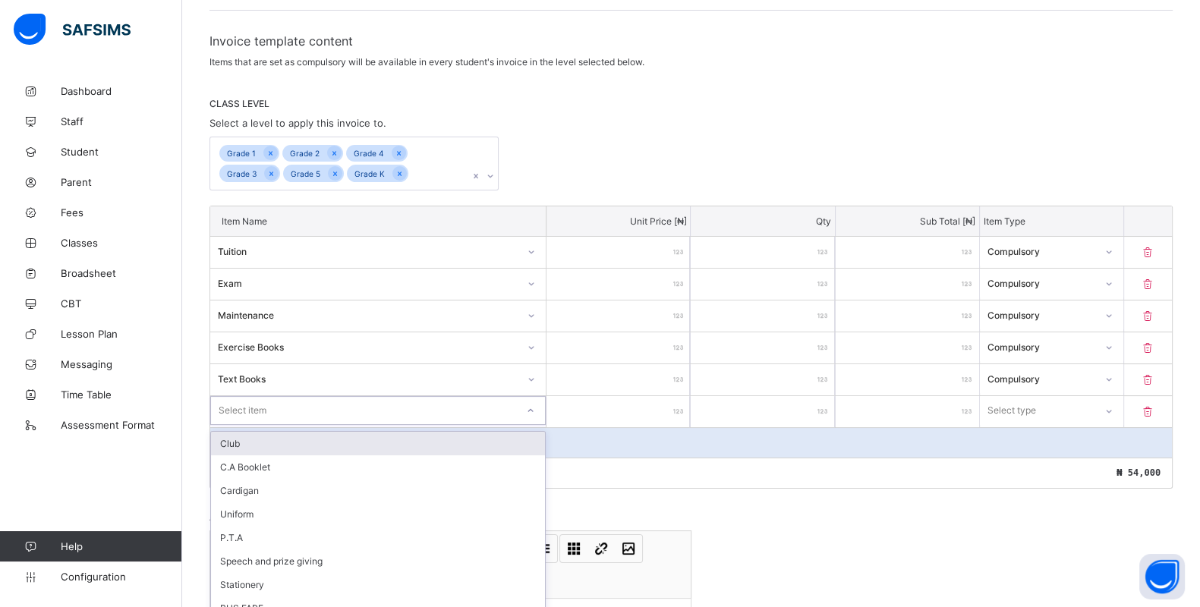
click at [245, 402] on div "Select item" at bounding box center [243, 410] width 48 height 29
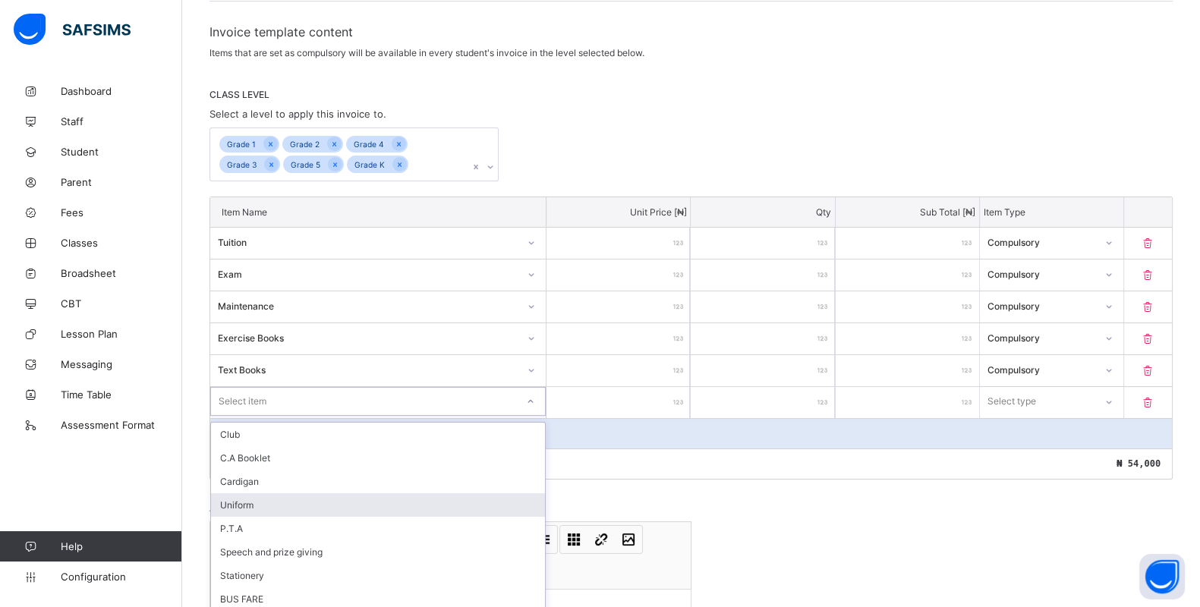
click at [294, 496] on div "Uniform" at bounding box center [378, 505] width 334 height 24
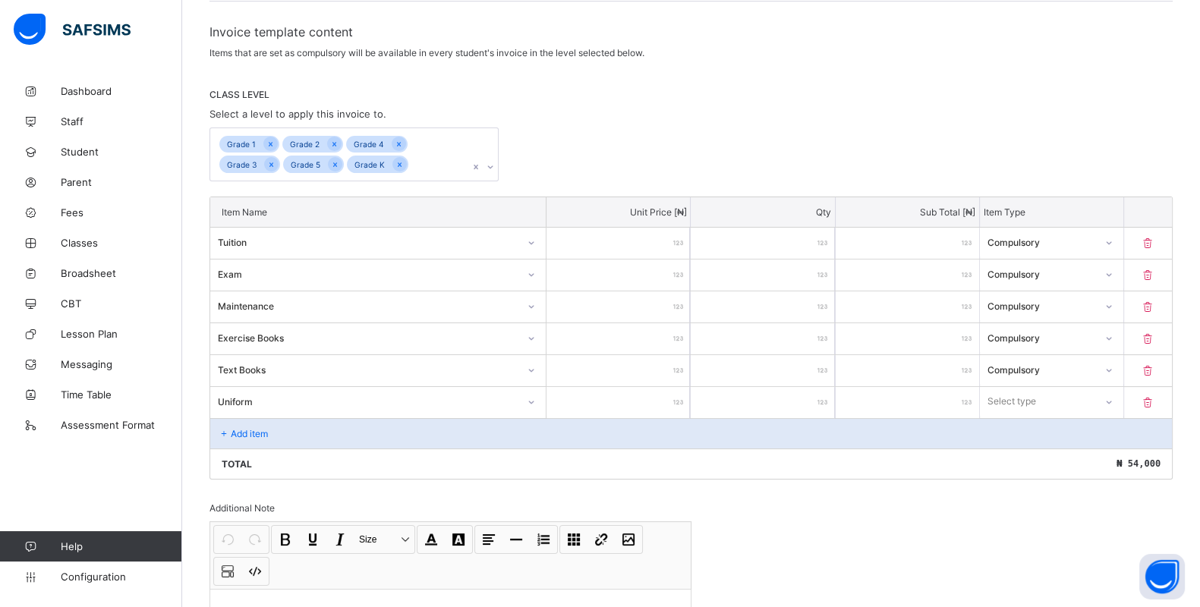
click at [607, 397] on input "number" at bounding box center [618, 402] width 143 height 31
type input "*"
type input "**"
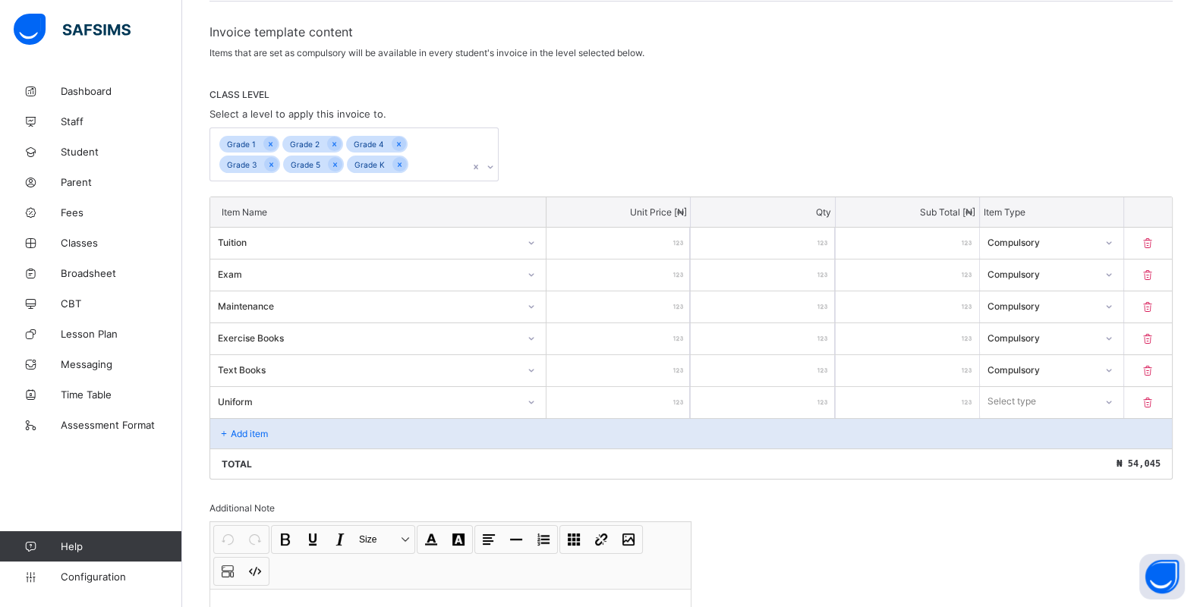
type input "***"
type input "****"
type input "*****"
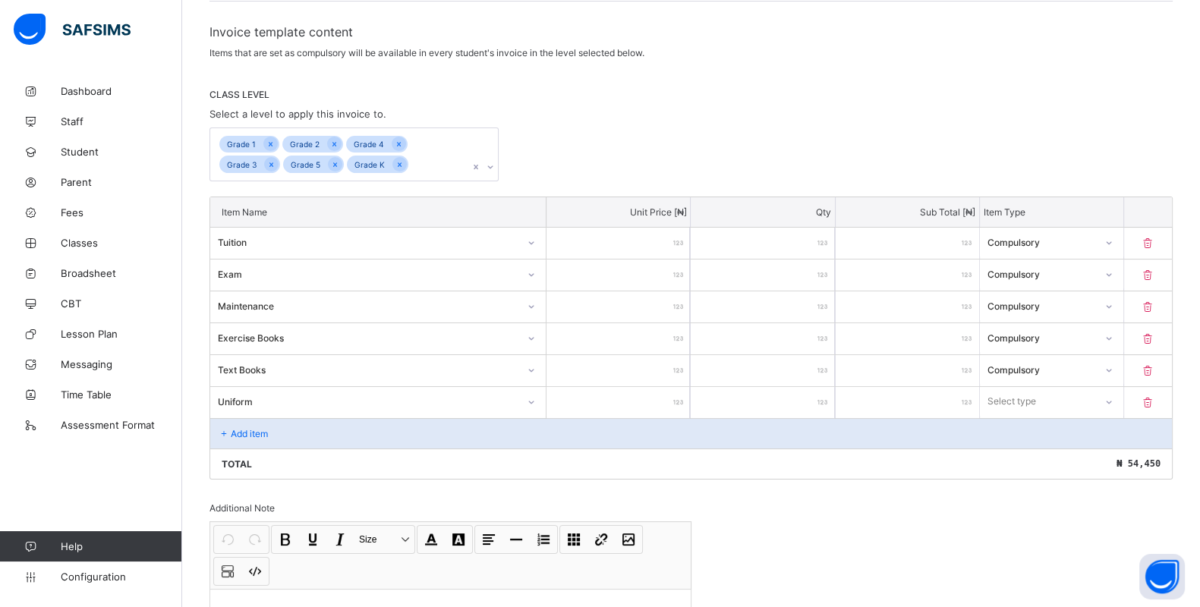
type input "*****"
click at [1026, 387] on div "Select type" at bounding box center [1012, 401] width 49 height 29
click at [1053, 454] on div "Optional" at bounding box center [1052, 458] width 142 height 24
click at [850, 517] on div "Invoice template content Items that are set as compulsory will be available in …" at bounding box center [691, 378] width 963 height 708
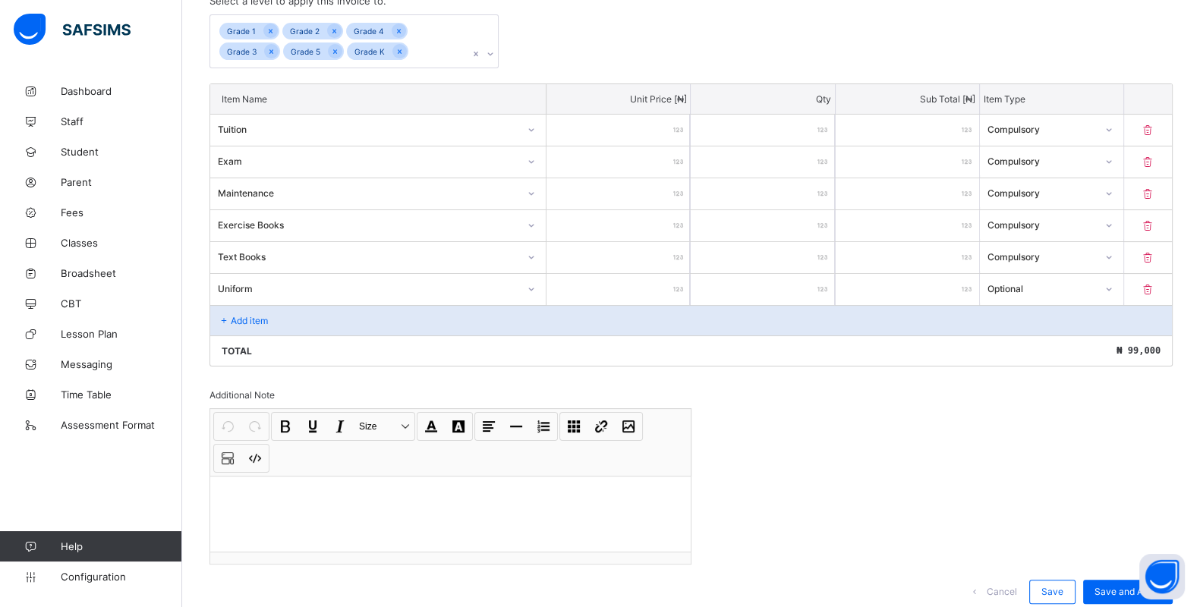
scroll to position [399, 0]
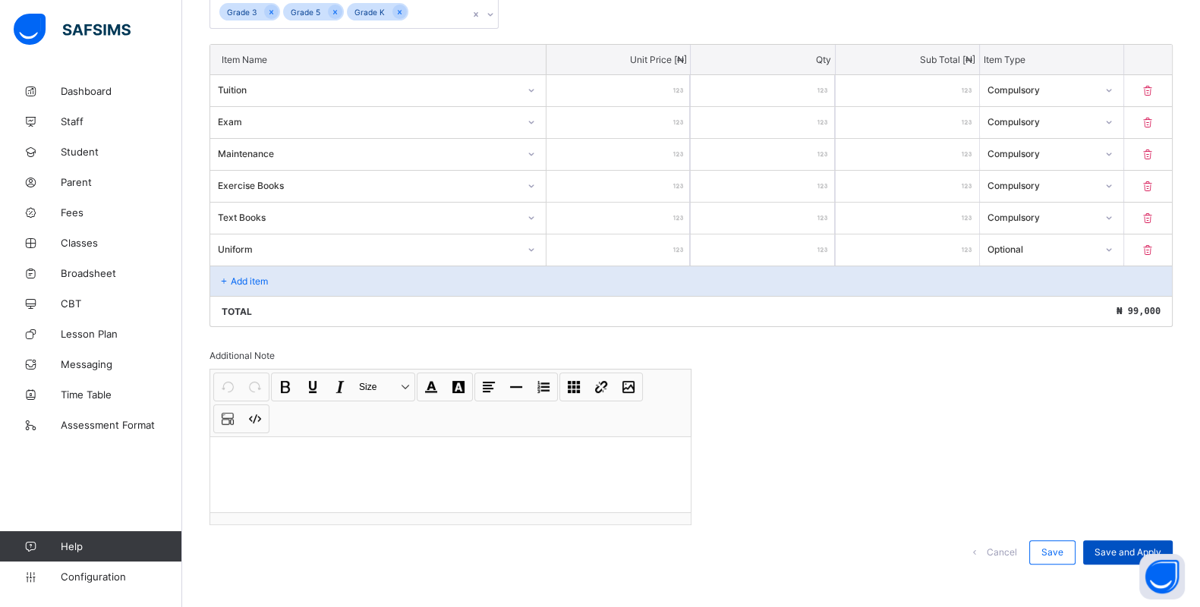
click at [1120, 547] on span "Save and Apply" at bounding box center [1128, 552] width 67 height 11
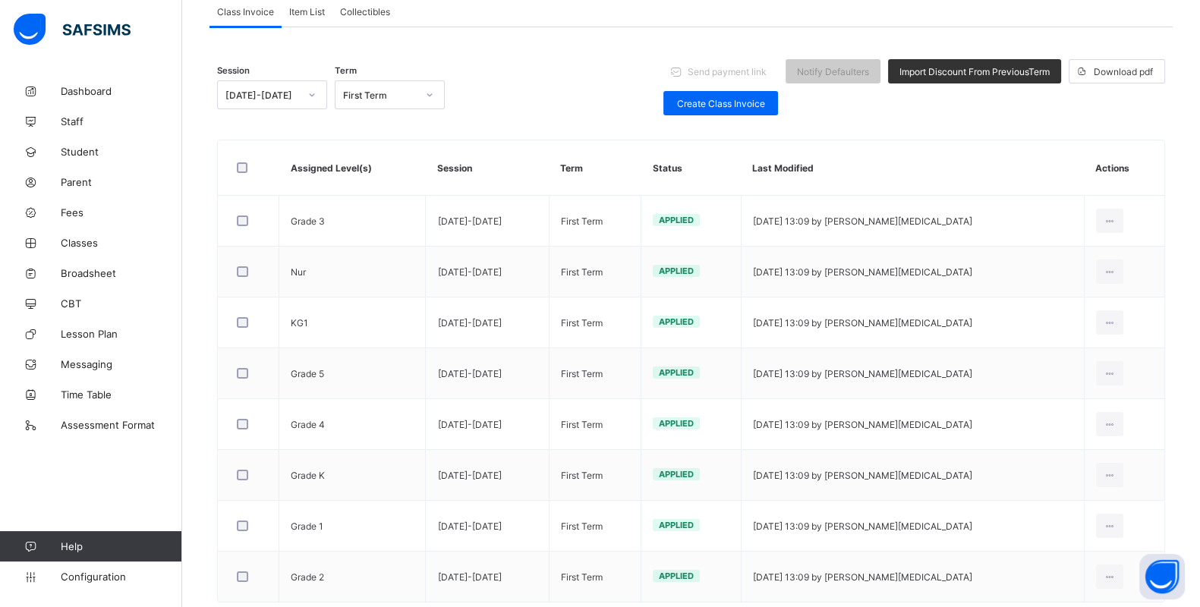
scroll to position [114, 0]
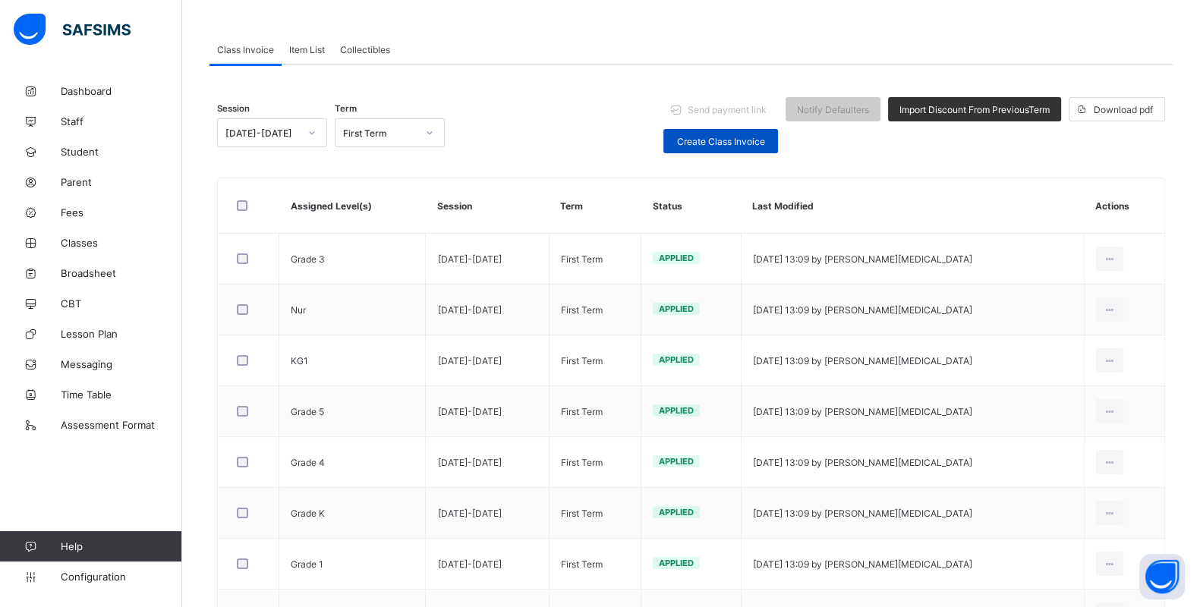
click at [690, 137] on span "Create Class Invoice" at bounding box center [721, 141] width 92 height 11
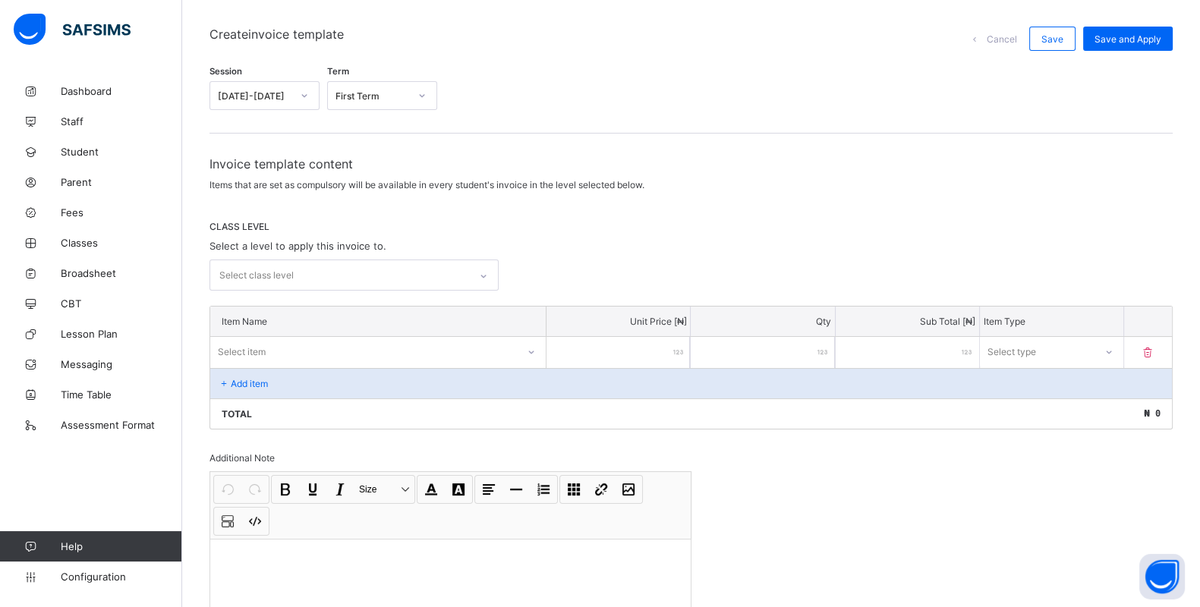
click at [390, 262] on div "Select class level" at bounding box center [339, 275] width 259 height 30
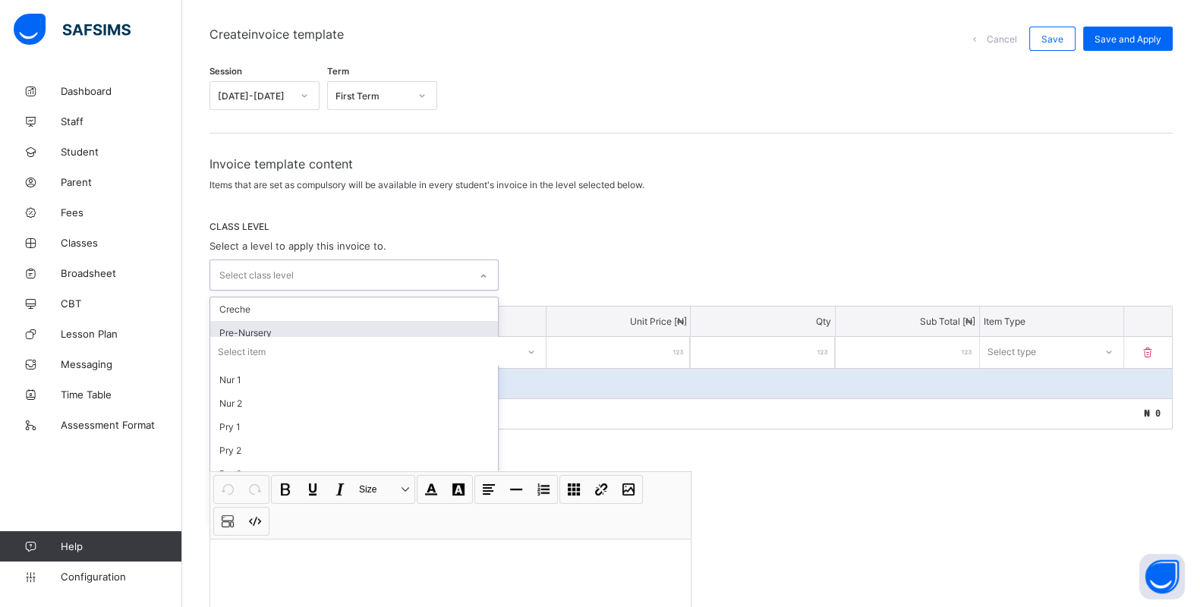
click at [301, 321] on div "Pre-Nursery" at bounding box center [354, 333] width 288 height 24
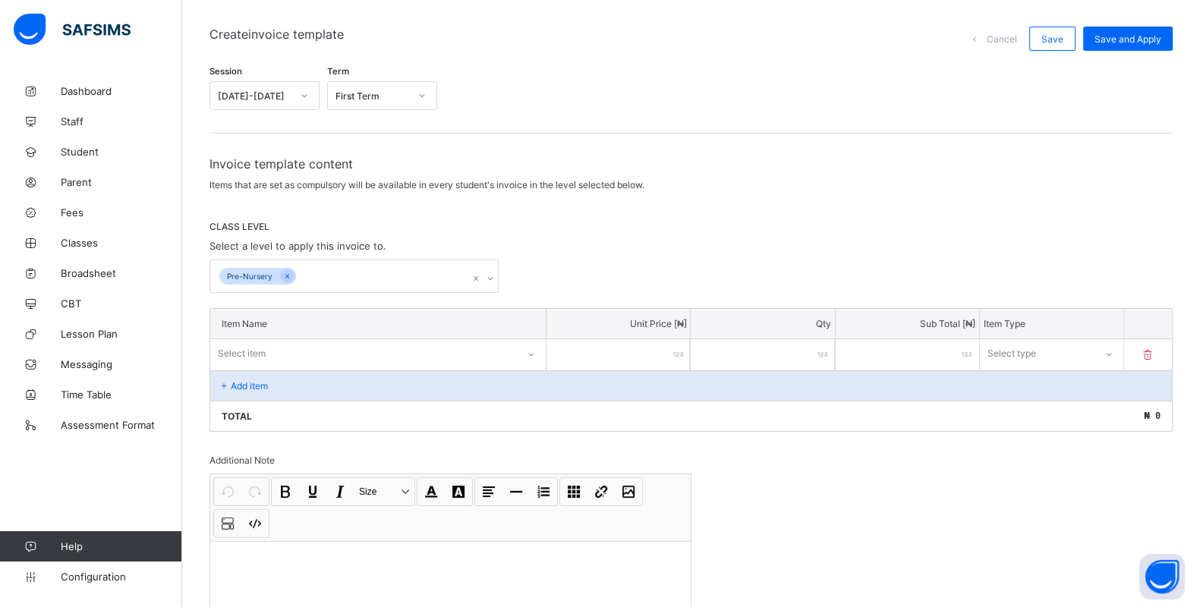
click at [594, 216] on div "Invoice template content Items that are set as compulsory will be available in …" at bounding box center [691, 420] width 963 height 528
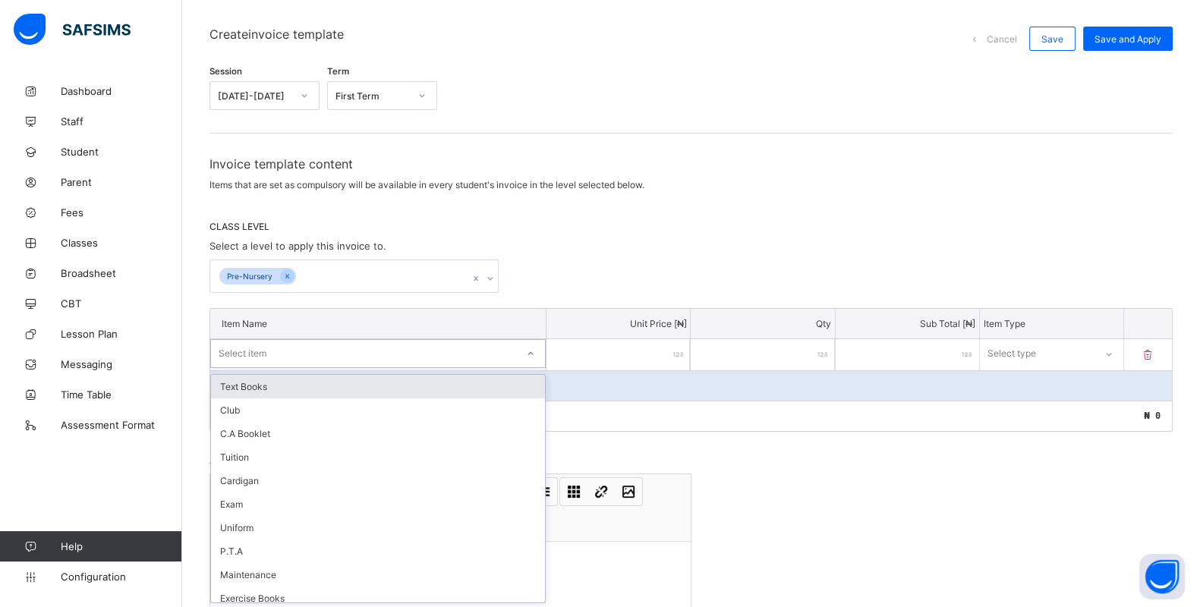
click at [338, 349] on div "Select item" at bounding box center [363, 353] width 305 height 21
type input "*"
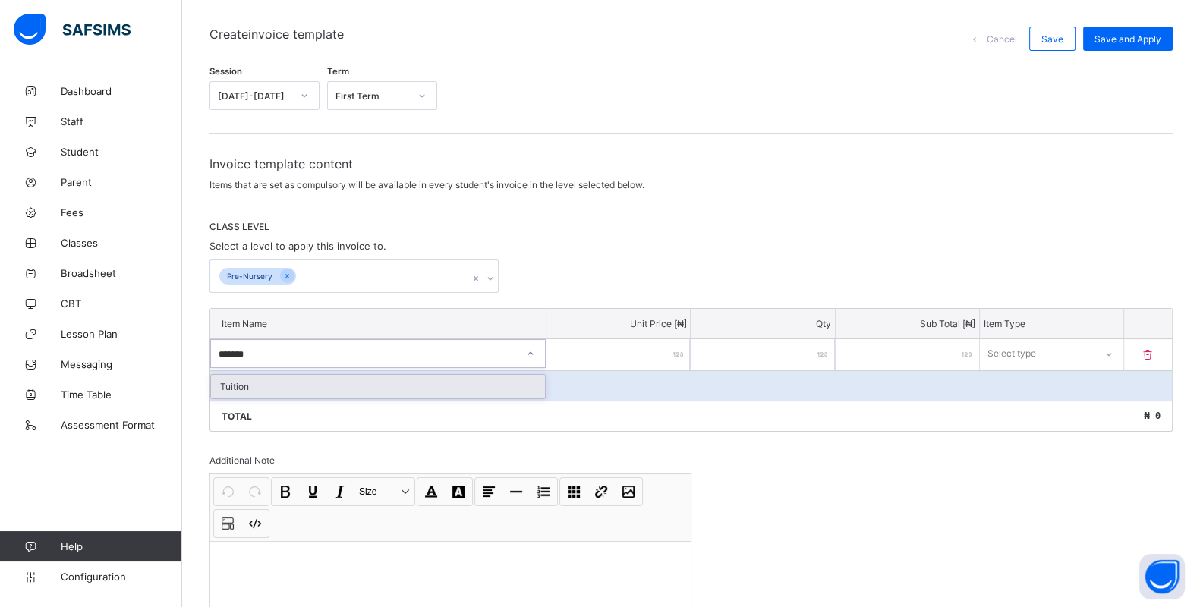
type input "*******"
click at [629, 351] on input "number" at bounding box center [618, 354] width 143 height 31
type input "*"
type input "**"
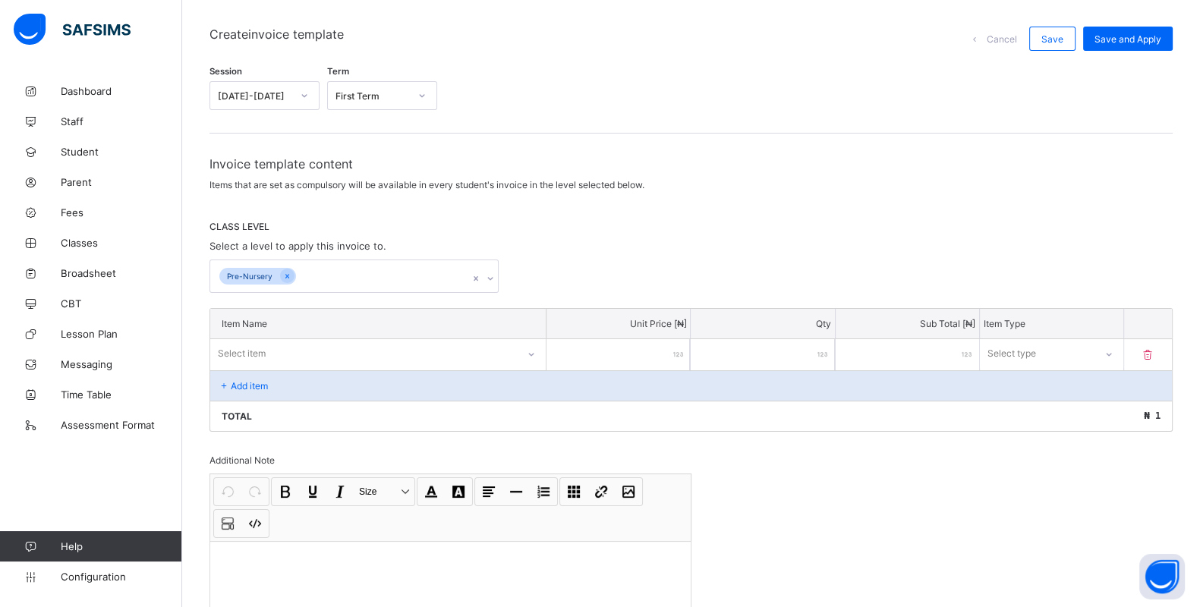
type input "**"
type input "***"
type input "****"
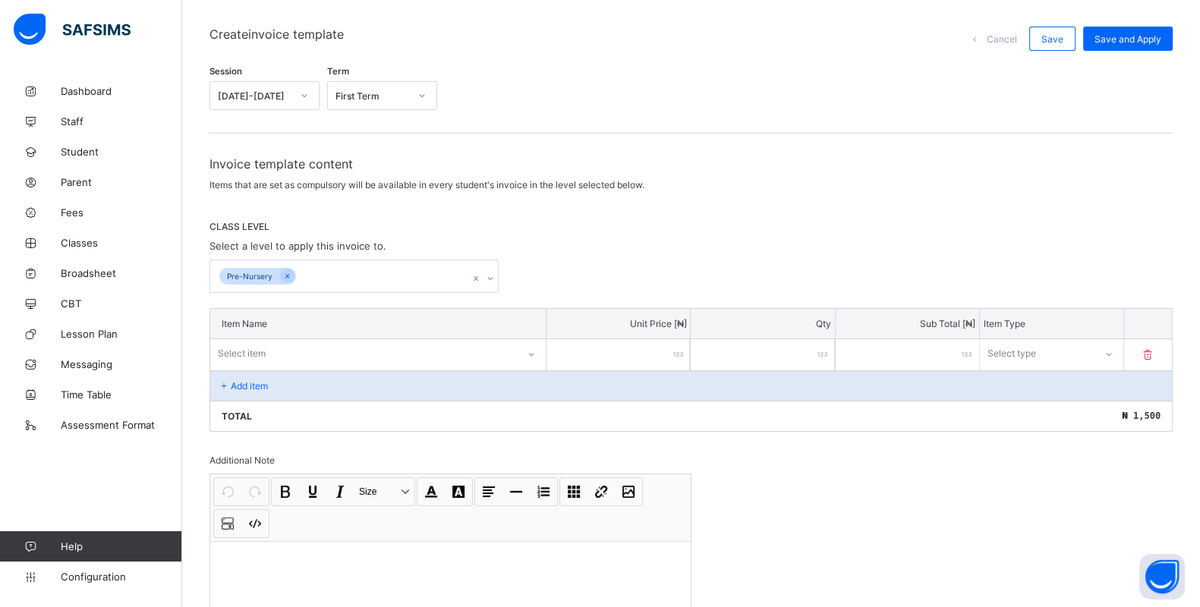
type input "*****"
click at [1037, 353] on div "Select type" at bounding box center [1012, 353] width 49 height 29
click at [1044, 384] on div "Compulsory" at bounding box center [1052, 387] width 142 height 24
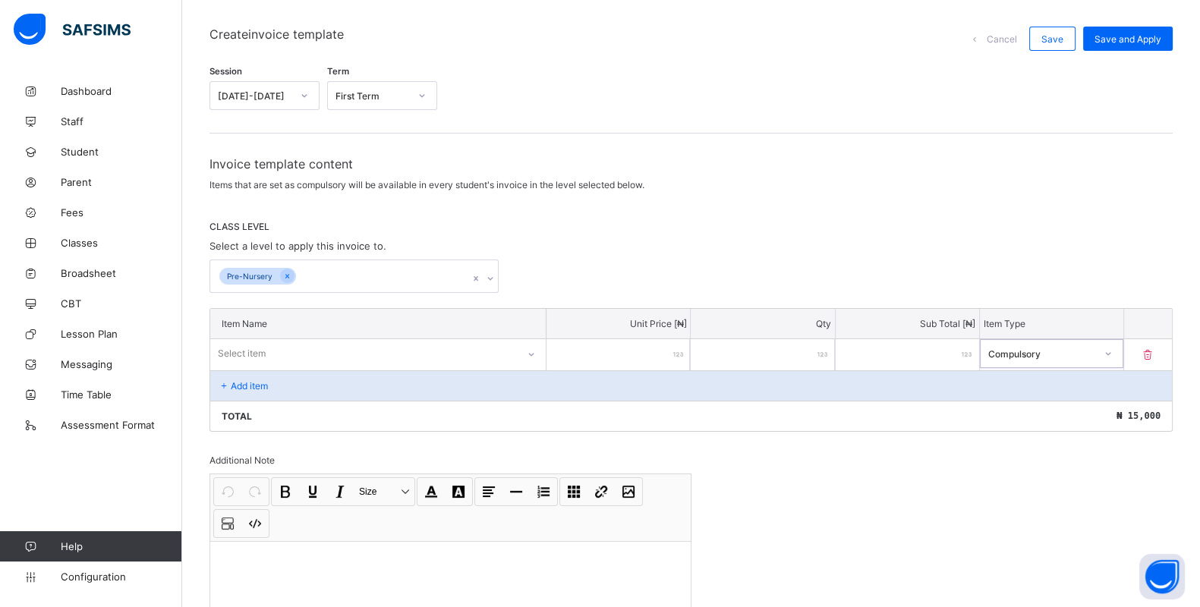
click at [228, 388] on div "Add item" at bounding box center [691, 385] width 962 height 30
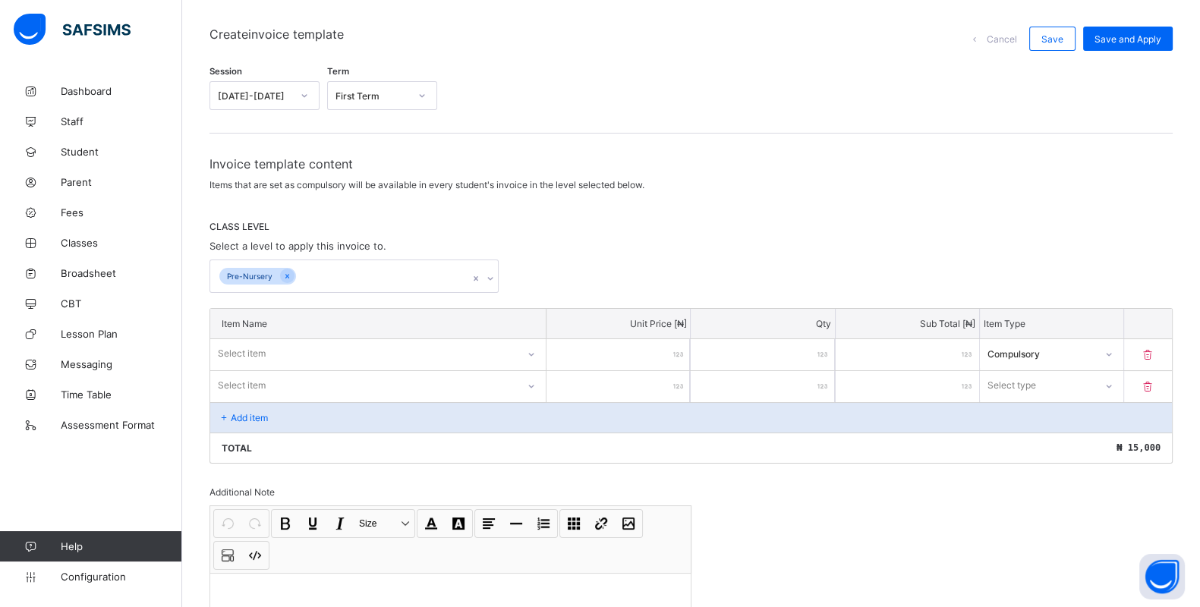
click at [481, 349] on div "Select item" at bounding box center [363, 353] width 307 height 21
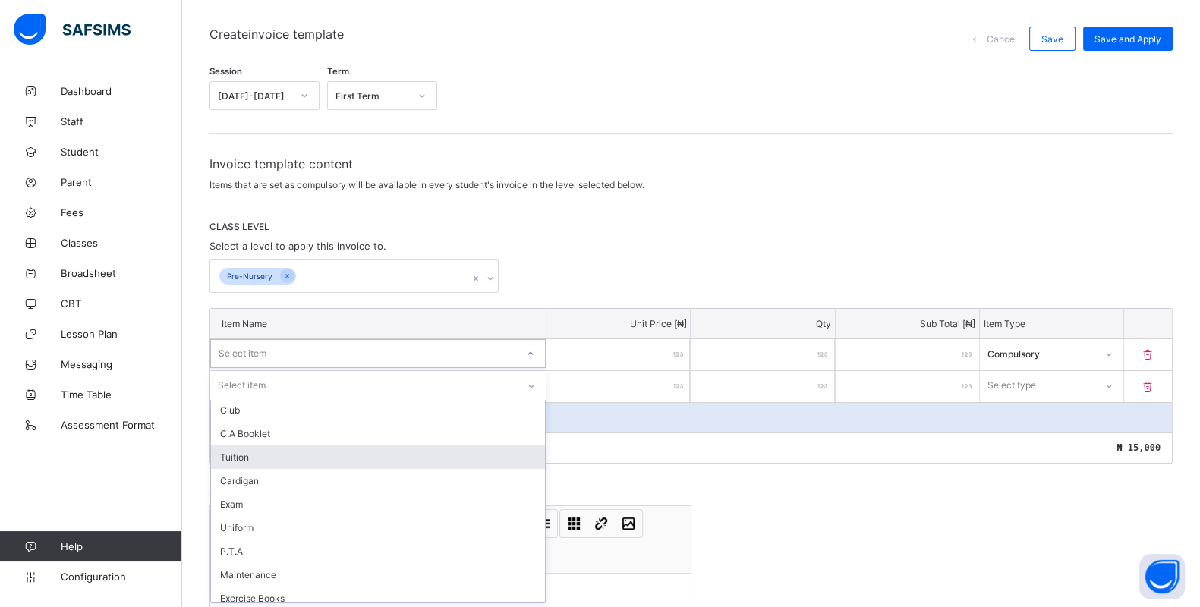
click at [292, 457] on div "Tuition" at bounding box center [378, 458] width 334 height 24
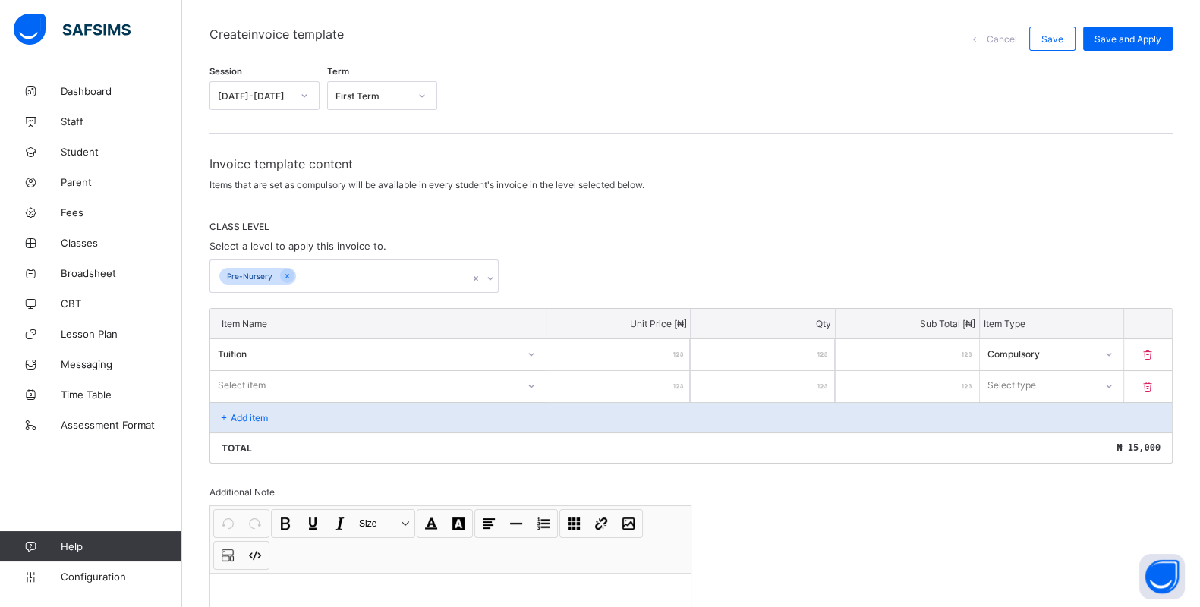
click at [599, 256] on div "CLASS LEVEL Select a level to apply this invoice to. Pre-Nursery" at bounding box center [691, 257] width 963 height 72
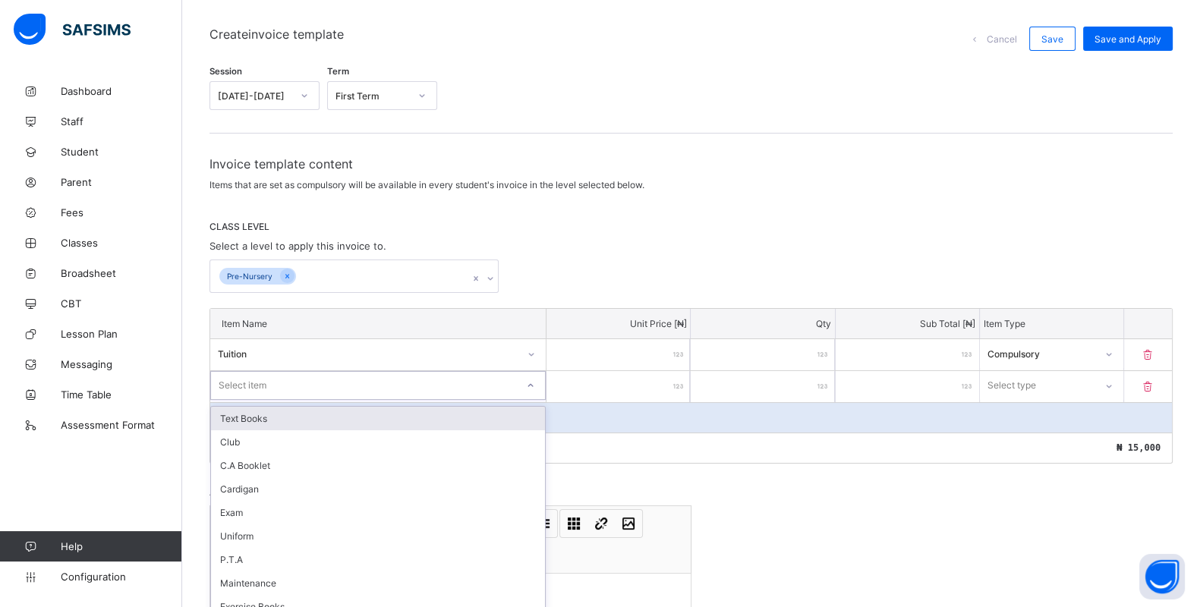
scroll to position [144, 0]
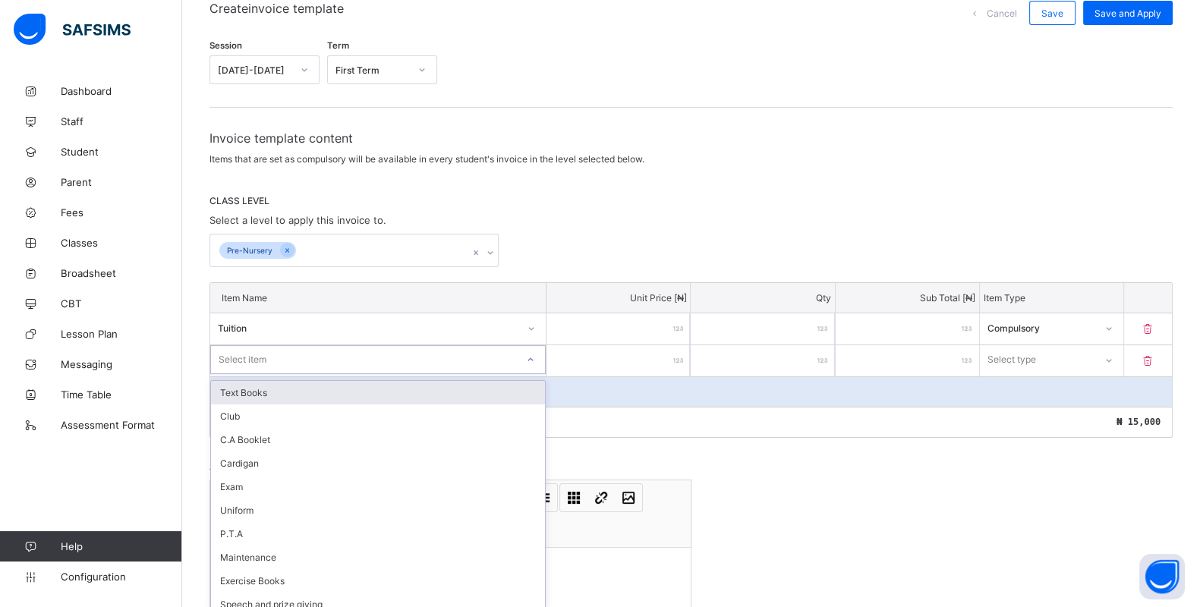
click at [488, 374] on div "option Text Books focused, 1 of 12. 12 results available. Use Up and Down to ch…" at bounding box center [378, 359] width 336 height 29
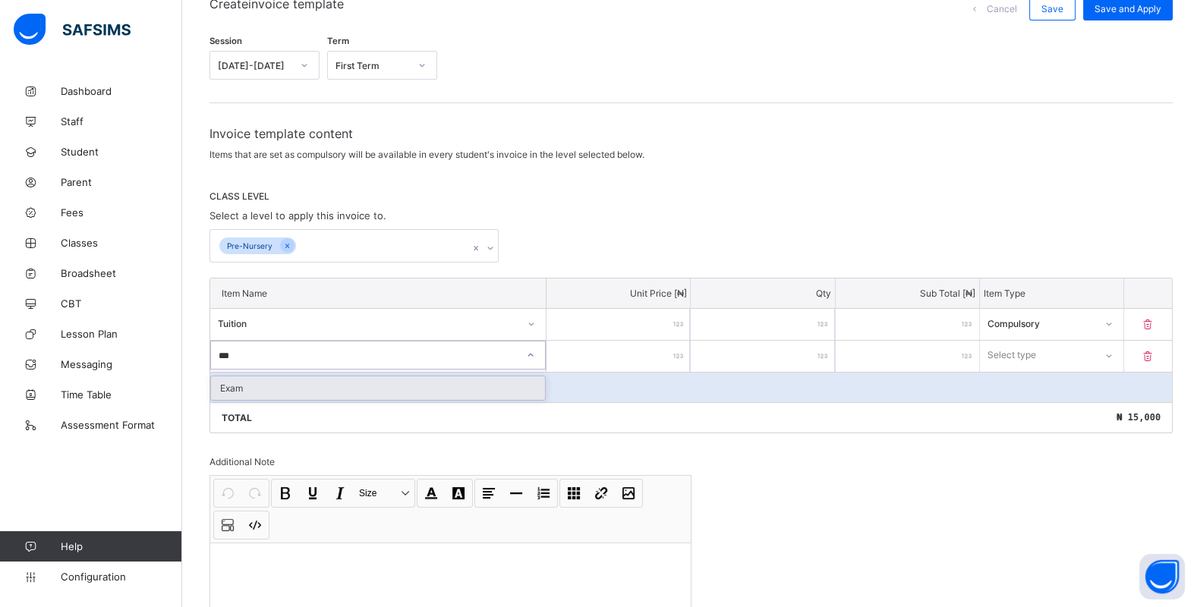
type input "****"
click at [500, 357] on div "Select item" at bounding box center [363, 355] width 305 height 21
click at [534, 352] on icon at bounding box center [530, 355] width 9 height 15
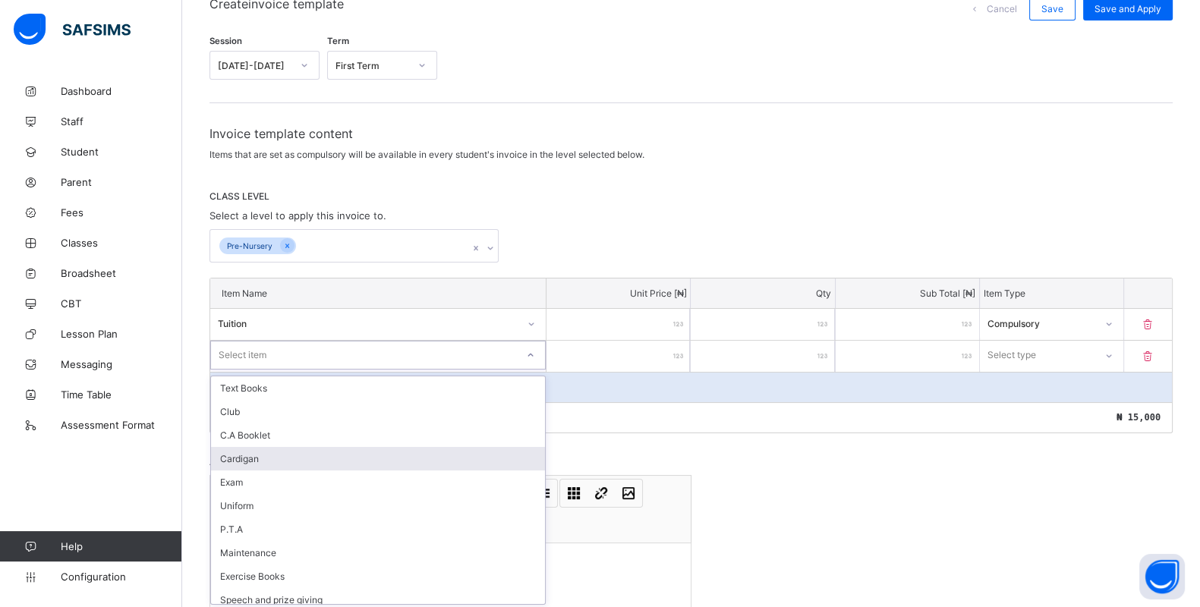
click at [355, 463] on div "Cardigan" at bounding box center [378, 459] width 334 height 24
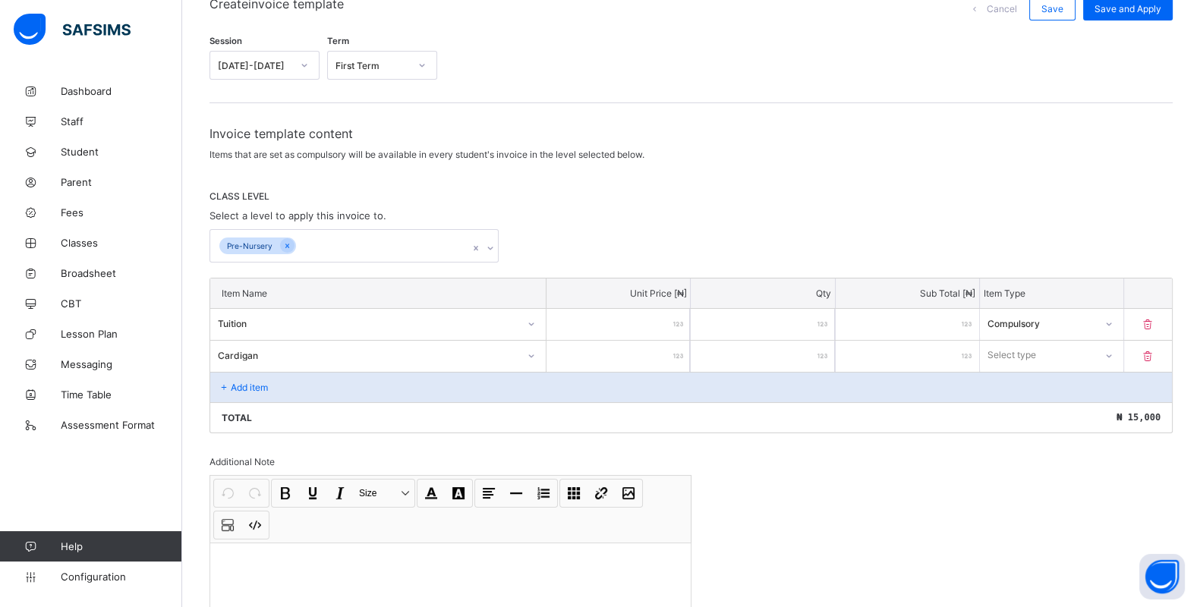
click at [355, 463] on div "Additional Note Undo CTRL+ Z Redo CTRL+ Y / CTRL+SHIFT+ Z Bold CTRL+ B Underlin…" at bounding box center [451, 543] width 482 height 175
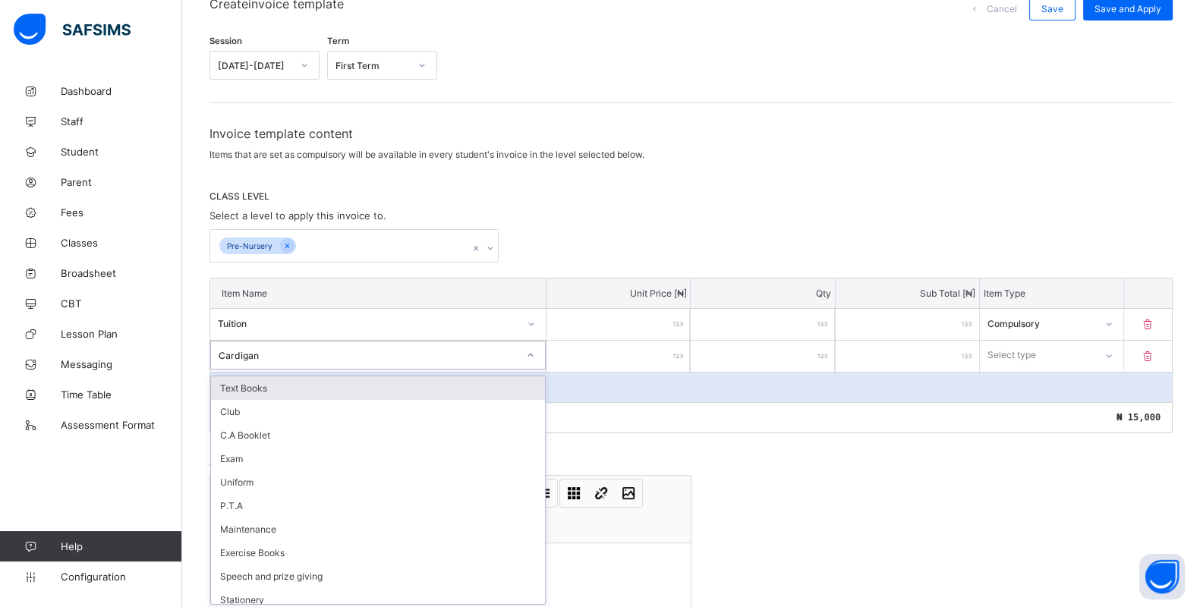
drag, startPoint x: 355, startPoint y: 463, endPoint x: 534, endPoint y: 344, distance: 215.2
click at [534, 344] on div at bounding box center [531, 355] width 26 height 24
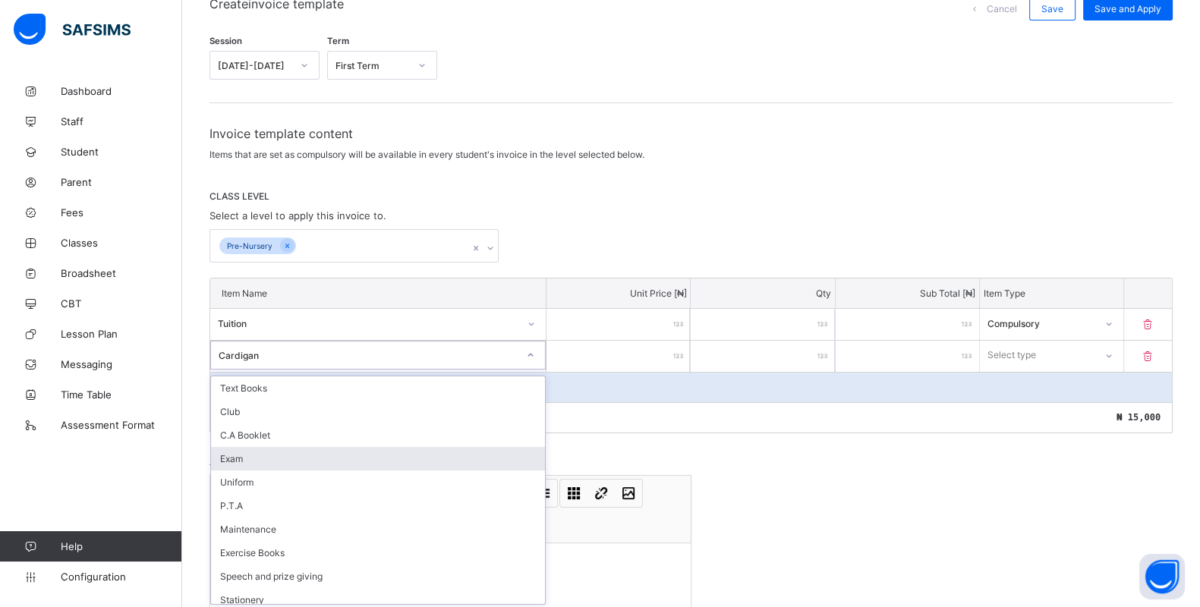
click at [292, 455] on div "Exam" at bounding box center [378, 459] width 334 height 24
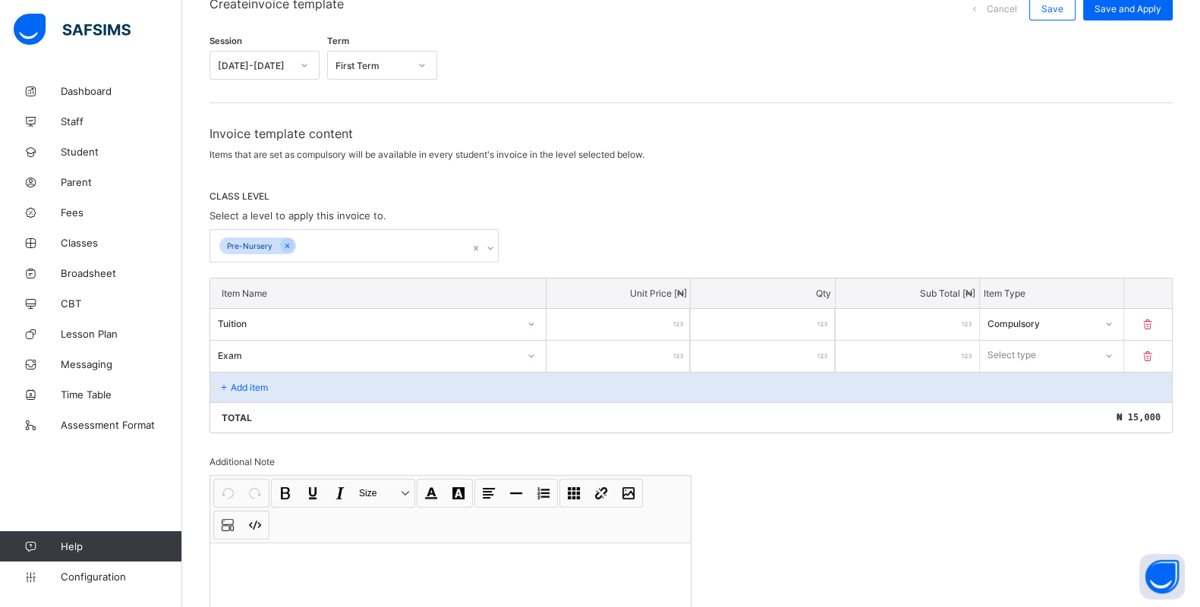
click at [674, 349] on input "number" at bounding box center [618, 356] width 143 height 31
type input "*"
type input "**"
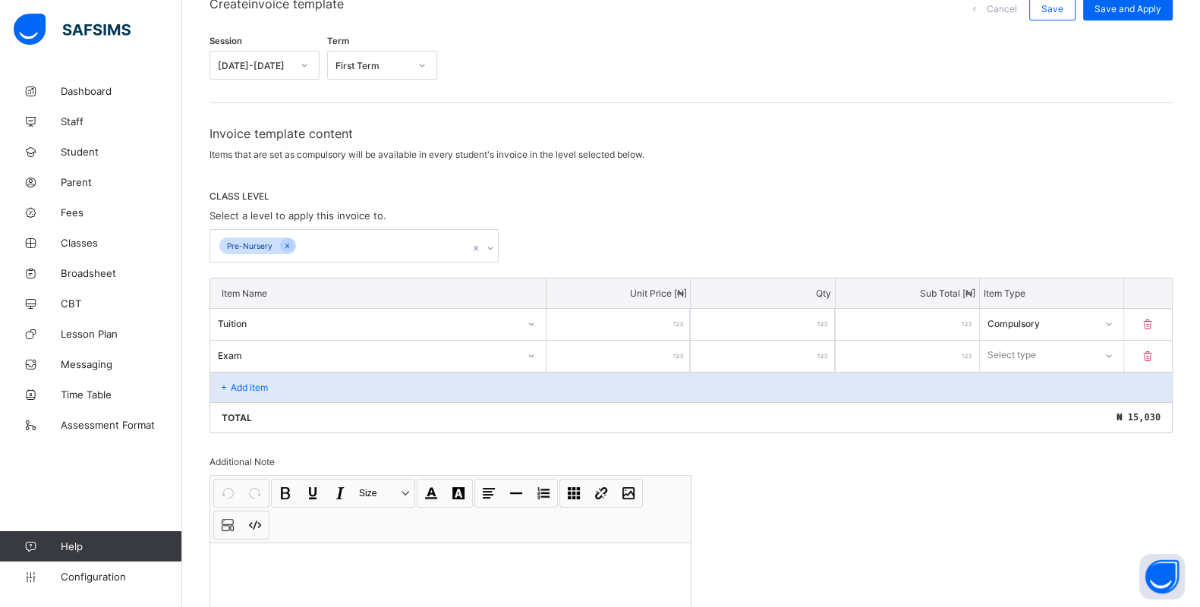
type input "***"
type input "****"
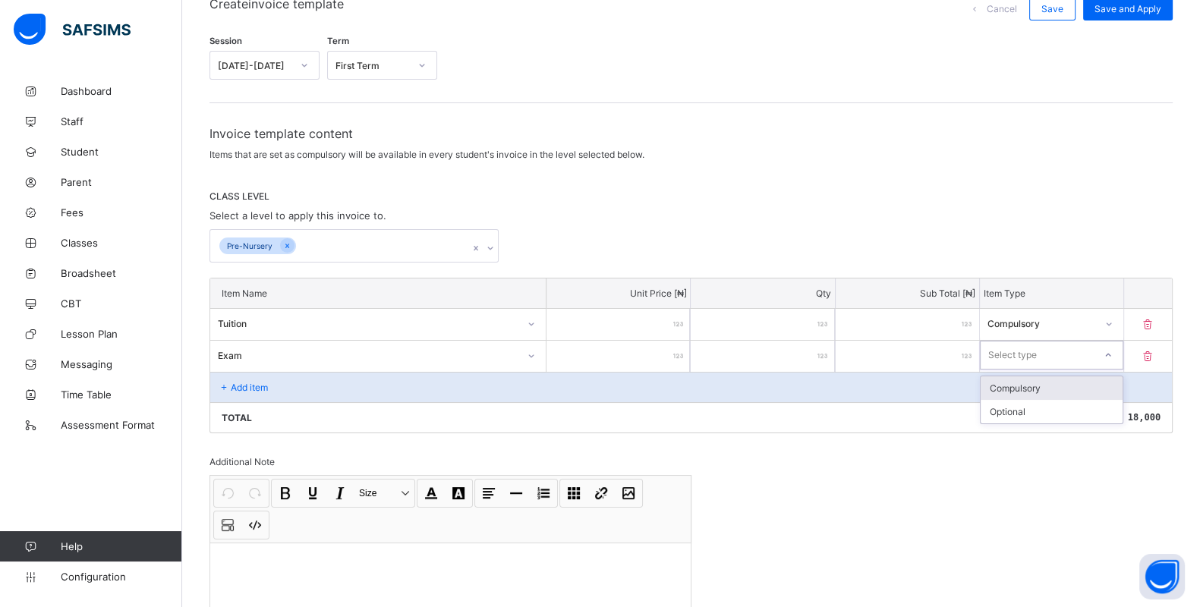
click at [1072, 341] on div "Select type" at bounding box center [1051, 355] width 143 height 29
click at [1048, 390] on div "Compulsory" at bounding box center [1052, 389] width 142 height 24
click at [220, 382] on icon at bounding box center [224, 387] width 13 height 11
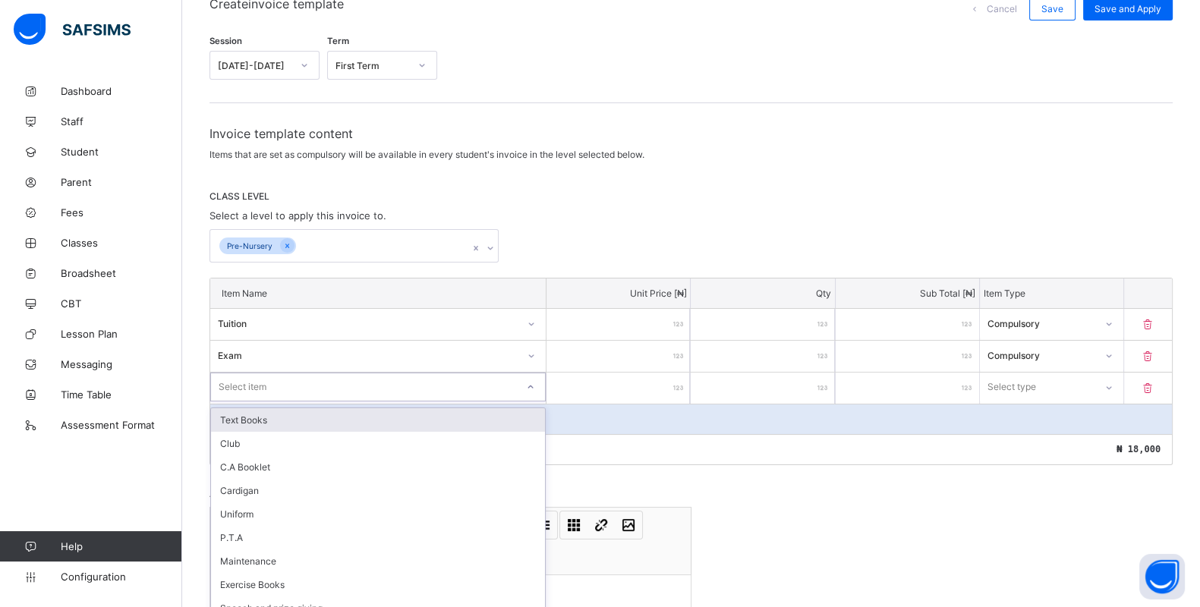
click at [247, 380] on div "option Text Books focused, 1 of 11. 11 results available. Use Up and Down to ch…" at bounding box center [378, 387] width 336 height 29
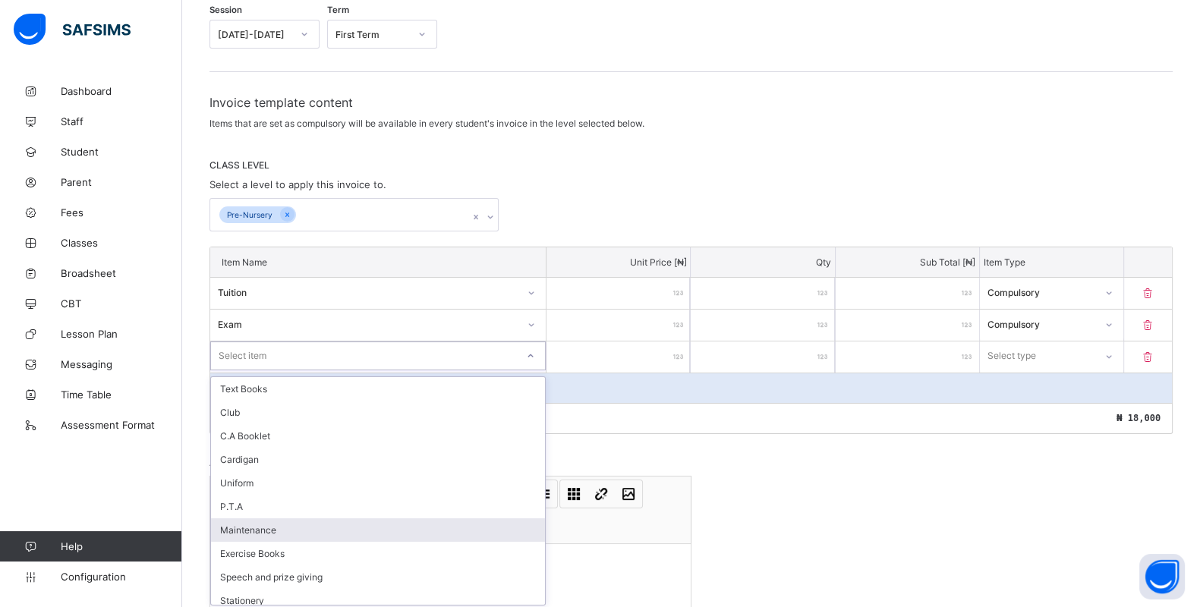
click at [281, 523] on div "Maintenance" at bounding box center [378, 531] width 334 height 24
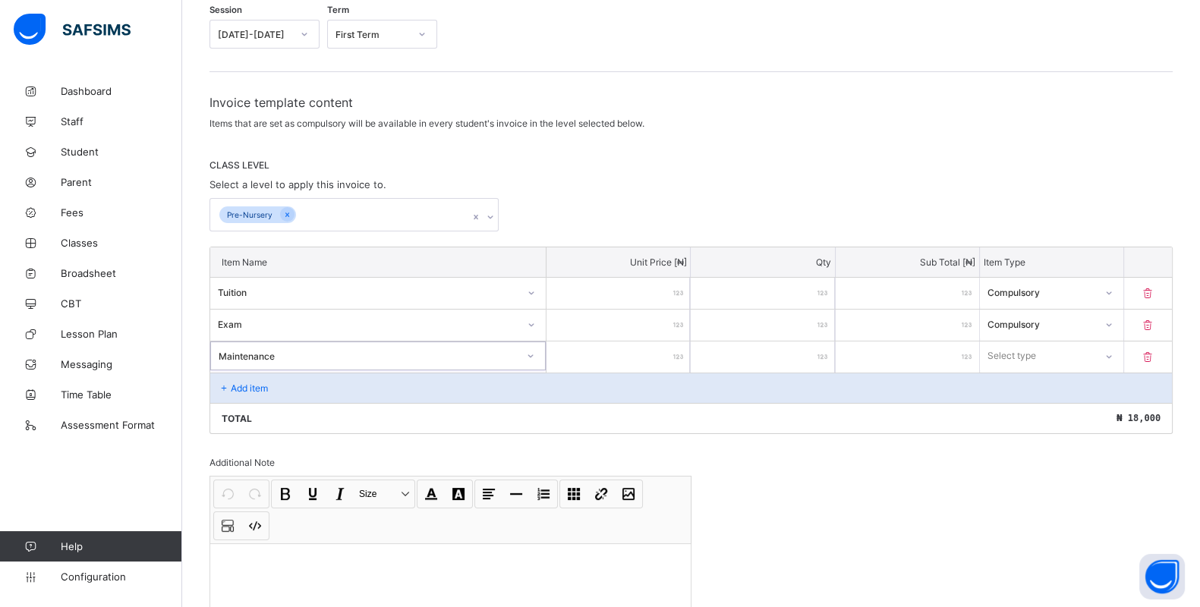
click at [615, 351] on input "number" at bounding box center [618, 357] width 143 height 31
type input "*"
type input "**"
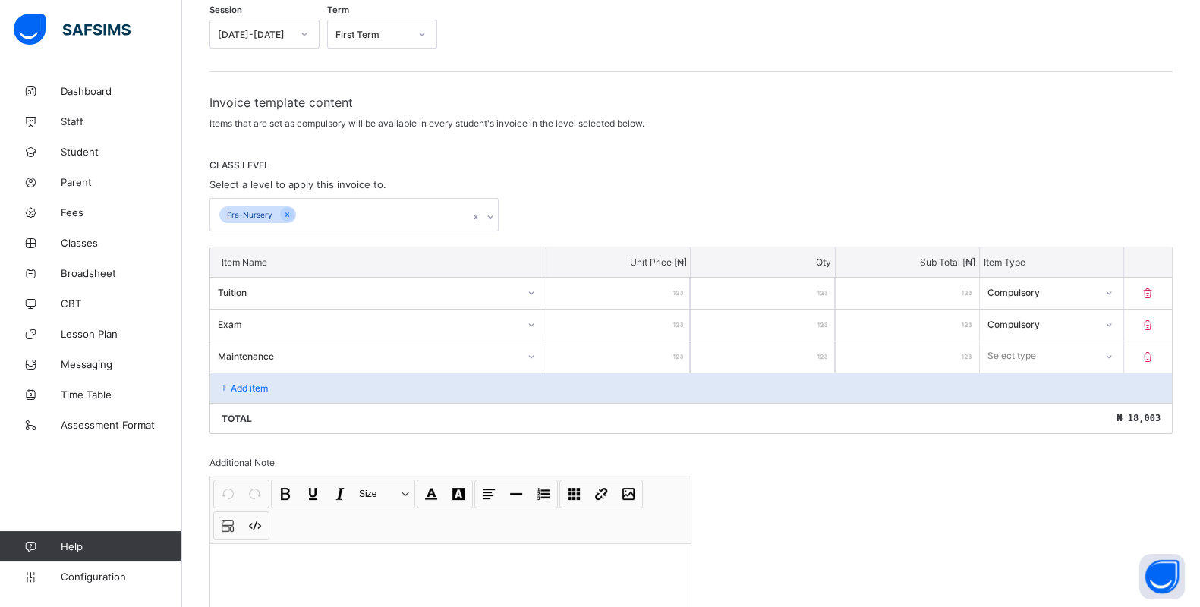
type input "***"
type input "****"
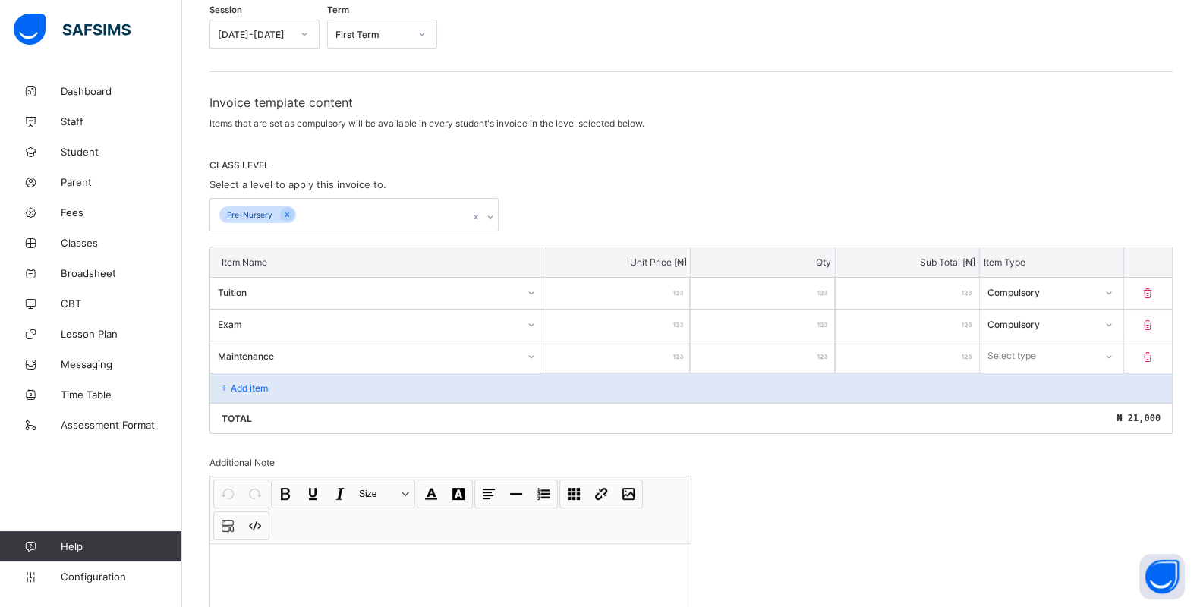
click at [998, 345] on div "Select type" at bounding box center [1037, 355] width 115 height 21
click at [1019, 382] on div "Compulsory" at bounding box center [1052, 389] width 142 height 24
click at [220, 383] on icon at bounding box center [224, 388] width 13 height 11
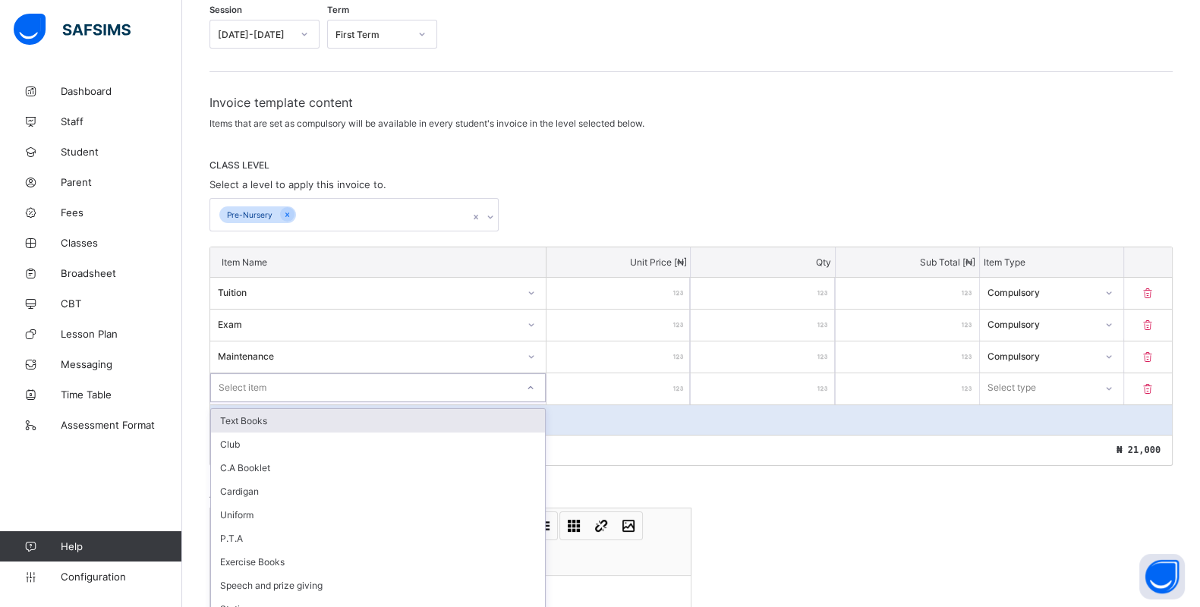
scroll to position [207, 0]
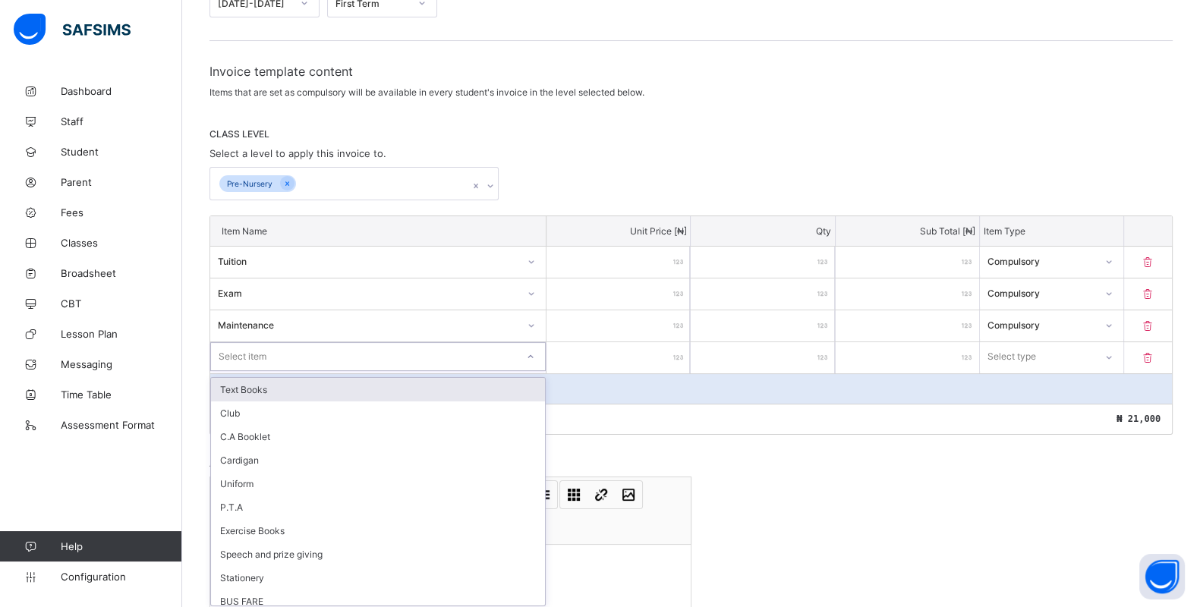
click at [259, 371] on div "option Text Books focused, 1 of 10. 10 results available. Use Up and Down to ch…" at bounding box center [378, 356] width 336 height 29
click at [259, 378] on div "Text Books" at bounding box center [378, 390] width 334 height 24
click at [322, 346] on div "Text Books" at bounding box center [363, 356] width 305 height 21
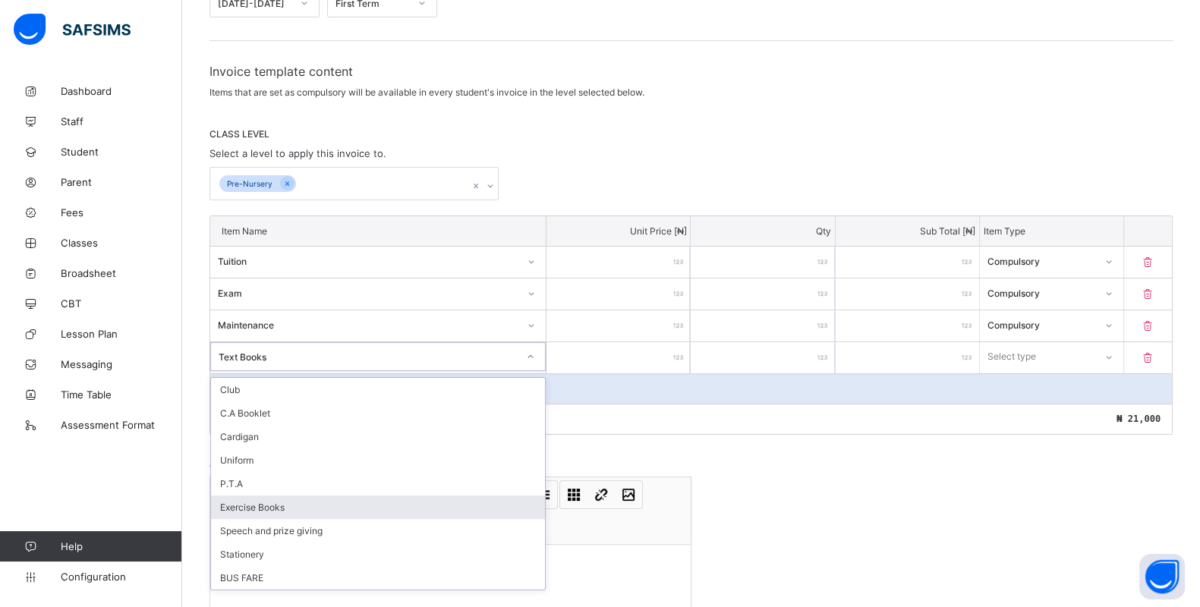
click at [298, 496] on div "Exercise Books" at bounding box center [378, 508] width 334 height 24
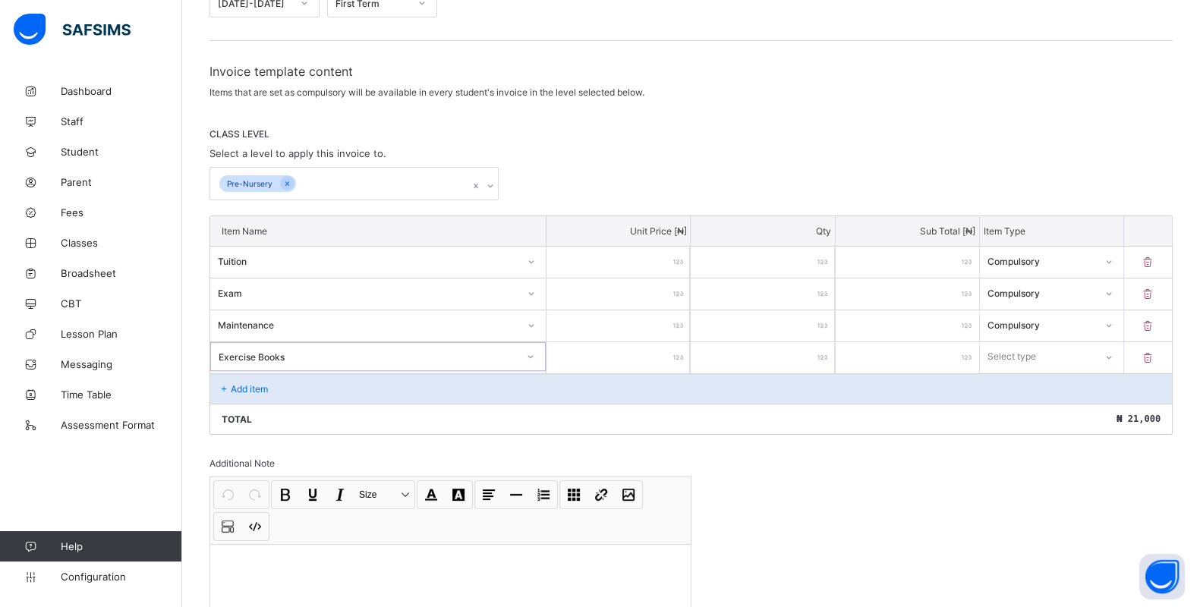
click at [651, 354] on input "number" at bounding box center [618, 357] width 143 height 31
type input "*"
type input "**"
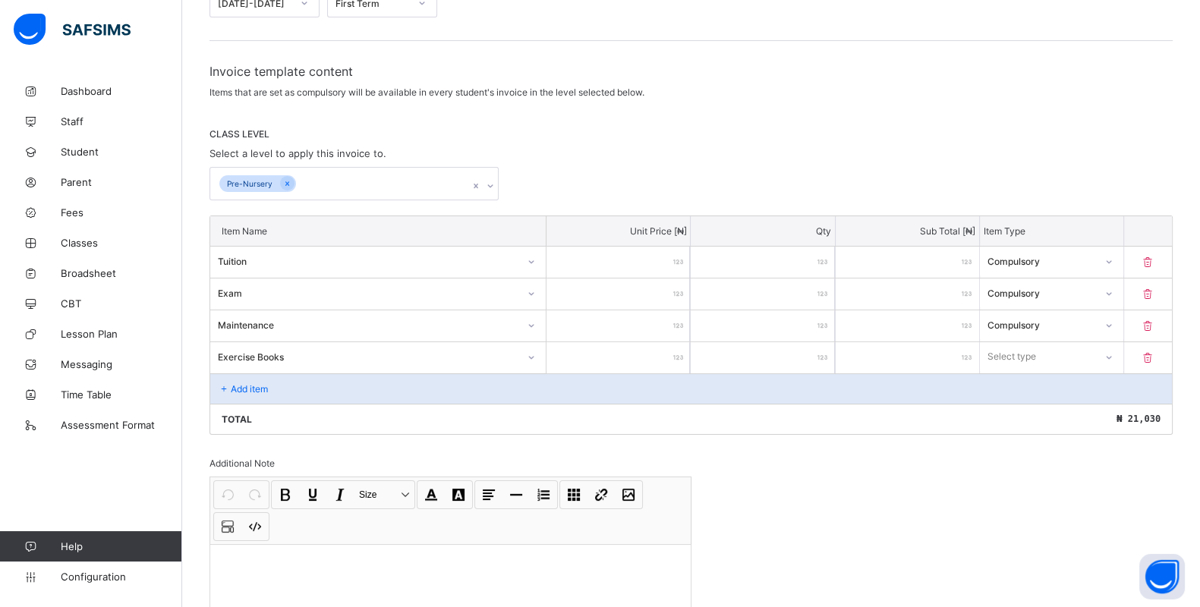
type input "***"
type input "****"
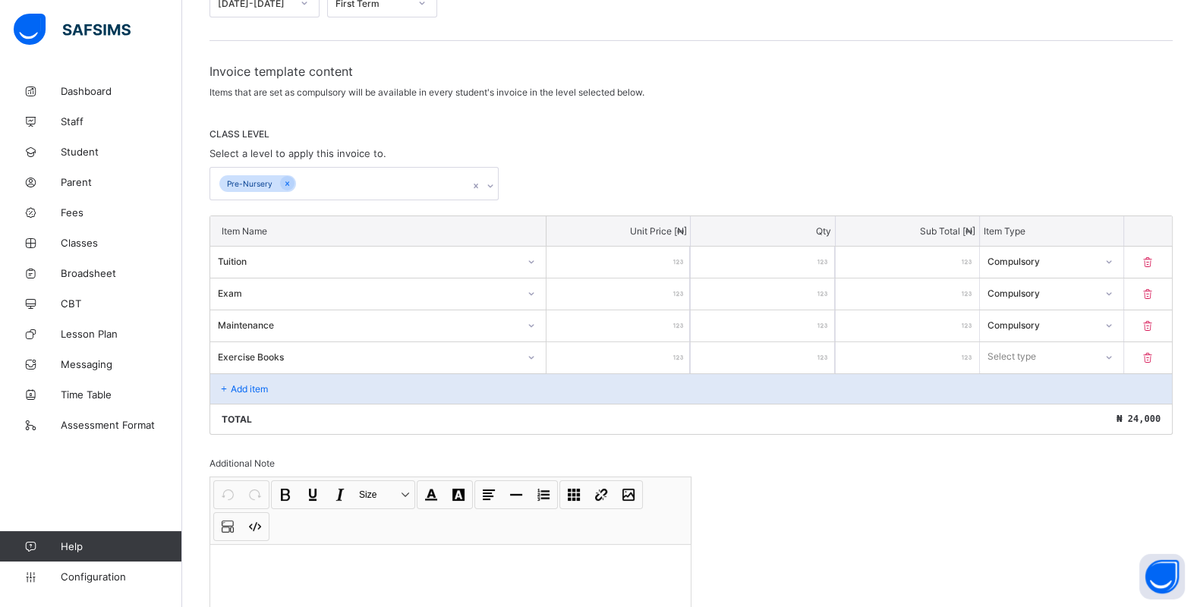
click at [1021, 353] on div "Select type" at bounding box center [1012, 356] width 49 height 29
click at [1030, 383] on div "Compulsory" at bounding box center [1052, 390] width 142 height 24
click at [232, 383] on p "Add item" at bounding box center [249, 388] width 37 height 11
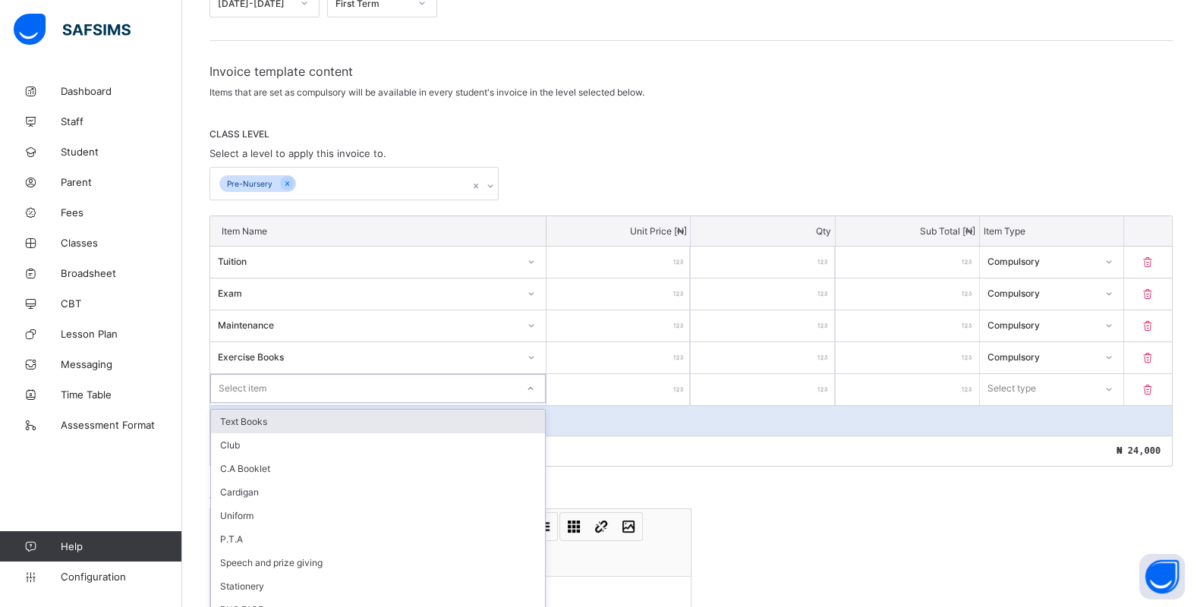
scroll to position [216, 0]
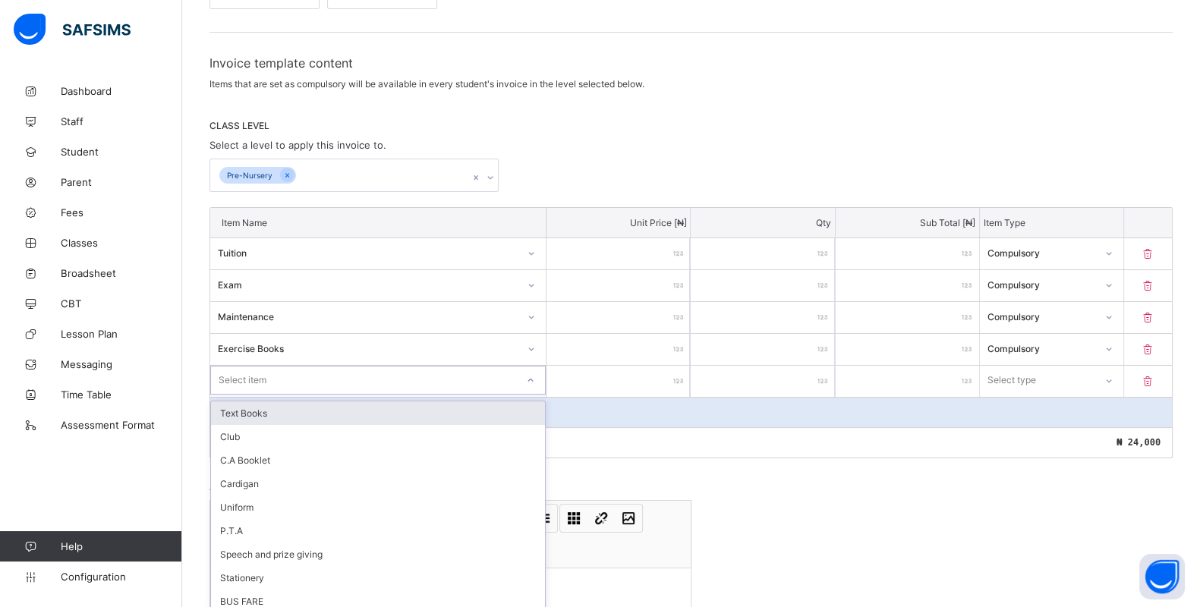
click at [254, 379] on div "Select item" at bounding box center [243, 380] width 48 height 29
click at [256, 411] on div "Text Books" at bounding box center [378, 412] width 334 height 24
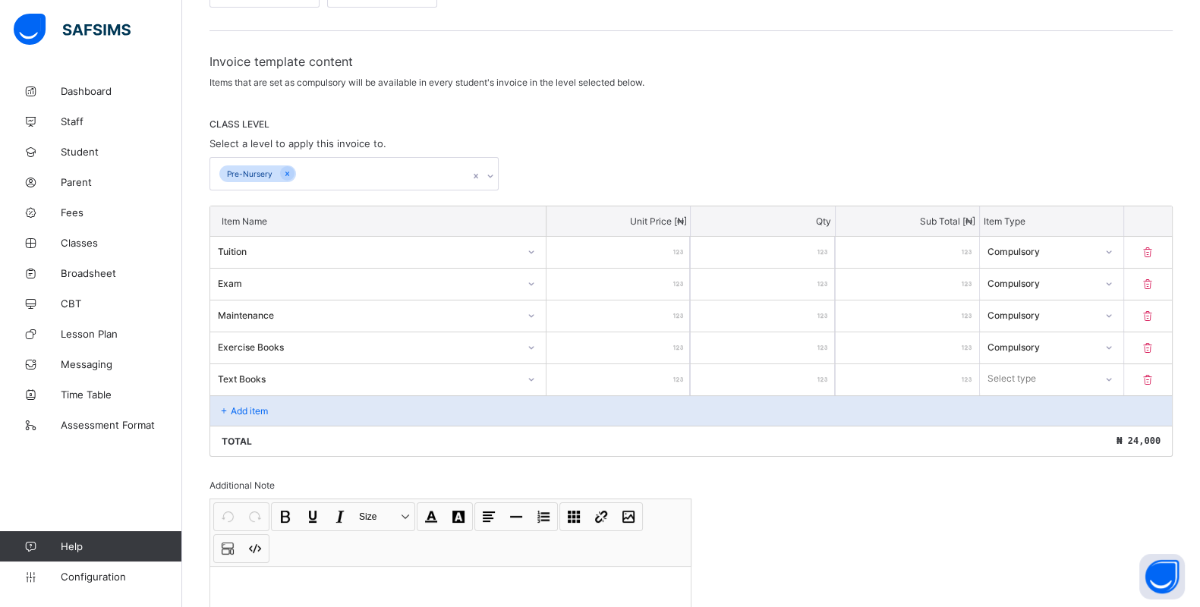
click at [617, 380] on input "number" at bounding box center [618, 379] width 143 height 31
type input "*"
type input "**"
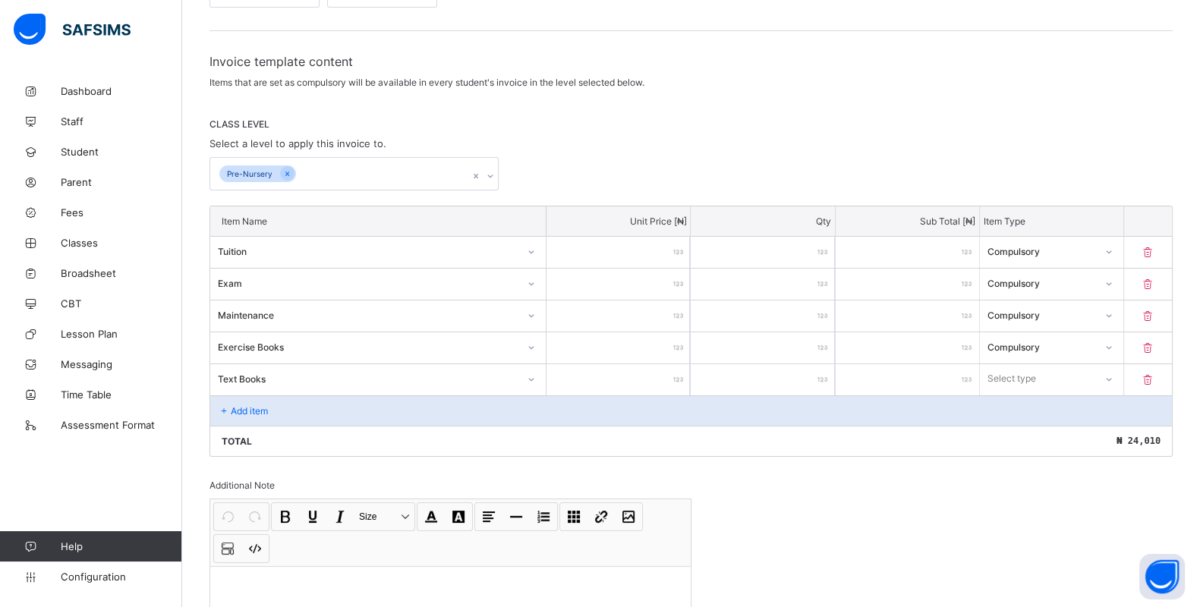
type input "***"
type input "****"
type input "*****"
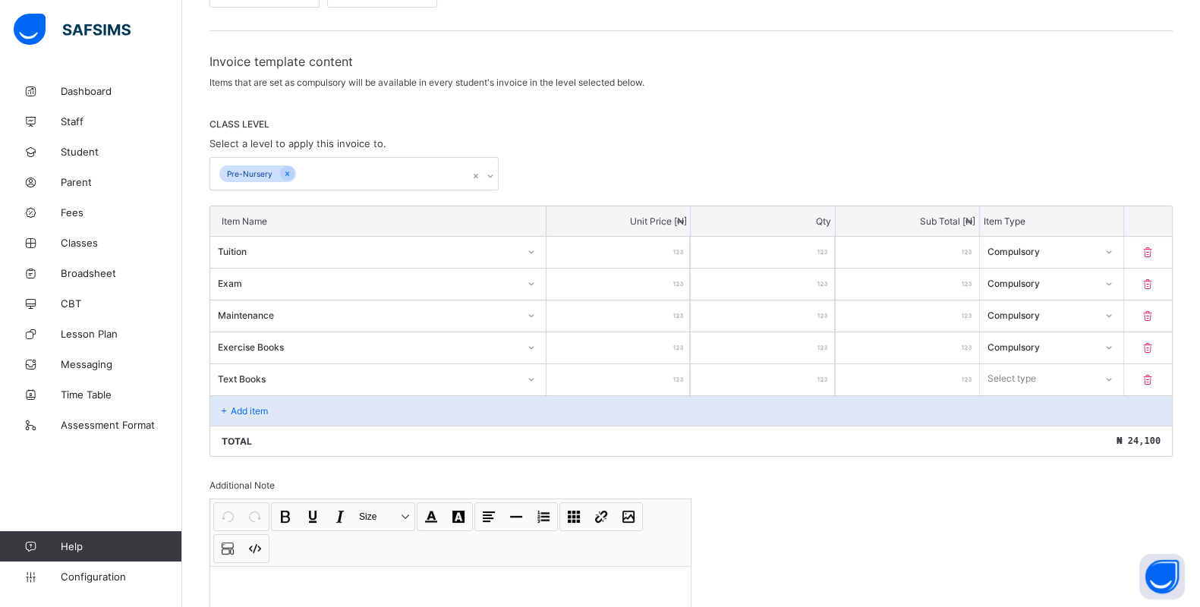
type input "*****"
click at [1033, 372] on div "Select type" at bounding box center [1012, 378] width 49 height 29
click at [1036, 403] on div "Compulsory" at bounding box center [1052, 412] width 142 height 24
click at [251, 405] on p "Add item" at bounding box center [249, 410] width 37 height 11
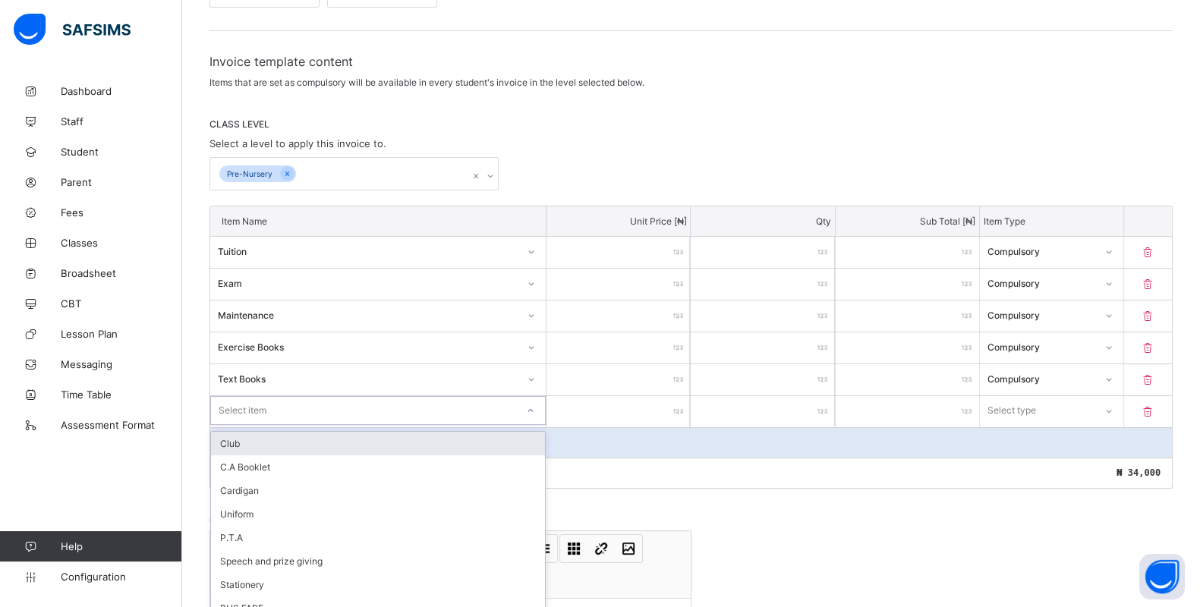
scroll to position [225, 0]
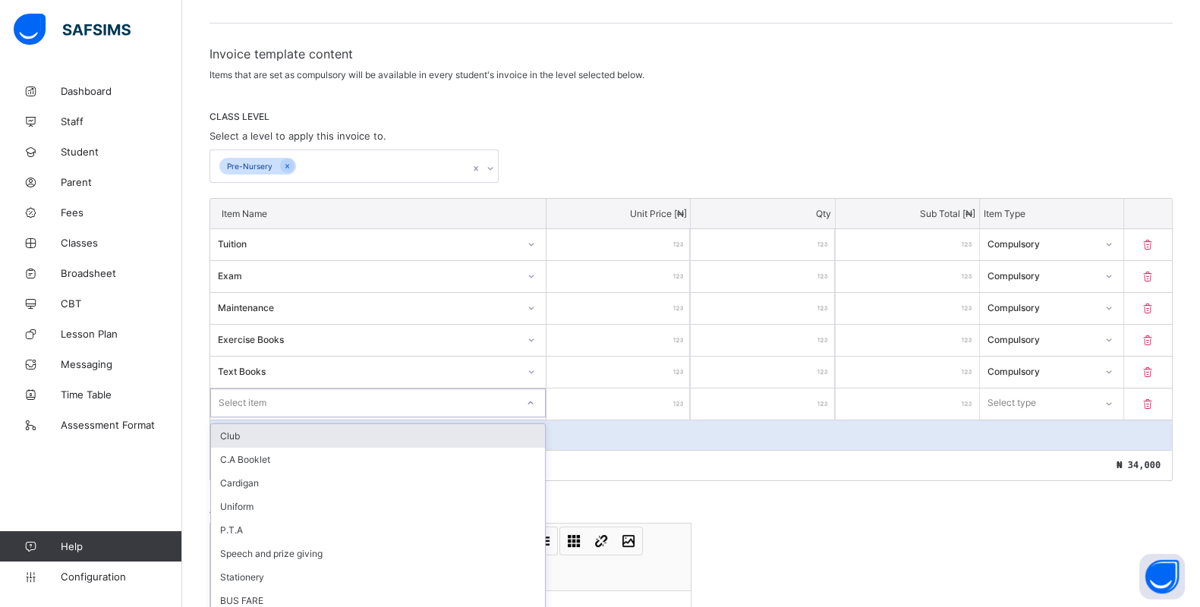
click at [270, 407] on div "Select item" at bounding box center [378, 403] width 336 height 29
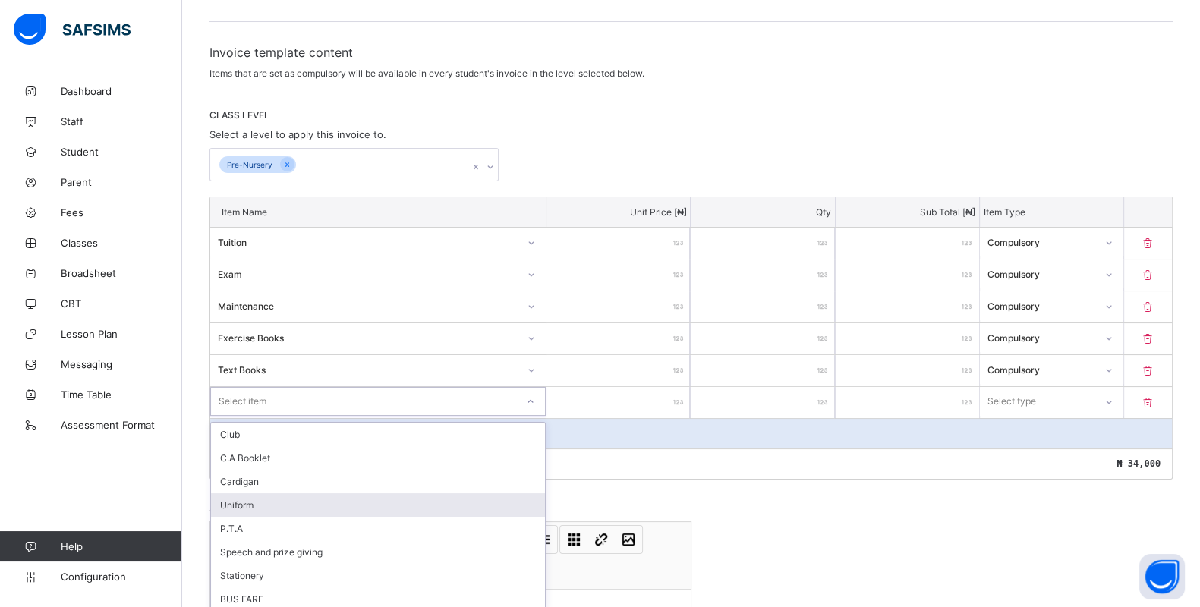
click at [288, 500] on div "Uniform" at bounding box center [378, 505] width 334 height 24
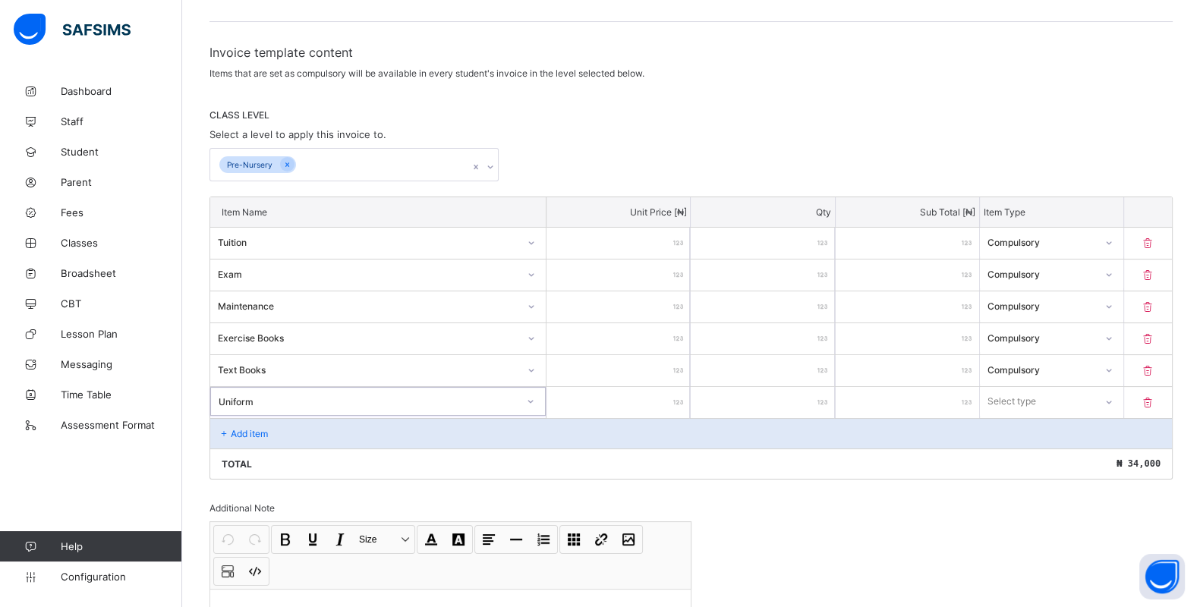
click at [654, 402] on input "number" at bounding box center [618, 402] width 143 height 31
type input "*"
type input "**"
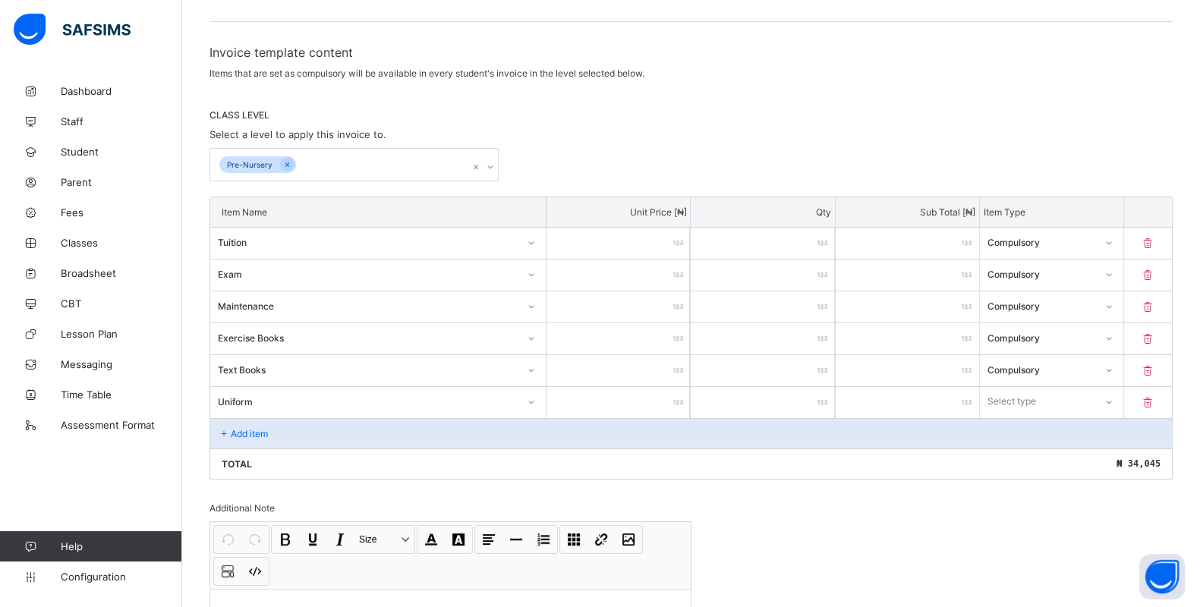
type input "*"
type input "**"
type input "***"
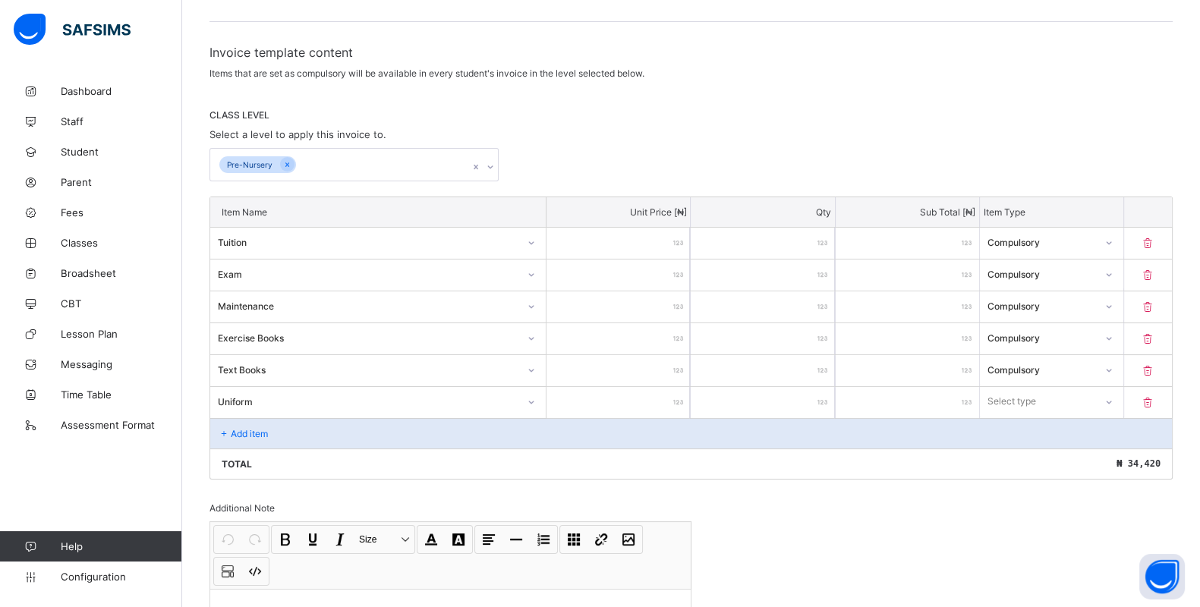
type input "***"
type input "****"
type input "*****"
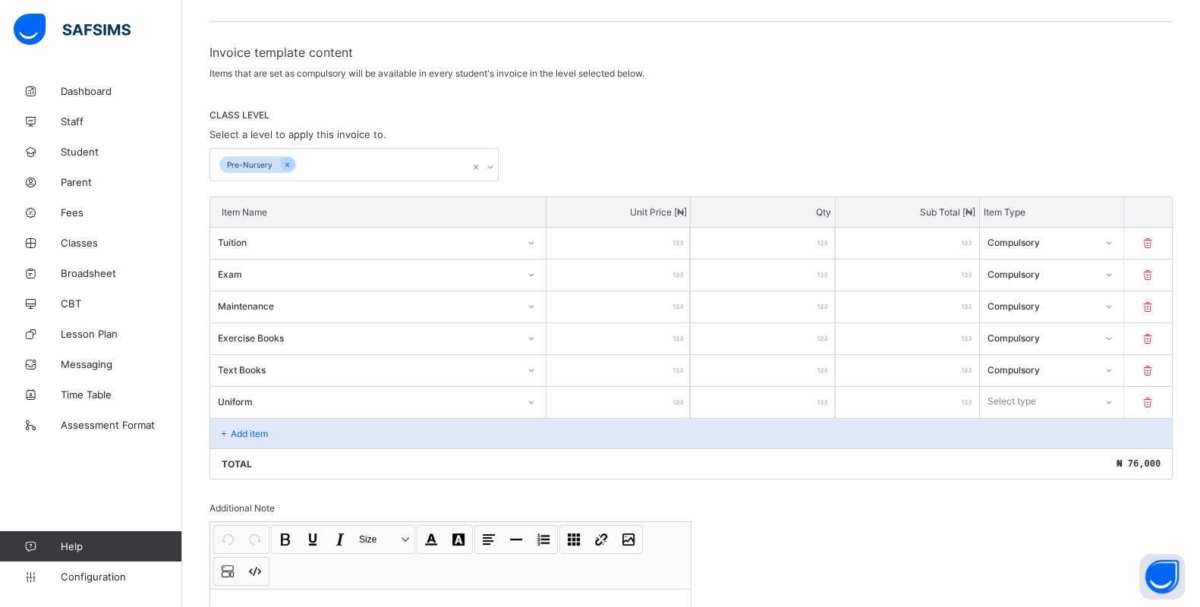
type input "*****"
click at [1095, 395] on div "Select type" at bounding box center [1037, 401] width 115 height 21
click at [1061, 453] on div "Optional" at bounding box center [1052, 458] width 142 height 24
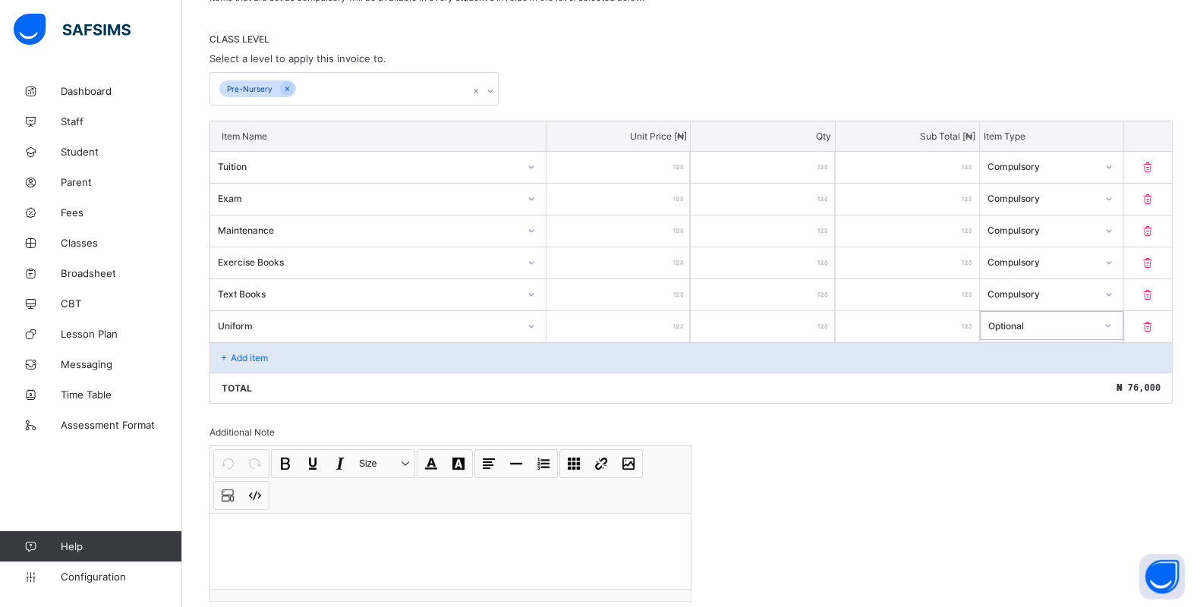
scroll to position [379, 0]
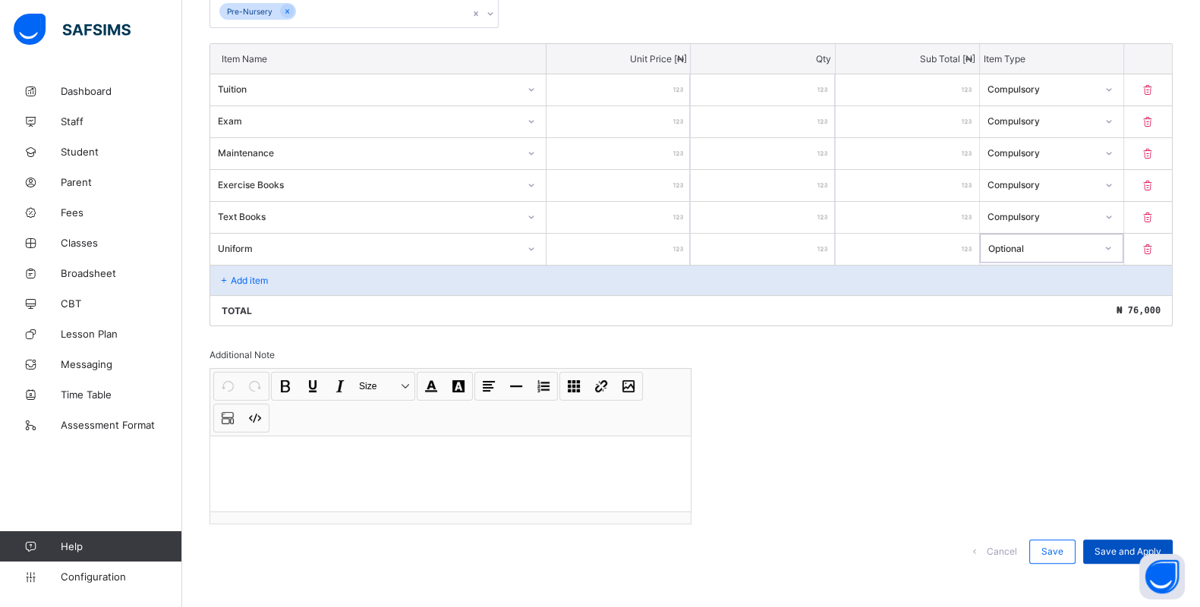
click at [1125, 546] on span "Save and Apply" at bounding box center [1128, 551] width 67 height 11
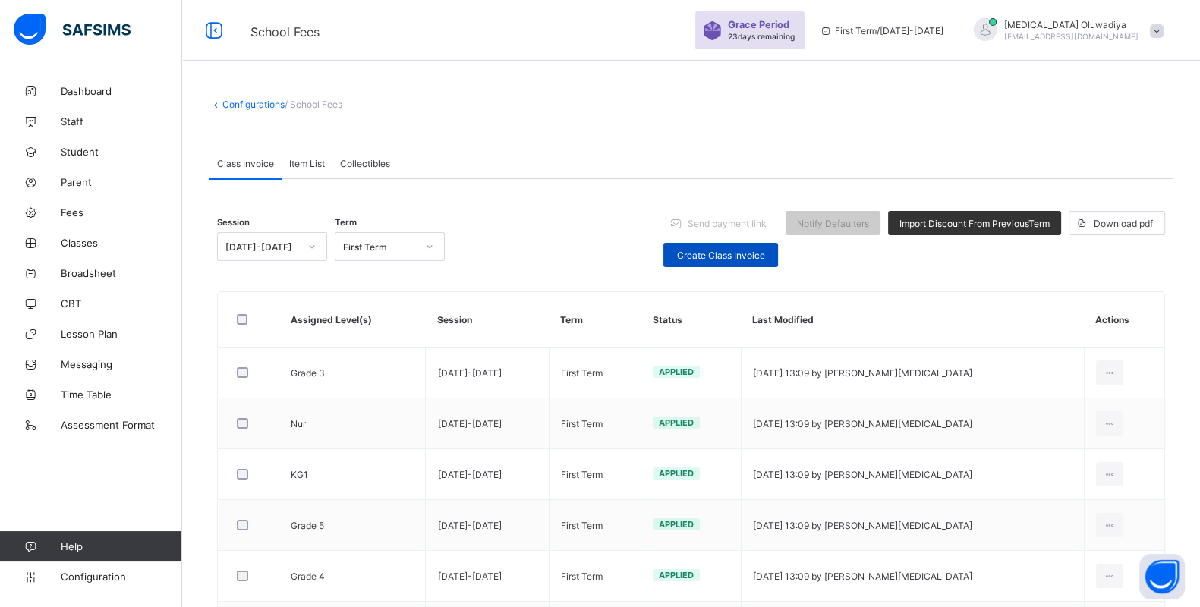
click at [708, 247] on div "Create Class Invoice" at bounding box center [721, 255] width 115 height 24
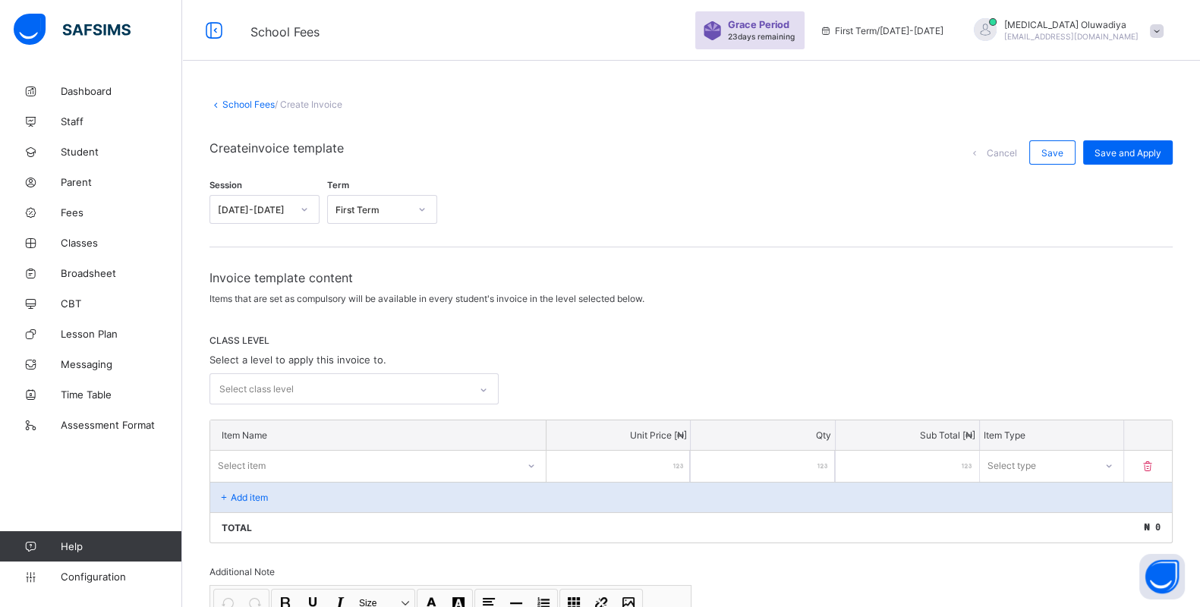
click at [408, 389] on div "Select class level" at bounding box center [339, 389] width 259 height 30
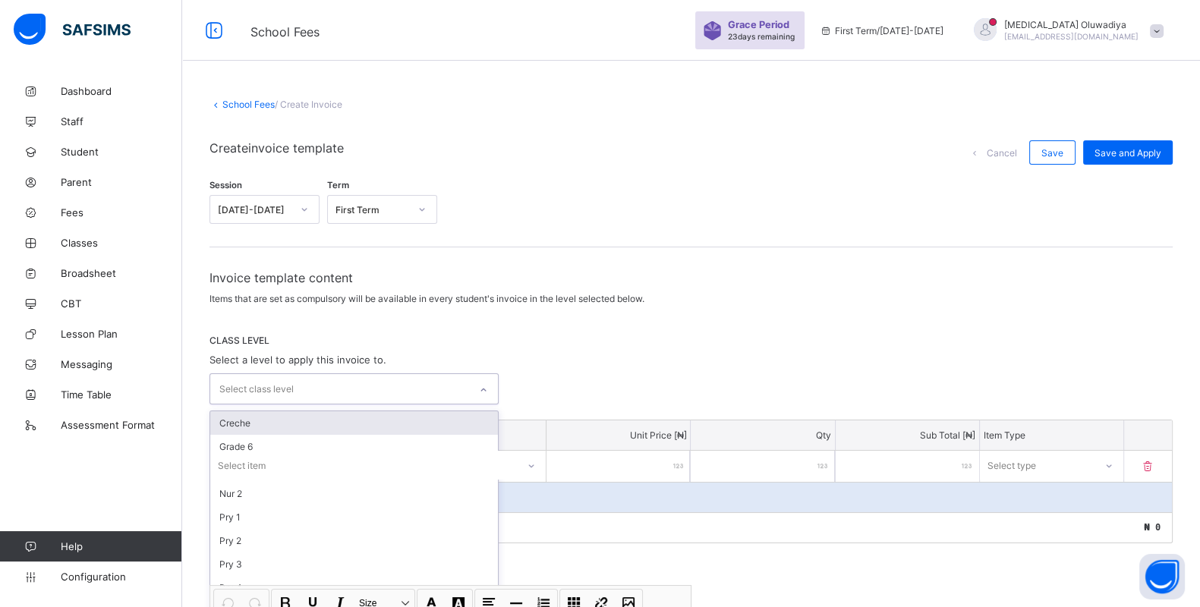
click at [327, 418] on div "Creche" at bounding box center [354, 423] width 288 height 24
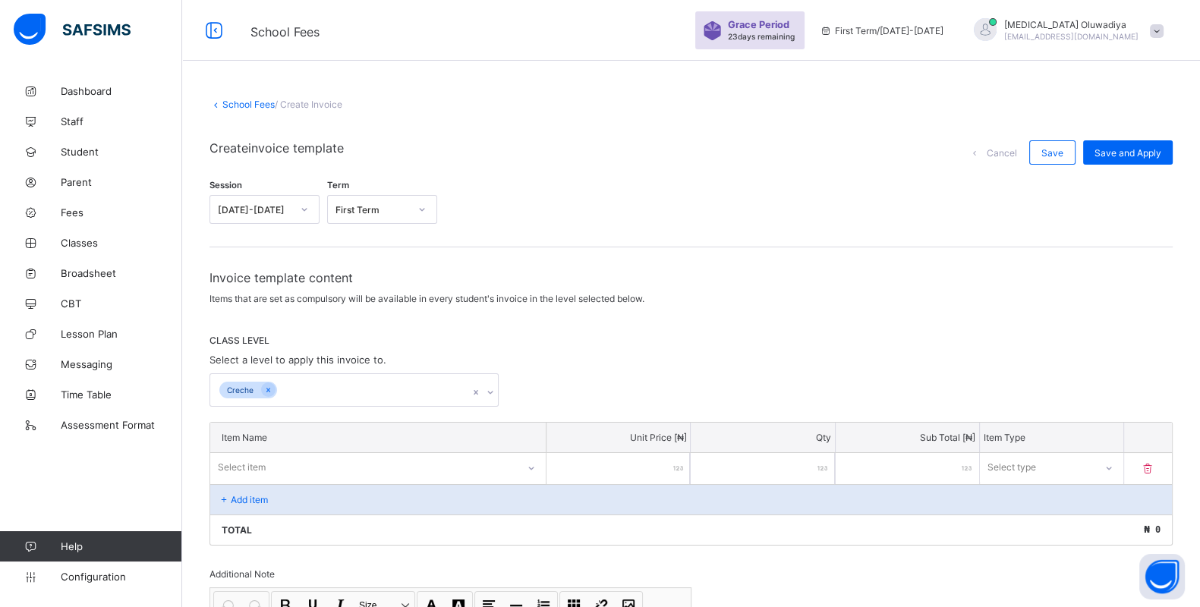
click at [566, 343] on span "CLASS LEVEL" at bounding box center [691, 340] width 963 height 11
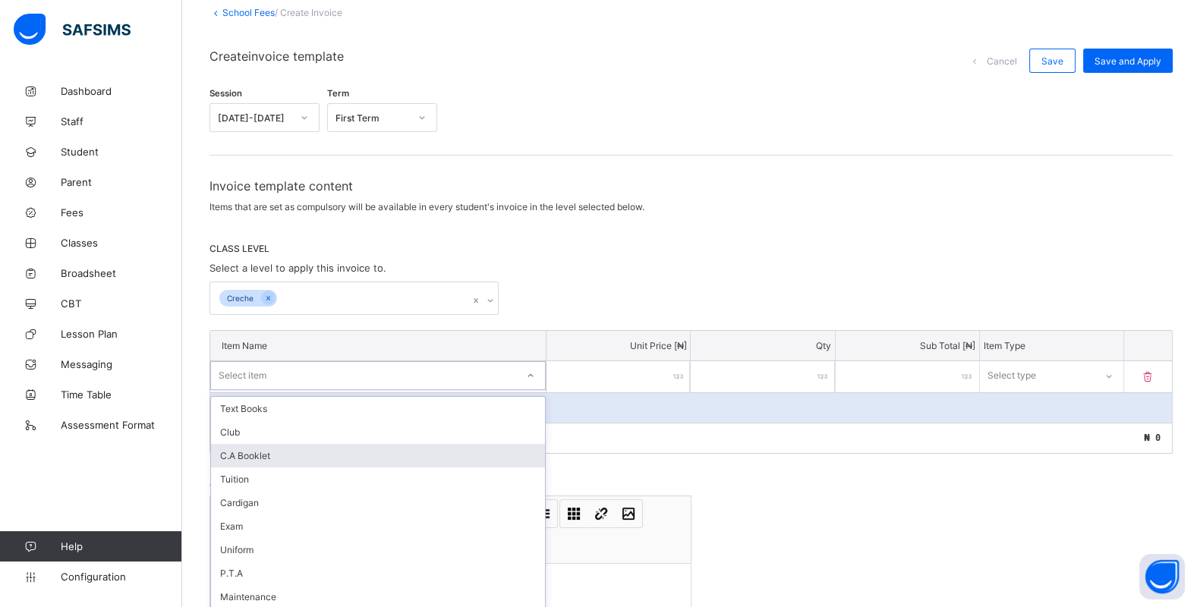
click at [349, 390] on div "option C.A Booklet focused, 3 of 13. 13 results available. Use Up and Down to c…" at bounding box center [378, 375] width 336 height 29
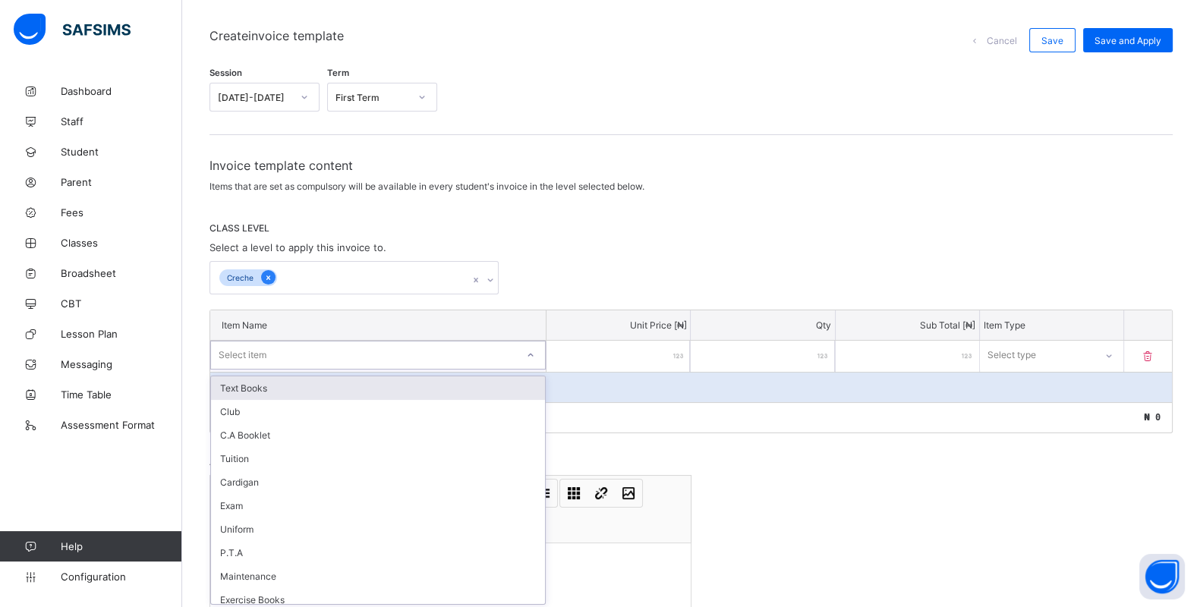
click at [262, 280] on div at bounding box center [268, 277] width 14 height 14
click at [271, 273] on icon at bounding box center [268, 278] width 8 height 11
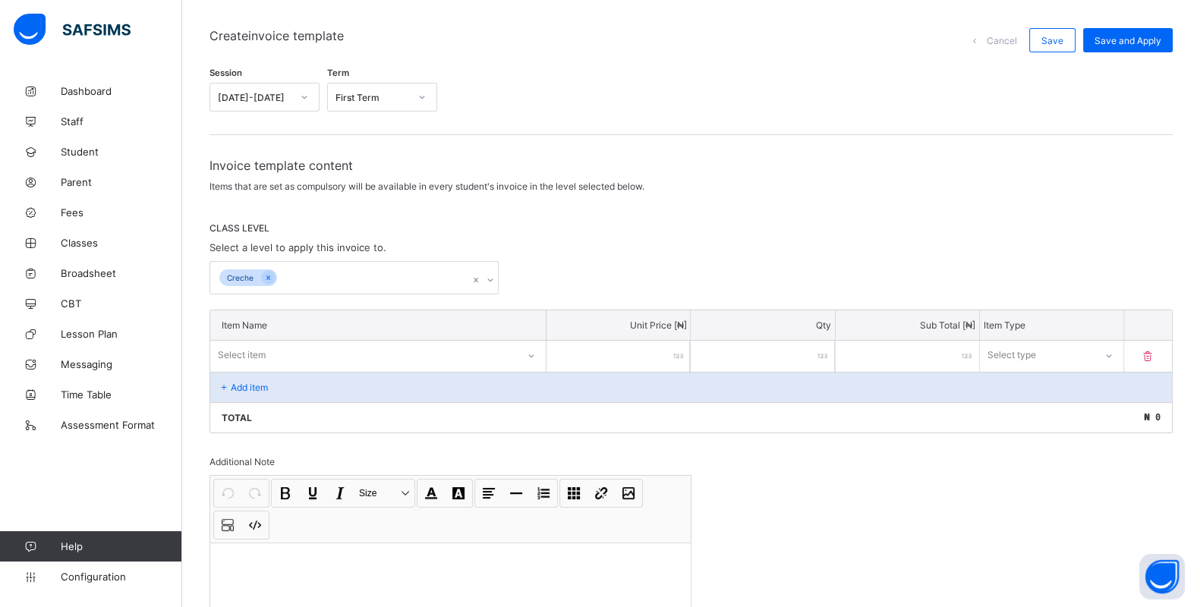
click at [1017, 36] on span "Cancel" at bounding box center [1002, 40] width 30 height 11
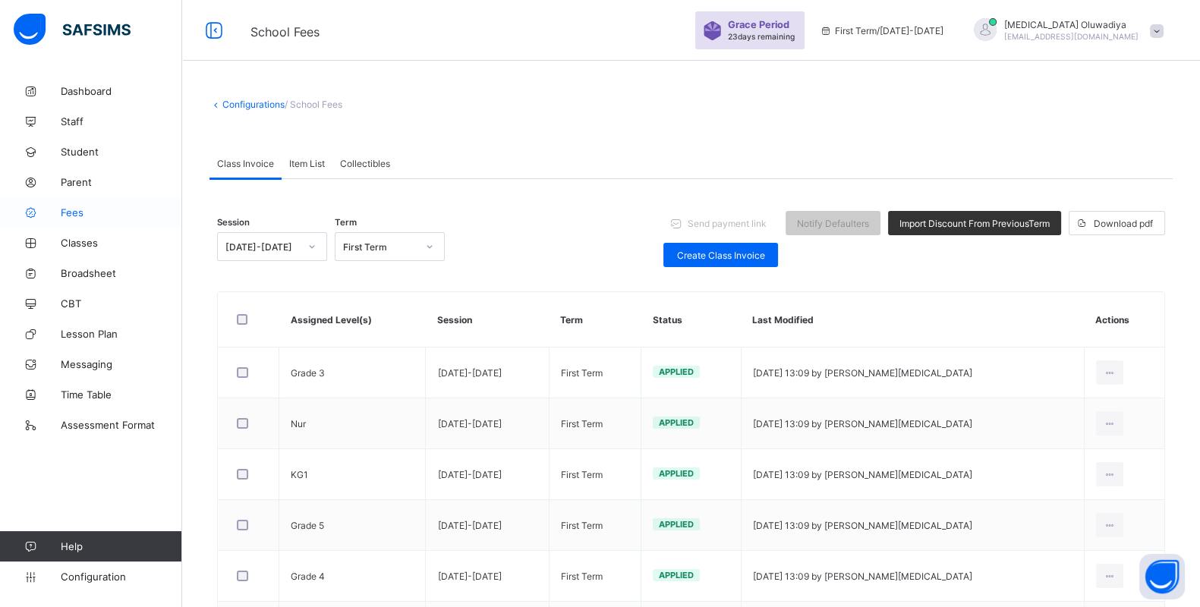
click at [73, 210] on span "Fees" at bounding box center [121, 213] width 121 height 12
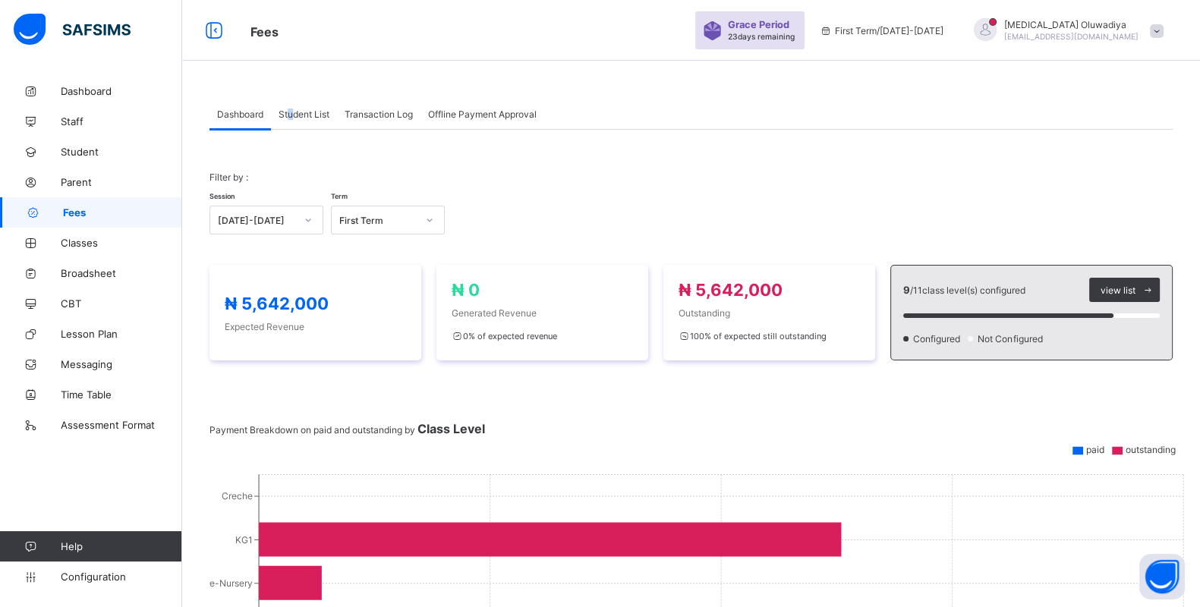
click at [292, 111] on span "Student List" at bounding box center [304, 114] width 51 height 11
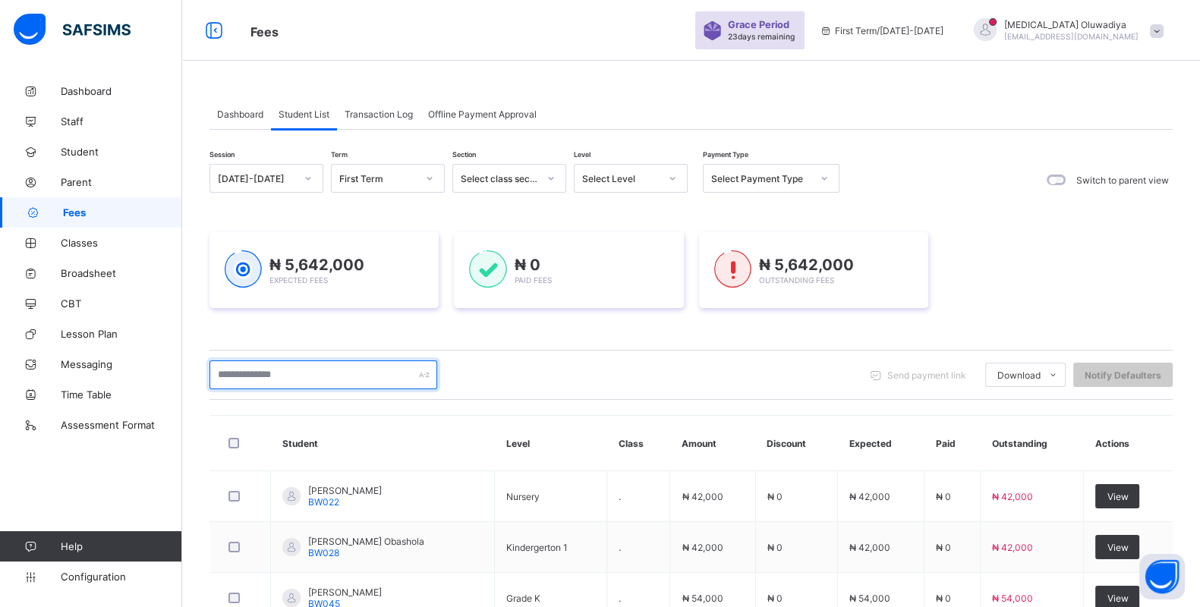
click at [320, 364] on input "text" at bounding box center [324, 375] width 228 height 29
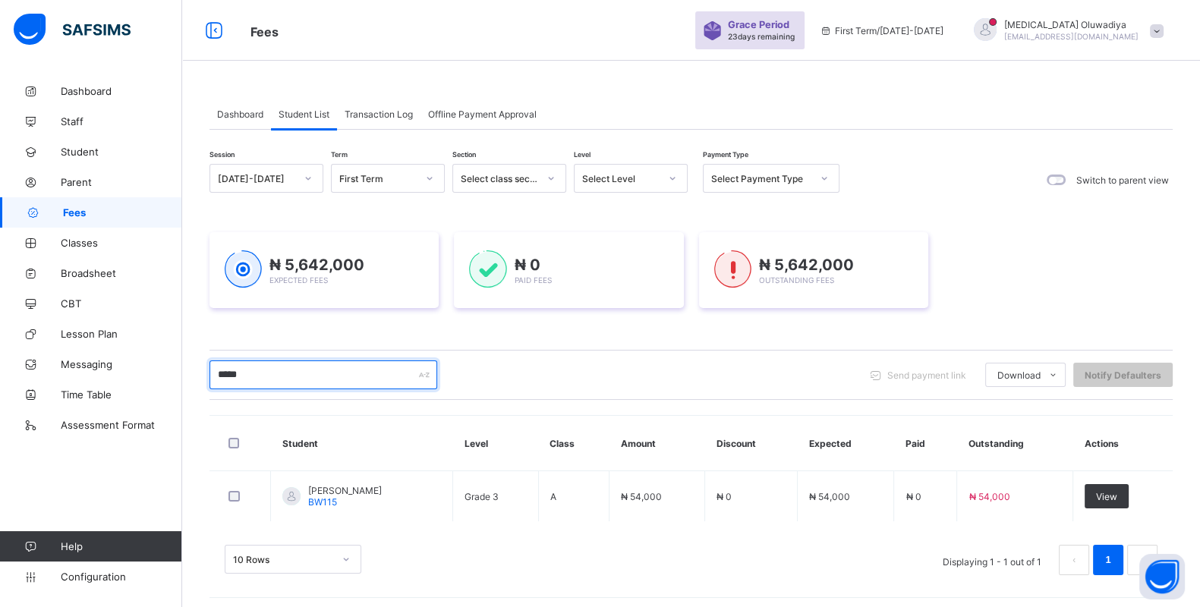
type input "*****"
click at [716, 530] on div "10 Rows Displaying 1 - 1 out of 1 1" at bounding box center [691, 553] width 963 height 76
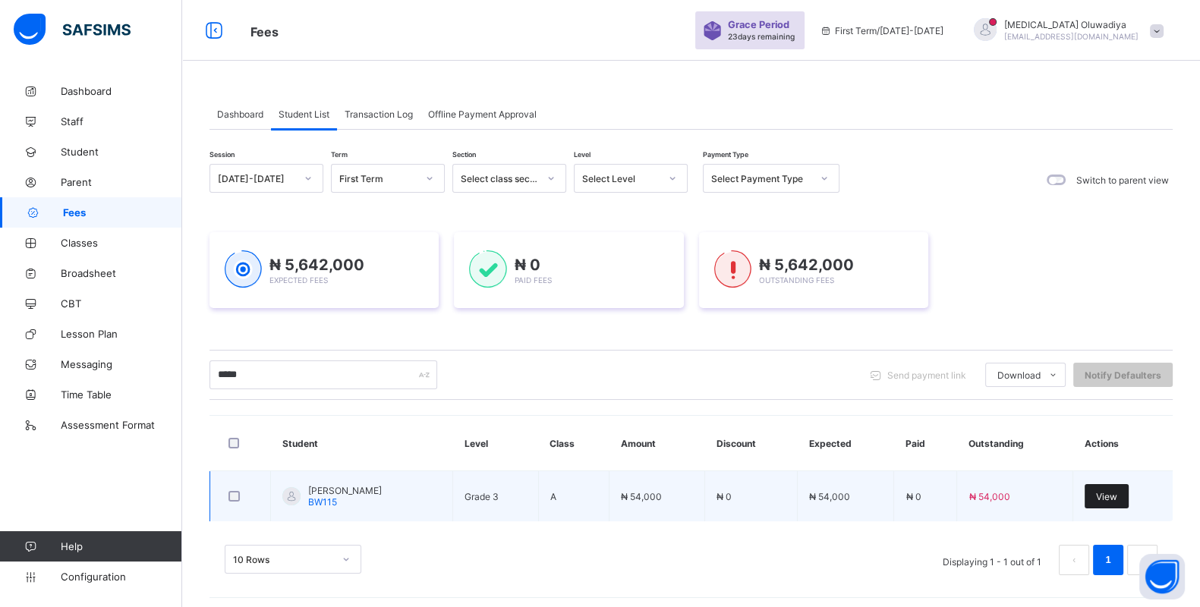
click at [1113, 496] on span "View" at bounding box center [1106, 496] width 21 height 11
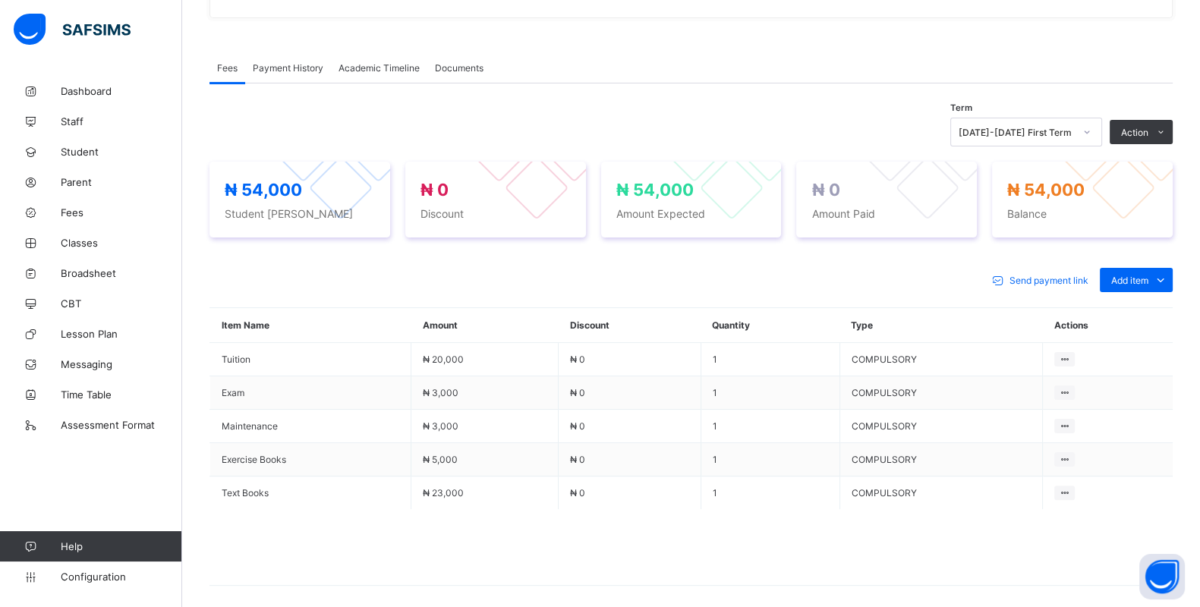
scroll to position [455, 0]
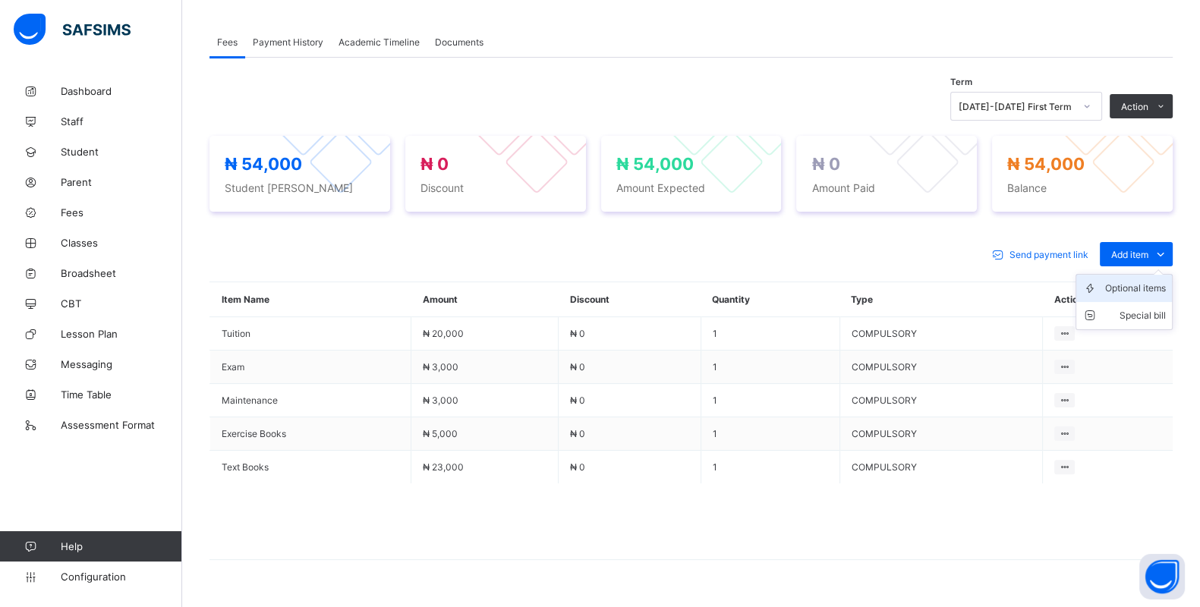
click at [1149, 285] on div "Optional items" at bounding box center [1135, 288] width 61 height 15
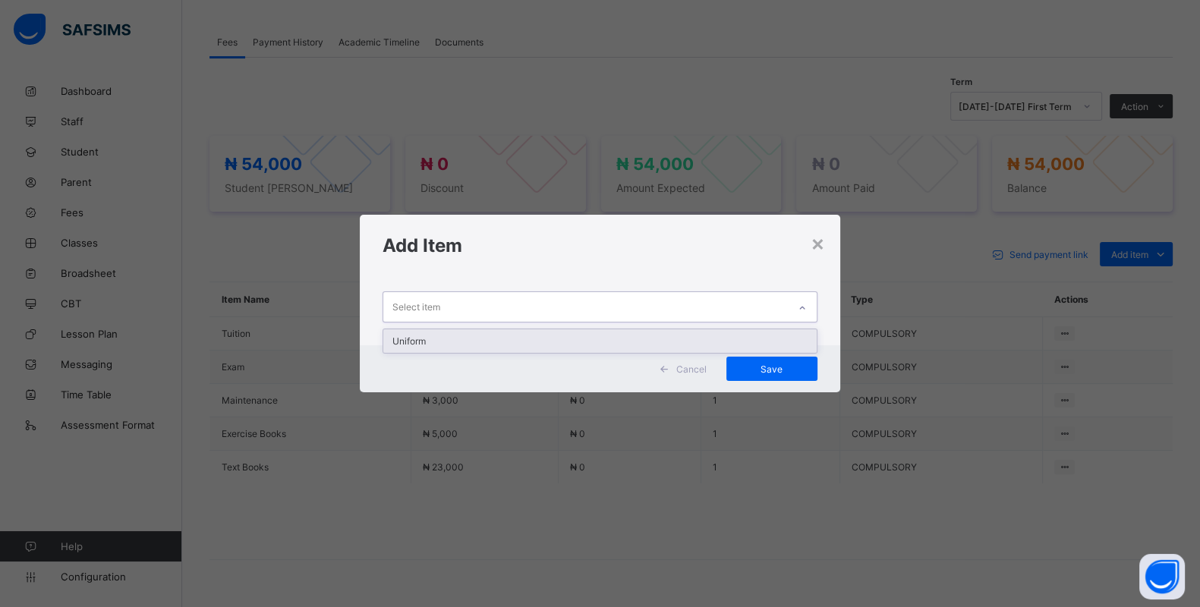
click at [807, 309] on icon at bounding box center [802, 308] width 9 height 15
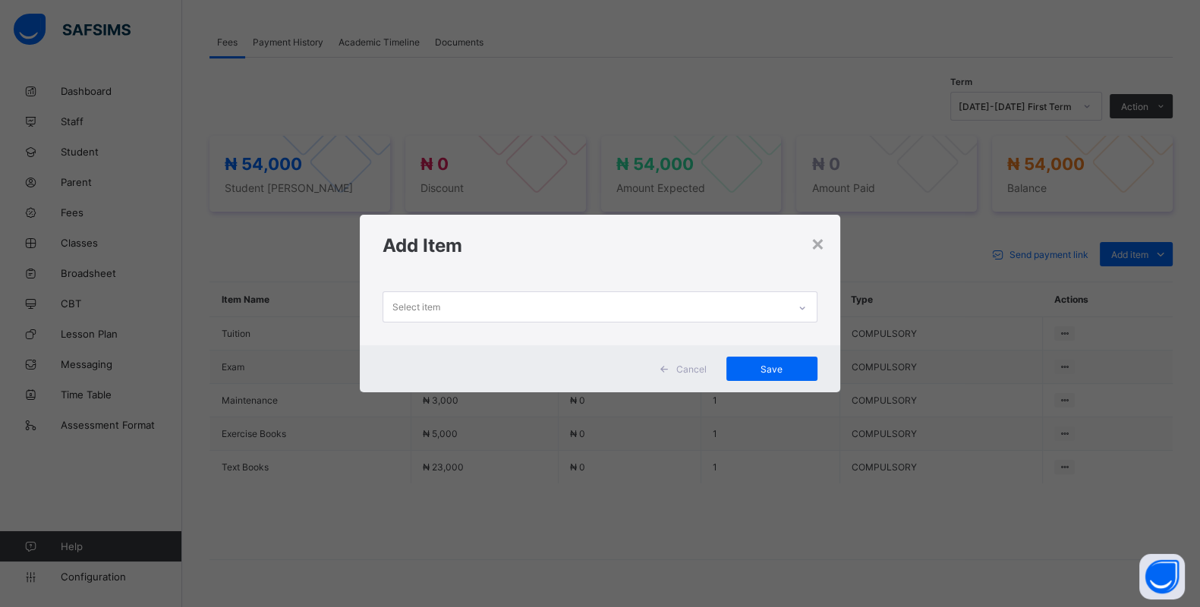
click at [909, 263] on div "× Add Item Select item Cancel Save" at bounding box center [600, 303] width 1200 height 607
click at [818, 244] on div "×" at bounding box center [818, 243] width 14 height 26
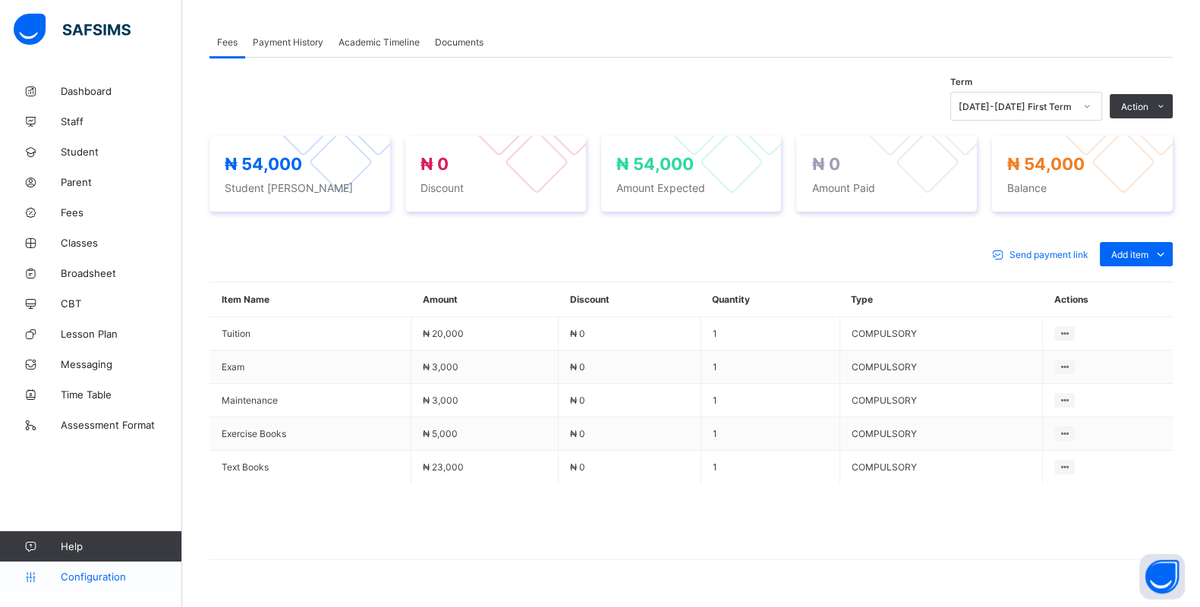
click at [68, 569] on link "Configuration" at bounding box center [90, 577] width 181 height 30
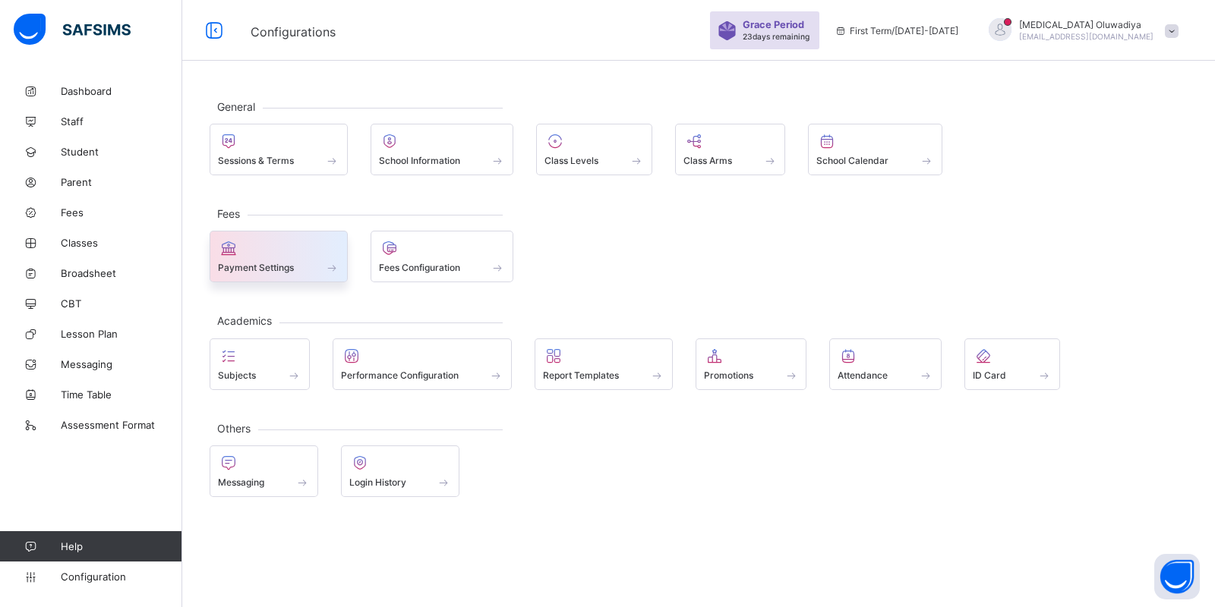
click at [323, 263] on div "Payment Settings" at bounding box center [278, 267] width 121 height 13
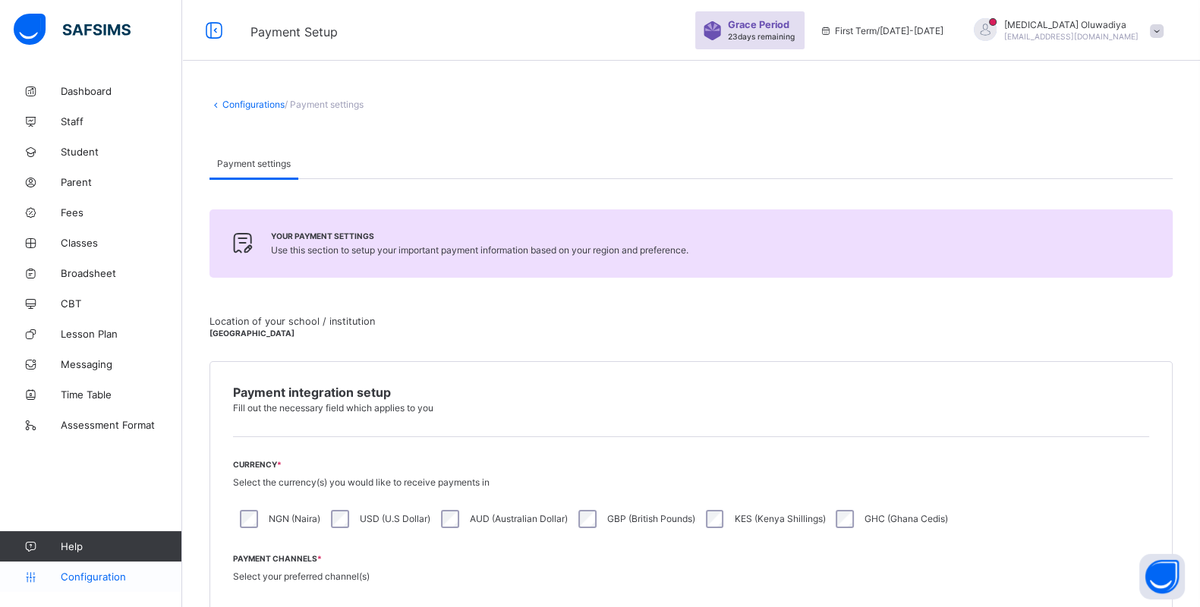
click at [87, 571] on span "Configuration" at bounding box center [121, 577] width 121 height 12
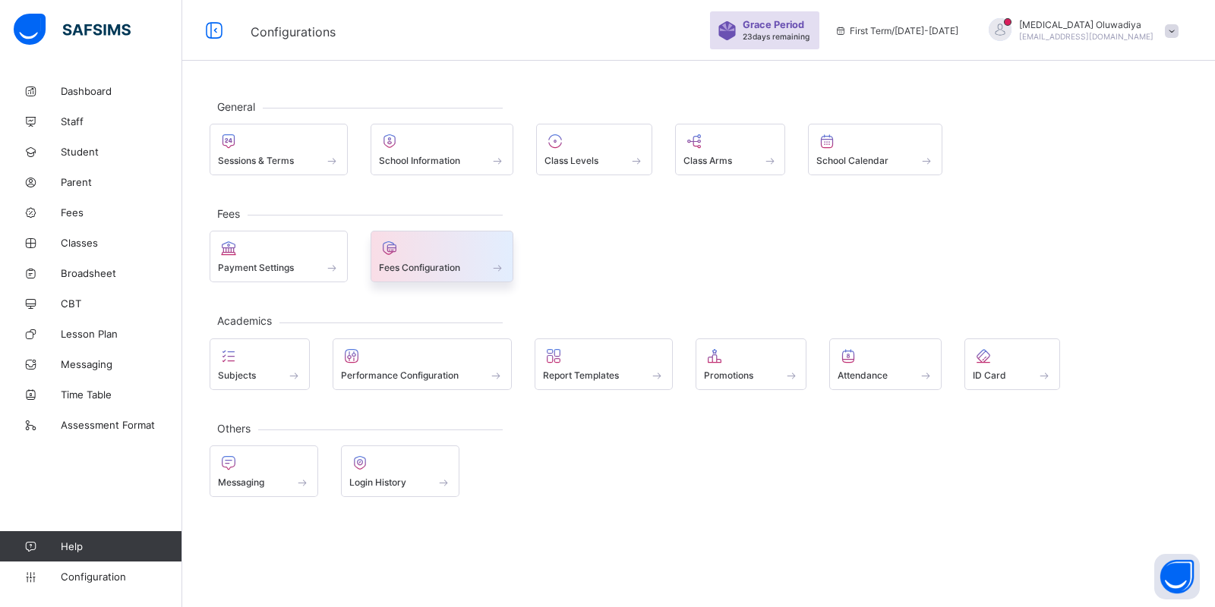
click at [412, 239] on div at bounding box center [442, 248] width 127 height 18
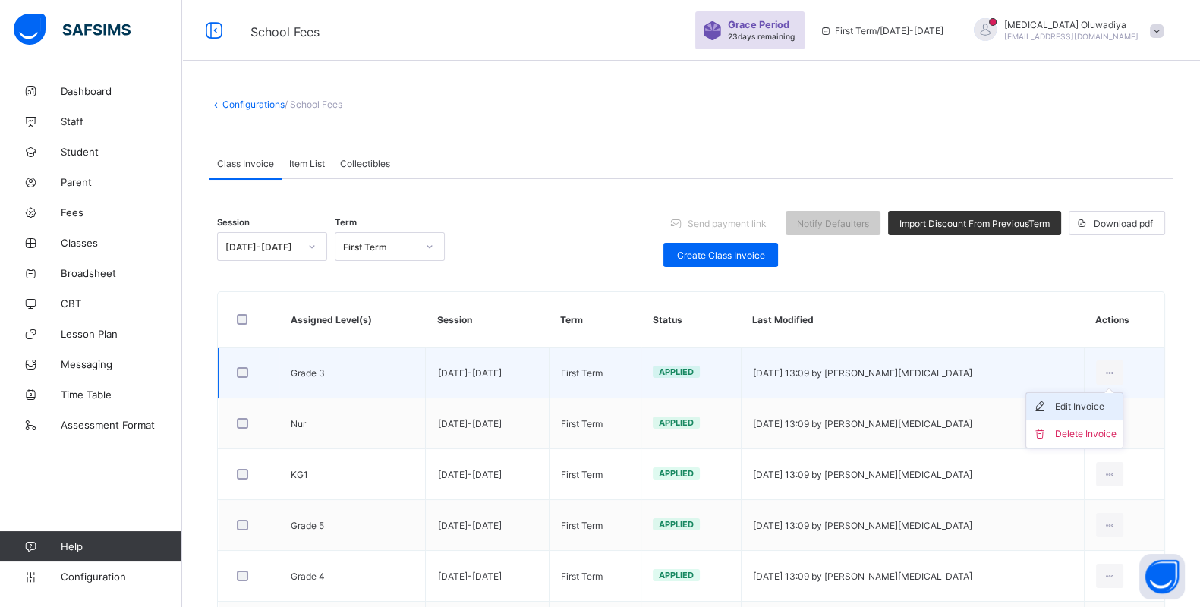
click at [1088, 406] on div "Edit Invoice" at bounding box center [1085, 406] width 61 height 15
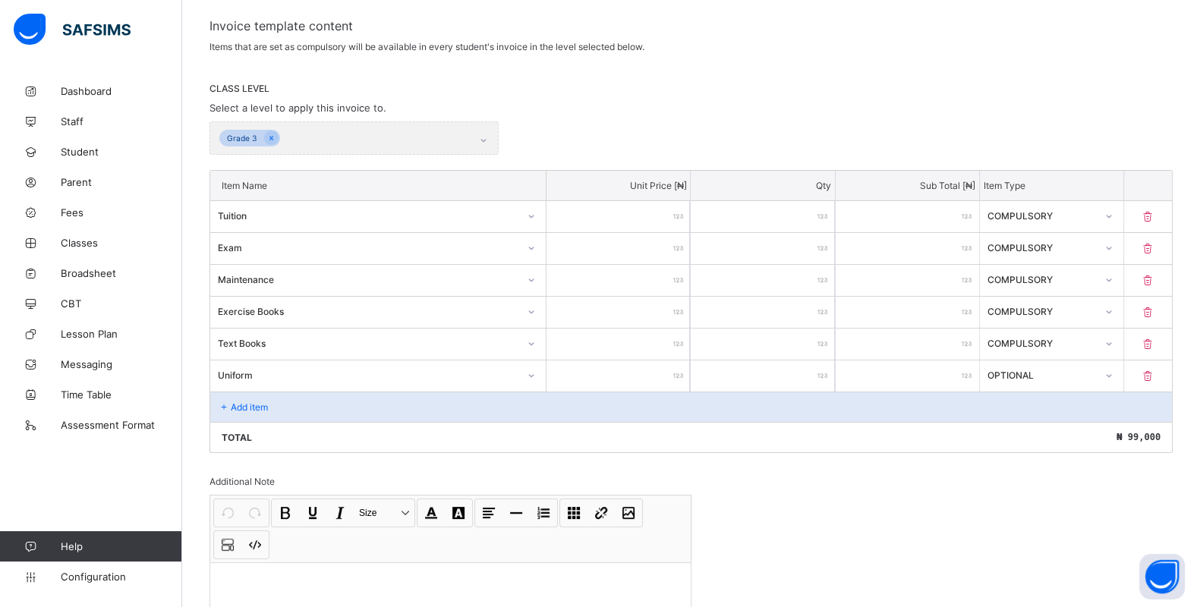
scroll to position [265, 0]
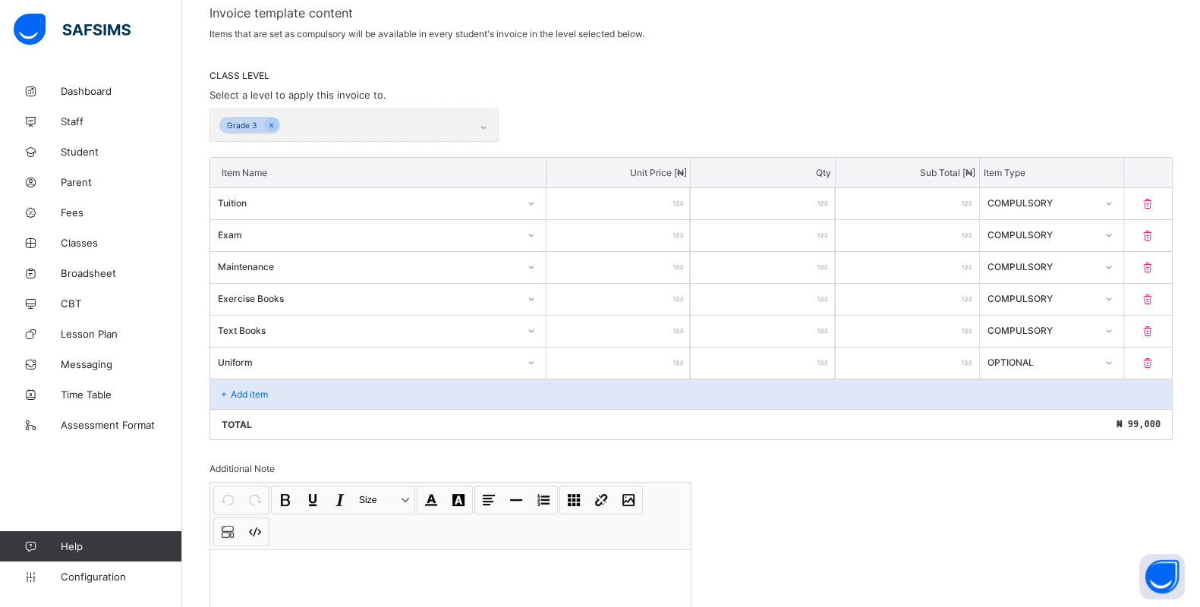
click at [239, 389] on p "Add item" at bounding box center [249, 394] width 37 height 11
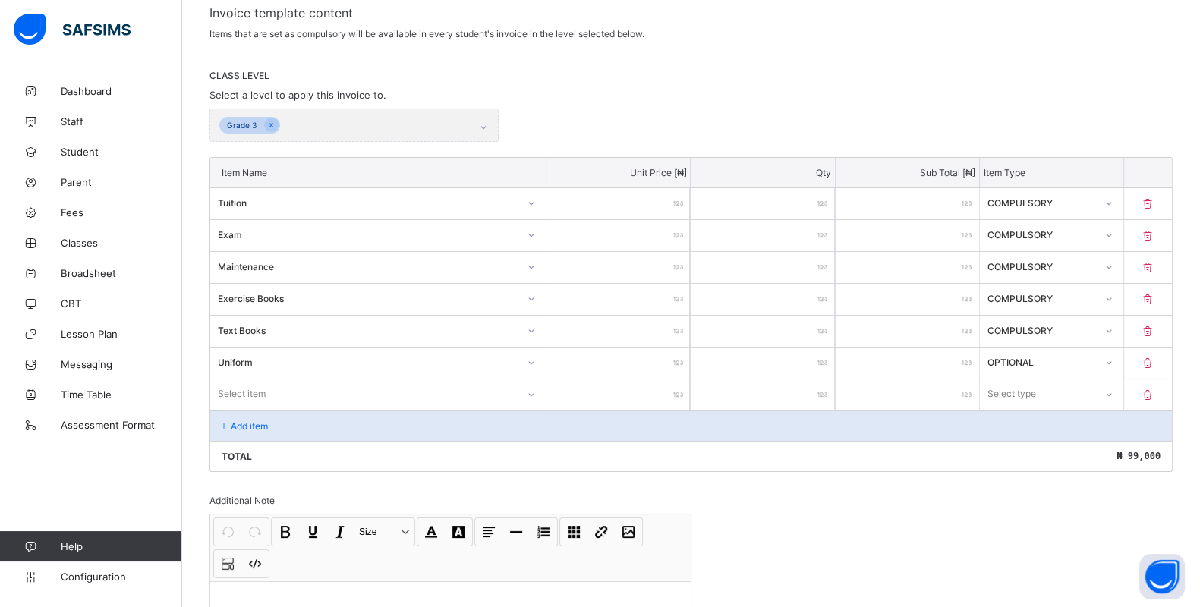
click at [308, 391] on div "Select item" at bounding box center [363, 393] width 307 height 21
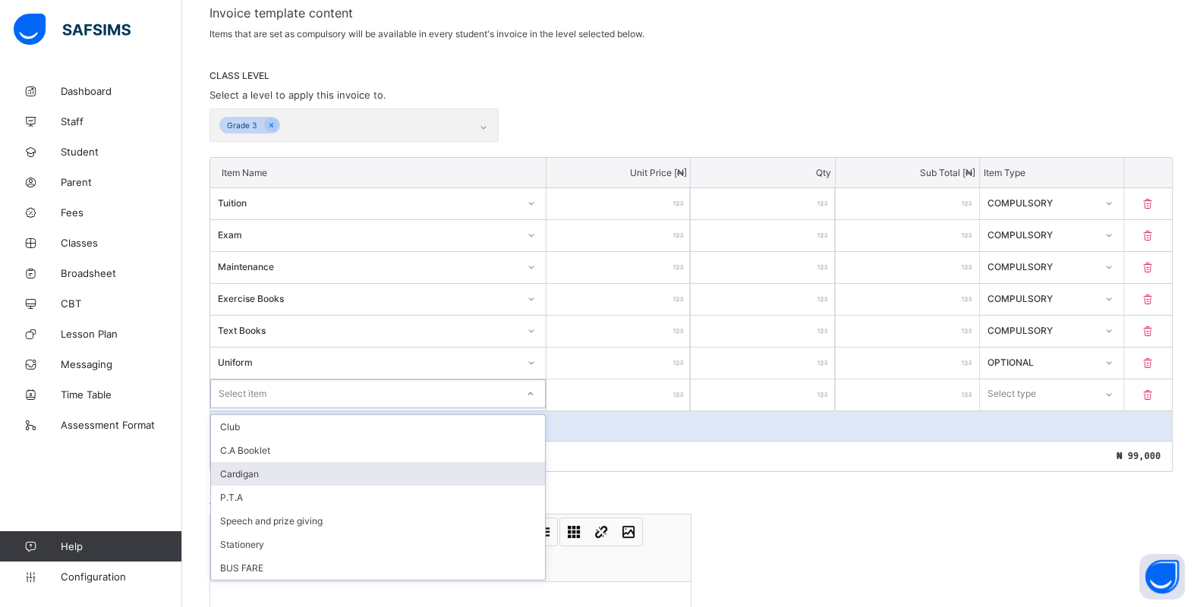
click at [272, 463] on div "Cardigan" at bounding box center [378, 474] width 334 height 24
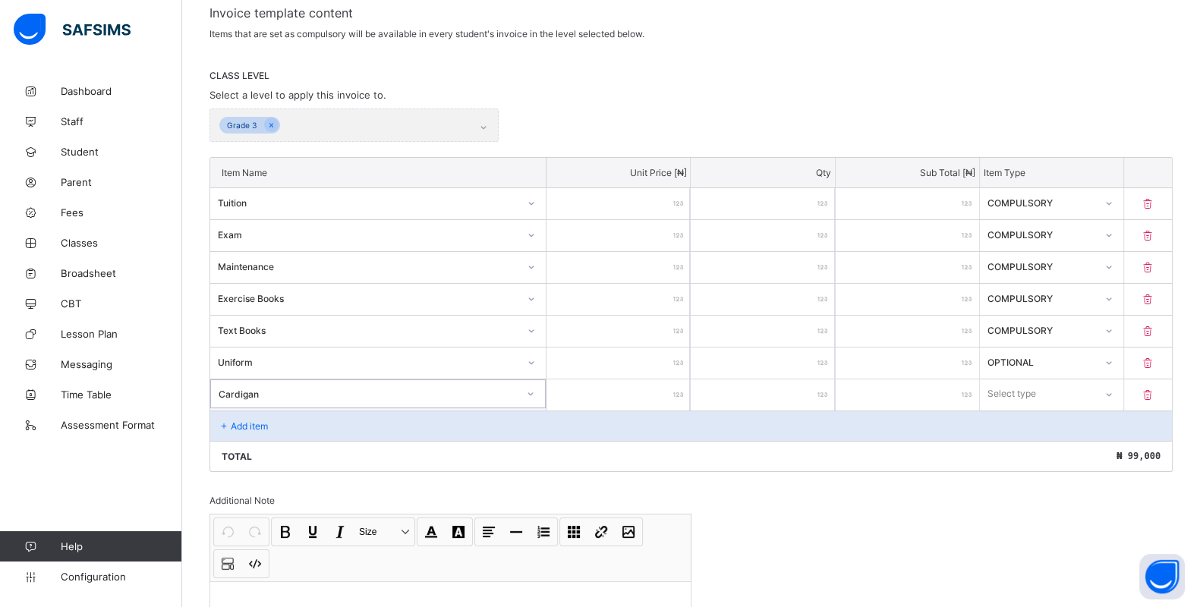
click at [661, 389] on input "number" at bounding box center [618, 395] width 143 height 31
type input "*"
click at [1026, 380] on div "Select type" at bounding box center [1012, 394] width 49 height 29
click at [1031, 442] on div "Optional" at bounding box center [1052, 451] width 142 height 24
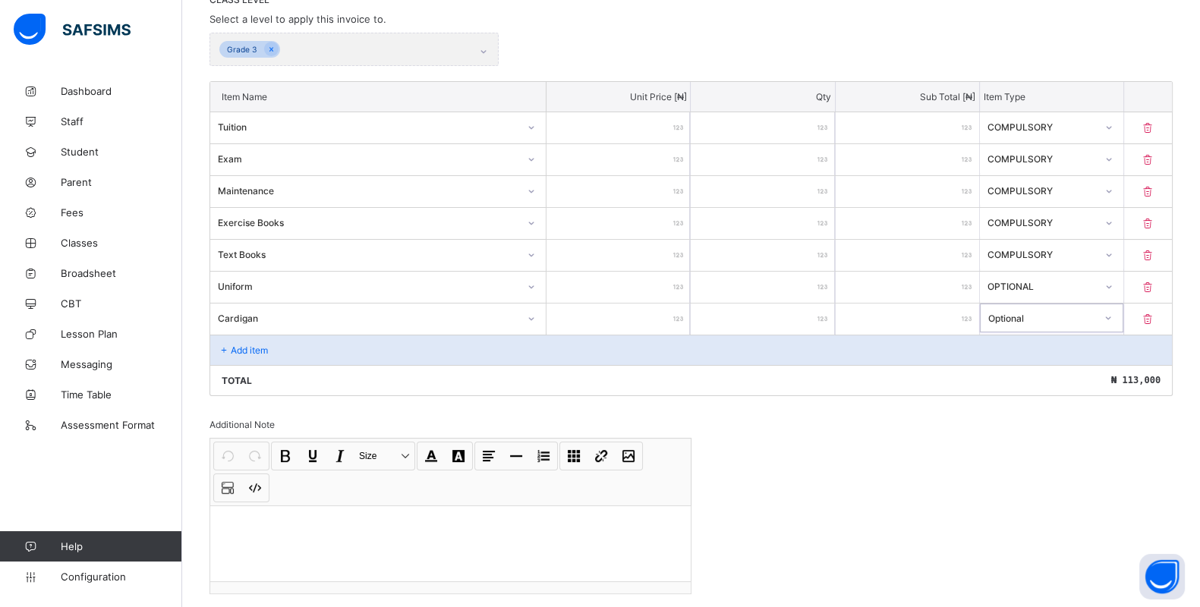
scroll to position [410, 0]
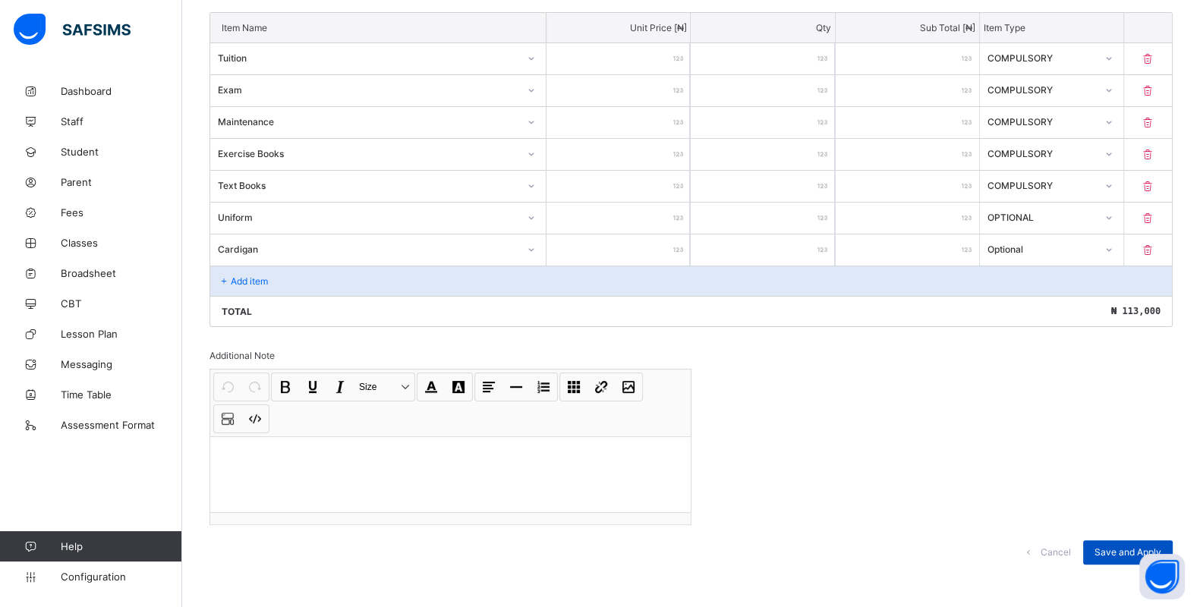
click at [1119, 547] on span "Save and Apply" at bounding box center [1128, 552] width 67 height 11
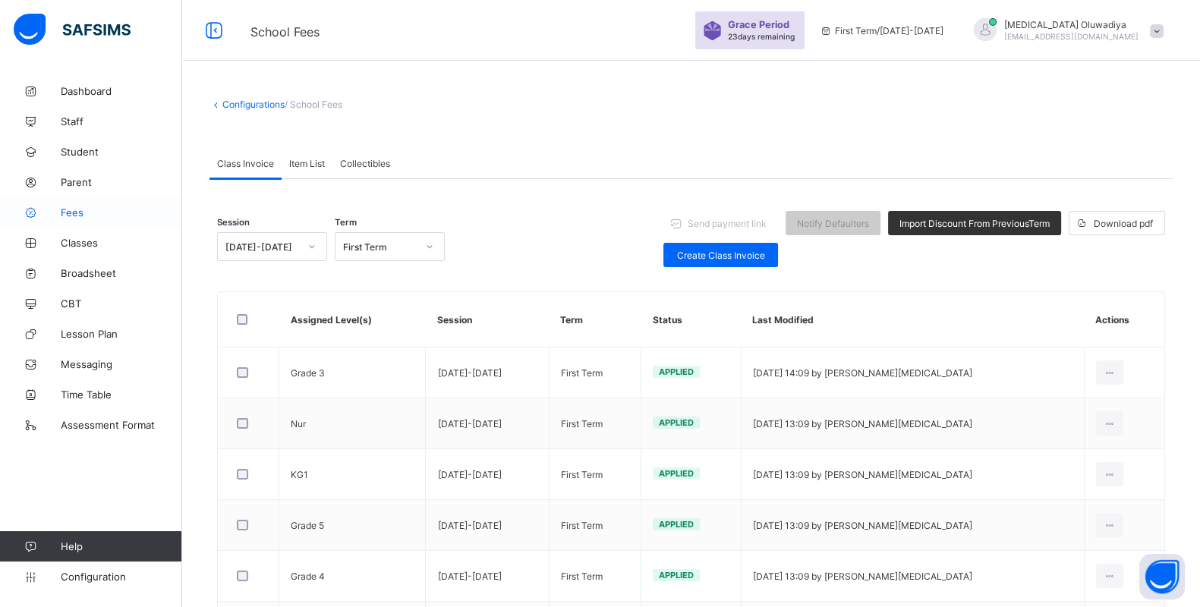
click at [94, 222] on link "Fees" at bounding box center [91, 212] width 182 height 30
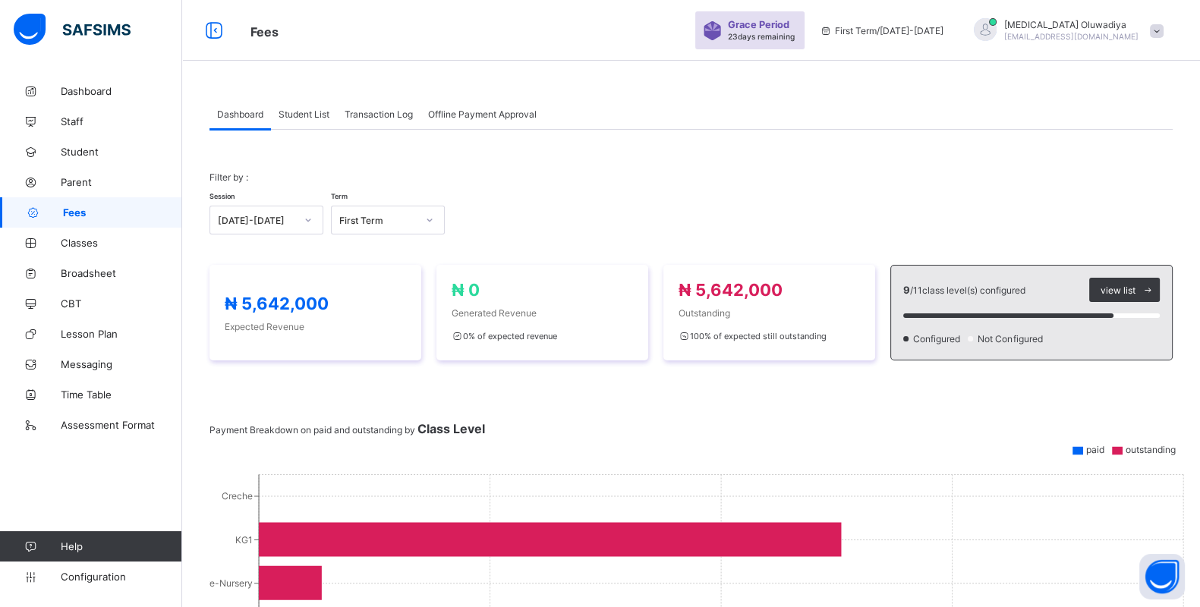
click at [298, 119] on div "Student List" at bounding box center [304, 114] width 66 height 30
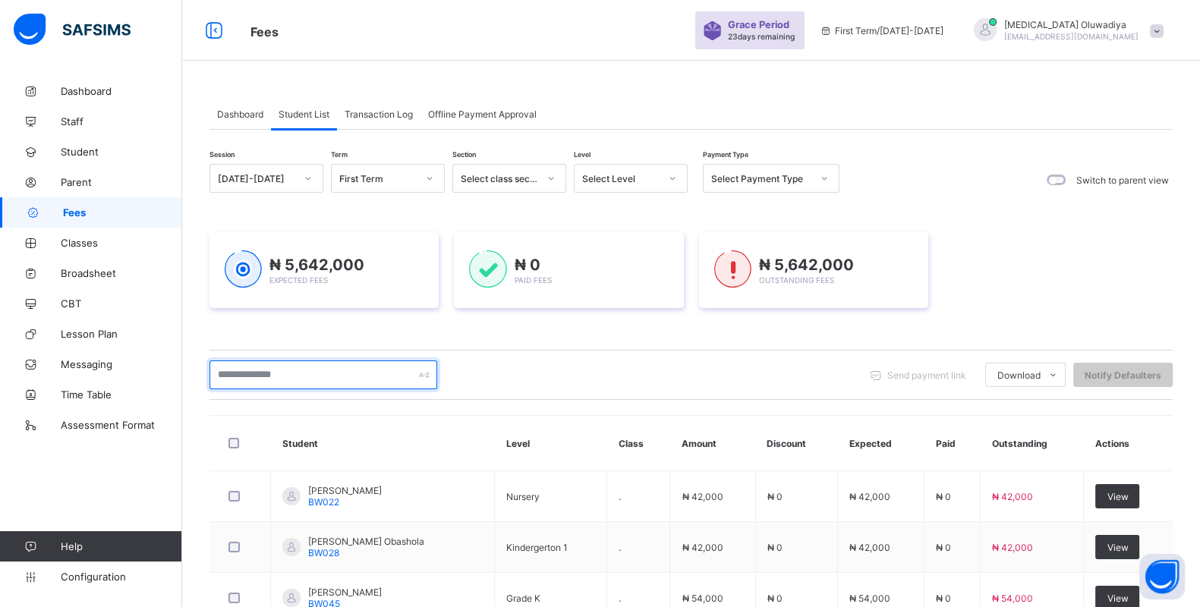
click at [267, 380] on input "text" at bounding box center [324, 375] width 228 height 29
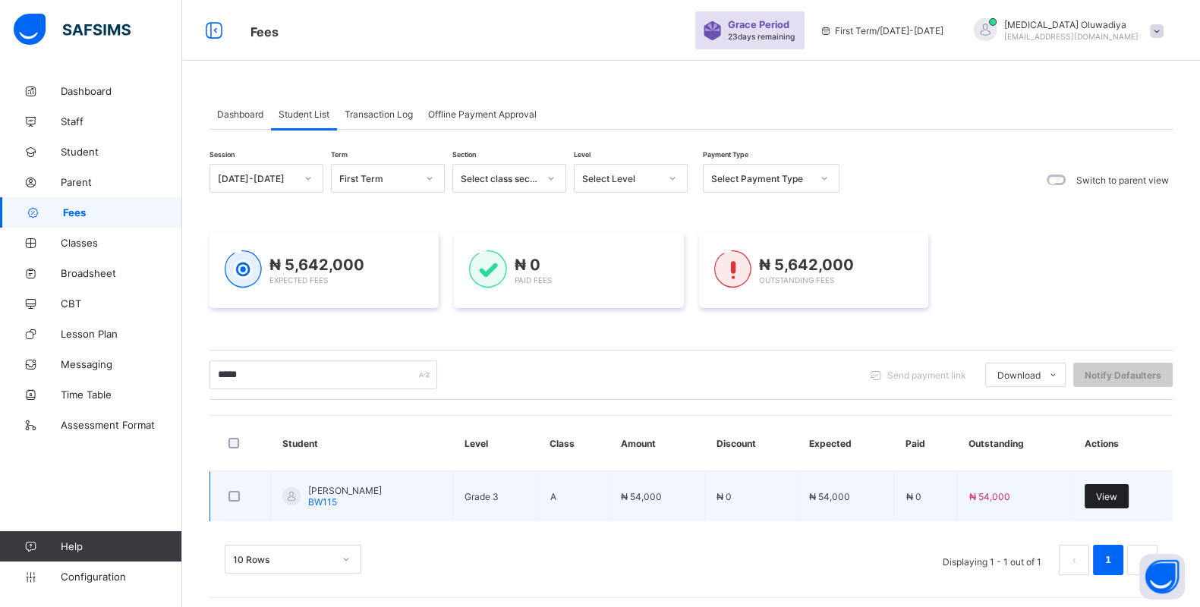
click at [1129, 496] on div "View" at bounding box center [1107, 496] width 44 height 24
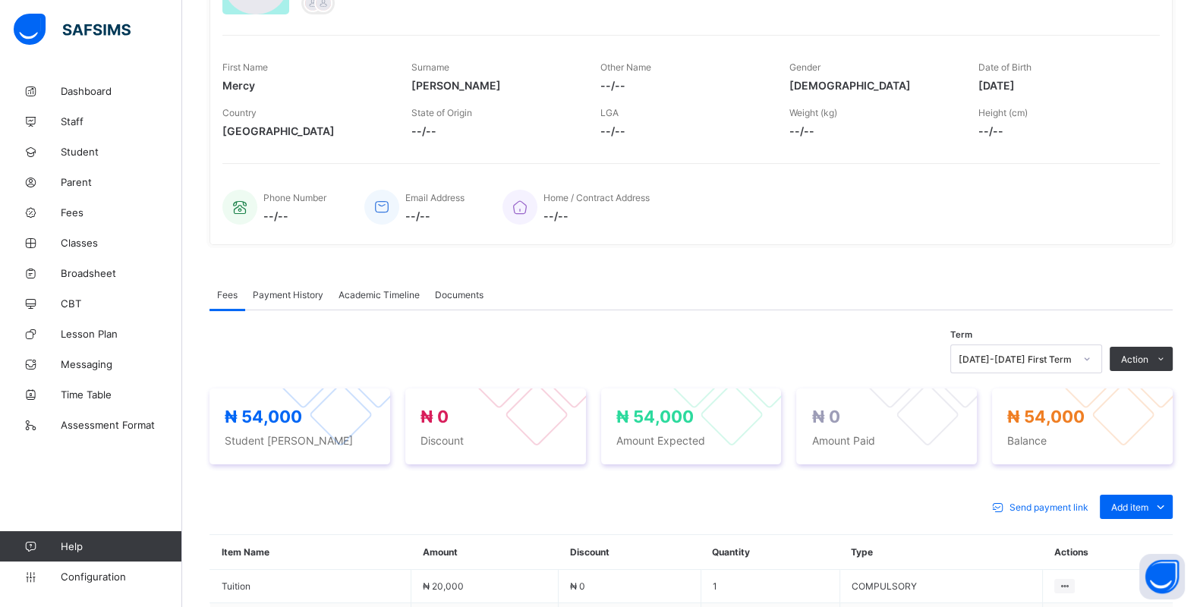
scroll to position [290, 0]
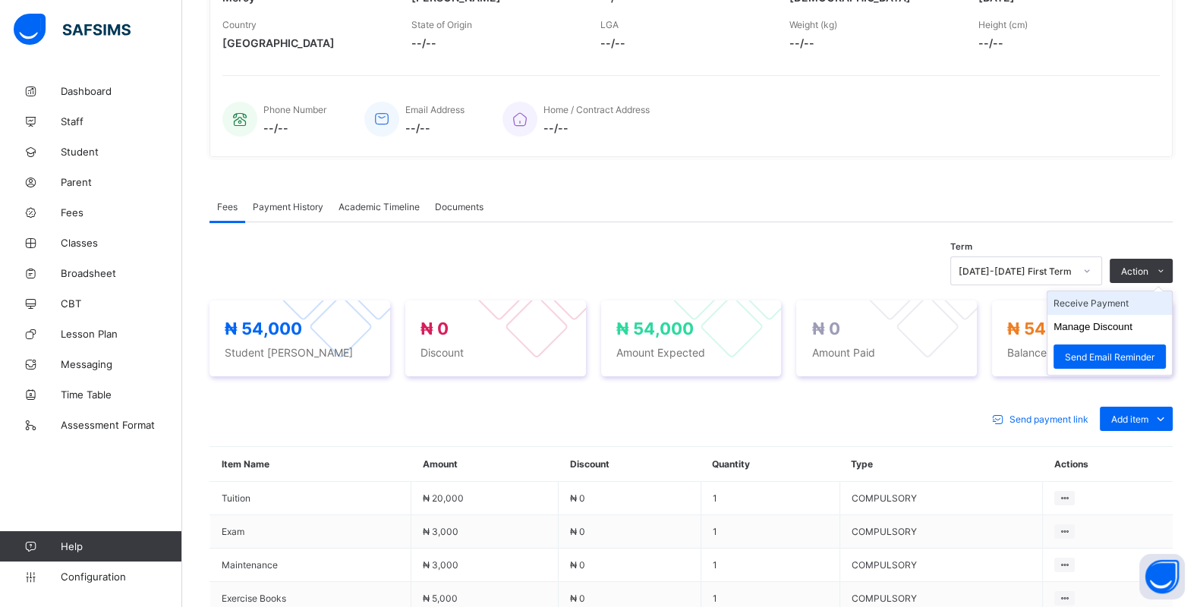
click at [1096, 299] on li "Receive Payment" at bounding box center [1110, 304] width 125 height 24
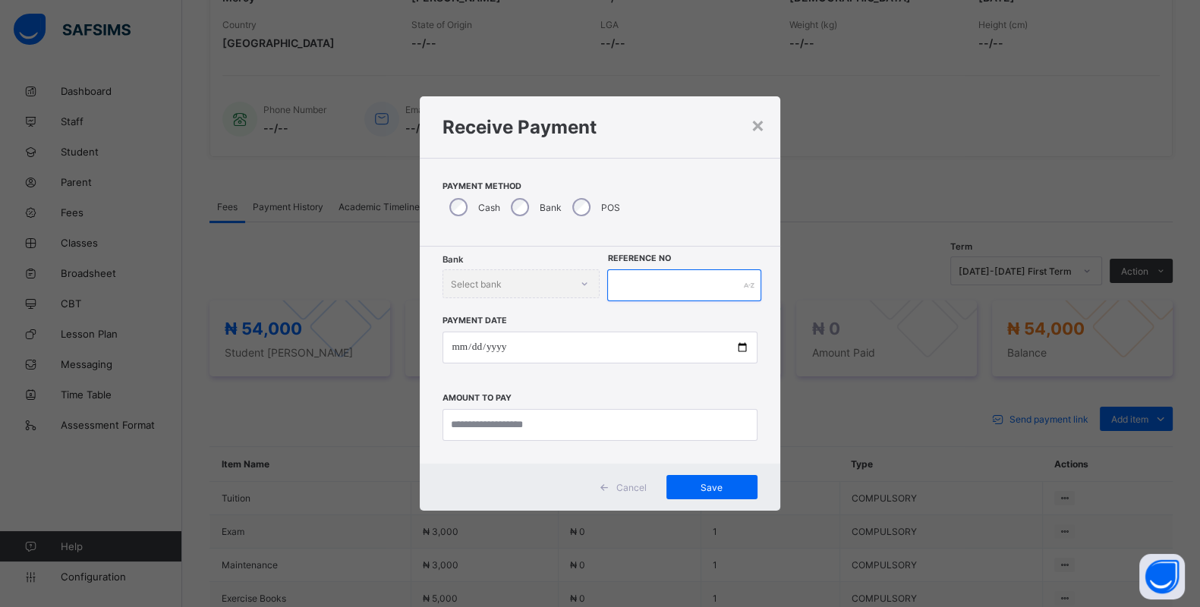
click at [661, 285] on input "text" at bounding box center [684, 286] width 154 height 32
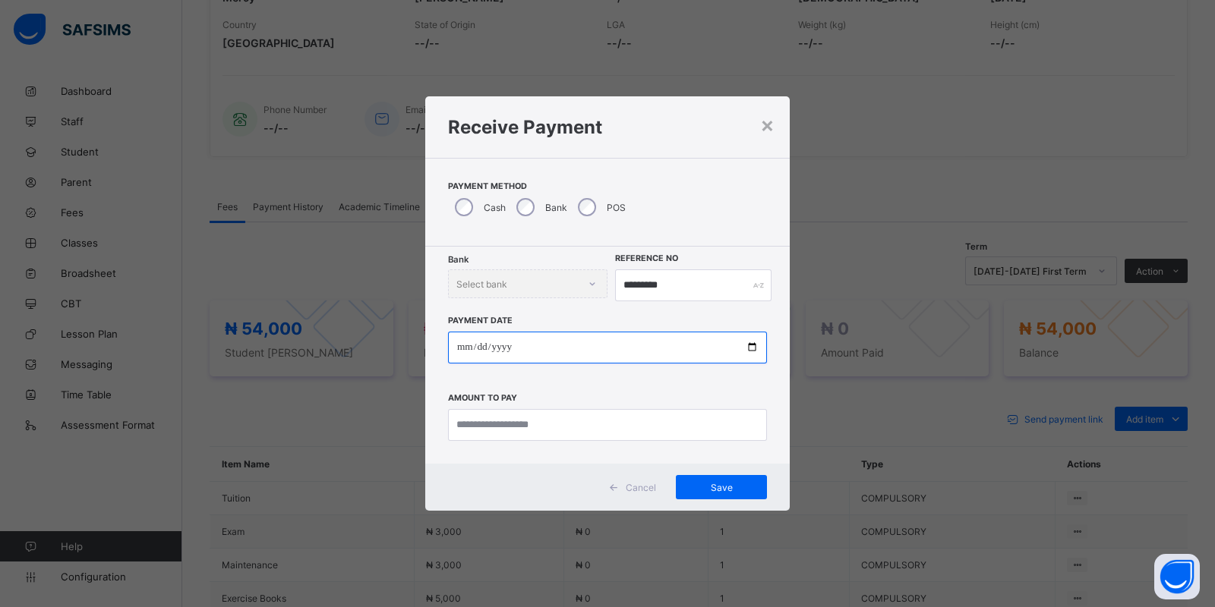
click at [462, 352] on input "date" at bounding box center [607, 348] width 319 height 32
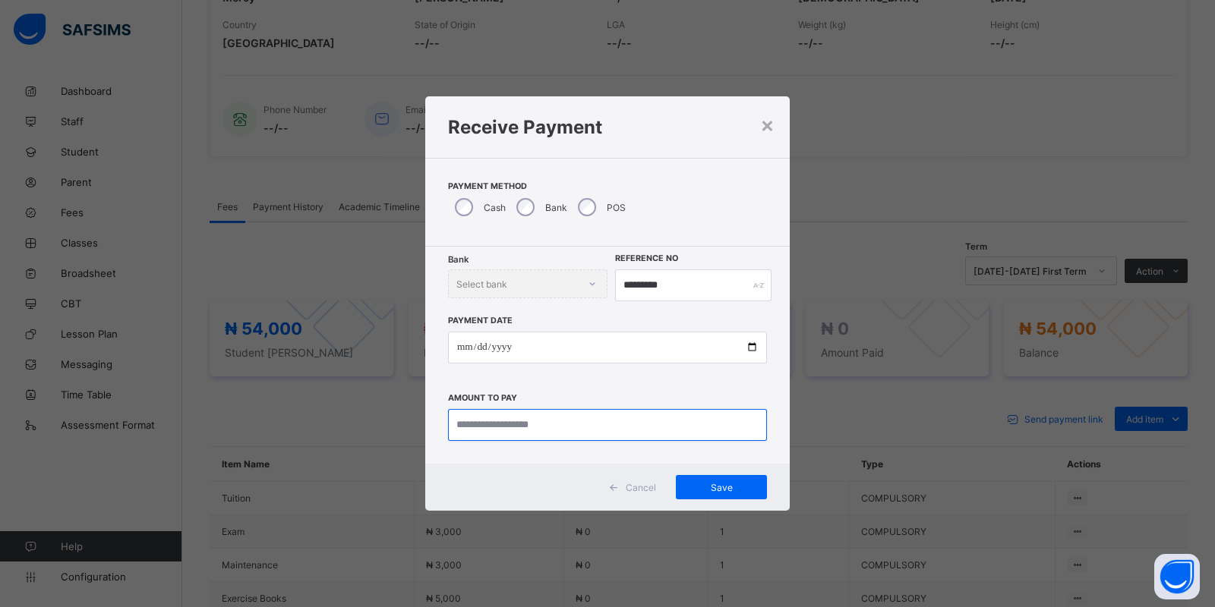
click at [500, 420] on input "currency" at bounding box center [607, 425] width 319 height 32
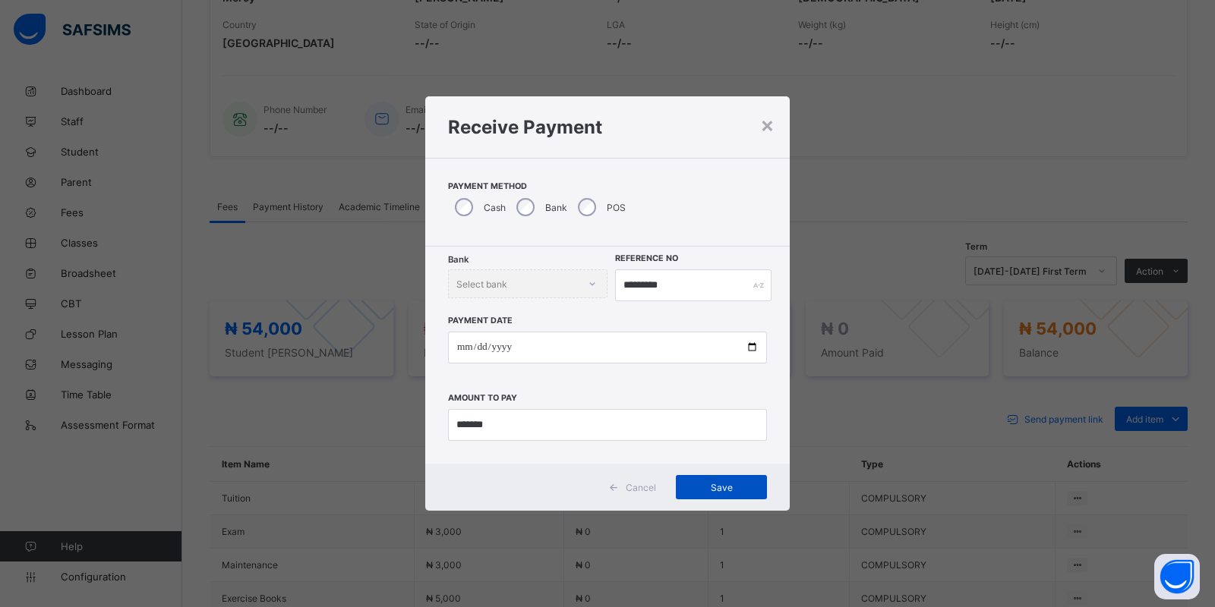
click at [719, 497] on div "Save" at bounding box center [721, 487] width 91 height 24
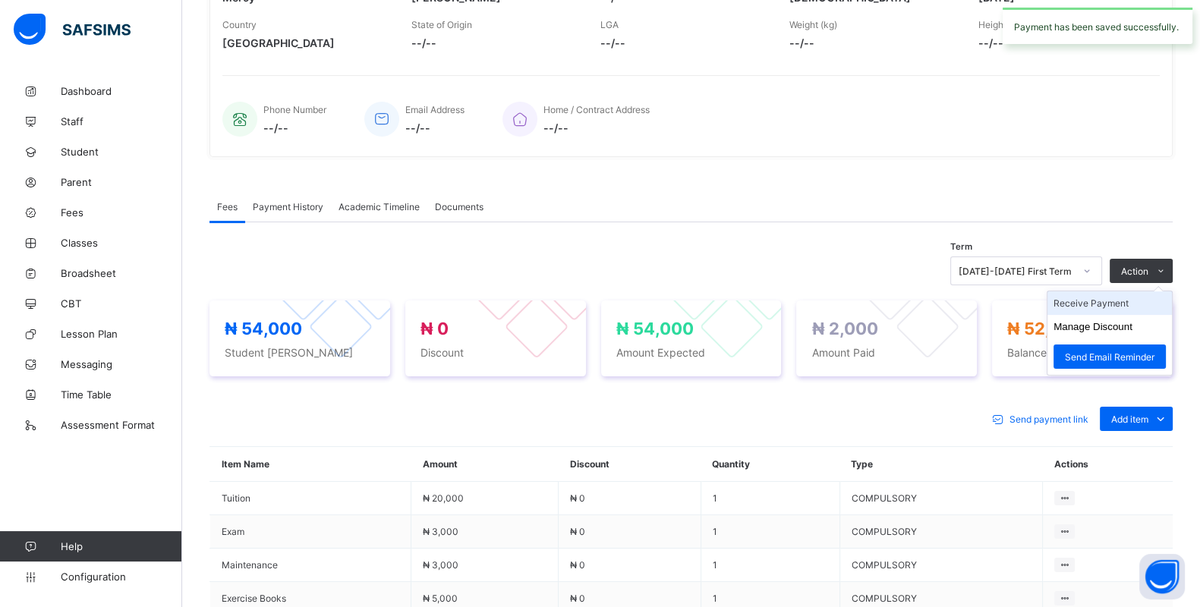
click at [1101, 296] on li "Receive Payment" at bounding box center [1110, 304] width 125 height 24
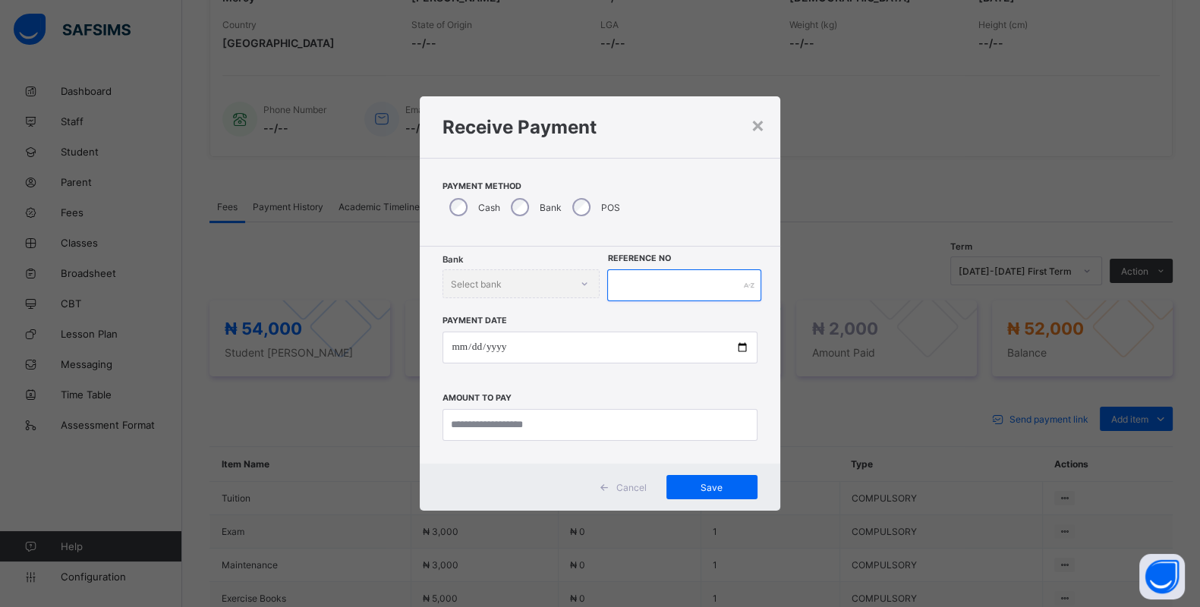
click at [664, 292] on input "text" at bounding box center [684, 286] width 154 height 32
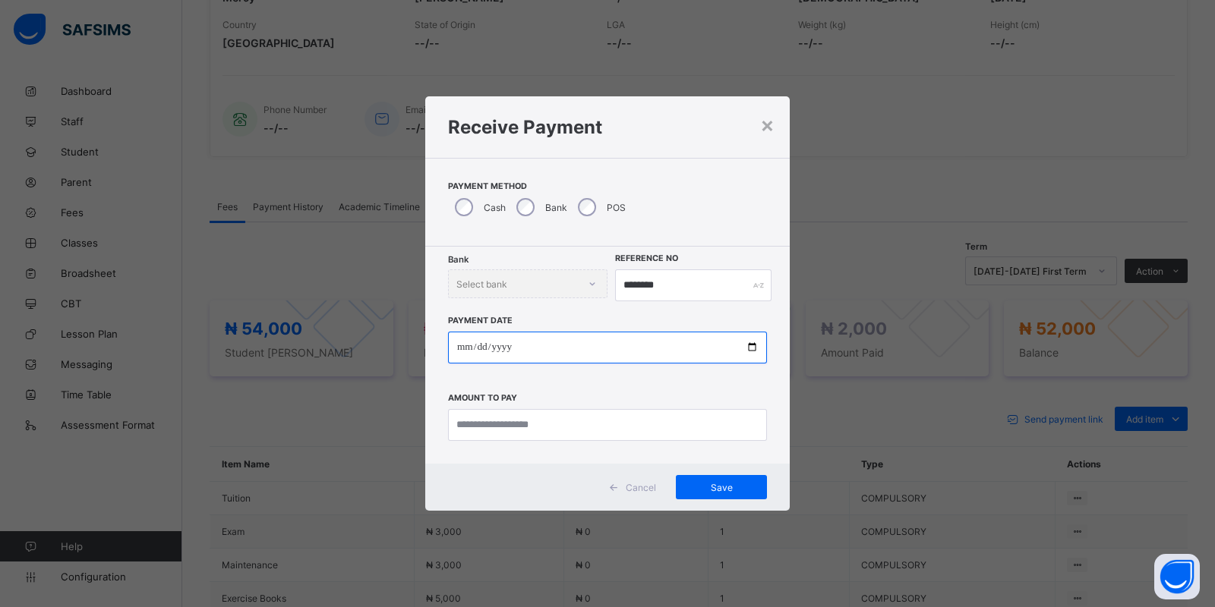
click at [461, 342] on input "date" at bounding box center [607, 348] width 319 height 32
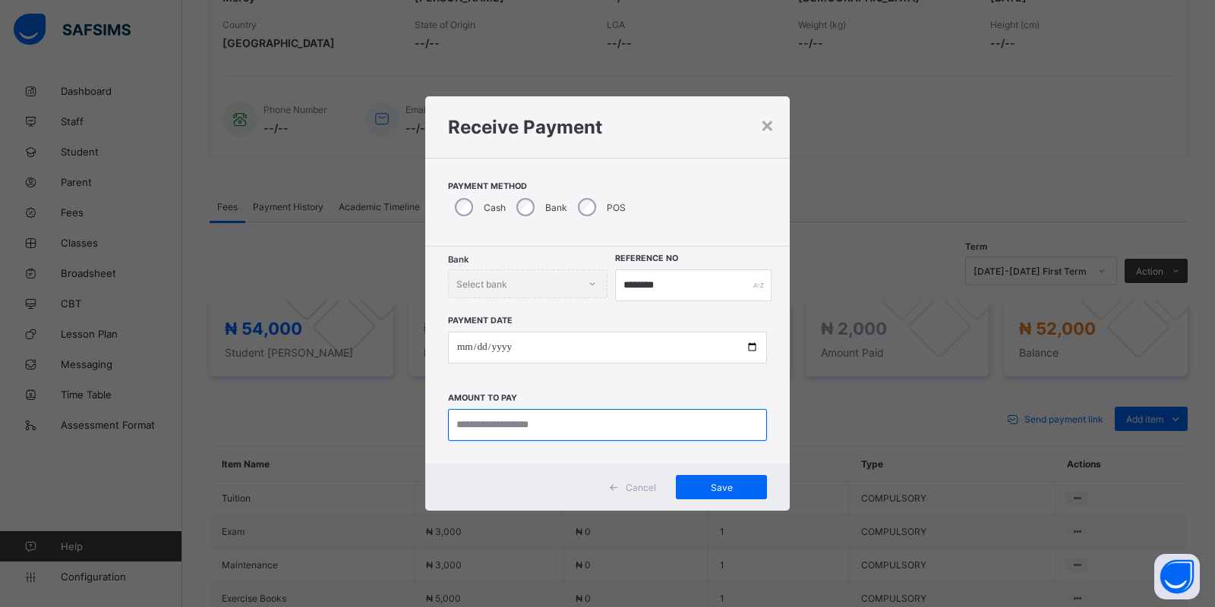
click at [560, 430] on input "currency" at bounding box center [607, 425] width 319 height 32
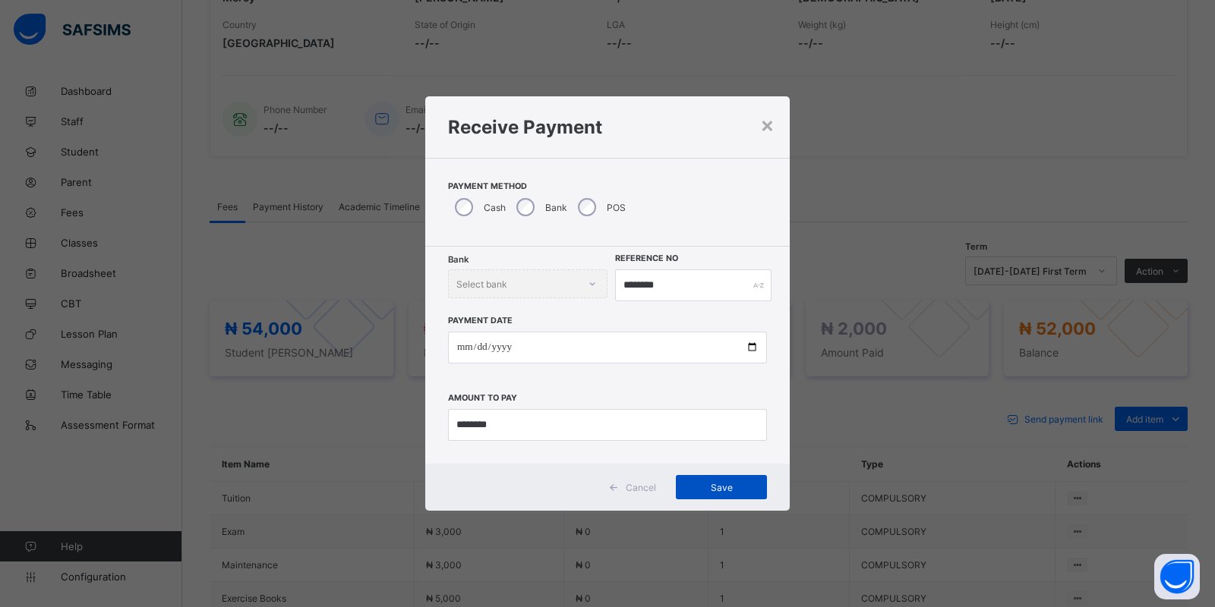
click at [724, 481] on div "Save" at bounding box center [721, 487] width 91 height 24
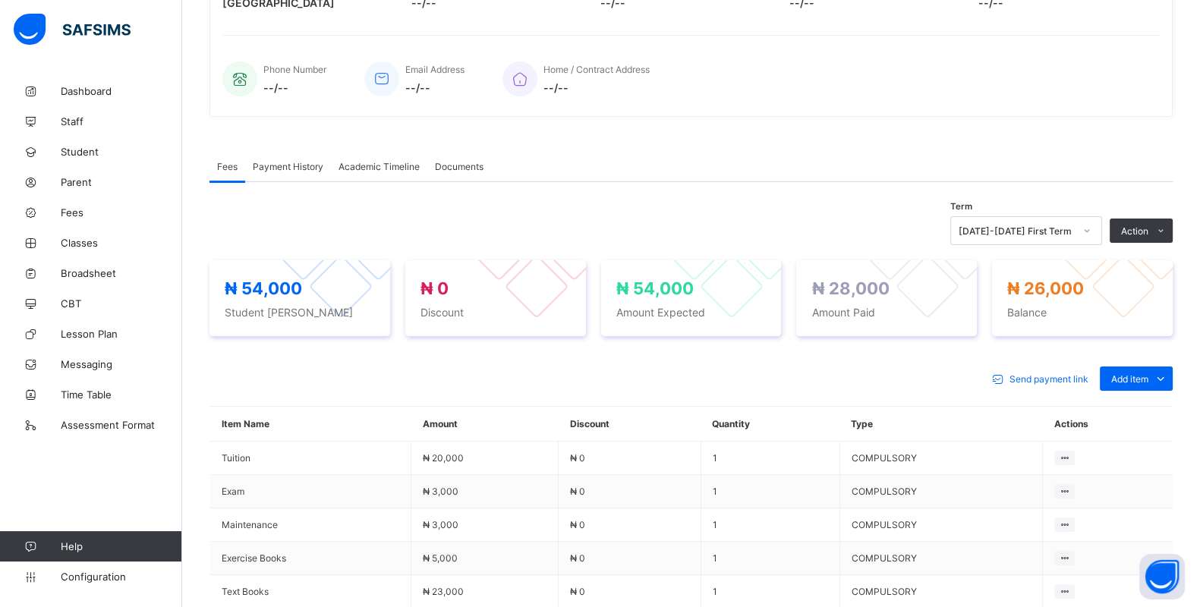
scroll to position [0, 0]
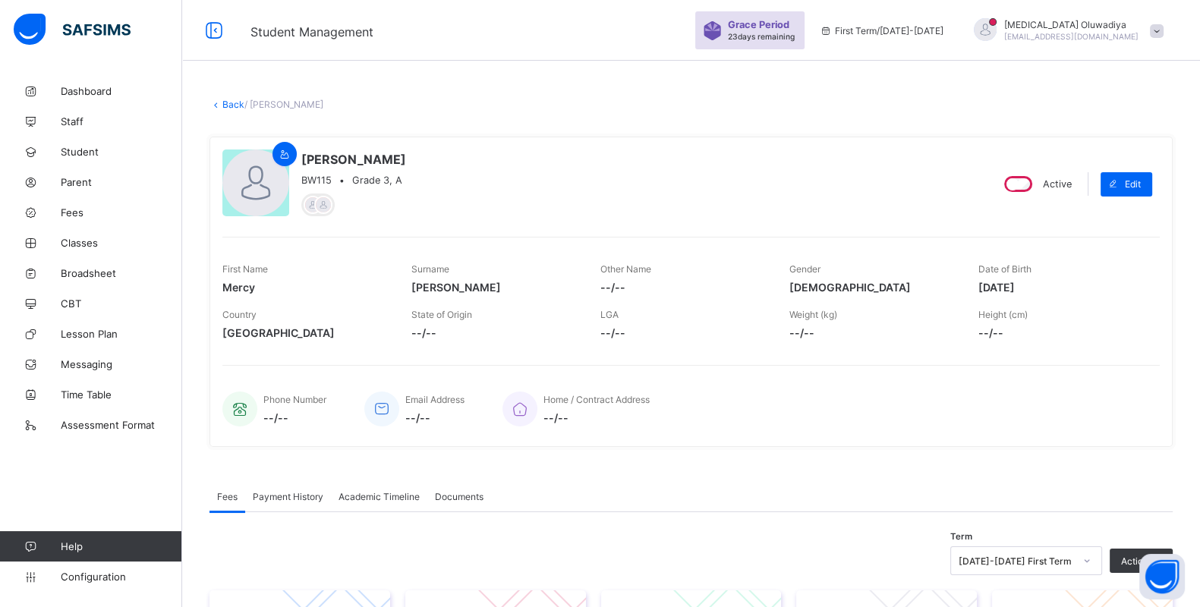
click at [218, 101] on icon at bounding box center [216, 104] width 13 height 11
click at [227, 104] on link "Back" at bounding box center [233, 104] width 22 height 11
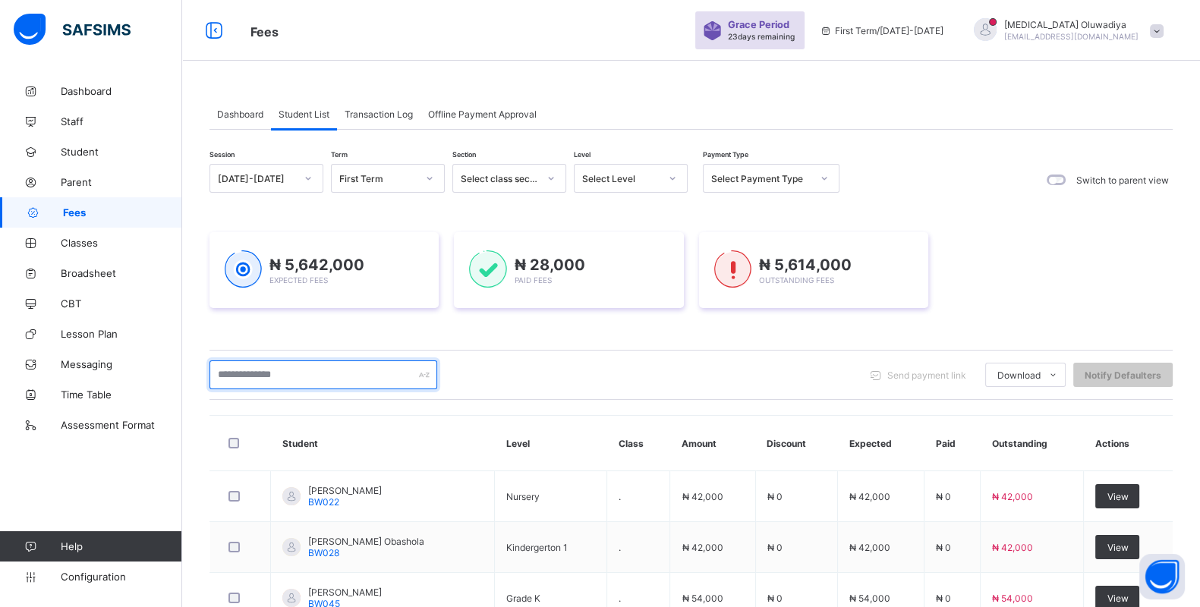
click at [285, 372] on input "text" at bounding box center [324, 375] width 228 height 29
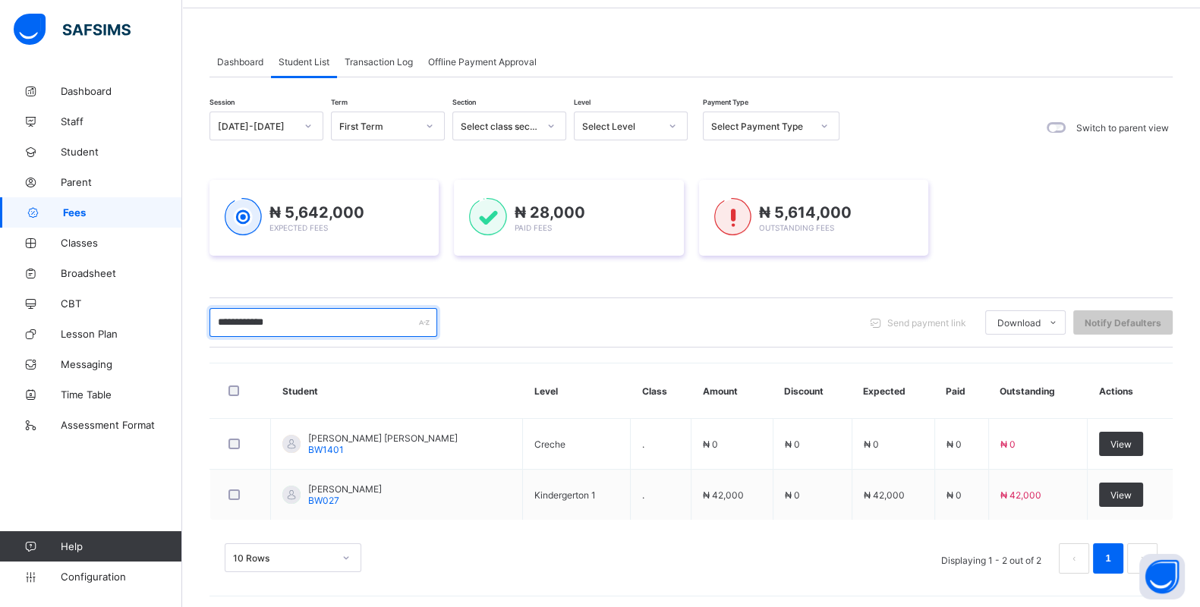
scroll to position [56, 0]
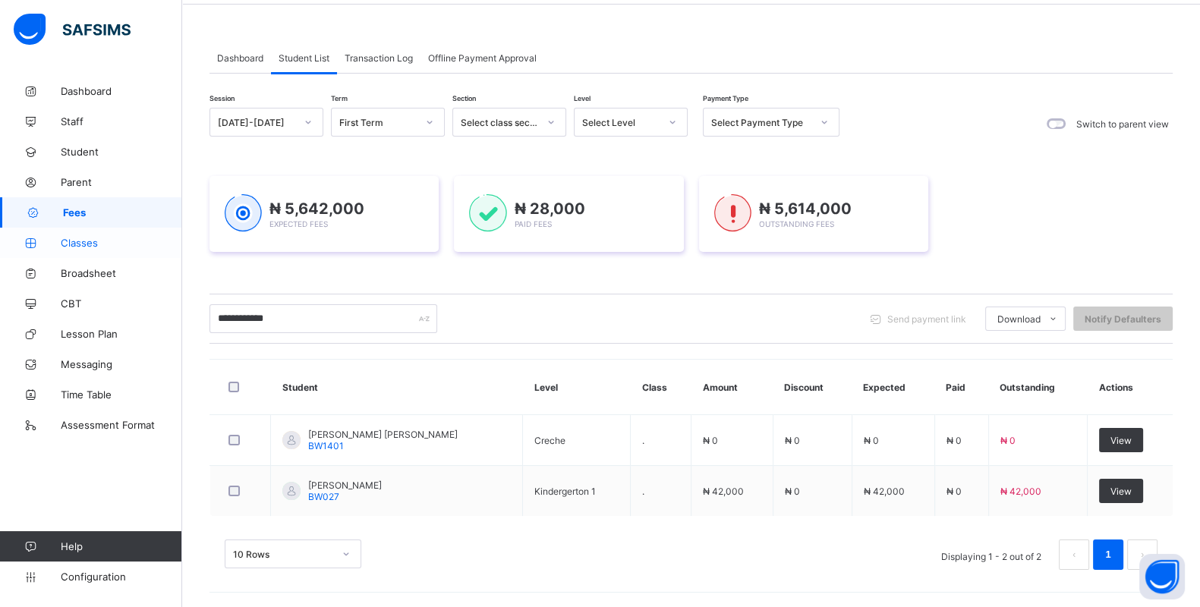
click at [88, 241] on span "Classes" at bounding box center [121, 243] width 121 height 12
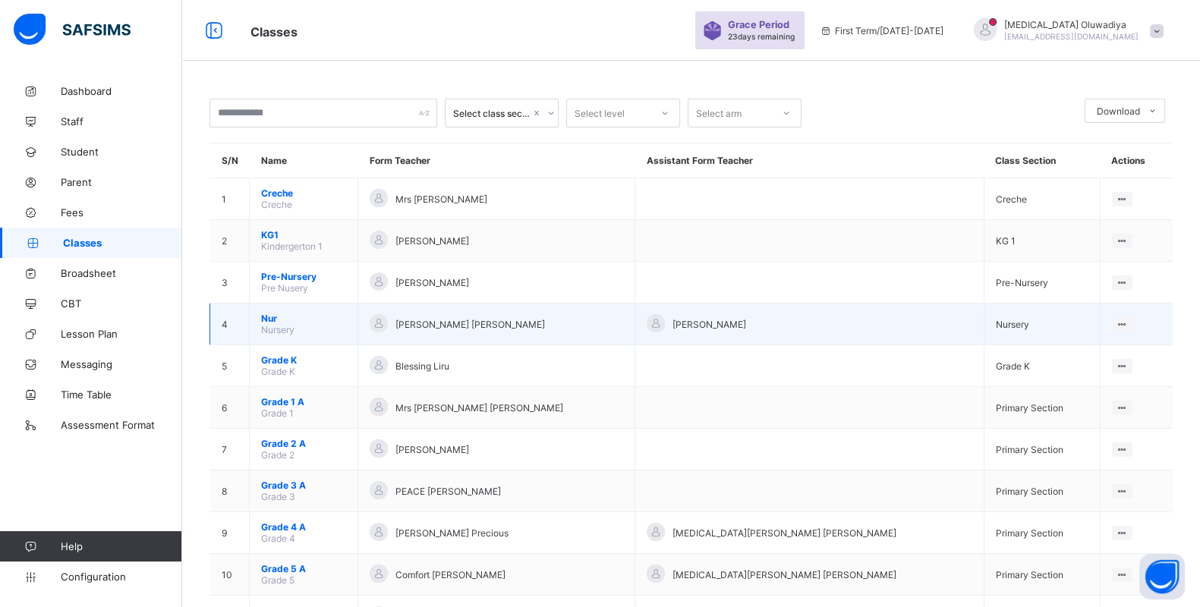
click at [294, 313] on span "Nur" at bounding box center [303, 318] width 85 height 11
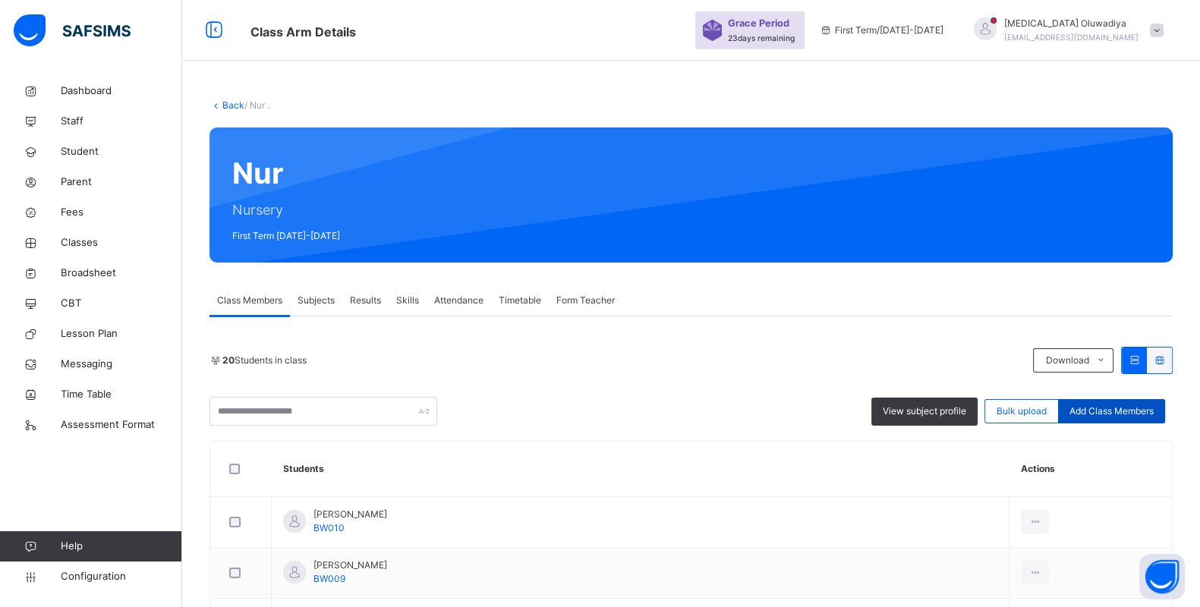
click at [1124, 412] on span "Add Class Members" at bounding box center [1112, 412] width 84 height 14
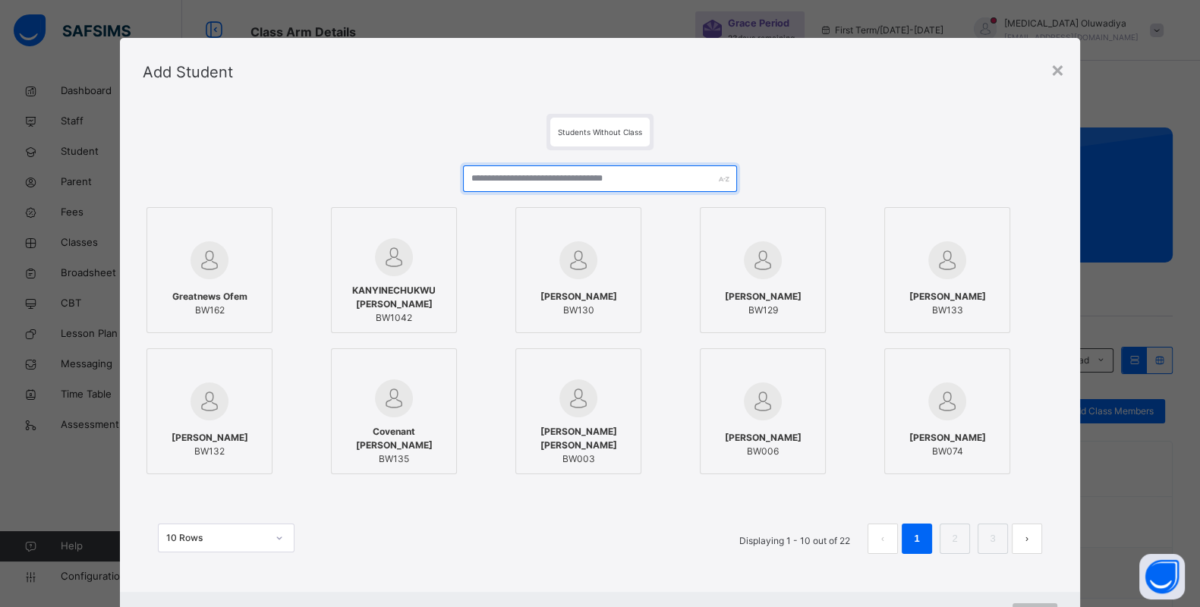
click at [549, 188] on input "text" at bounding box center [600, 179] width 274 height 27
click at [959, 538] on link "2" at bounding box center [954, 539] width 14 height 20
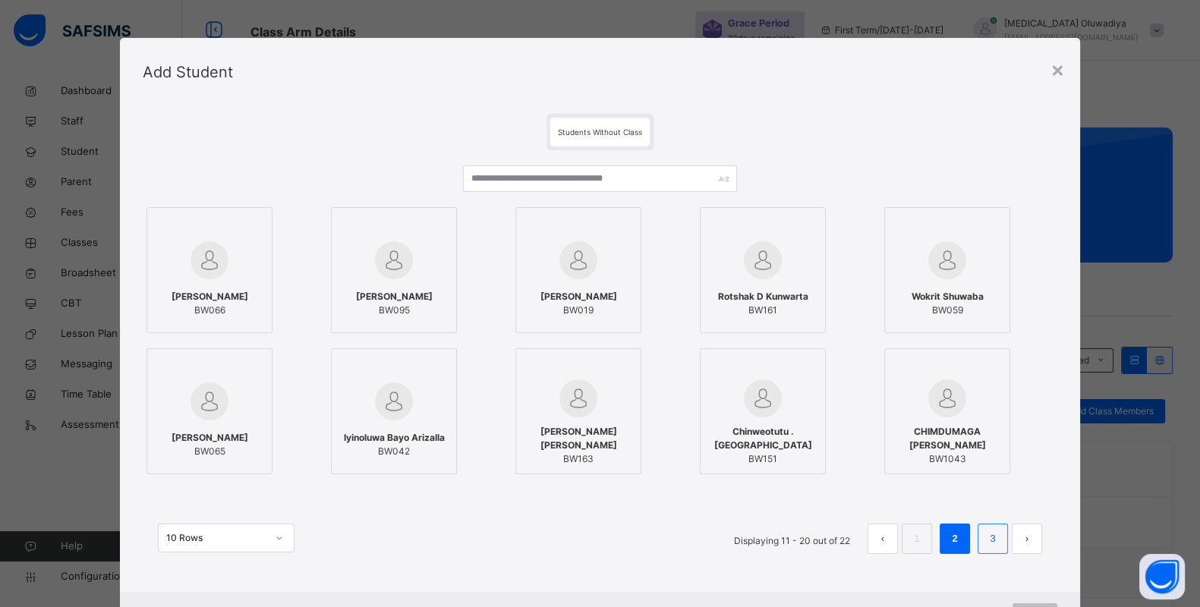
click at [989, 541] on link "3" at bounding box center [992, 539] width 14 height 20
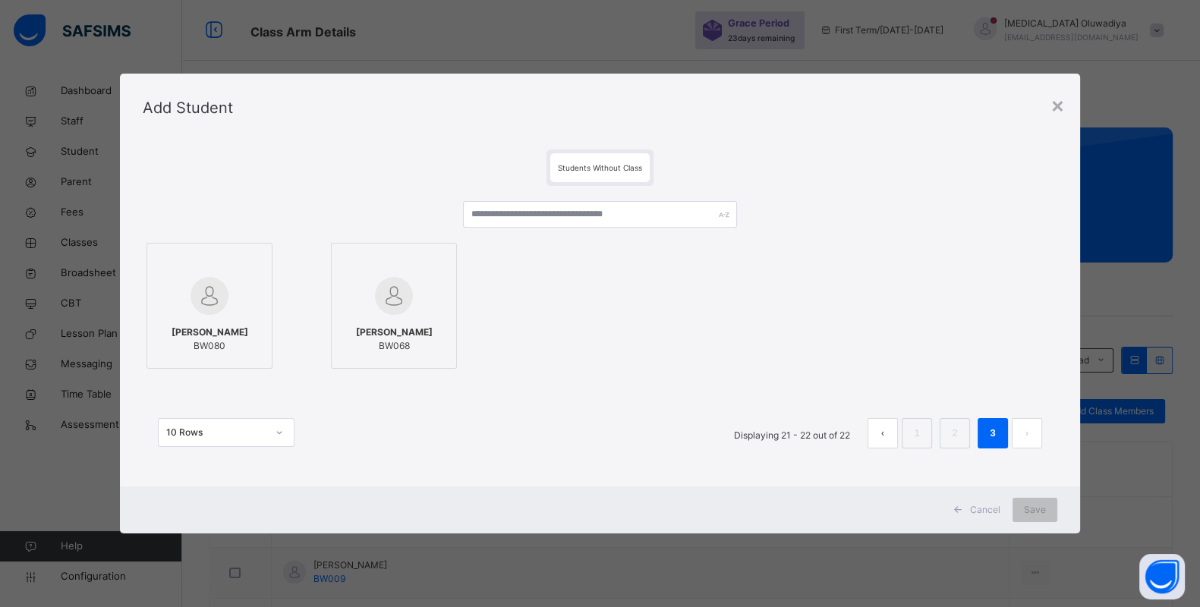
click at [885, 425] on button "prev page" at bounding box center [883, 433] width 30 height 30
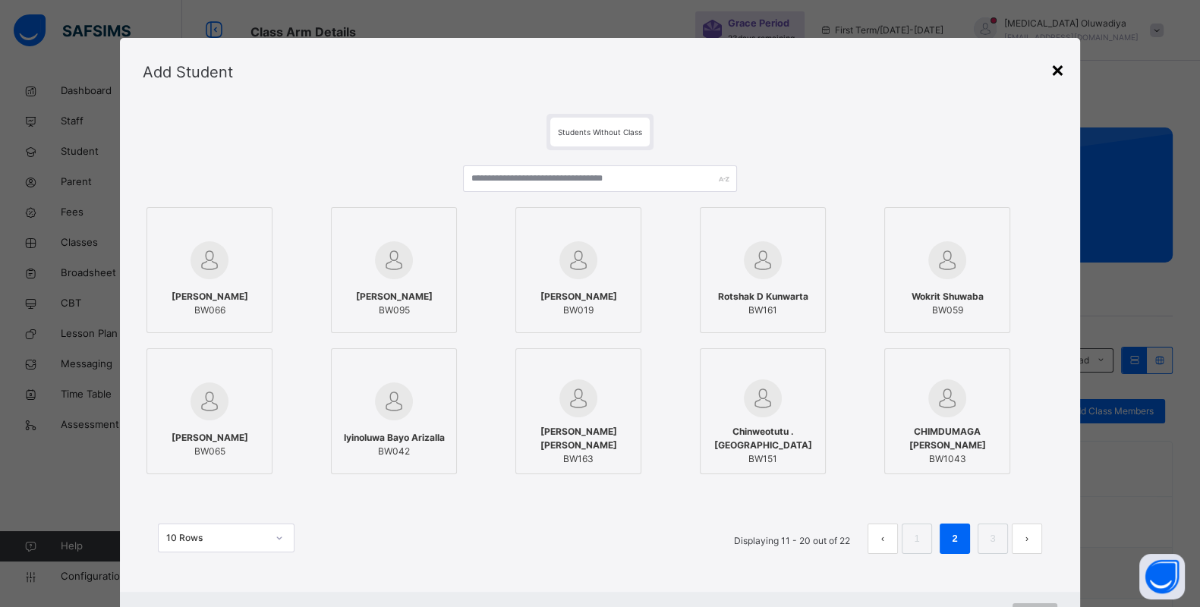
click at [1055, 68] on div "×" at bounding box center [1058, 69] width 14 height 32
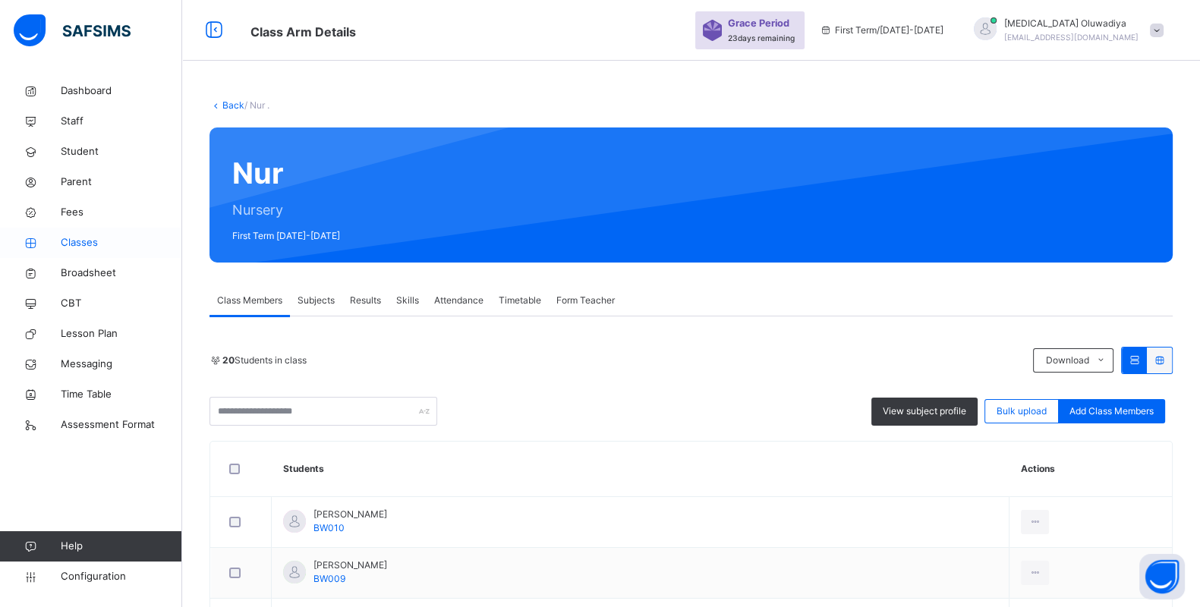
click at [93, 233] on link "Classes" at bounding box center [91, 243] width 182 height 30
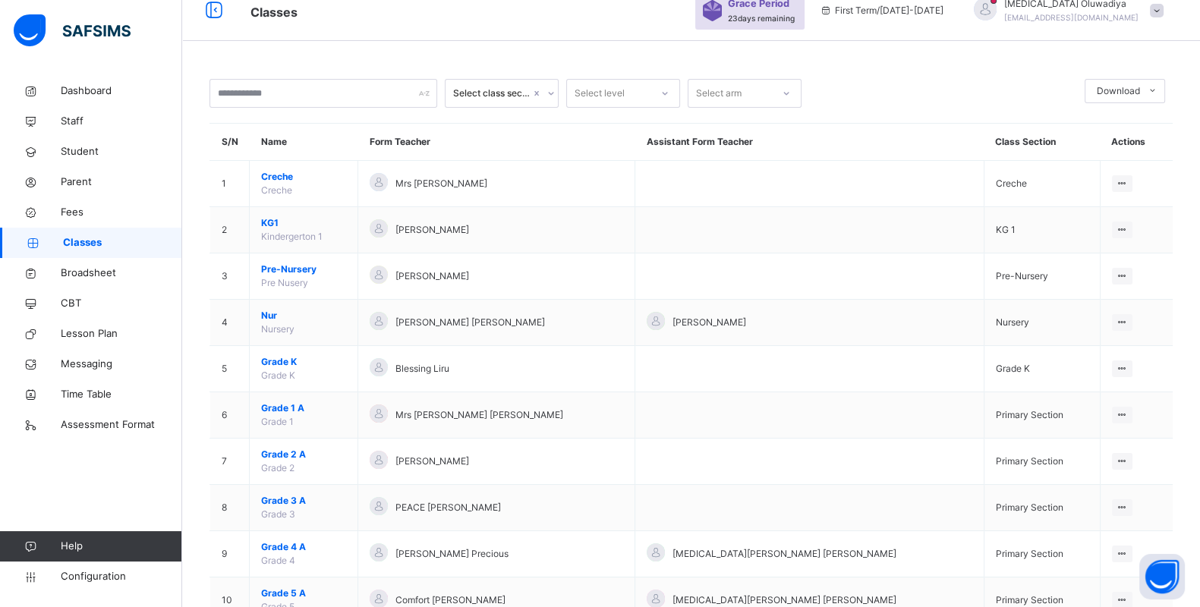
scroll to position [37, 0]
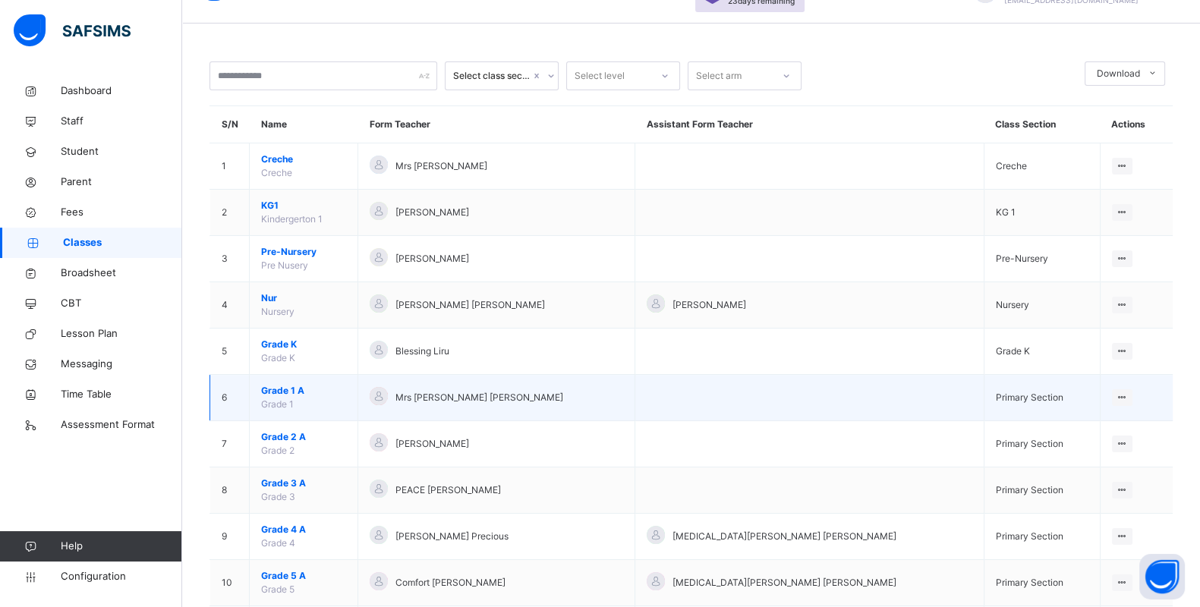
click at [298, 389] on span "Grade 1 A" at bounding box center [303, 391] width 85 height 14
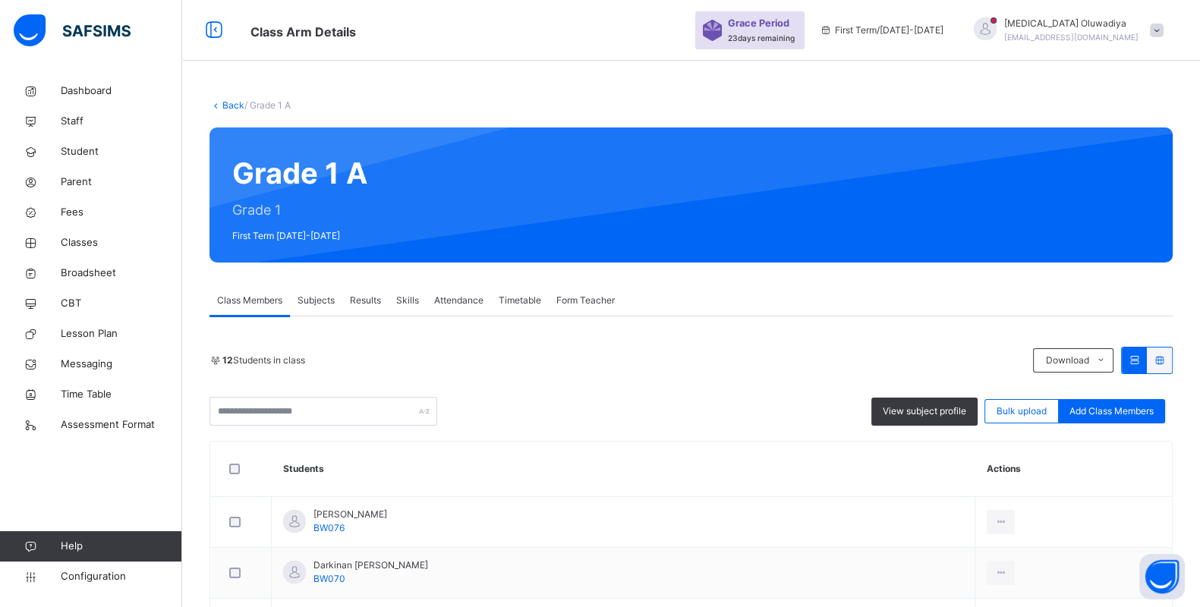
scroll to position [114, 0]
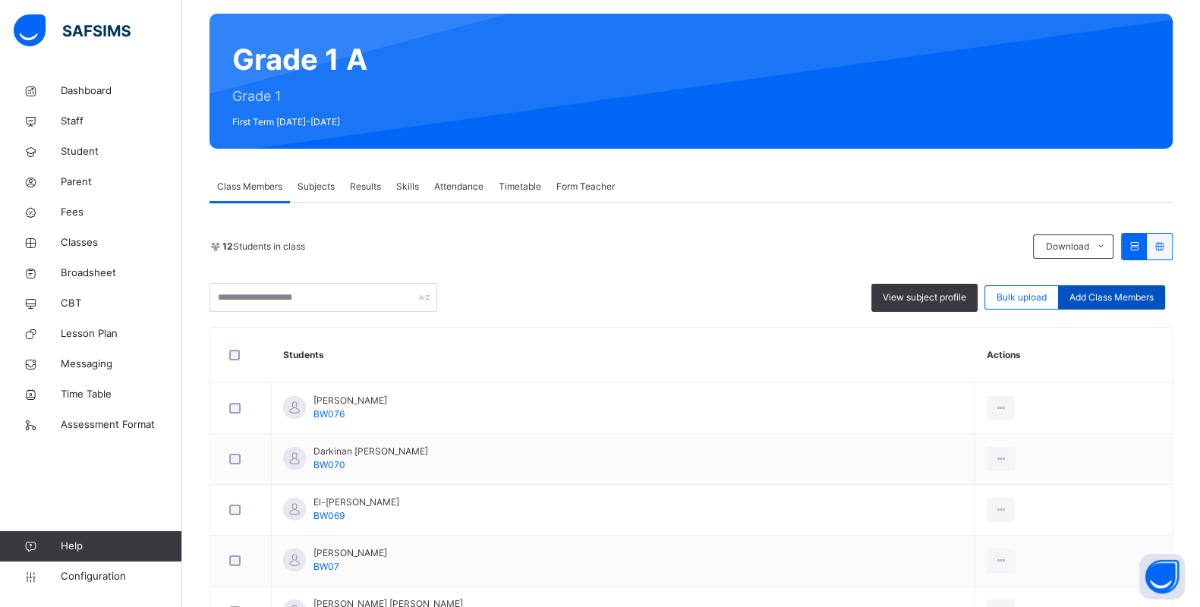
click at [1094, 294] on span "Add Class Members" at bounding box center [1112, 298] width 84 height 14
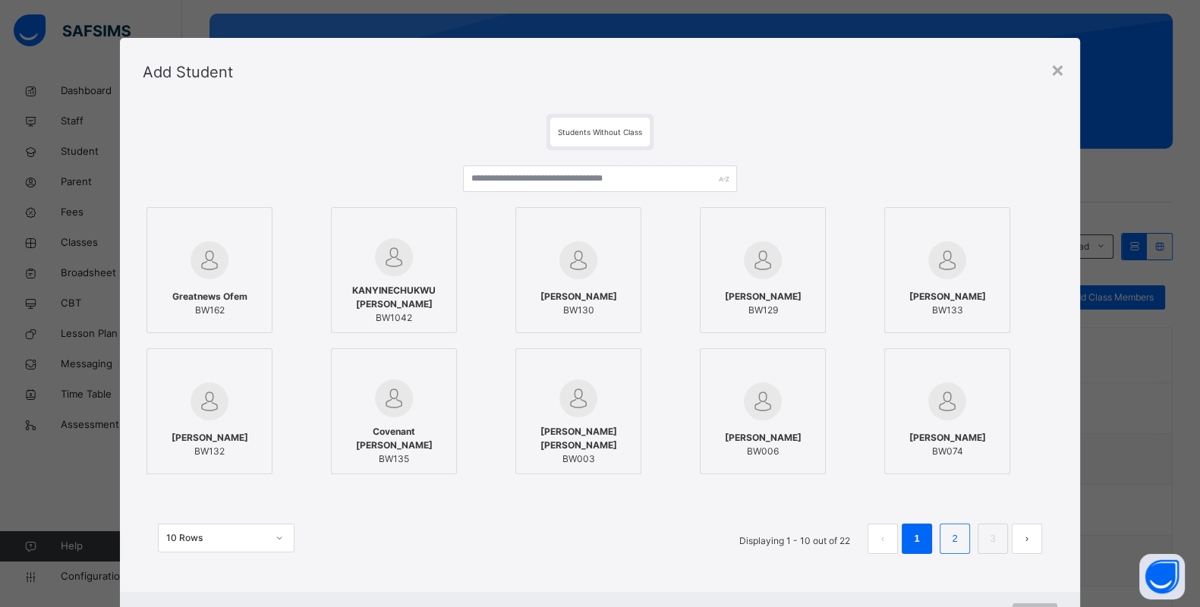
click at [959, 538] on link "2" at bounding box center [954, 539] width 14 height 20
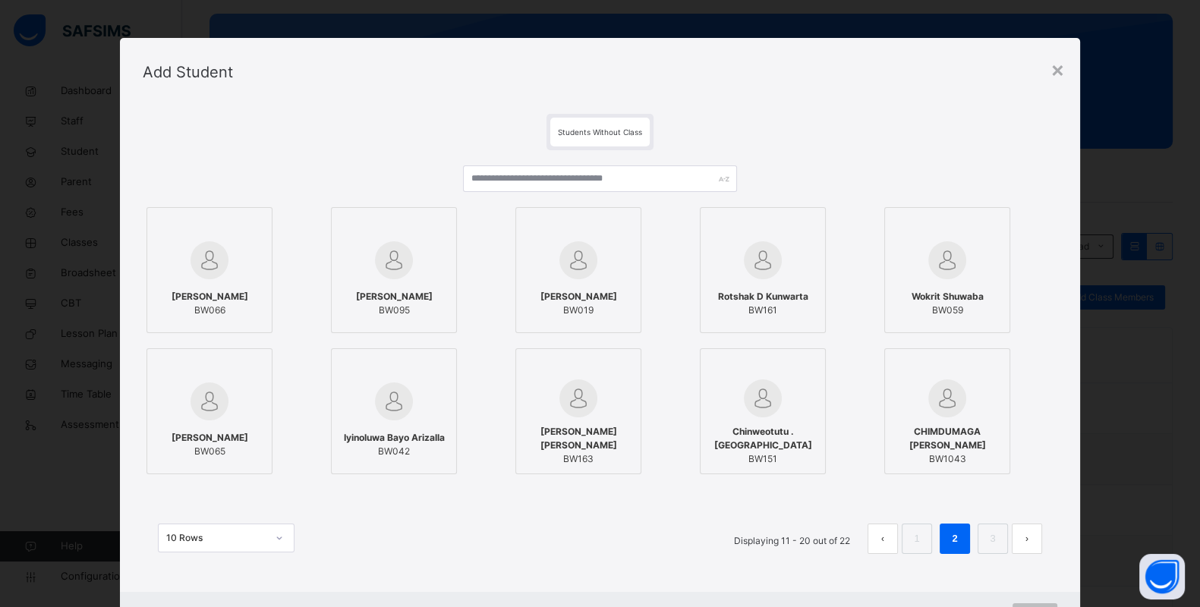
click at [1067, 72] on div "Add Student" at bounding box center [600, 72] width 960 height 68
click at [1057, 76] on div "×" at bounding box center [1058, 69] width 14 height 32
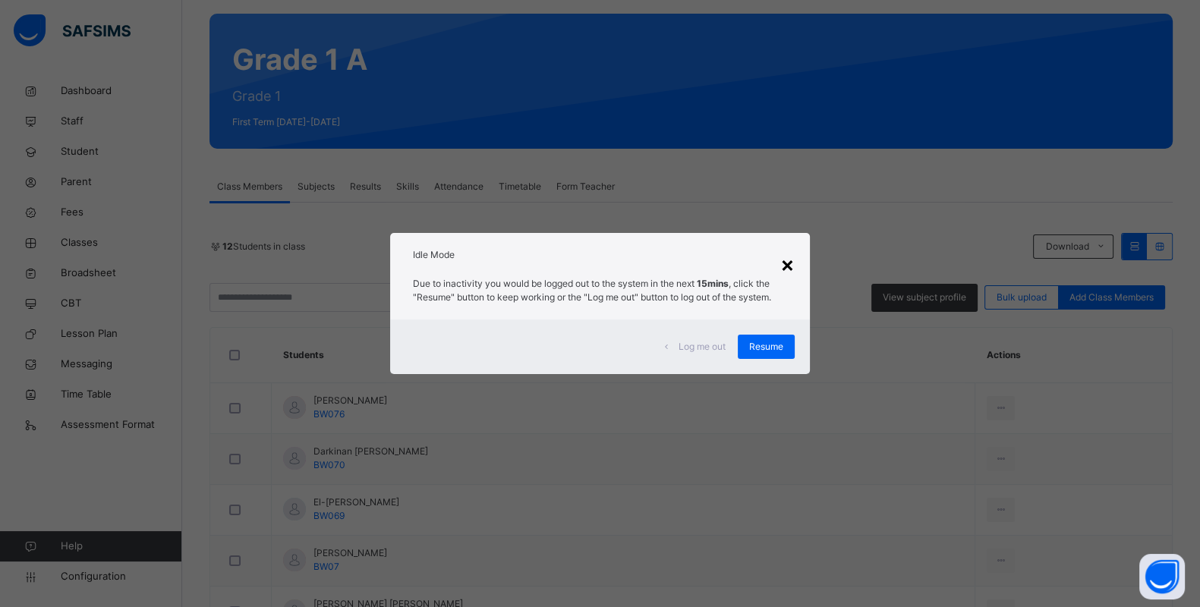
click at [795, 263] on div "×" at bounding box center [787, 264] width 14 height 32
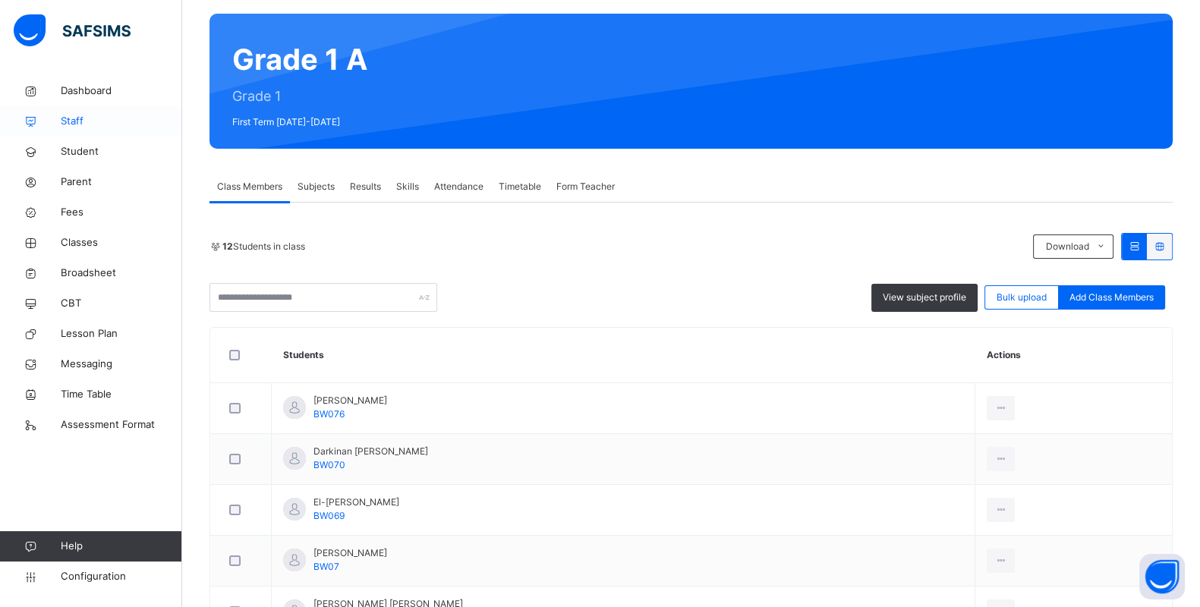
click at [93, 128] on span "Staff" at bounding box center [121, 121] width 121 height 15
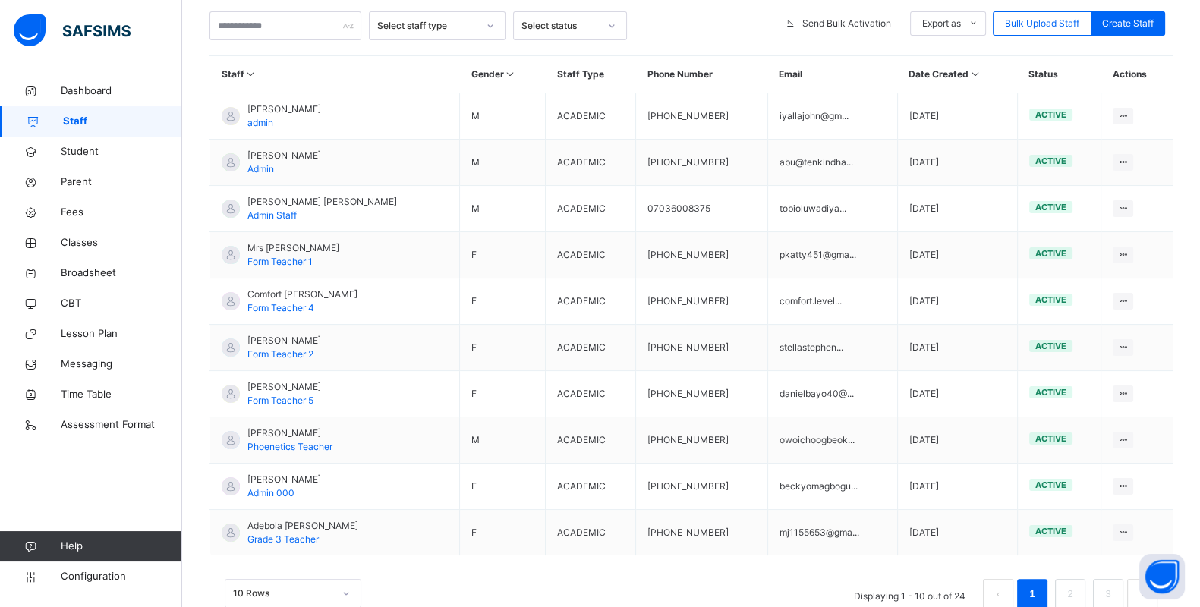
scroll to position [361, 0]
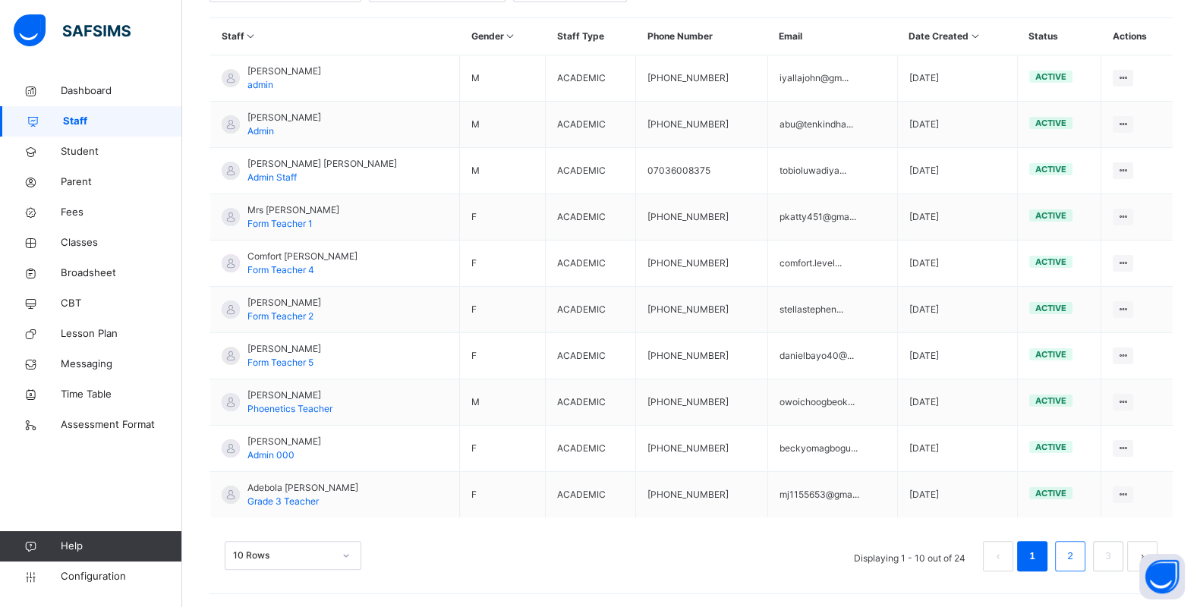
click at [1077, 560] on link "2" at bounding box center [1070, 557] width 14 height 20
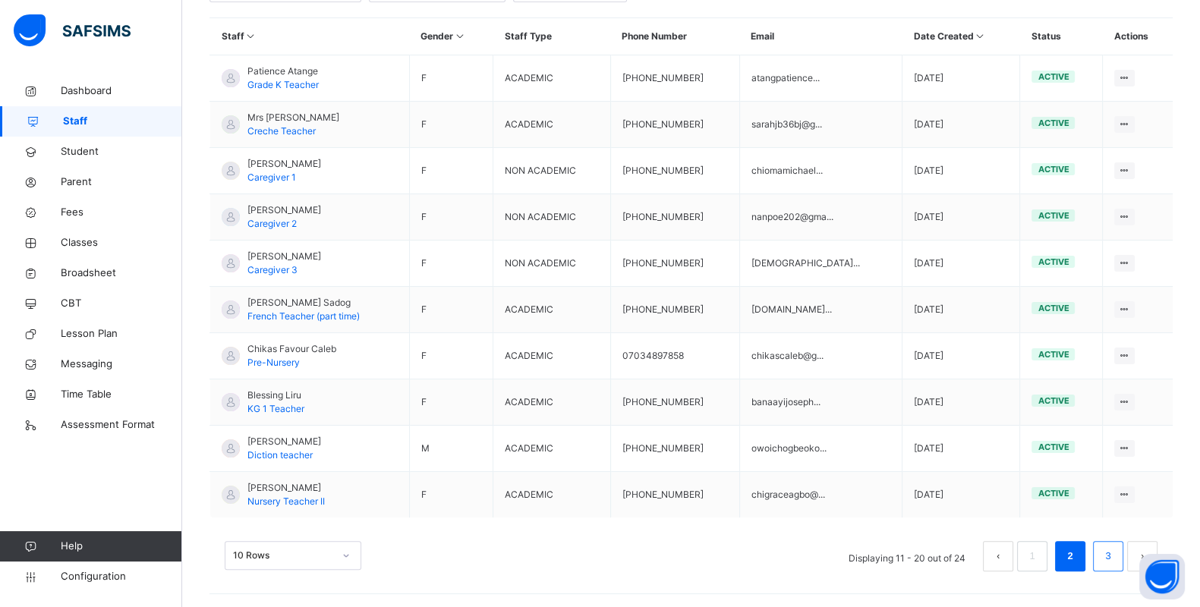
click at [1115, 549] on link "3" at bounding box center [1108, 557] width 14 height 20
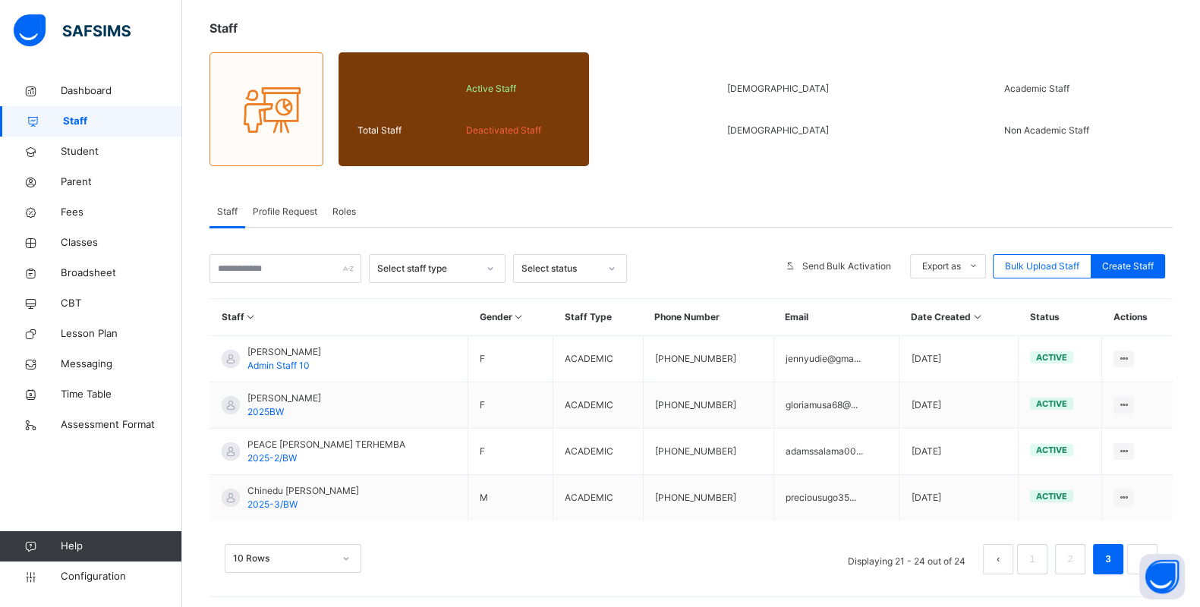
scroll to position [84, 0]
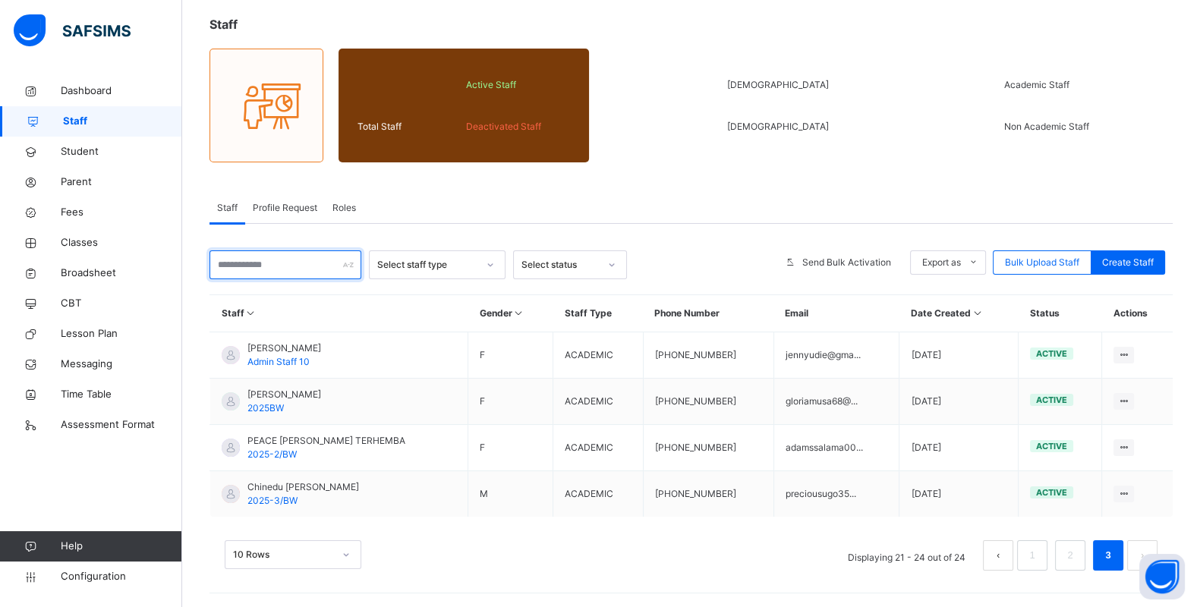
click at [301, 272] on input "text" at bounding box center [286, 265] width 152 height 29
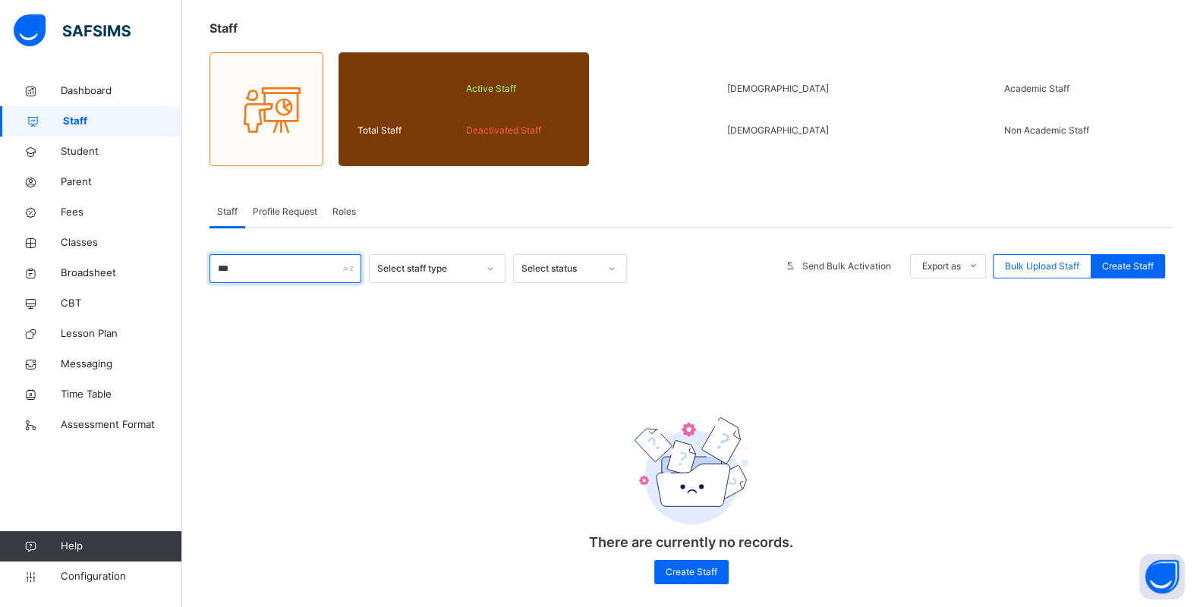
scroll to position [0, 0]
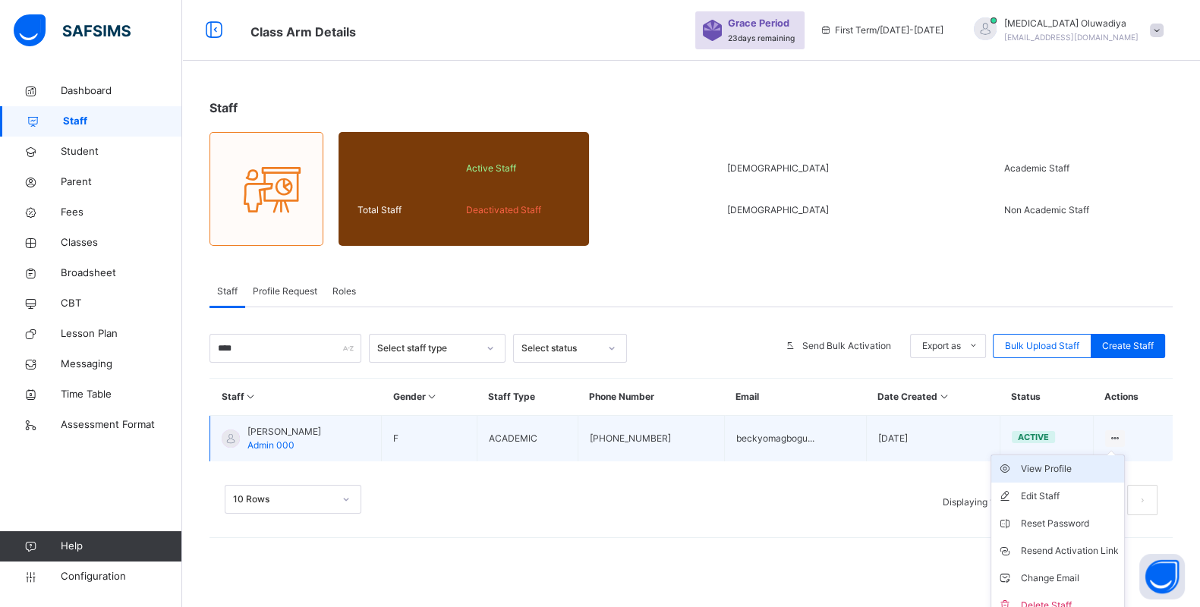
click at [1077, 471] on div "View Profile" at bounding box center [1069, 469] width 98 height 15
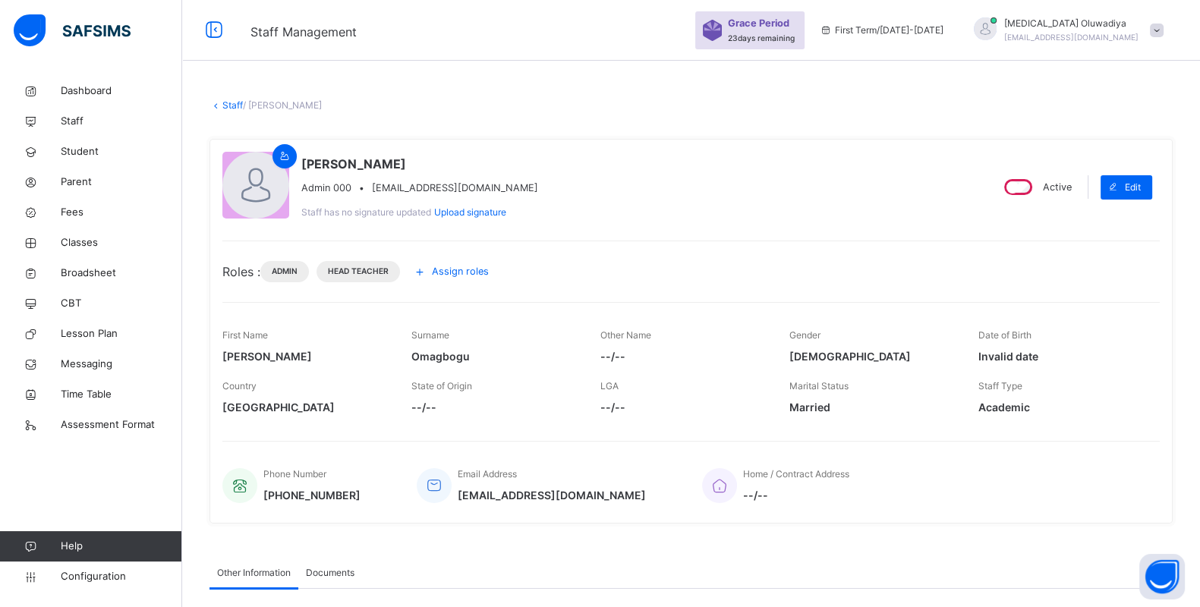
click at [427, 268] on icon at bounding box center [419, 272] width 17 height 18
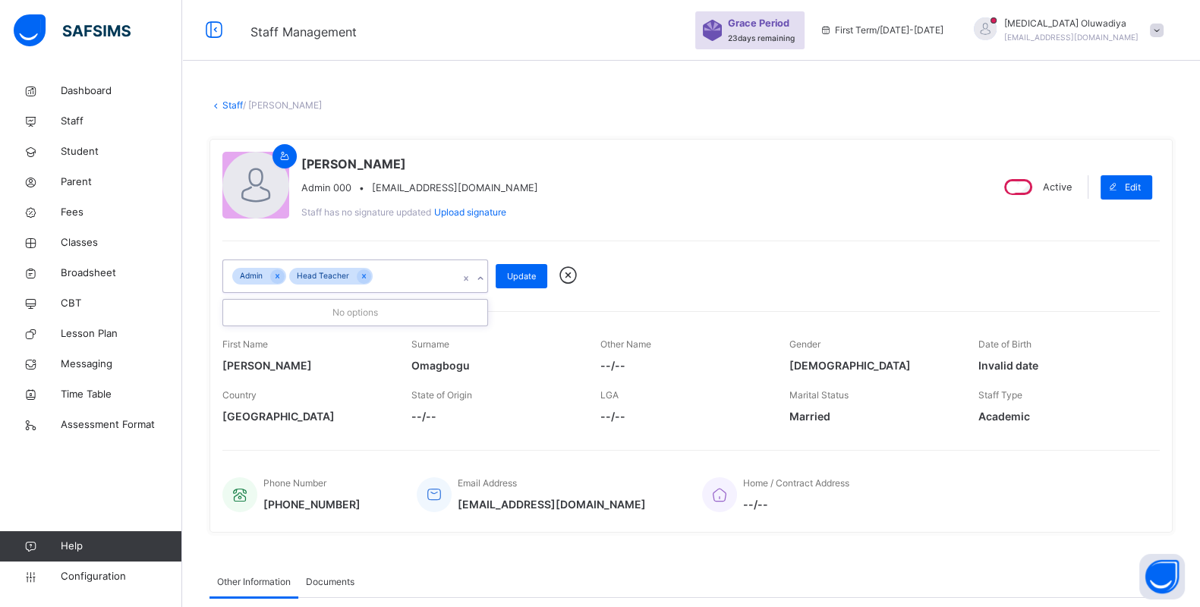
click at [477, 277] on icon at bounding box center [480, 278] width 9 height 15
click at [631, 170] on div "Becky Omagbogu Admin 000 • beckyomagbogu@gmail.com Staff has no signature updat…" at bounding box center [599, 187] width 755 height 71
click at [482, 276] on icon at bounding box center [480, 278] width 9 height 15
click at [590, 211] on div "Becky Omagbogu Admin 000 • beckyomagbogu@gmail.com Staff has no signature updat…" at bounding box center [599, 187] width 755 height 71
click at [224, 102] on link "Staff" at bounding box center [232, 104] width 20 height 11
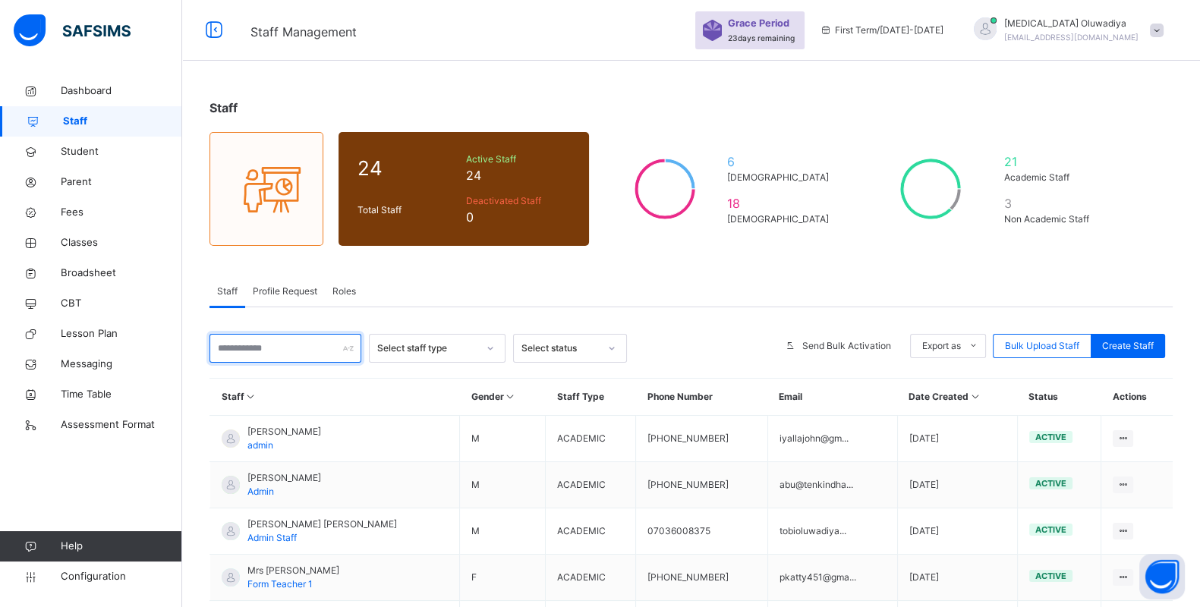
click at [288, 342] on input "text" at bounding box center [286, 348] width 152 height 29
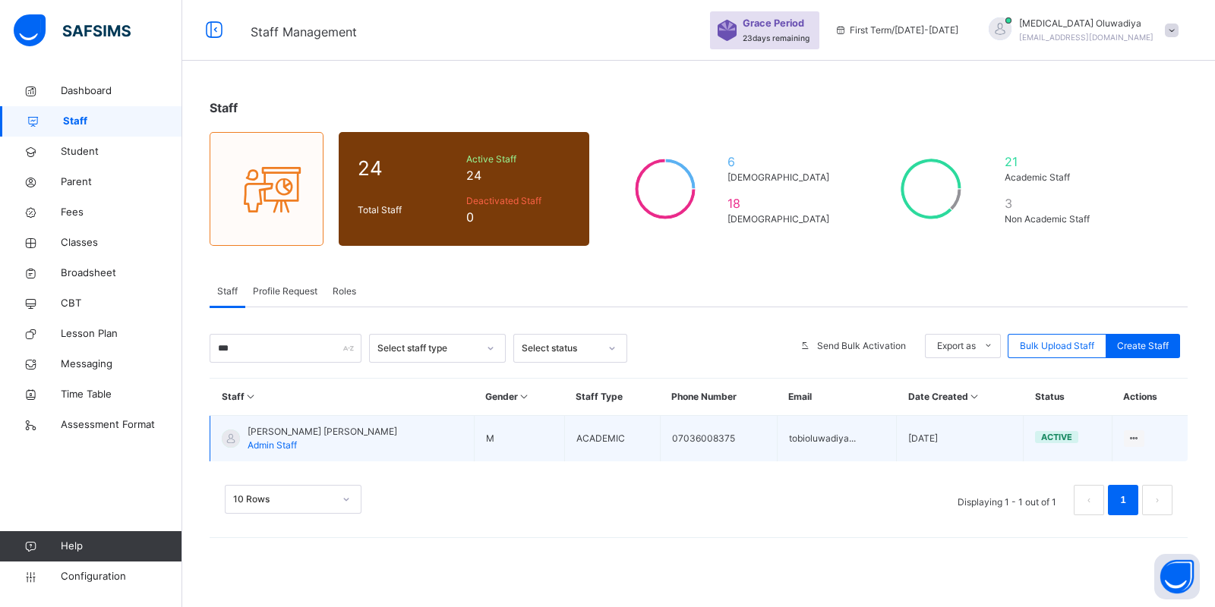
click at [1116, 439] on td "View Profile Edit Staff Reset Password Resend Activation Link Change Email Dele…" at bounding box center [1149, 439] width 76 height 46
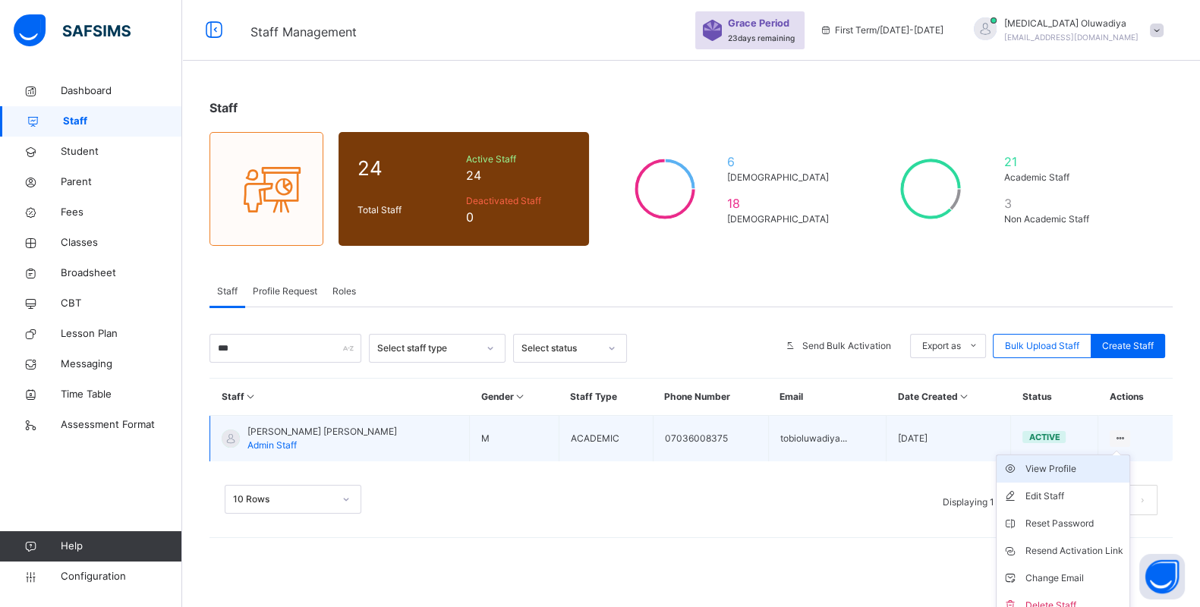
click at [1086, 477] on li "View Profile" at bounding box center [1063, 469] width 133 height 27
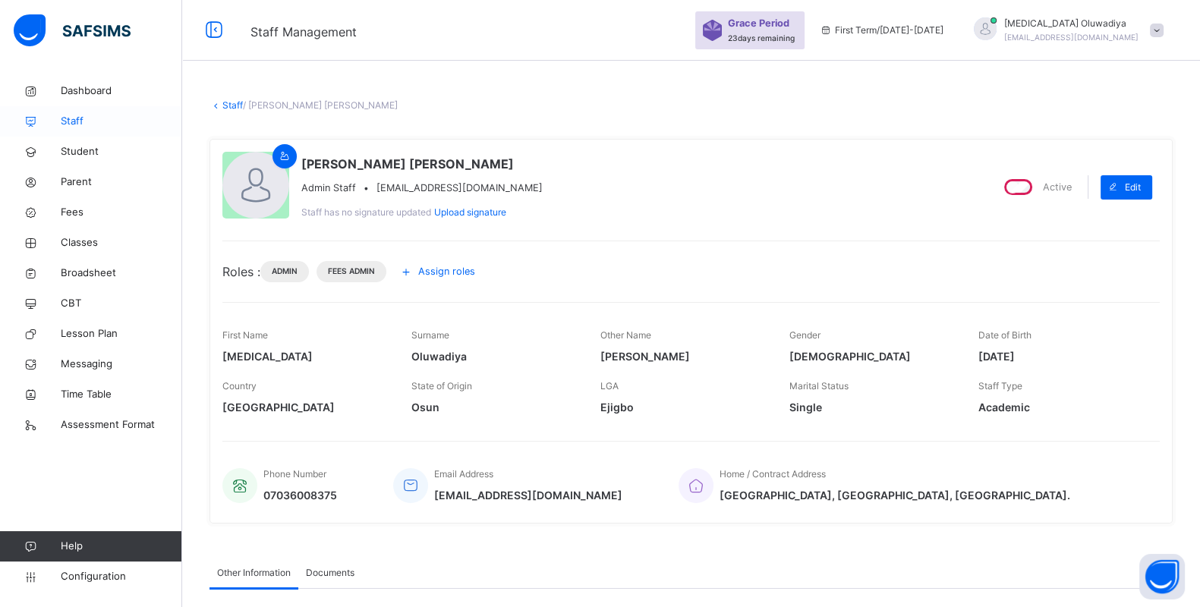
click at [71, 127] on span "Staff" at bounding box center [121, 121] width 121 height 15
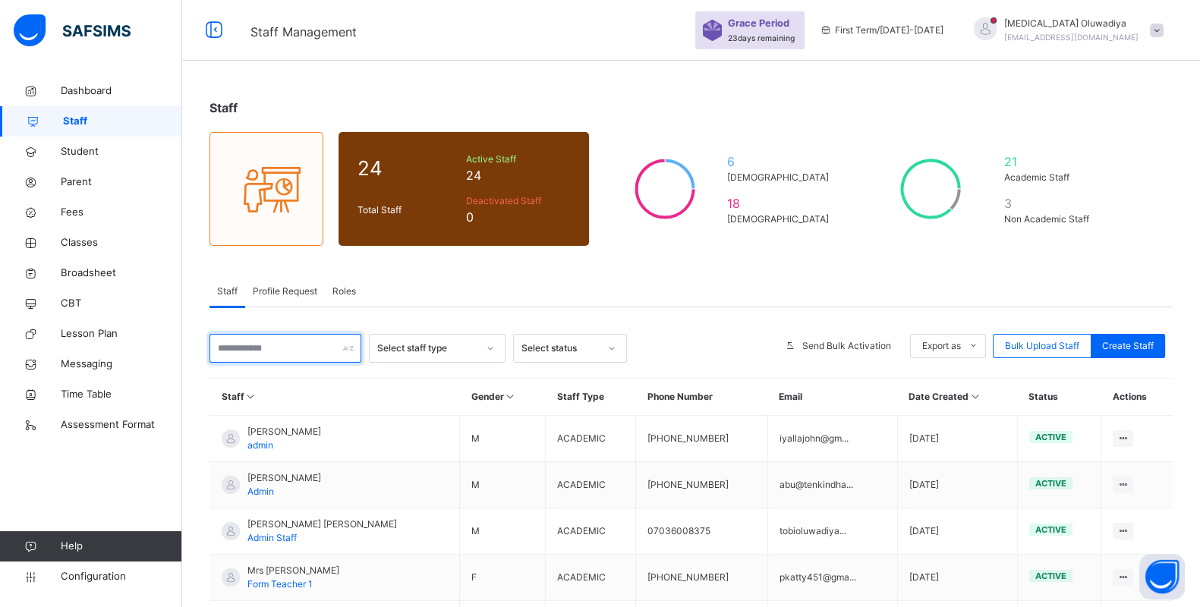
click at [297, 352] on input "text" at bounding box center [286, 348] width 152 height 29
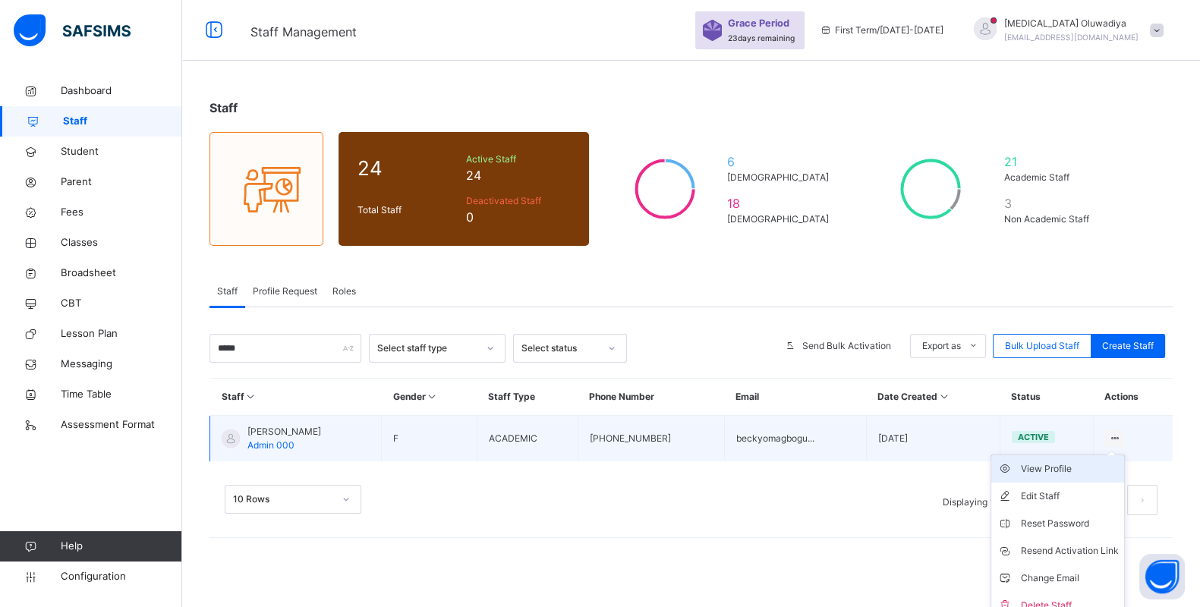
click at [1080, 471] on div "View Profile" at bounding box center [1069, 469] width 98 height 15
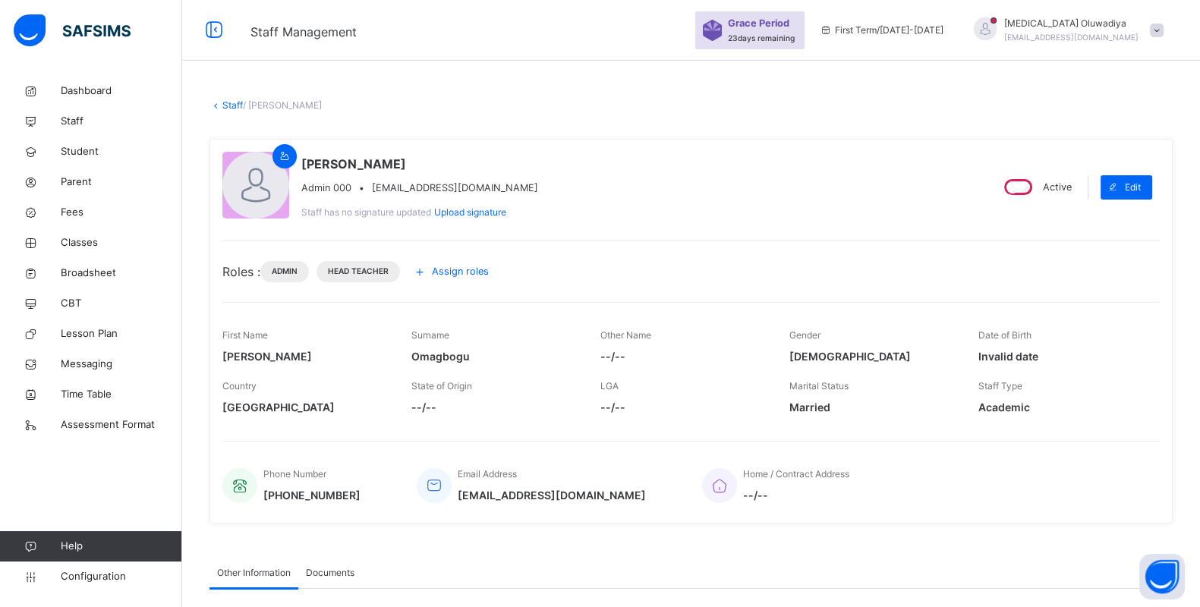
click at [428, 273] on icon at bounding box center [419, 272] width 17 height 18
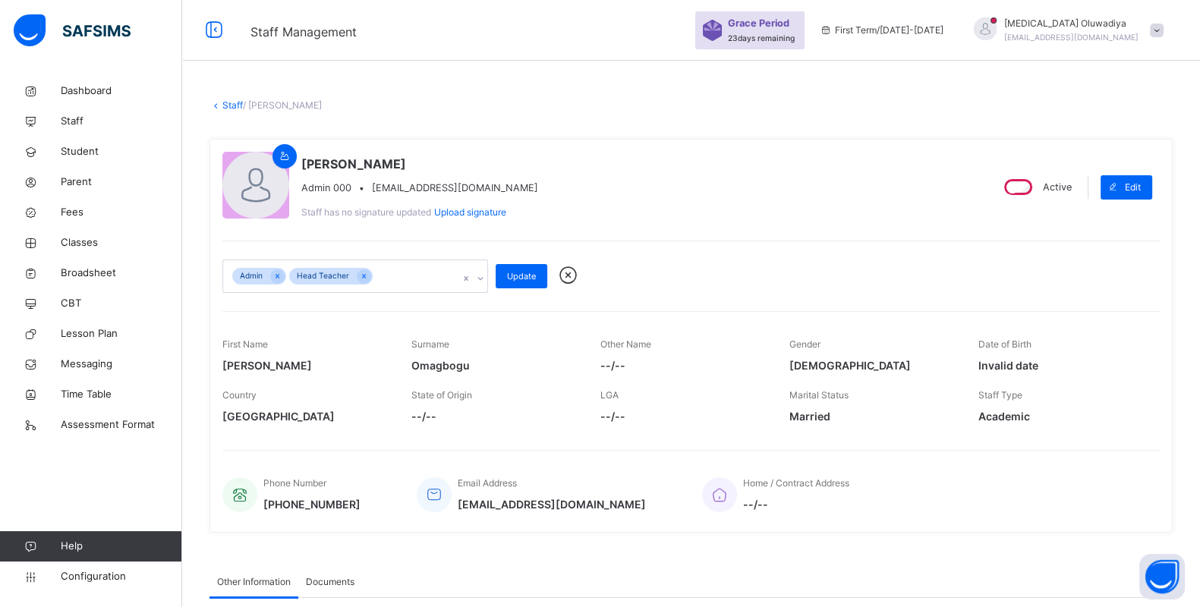
click at [476, 278] on icon at bounding box center [480, 278] width 9 height 15
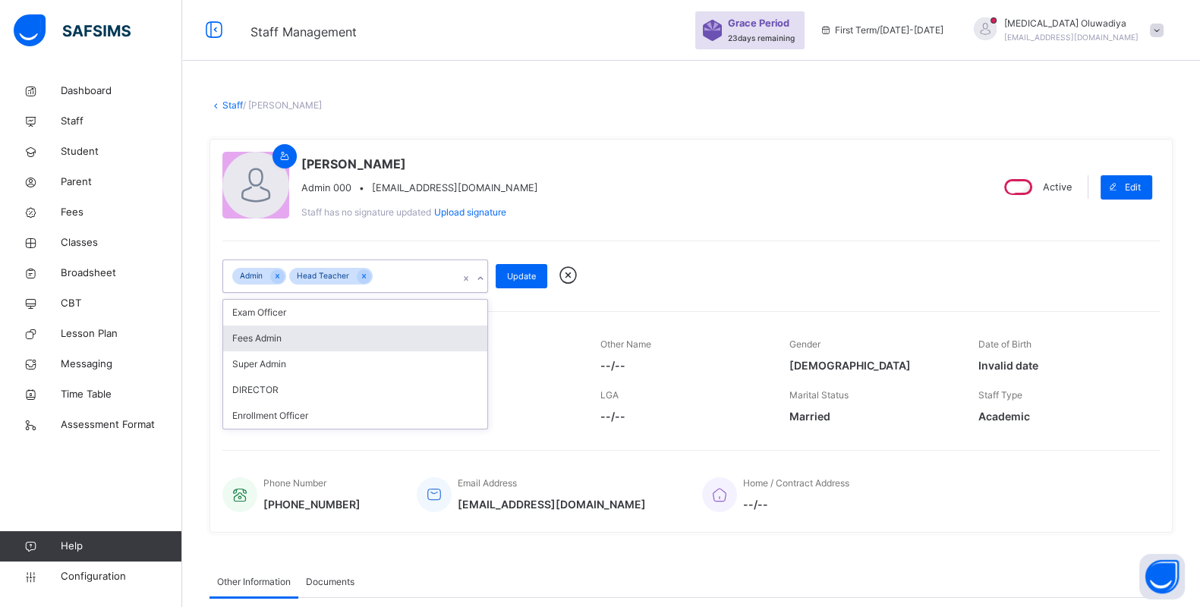
click at [370, 326] on div "Fees Admin" at bounding box center [355, 339] width 264 height 26
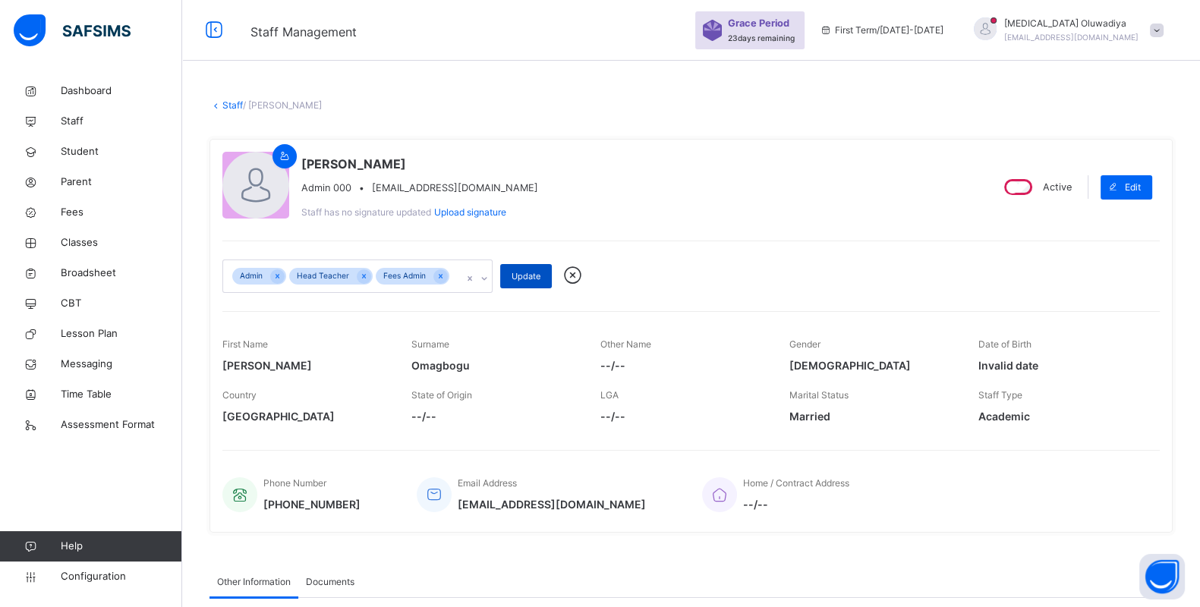
click at [516, 283] on span "Update" at bounding box center [526, 276] width 29 height 13
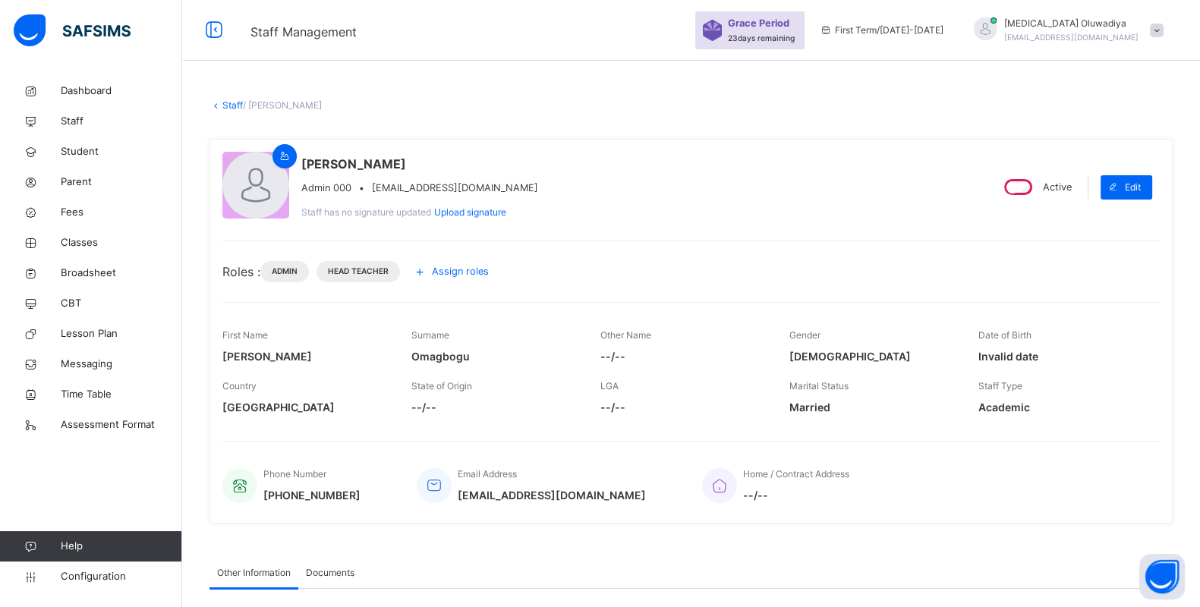
click at [516, 288] on div "Becky Omagbogu Admin 000 • beckyomagbogu@gmail.com Staff has no signature updat…" at bounding box center [691, 331] width 963 height 385
click at [425, 269] on icon at bounding box center [419, 272] width 17 height 18
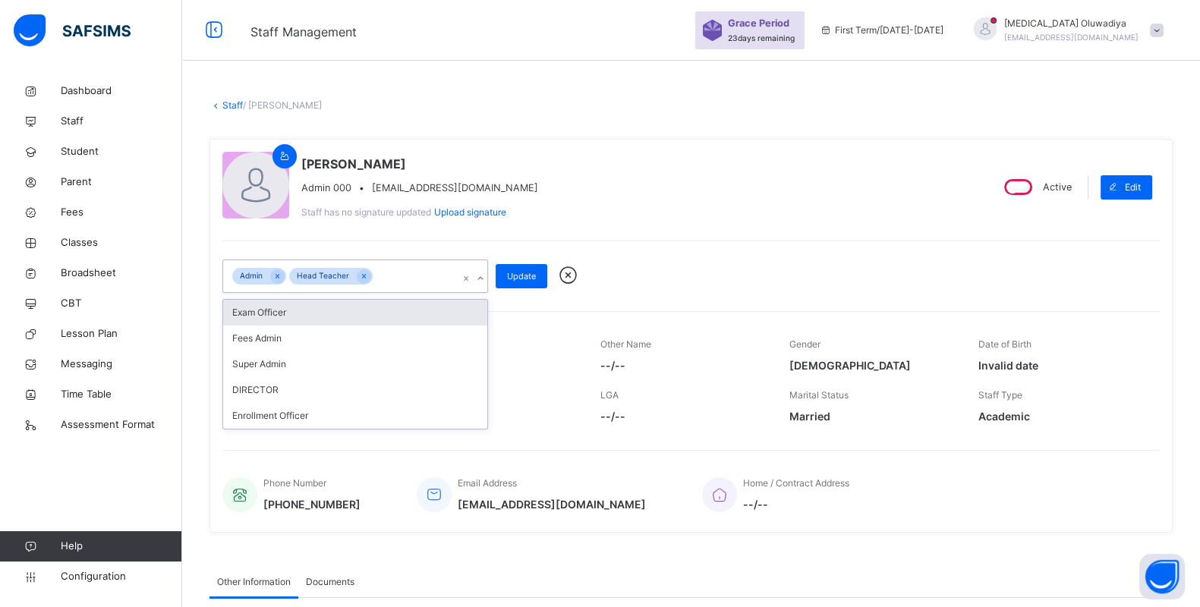
click at [425, 269] on div "Admin Head Teacher" at bounding box center [340, 276] width 235 height 32
click at [649, 203] on div "Becky Omagbogu Admin 000 • beckyomagbogu@gmail.com Staff has no signature updat…" at bounding box center [599, 187] width 755 height 71
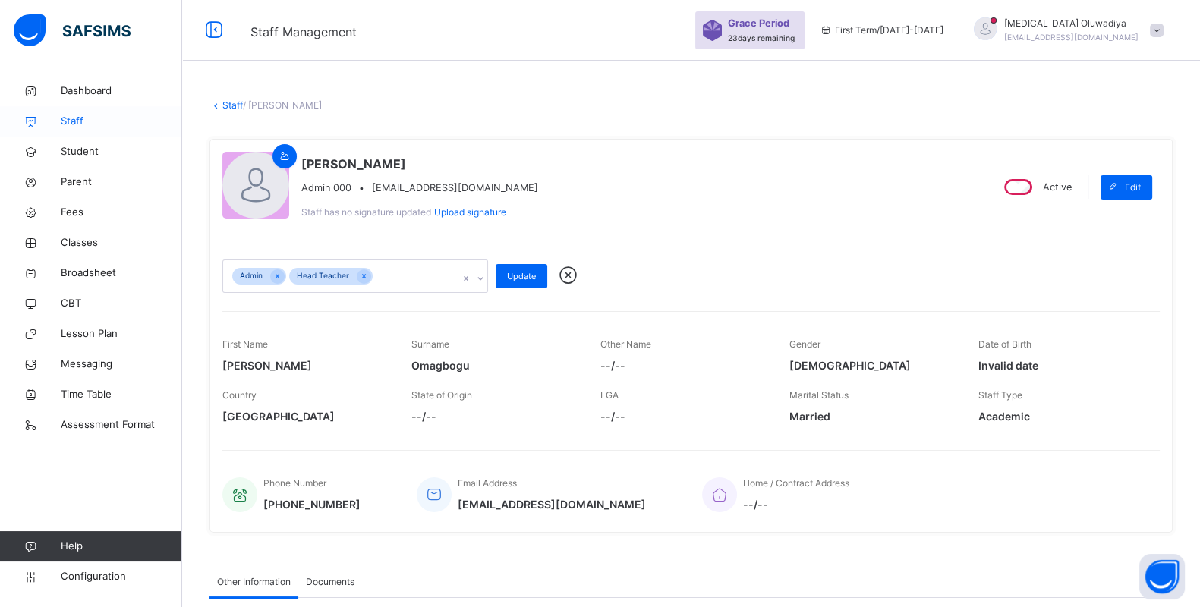
click at [81, 127] on span "Staff" at bounding box center [121, 121] width 121 height 15
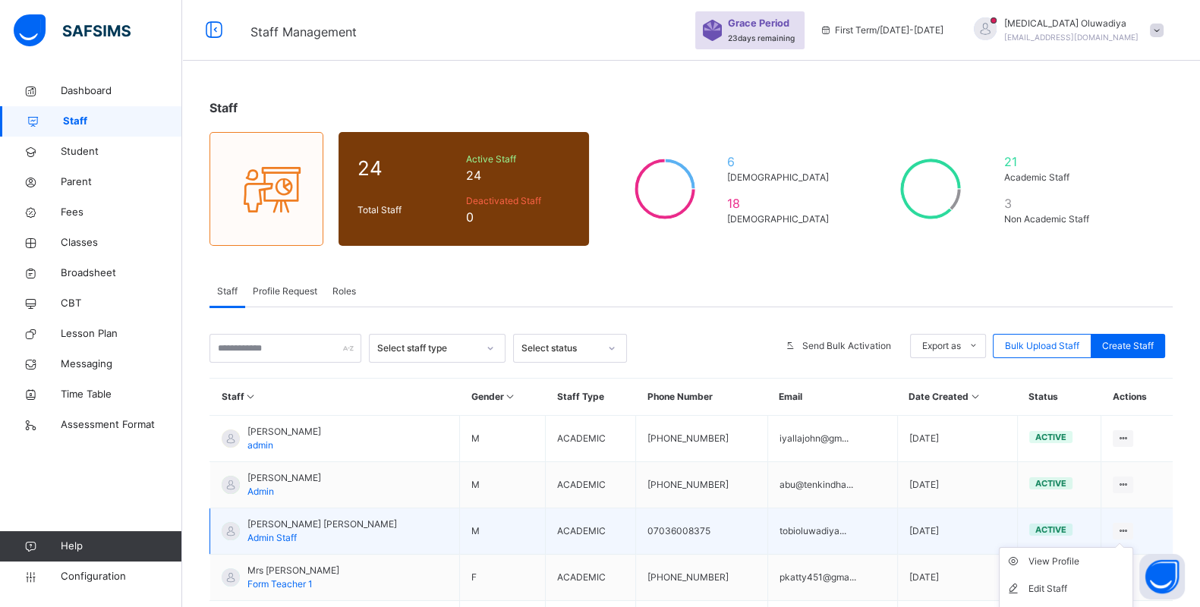
click at [1064, 559] on div "View Profile" at bounding box center [1078, 561] width 98 height 15
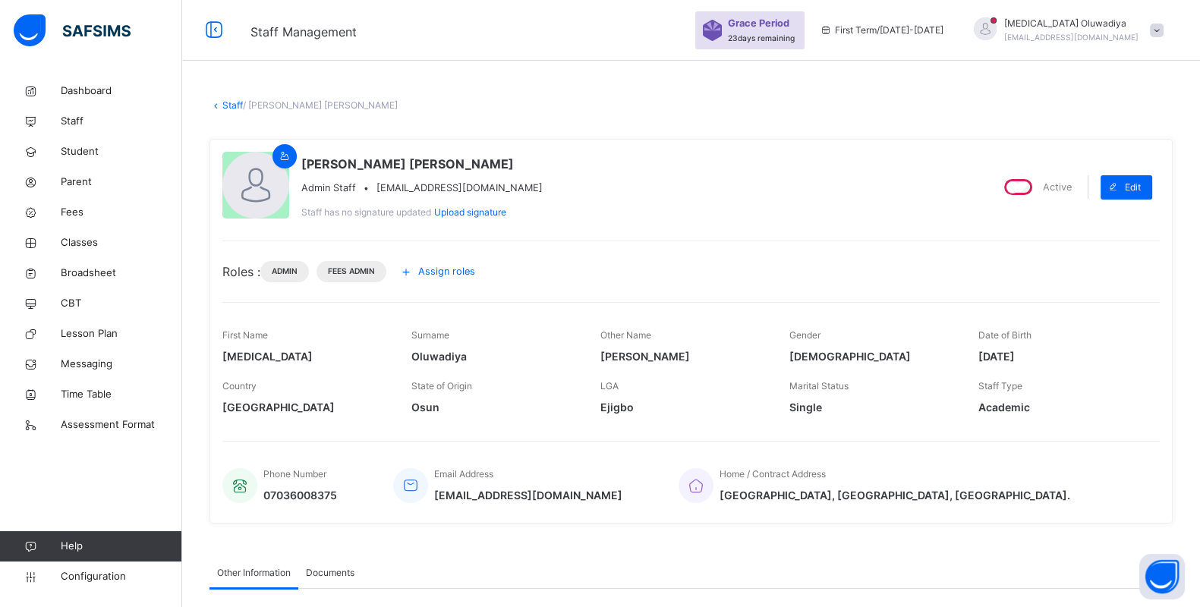
click at [469, 267] on span "Assign roles" at bounding box center [446, 271] width 57 height 14
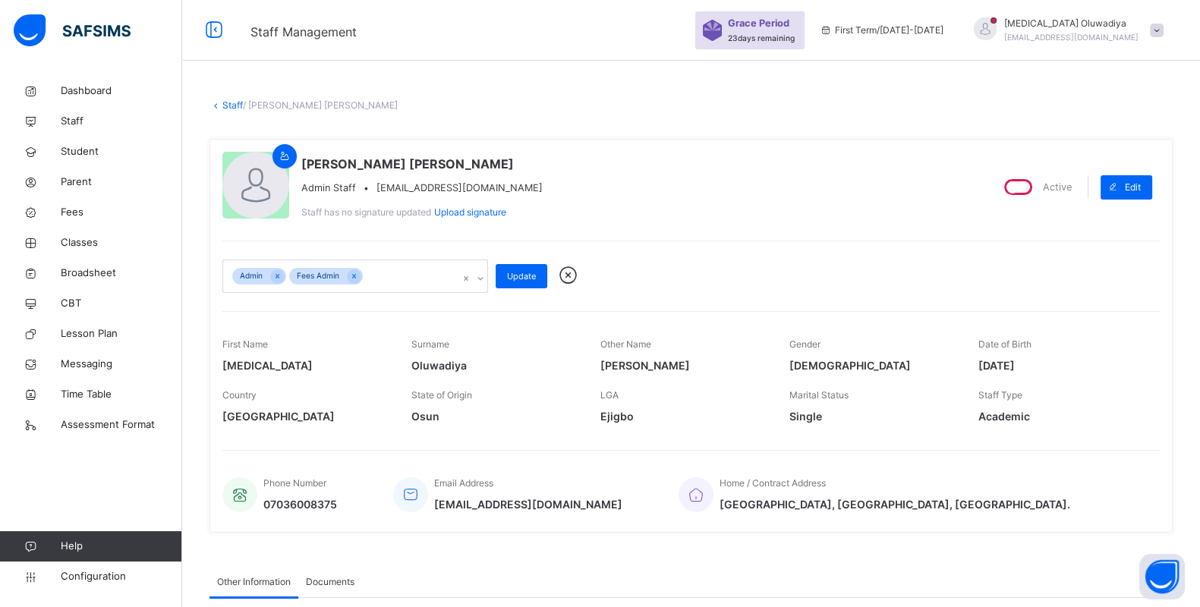
click at [483, 276] on icon at bounding box center [480, 278] width 9 height 15
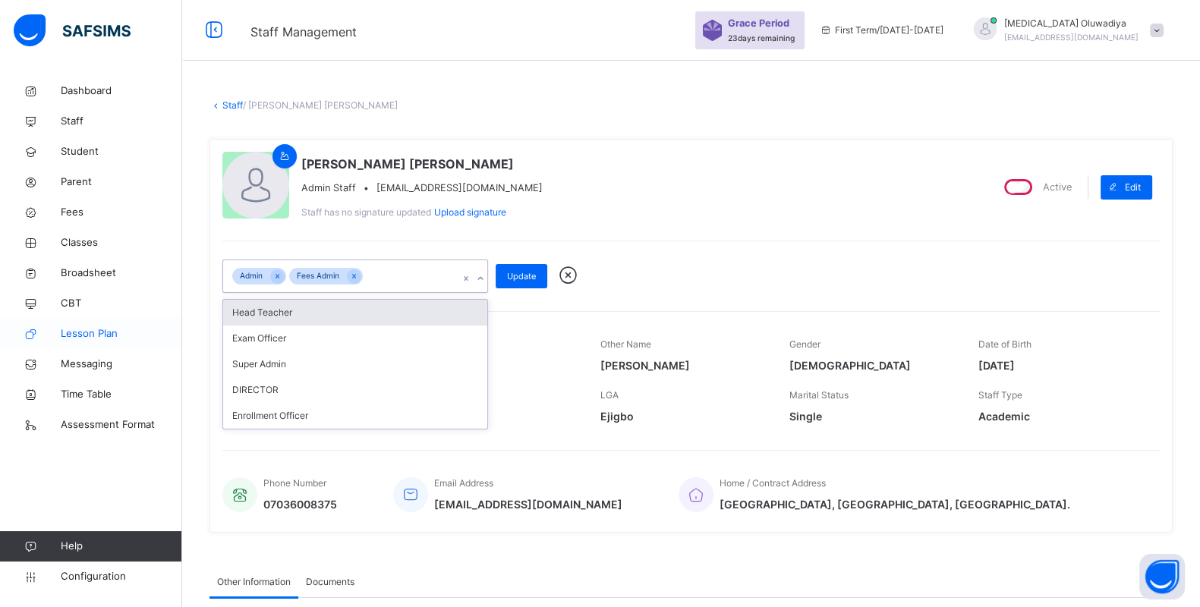
click at [82, 331] on span "Lesson Plan" at bounding box center [121, 333] width 121 height 15
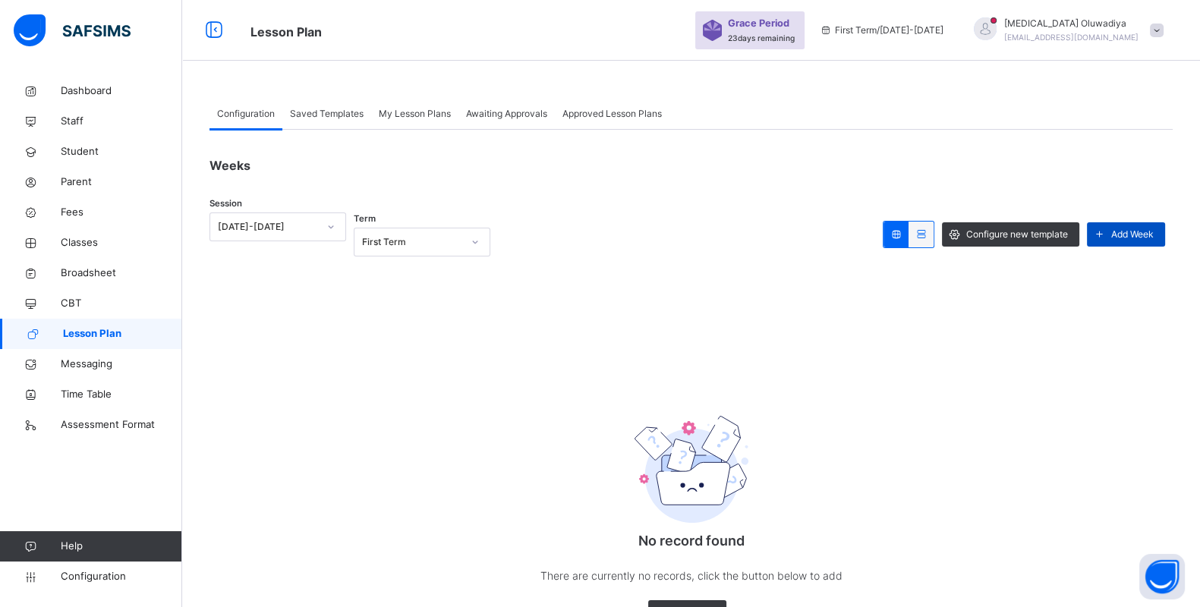
click at [1108, 232] on icon at bounding box center [1100, 234] width 16 height 17
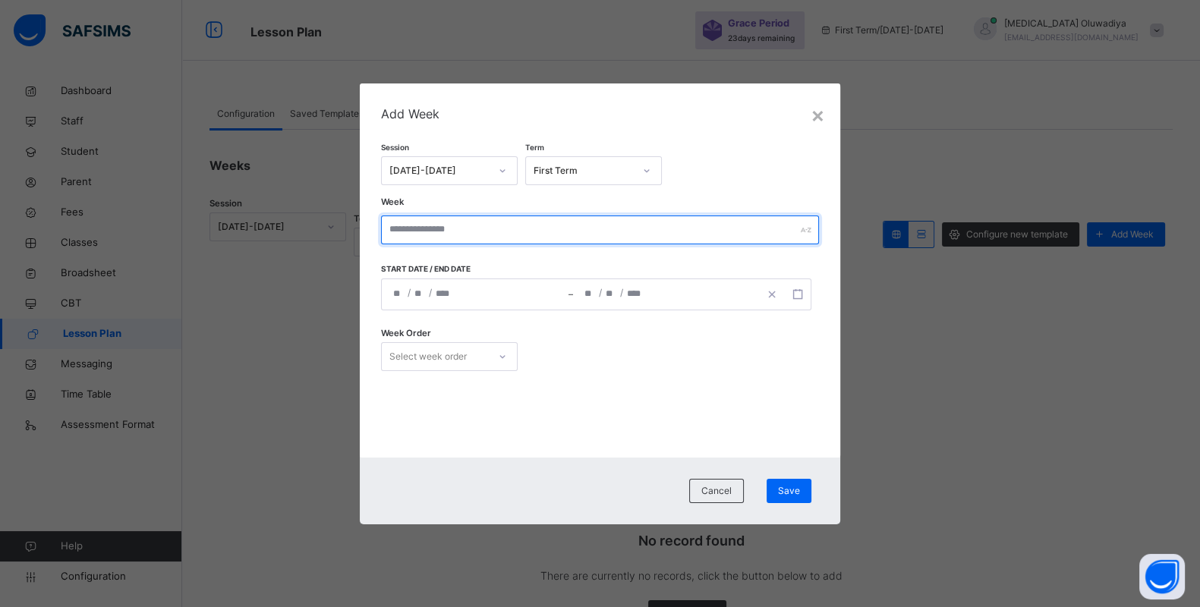
click at [482, 216] on input "text" at bounding box center [599, 230] width 437 height 29
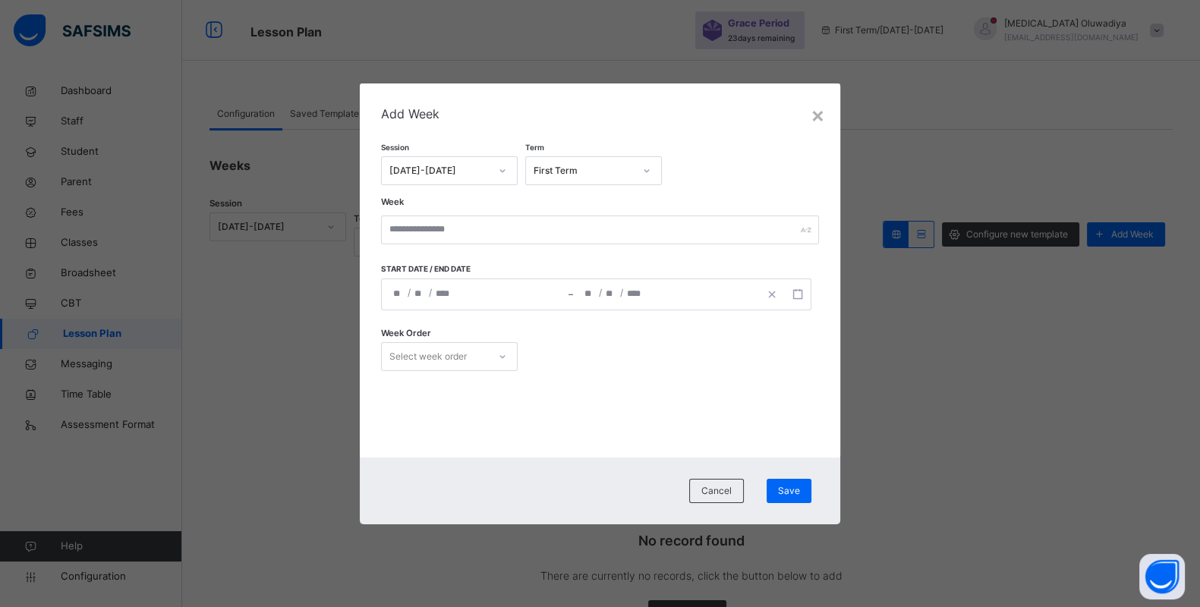
click at [399, 299] on div "/ / – / /" at bounding box center [596, 295] width 430 height 32
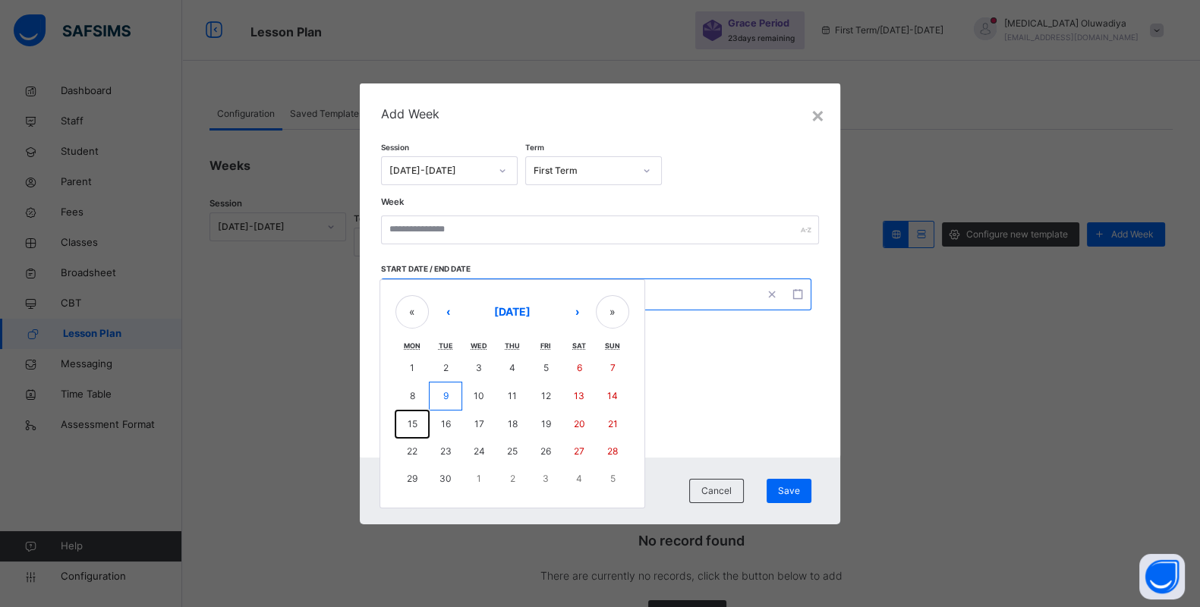
click at [408, 427] on abbr "15" at bounding box center [413, 423] width 10 height 11
click at [415, 421] on button "15" at bounding box center [412, 424] width 33 height 27
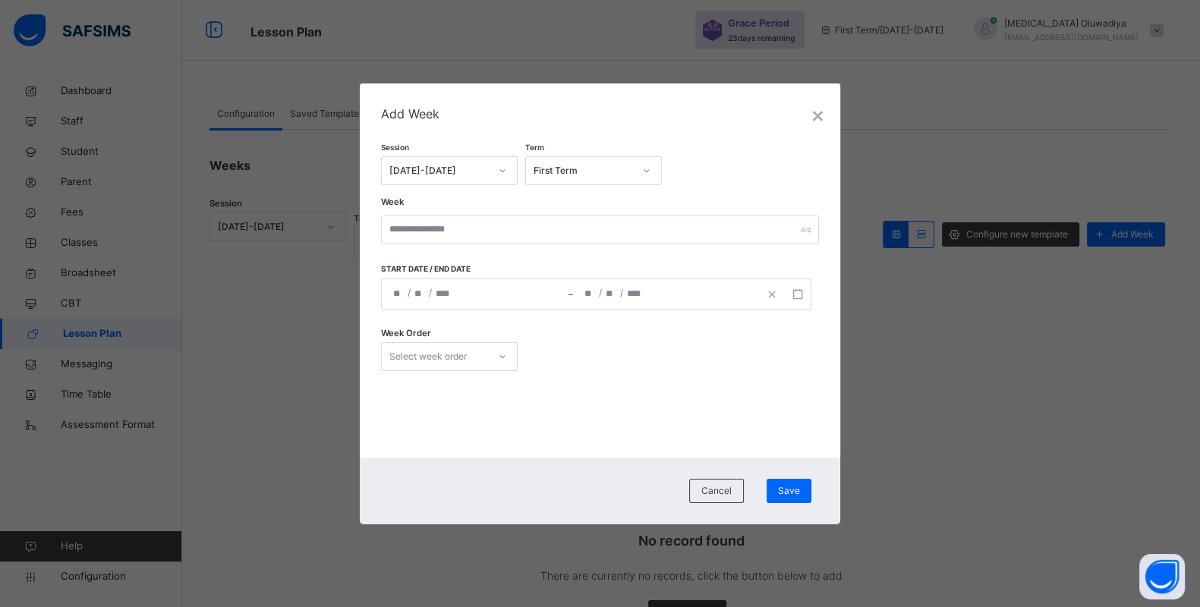
click at [415, 421] on div "**********" at bounding box center [600, 271] width 480 height 374
drag, startPoint x: 415, startPoint y: 421, endPoint x: 591, endPoint y: 292, distance: 219.0
click at [591, 292] on div "**********" at bounding box center [596, 295] width 430 height 32
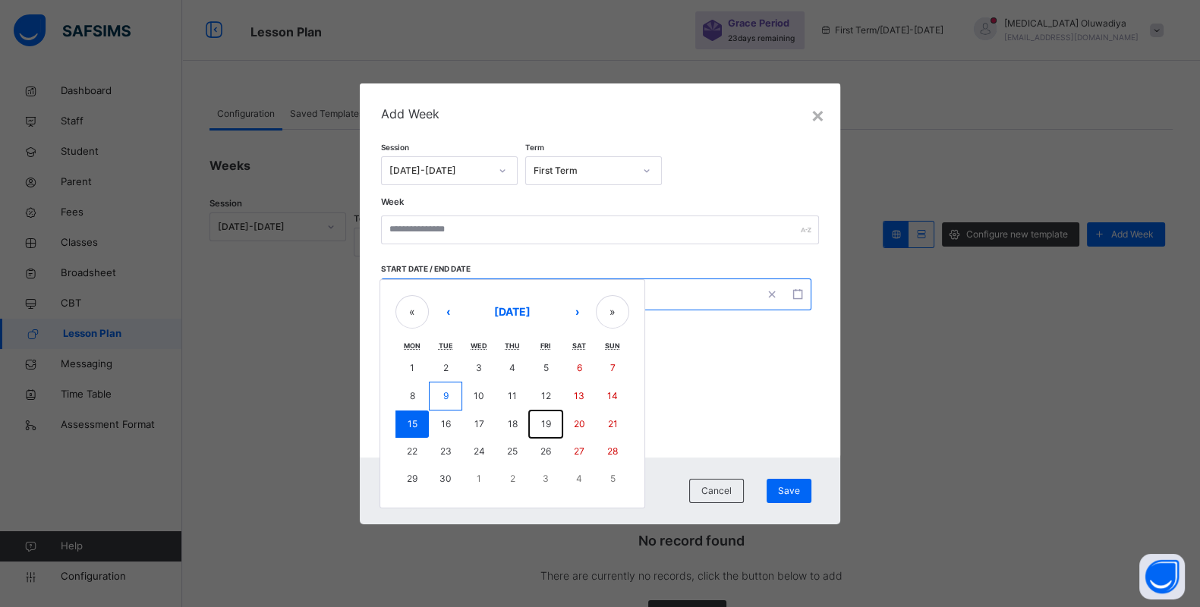
click at [545, 423] on abbr "19" at bounding box center [546, 423] width 10 height 11
click at [546, 427] on abbr "19" at bounding box center [546, 423] width 10 height 11
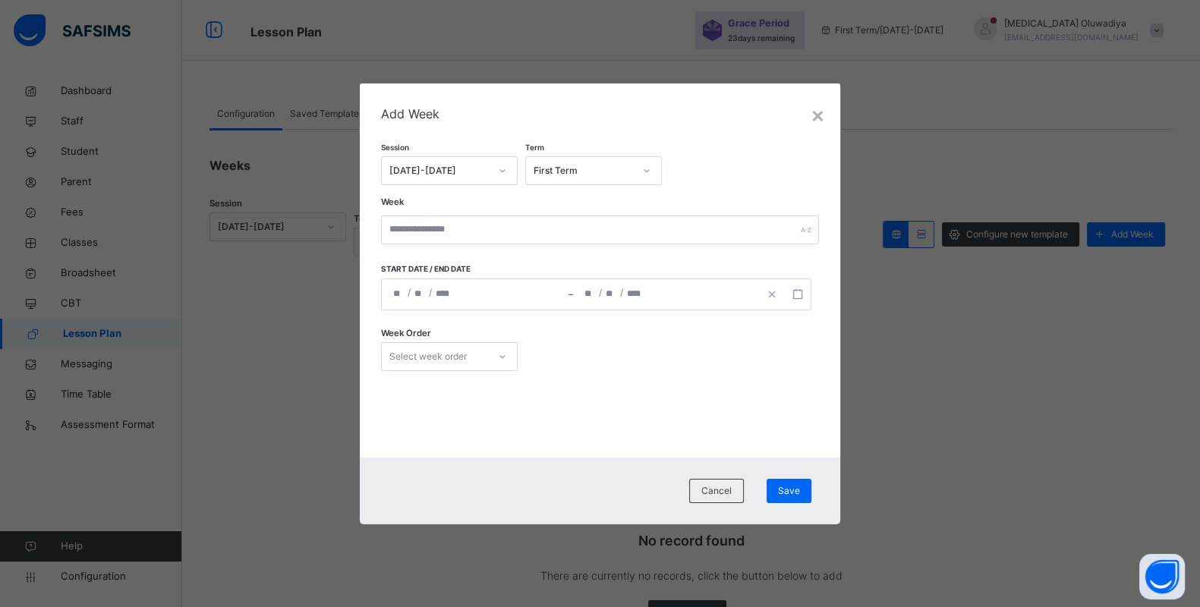
click at [546, 427] on div "**********" at bounding box center [600, 271] width 480 height 374
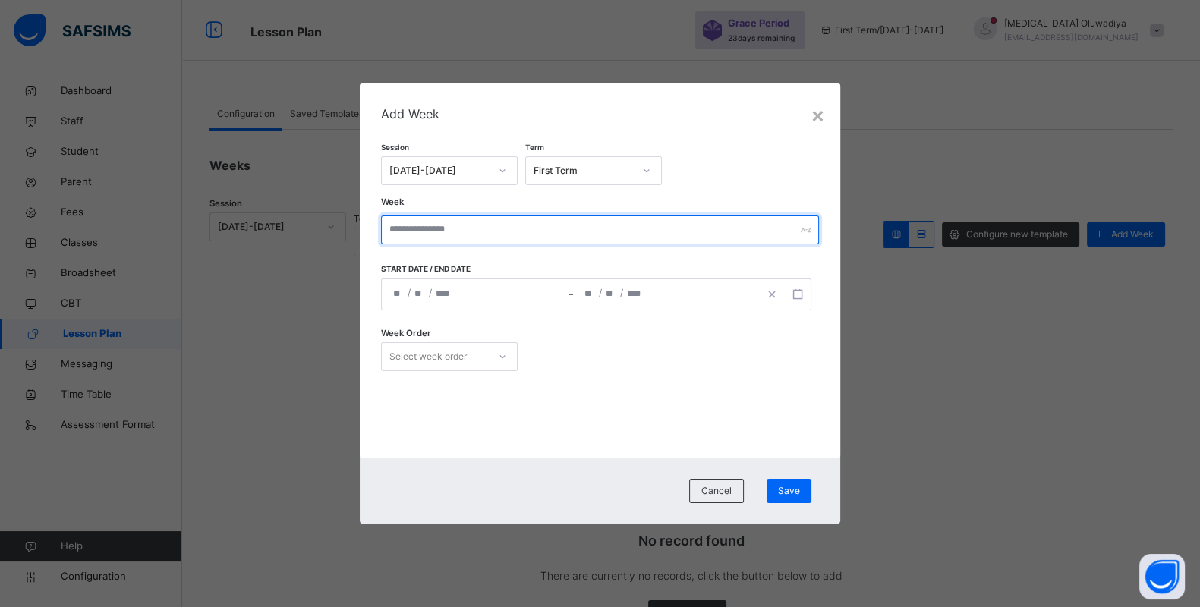
click at [437, 221] on input "text" at bounding box center [599, 230] width 437 height 29
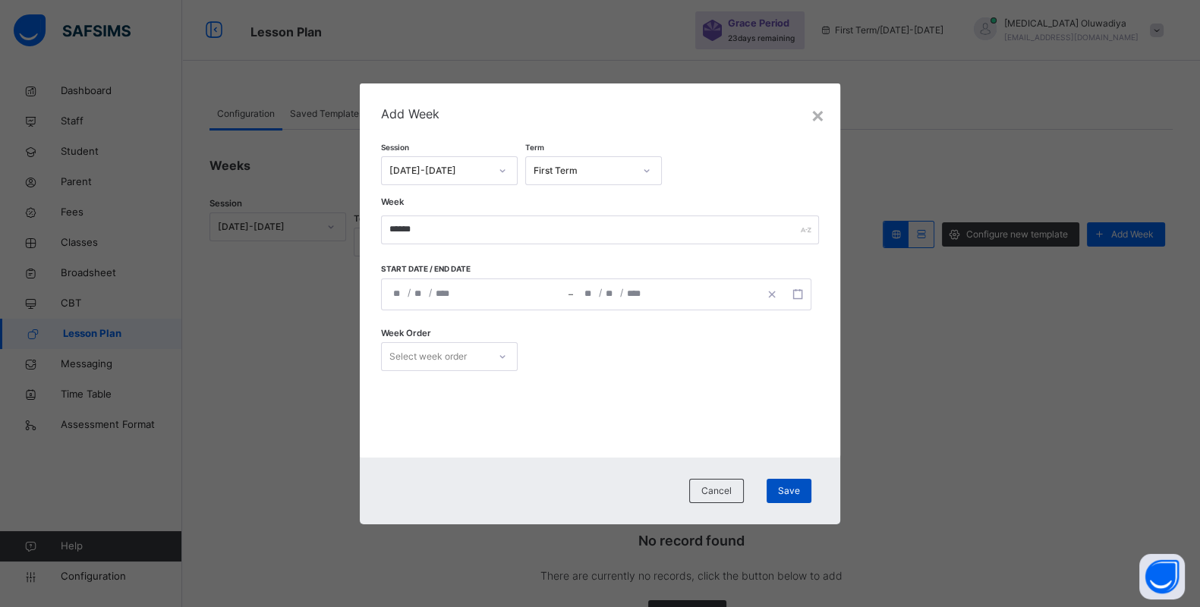
click at [784, 491] on span "Save" at bounding box center [789, 491] width 22 height 14
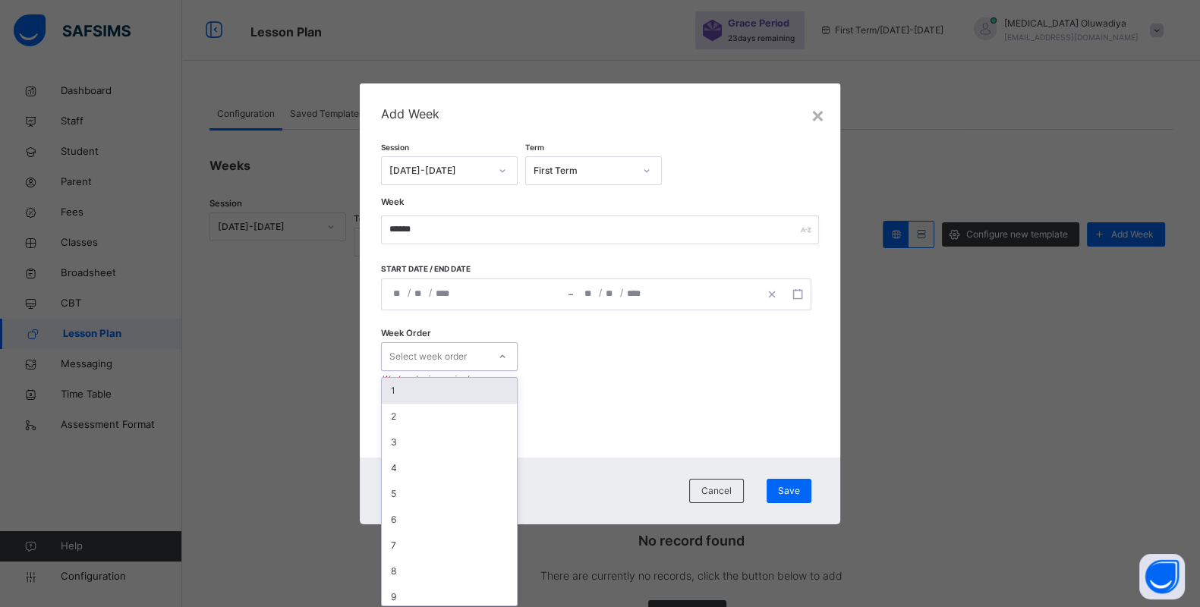
click at [498, 356] on icon at bounding box center [502, 356] width 9 height 15
click at [427, 388] on div "1" at bounding box center [449, 391] width 135 height 26
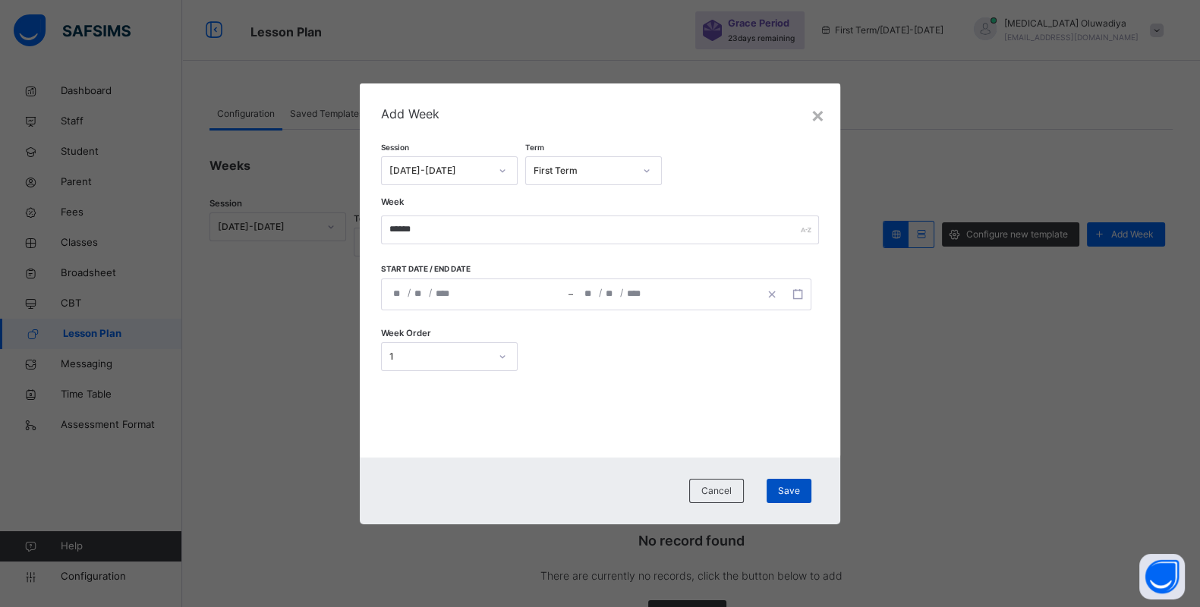
click at [797, 490] on span "Save" at bounding box center [789, 491] width 22 height 14
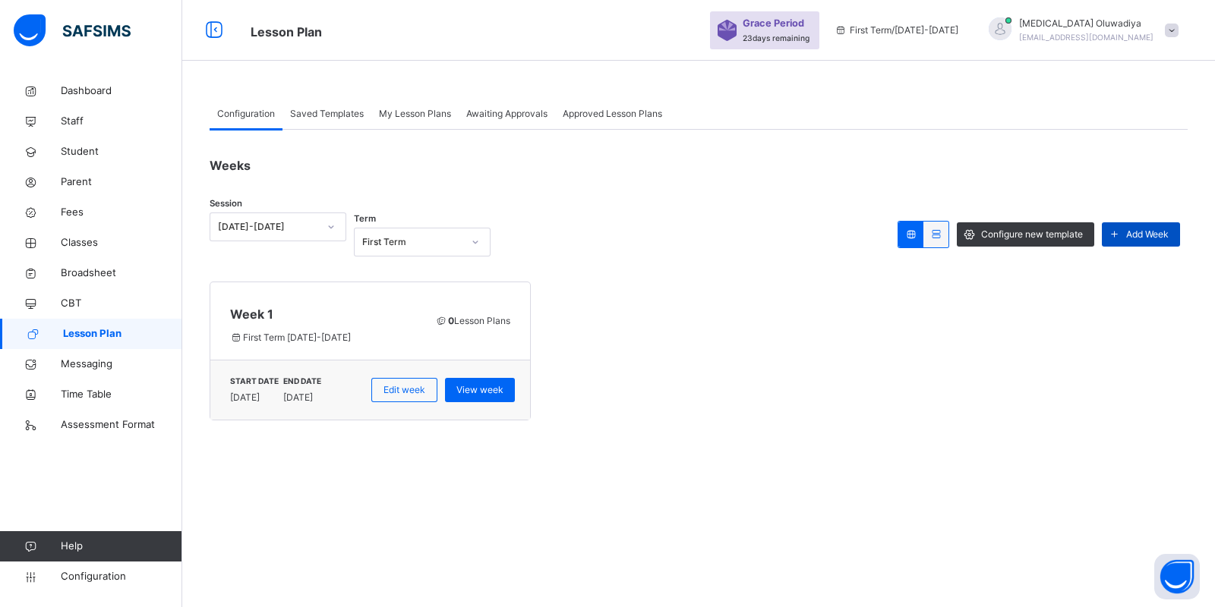
click at [1119, 239] on icon at bounding box center [1114, 234] width 16 height 17
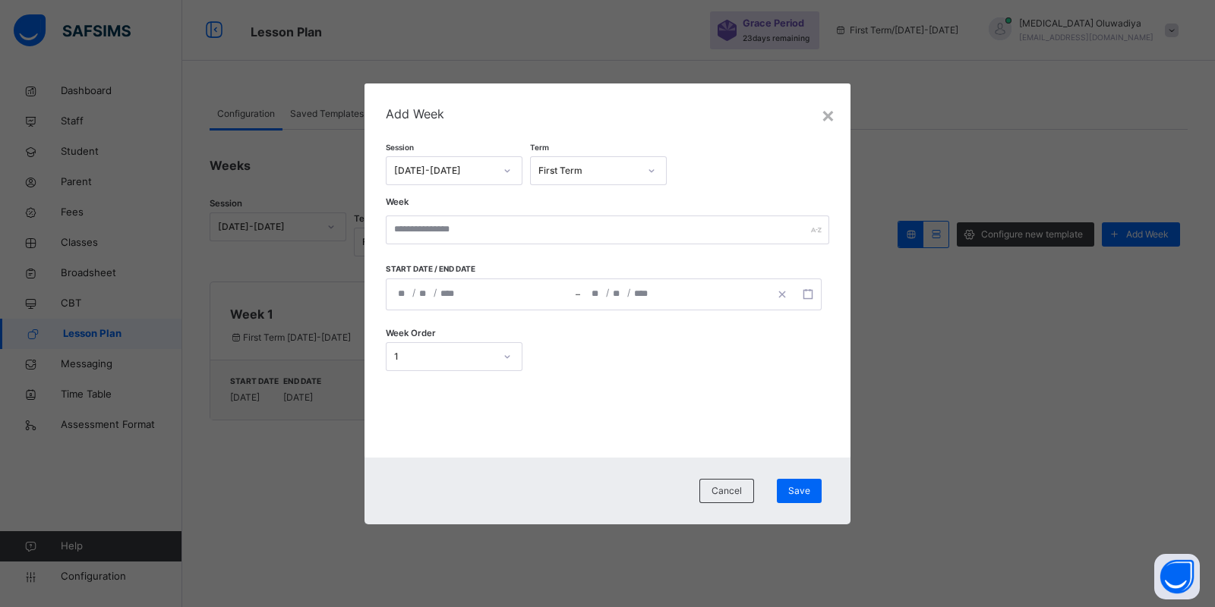
click at [396, 298] on div "/ /" at bounding box center [480, 294] width 189 height 30
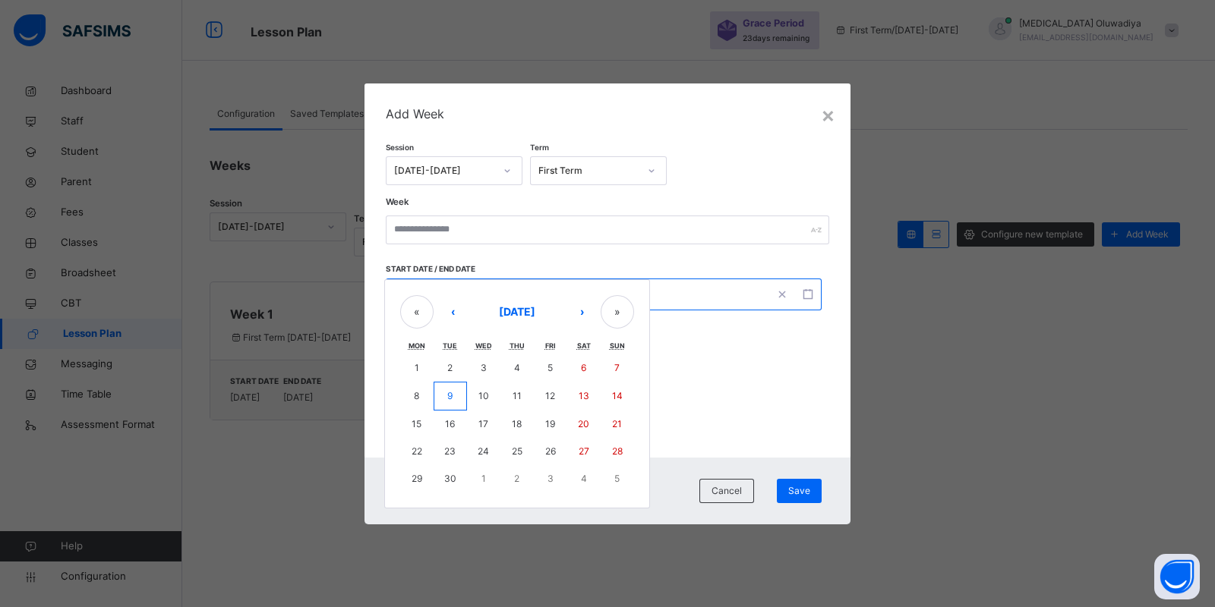
click at [307, 450] on div "× Add Week Session 2025-2026 Term First Term Week Start date / End date / / – /…" at bounding box center [607, 303] width 1215 height 607
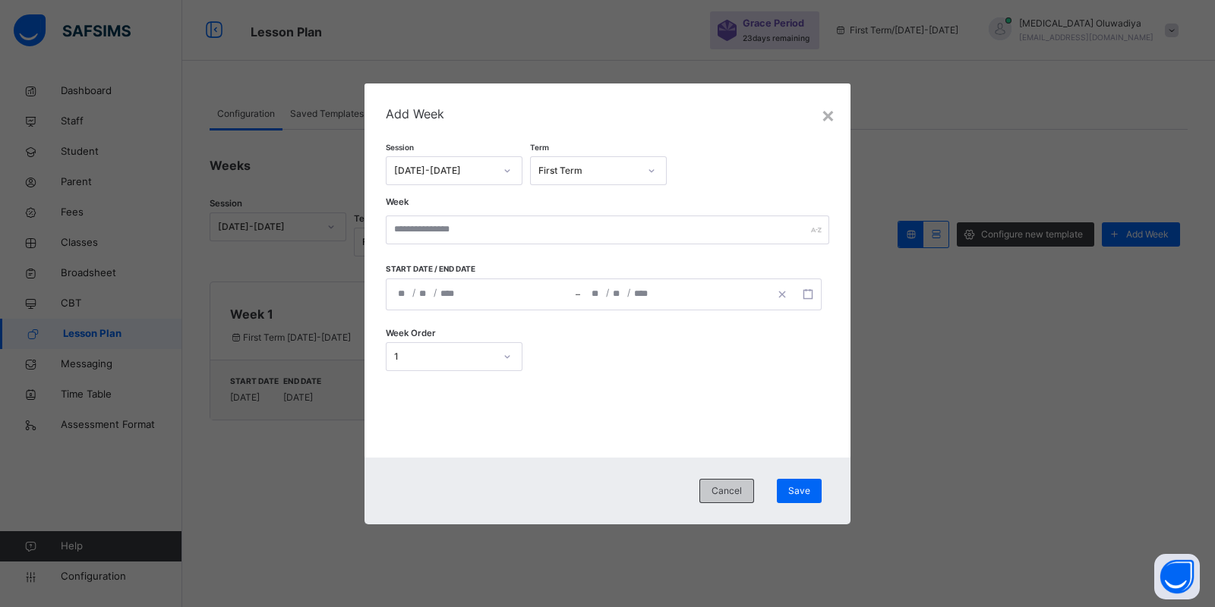
click at [730, 487] on span "Cancel" at bounding box center [726, 491] width 30 height 14
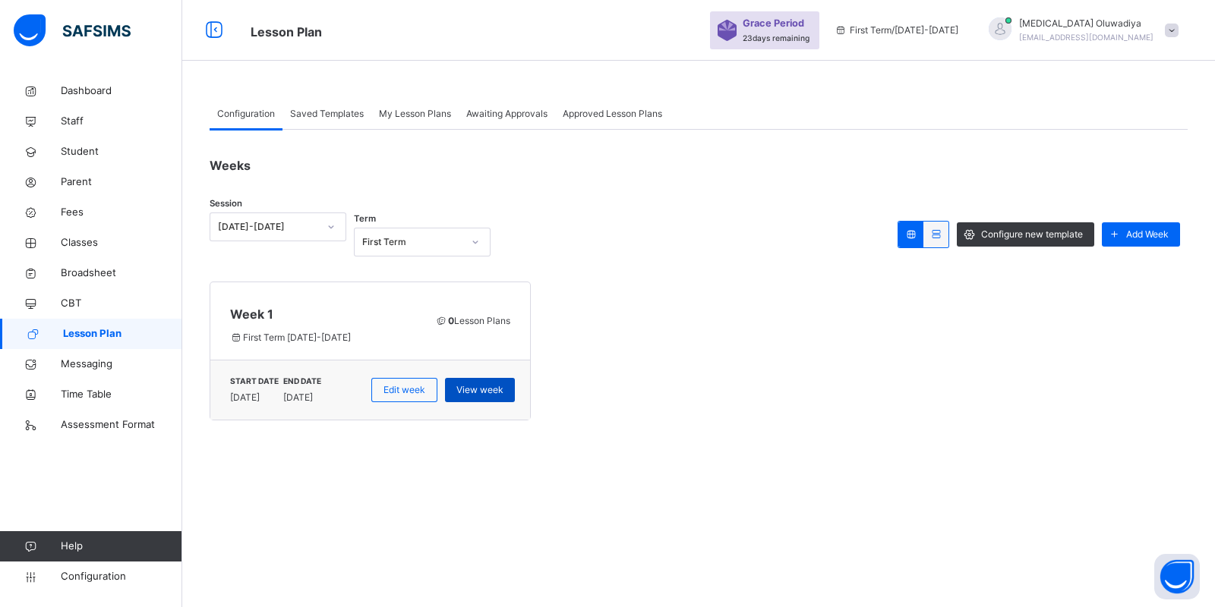
click at [473, 393] on span "View week" at bounding box center [479, 390] width 47 height 14
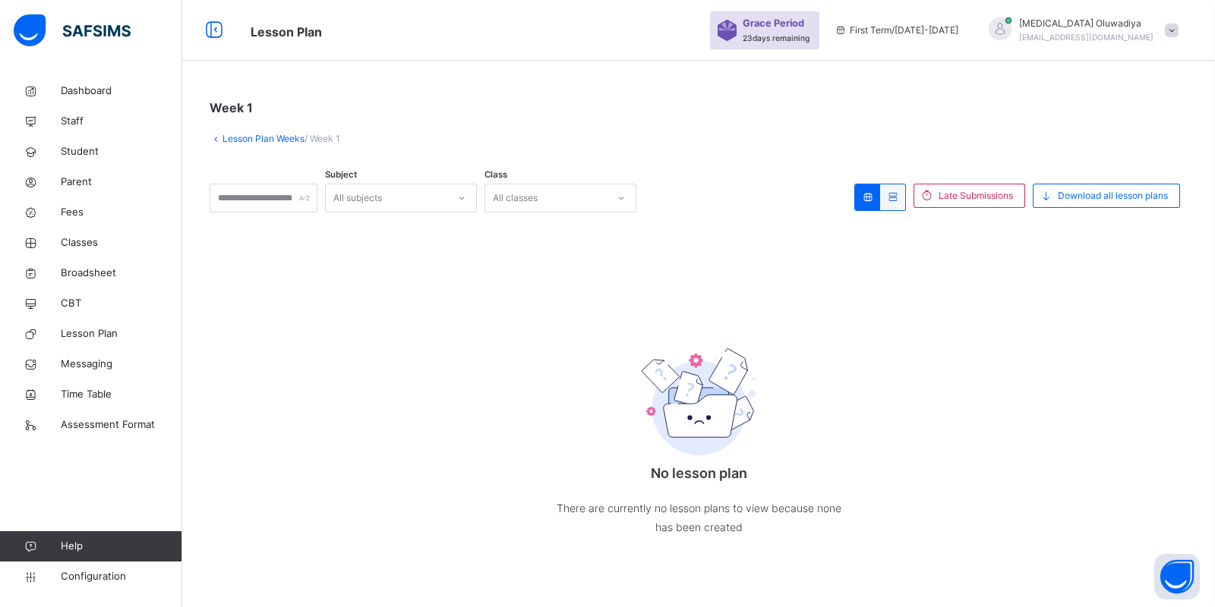
click at [225, 136] on link "Lesson Plan Weeks" at bounding box center [263, 138] width 82 height 11
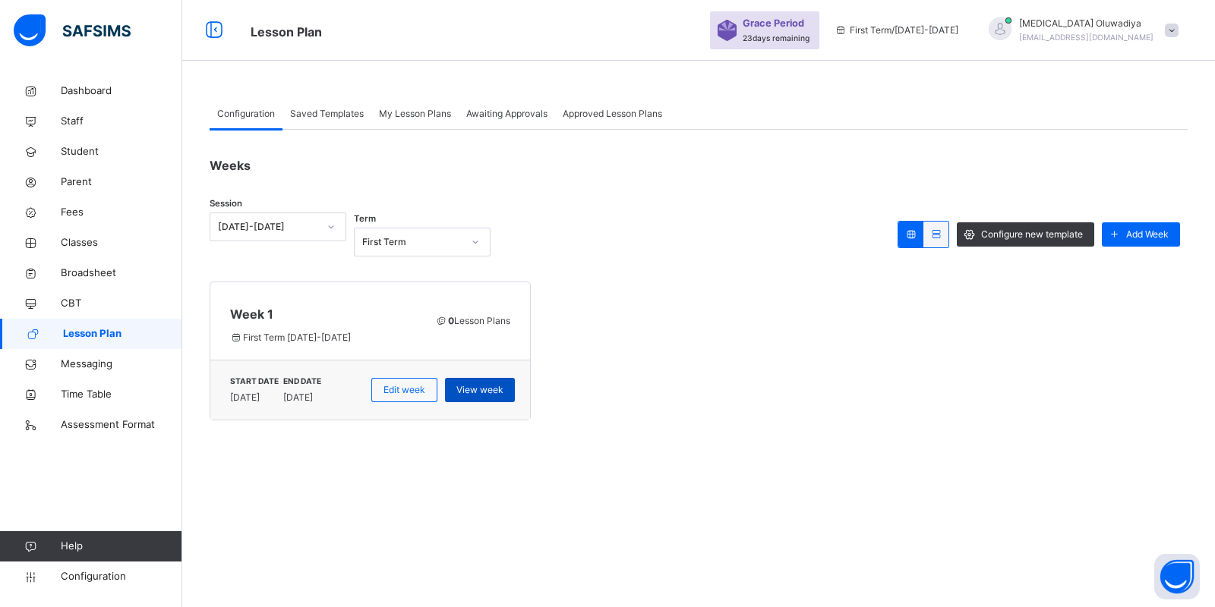
click at [471, 395] on span "View week" at bounding box center [479, 390] width 47 height 14
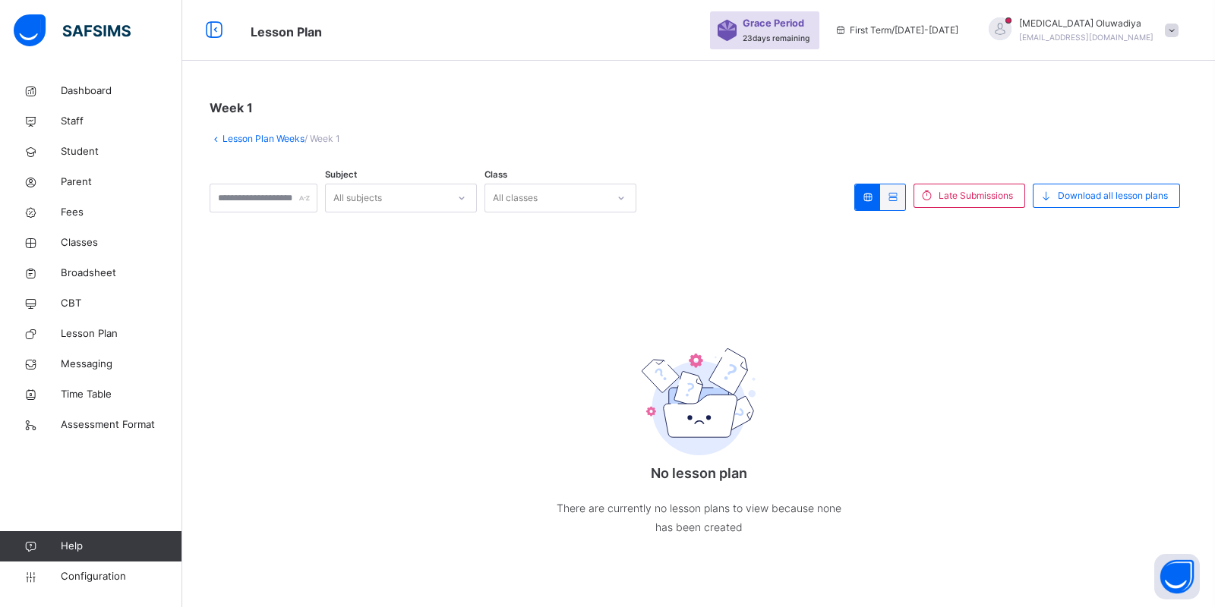
click at [235, 140] on link "Lesson Plan Weeks" at bounding box center [263, 138] width 82 height 11
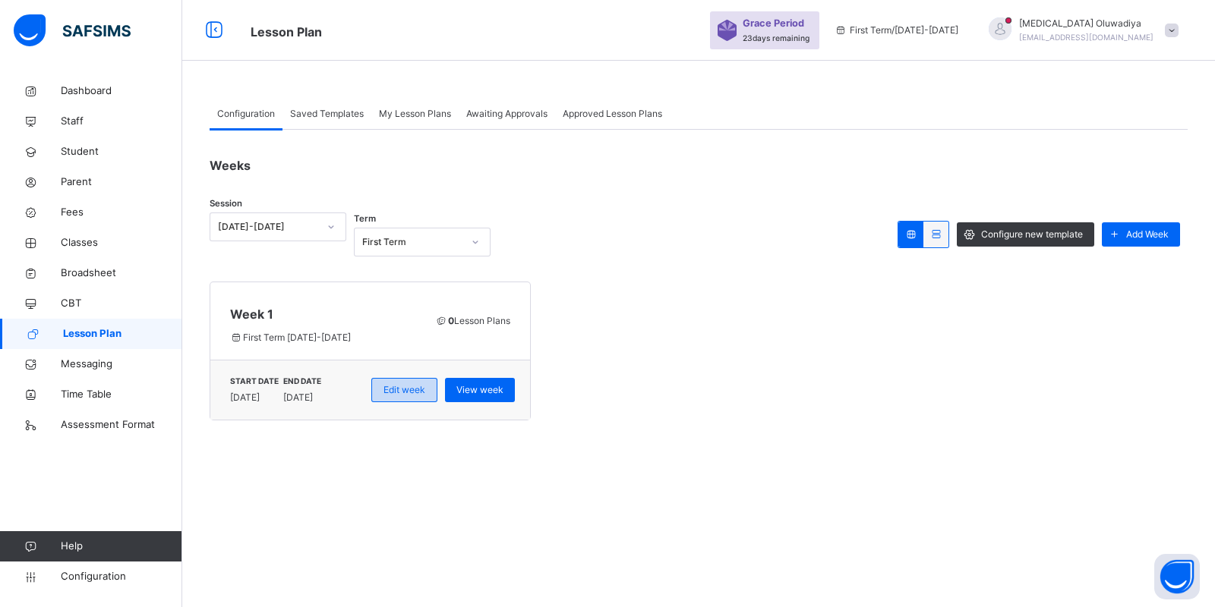
click at [376, 389] on div "Edit week" at bounding box center [404, 390] width 66 height 24
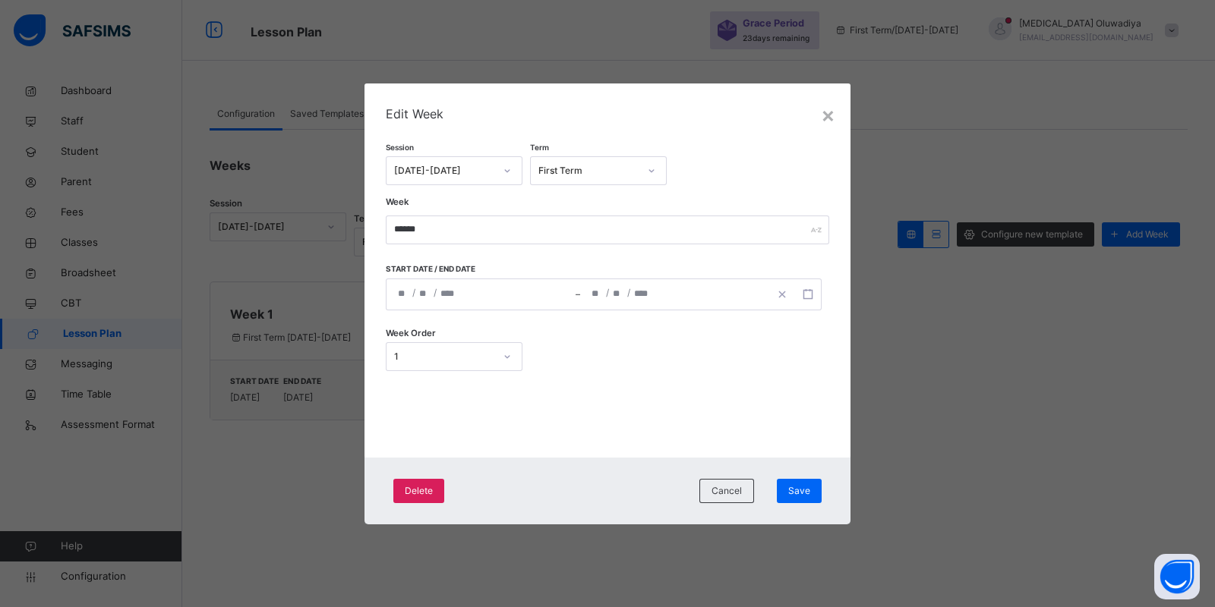
click at [402, 297] on div "**********" at bounding box center [604, 295] width 436 height 32
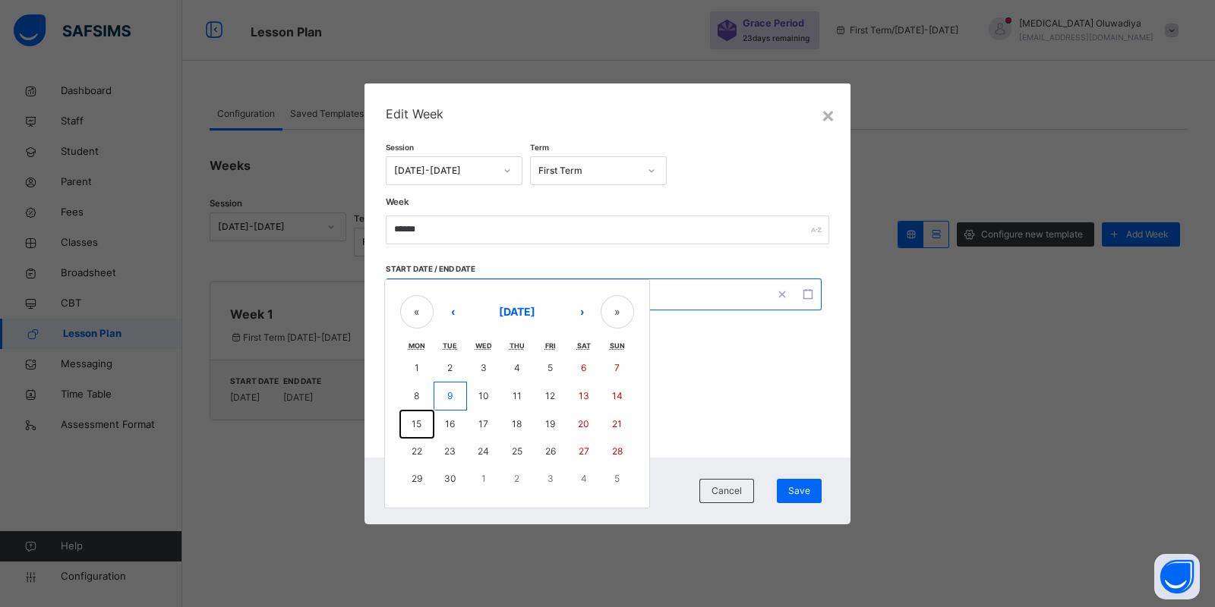
click at [421, 426] on abbr "15" at bounding box center [416, 423] width 10 height 11
click at [415, 427] on abbr "15" at bounding box center [416, 423] width 10 height 11
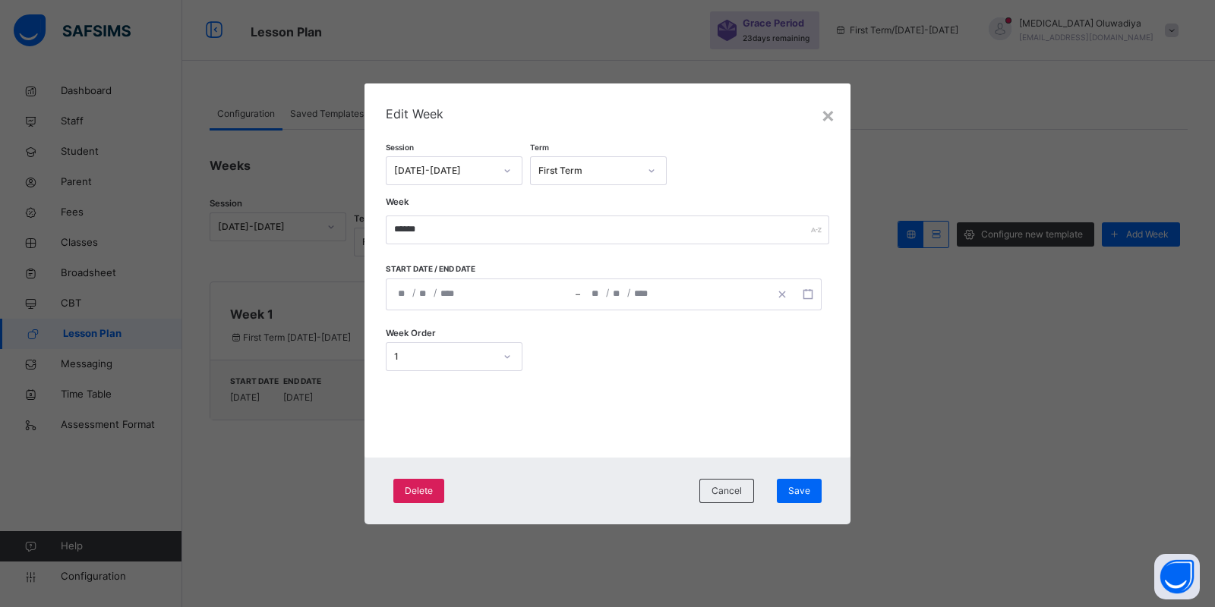
click at [415, 427] on div "**********" at bounding box center [607, 271] width 486 height 374
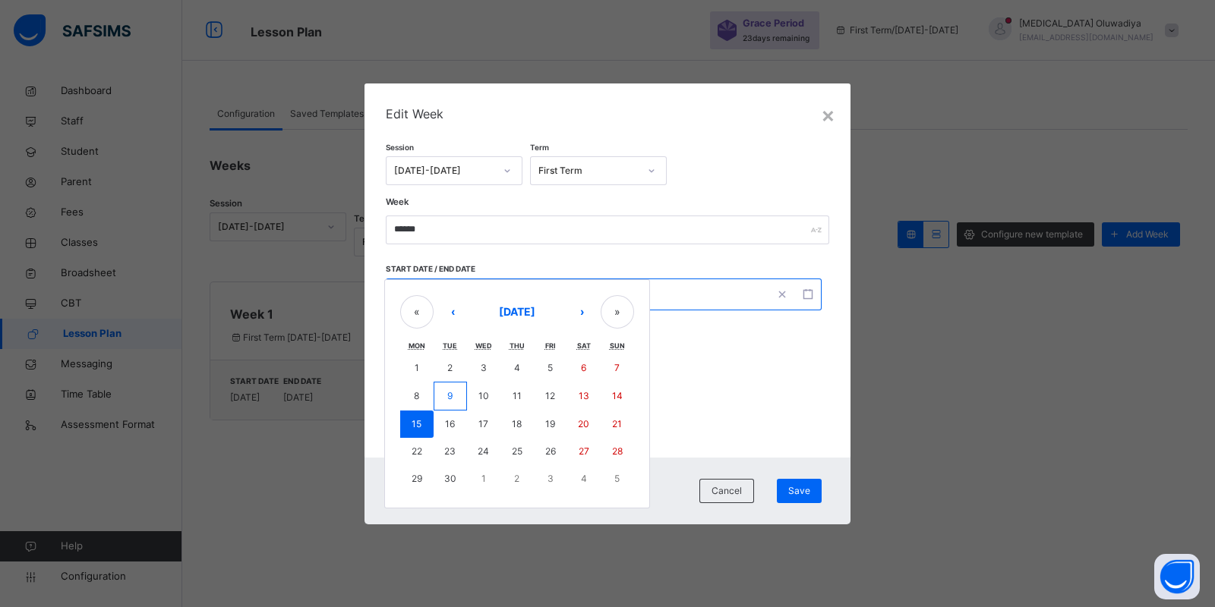
click at [596, 292] on div "**********" at bounding box center [604, 295] width 436 height 32
click at [560, 421] on button "19" at bounding box center [550, 424] width 33 height 27
click at [550, 422] on abbr "19" at bounding box center [550, 423] width 10 height 11
click at [550, 422] on div "**********" at bounding box center [607, 271] width 486 height 374
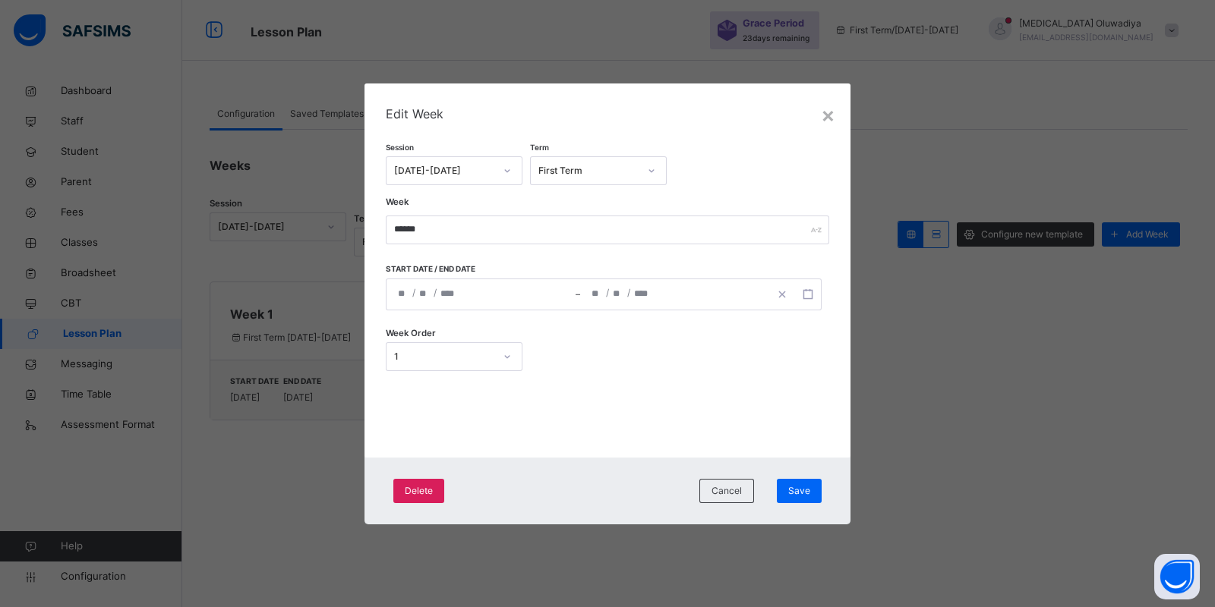
drag, startPoint x: 550, startPoint y: 422, endPoint x: 401, endPoint y: 300, distance: 192.6
click at [401, 300] on div "**********" at bounding box center [604, 295] width 436 height 32
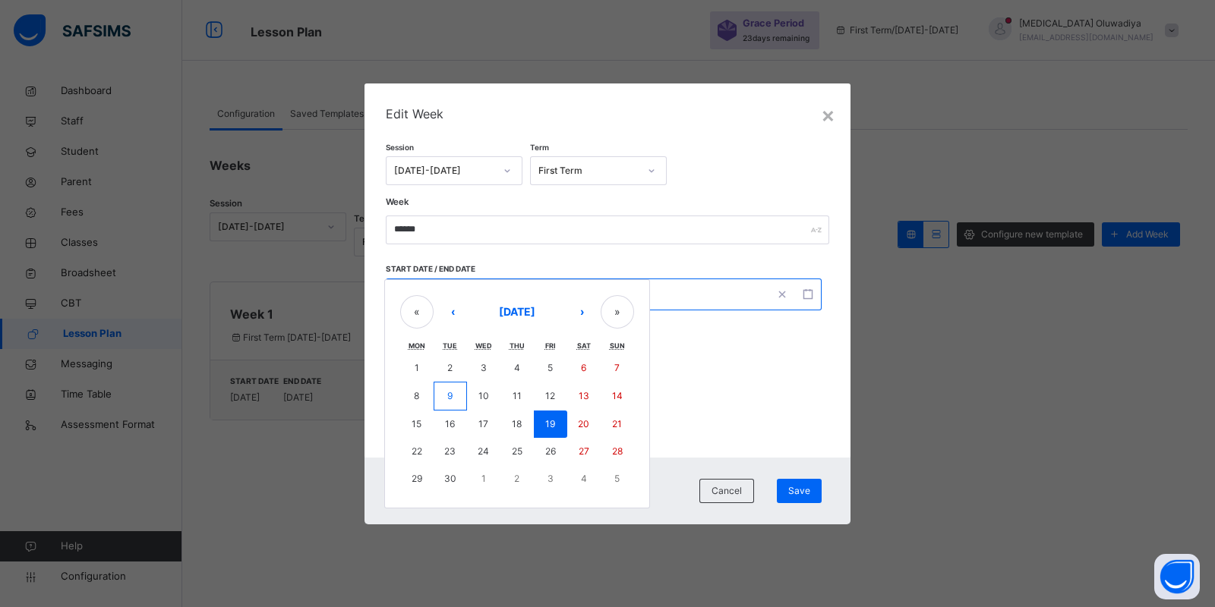
click at [401, 300] on div "« ‹ September 2025 › »" at bounding box center [517, 311] width 234 height 33
click at [557, 425] on button "19" at bounding box center [550, 424] width 33 height 27
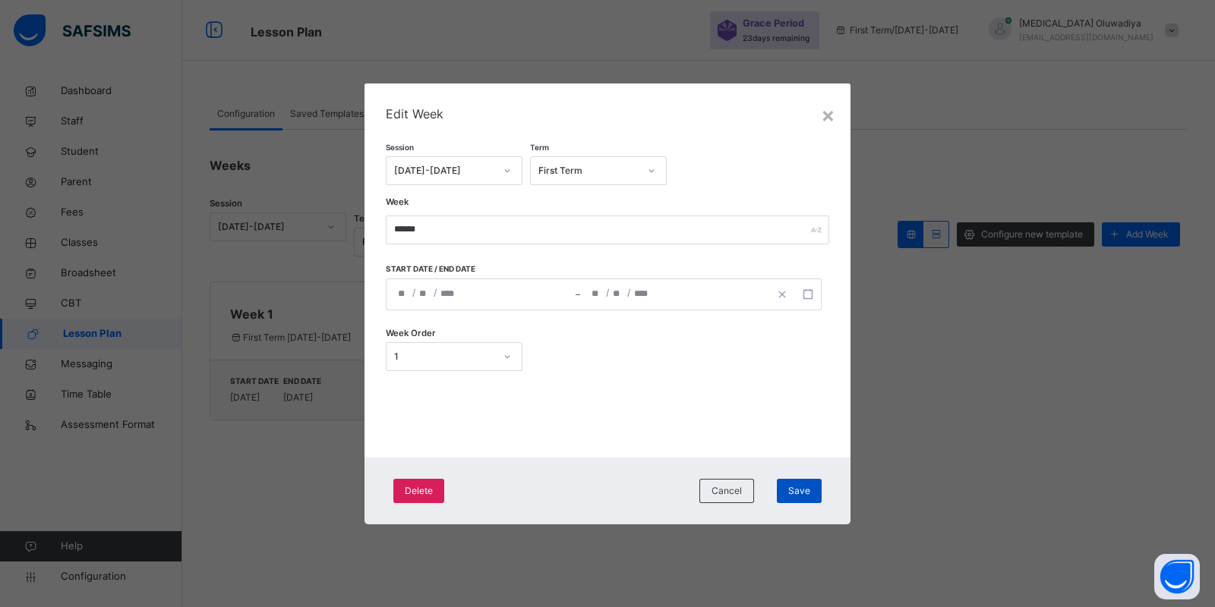
click at [793, 481] on div "Save" at bounding box center [799, 491] width 45 height 24
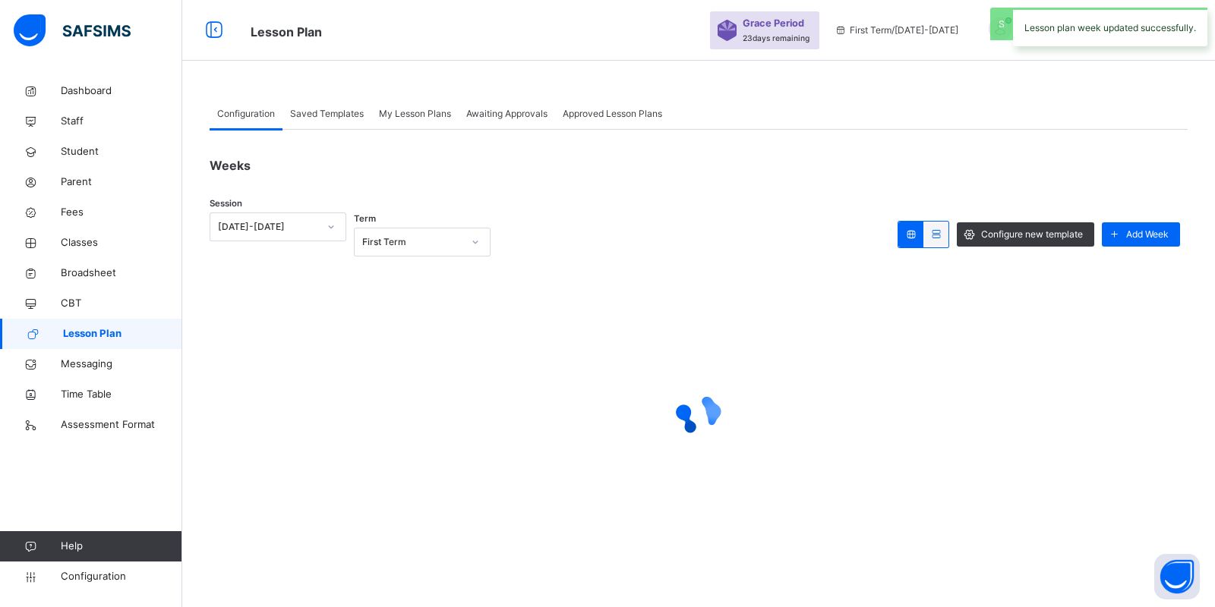
click at [793, 482] on div at bounding box center [699, 414] width 978 height 288
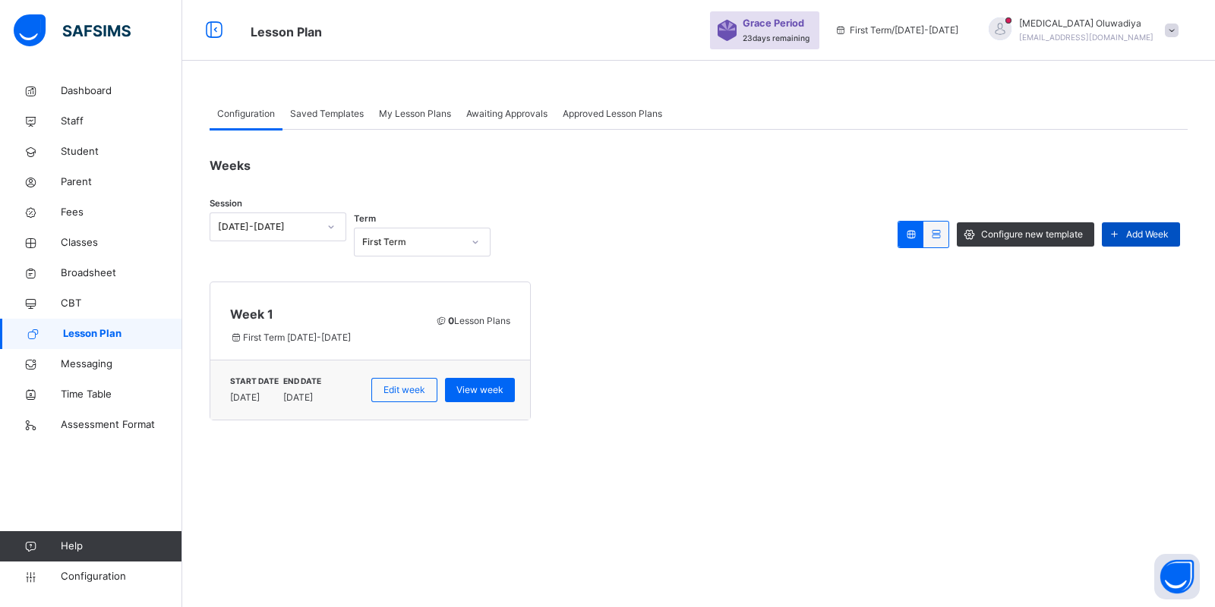
click at [1131, 239] on span "Add Week" at bounding box center [1147, 235] width 43 height 14
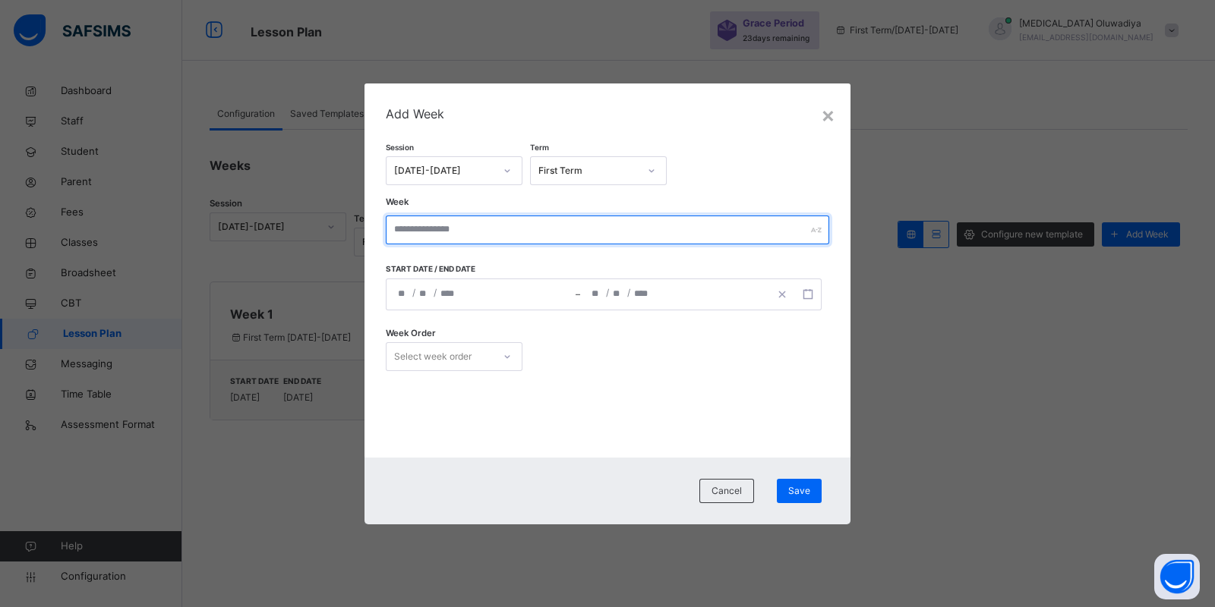
click at [474, 235] on input "text" at bounding box center [607, 230] width 443 height 29
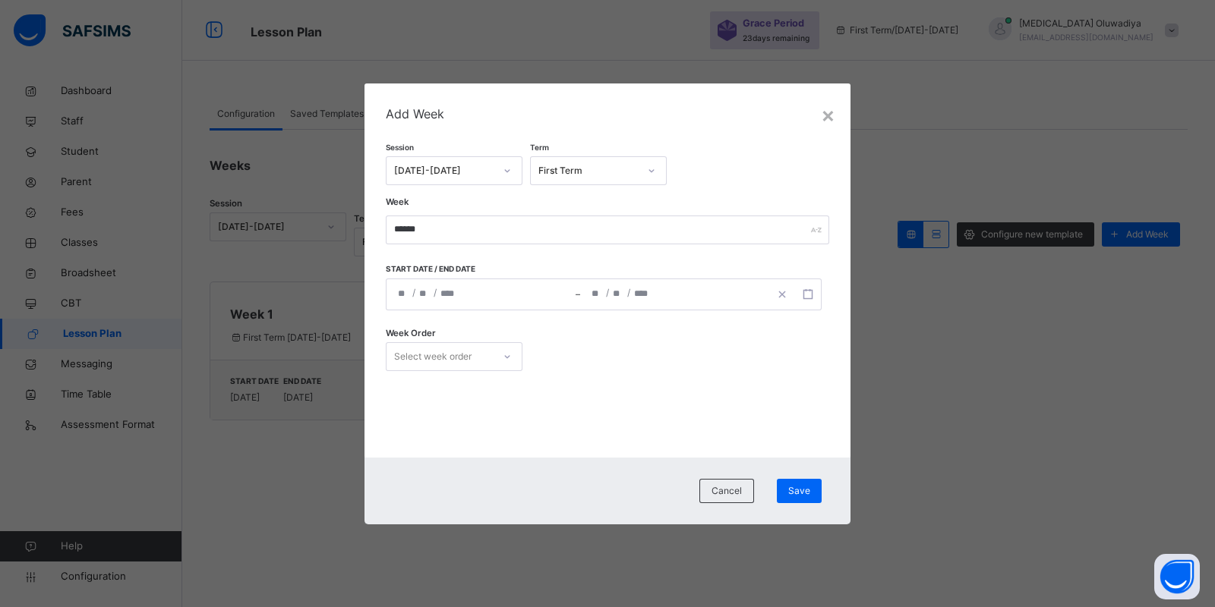
click at [402, 301] on div "/ / – / / « ‹ September 2025 › » Mon Tue Wed Thu Fri Sat Sun 1 2 3 4 5 6 7 8 9 …" at bounding box center [604, 295] width 436 height 32
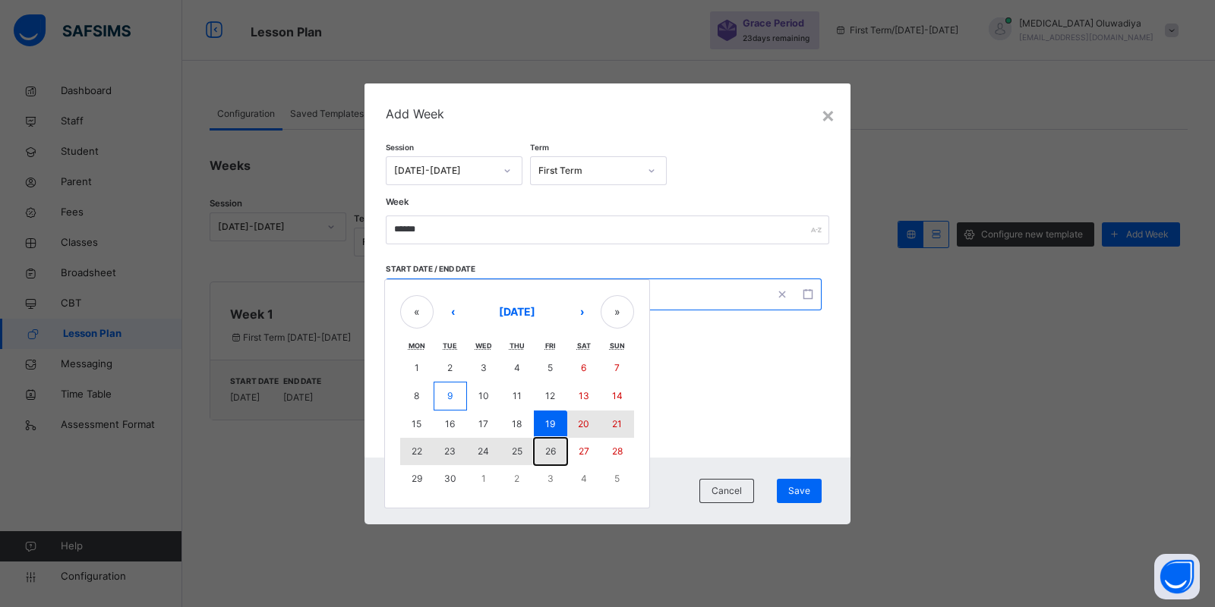
click at [546, 456] on abbr "26" at bounding box center [550, 451] width 11 height 11
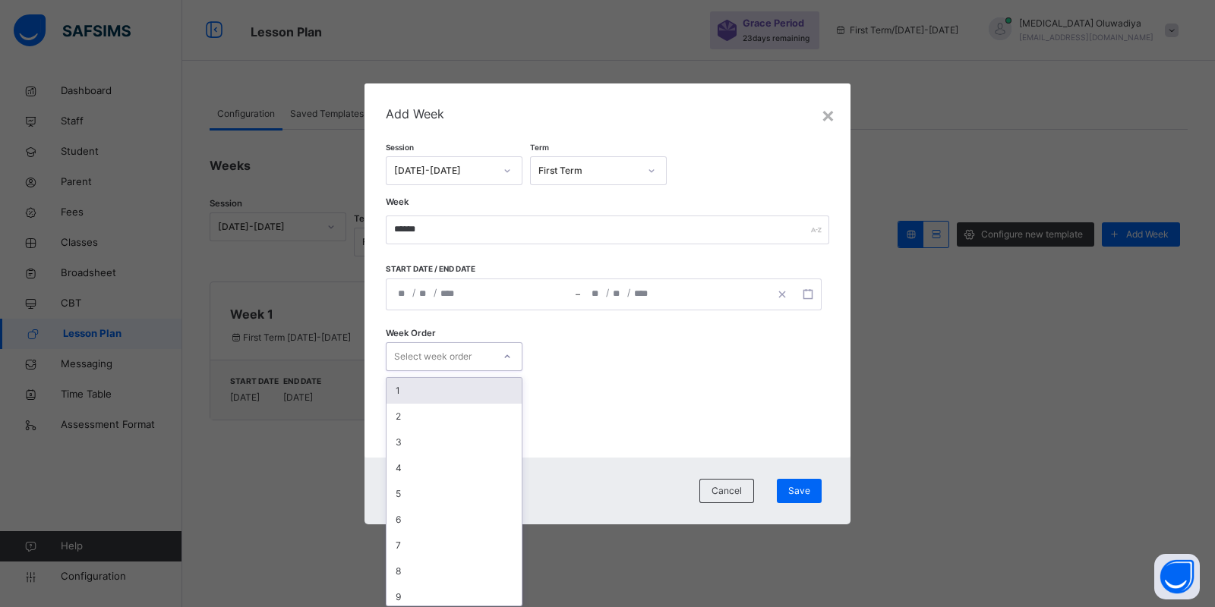
click at [497, 357] on div at bounding box center [507, 357] width 26 height 24
click at [431, 412] on div "2" at bounding box center [453, 417] width 135 height 26
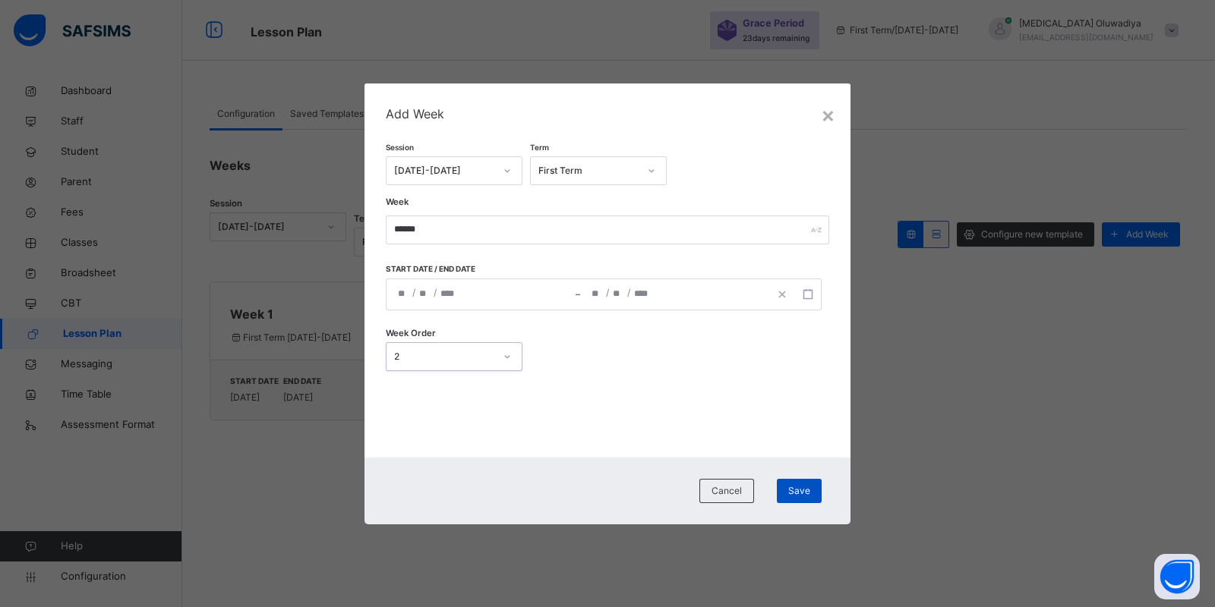
click at [802, 500] on div "Save" at bounding box center [799, 491] width 45 height 24
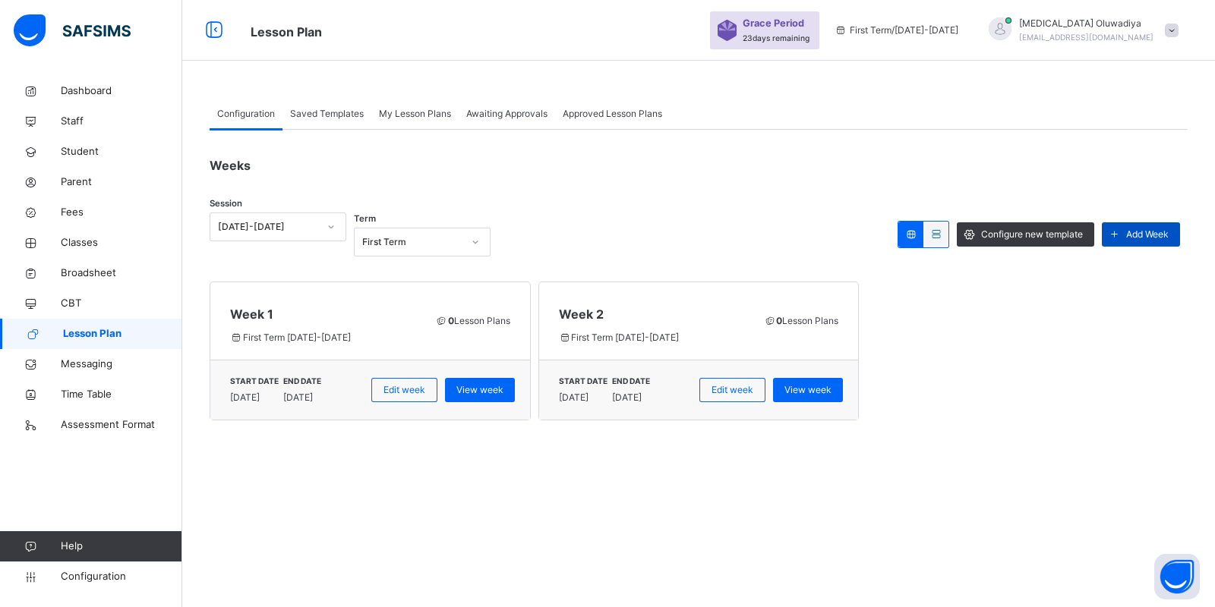
click at [1120, 241] on icon at bounding box center [1114, 234] width 16 height 17
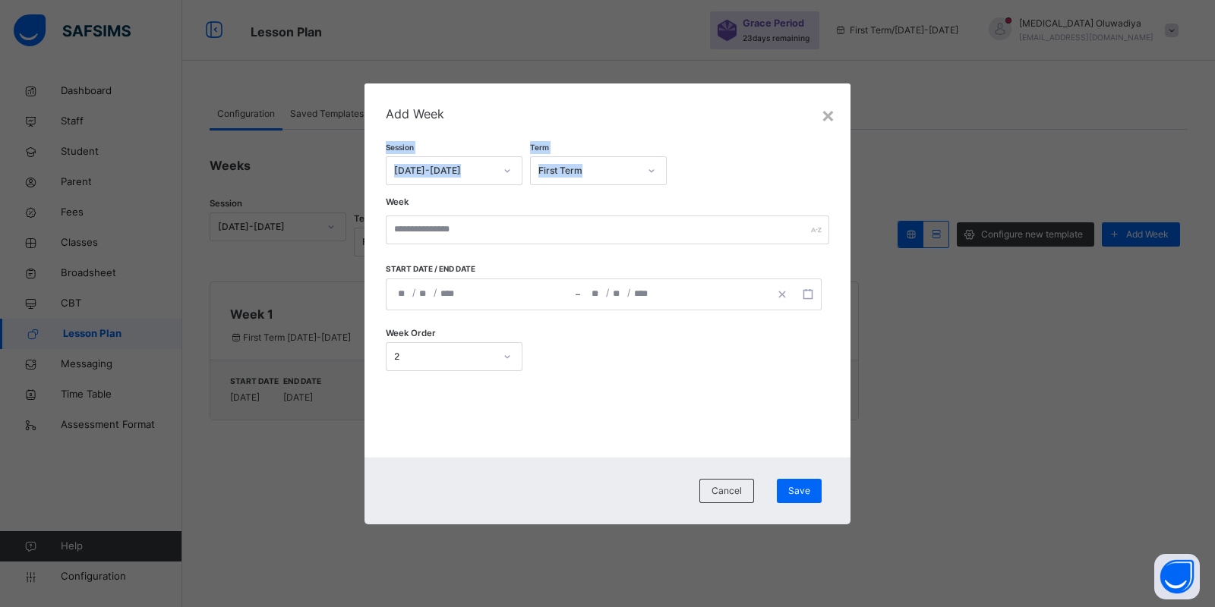
drag, startPoint x: 640, startPoint y: 118, endPoint x: 968, endPoint y: 157, distance: 330.3
click at [968, 157] on div "× Add Week Session 2025-2026 Term First Term Week Start date / End date / / – /…" at bounding box center [607, 303] width 1215 height 607
click at [733, 501] on div "Cancel" at bounding box center [726, 491] width 55 height 24
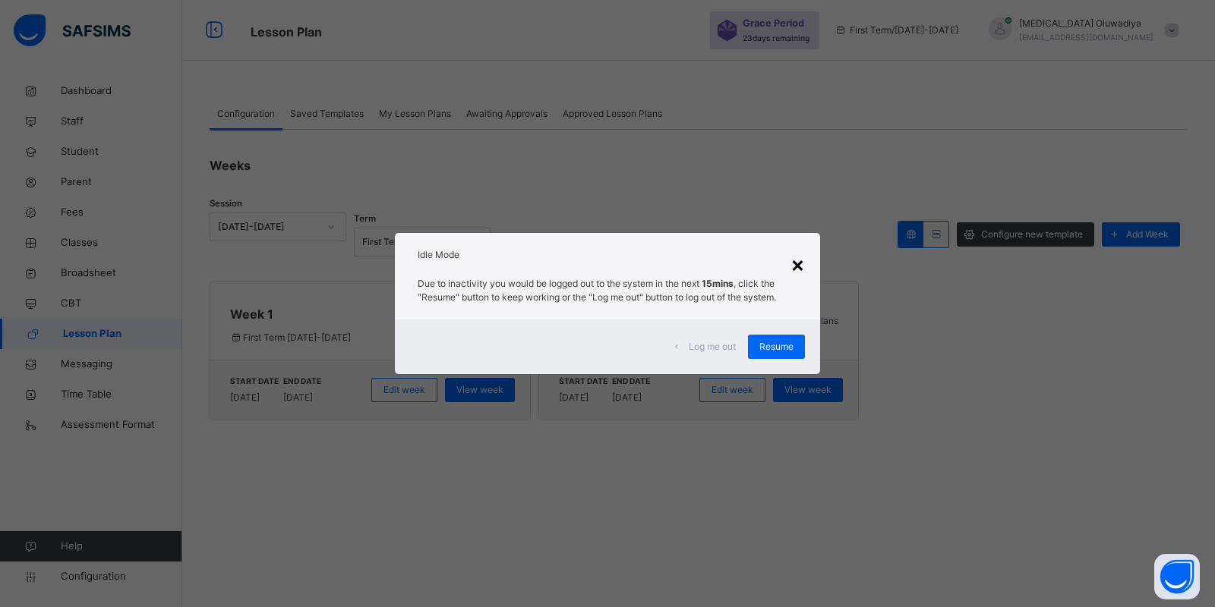
click at [793, 262] on div "×" at bounding box center [797, 264] width 14 height 32
